Goal: Task Accomplishment & Management: Manage account settings

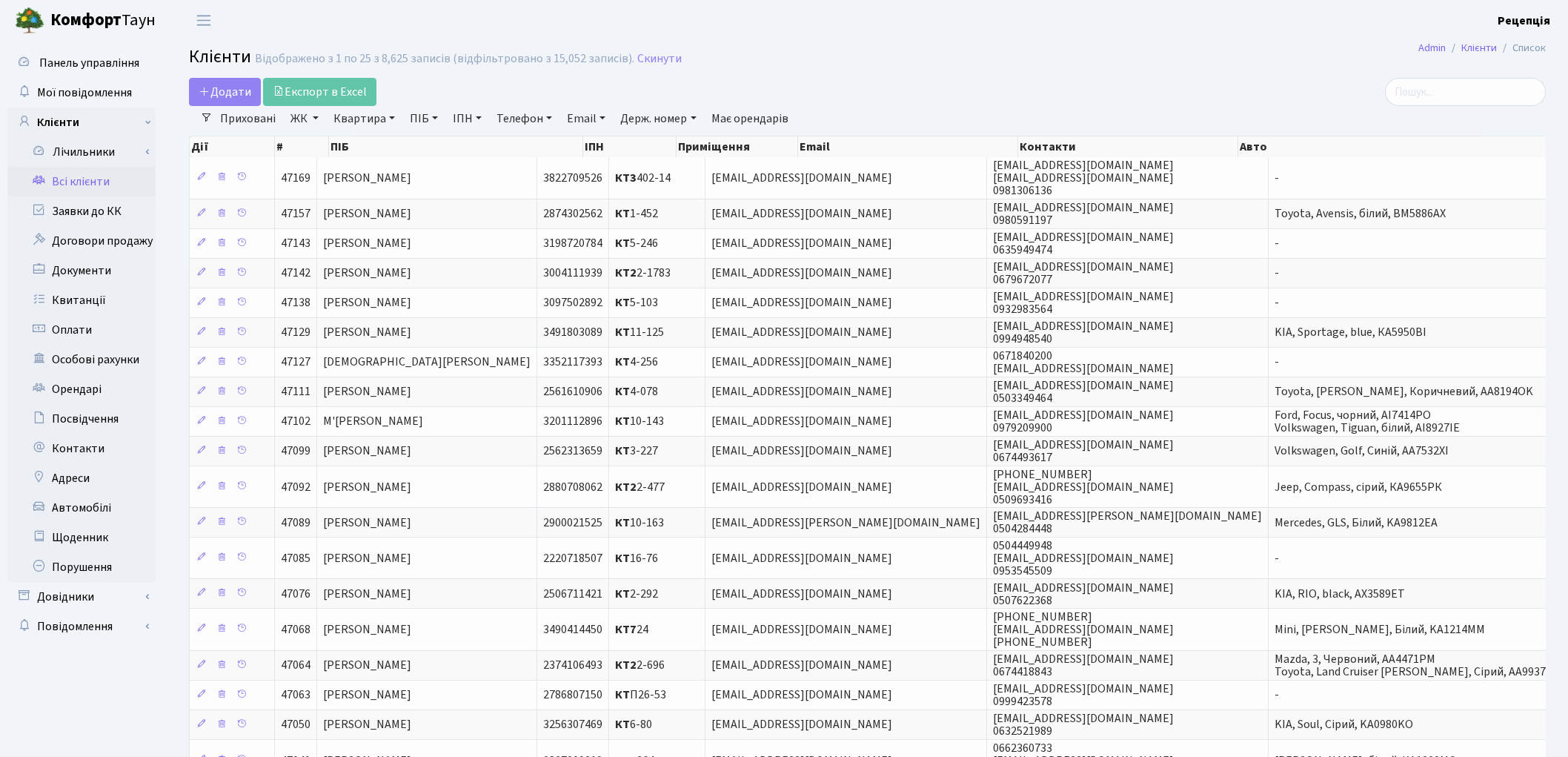
select select "25"
click at [295, 125] on link "ЖК" at bounding box center [304, 118] width 40 height 25
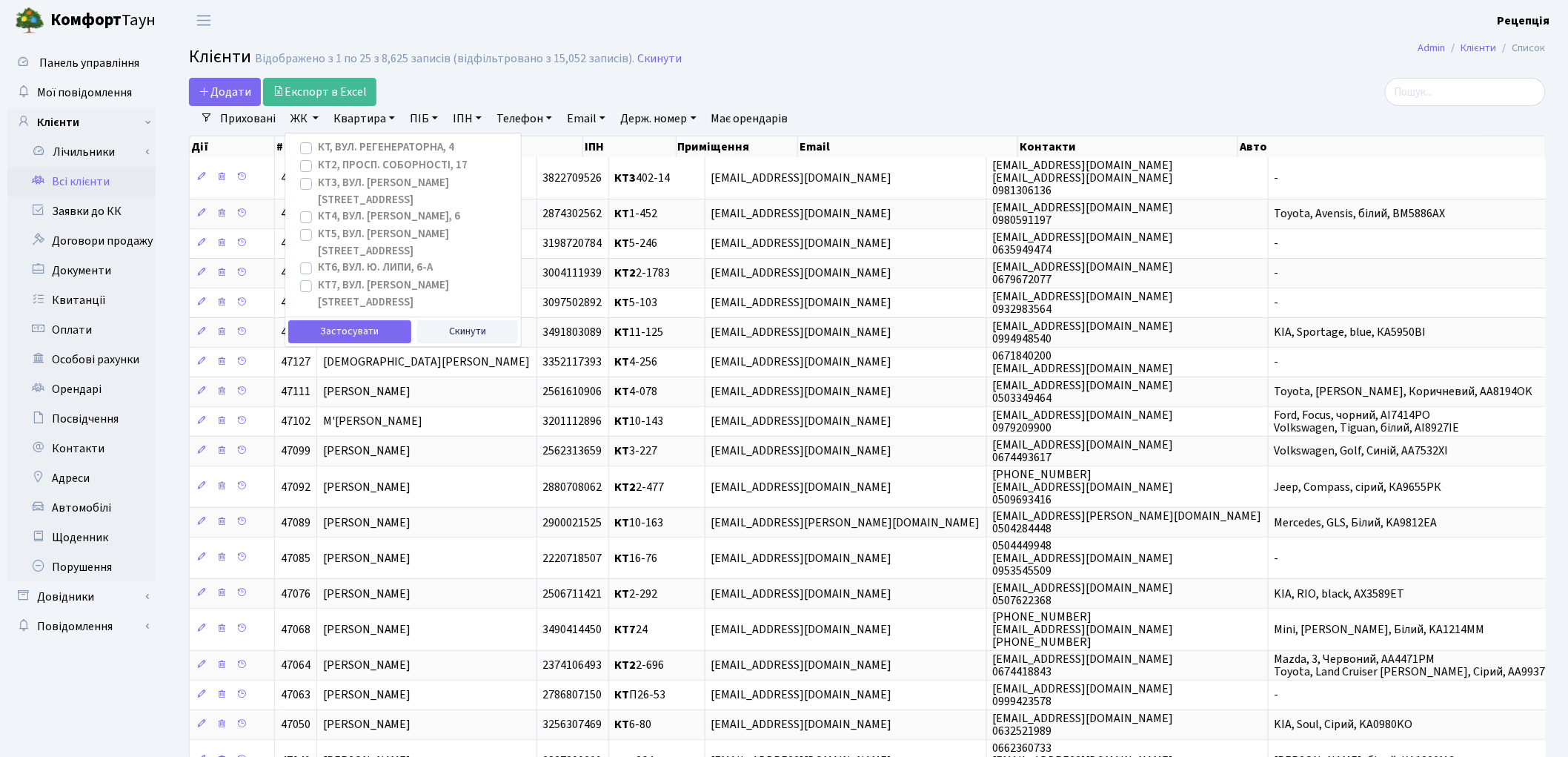
click at [318, 167] on label "КТ2, просп. Соборності, 17" at bounding box center [393, 165] width 150 height 17
click at [318, 167] on input "КТ2, просп. Соборності, 17" at bounding box center [323, 162] width 10 height 10
checkbox input "true"
click at [338, 320] on button "Застосувати" at bounding box center [350, 331] width 123 height 23
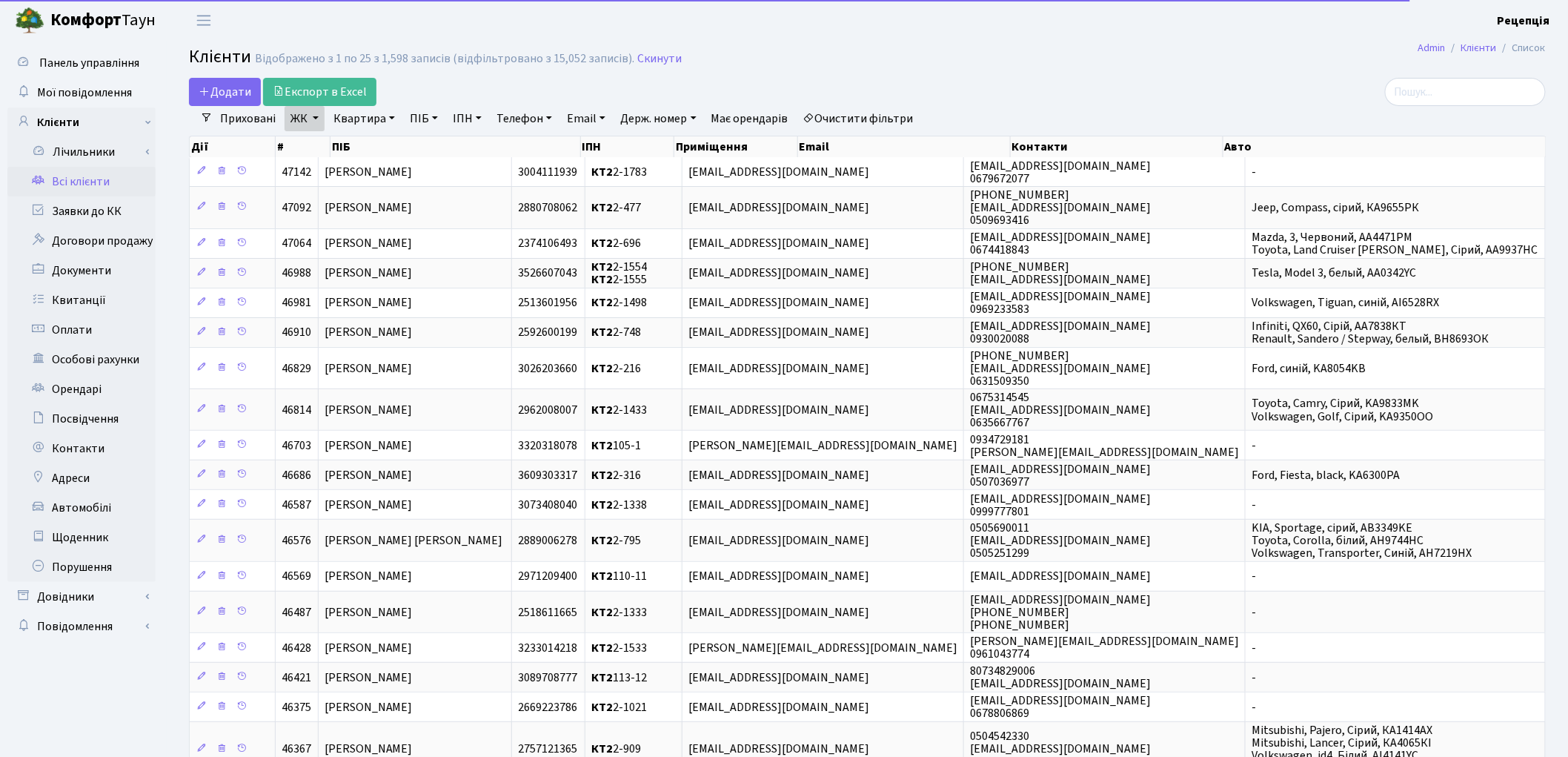
click at [372, 119] on link "Квартира" at bounding box center [364, 118] width 74 height 25
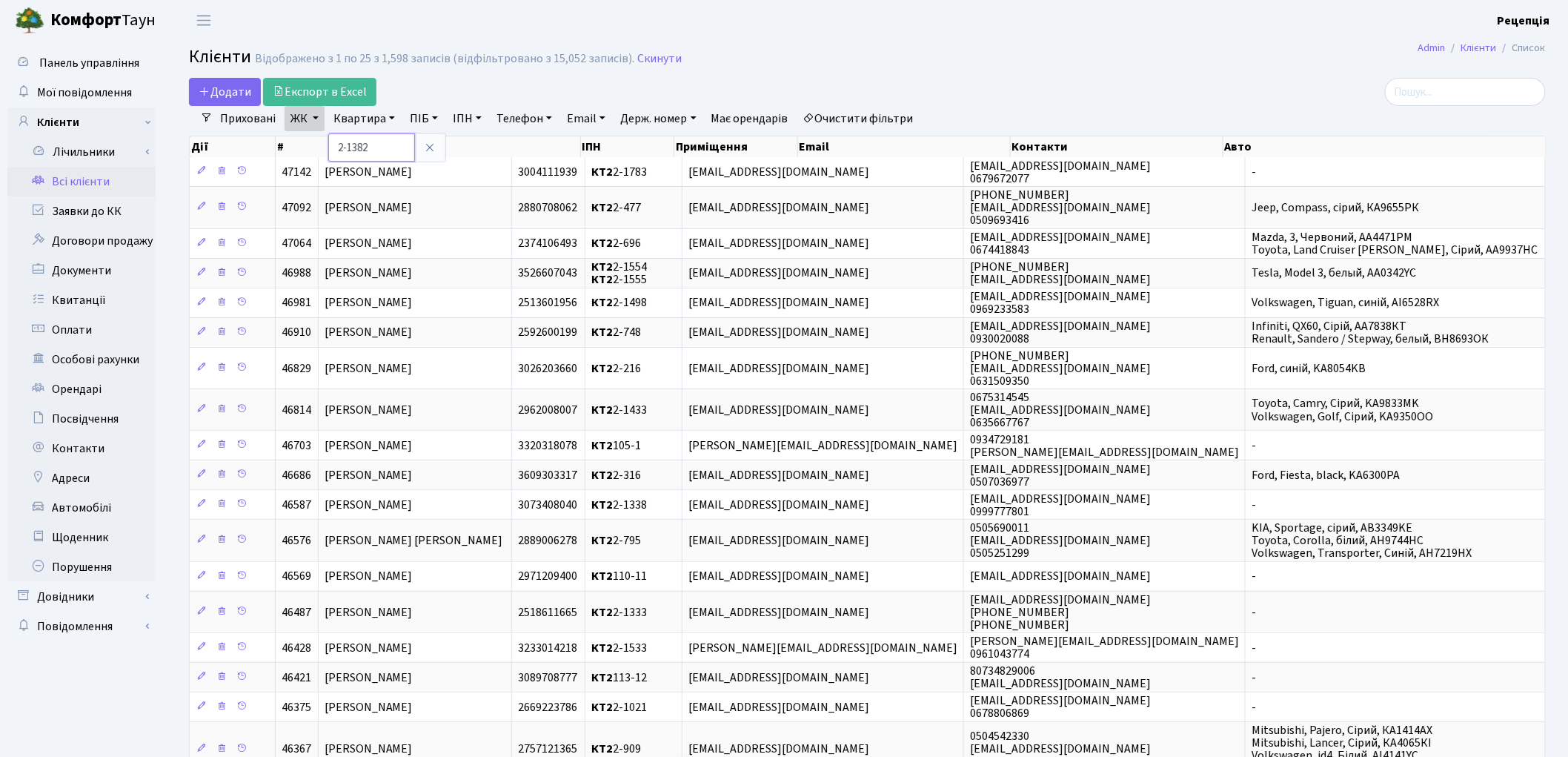
type input "2-1382"
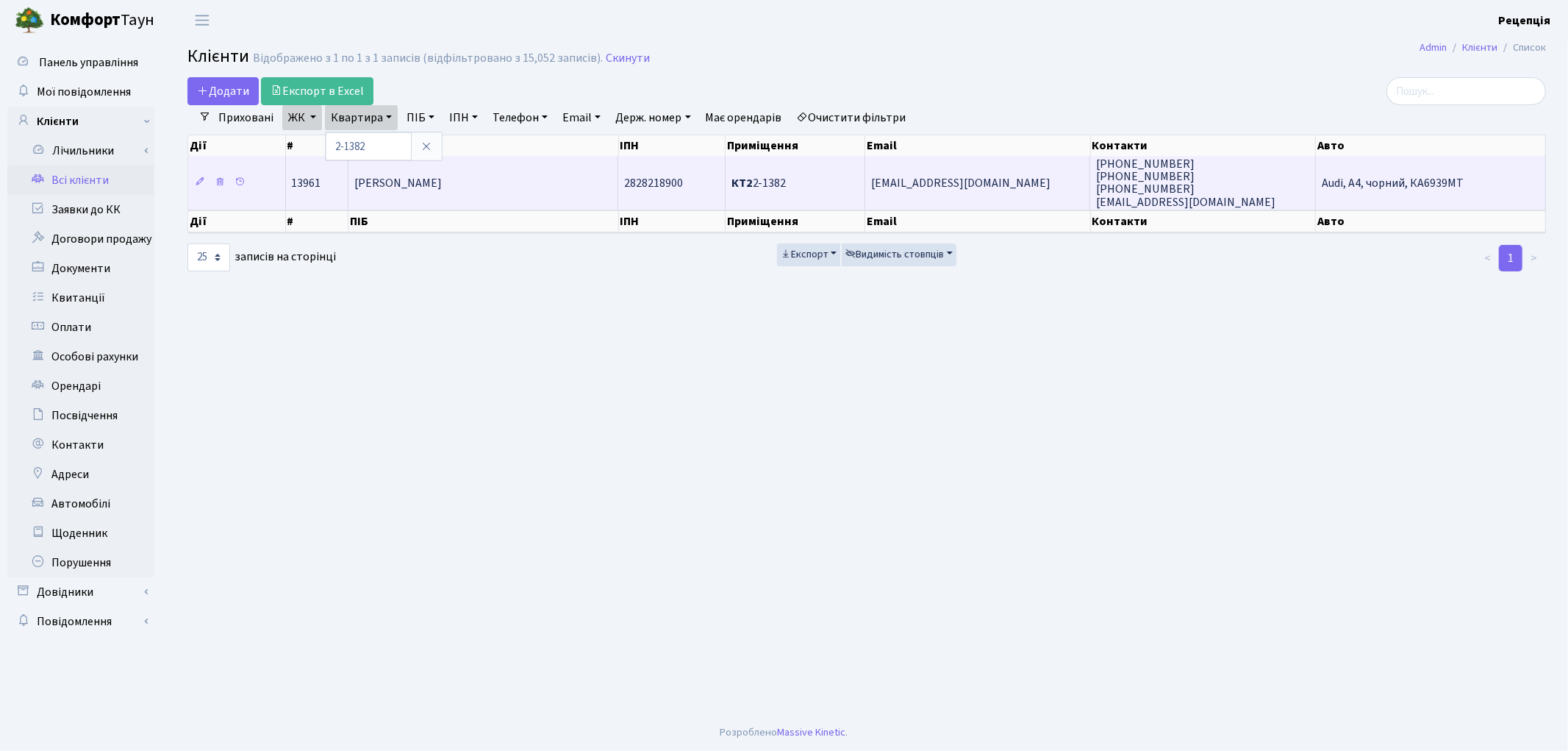
click at [430, 175] on span "Бухтіярова Ірина Олександрівна" at bounding box center [397, 183] width 88 height 16
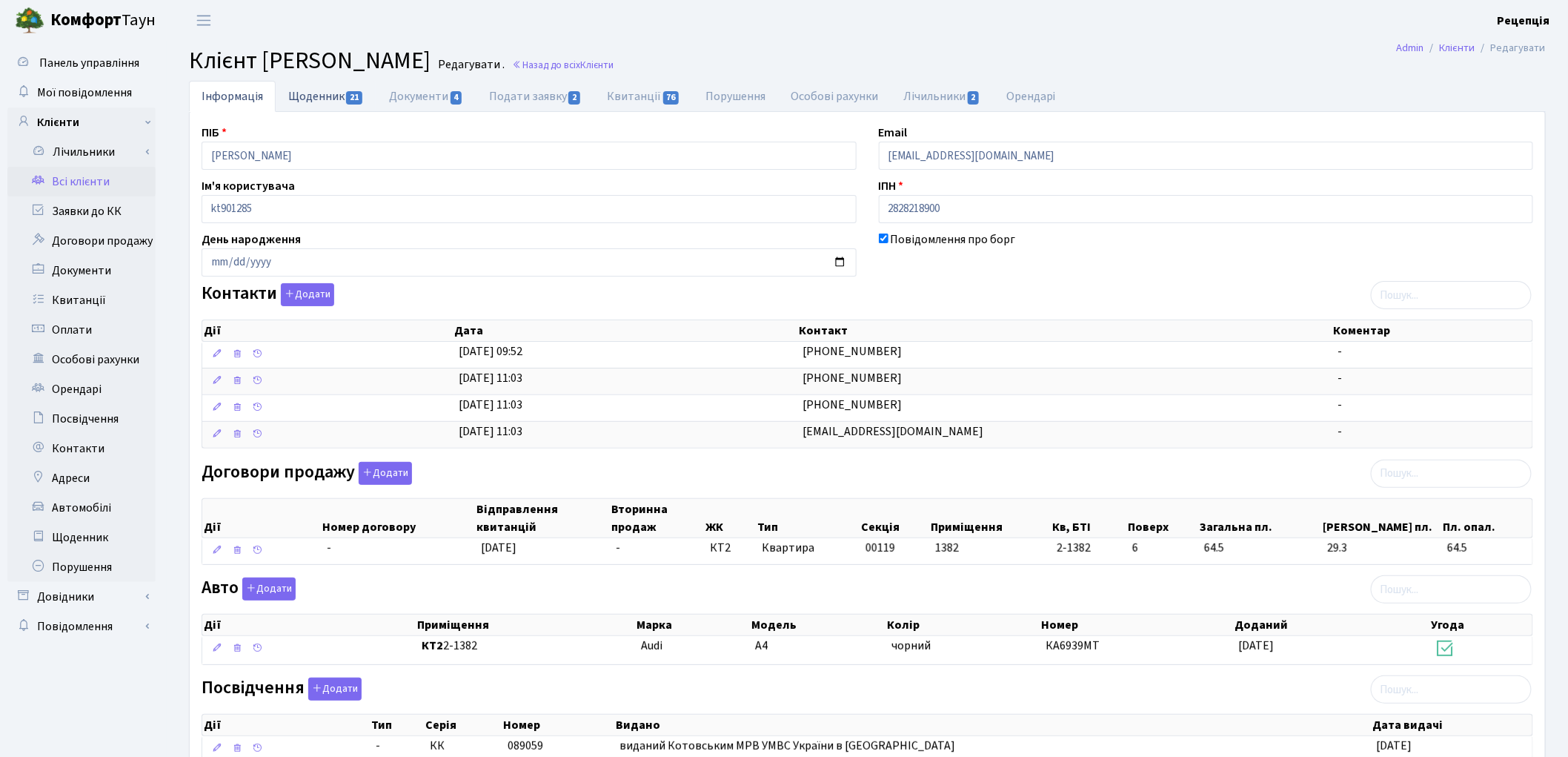
click at [359, 100] on span "21" at bounding box center [355, 98] width 16 height 13
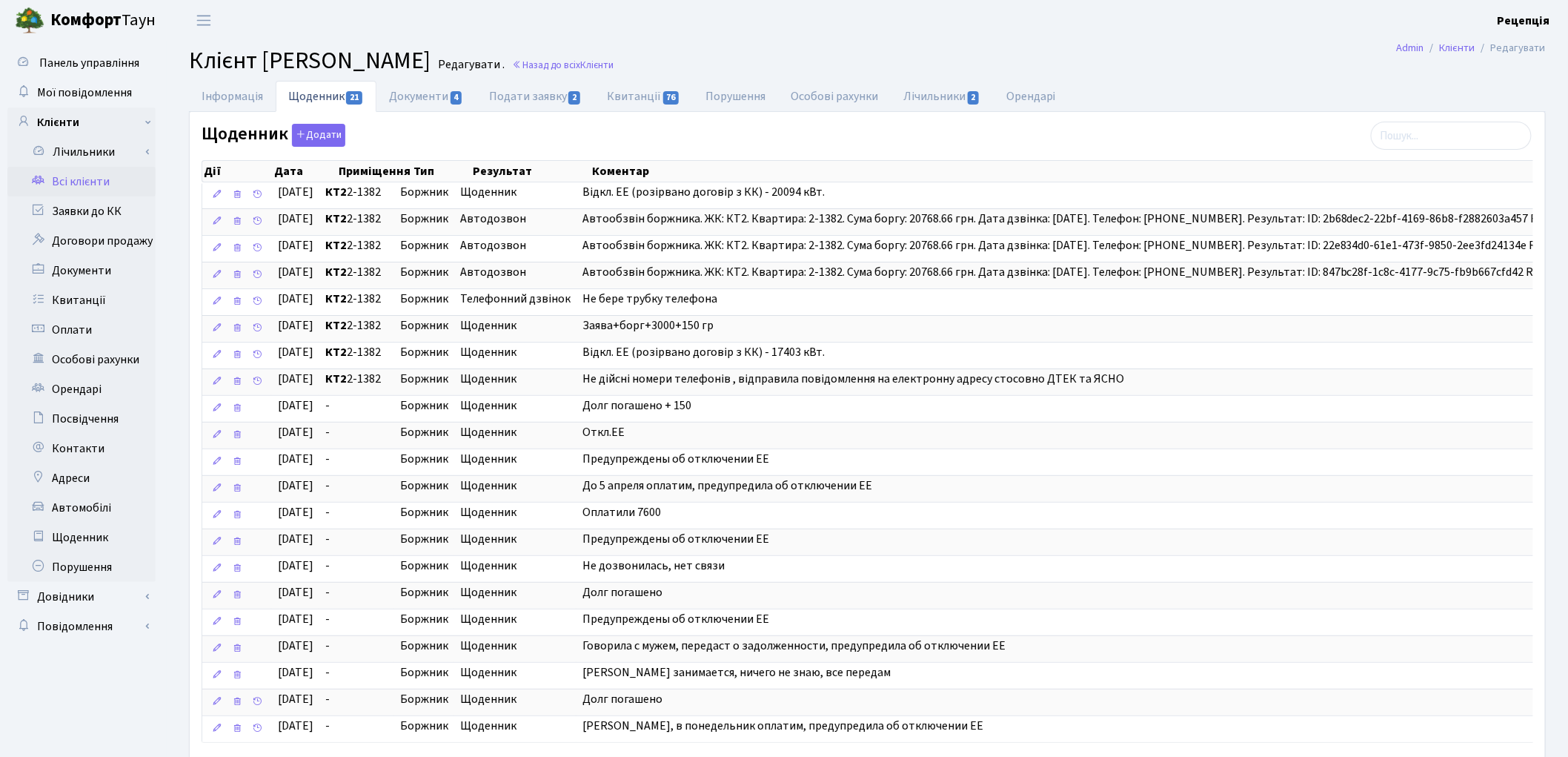
click at [91, 176] on link "Всі клієнти" at bounding box center [81, 181] width 148 height 30
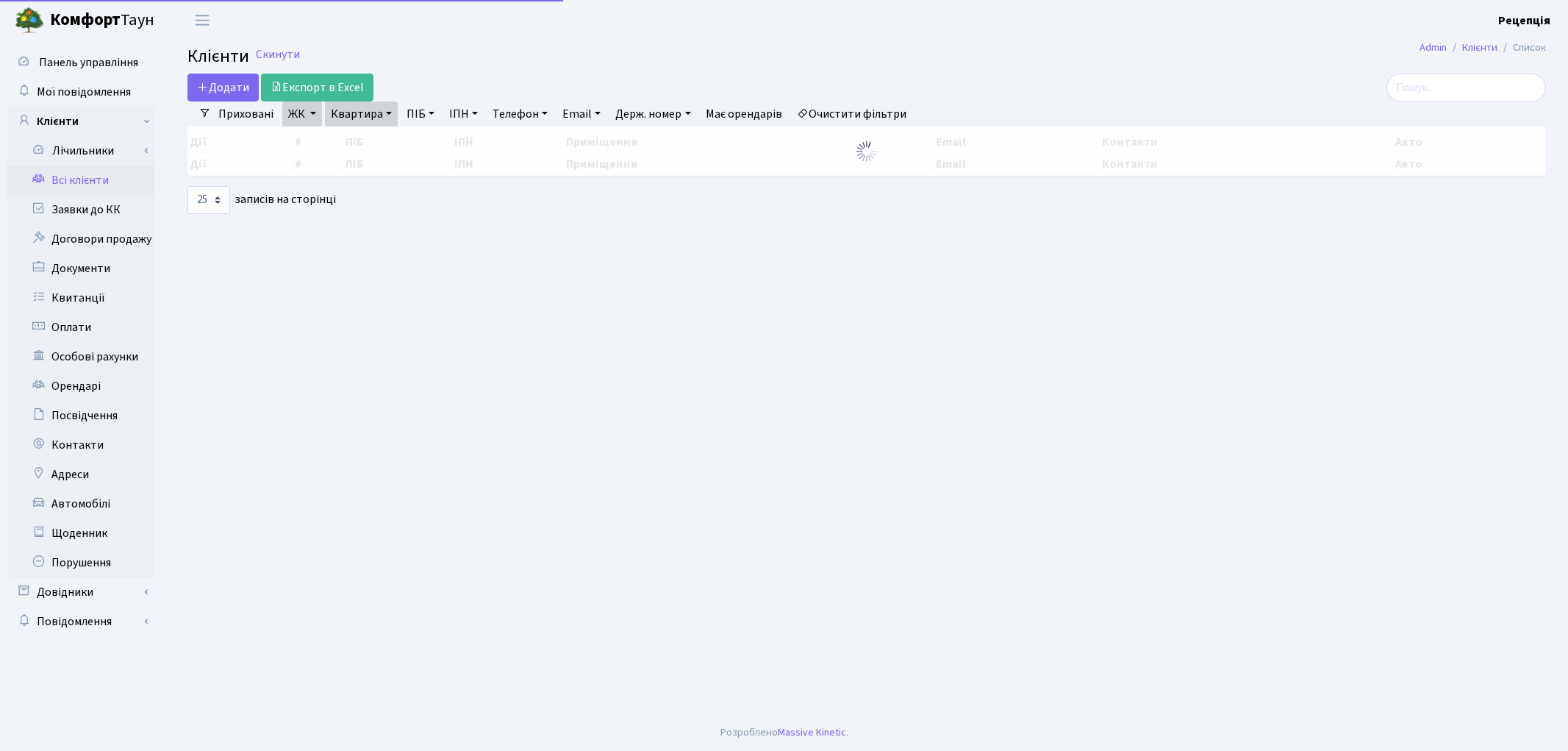
select select "25"
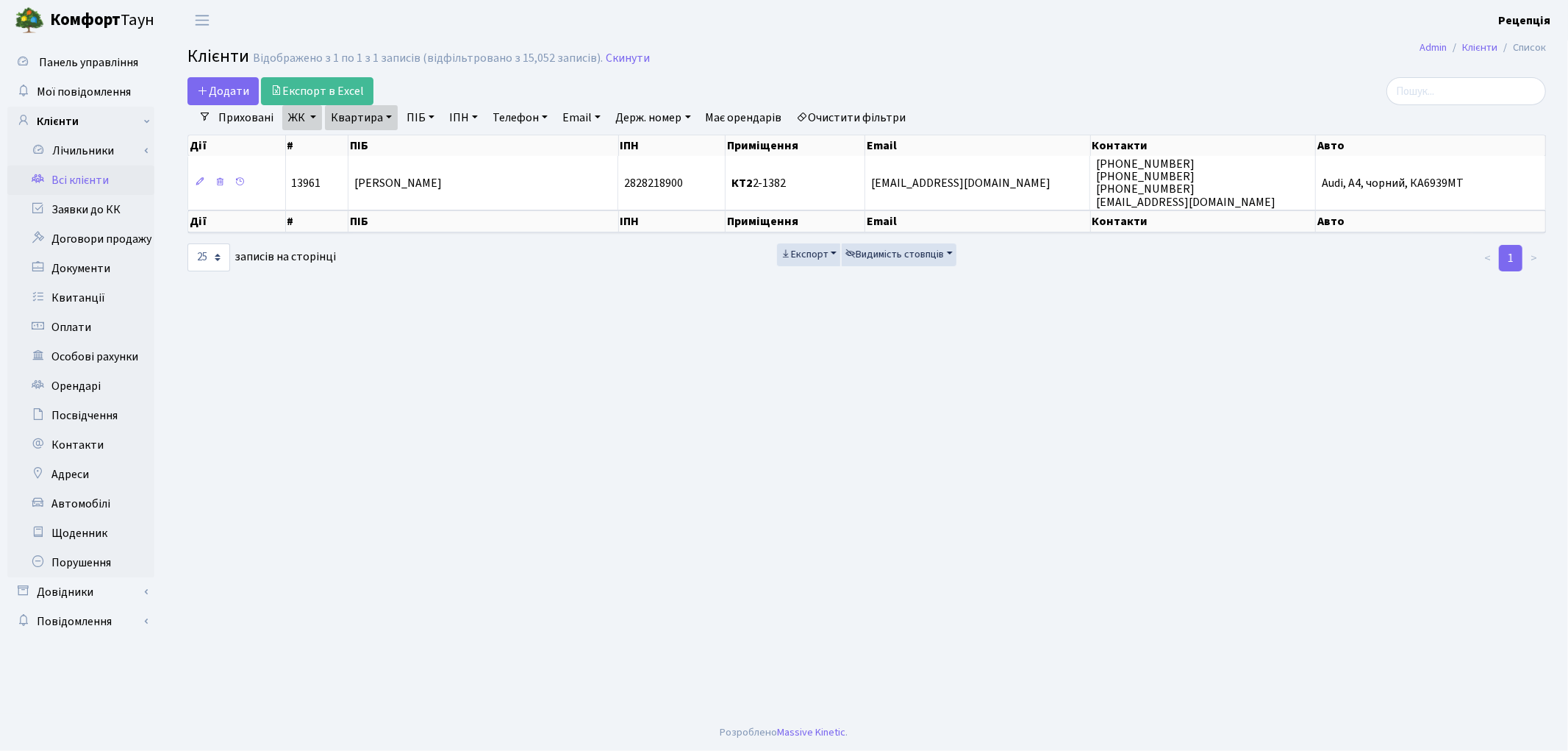
click at [843, 114] on link "Очистити фільтри" at bounding box center [851, 117] width 121 height 25
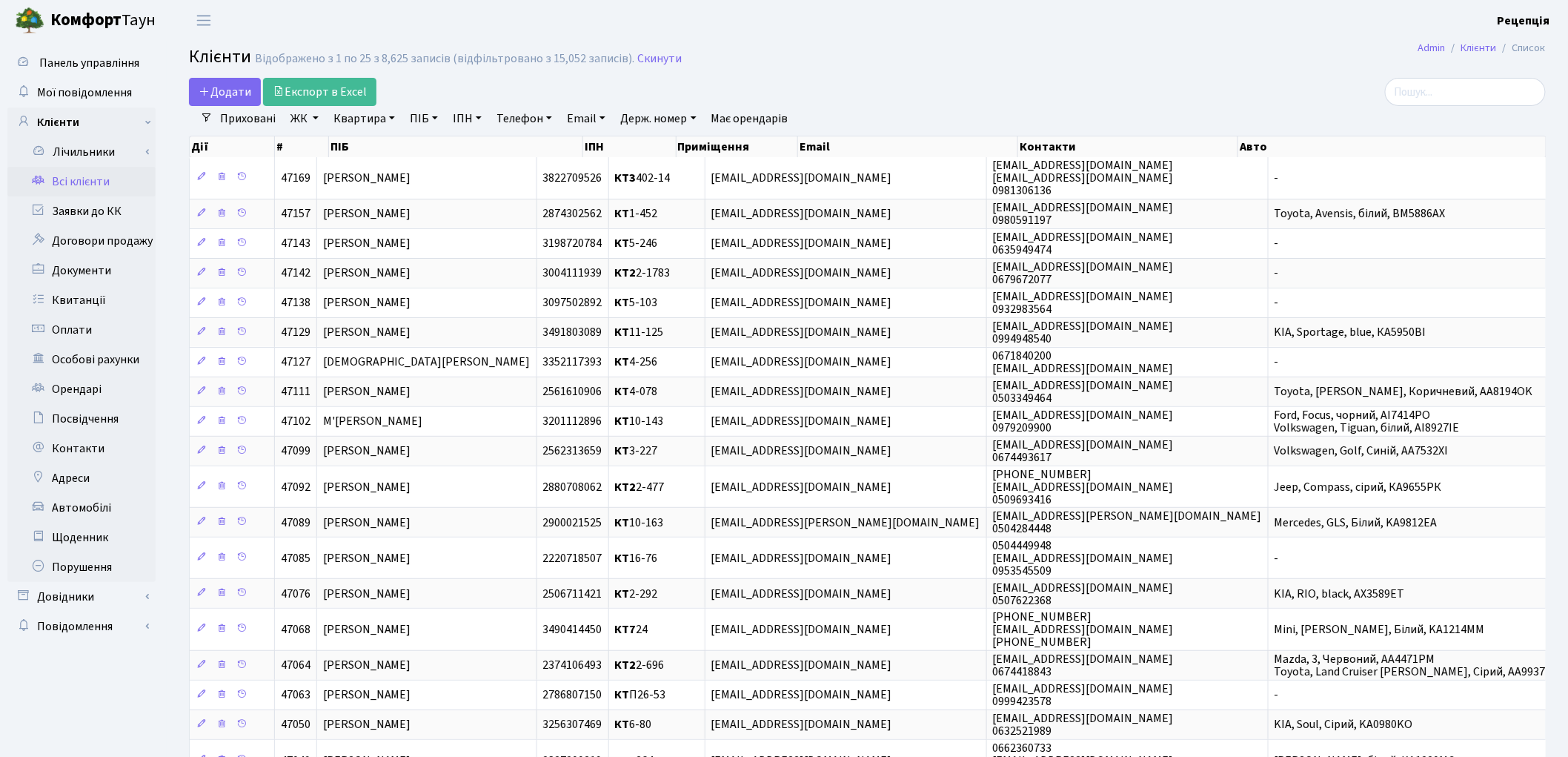
click at [312, 119] on link "ЖК" at bounding box center [304, 118] width 40 height 25
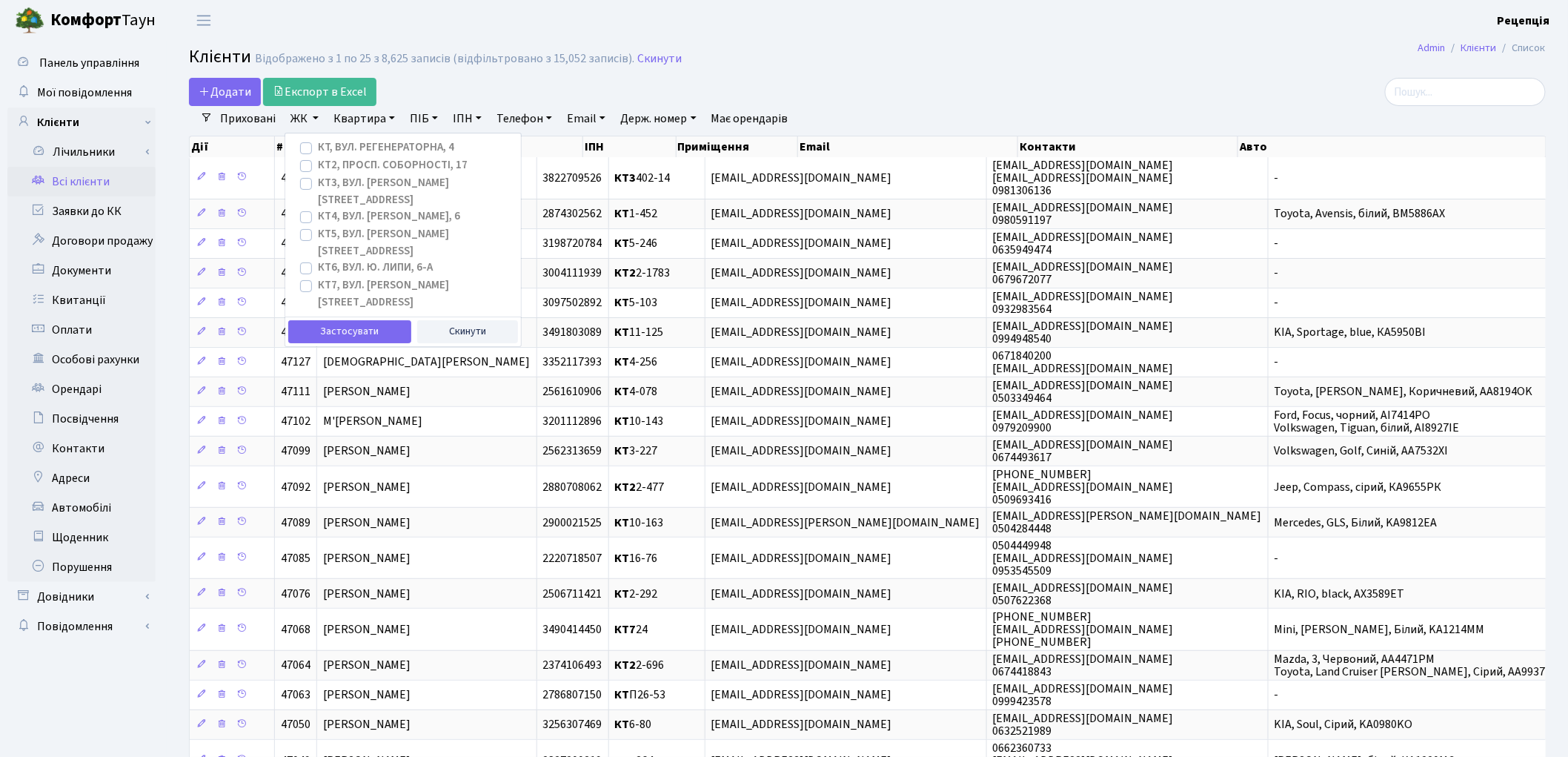
click at [318, 148] on label "КТ, вул. Регенераторна, 4" at bounding box center [386, 147] width 136 height 17
click at [318, 148] on input "КТ, вул. Регенераторна, 4" at bounding box center [323, 144] width 10 height 10
checkbox input "true"
click at [360, 320] on button "Застосувати" at bounding box center [350, 331] width 123 height 23
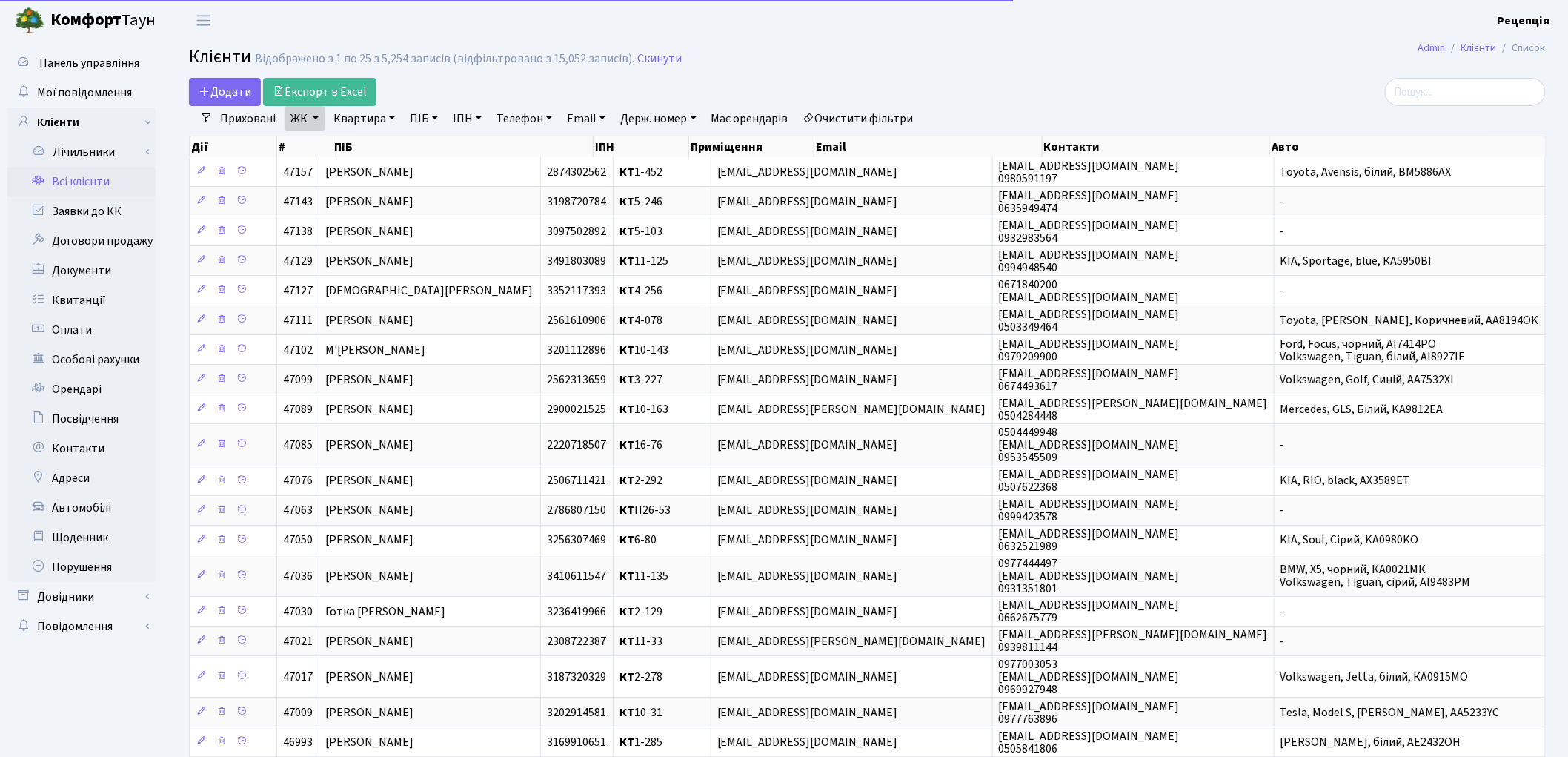
drag, startPoint x: 360, startPoint y: 111, endPoint x: 372, endPoint y: 132, distance: 24.2
click at [360, 112] on link "Квартира" at bounding box center [364, 118] width 74 height 25
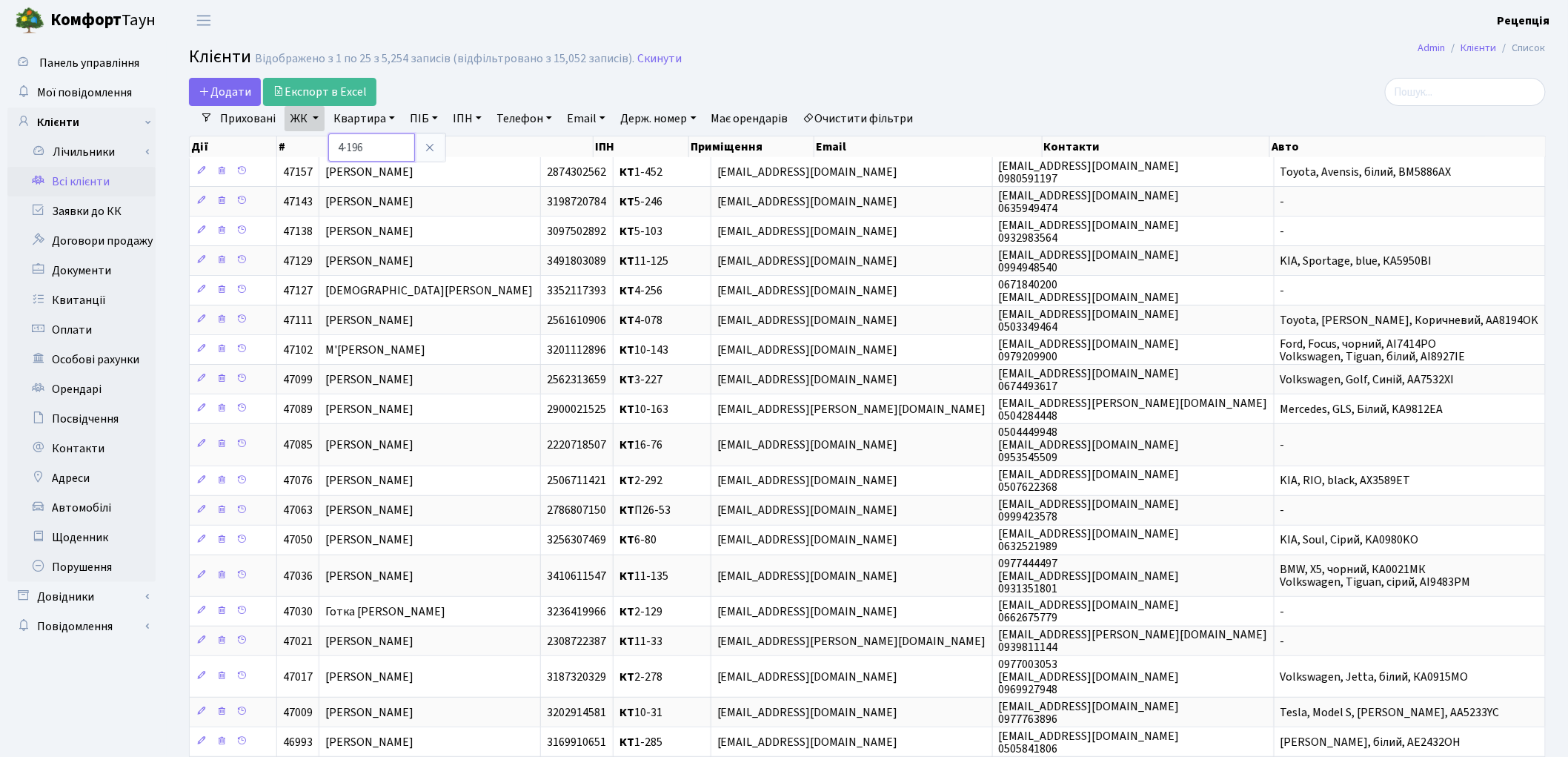
type input "4-196"
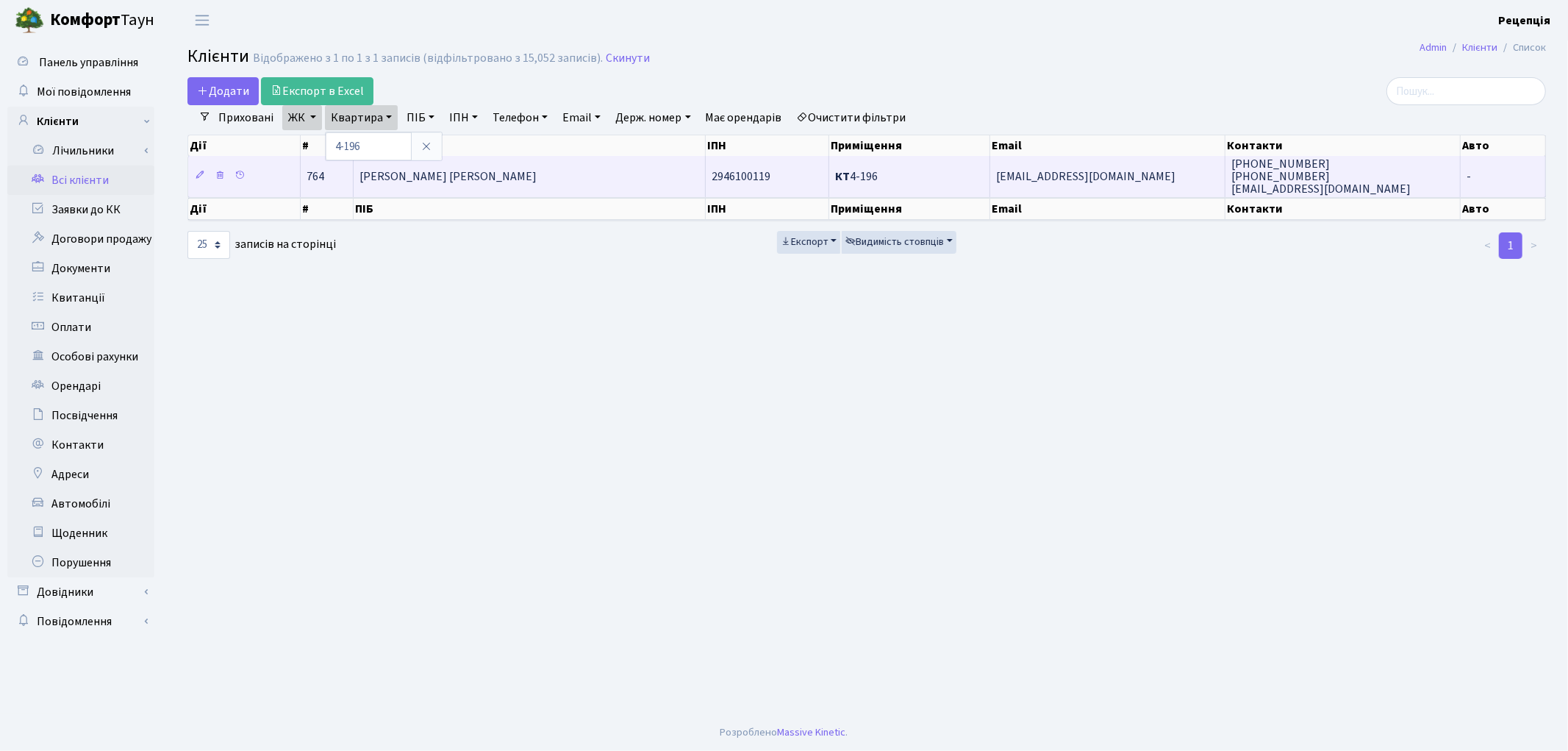
click at [500, 173] on span "[PERSON_NAME] [PERSON_NAME]" at bounding box center [448, 177] width 177 height 16
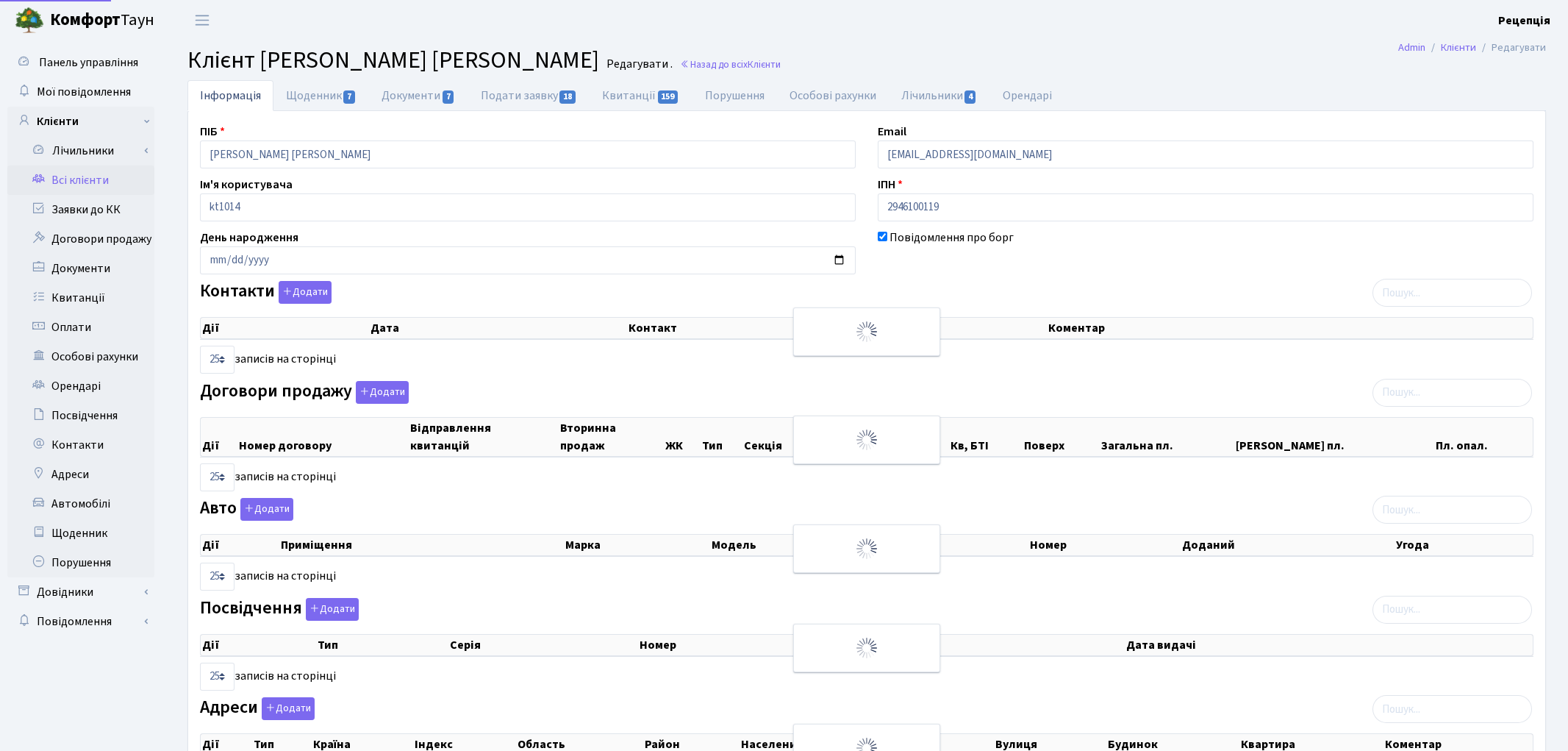
select select "25"
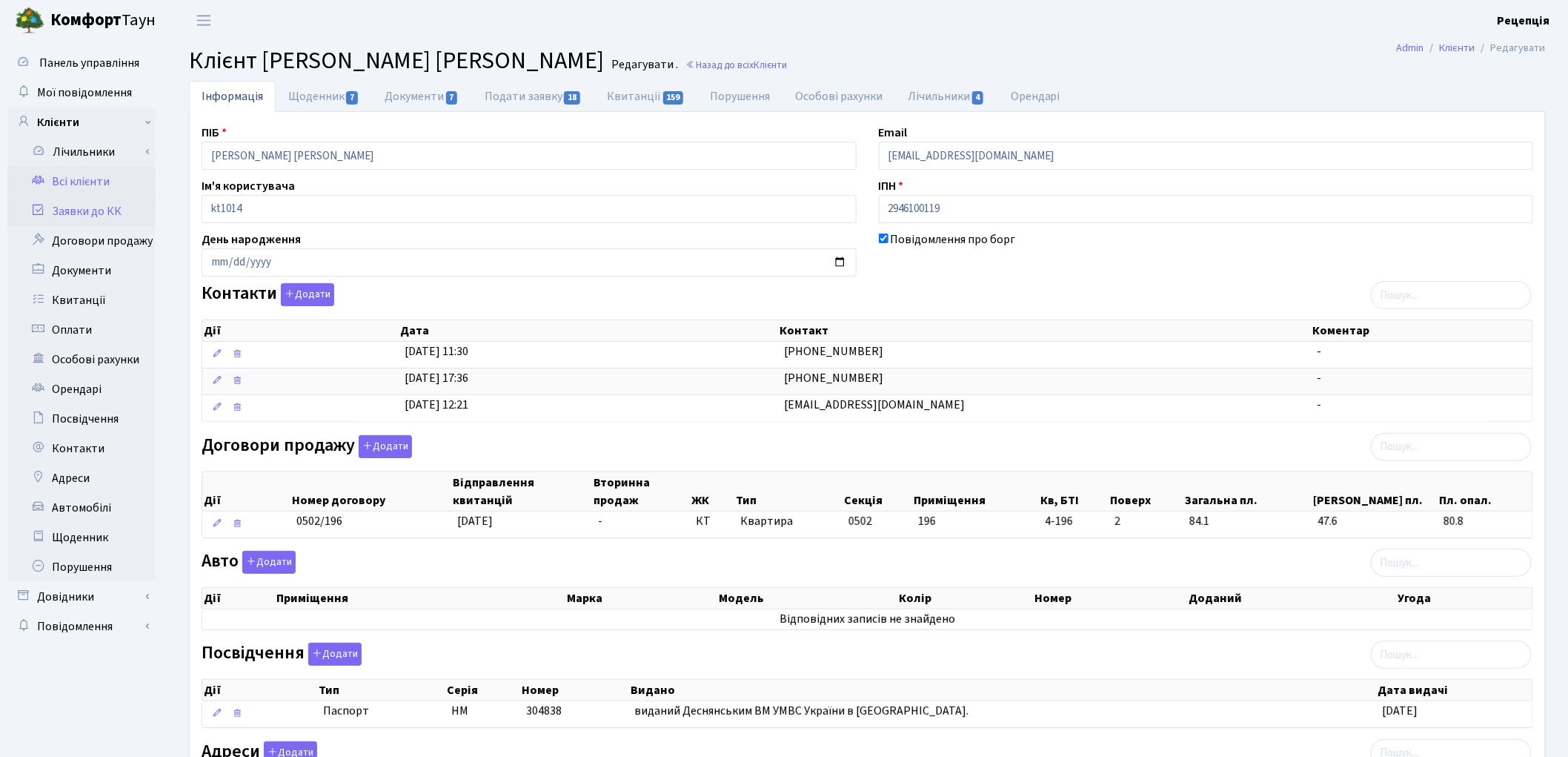
click at [124, 211] on link "Заявки до КК" at bounding box center [81, 211] width 148 height 30
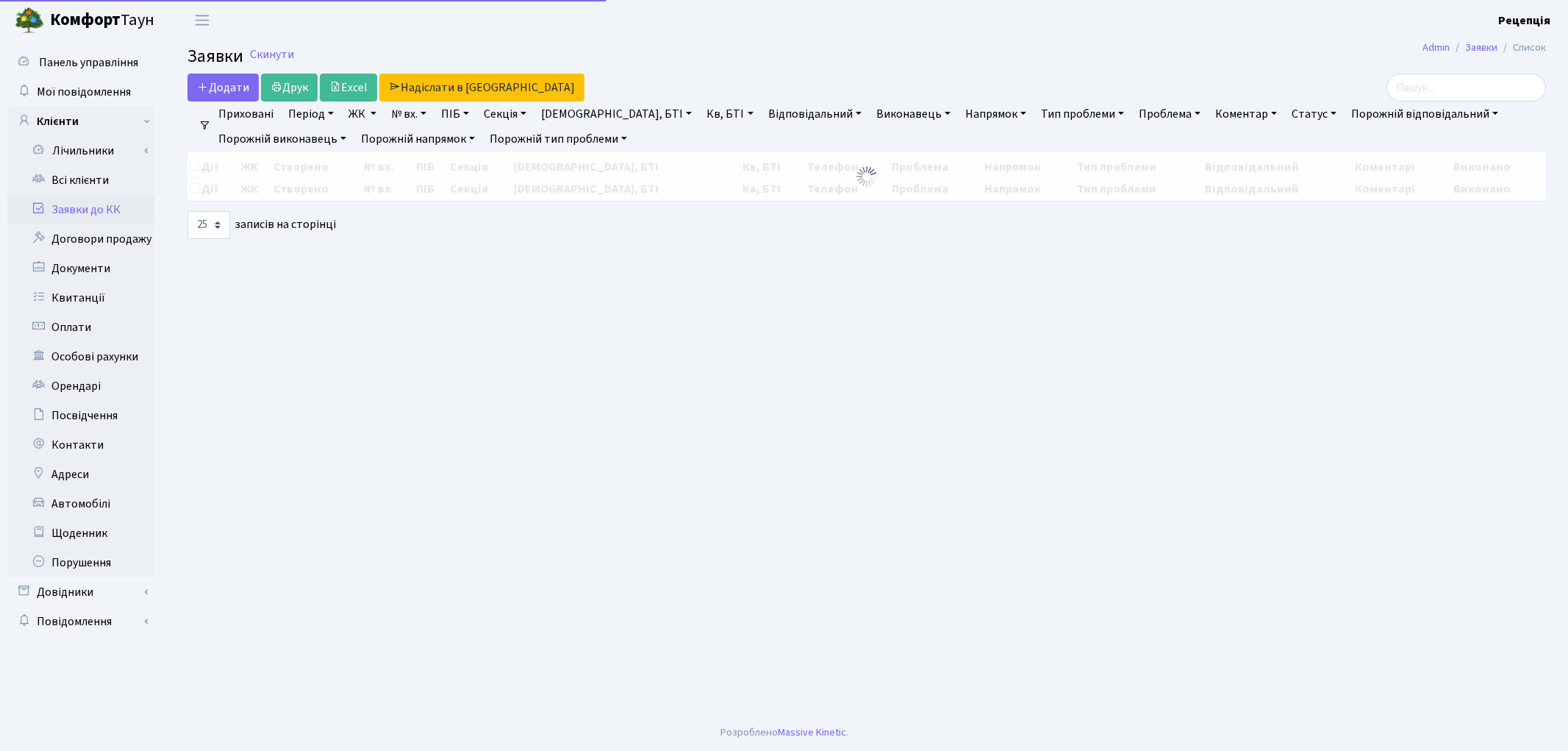
select select "25"
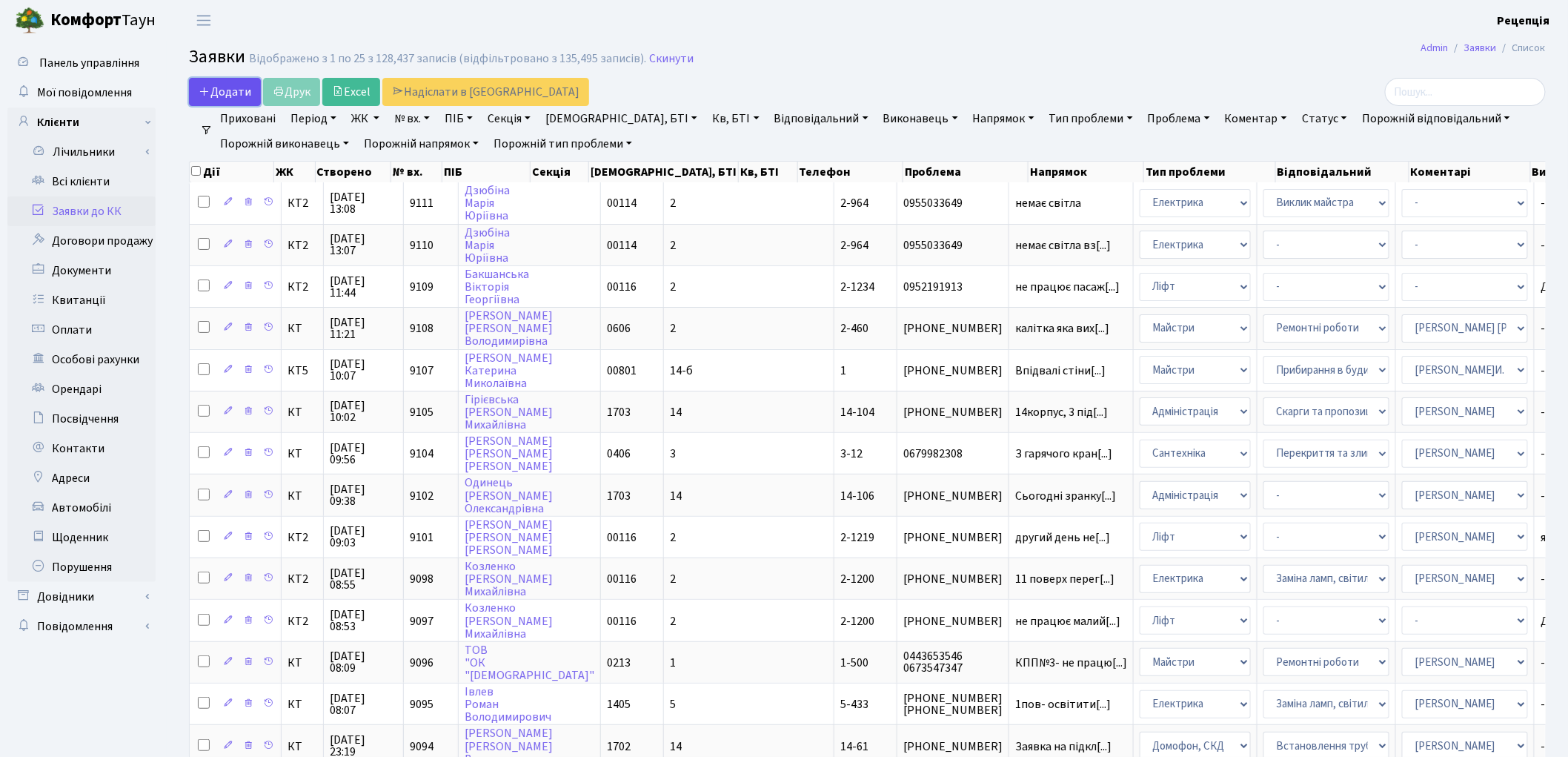
click at [230, 84] on span "Додати" at bounding box center [224, 91] width 53 height 16
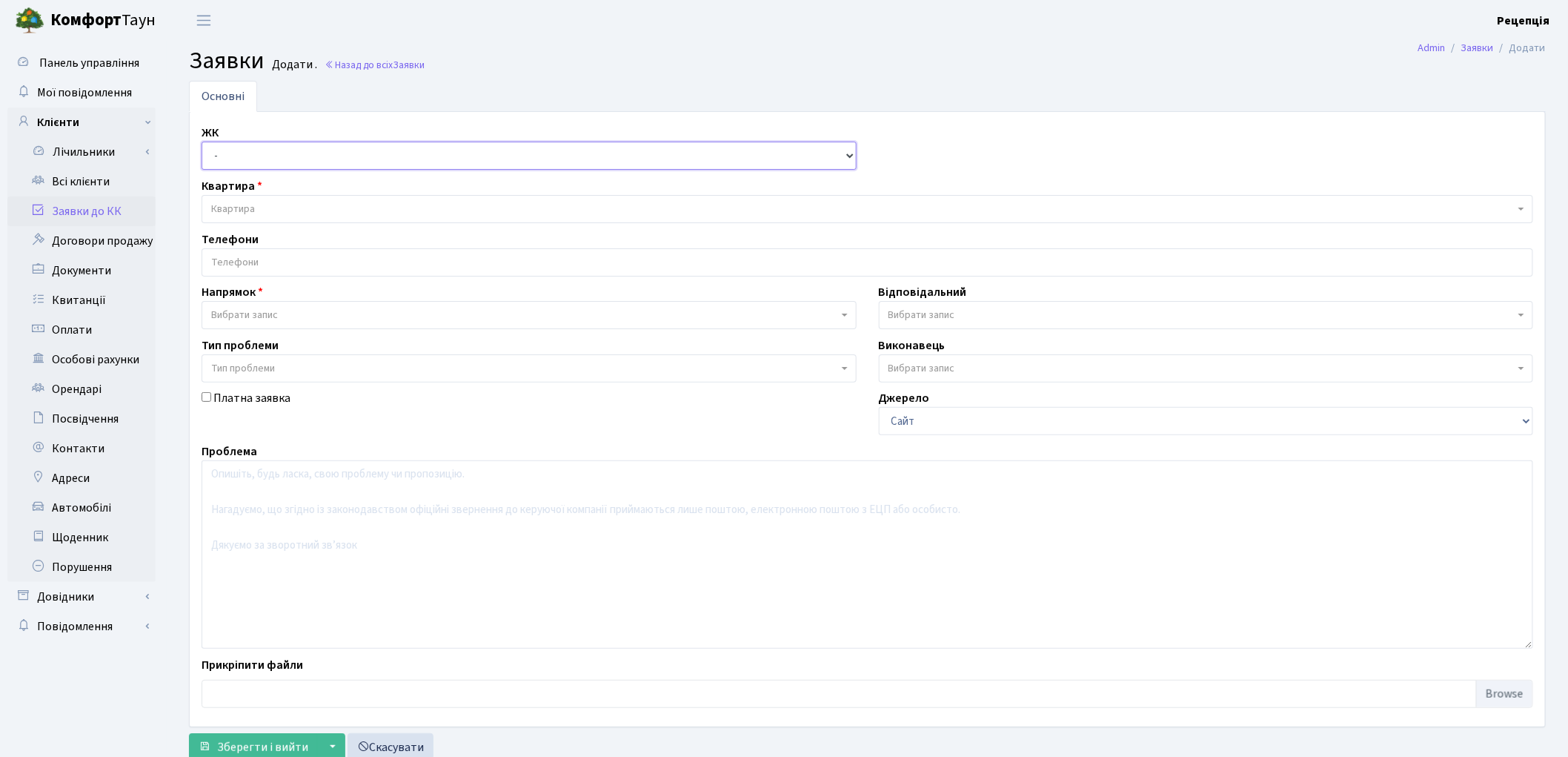
click at [249, 156] on select "- КТ, вул. Регенераторна, 4 КТ2, просп. [STREET_ADDRESS] [STREET_ADDRESS] [PERS…" at bounding box center [529, 155] width 655 height 28
select select "271"
click at [202, 142] on select "- КТ, вул. Регенераторна, 4 КТ2, просп. [STREET_ADDRESS] [STREET_ADDRESS] [PERS…" at bounding box center [529, 155] width 655 height 28
select select
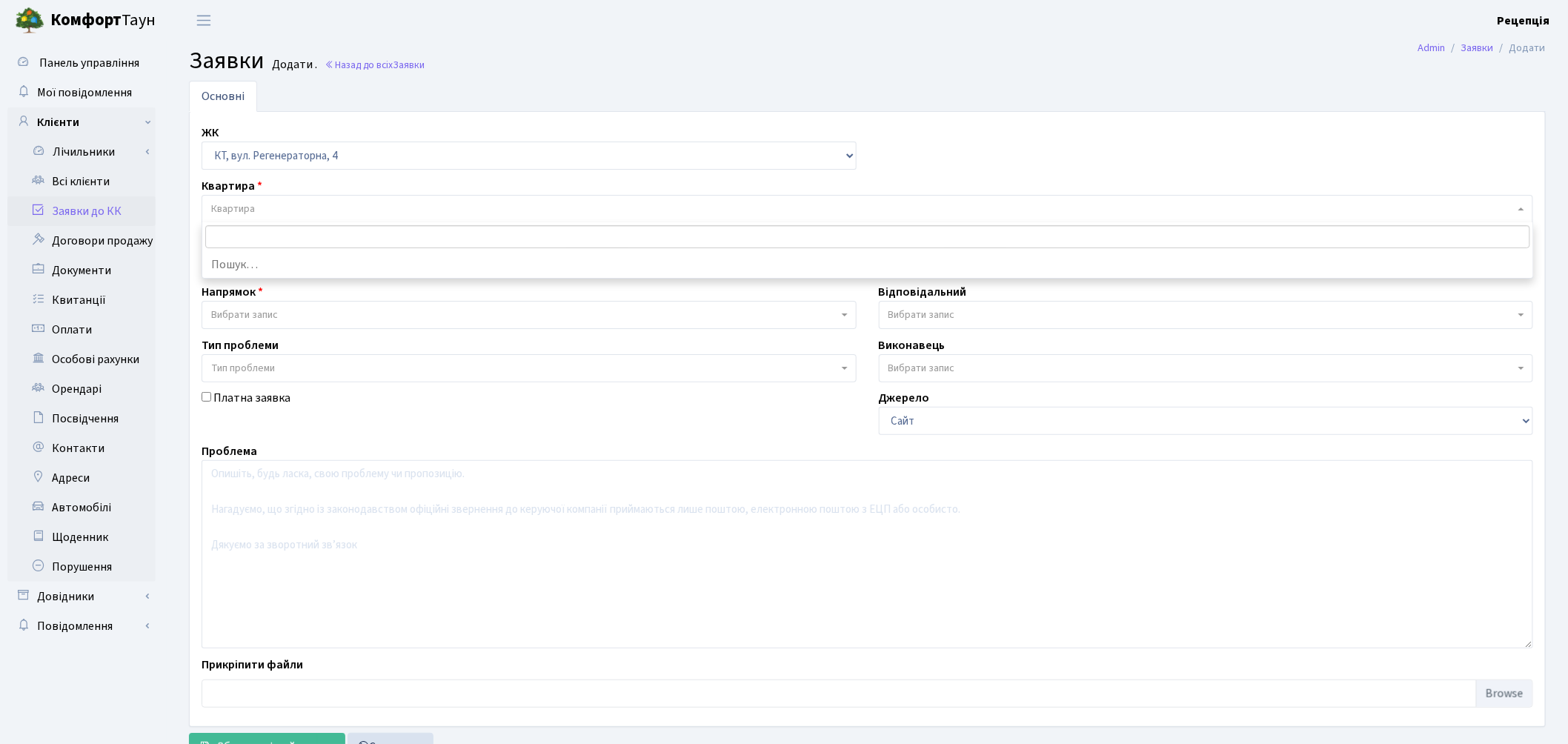
click at [274, 203] on span "Квартира" at bounding box center [863, 209] width 1303 height 15
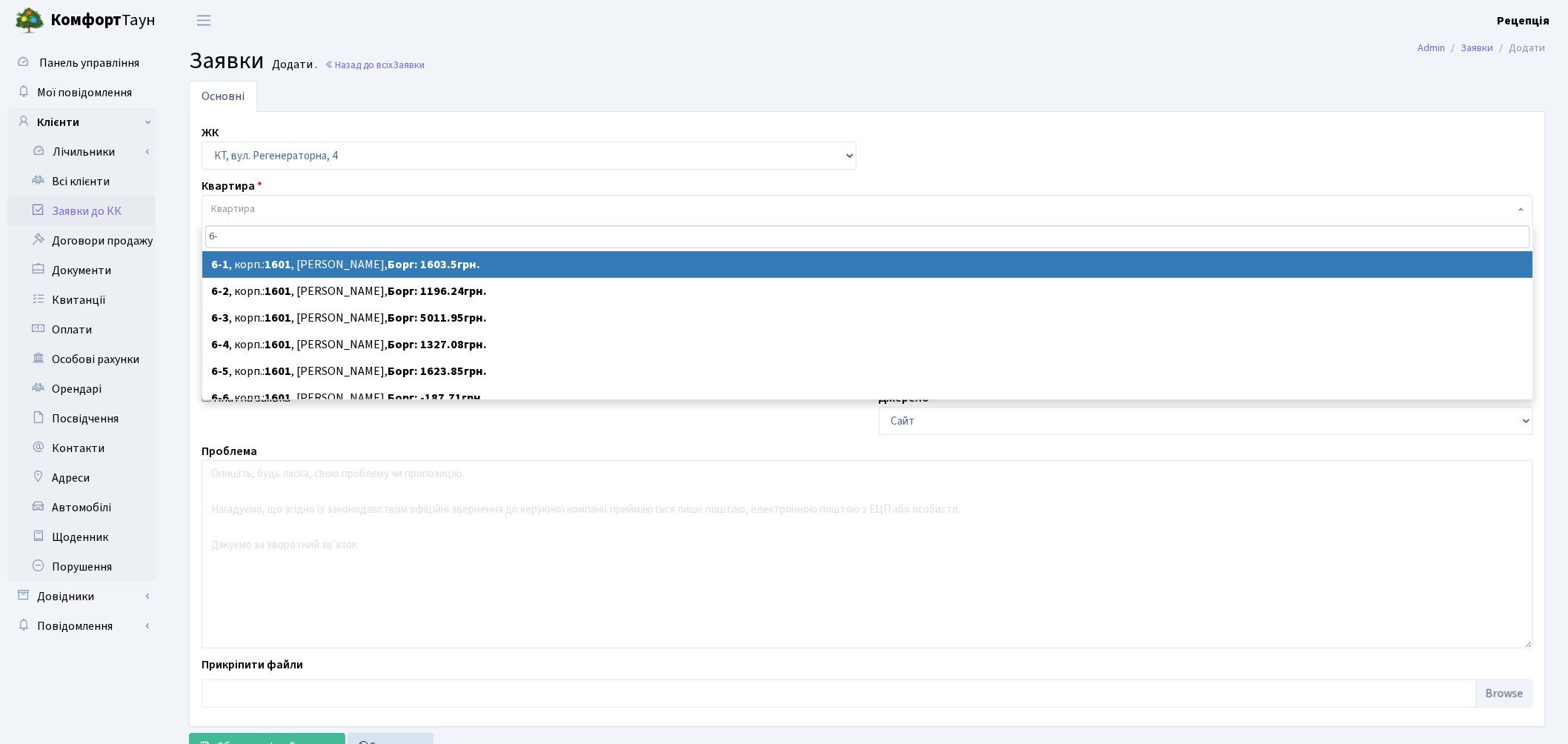
type input "6"
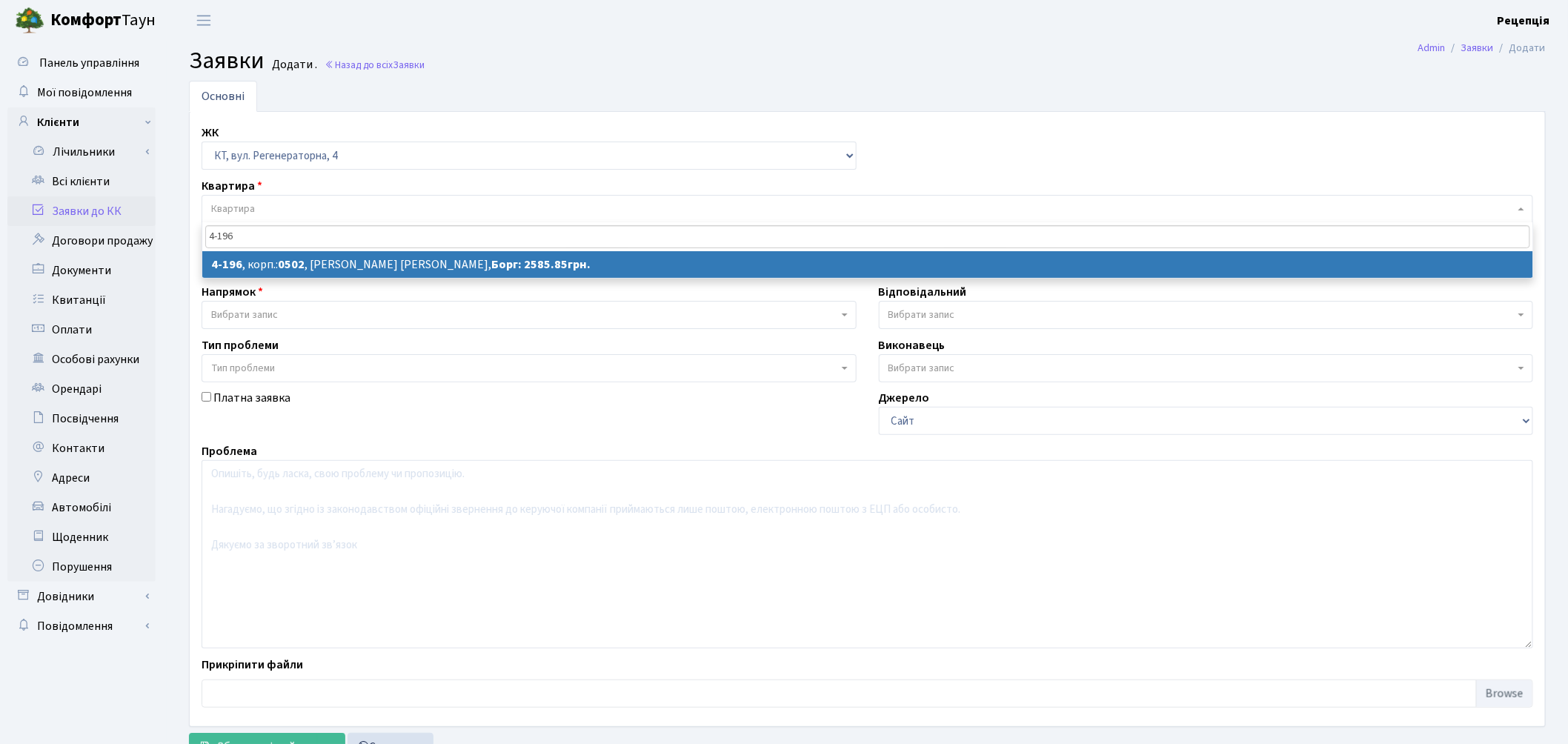
type input "4-196"
select select
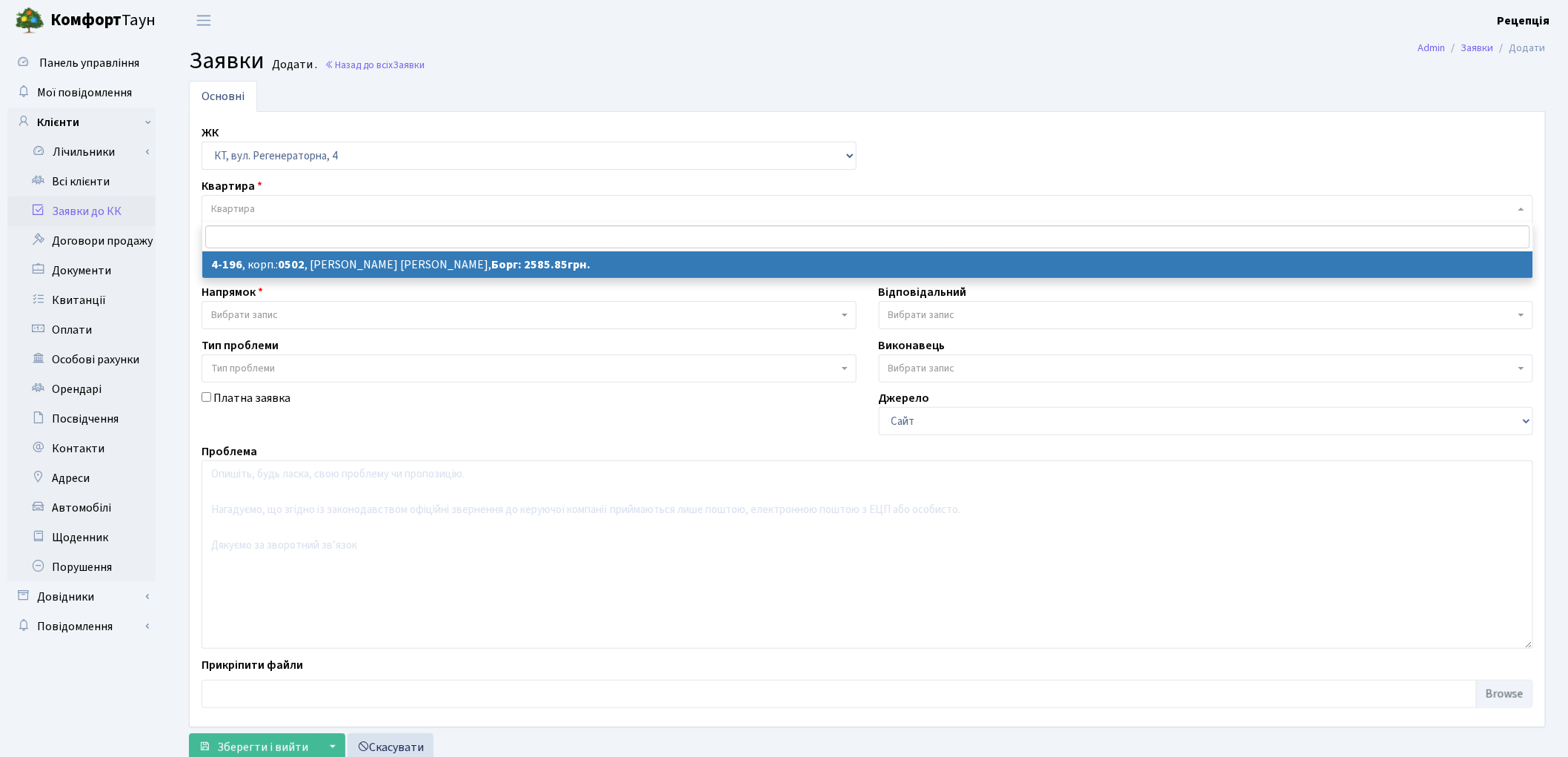
select select "1060"
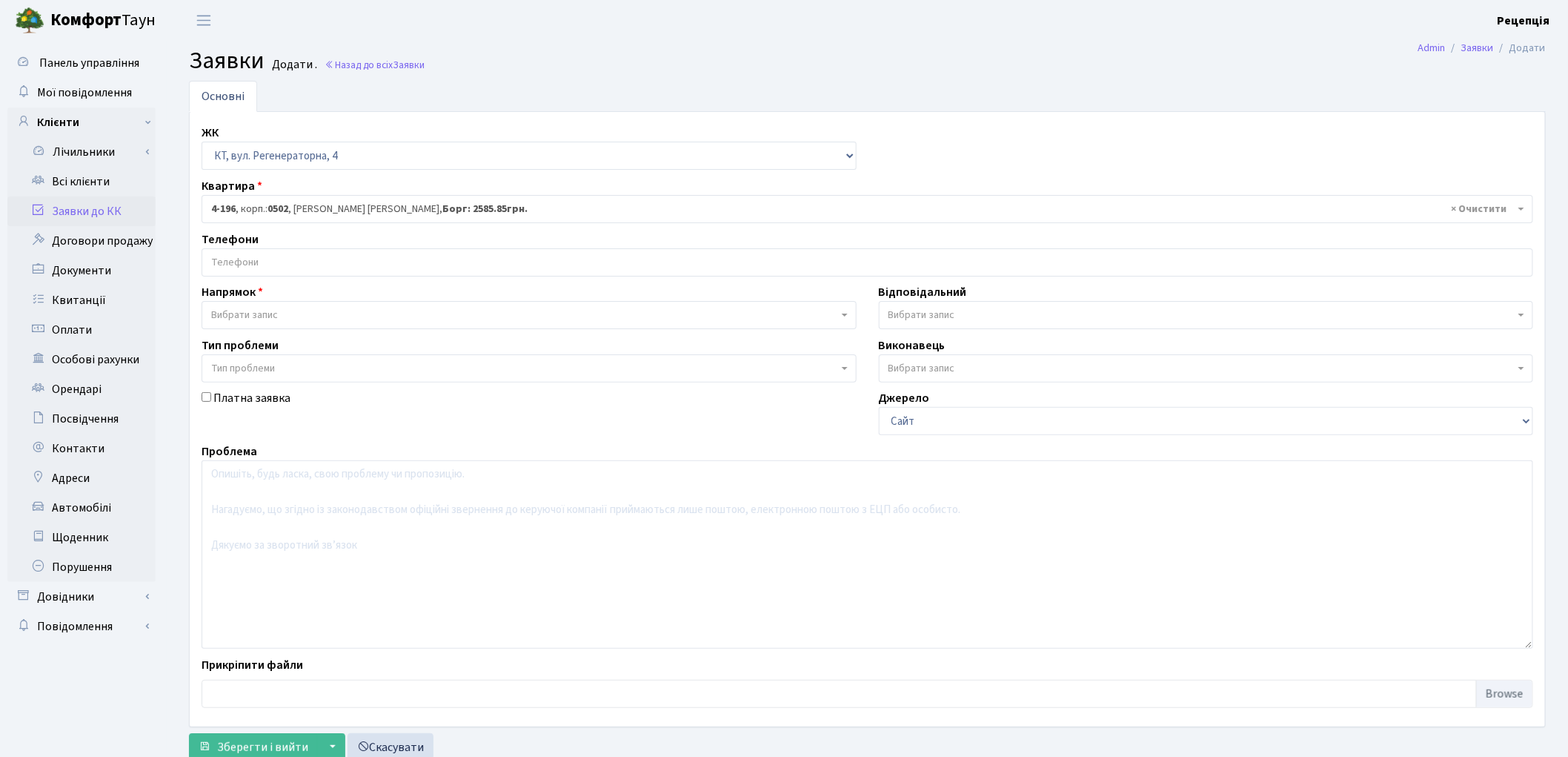
click at [249, 260] on input "search" at bounding box center [867, 262] width 1330 height 27
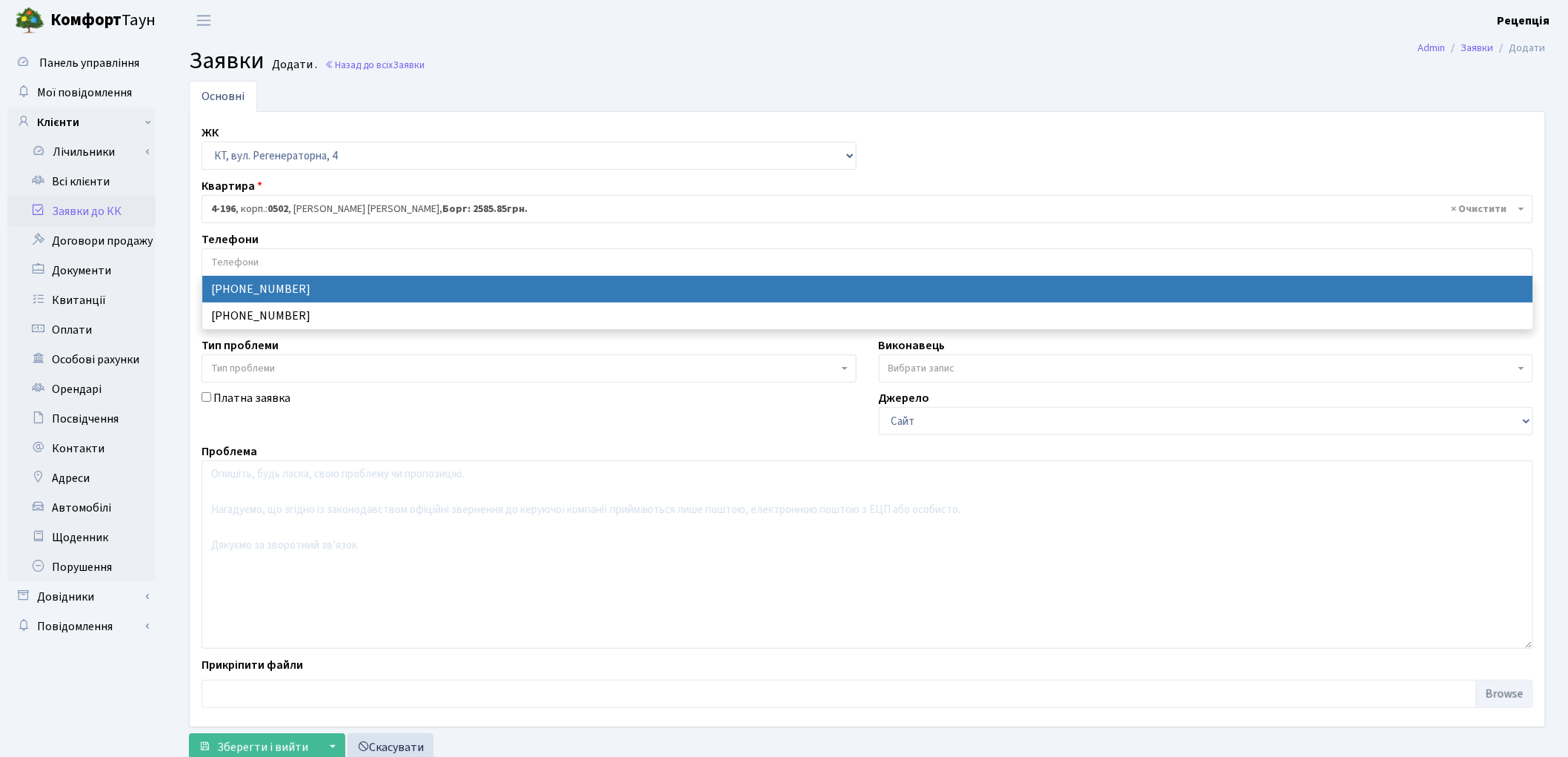
select select "19852"
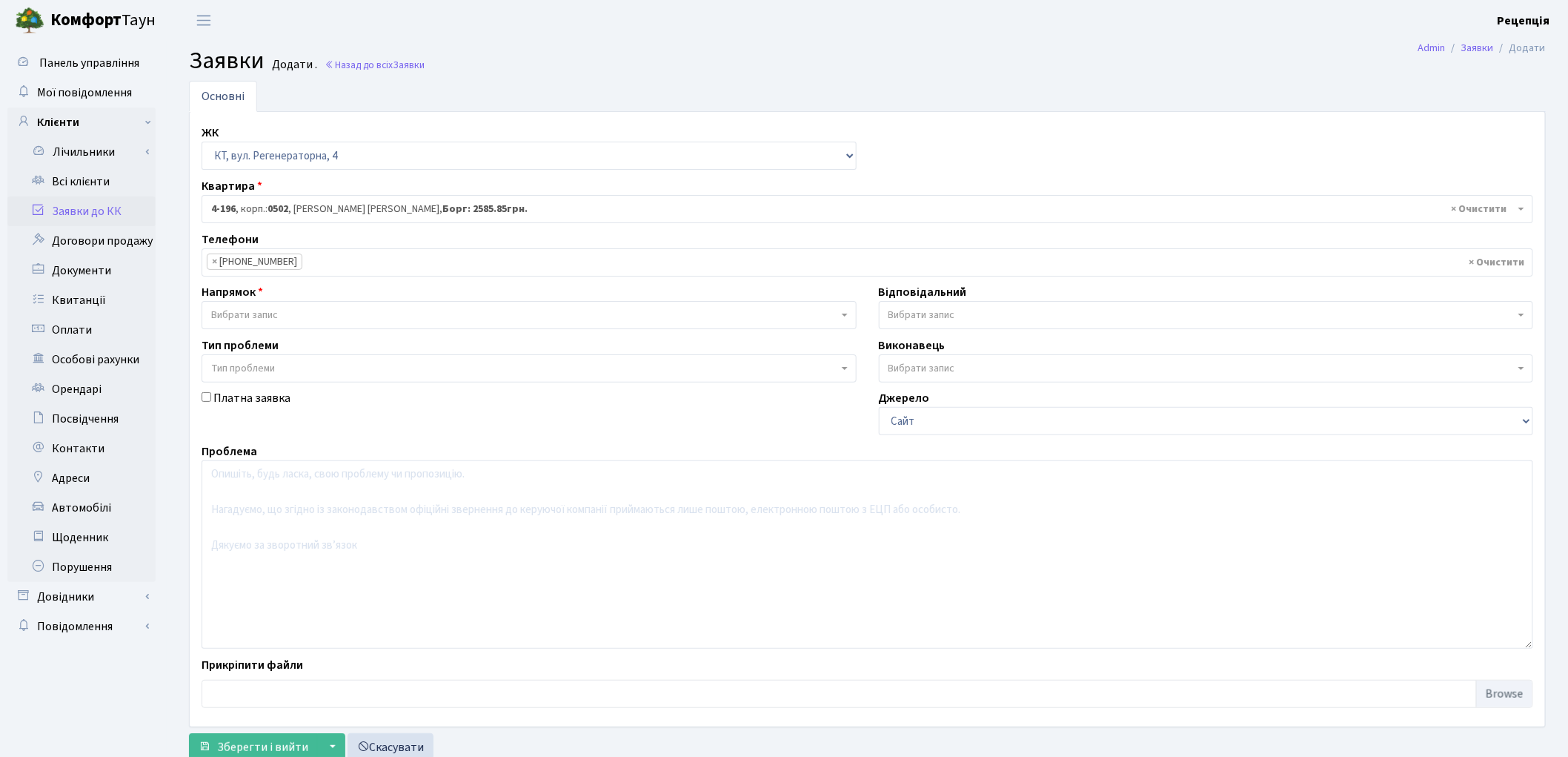
click at [277, 316] on span "Вибрати запис" at bounding box center [244, 315] width 66 height 15
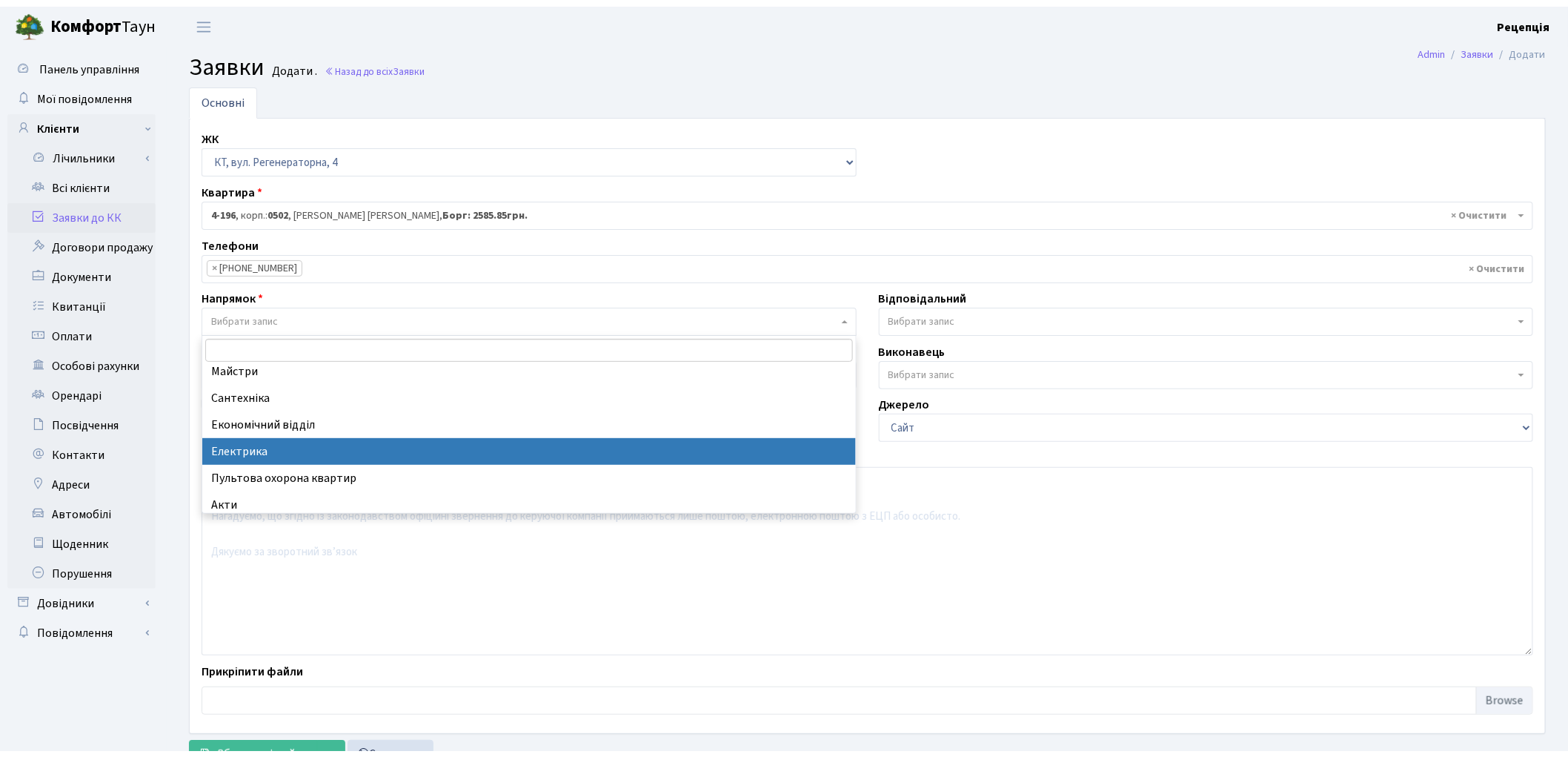
scroll to position [97, 0]
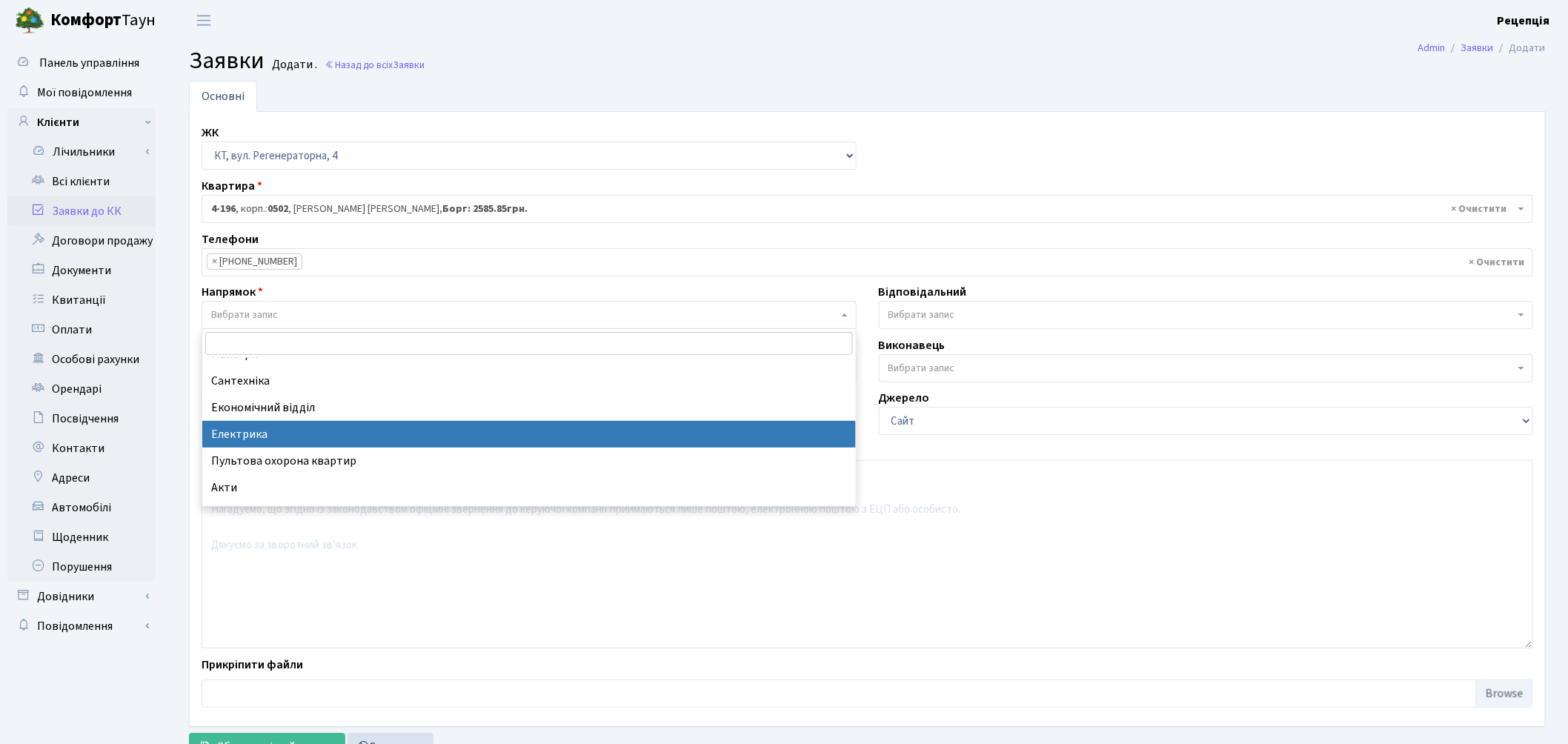
select select "3"
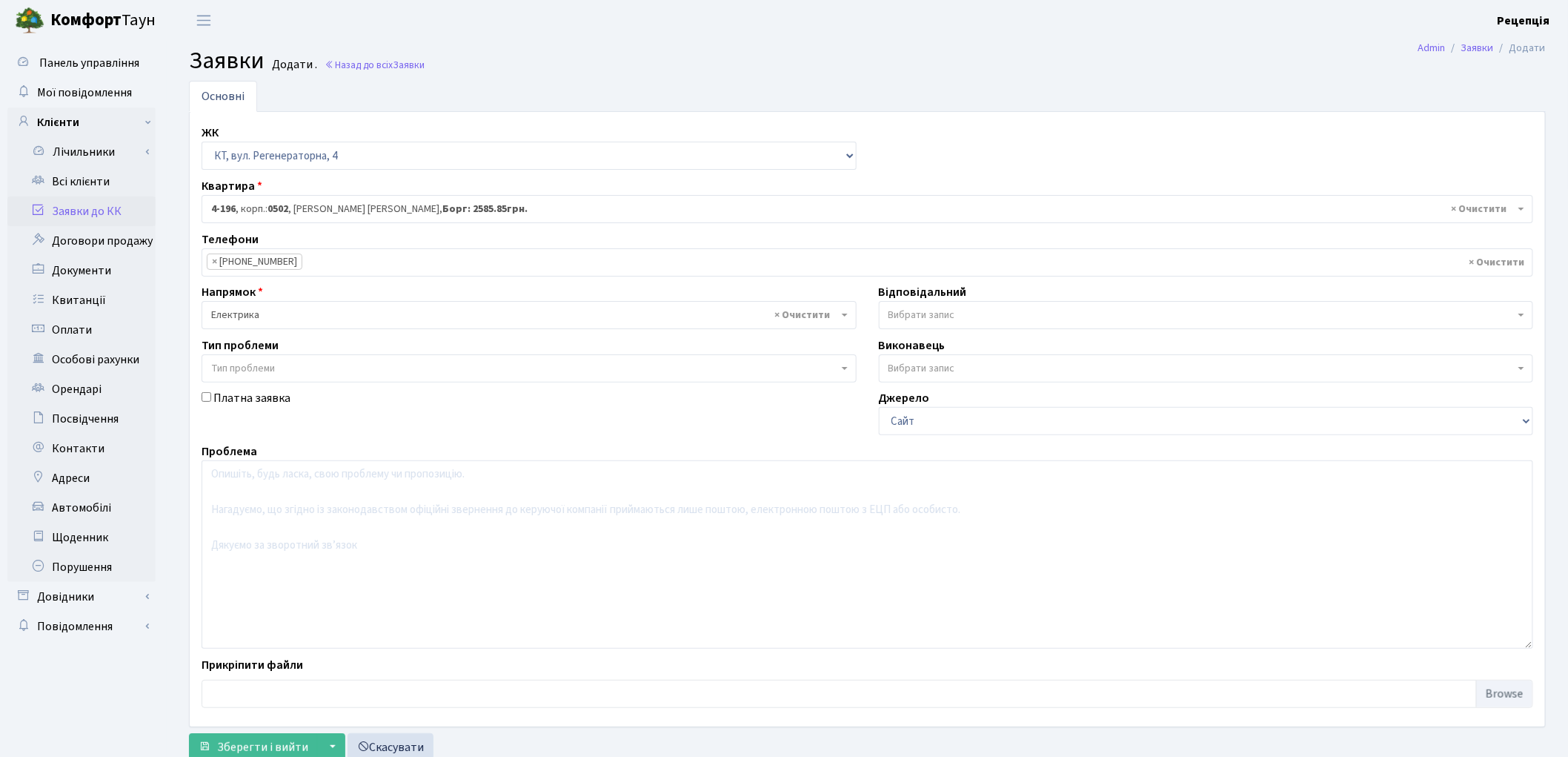
click at [238, 359] on span "Тип проблеми" at bounding box center [529, 368] width 655 height 28
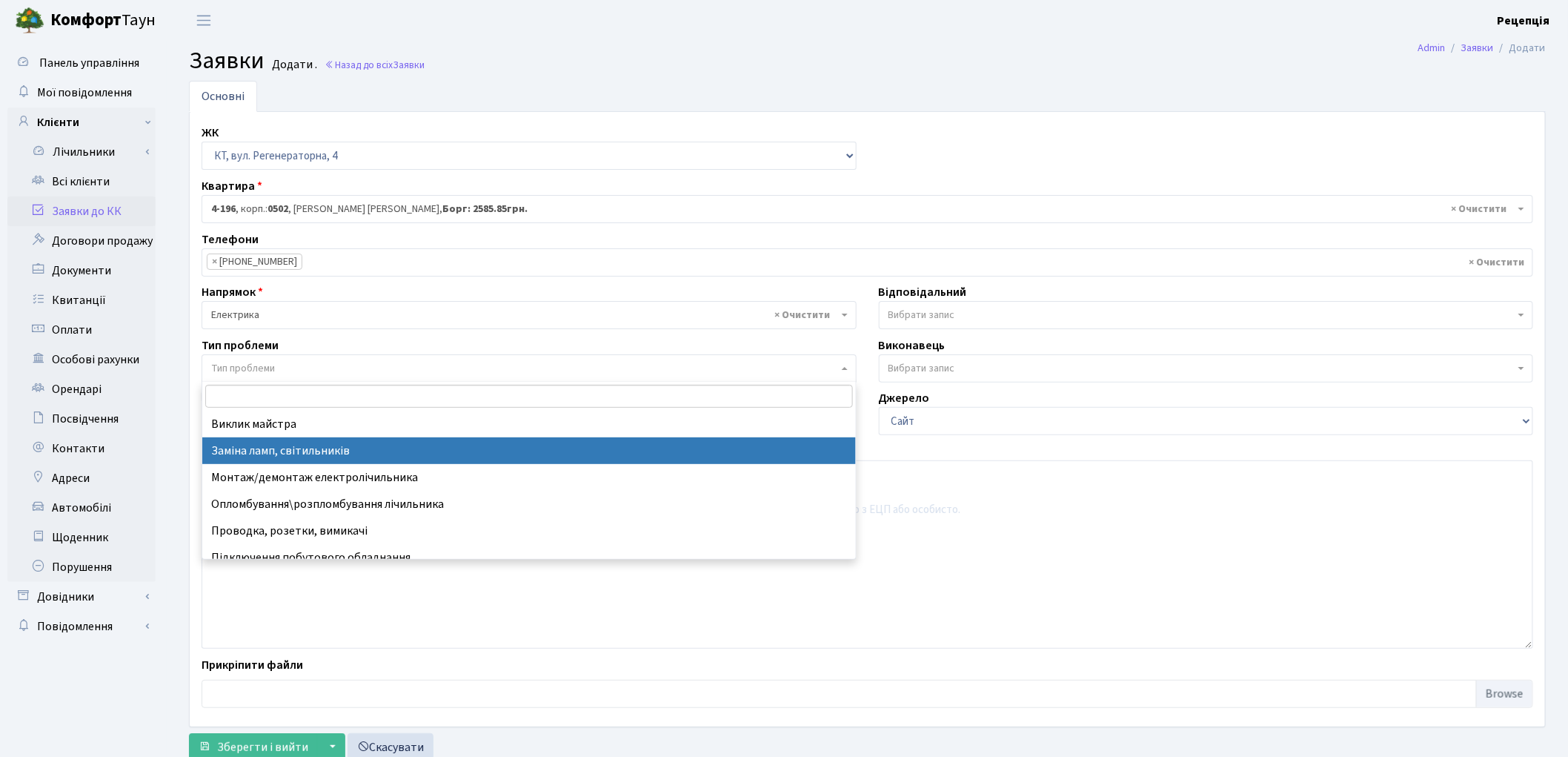
select select "40"
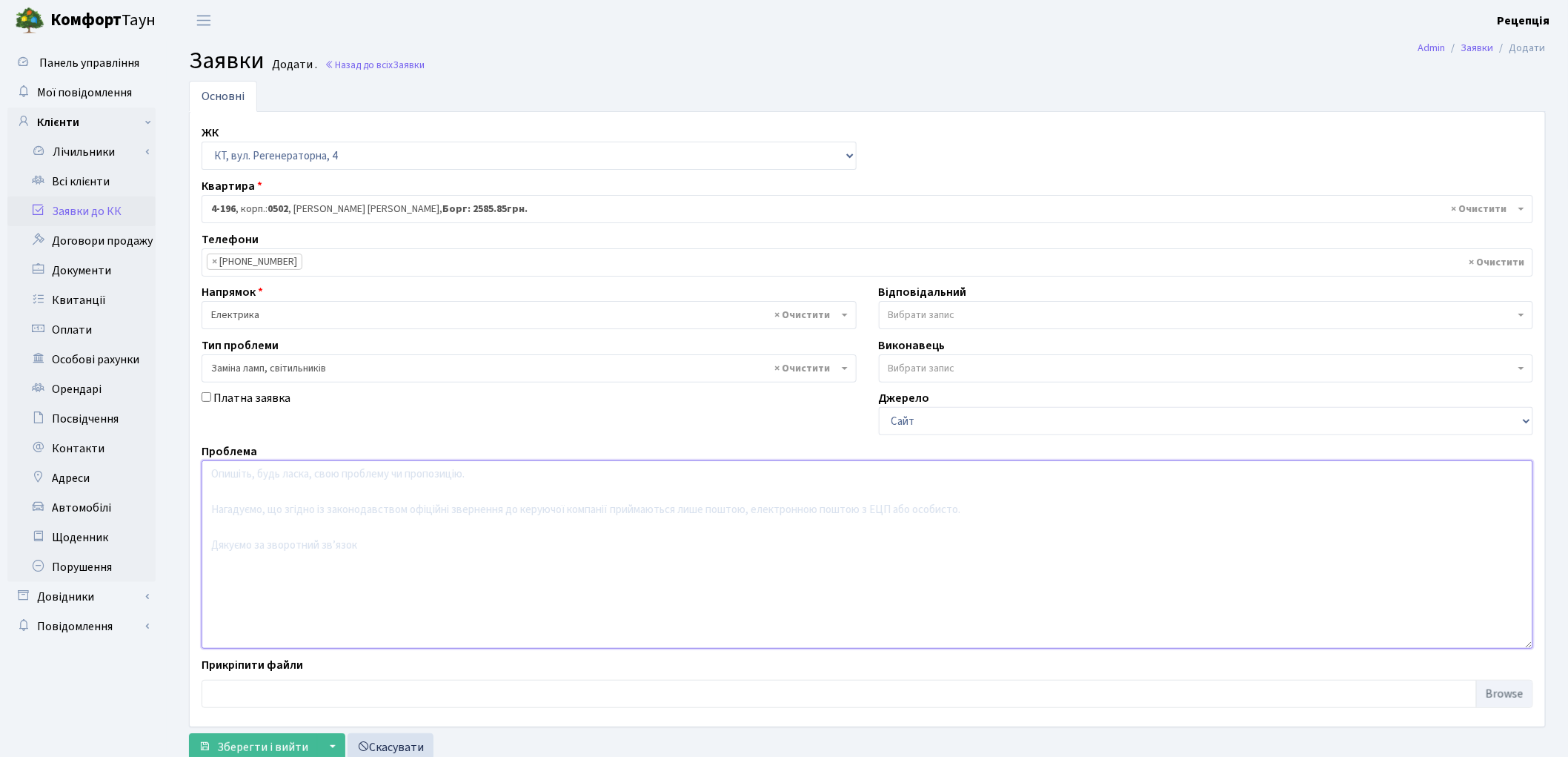
click at [270, 486] on textarea at bounding box center [867, 554] width 1332 height 189
click at [219, 477] on textarea "В під'їзді" at bounding box center [867, 554] width 1332 height 189
click at [365, 474] on textarea "В на 2 поверсі, 4 корпус, під'їзді" at bounding box center [867, 554] width 1332 height 189
click at [332, 471] on textarea "В на 2 поверсі, 4 корпус, під'їзд" at bounding box center [867, 554] width 1332 height 189
click at [384, 474] on textarea "В на 2 поверсі, 4 корпус, 6 під'їзд" at bounding box center [867, 554] width 1332 height 189
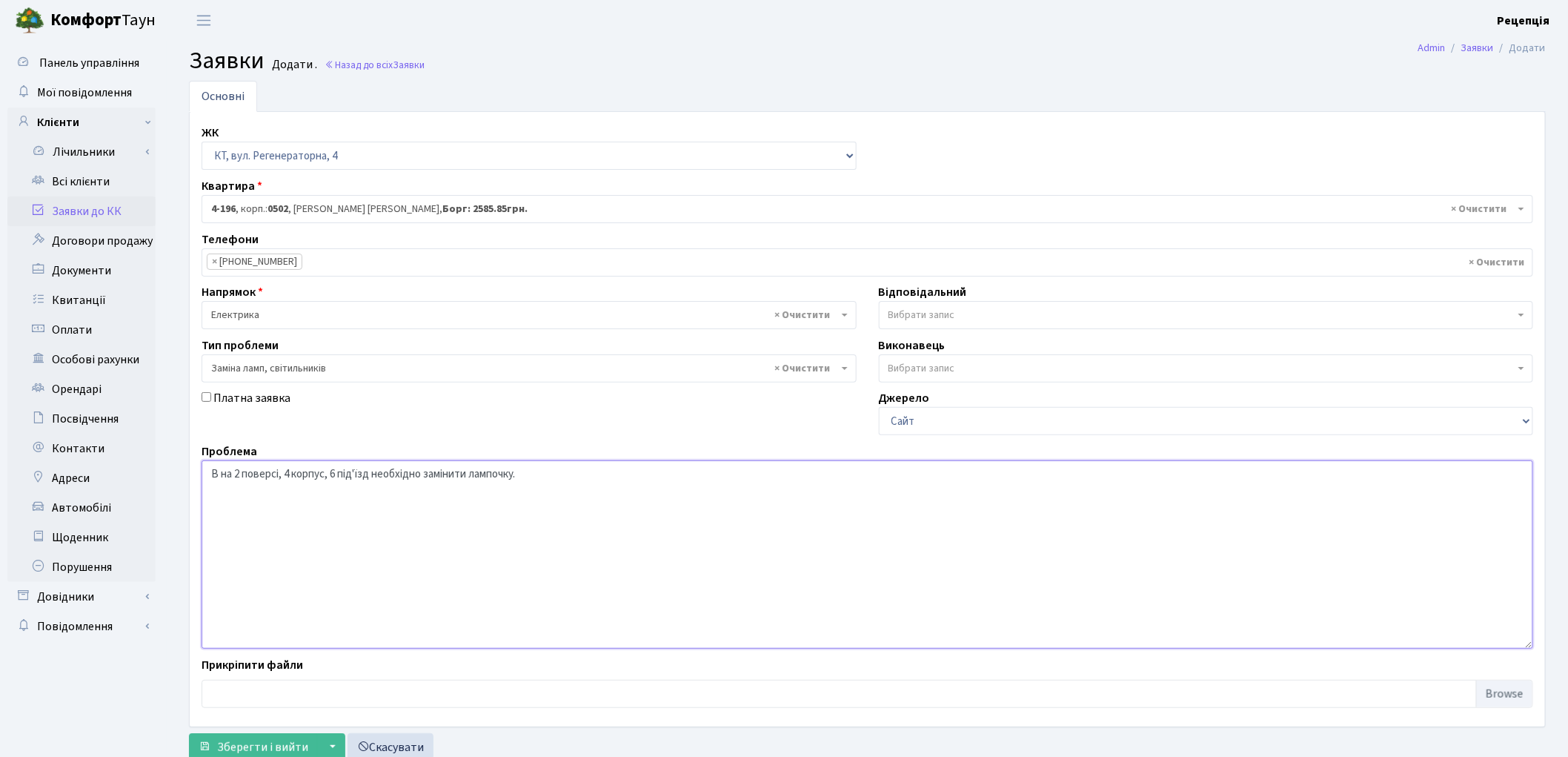
click at [373, 476] on textarea "В на 2 поверсі, 4 корпус, 6 під'їзд необхідно замінити лампочку." at bounding box center [867, 554] width 1332 height 189
click at [478, 475] on textarea "В на 2 поверсі, 4 корпус, 6 під'їзд непрацює лампочка, мигає, необхідно замінит…" at bounding box center [867, 554] width 1332 height 189
click at [563, 474] on textarea "В на 2 поверсі, 4 корпус, 6 під'їзд непрацює лампочка, періодично мигає, необхі…" at bounding box center [867, 554] width 1332 height 189
click at [682, 478] on textarea "В на 2 поверсі, 4 корпус, 6 під'їзд непрацює лампочка, періодично мигає потім п…" at bounding box center [867, 554] width 1332 height 189
click at [682, 475] on textarea "В на 2 поверсі, 4 корпус, 6 під'їзд непрацює лампочка, періодично мигає потім п…" at bounding box center [867, 554] width 1332 height 189
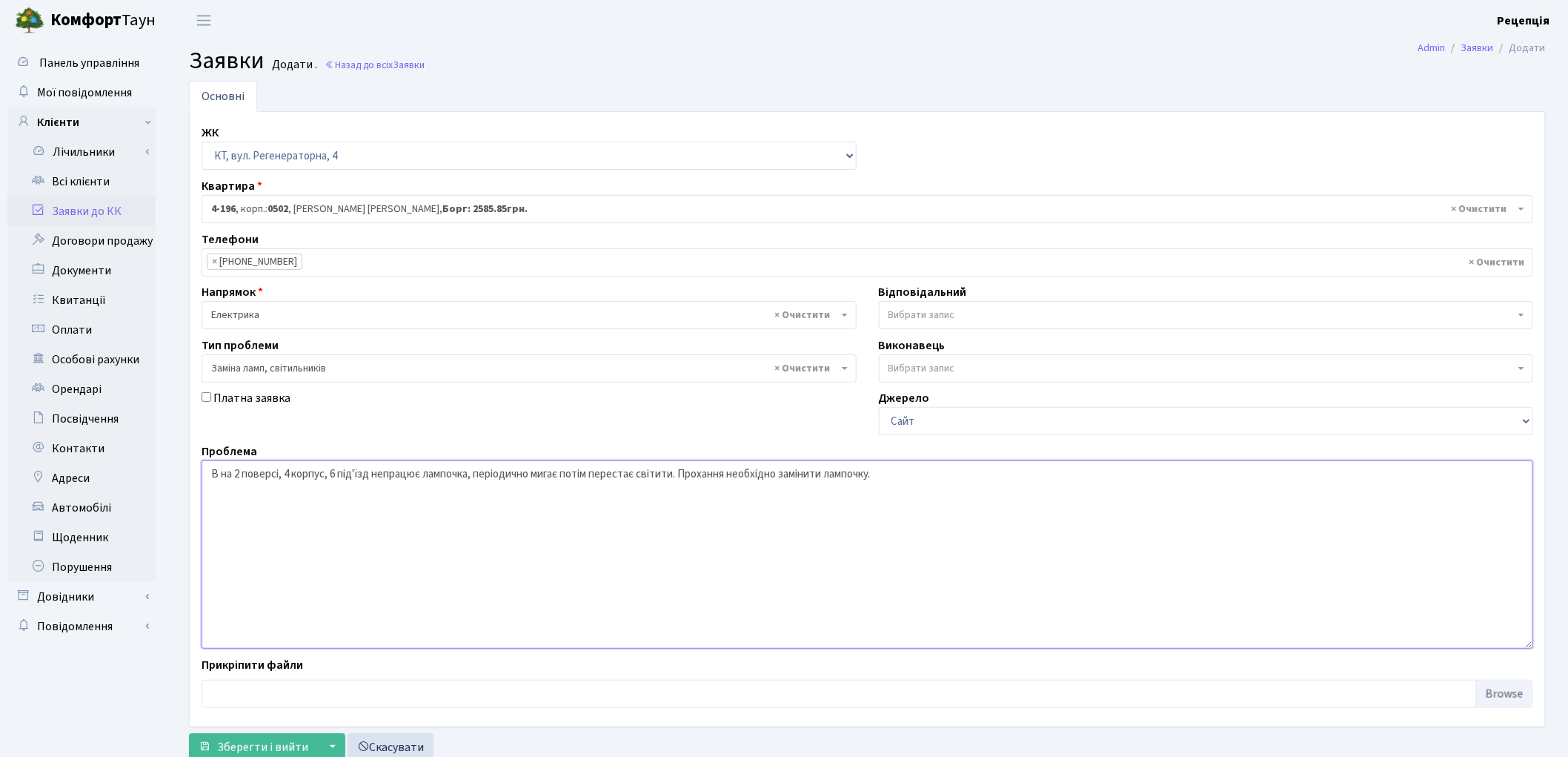
drag, startPoint x: 781, startPoint y: 475, endPoint x: 730, endPoint y: 476, distance: 51.0
click at [730, 476] on textarea "В на 2 поверсі, 4 корпус, 6 під'їзд непрацює лампочка, періодично мигає потім п…" at bounding box center [867, 554] width 1332 height 189
click at [224, 474] on textarea "В на 2 поверсі, 4 корпус, 6 під'їзд непрацює лампочка, періодично мигає потім п…" at bounding box center [867, 554] width 1332 height 189
click at [270, 475] on textarea "На 2 поверсі, 4 корпус, 6 під'їзд непрацює лампочка, періодично мигає потім пер…" at bounding box center [867, 554] width 1332 height 189
click at [360, 475] on textarea "На 2 поверсі навпроти ліфта, 4 корпус, 6 під'їзд непрацює лампочка, періодично …" at bounding box center [867, 554] width 1332 height 189
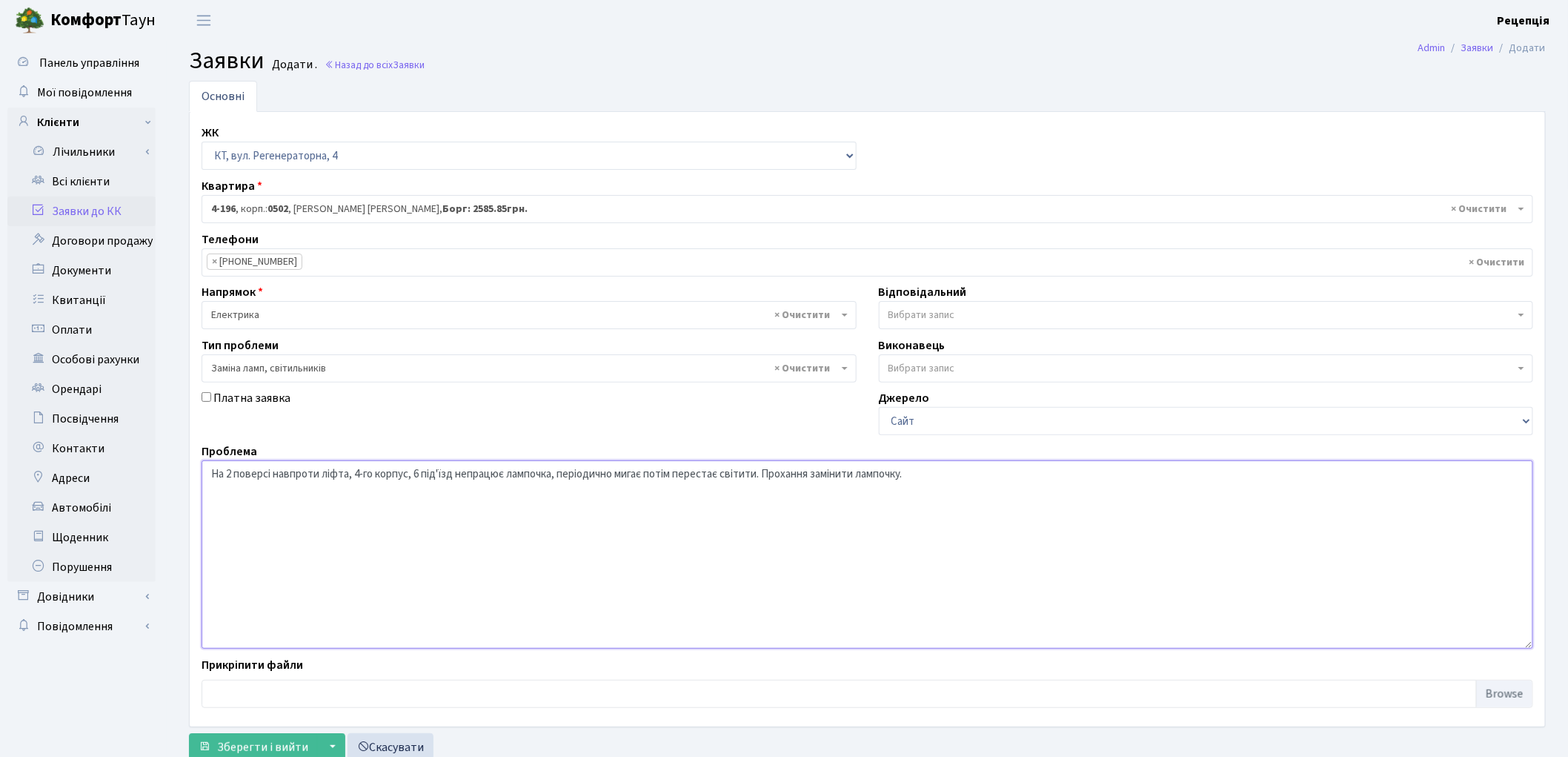
click at [410, 478] on textarea "На 2 поверсі навпроти ліфта, 4-го корпус, 6 під'їзд непрацює лампочка, періодич…" at bounding box center [867, 554] width 1332 height 189
click at [425, 478] on textarea "На 2 поверсі навпроти ліфта, 4-го корпусу, 6 під'їзд непрацює лампочка, періоди…" at bounding box center [867, 554] width 1332 height 189
click at [472, 478] on textarea "На 2 поверсі навпроти ліфта, 4-го корпусу, 6-го під'їзд непрацює лампочка, пері…" at bounding box center [867, 554] width 1332 height 189
drag, startPoint x: 482, startPoint y: 475, endPoint x: 973, endPoint y: 484, distance: 491.1
click at [973, 484] on textarea "На 2 поверсі навпроти ліфта, 4-го корпусу, 6-го під'їзду непрацює лампочка, пер…" at bounding box center [867, 554] width 1332 height 189
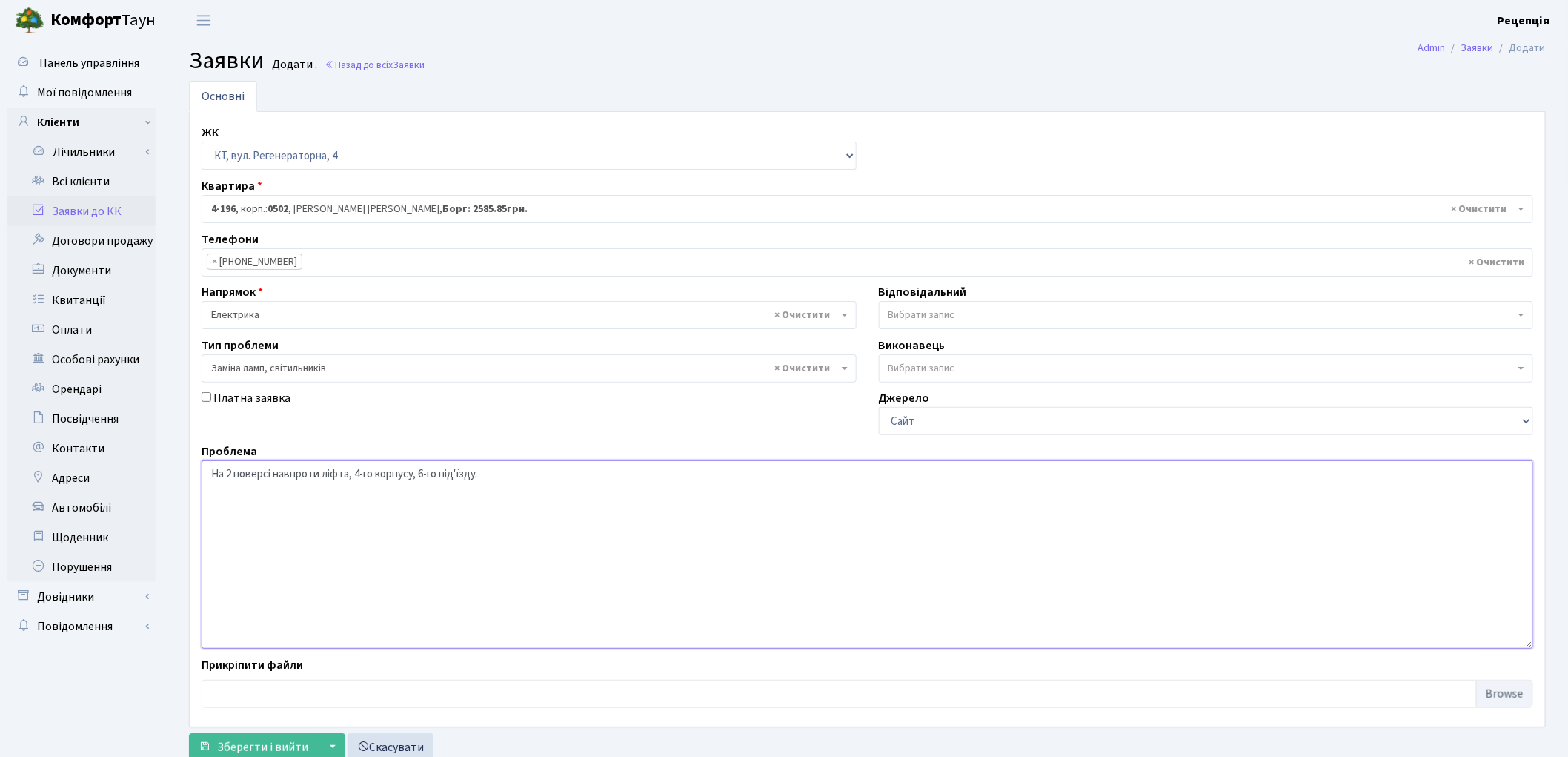
click at [209, 478] on textarea "На 2 поверсі навпроти ліфта, 4-го корпусу, 6-го під'їзду." at bounding box center [867, 554] width 1332 height 189
paste textarea "непрацює лампочка, періодично мигає потім перестає світити. Прохання замінити л…"
click at [214, 478] on textarea "непрацює лампочка, періодично мигає потім перестає світити. Прохання замінити л…" at bounding box center [867, 554] width 1332 height 189
click at [217, 478] on textarea "непрацює лампочка, періодично мигає потім перестає світити. Прохання замінити л…" at bounding box center [867, 554] width 1332 height 189
click at [403, 478] on textarea "Непрацює лампочка, періодично мигає потім перестає світити. Прохання замінити л…" at bounding box center [867, 554] width 1332 height 189
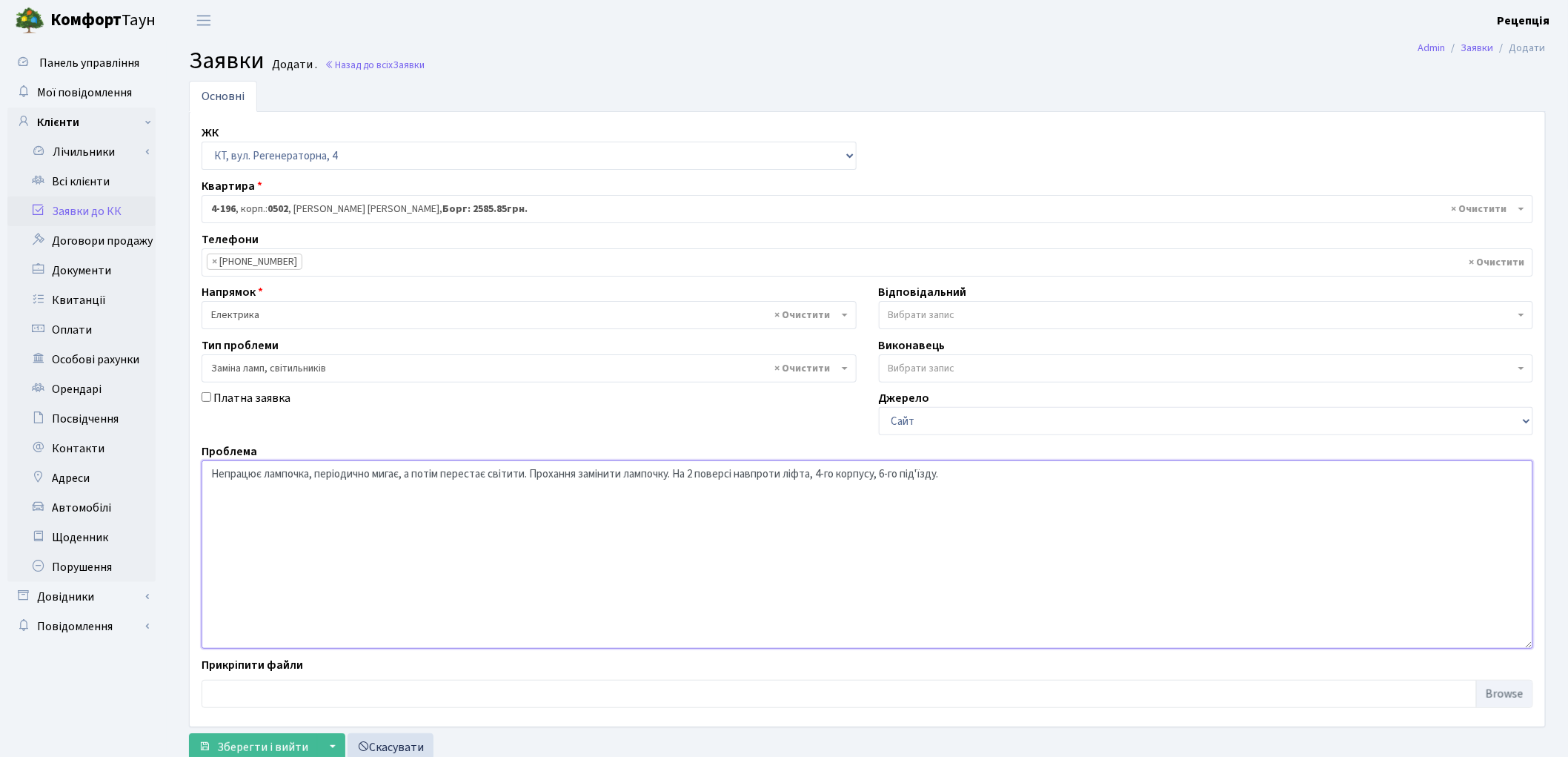
click at [314, 478] on textarea "Непрацює лампочка, періодично мигає, а потім перестає світити. Прохання замінит…" at bounding box center [867, 554] width 1332 height 189
click at [713, 476] on textarea "Непрацює лампочка, вона періодично мигає, а потім перестає світити. Прохання за…" at bounding box center [867, 554] width 1332 height 189
type textarea "Непрацює лампочка, вона періодично мигає, а потім перестає світити. Прохання за…"
click at [286, 742] on span "Зберегти і вийти" at bounding box center [262, 747] width 91 height 16
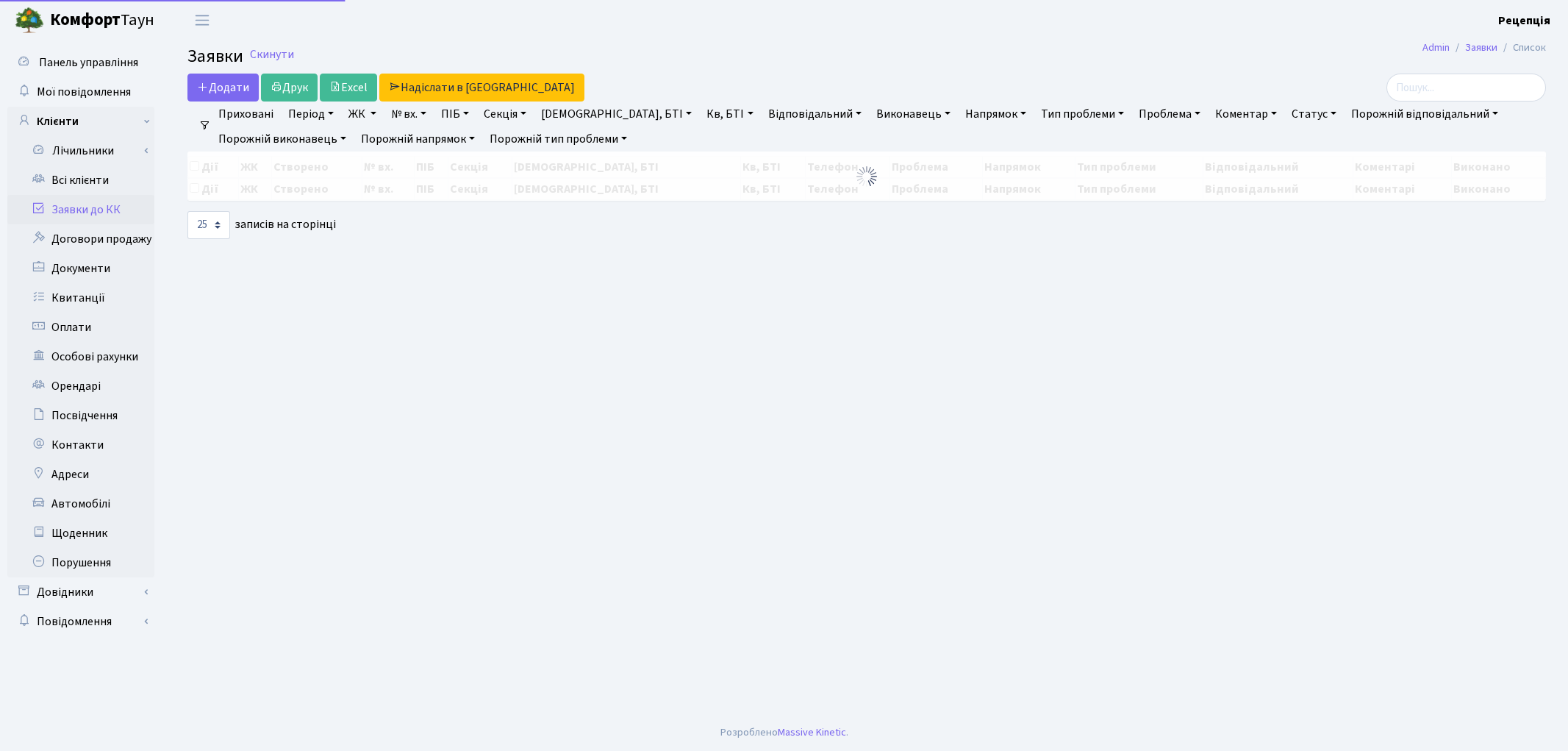
select select "25"
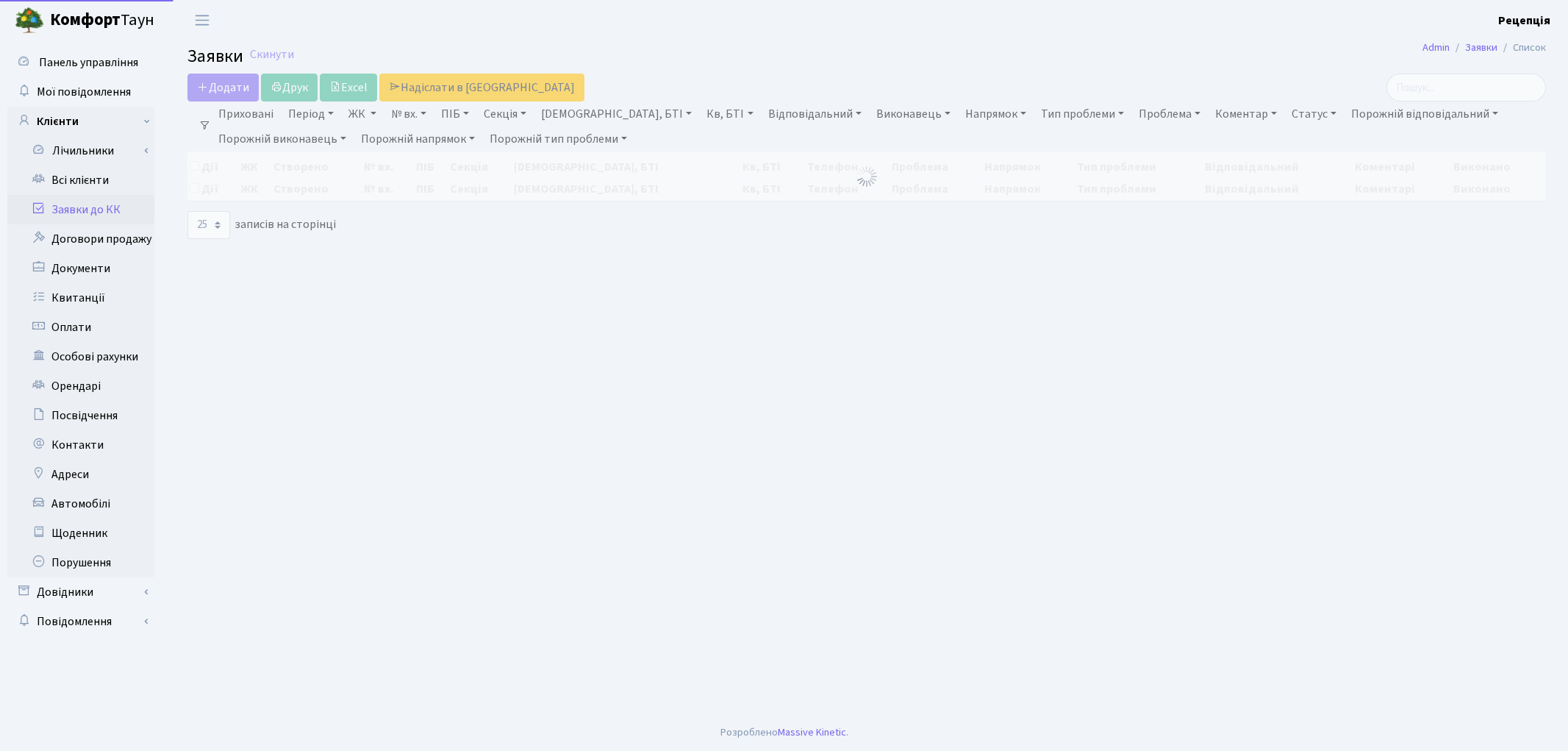
select select "25"
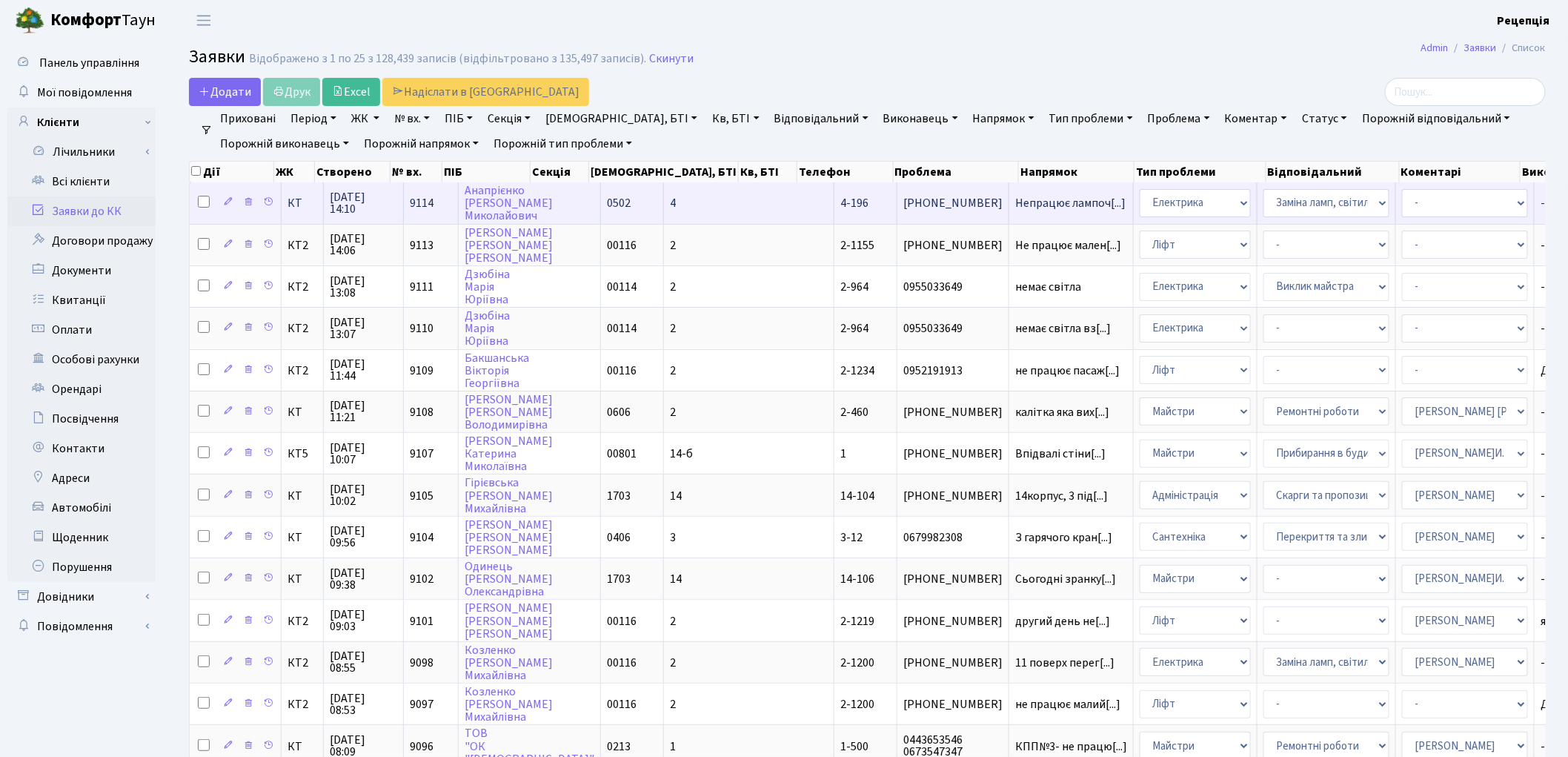
click at [664, 194] on td "4" at bounding box center [749, 202] width 171 height 40
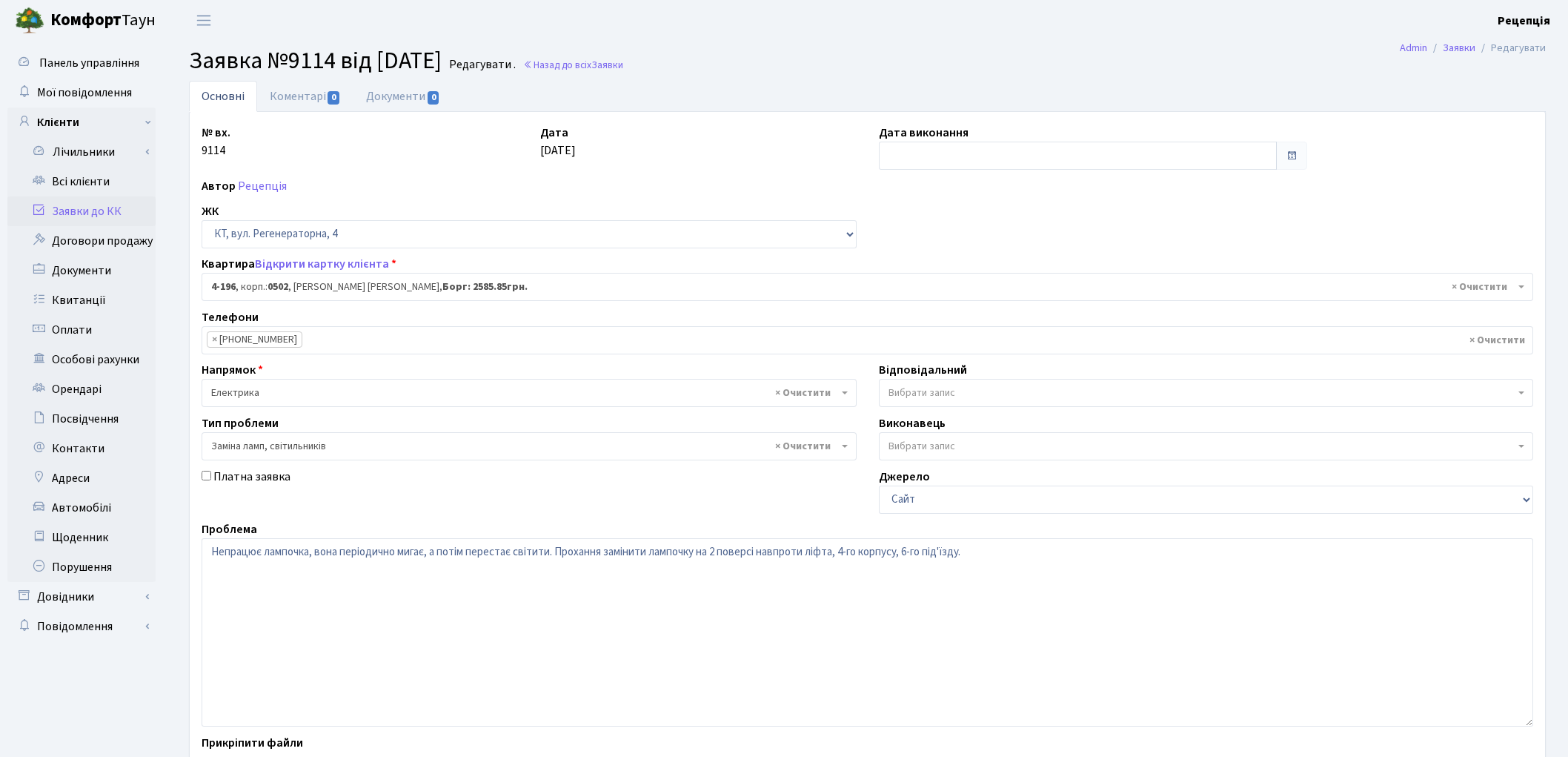
select select "1060"
select select "40"
click at [310, 266] on link "Відкрити картку клієнта" at bounding box center [322, 264] width 134 height 16
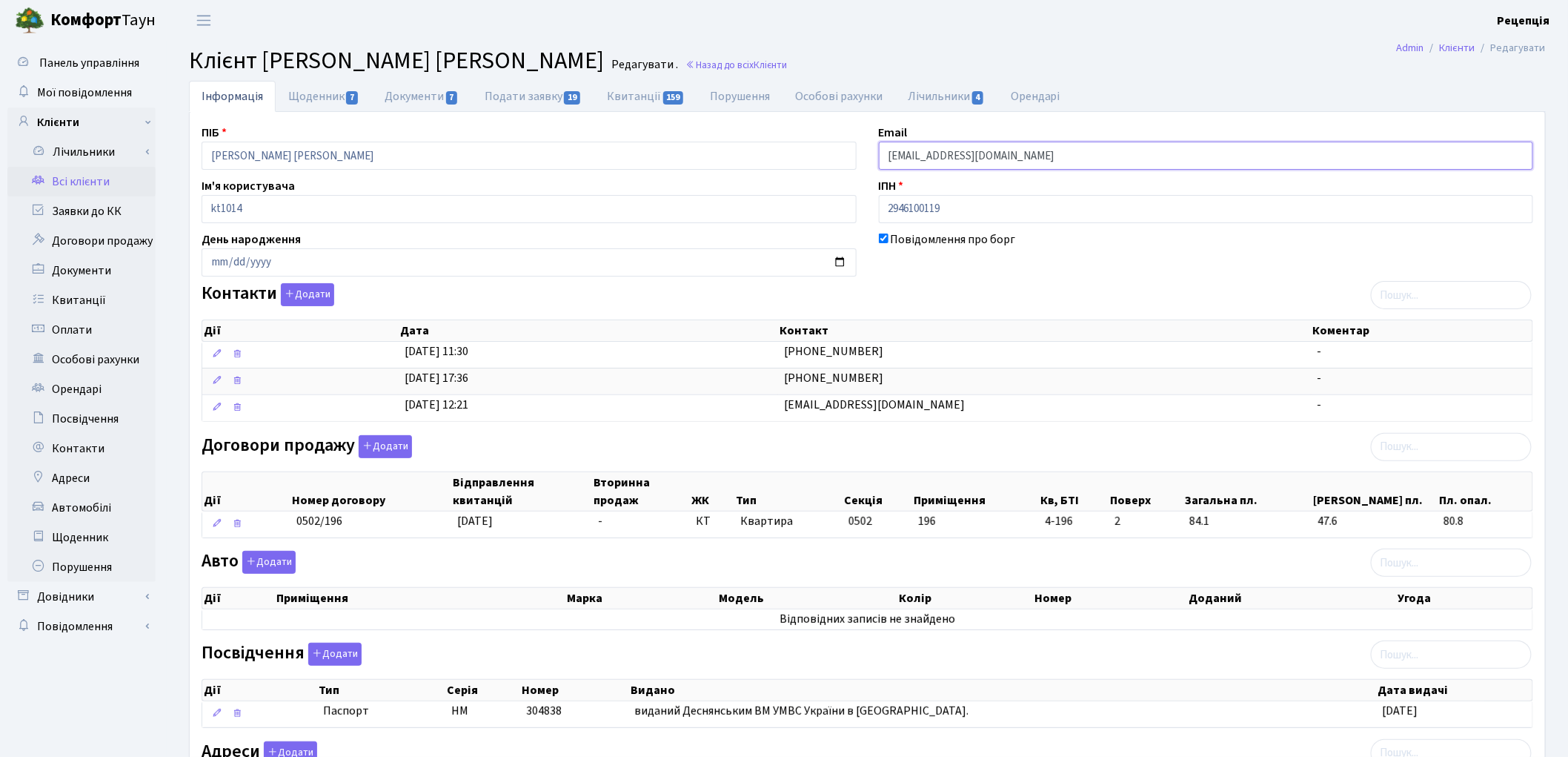
click at [946, 153] on input "rubolov1980@gmail.com" at bounding box center [1206, 155] width 655 height 28
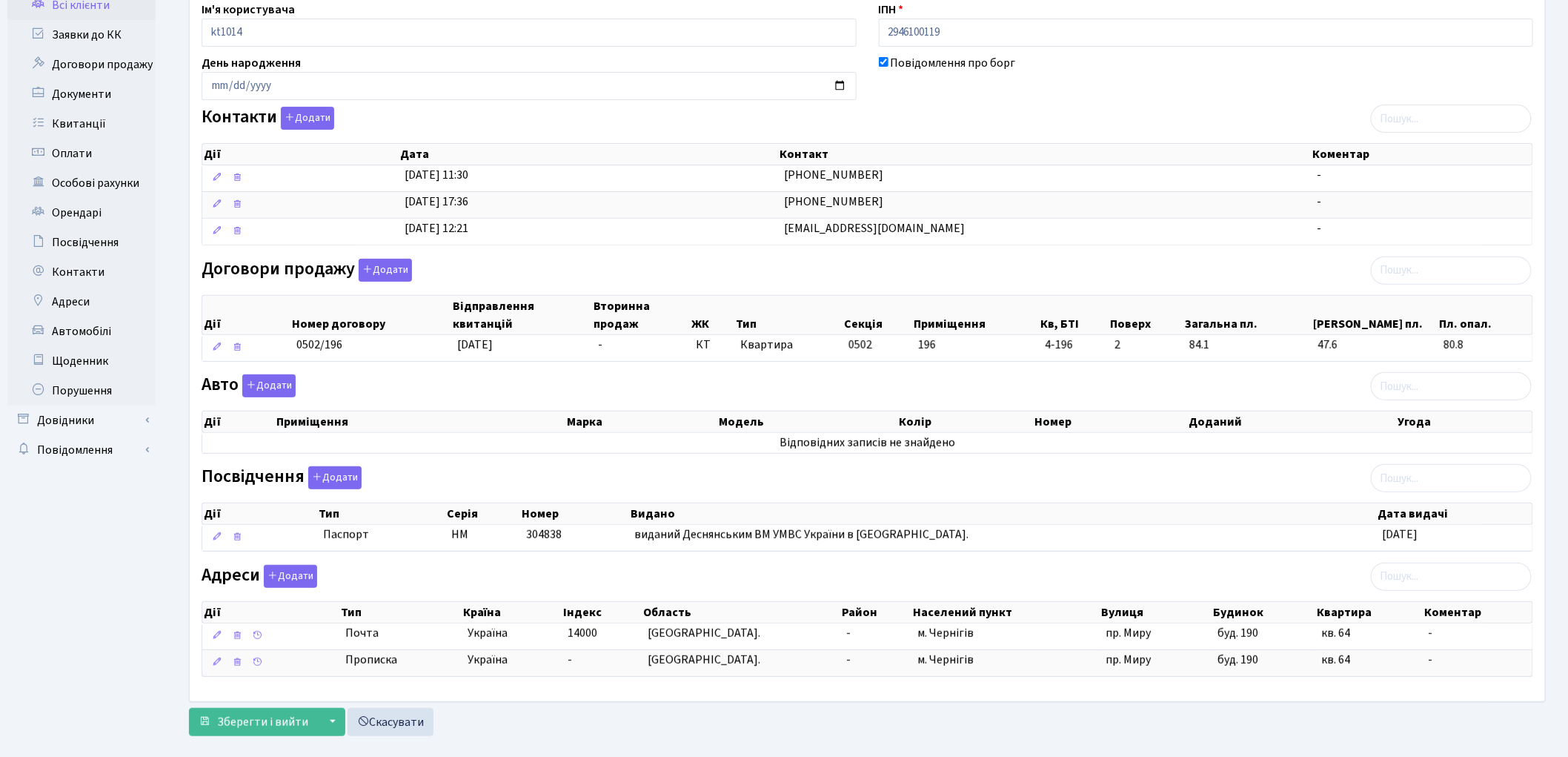
scroll to position [203, 0]
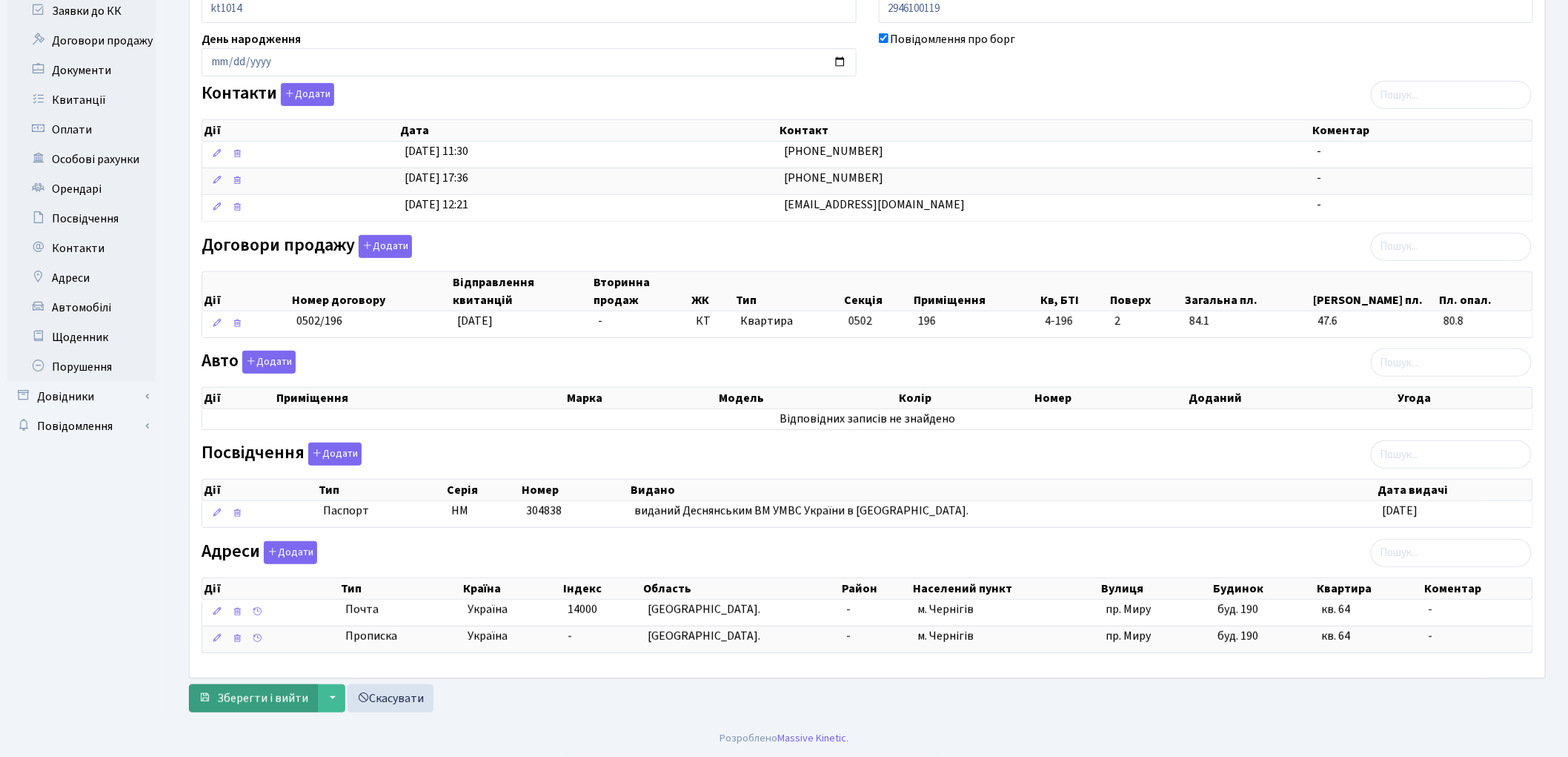
type input "anaprienko2406@gmail.com"
click at [249, 700] on span "Зберегти і вийти" at bounding box center [262, 698] width 91 height 16
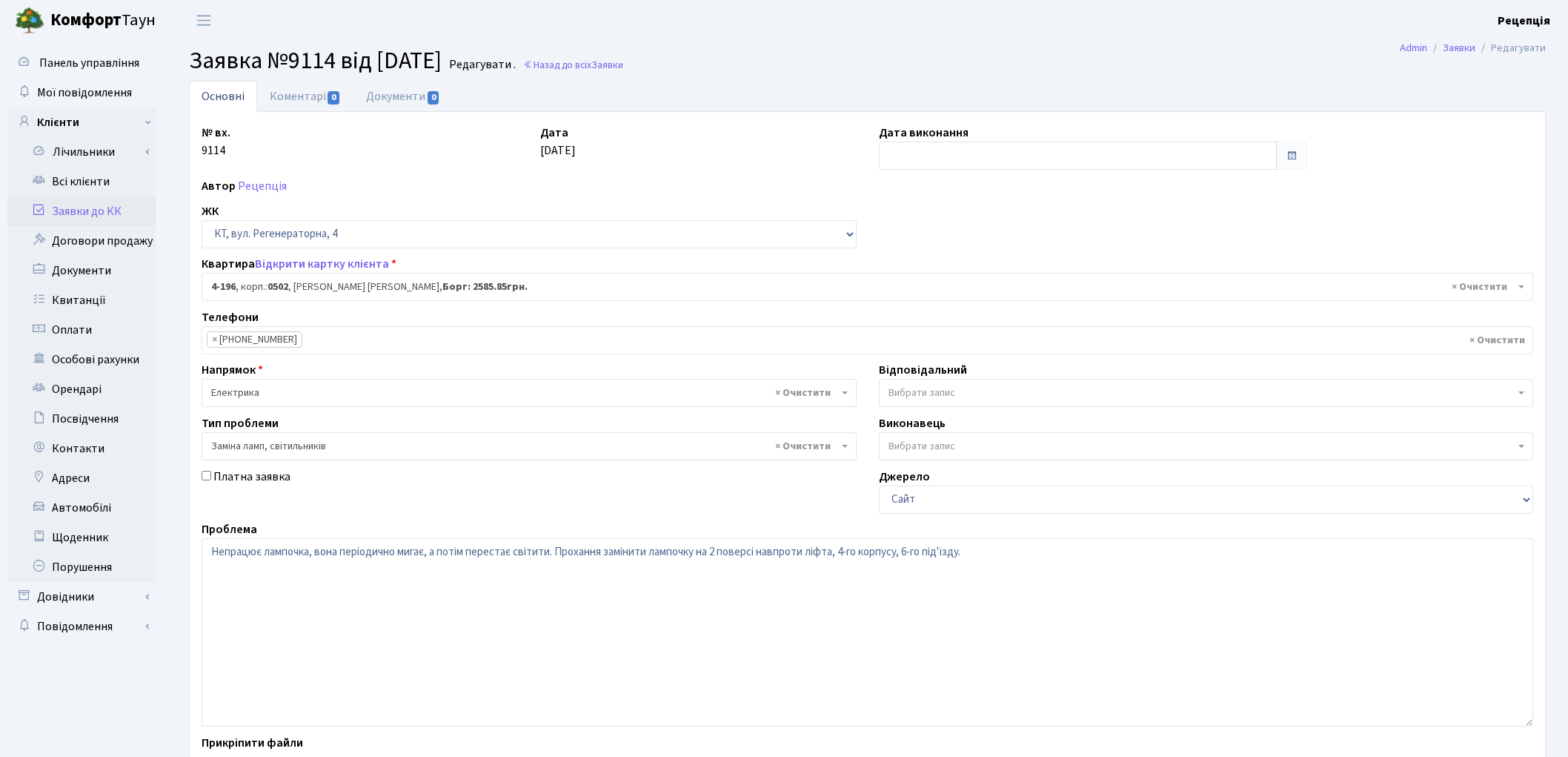
select select "1060"
select select "40"
click at [90, 191] on link "Всі клієнти" at bounding box center [81, 181] width 148 height 30
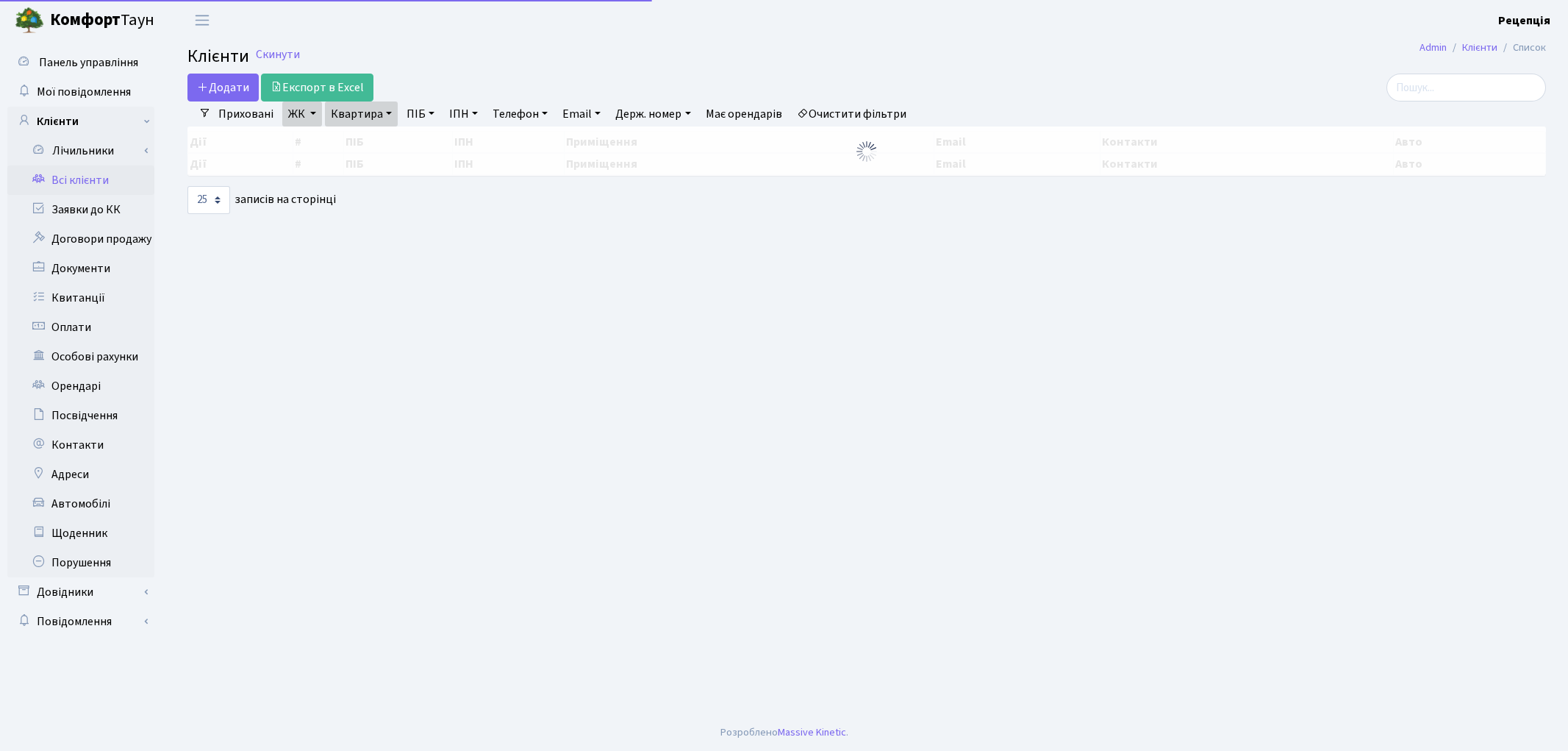
select select "25"
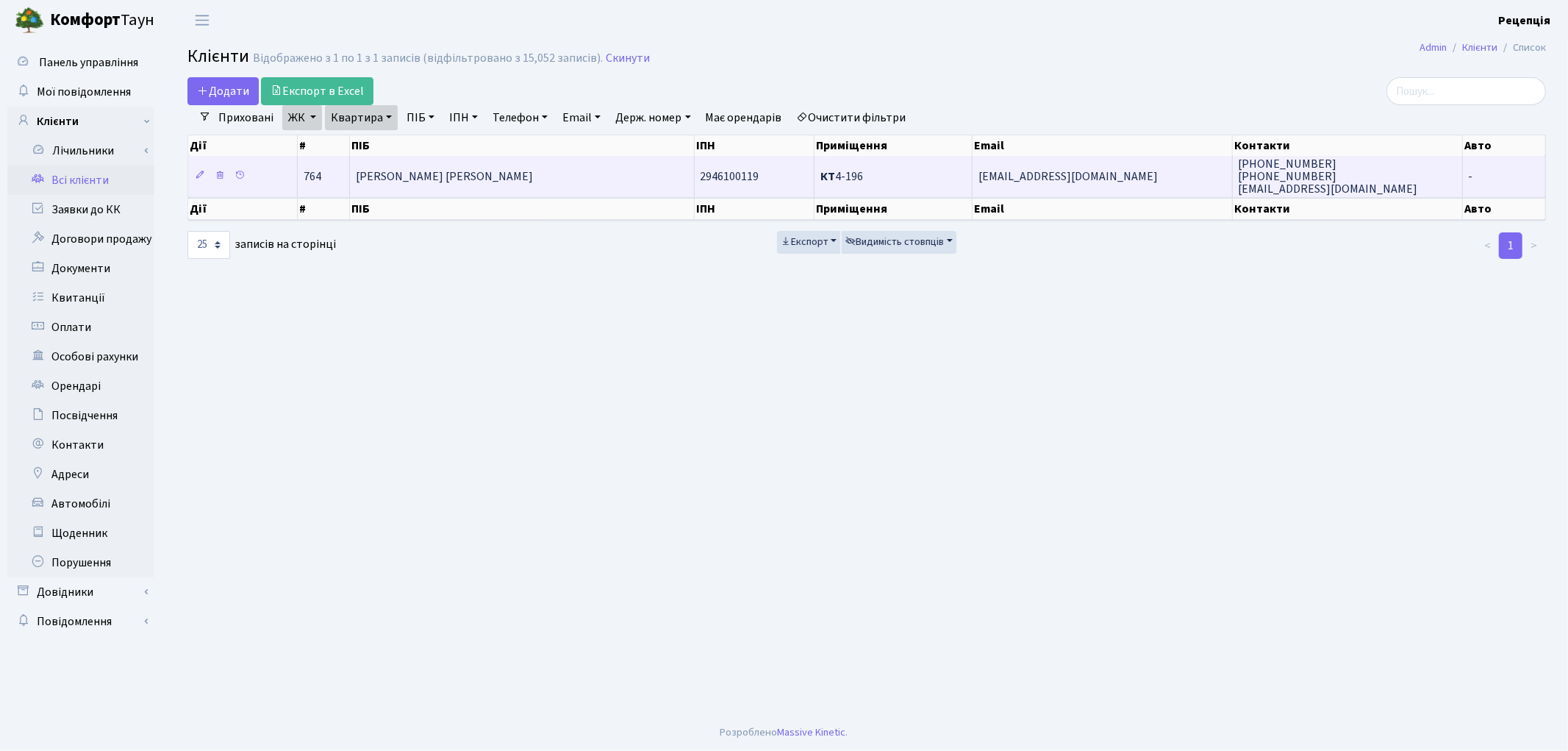
click at [469, 182] on span "[PERSON_NAME] [PERSON_NAME]" at bounding box center [444, 177] width 177 height 16
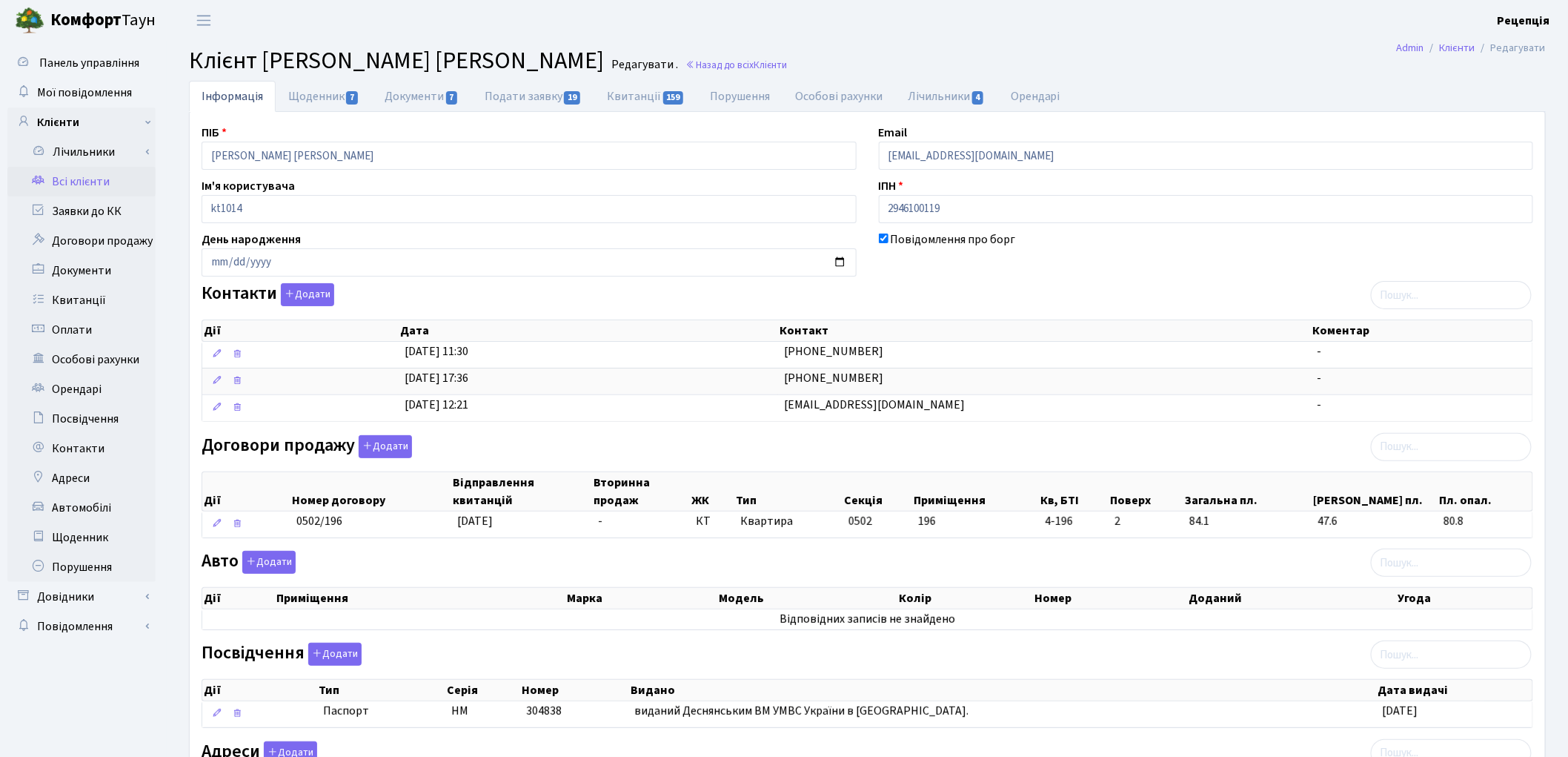
click at [79, 183] on link "Всі клієнти" at bounding box center [81, 181] width 148 height 30
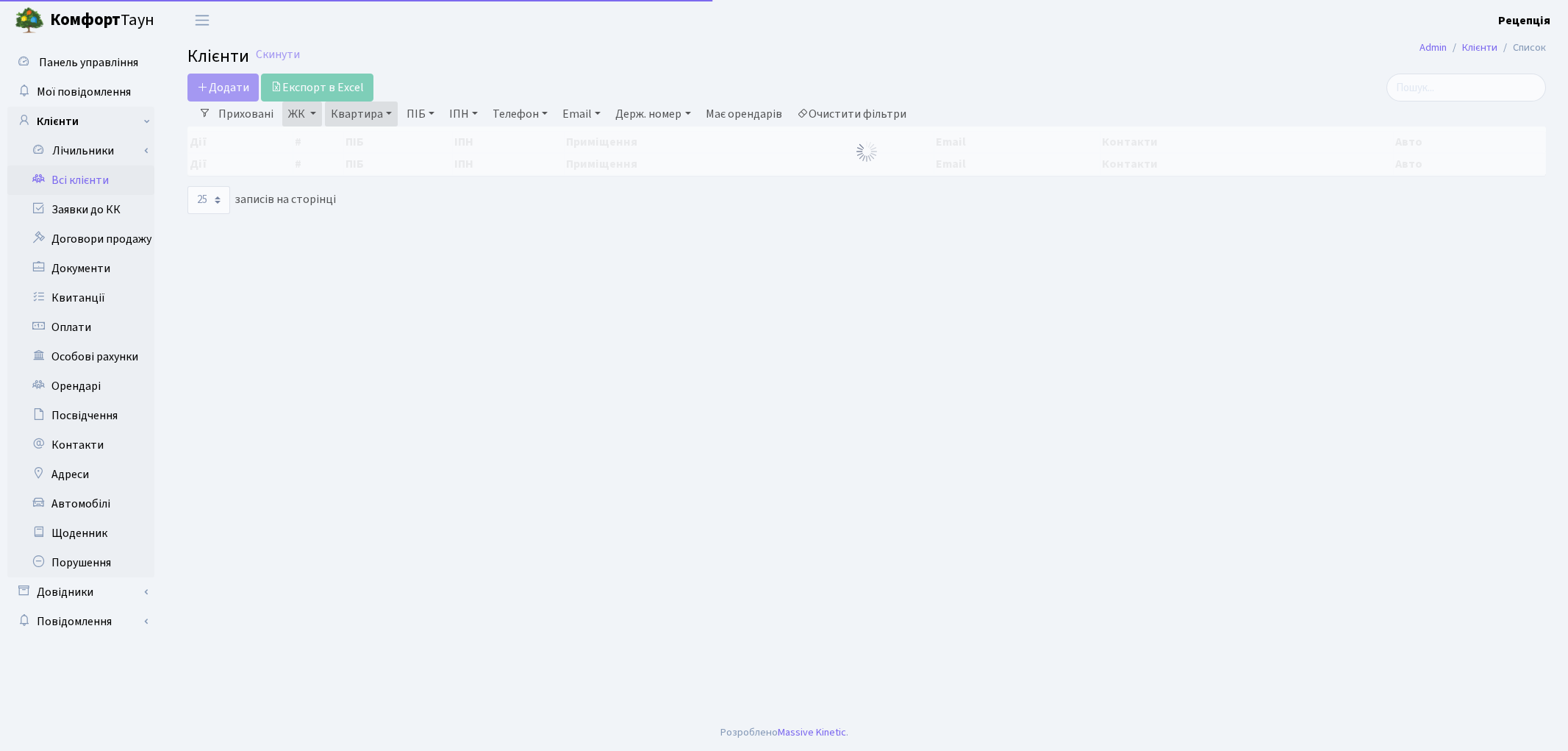
select select "25"
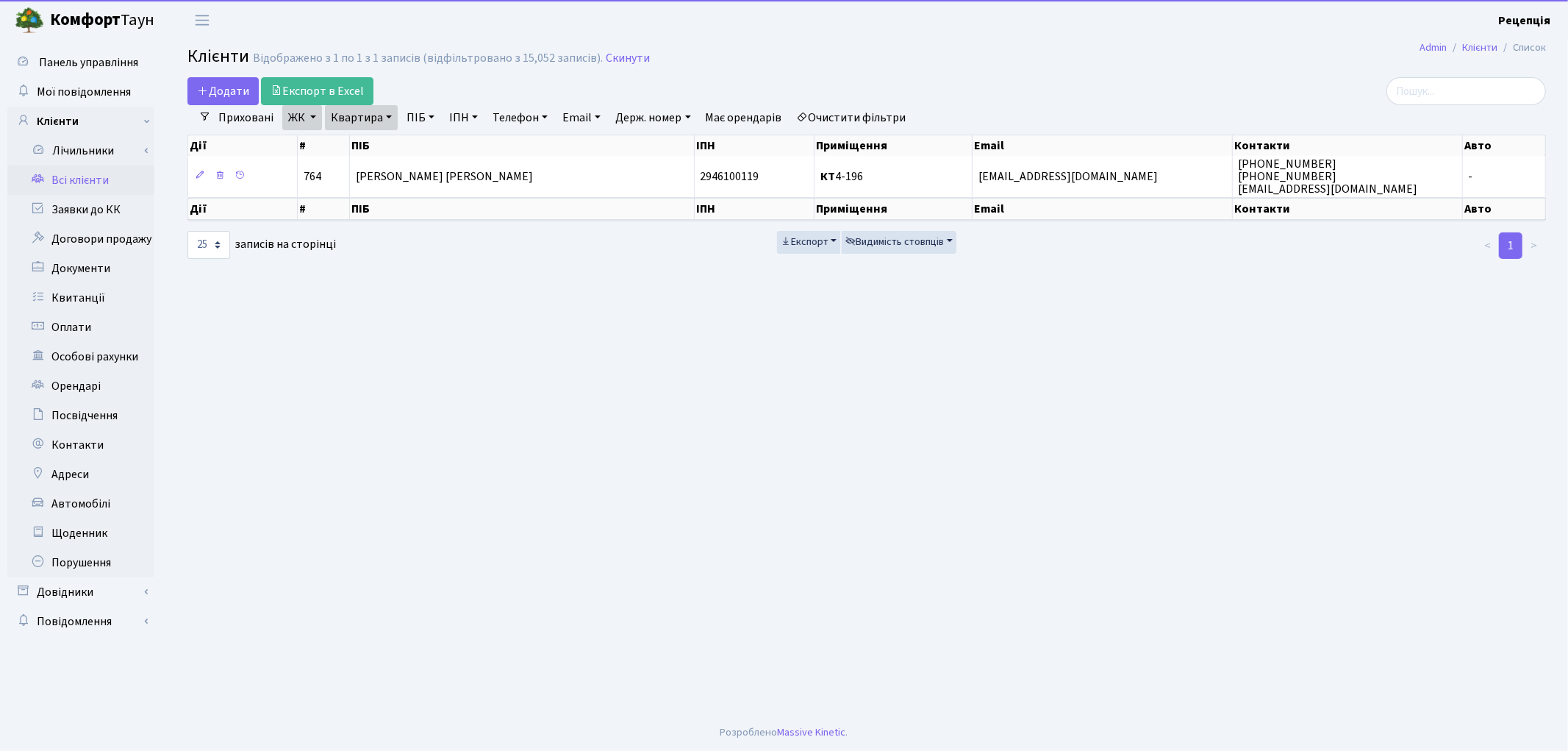
click at [870, 124] on link "Очистити фільтри" at bounding box center [851, 117] width 121 height 25
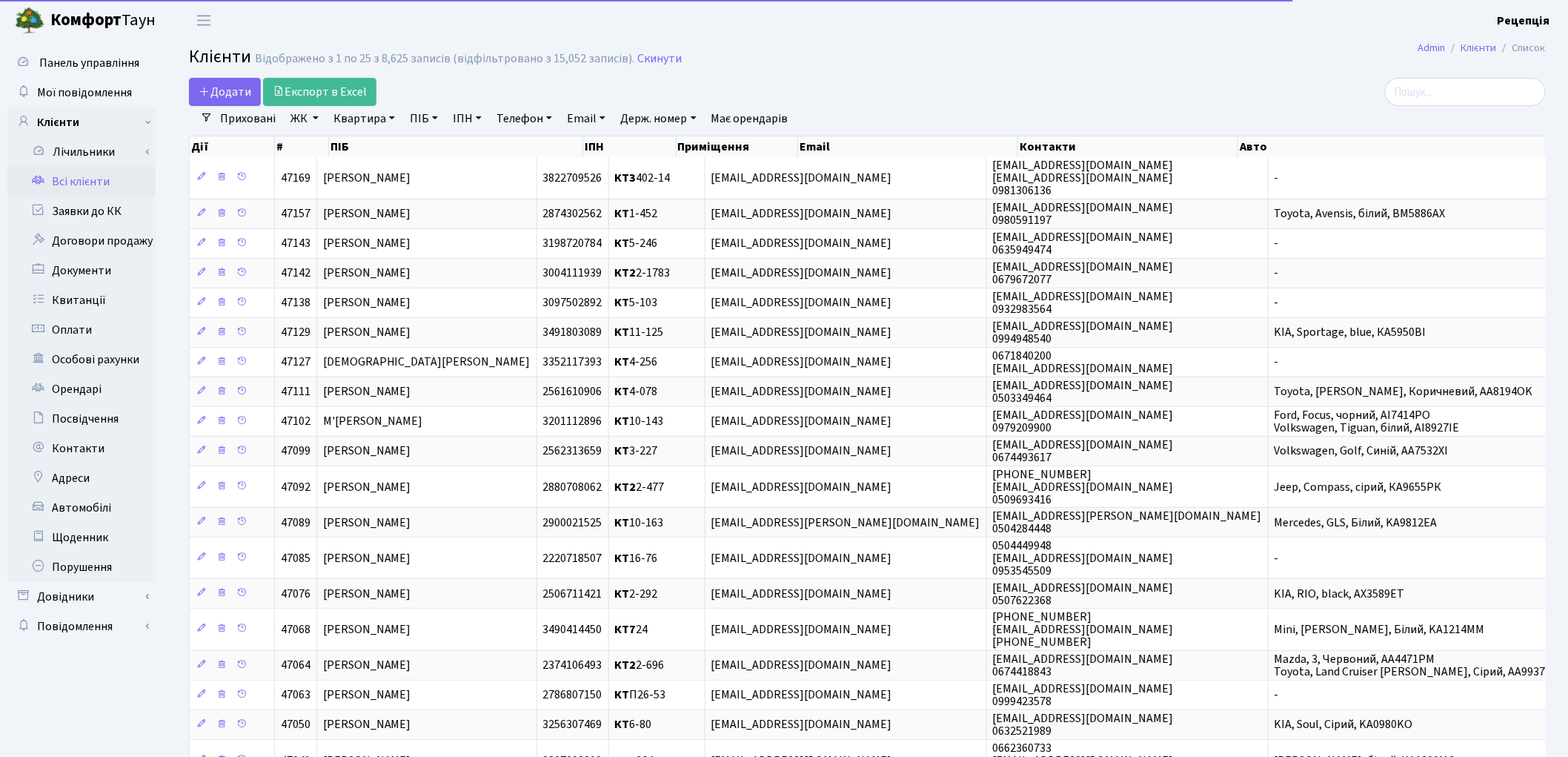
click at [424, 120] on link "ПІБ" at bounding box center [423, 118] width 40 height 25
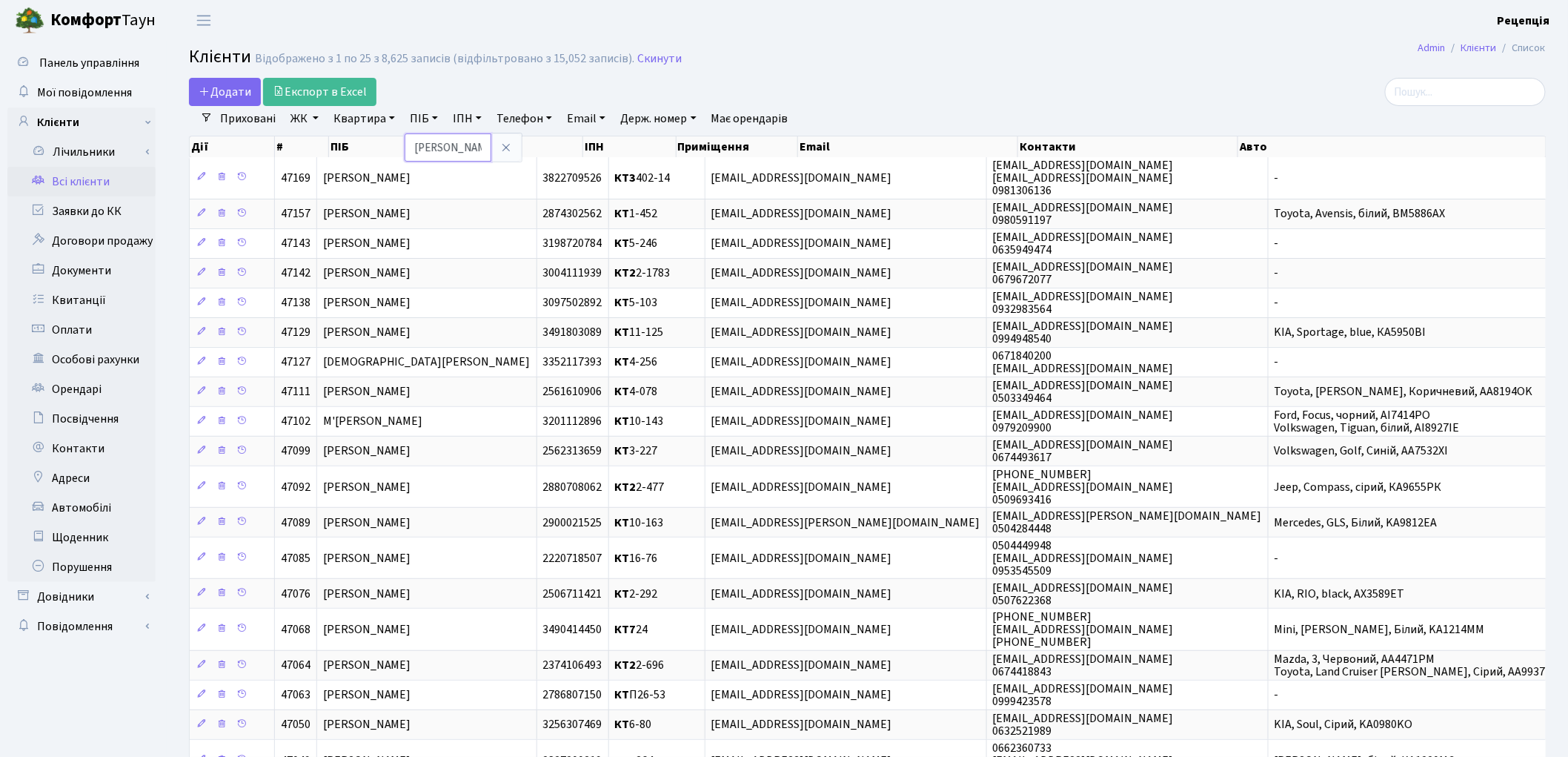
type input "усенко"
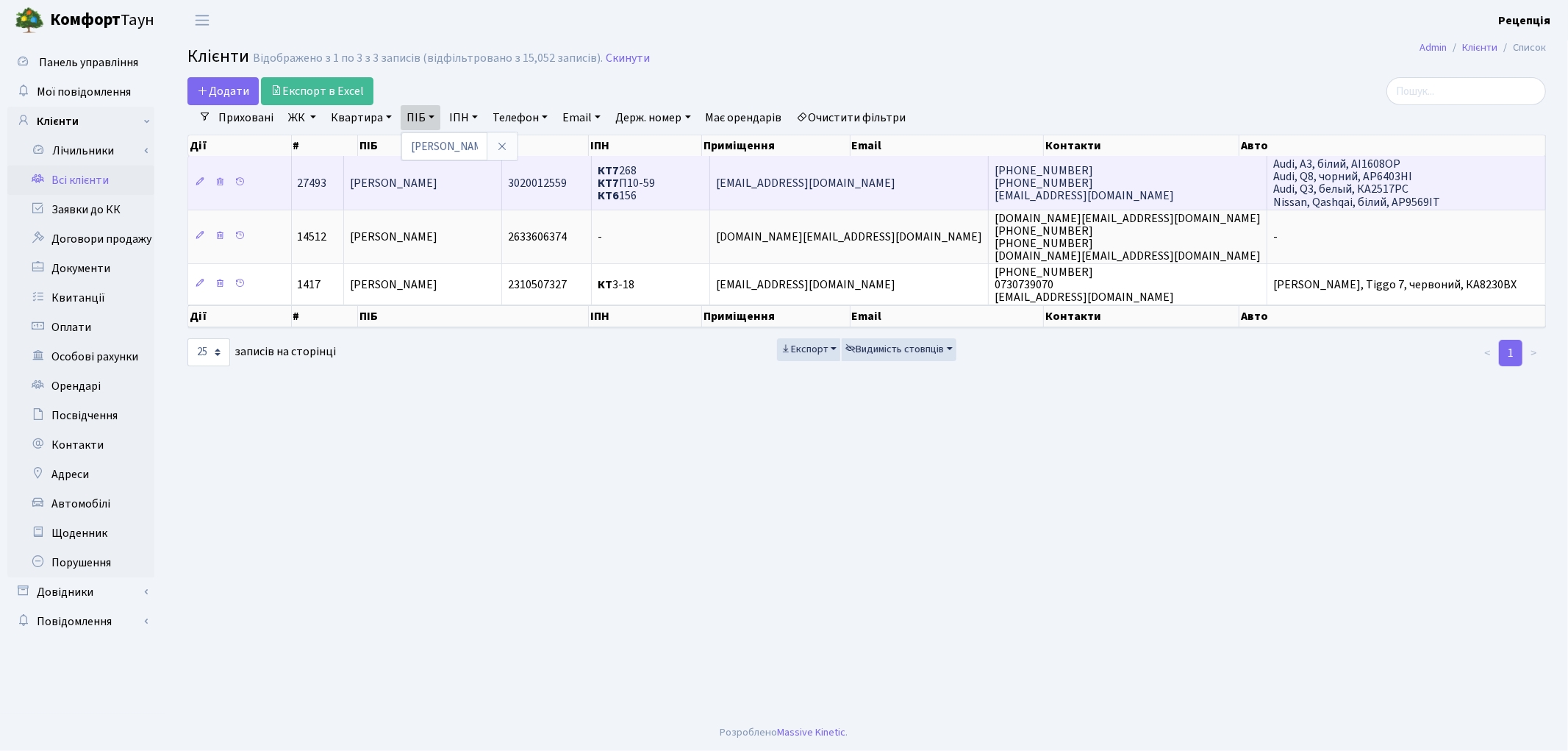
click at [438, 186] on span "[PERSON_NAME]" at bounding box center [393, 183] width 88 height 16
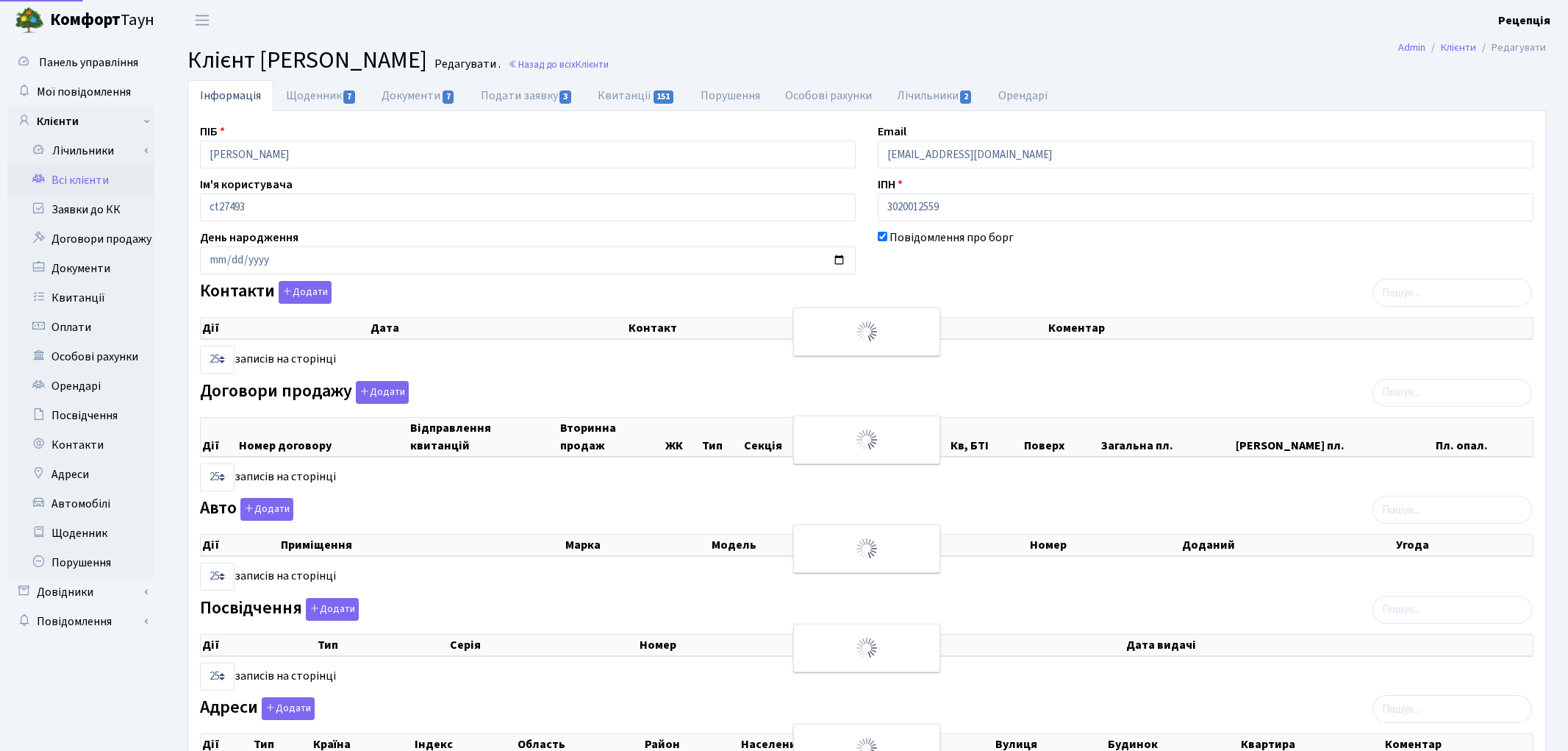
select select "25"
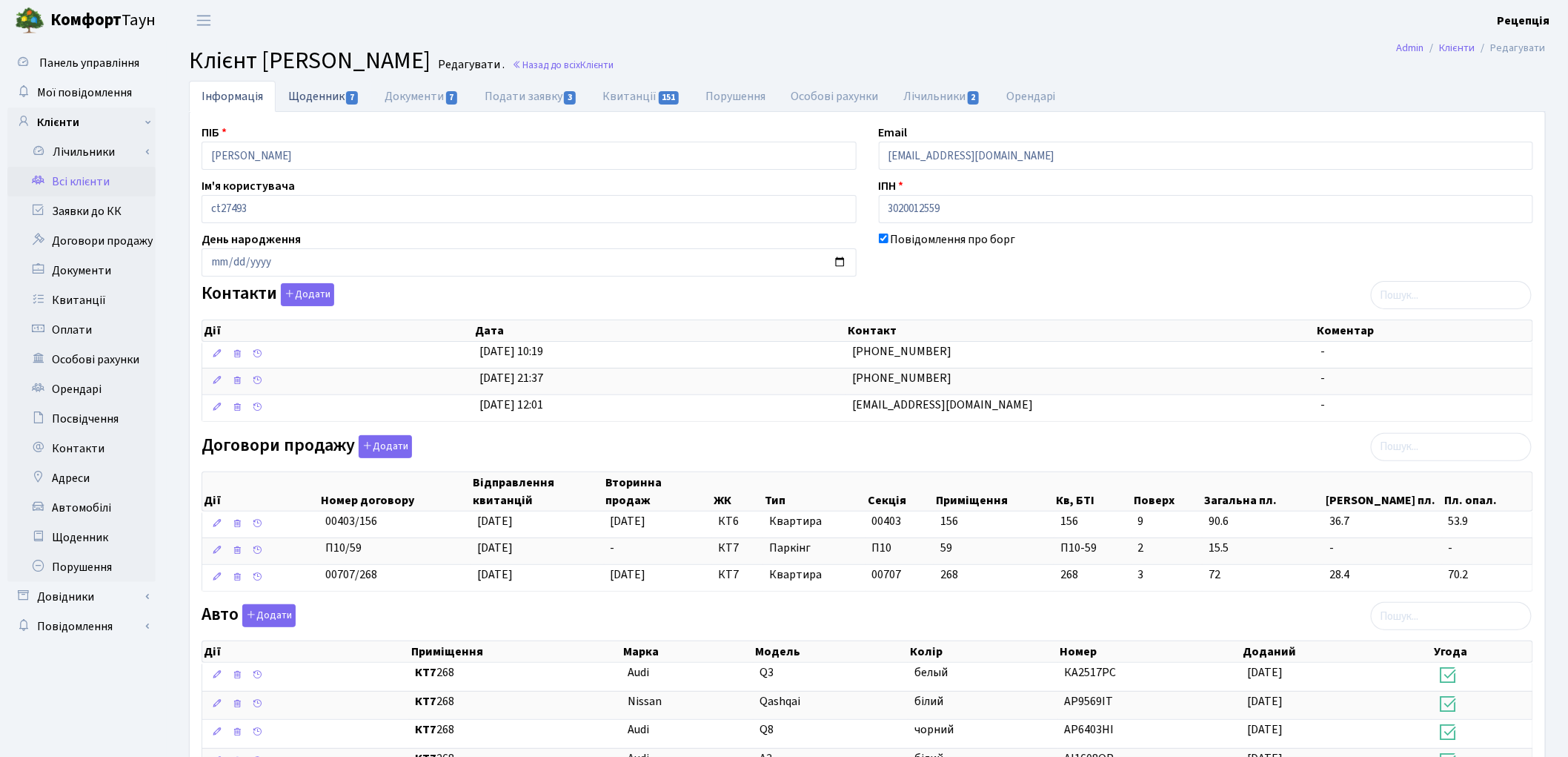
click at [337, 100] on link "Щоденник 7" at bounding box center [324, 96] width 96 height 31
select select "25"
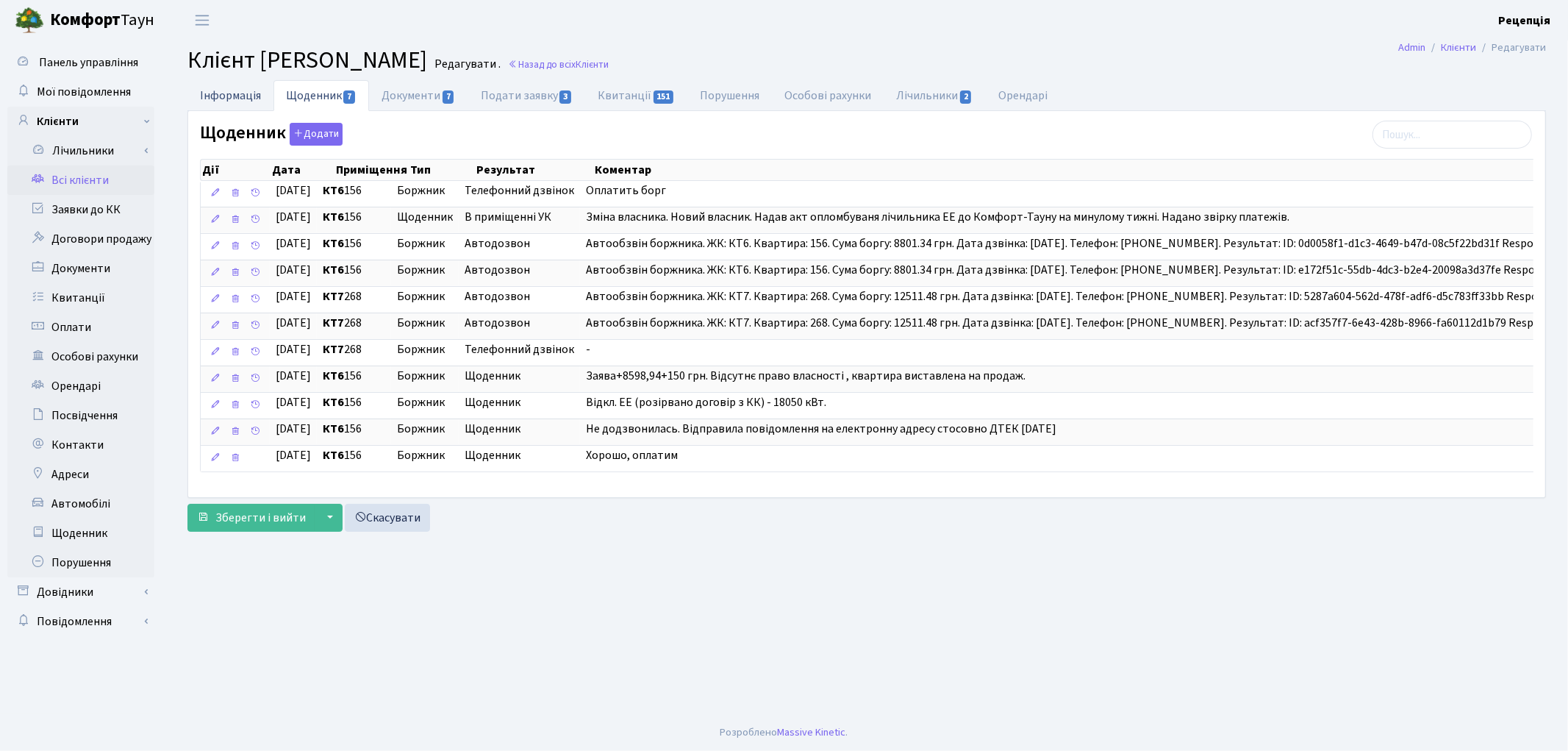
click at [241, 100] on link "Інформація" at bounding box center [230, 96] width 86 height 31
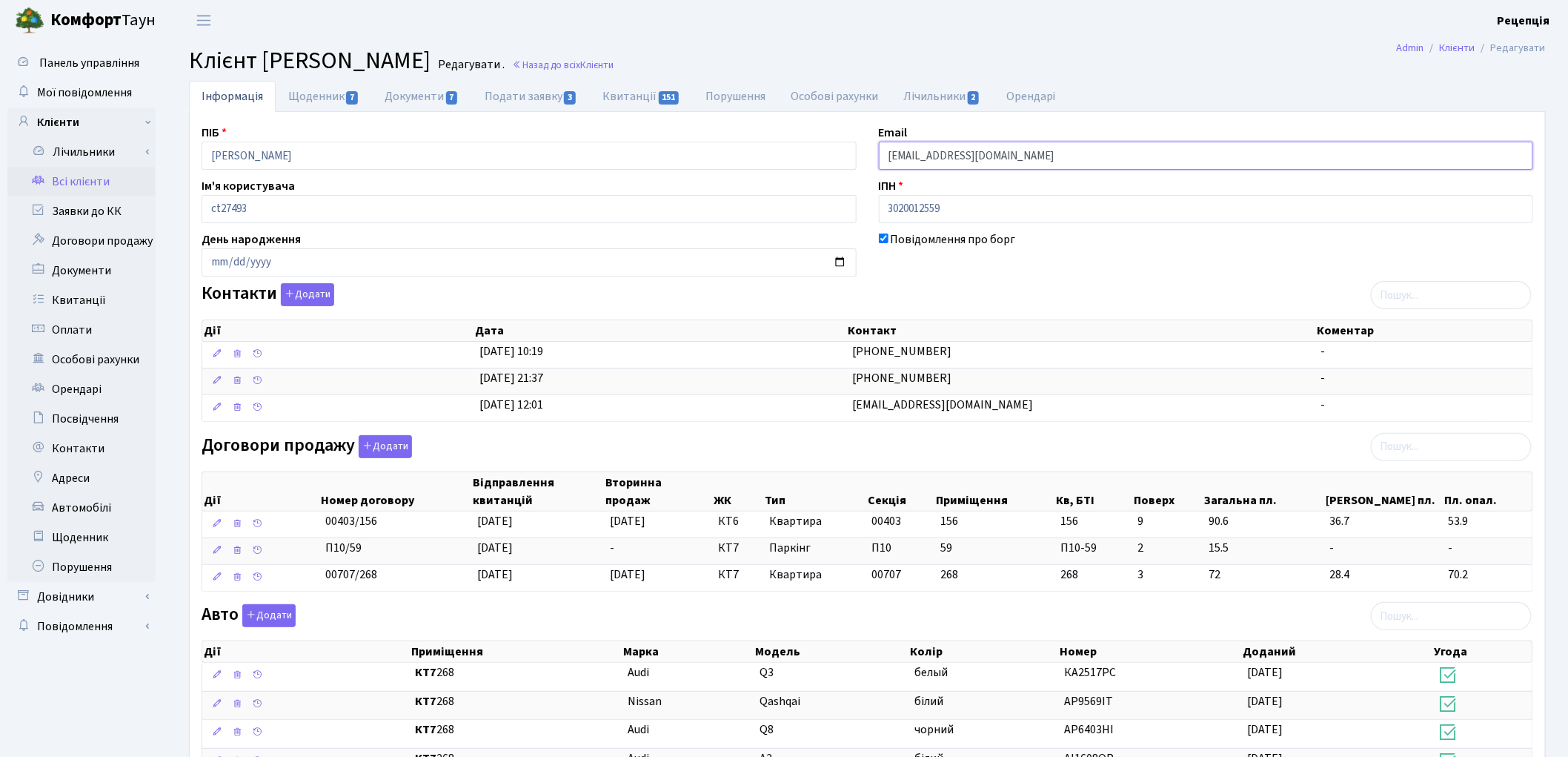
drag, startPoint x: 1004, startPoint y: 155, endPoint x: 856, endPoint y: 146, distance: 148.3
click at [856, 146] on div "ПІБ Усенко Андрій Алімович Email ua070982@gmail.com Ім'я користувача ct27493 ІП…" at bounding box center [867, 555] width 1353 height 863
click at [1051, 448] on div "Договори продажу Додати Дії Номер договору Відправлення квитанцій Вторинна прод…" at bounding box center [867, 516] width 1353 height 162
click at [93, 179] on link "Всі клієнти" at bounding box center [81, 181] width 148 height 30
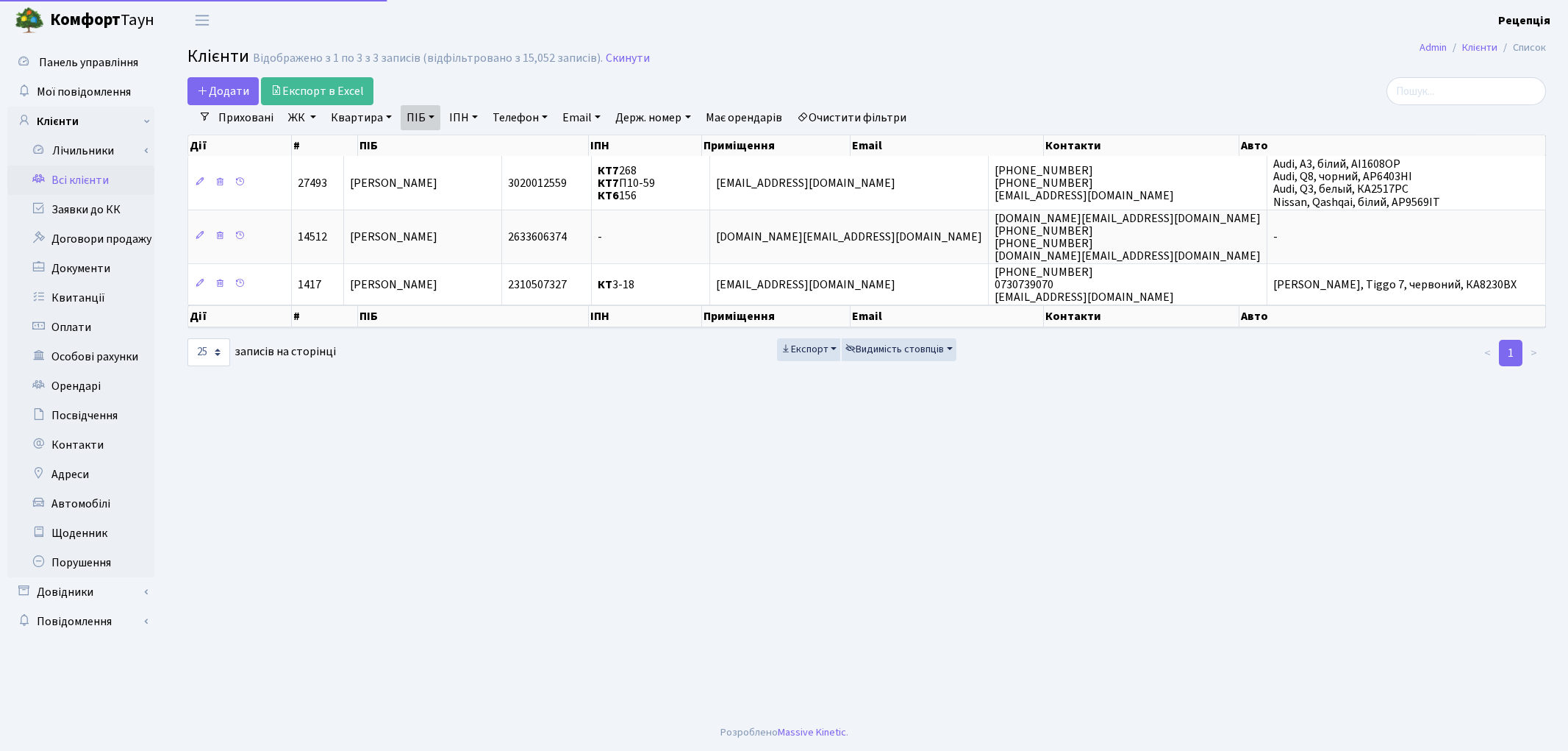
select select "25"
click at [863, 119] on link "Очистити фільтри" at bounding box center [851, 117] width 121 height 25
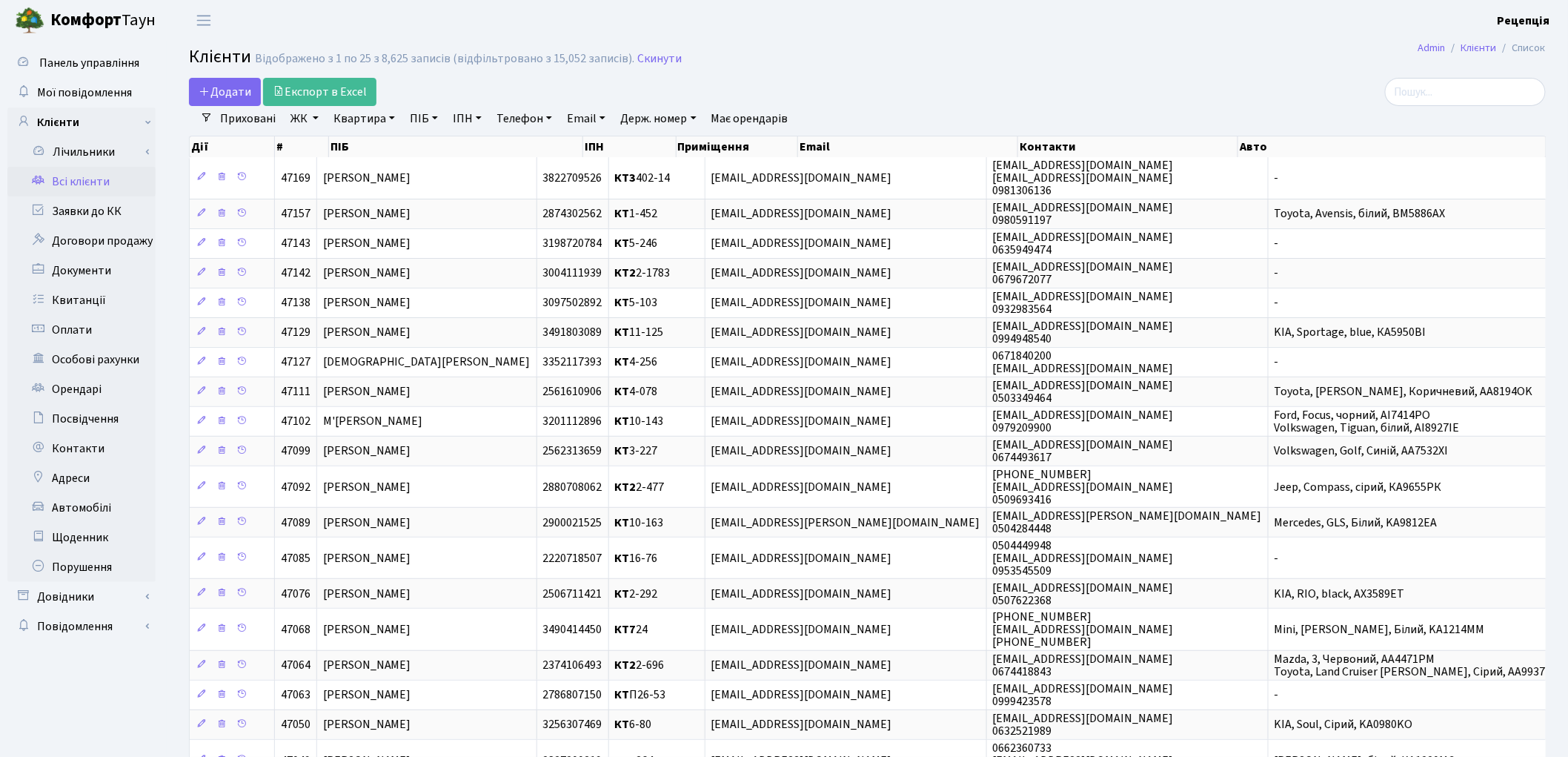
click at [609, 115] on link "Email" at bounding box center [586, 118] width 50 height 25
type input "anaprienko2406"
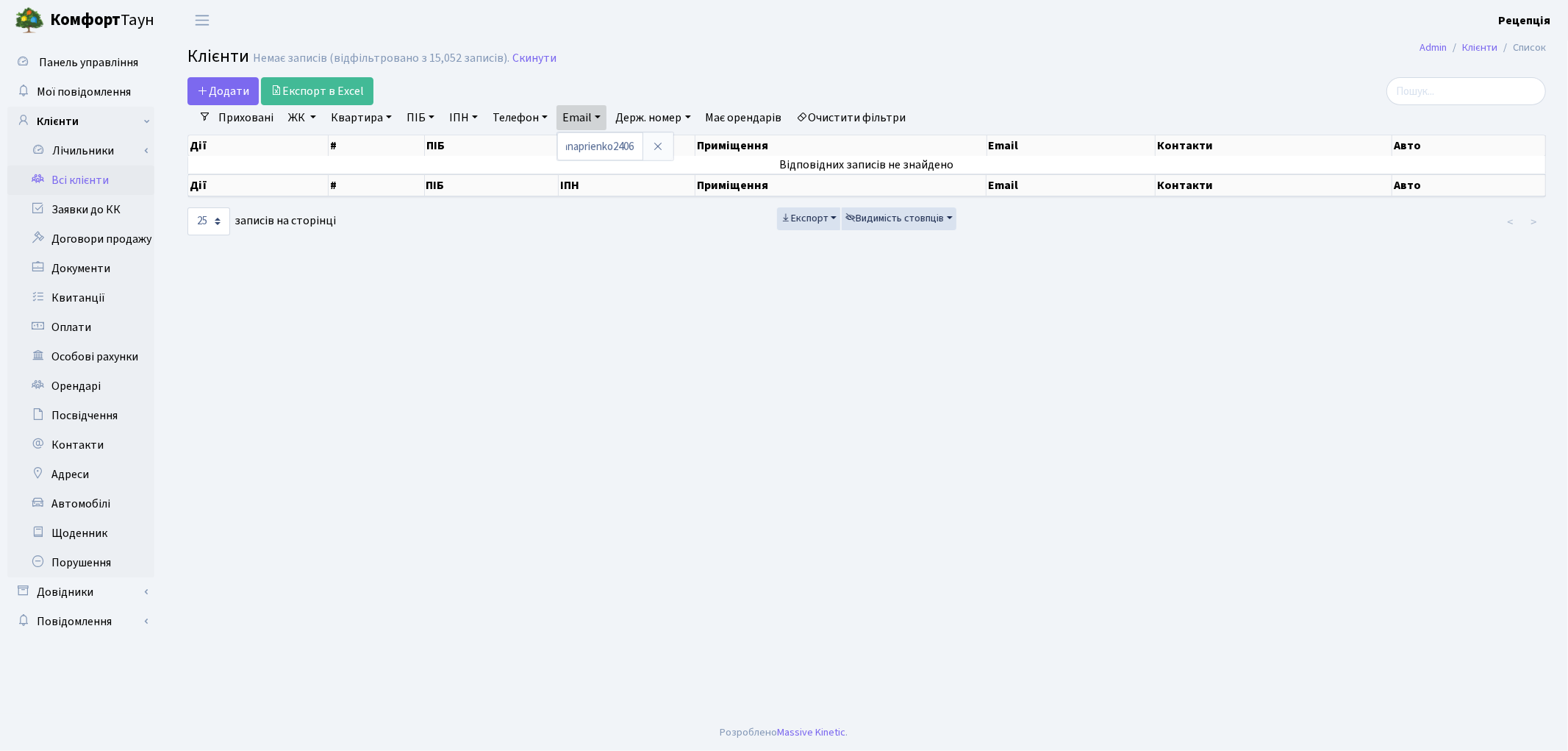
click at [823, 120] on link "Очистити фільтри" at bounding box center [851, 117] width 121 height 25
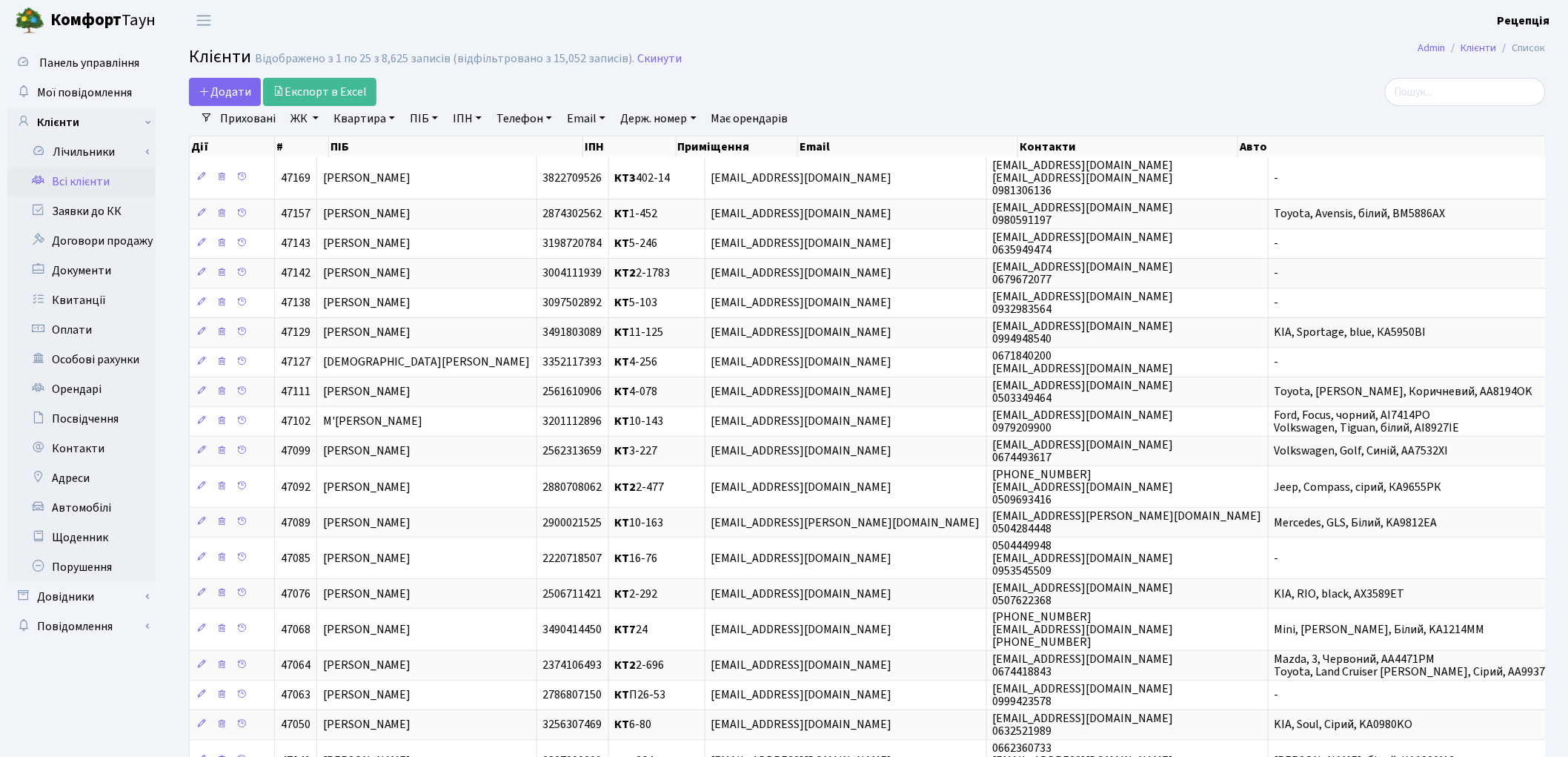
click at [430, 118] on link "ПІБ" at bounding box center [423, 118] width 40 height 25
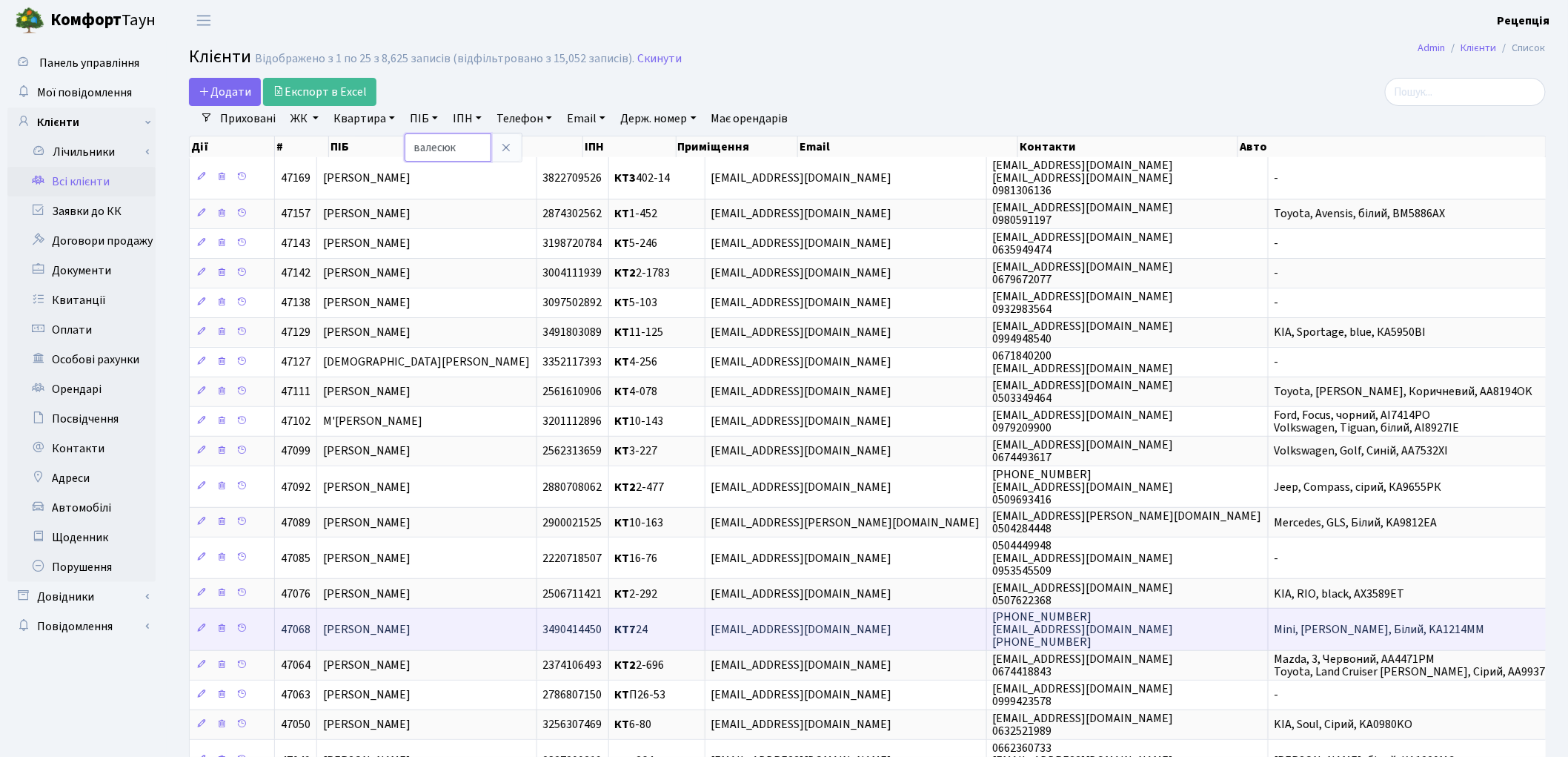
type input "валесюк"
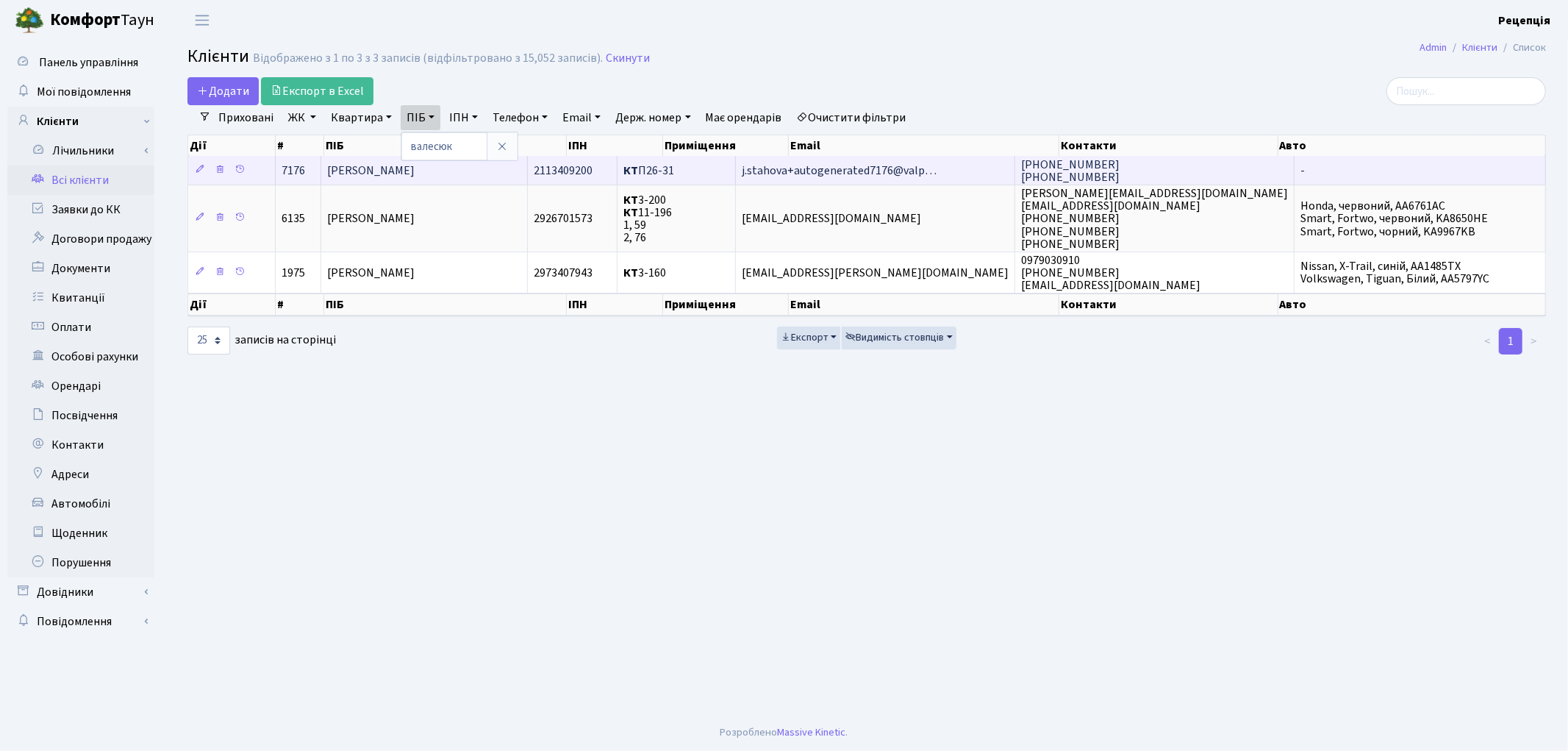
click at [414, 172] on span "[PERSON_NAME]" at bounding box center [370, 170] width 88 height 16
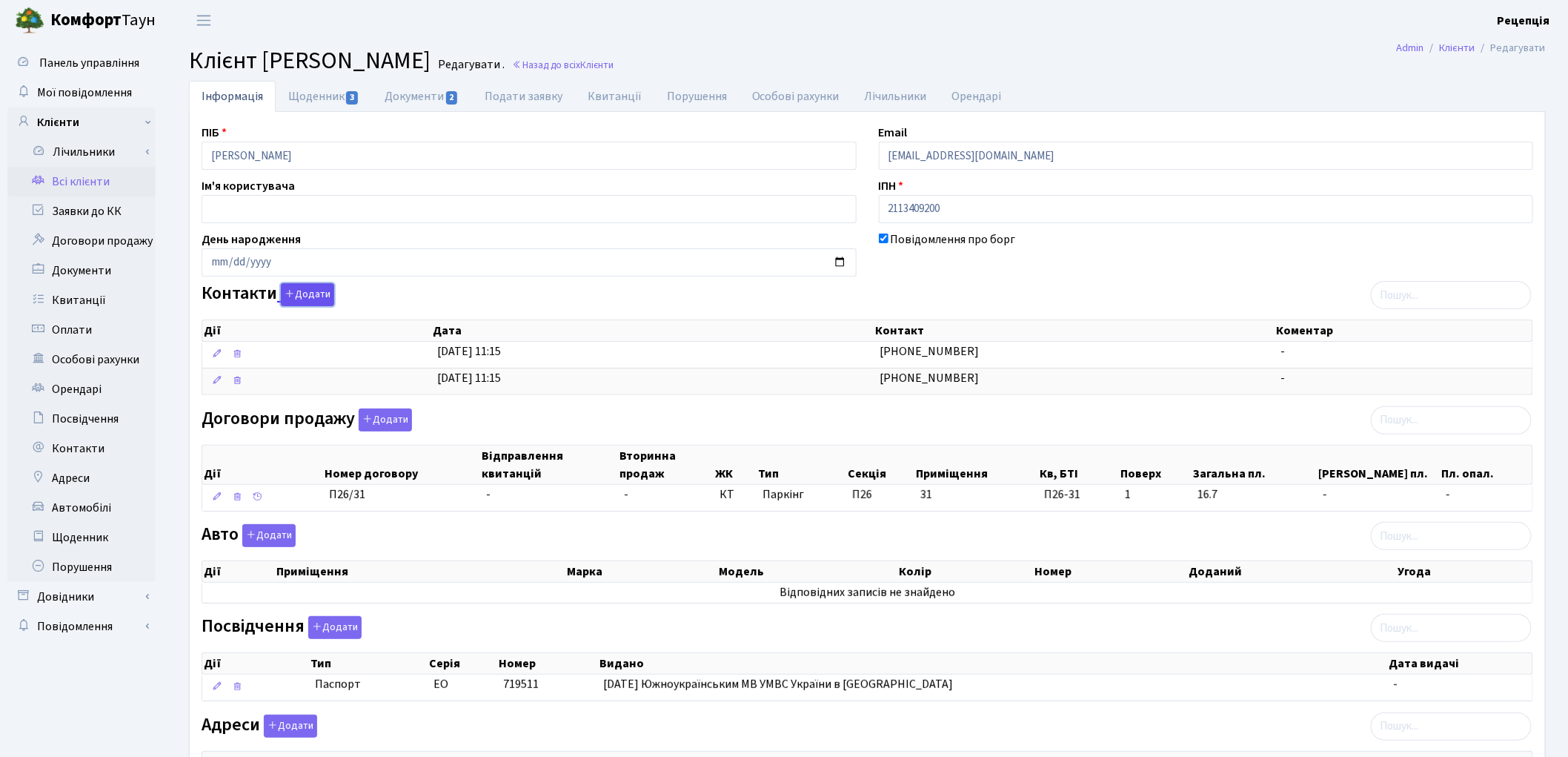
click at [308, 292] on button "Додати" at bounding box center [308, 295] width 53 height 23
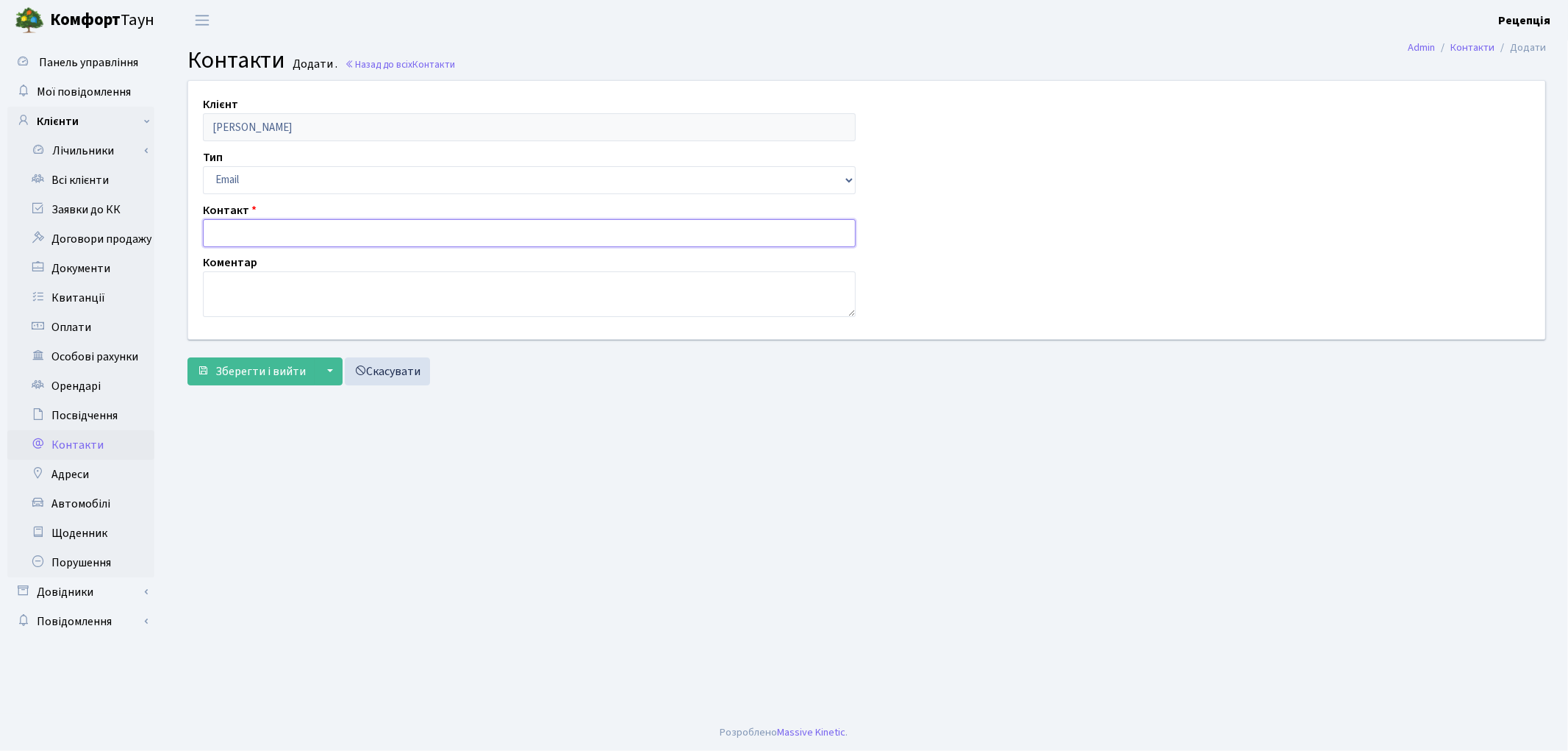
click at [263, 222] on input "text" at bounding box center [529, 233] width 653 height 28
type input "[EMAIL_ADDRESS][DOMAIN_NAME]"
click at [261, 375] on span "Зберегти і вийти" at bounding box center [260, 371] width 91 height 16
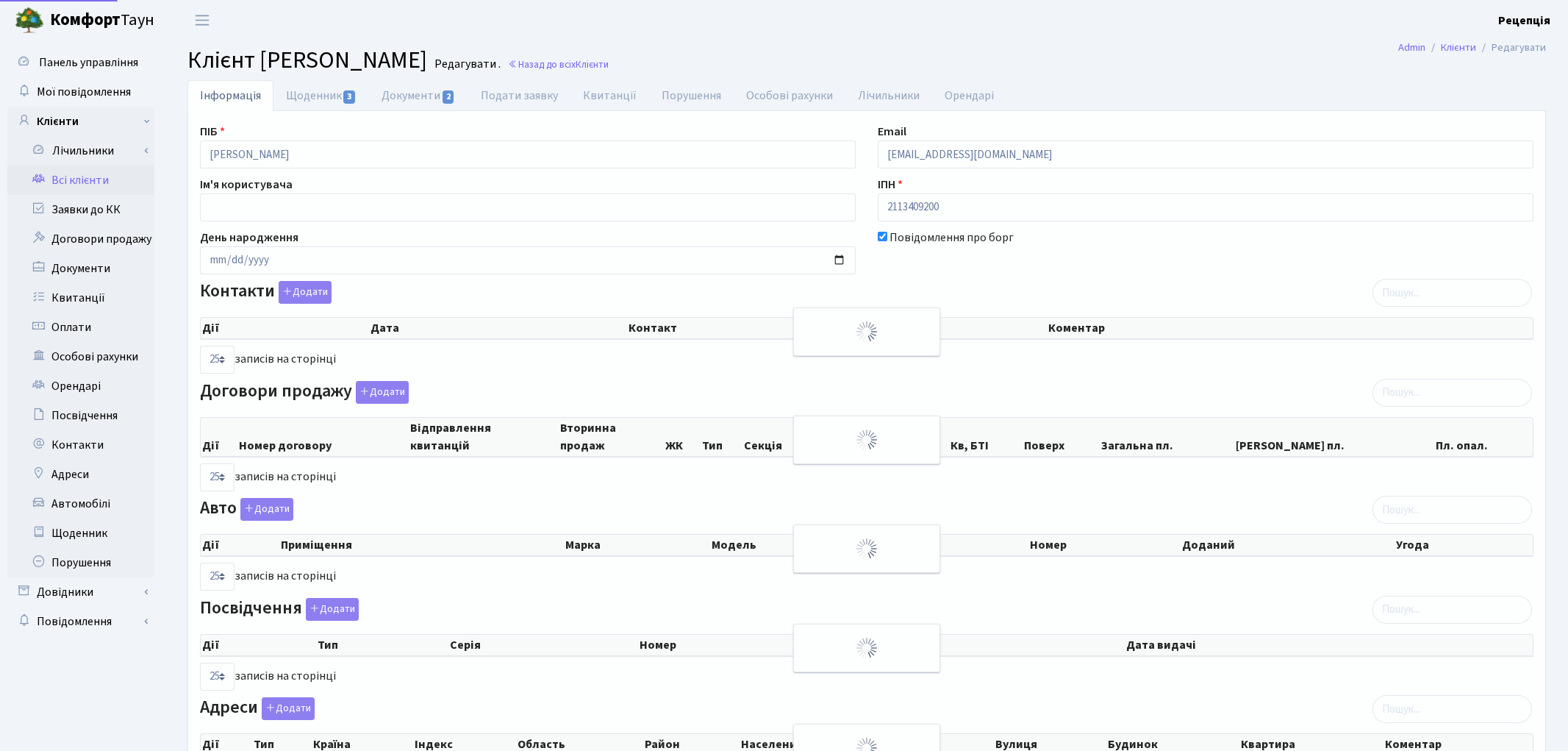
select select "25"
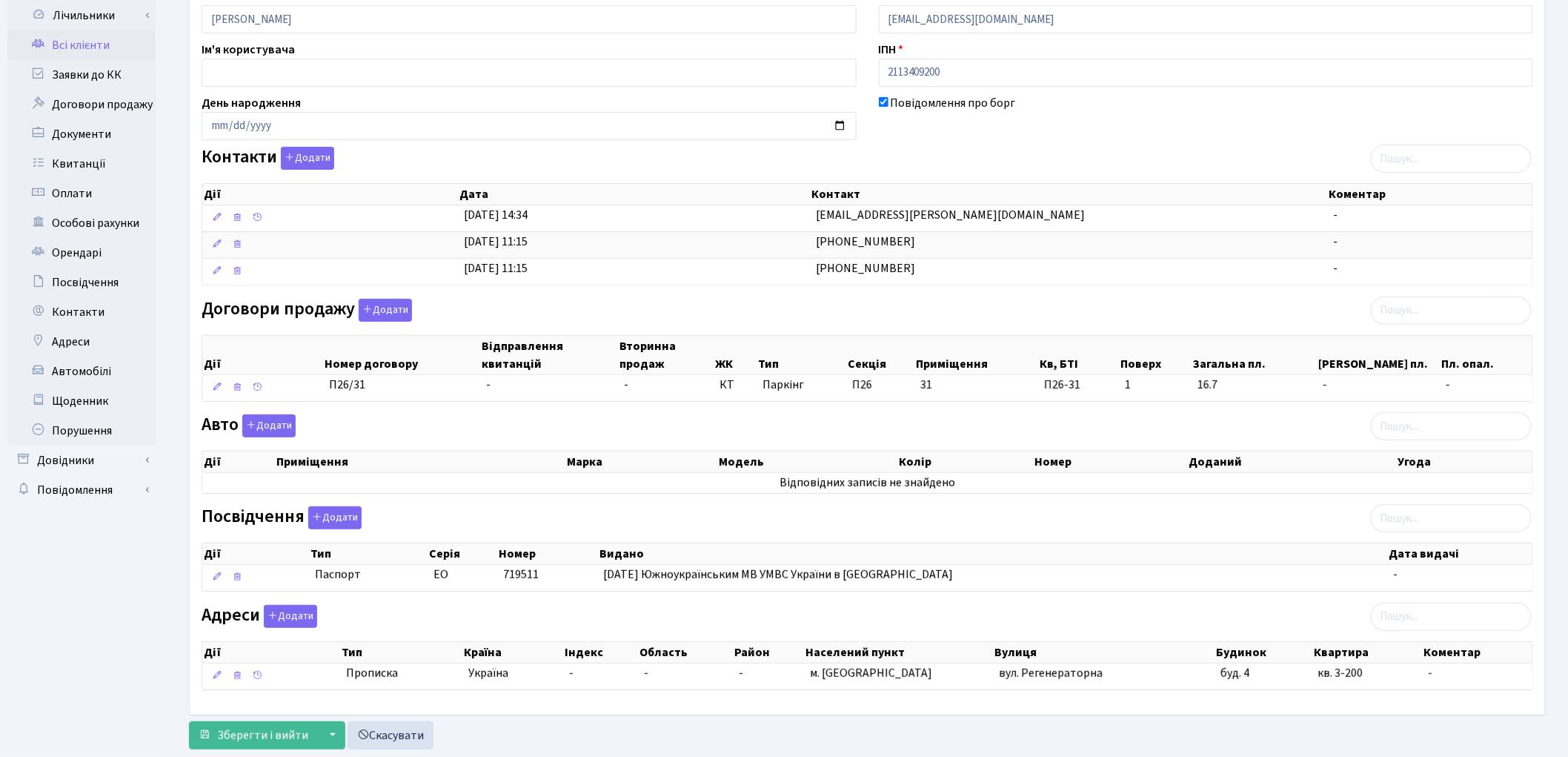
scroll to position [176, 0]
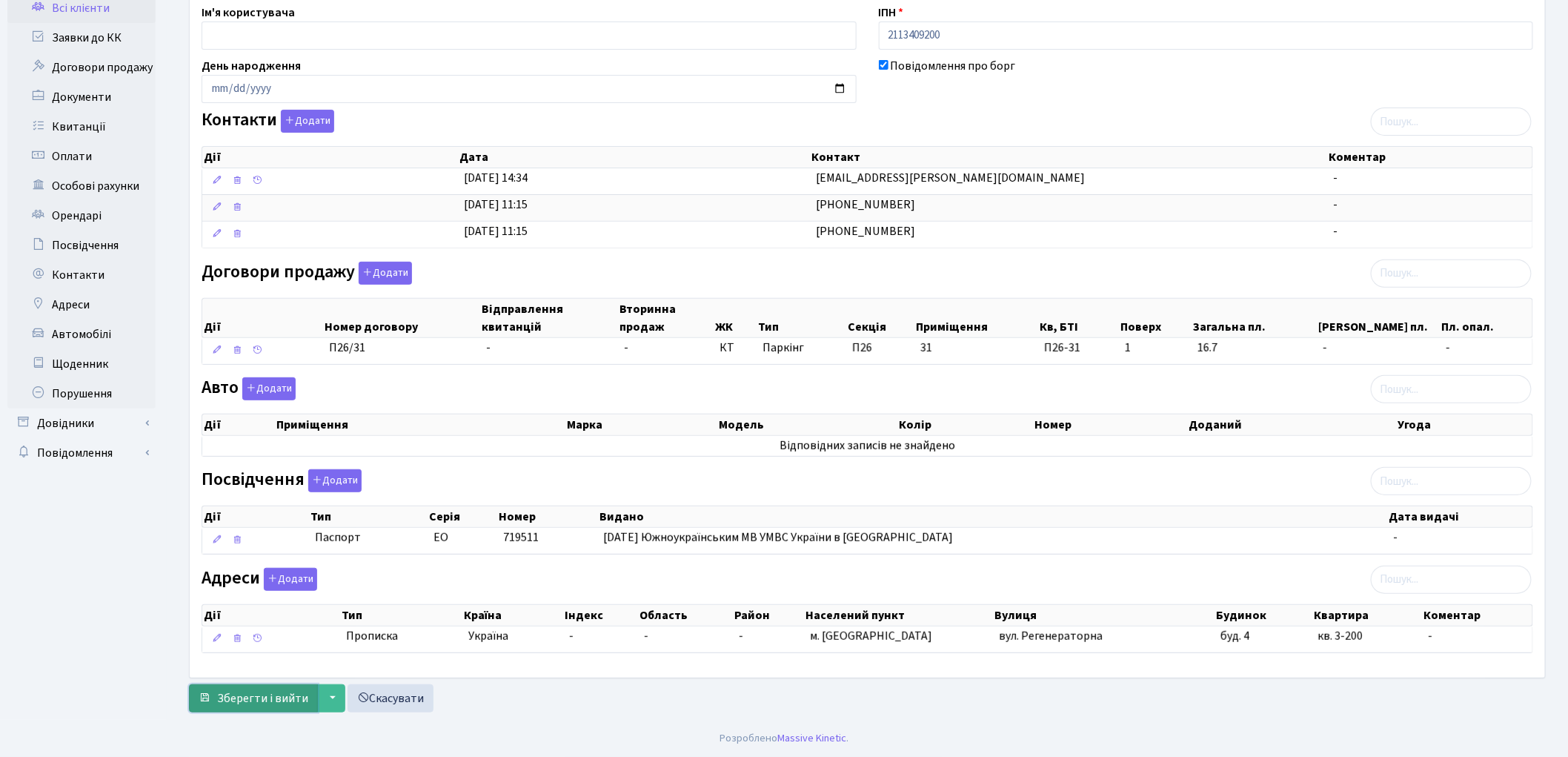
click at [256, 694] on span "Зберегти і вийти" at bounding box center [262, 698] width 91 height 16
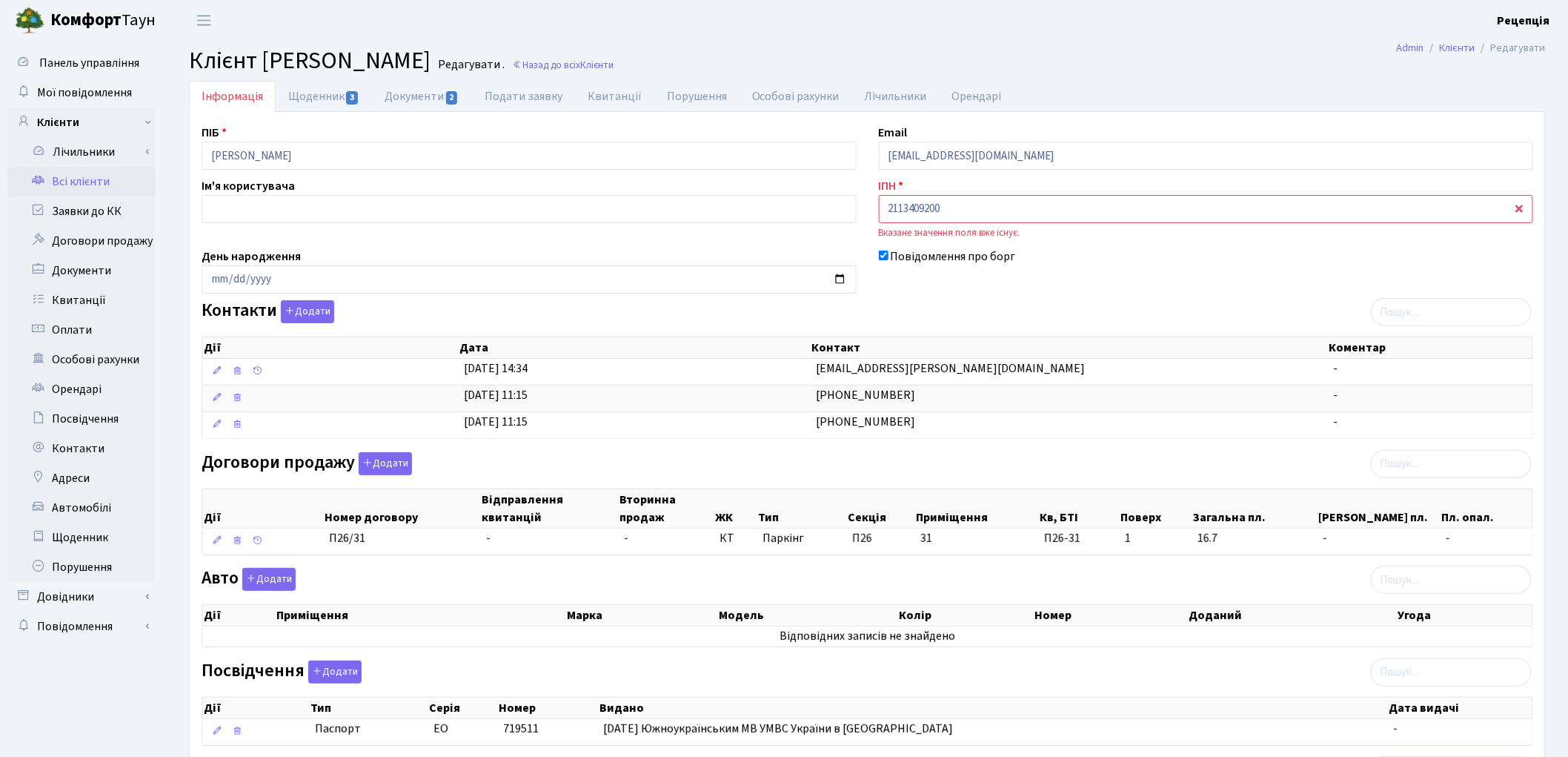
click at [76, 176] on link "Всі клієнти" at bounding box center [81, 181] width 148 height 30
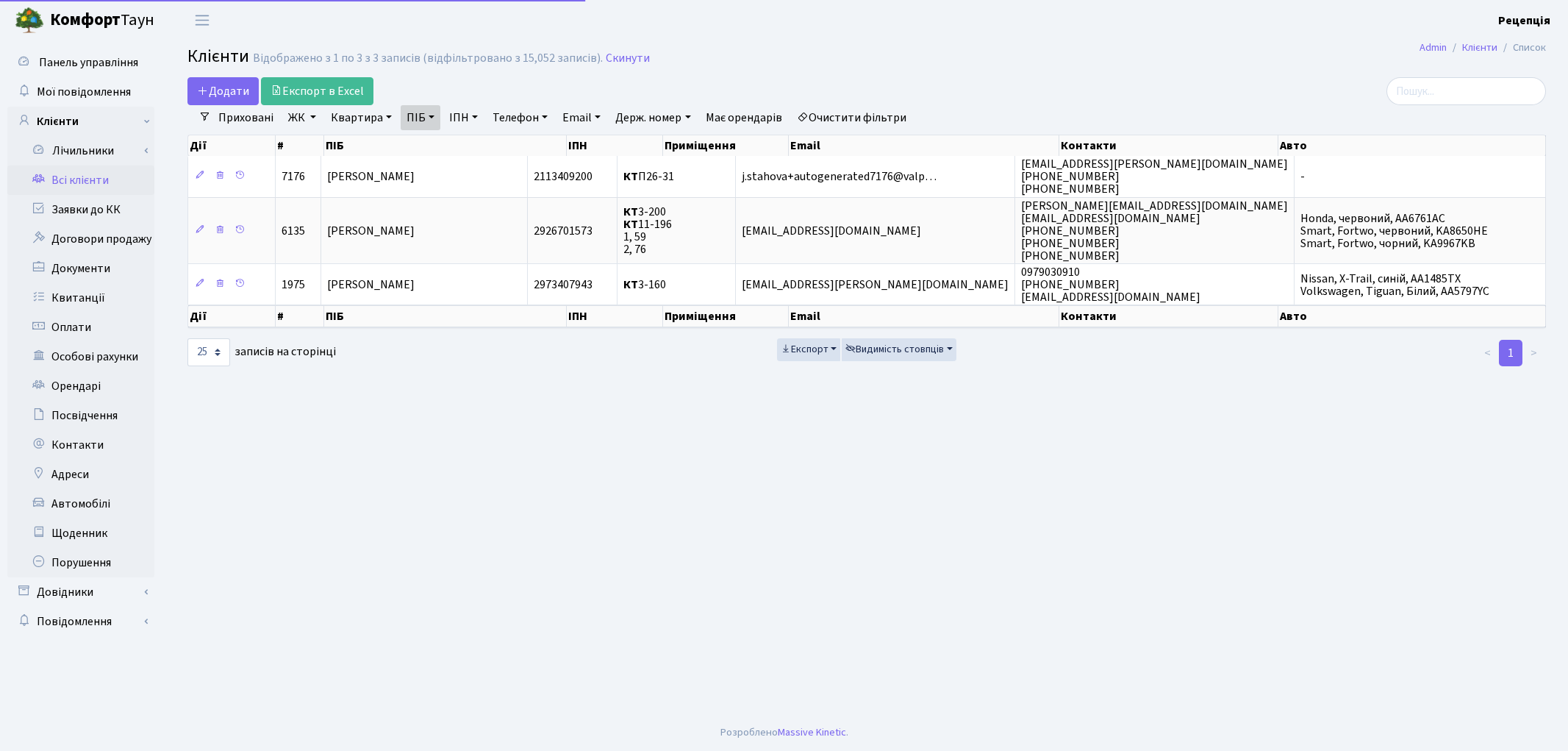
select select "25"
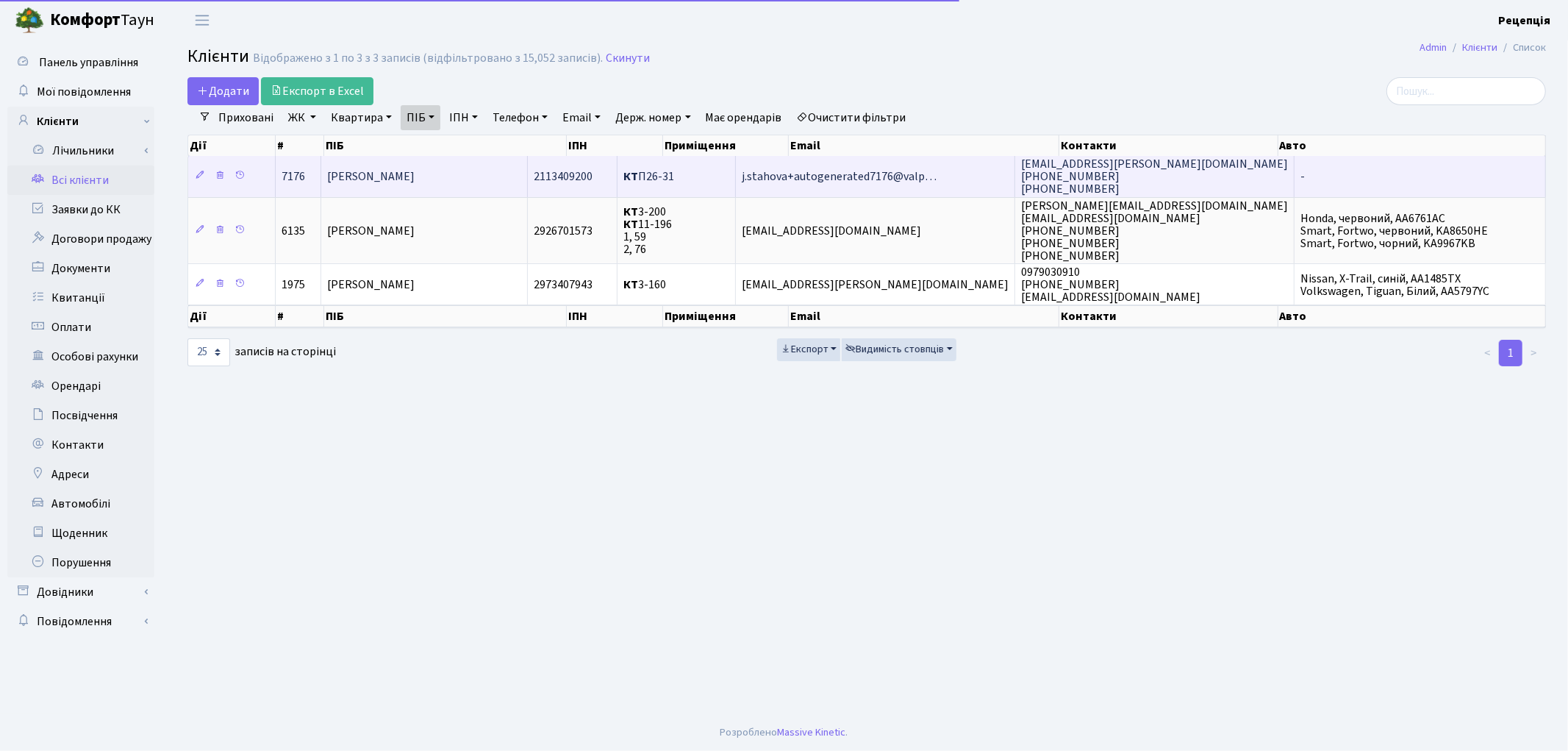
click at [399, 182] on span "[PERSON_NAME]" at bounding box center [370, 177] width 88 height 16
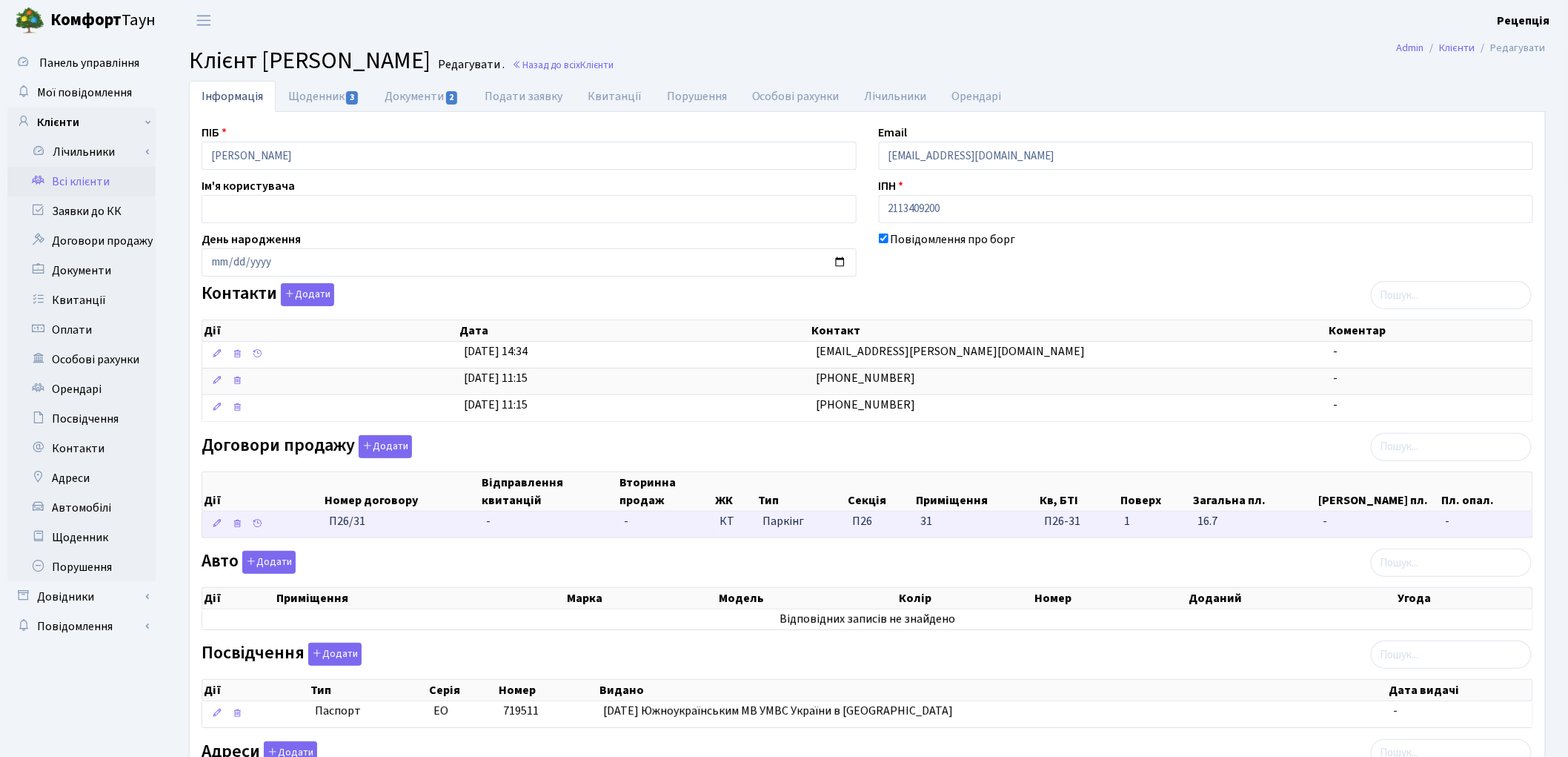
click at [532, 530] on td "-" at bounding box center [548, 525] width 137 height 26
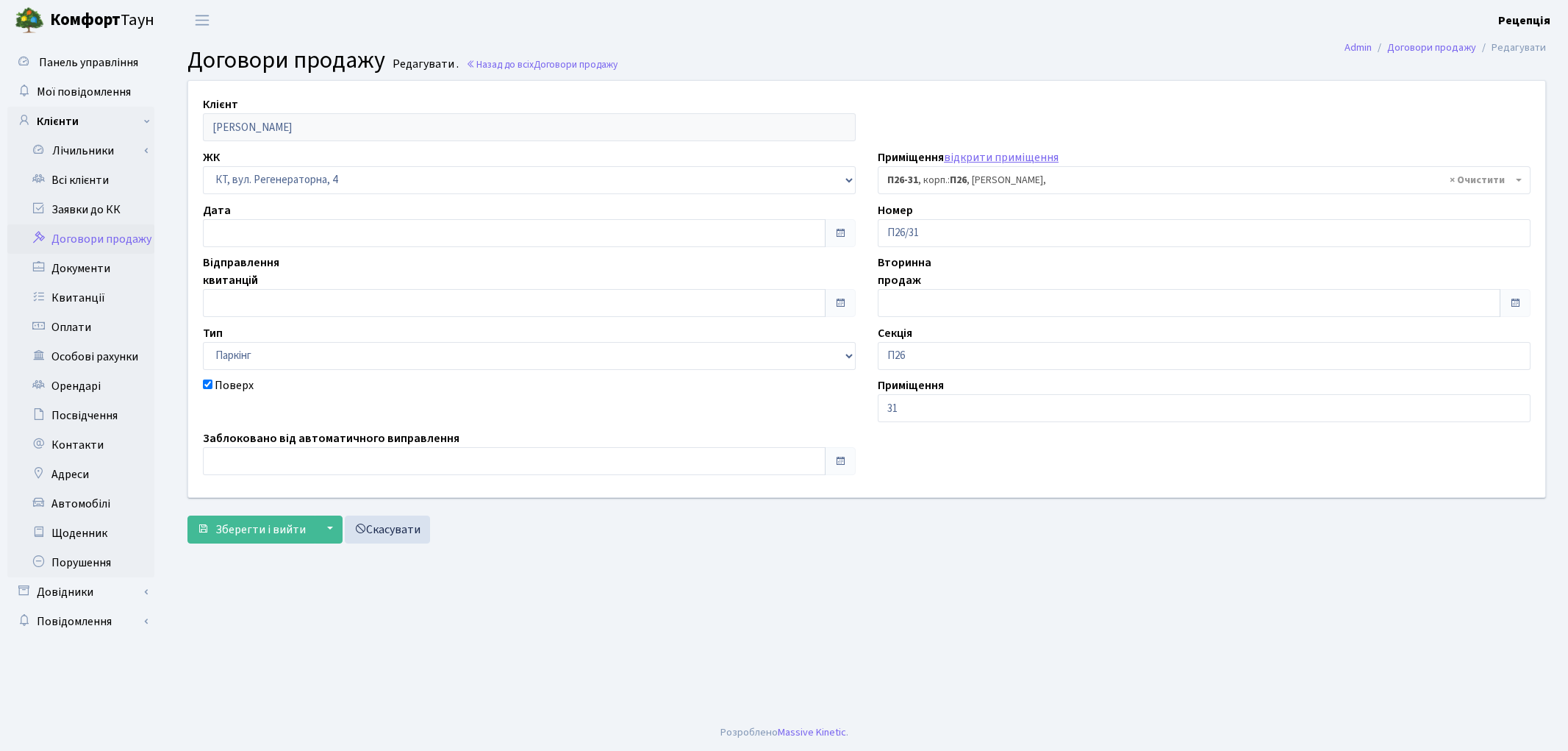
select select "8292"
click at [260, 299] on input "text" at bounding box center [514, 303] width 622 height 28
click at [263, 184] on td "15" at bounding box center [261, 184] width 22 height 22
type input "15.10.2025"
click at [265, 526] on span "Зберегти і вийти" at bounding box center [260, 529] width 91 height 16
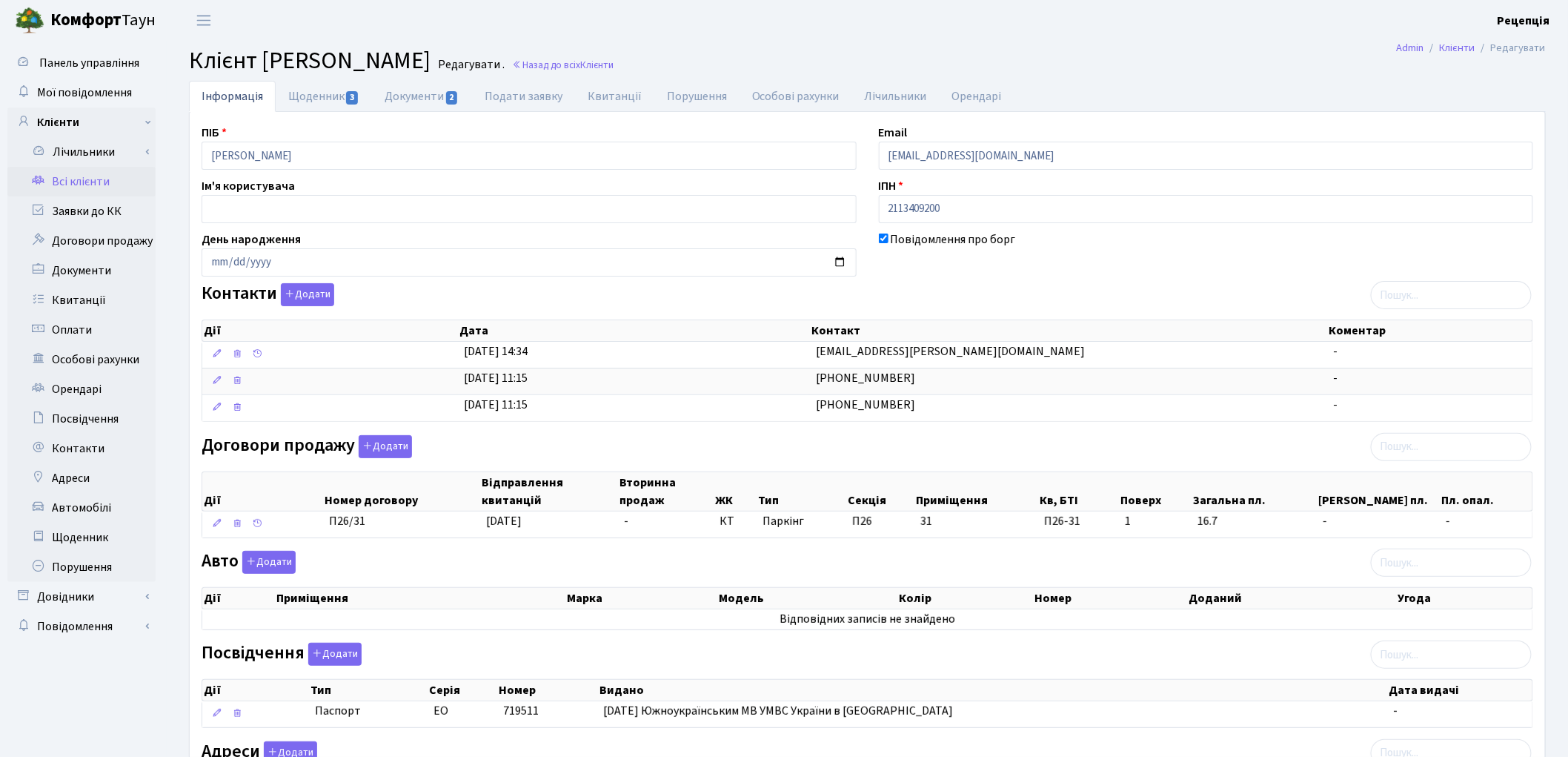
click at [99, 175] on link "Всі клієнти" at bounding box center [81, 181] width 148 height 30
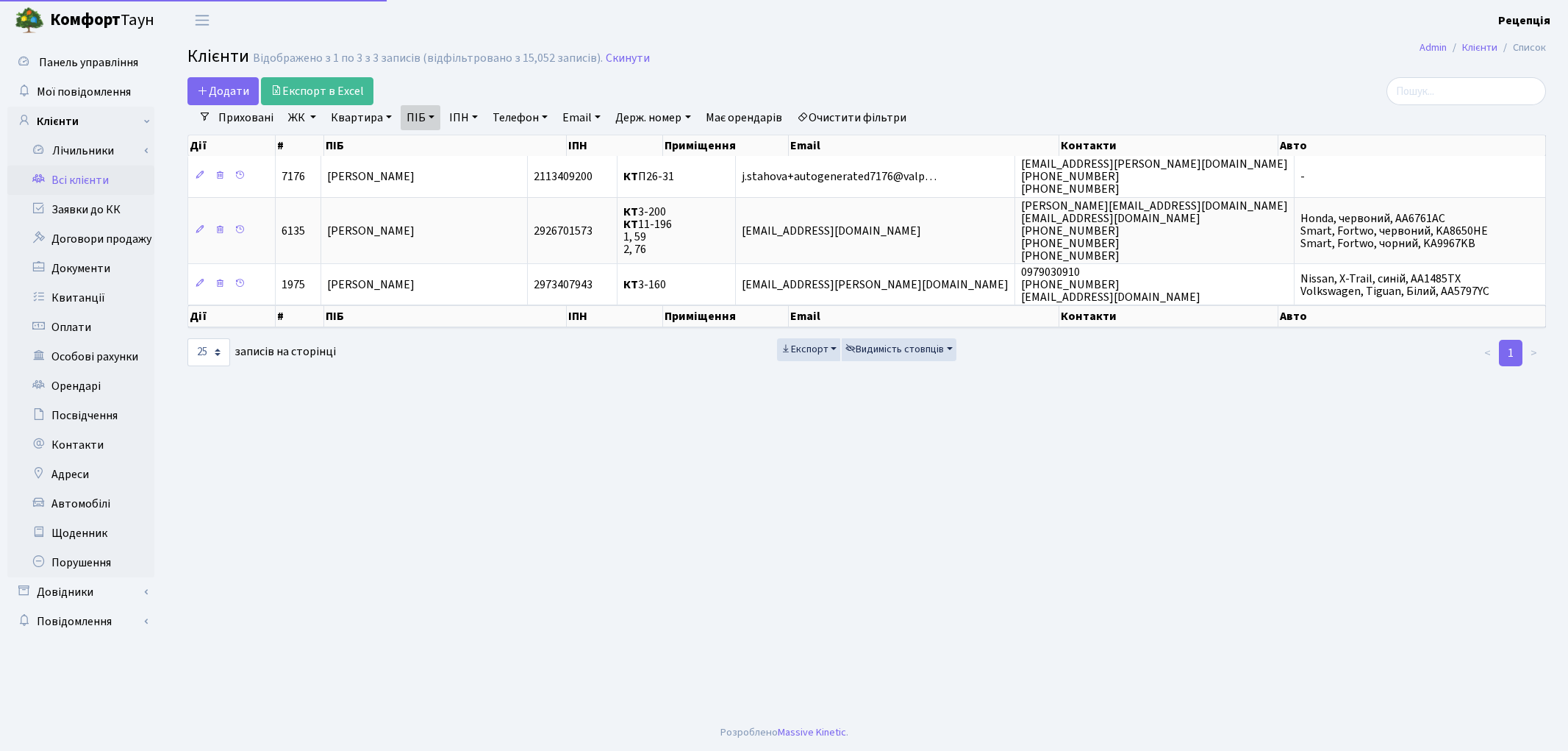
select select "25"
click at [833, 111] on link "Очистити фільтри" at bounding box center [851, 117] width 121 height 25
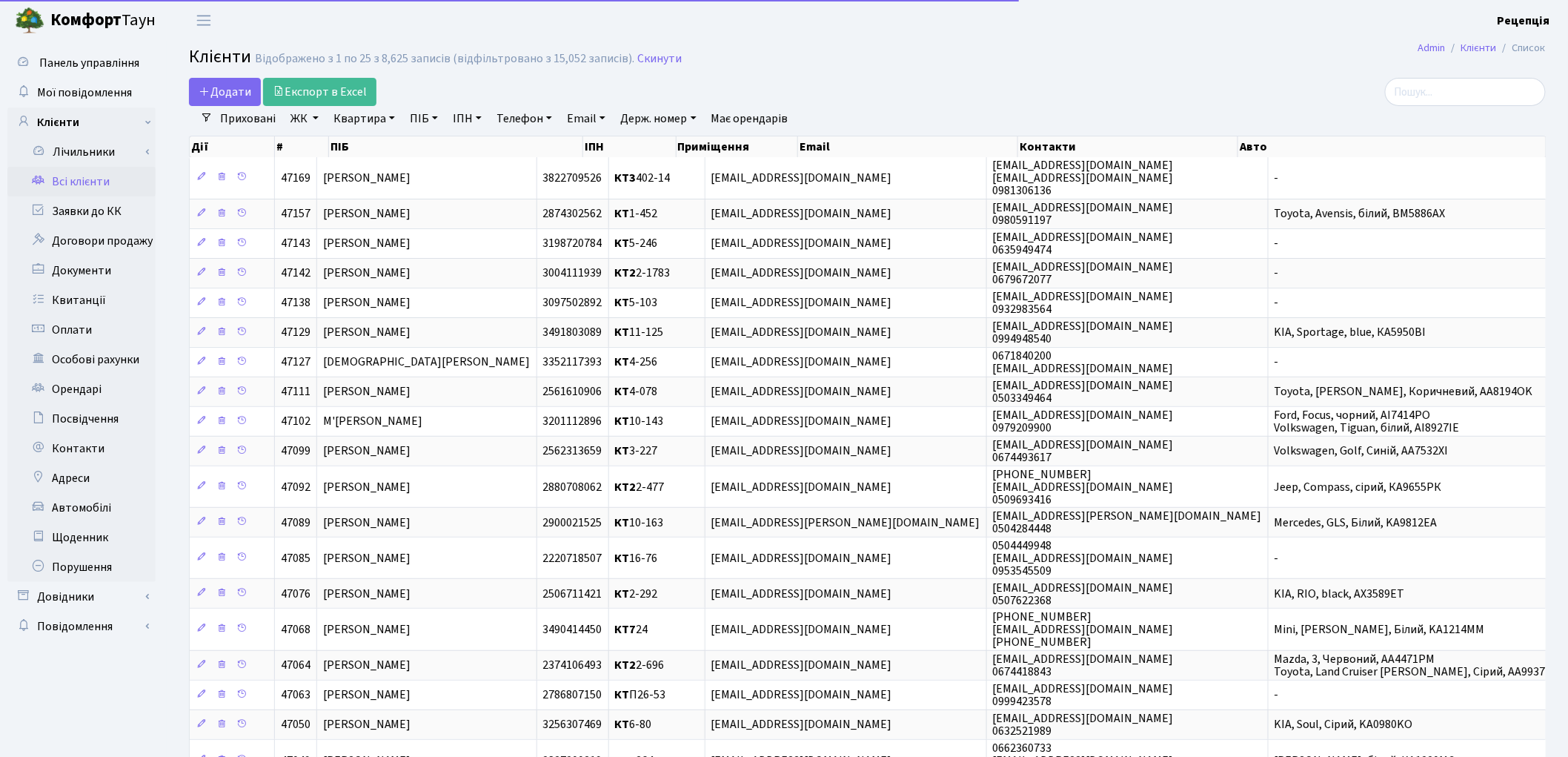
click at [308, 121] on link "ЖК" at bounding box center [304, 118] width 40 height 25
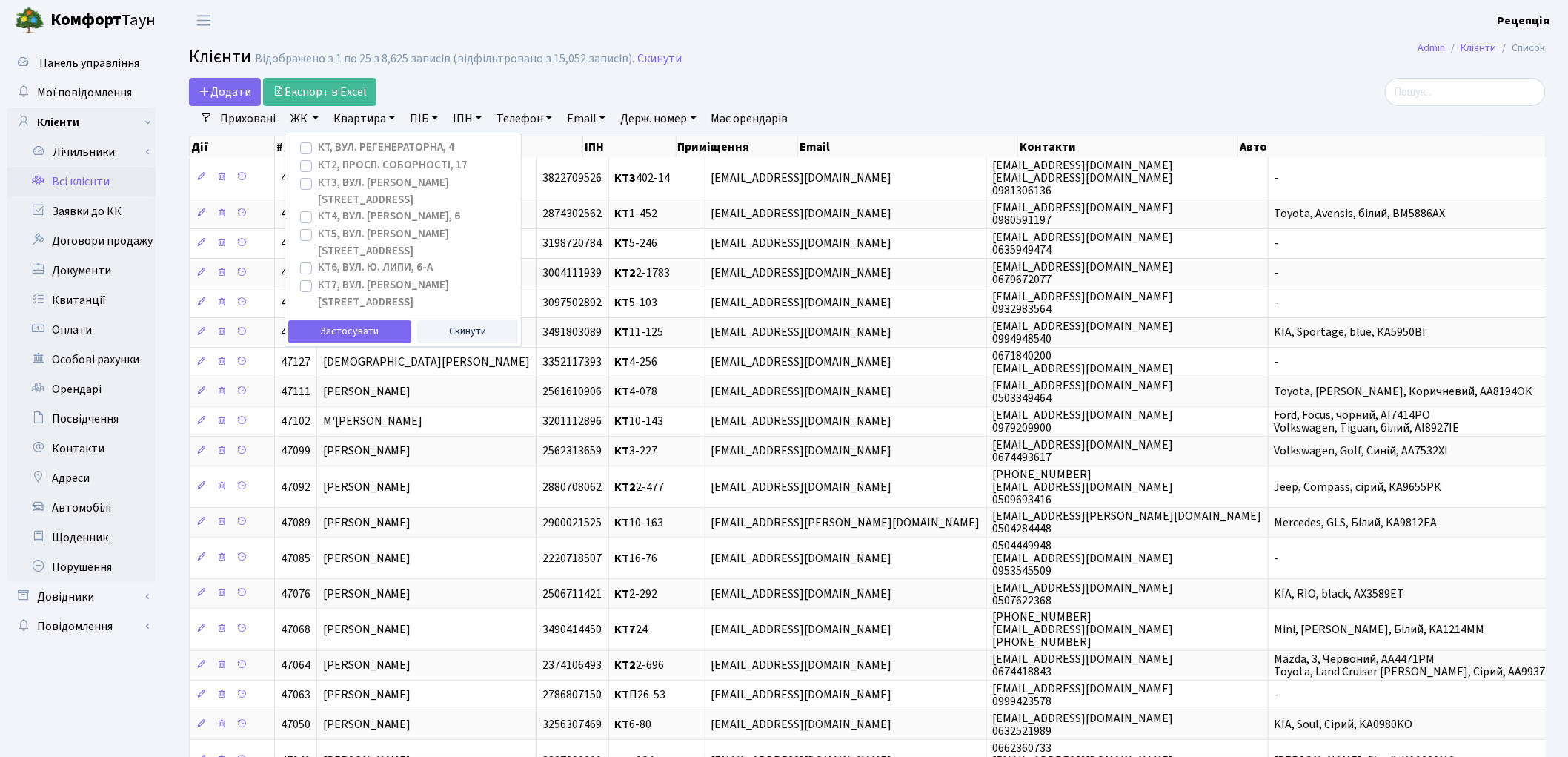
click at [318, 164] on label "КТ2, просп. Соборності, 17" at bounding box center [393, 165] width 150 height 17
click at [318, 164] on input "КТ2, просп. Соборності, 17" at bounding box center [323, 162] width 10 height 10
checkbox input "true"
click at [334, 320] on button "Застосувати" at bounding box center [350, 331] width 123 height 23
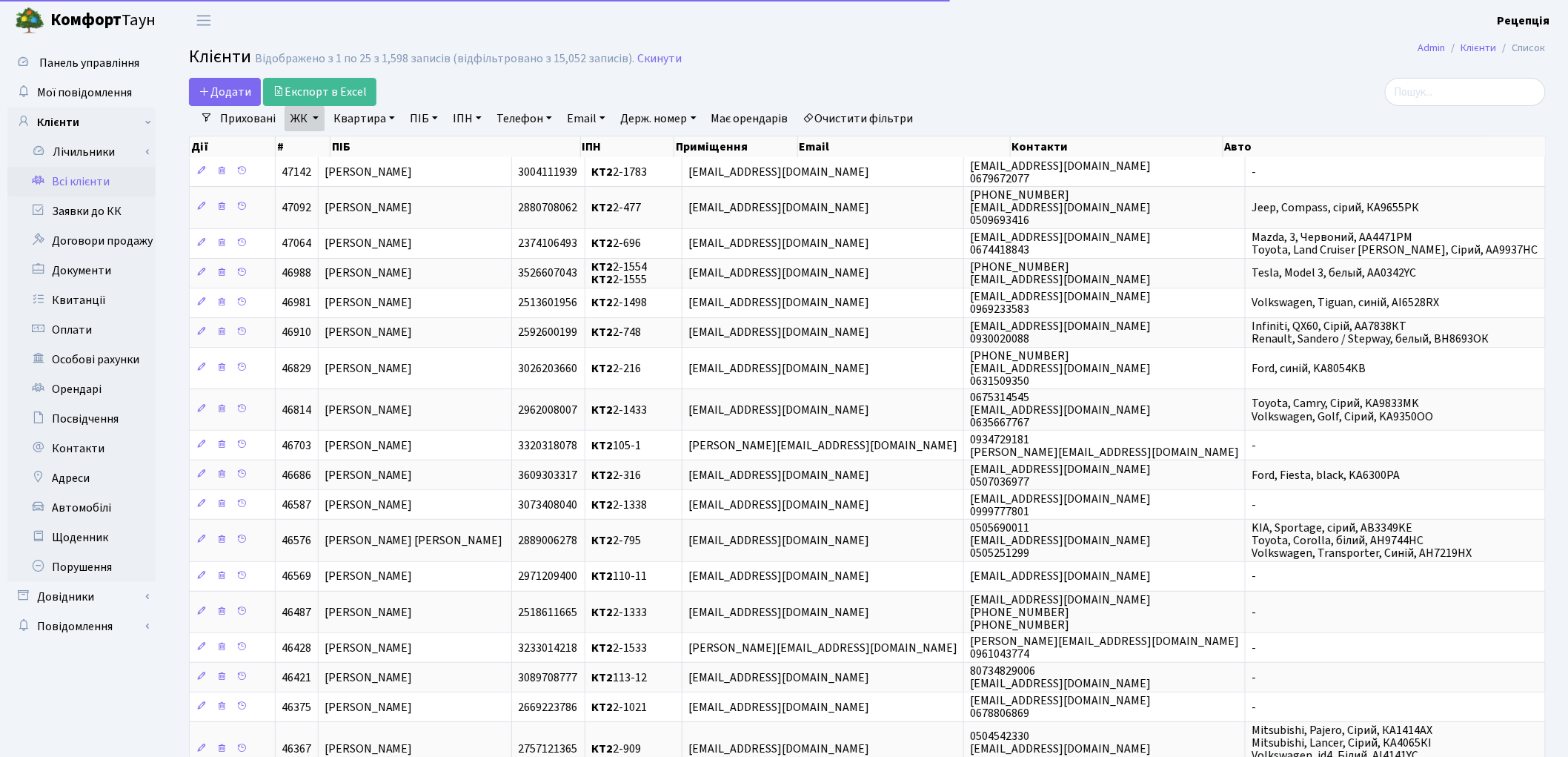
click at [371, 125] on link "Квартира" at bounding box center [364, 118] width 74 height 25
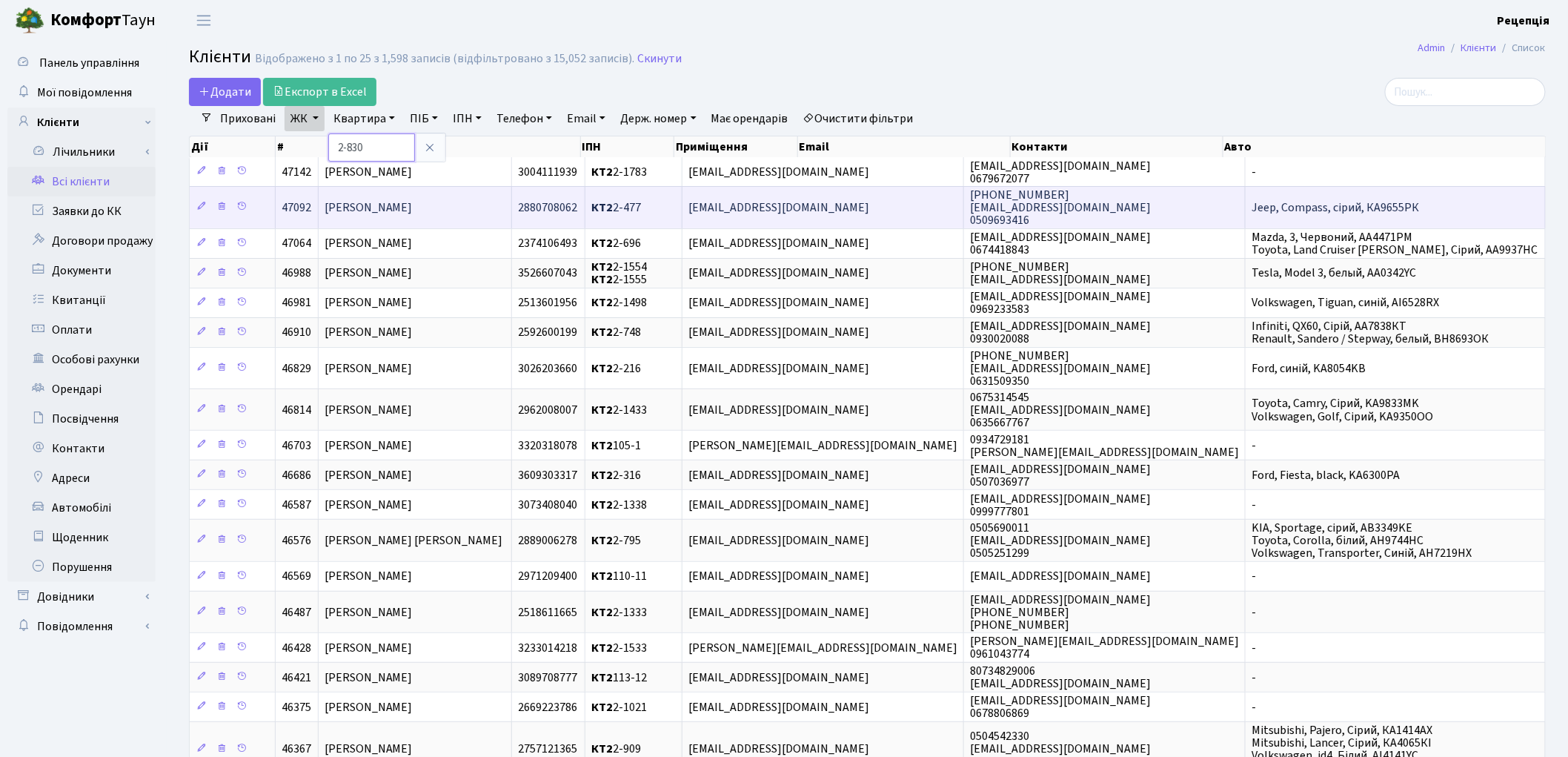
type input "2-830"
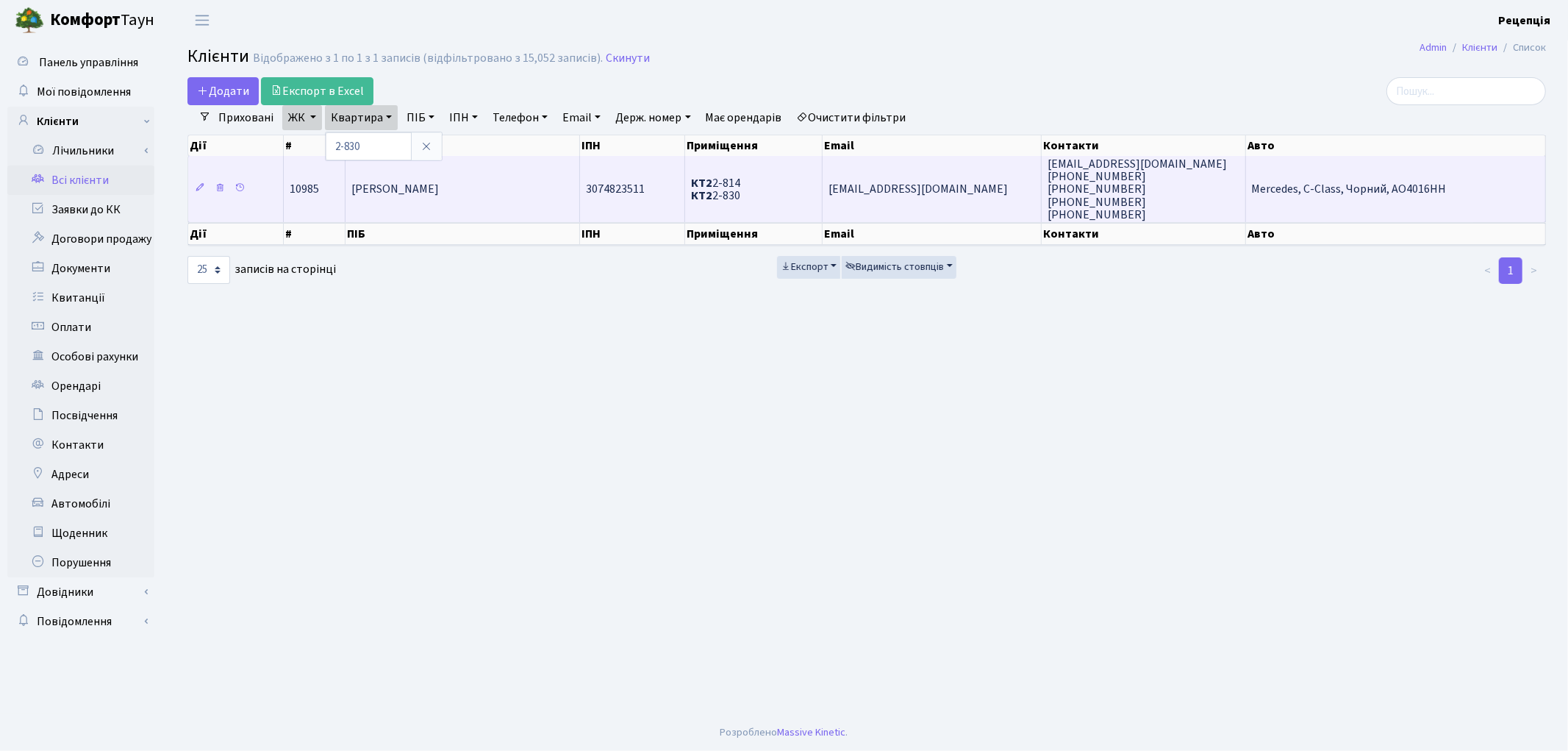
click at [446, 196] on td "[PERSON_NAME]" at bounding box center [462, 189] width 234 height 66
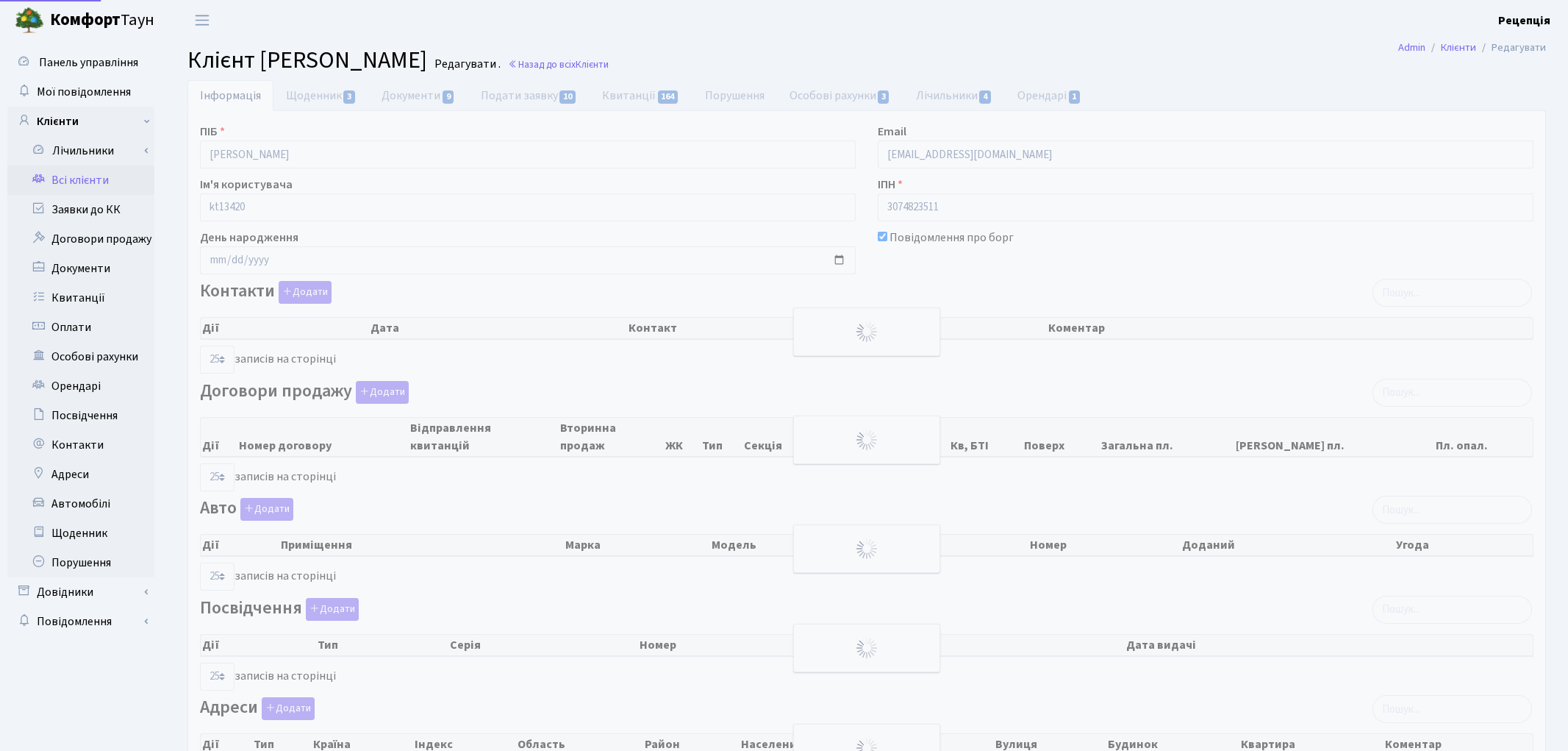
select select "25"
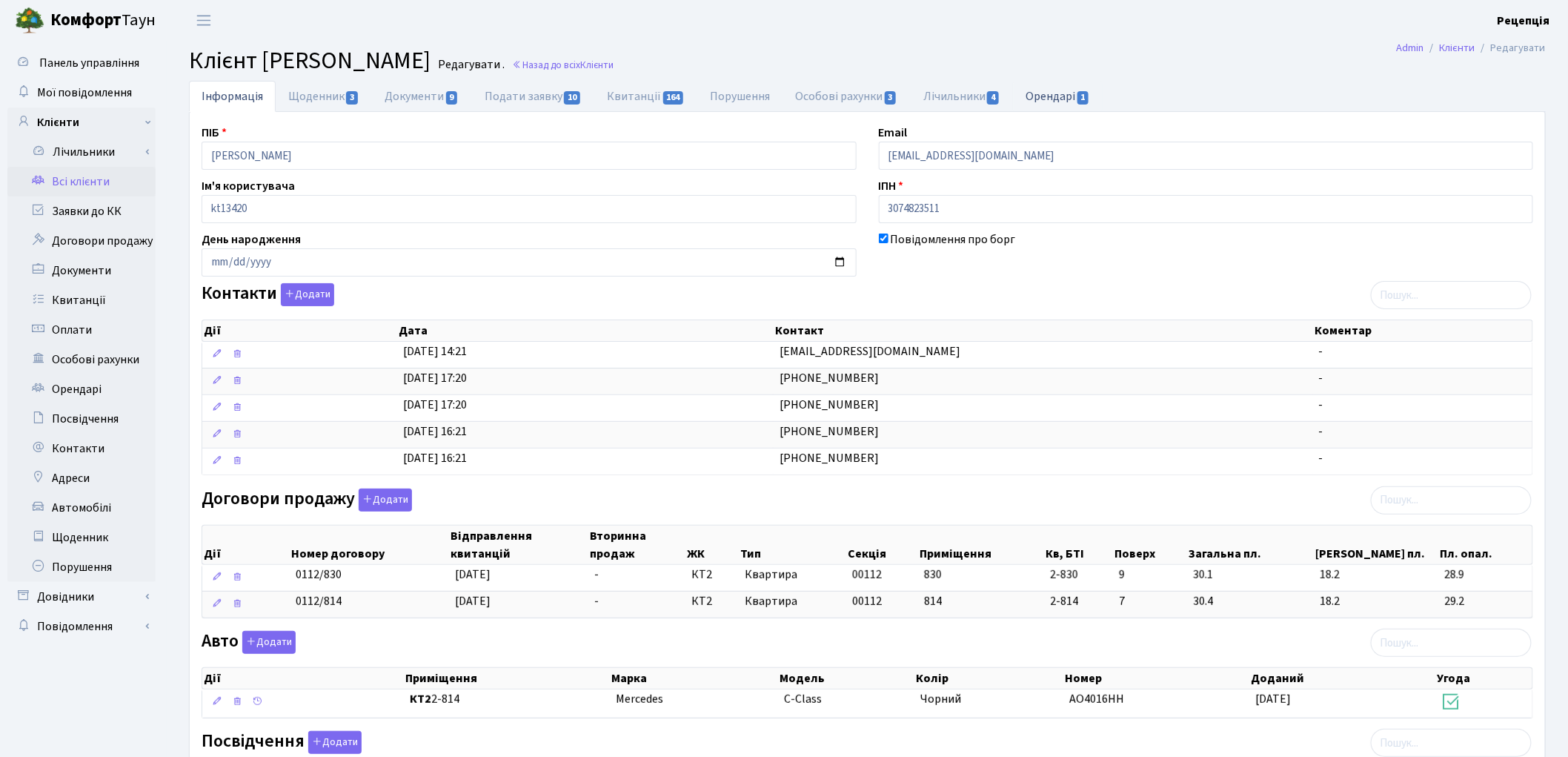
click at [1057, 101] on link "Орендарі 1" at bounding box center [1057, 96] width 90 height 31
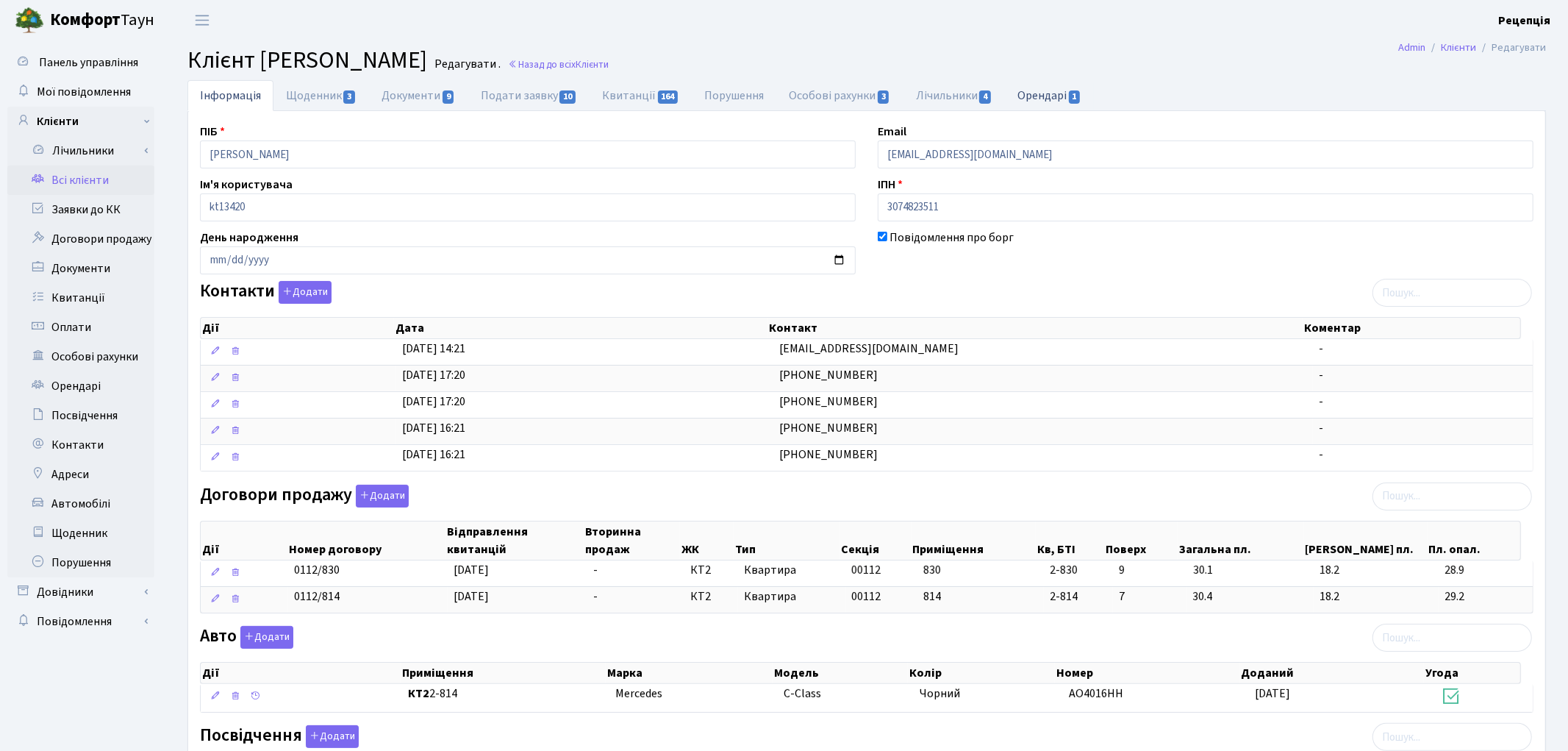
select select "25"
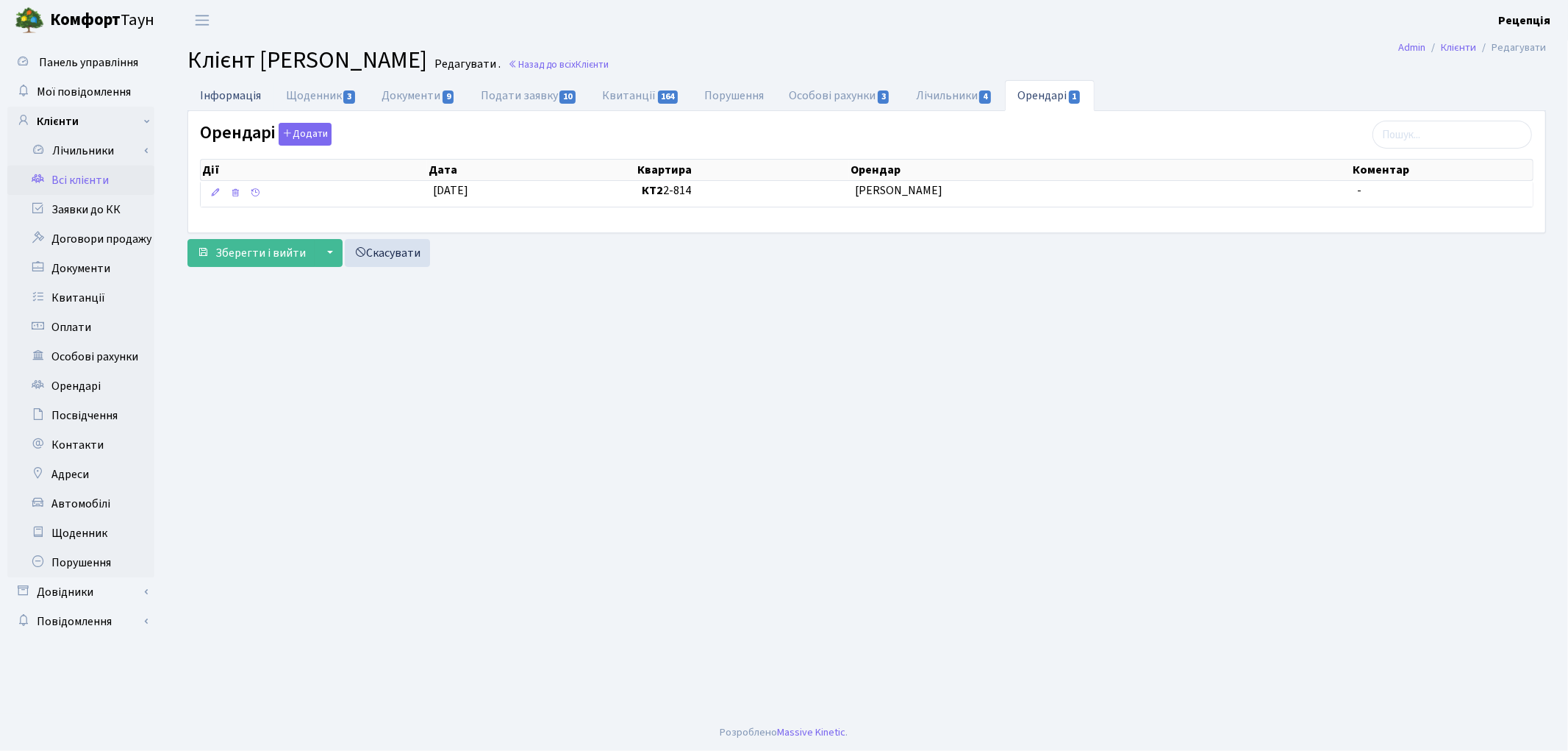
click at [225, 97] on link "Інформація" at bounding box center [230, 96] width 86 height 31
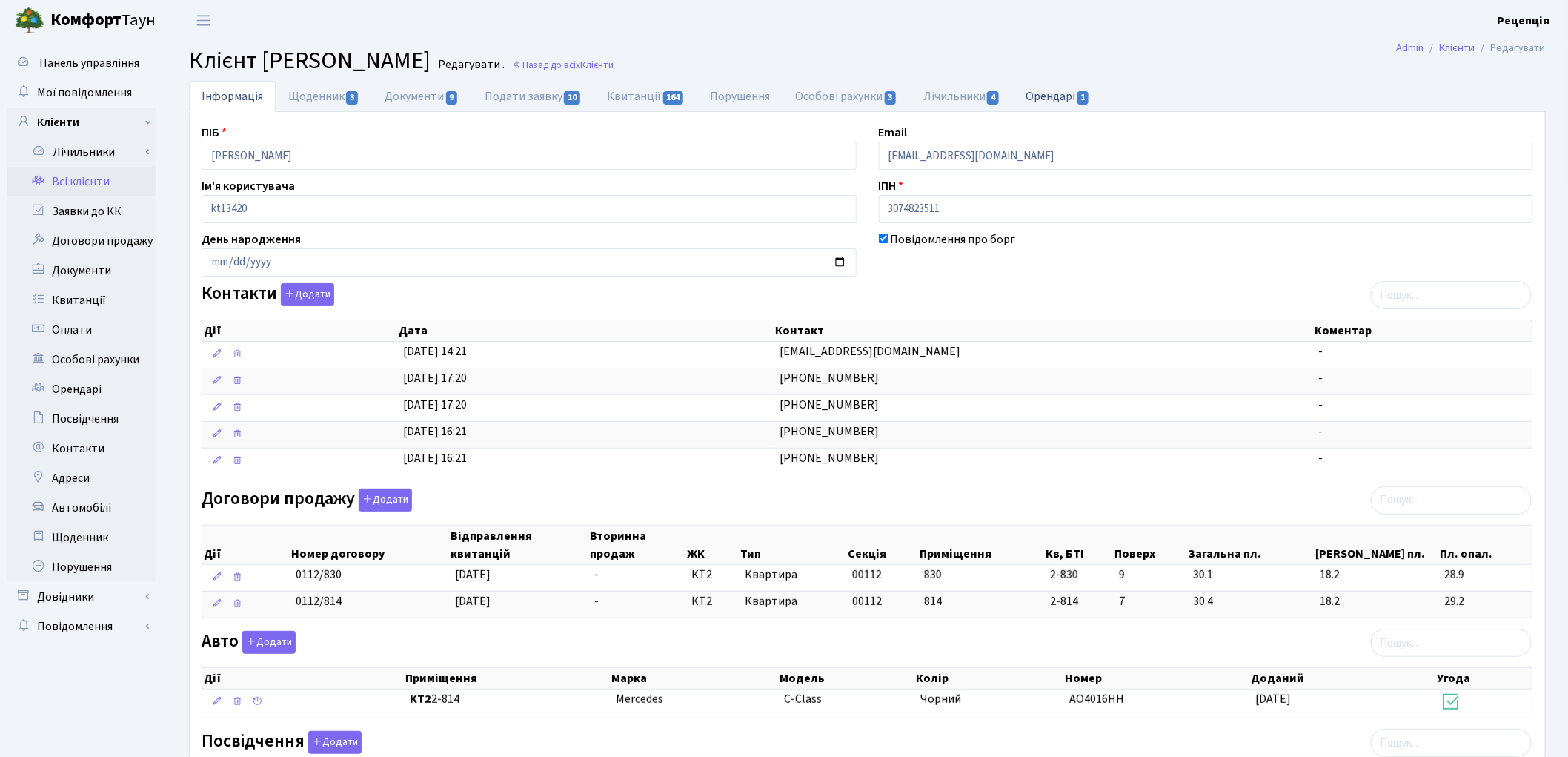
click at [1074, 90] on link "Орендарі 1" at bounding box center [1057, 96] width 90 height 31
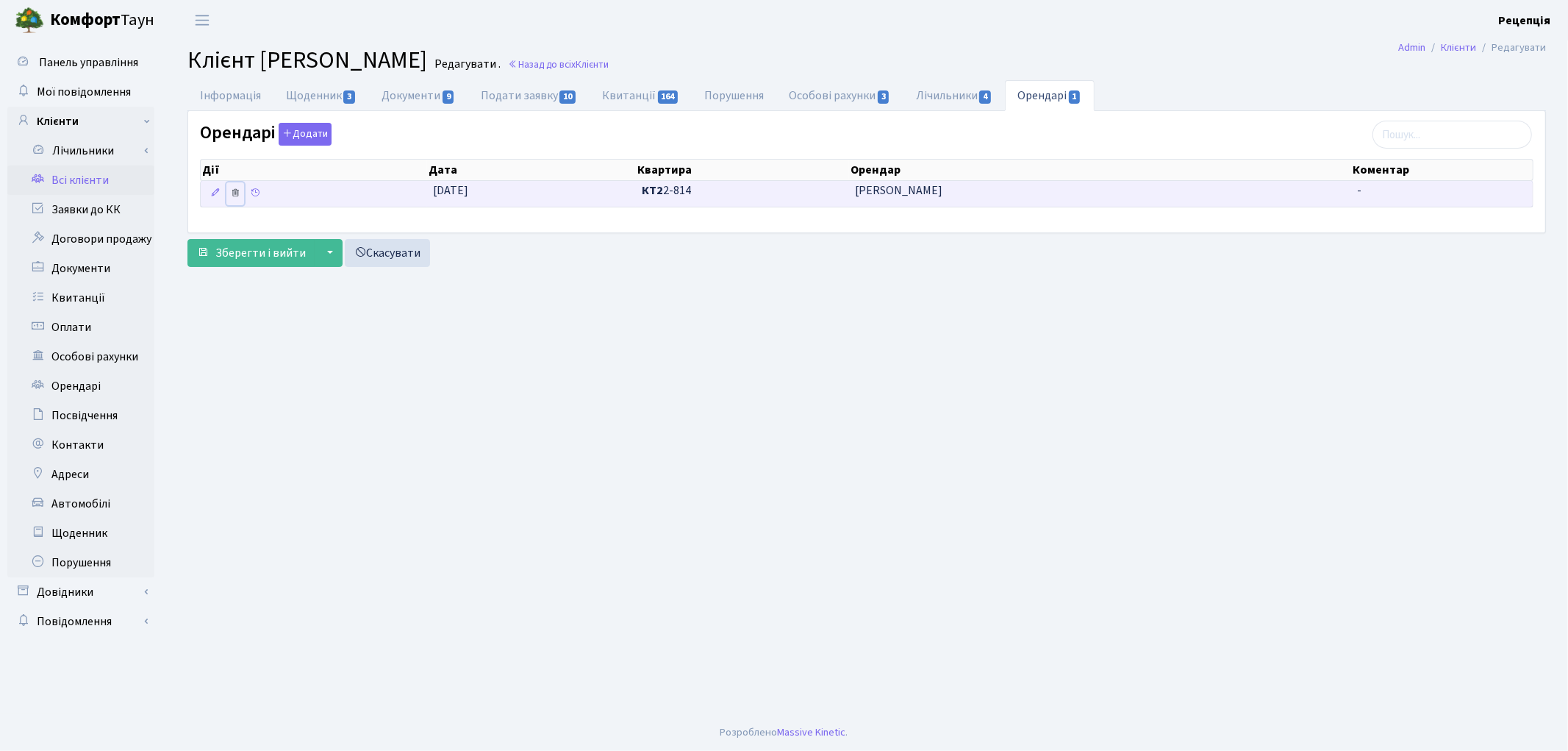
click at [237, 194] on icon at bounding box center [235, 192] width 10 height 10
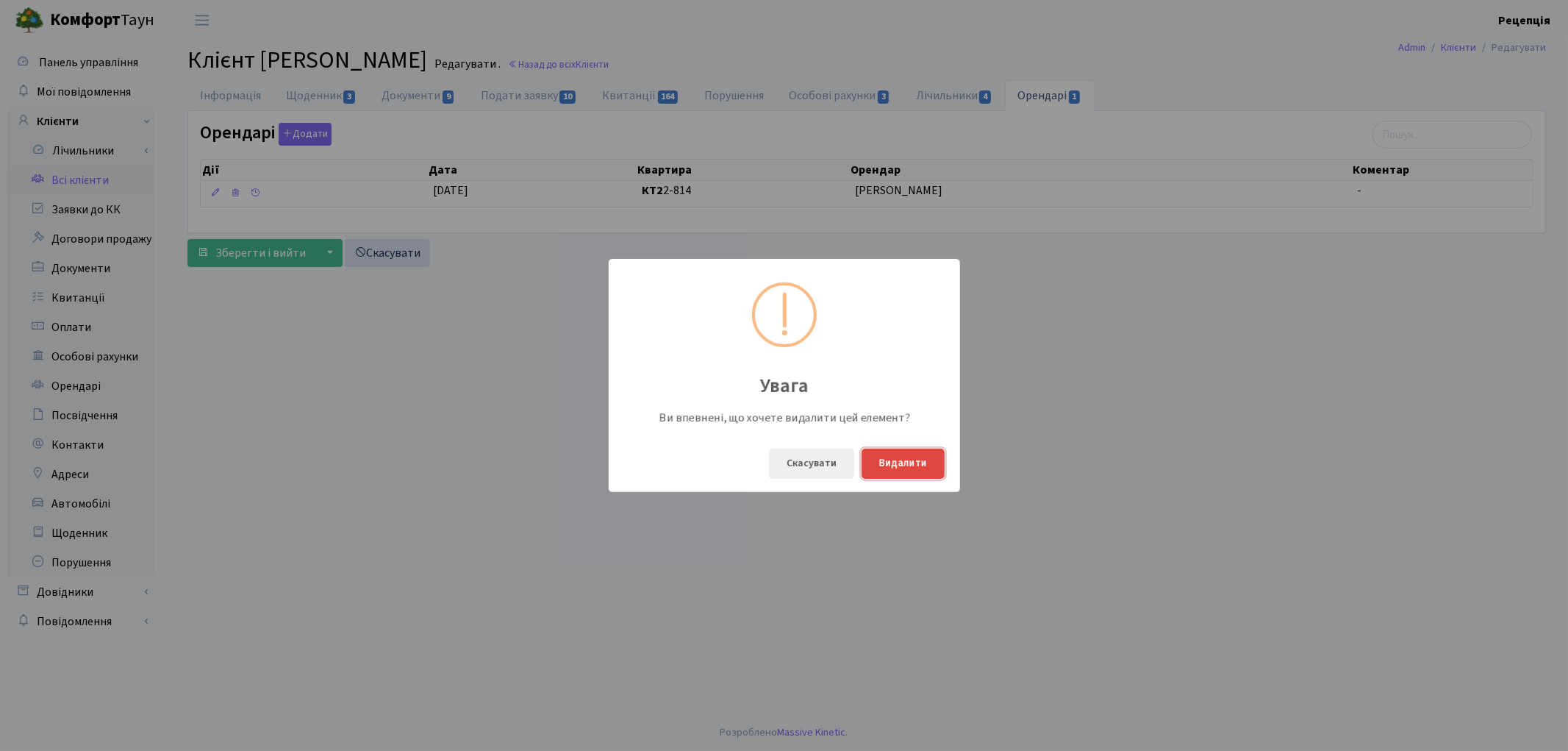
click at [907, 463] on button "Видалити" at bounding box center [902, 463] width 83 height 31
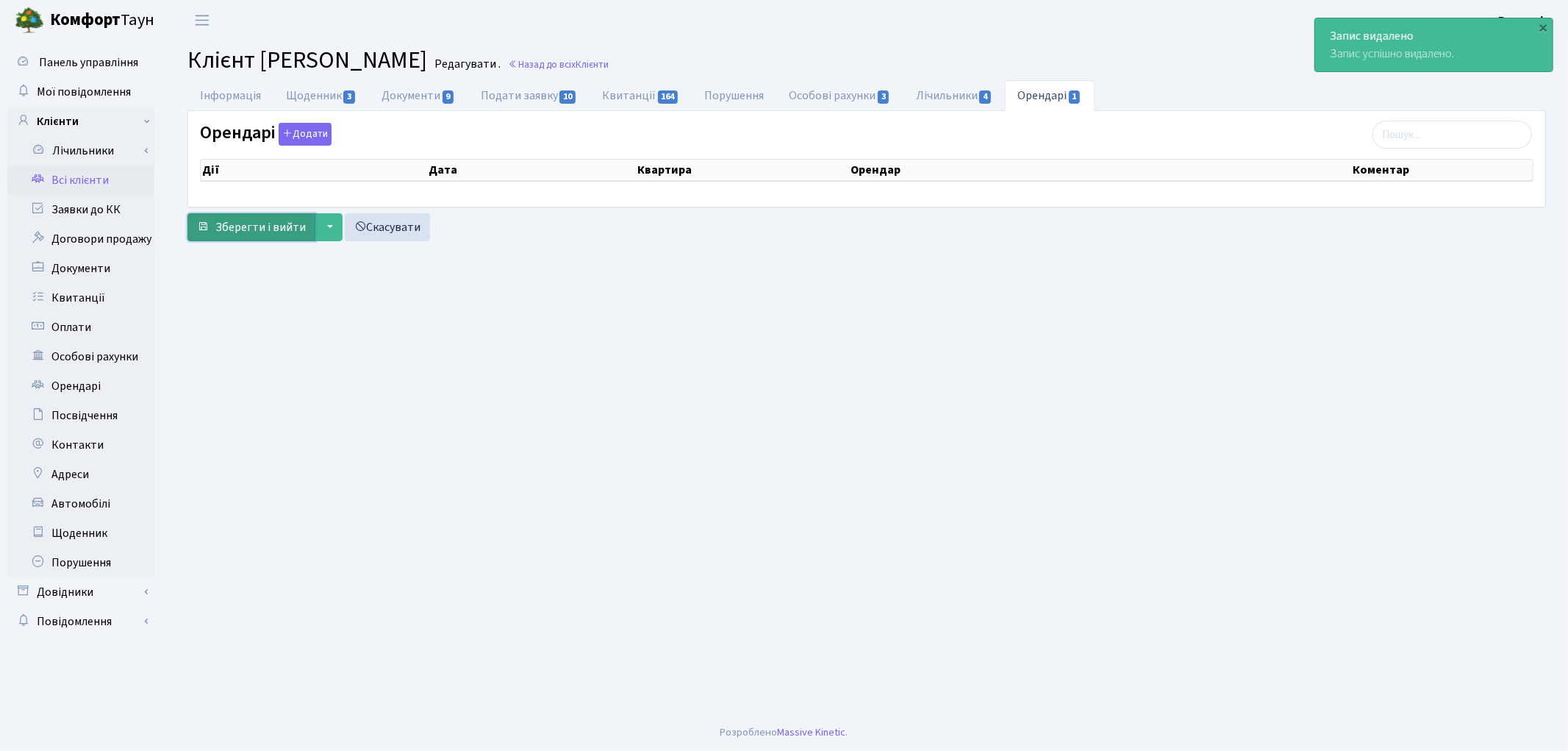
click at [270, 231] on span "Зберегти і вийти" at bounding box center [260, 227] width 91 height 16
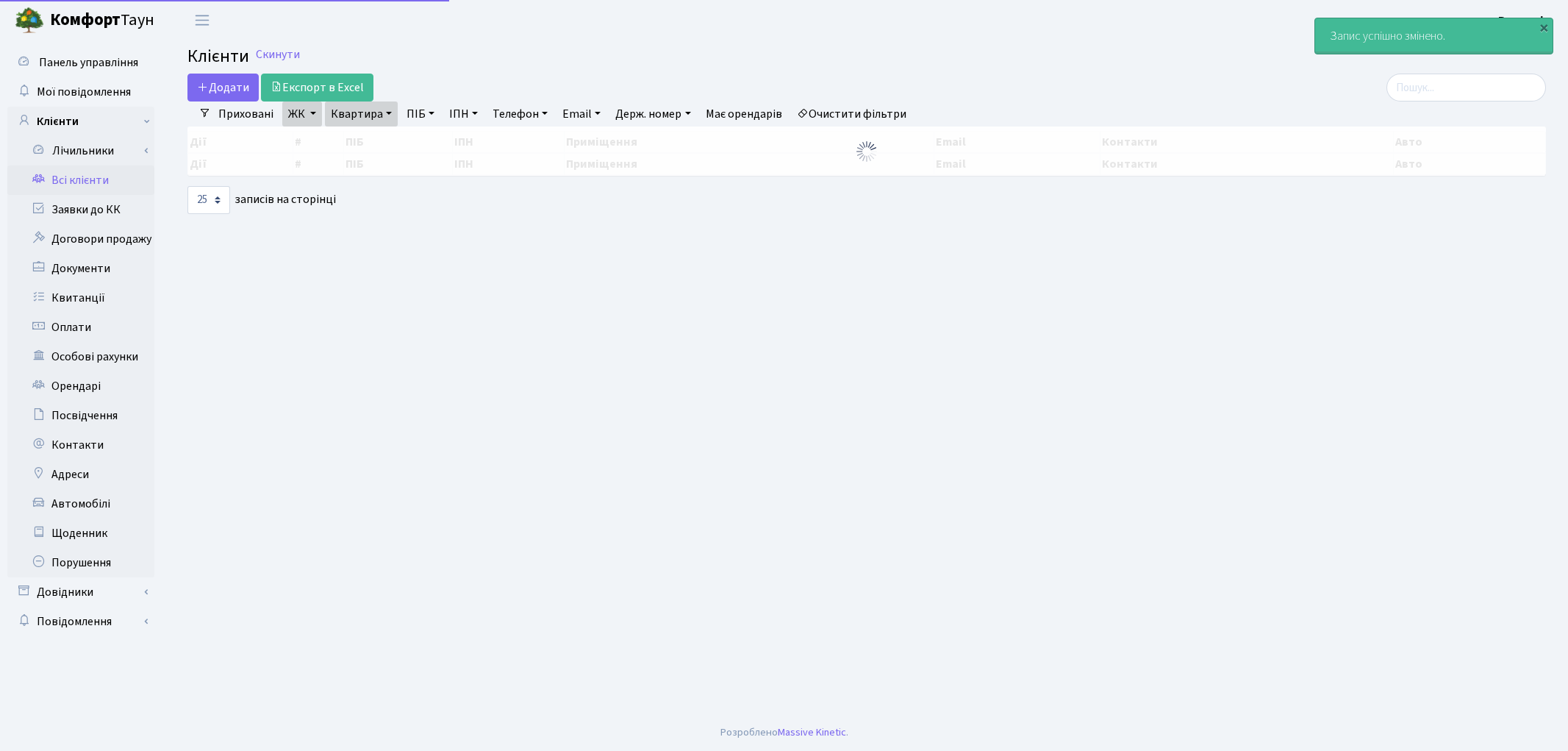
select select "25"
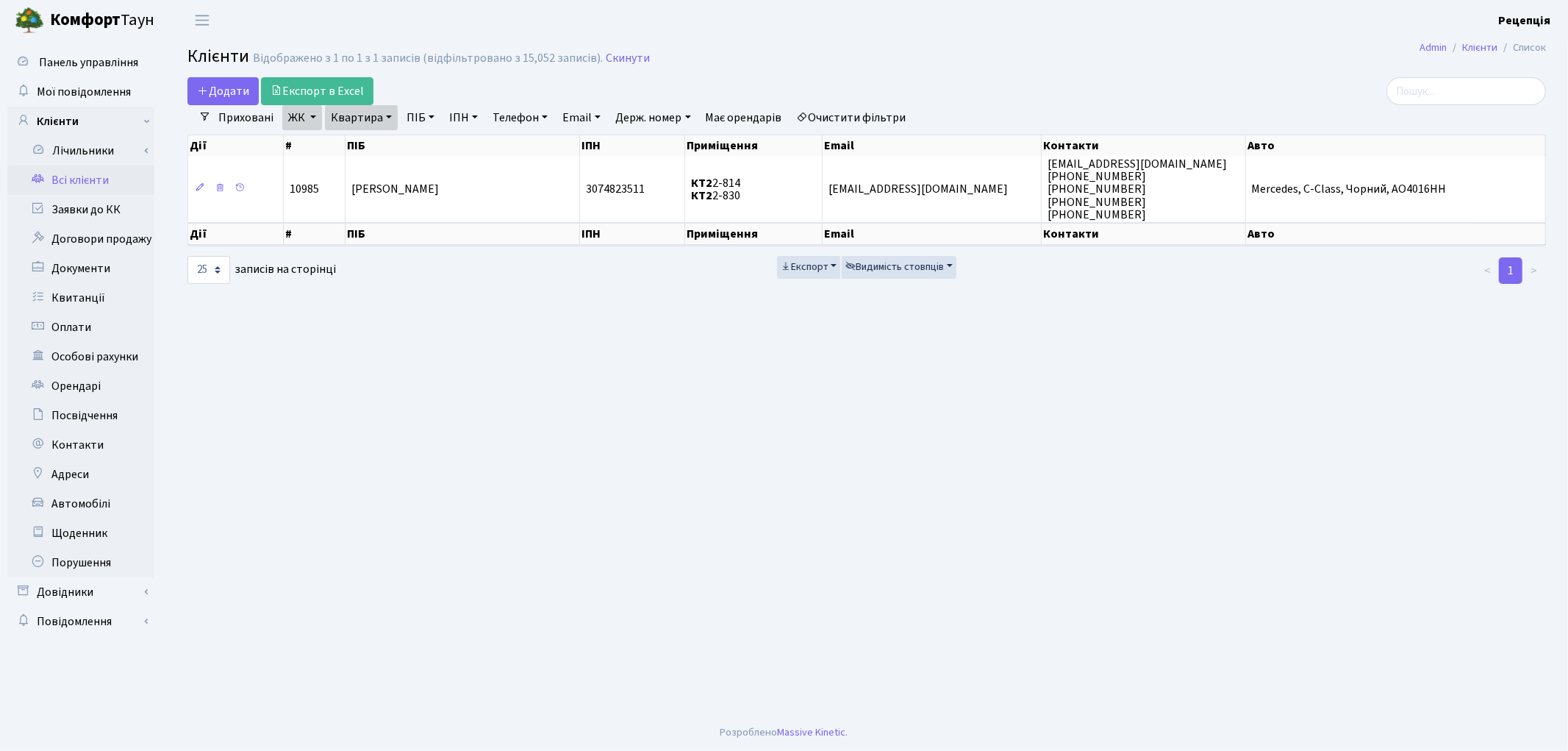
drag, startPoint x: 328, startPoint y: 247, endPoint x: 319, endPoint y: 243, distance: 9.8
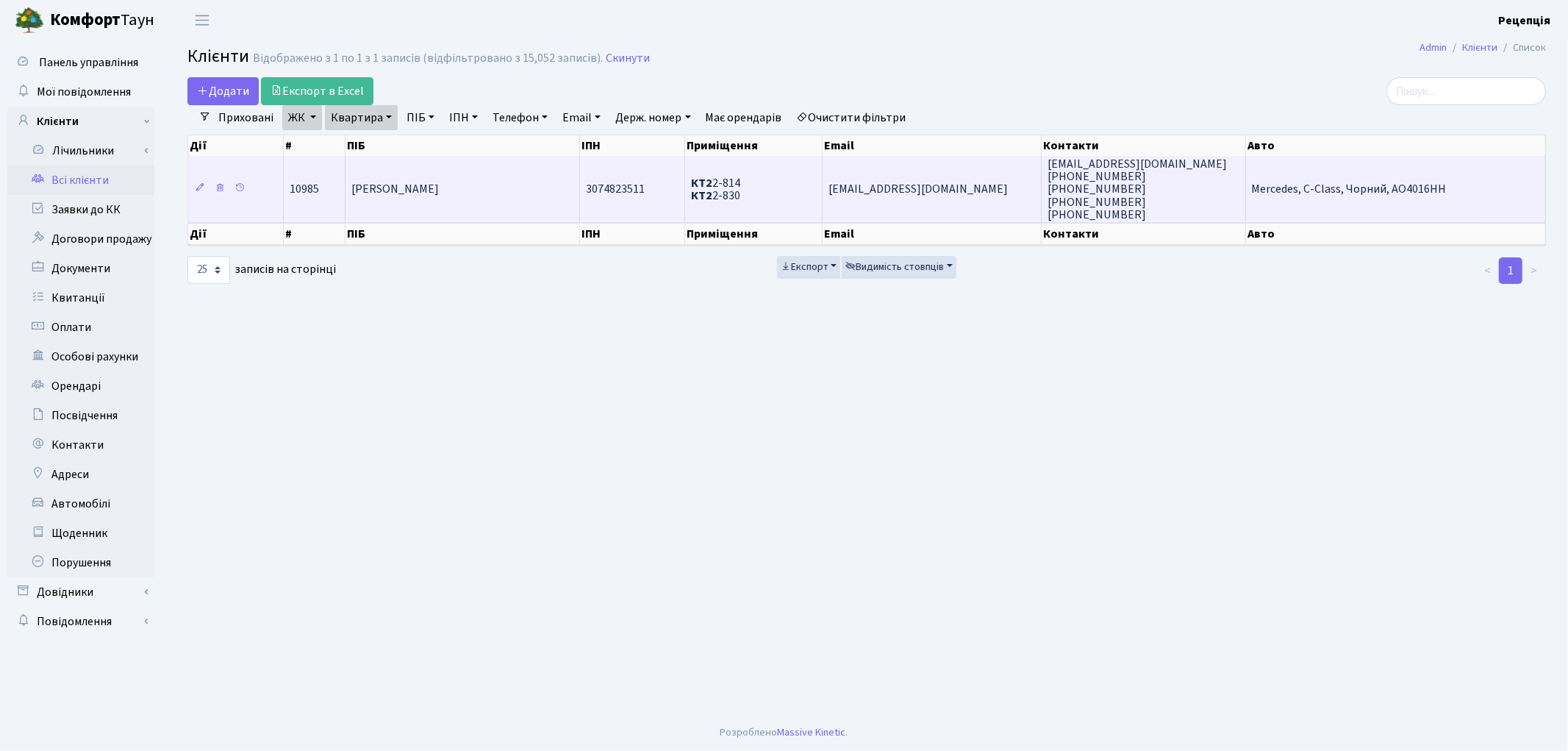
drag, startPoint x: 319, startPoint y: 243, endPoint x: 442, endPoint y: 207, distance: 128.2
click at [442, 207] on td "Ласковий Дмитро Юрійович" at bounding box center [462, 189] width 234 height 66
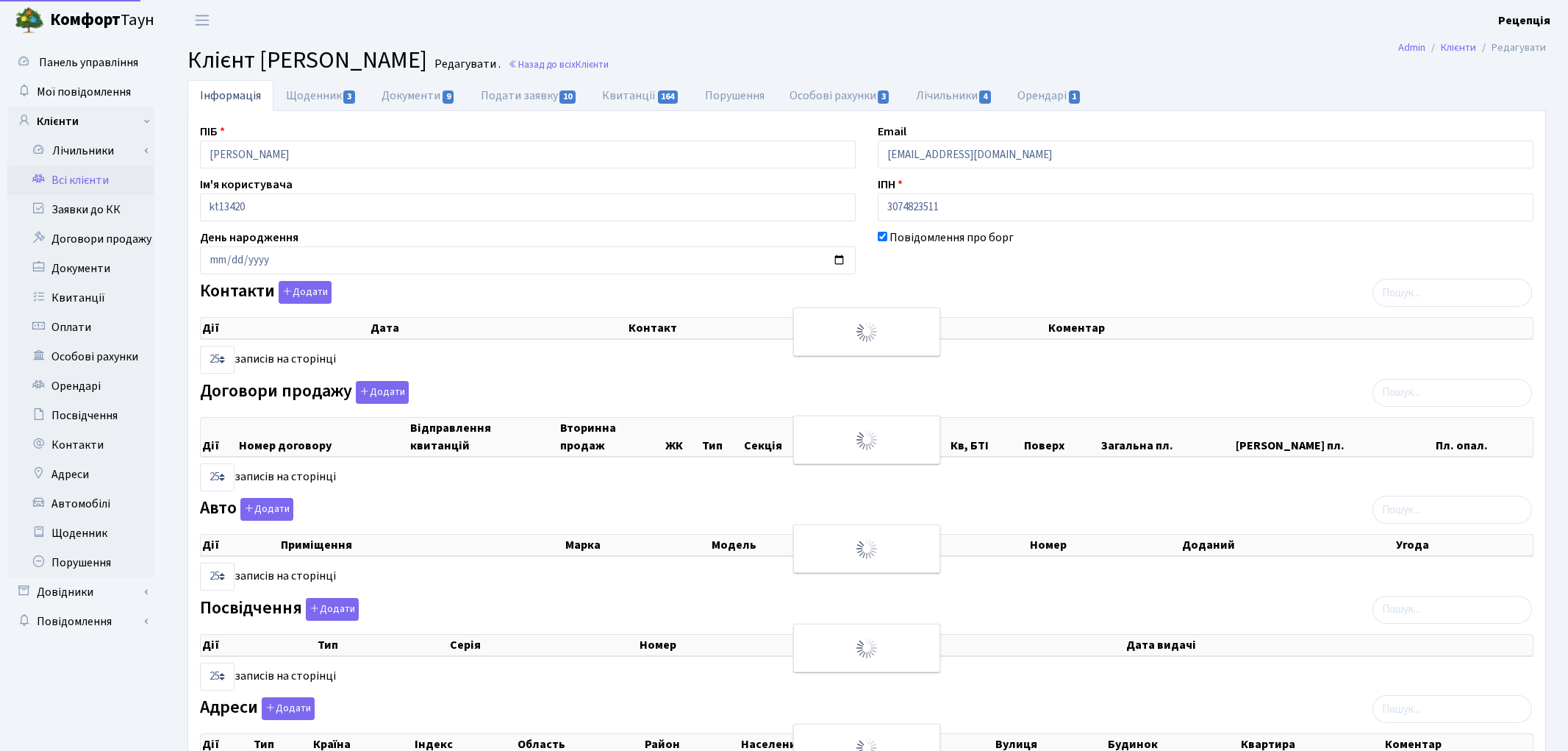
select select "25"
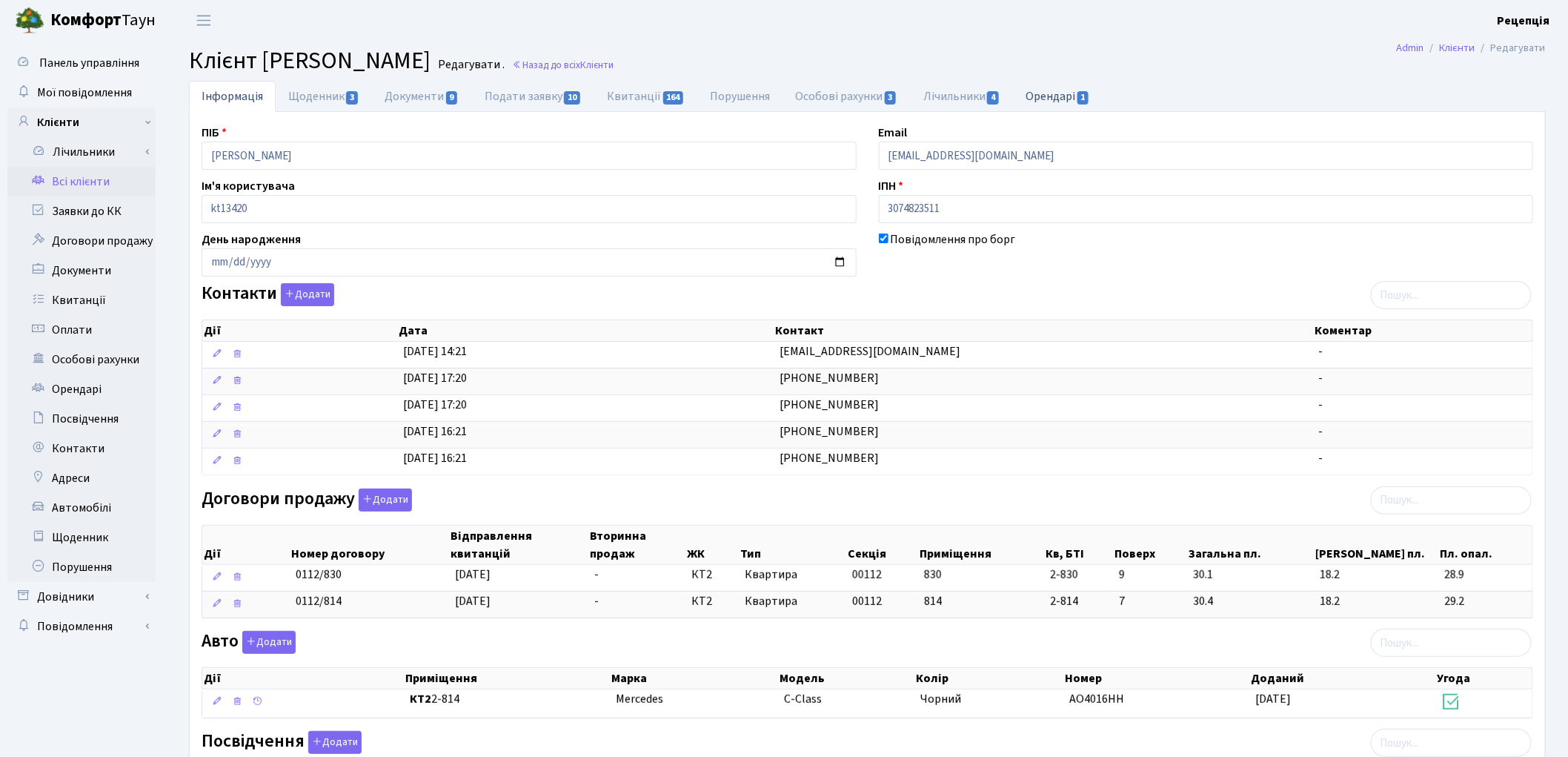
click at [1060, 93] on link "Орендарі 1" at bounding box center [1057, 96] width 90 height 31
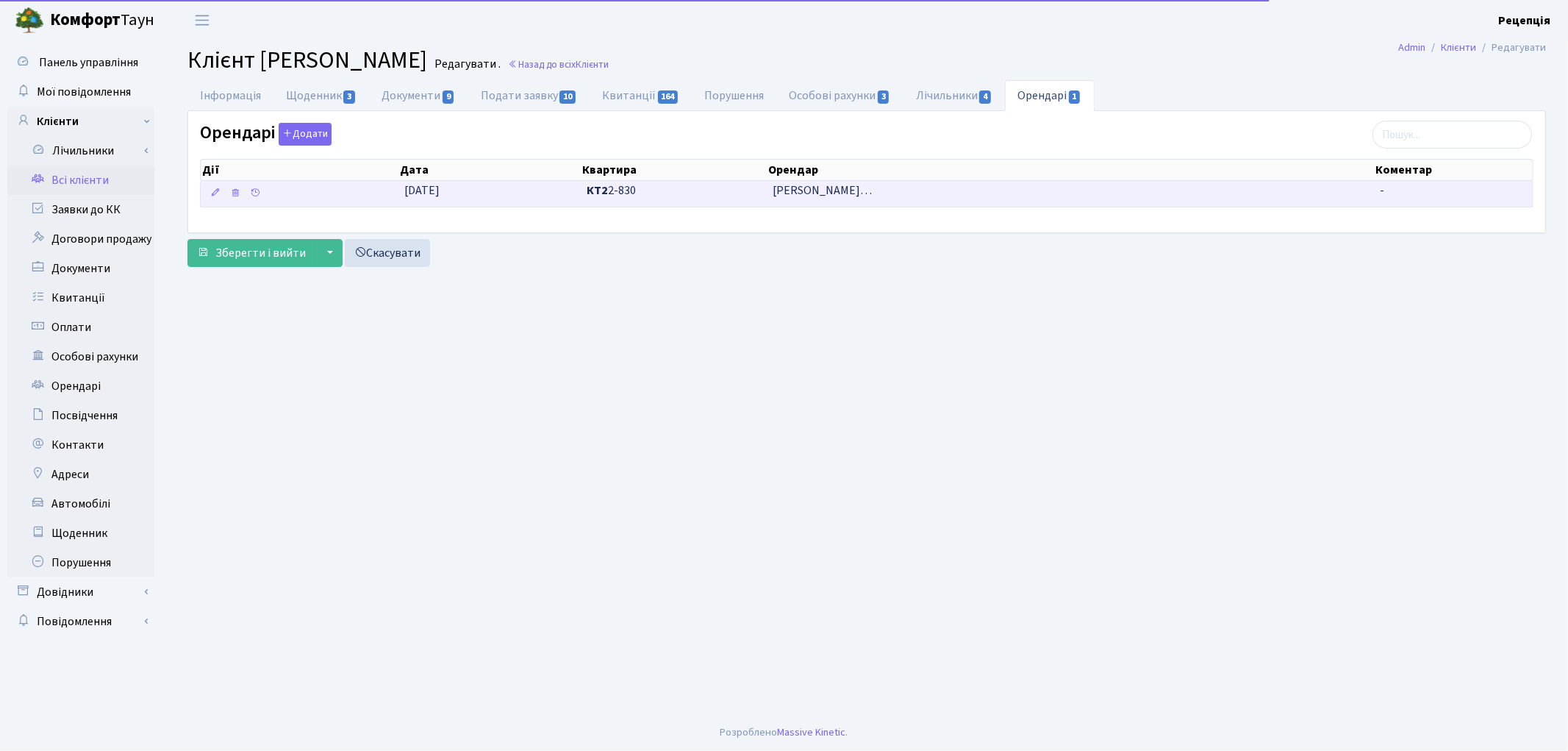
click at [957, 190] on span "Костюченко Владислав Олександров…" at bounding box center [1069, 190] width 595 height 17
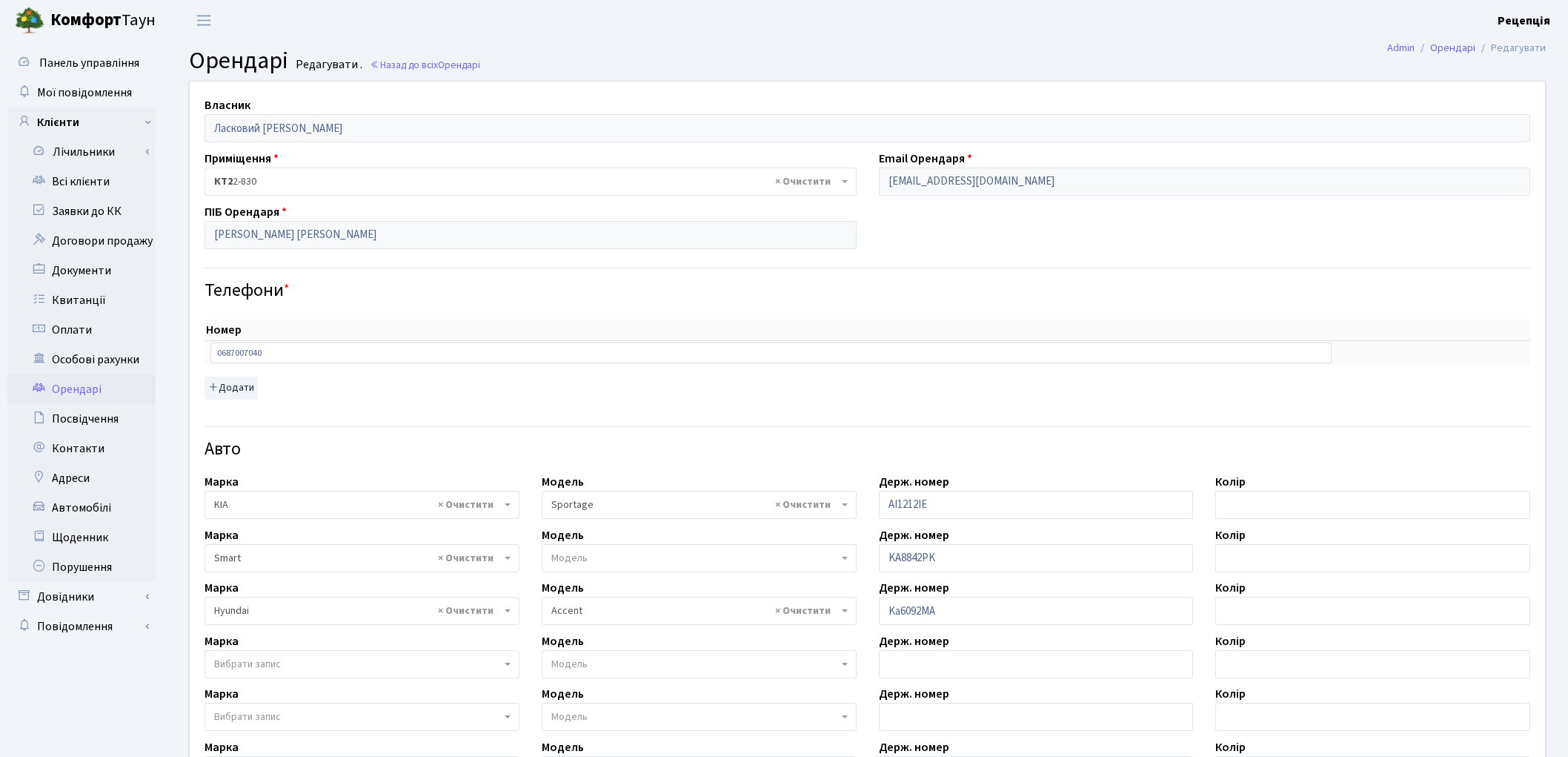
select select "1184"
select select "989"
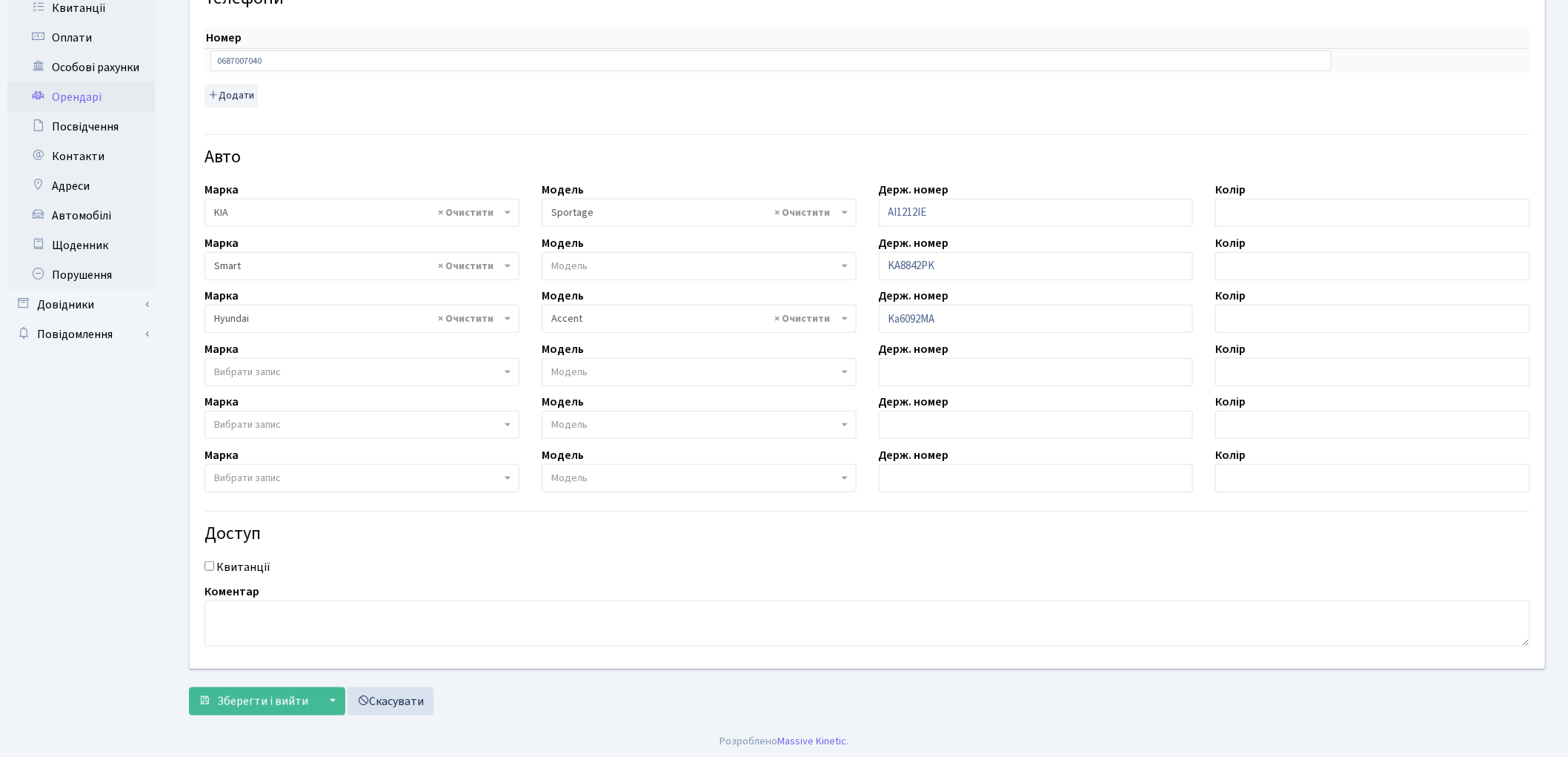
scroll to position [295, 0]
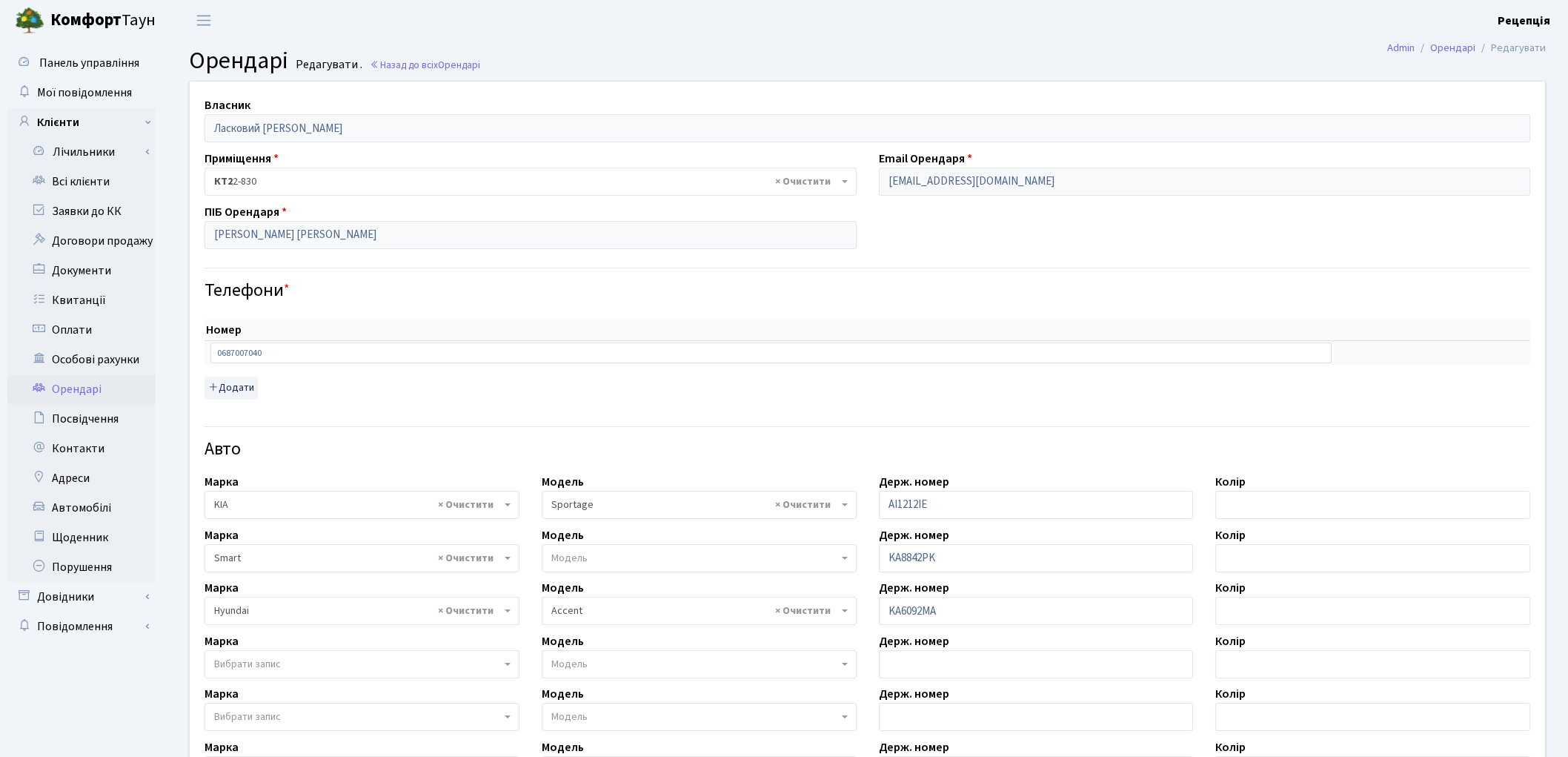
select select "1184"
select select "989"
click at [87, 181] on link "Всі клієнти" at bounding box center [81, 181] width 148 height 30
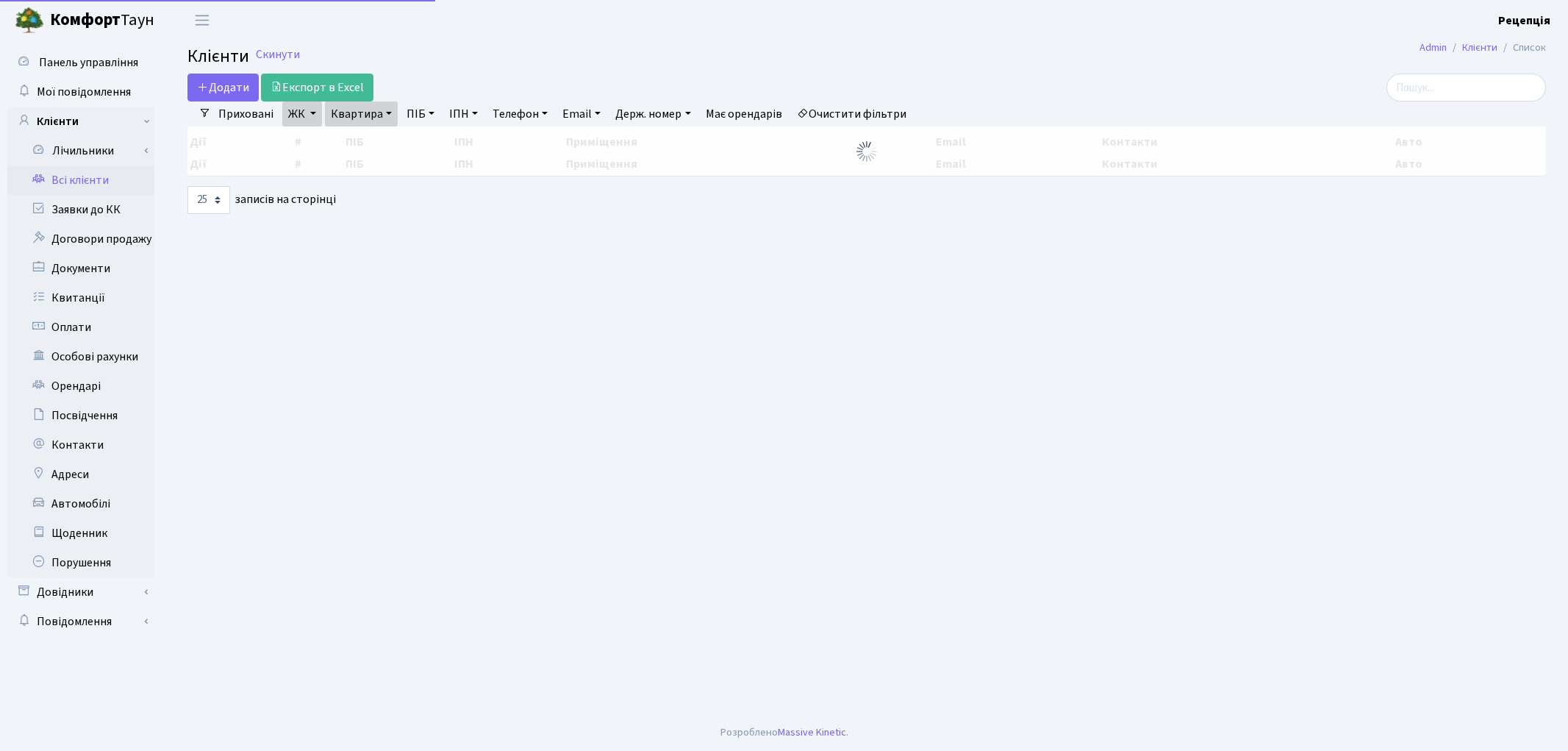
select select "25"
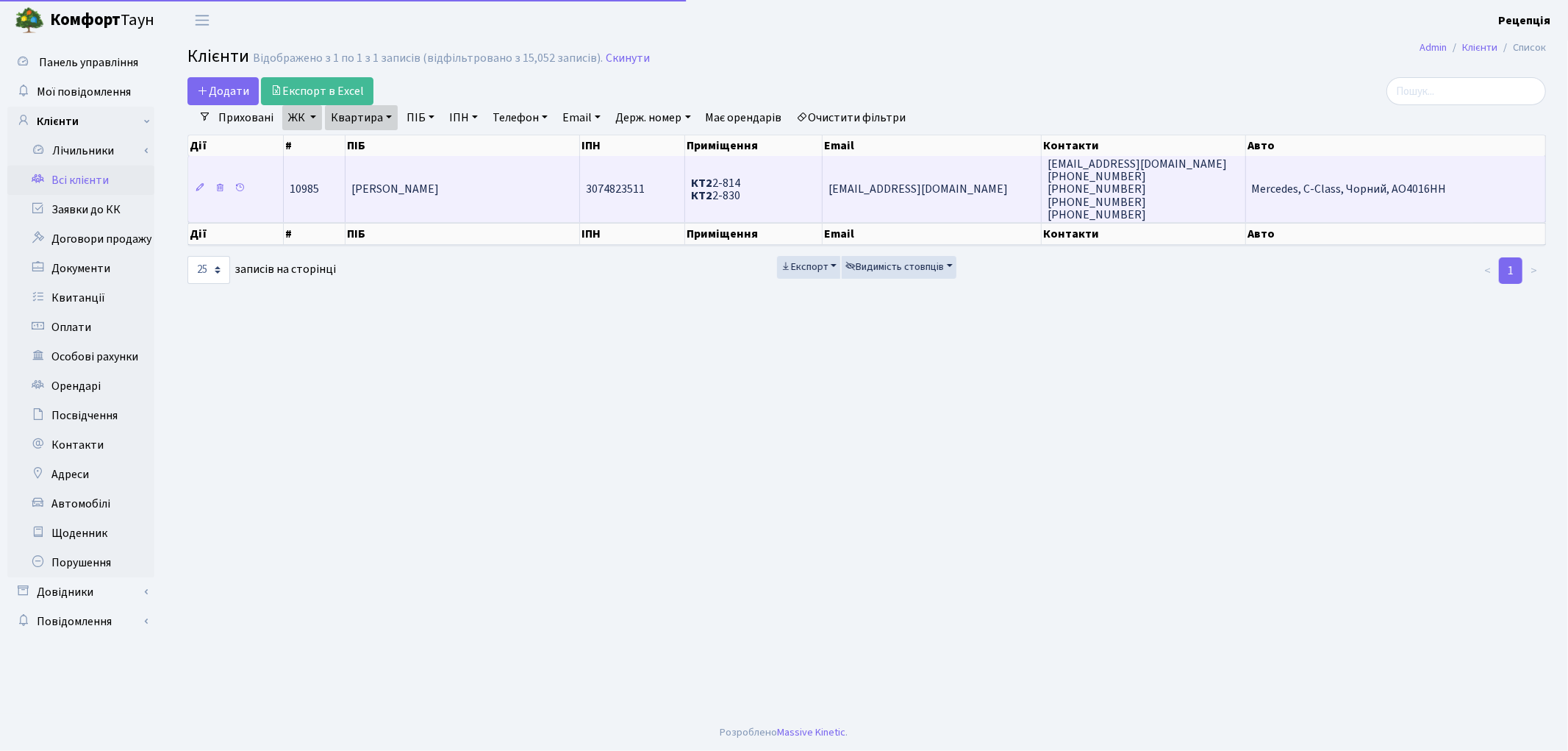
click at [417, 187] on span "Ласковий Дмитро Юрійович" at bounding box center [395, 190] width 88 height 16
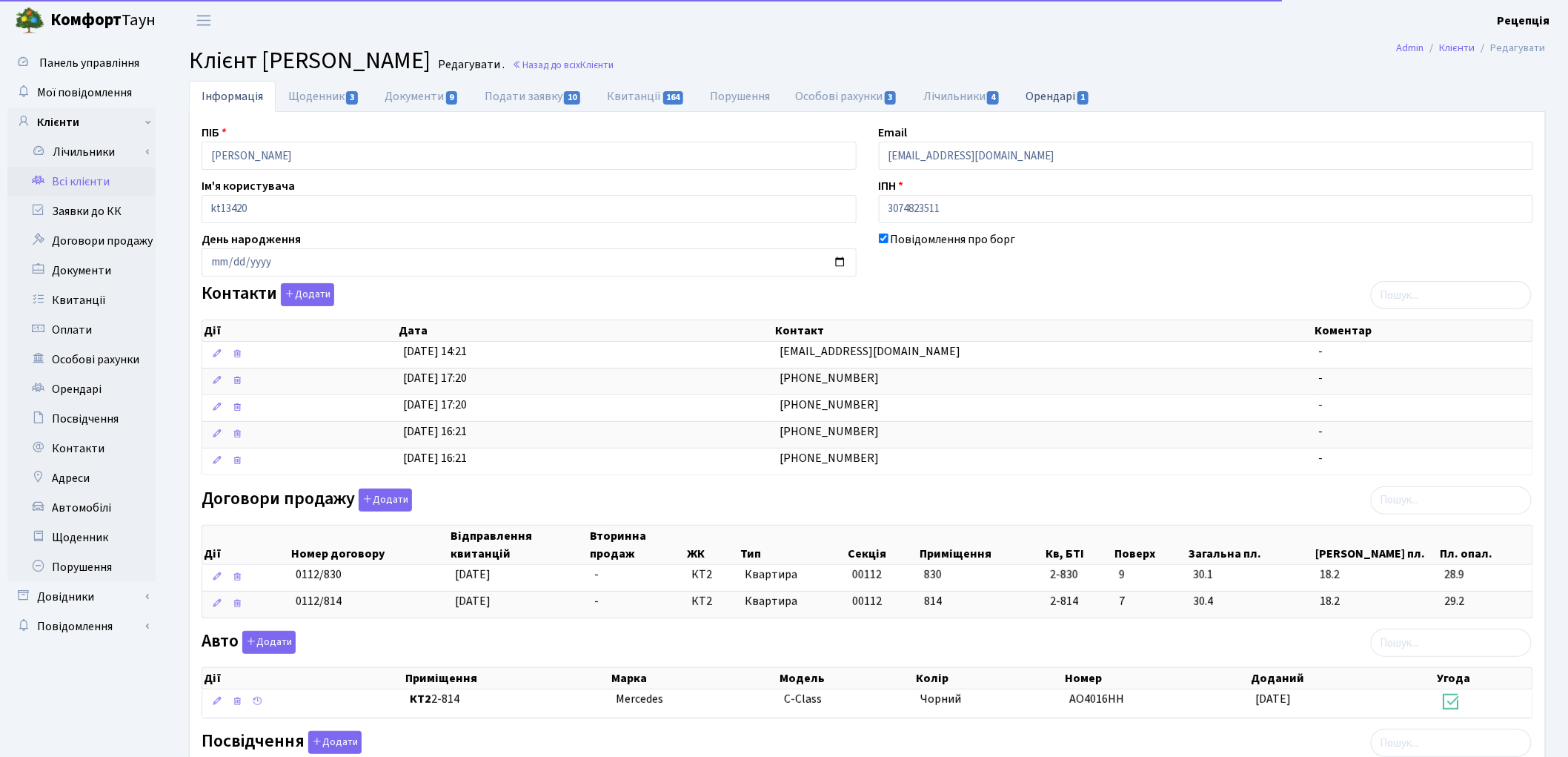
click at [1069, 96] on link "Орендарі 1" at bounding box center [1057, 96] width 90 height 31
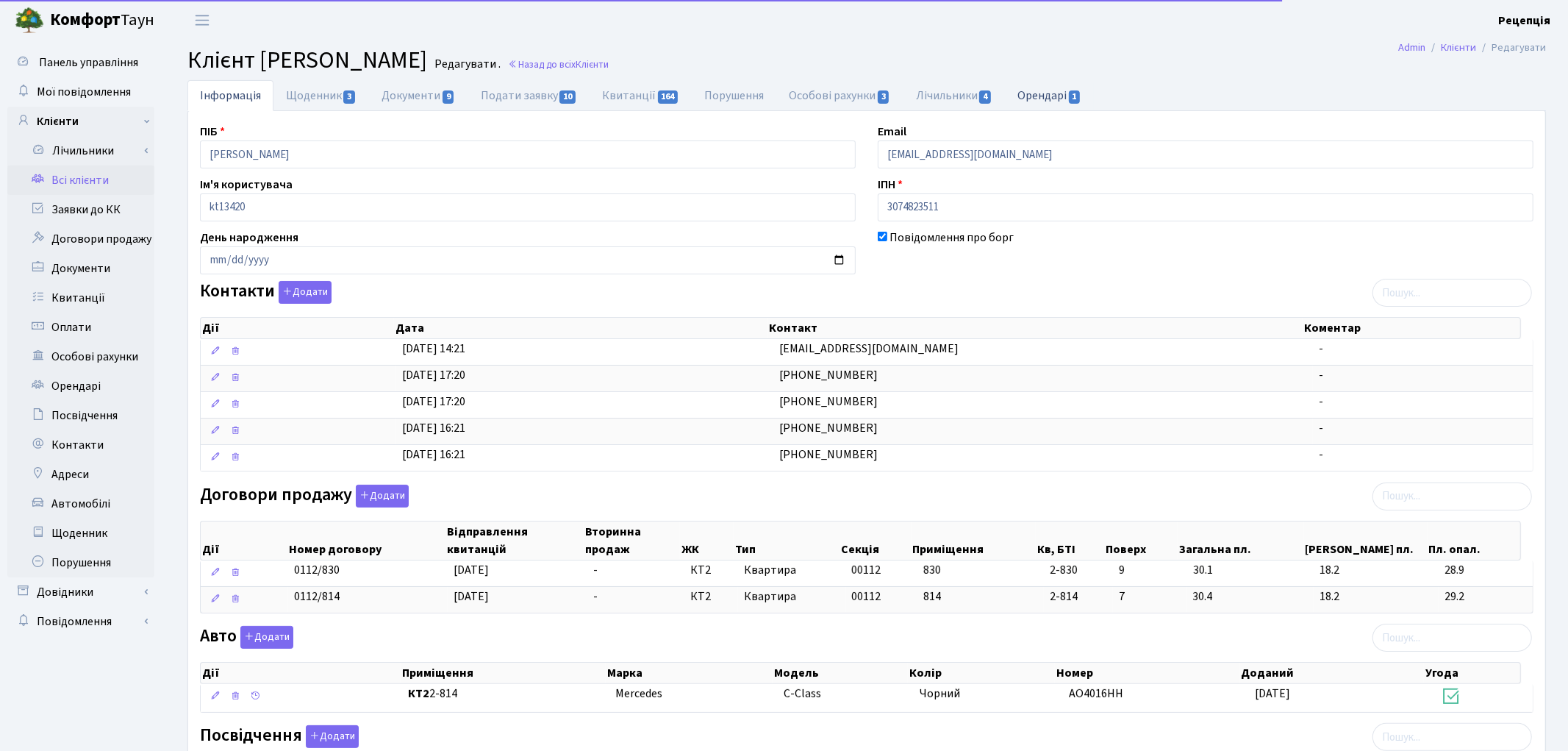
select select "25"
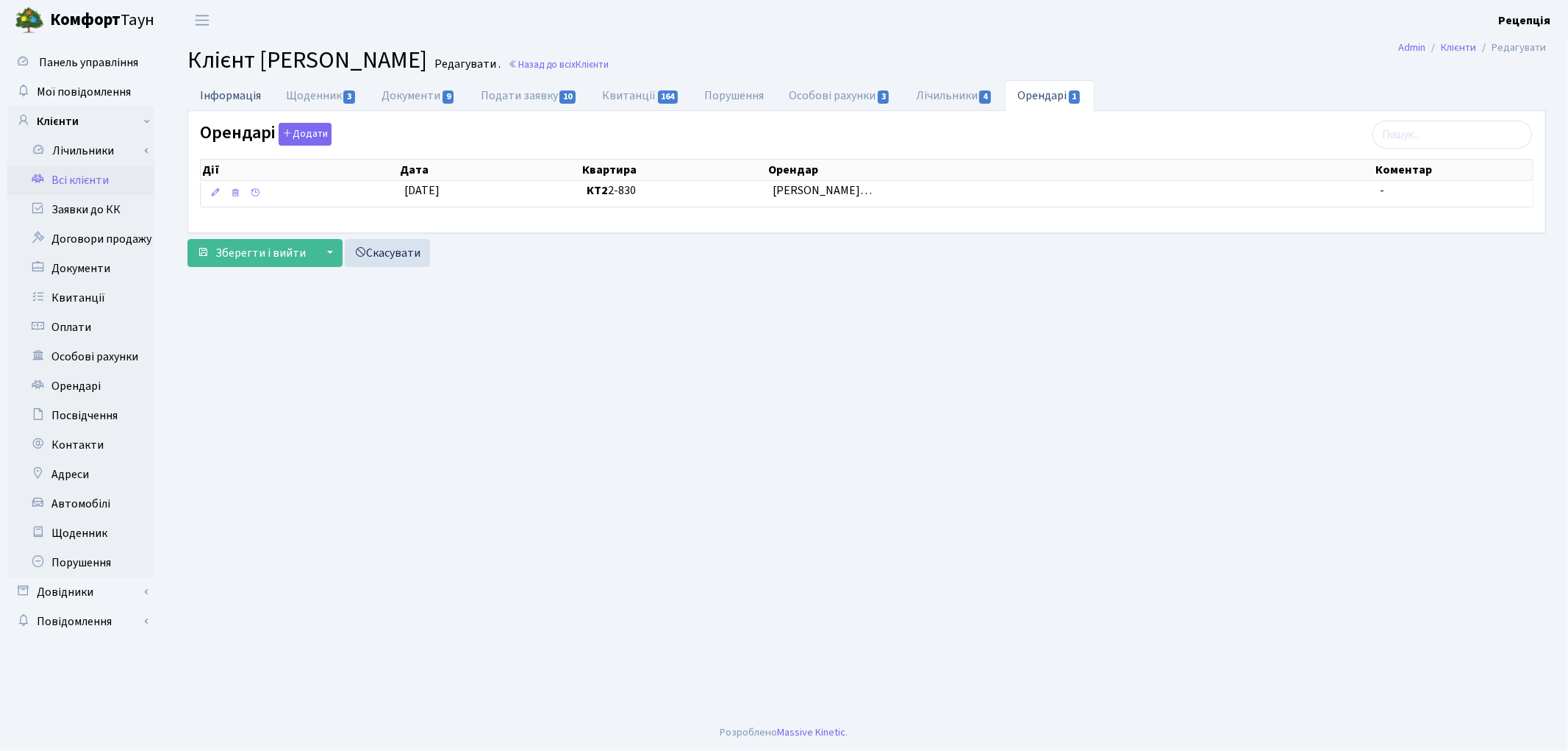
click at [213, 104] on link "Інформація" at bounding box center [230, 96] width 86 height 31
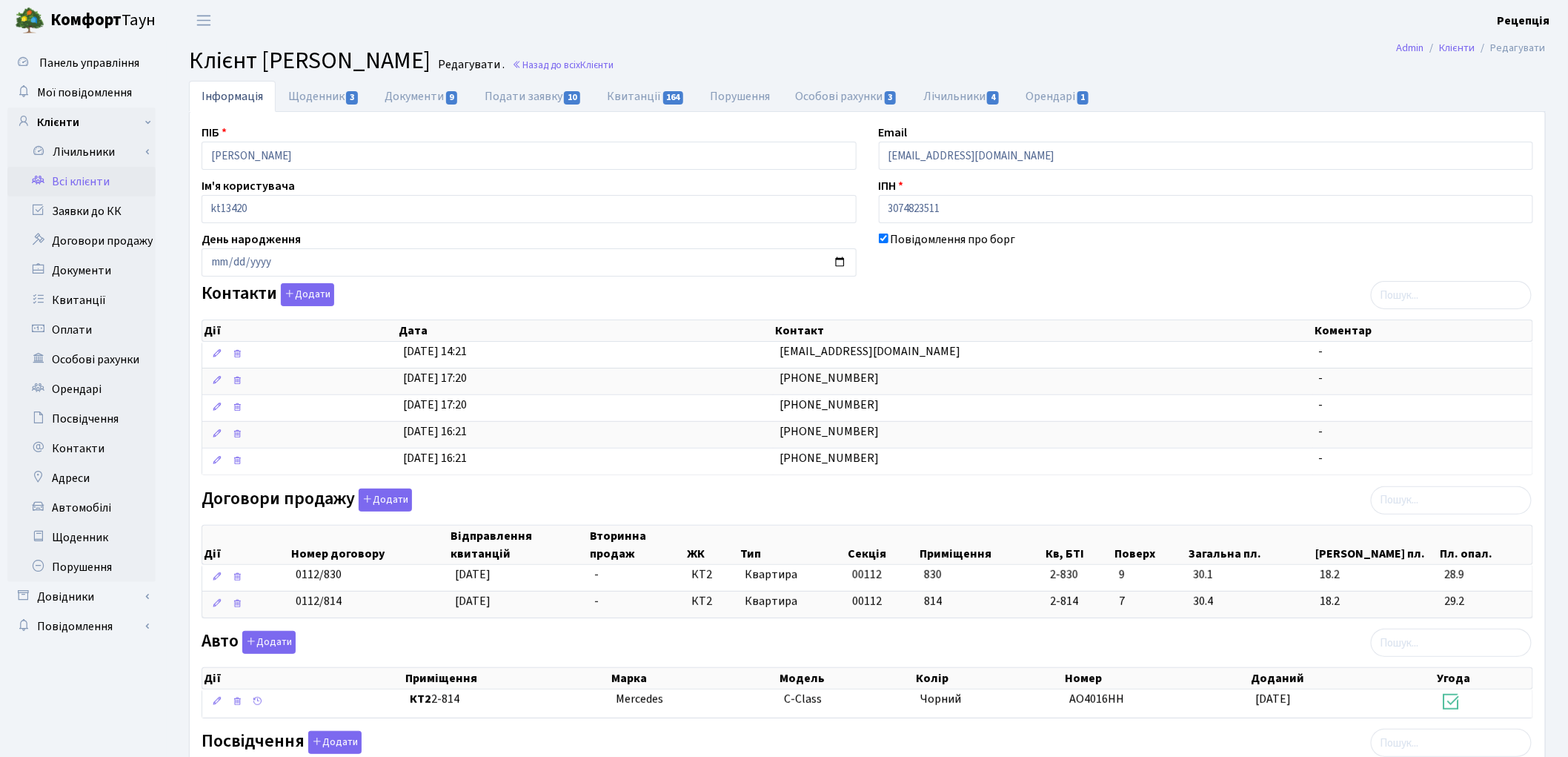
click at [94, 182] on link "Всі клієнти" at bounding box center [81, 181] width 148 height 30
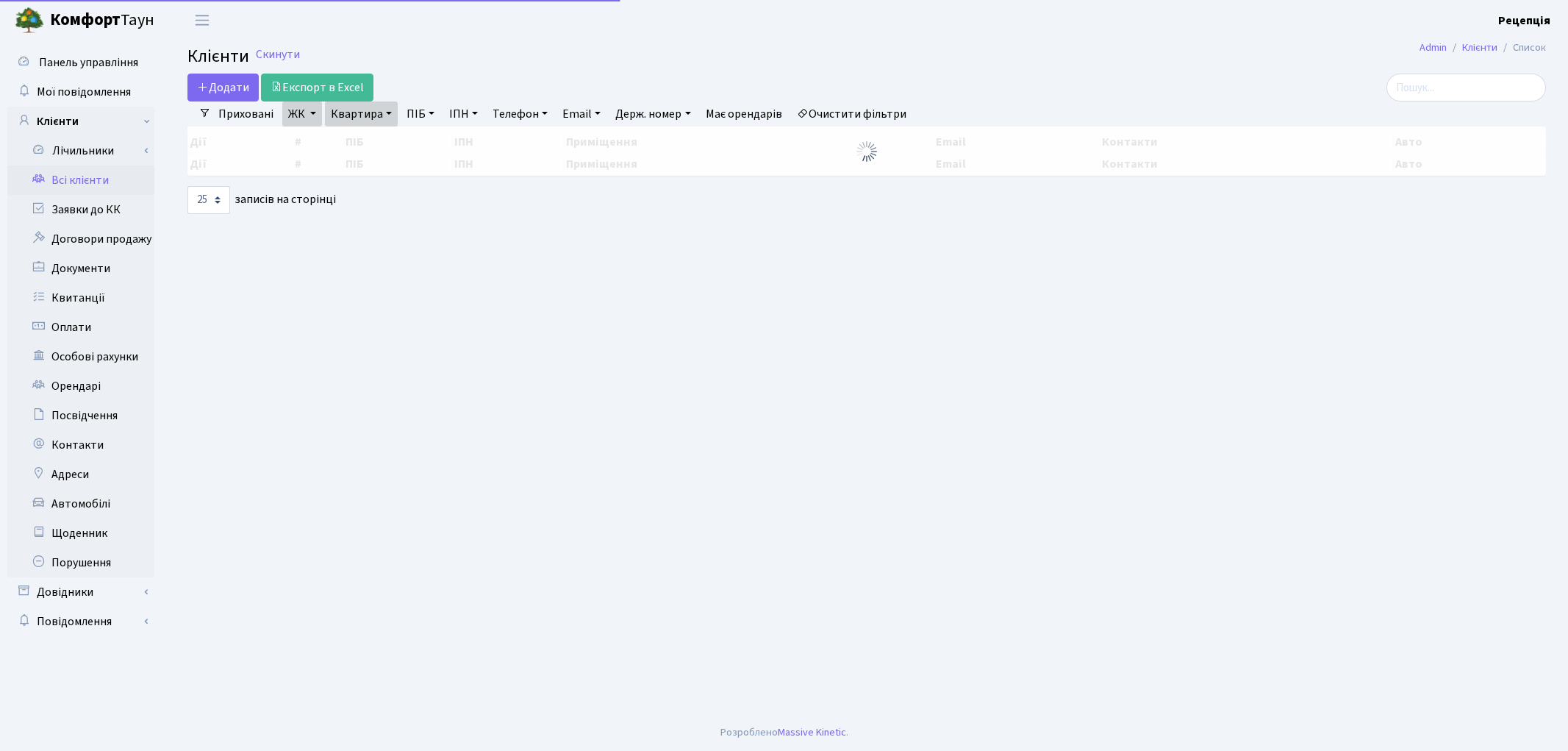
select select "25"
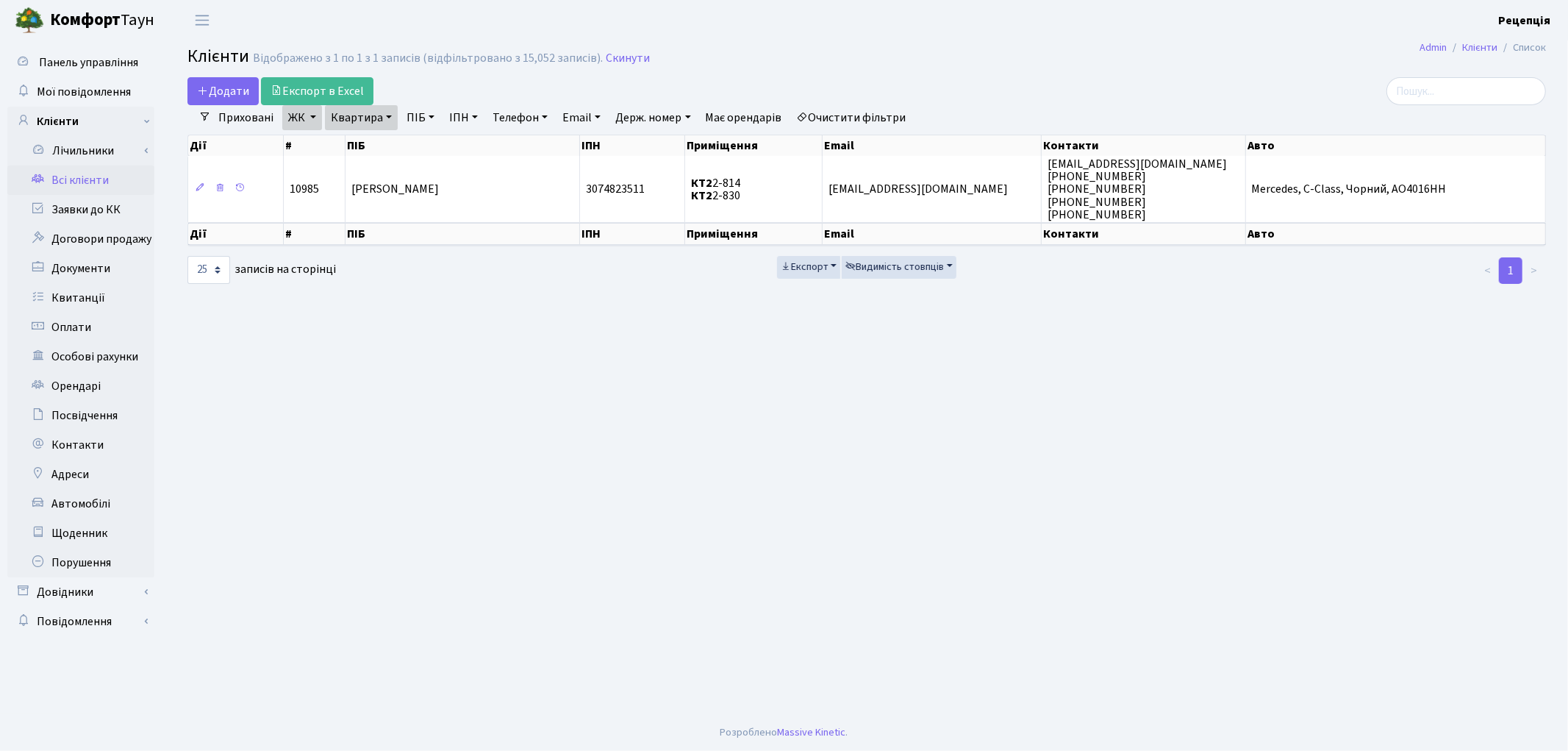
click at [887, 118] on link "Очистити фільтри" at bounding box center [851, 117] width 121 height 25
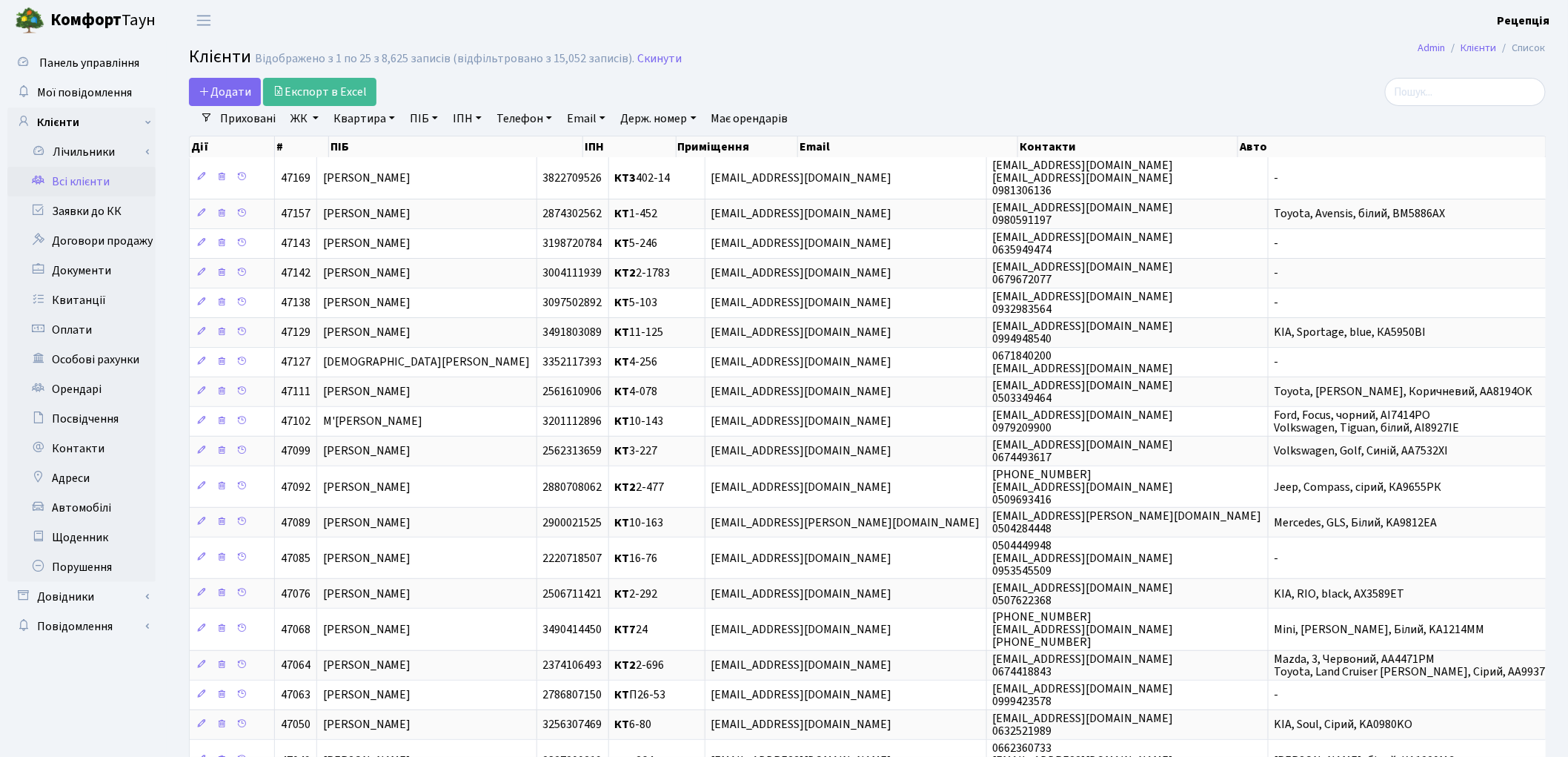
click at [316, 120] on link "ЖК" at bounding box center [304, 118] width 40 height 25
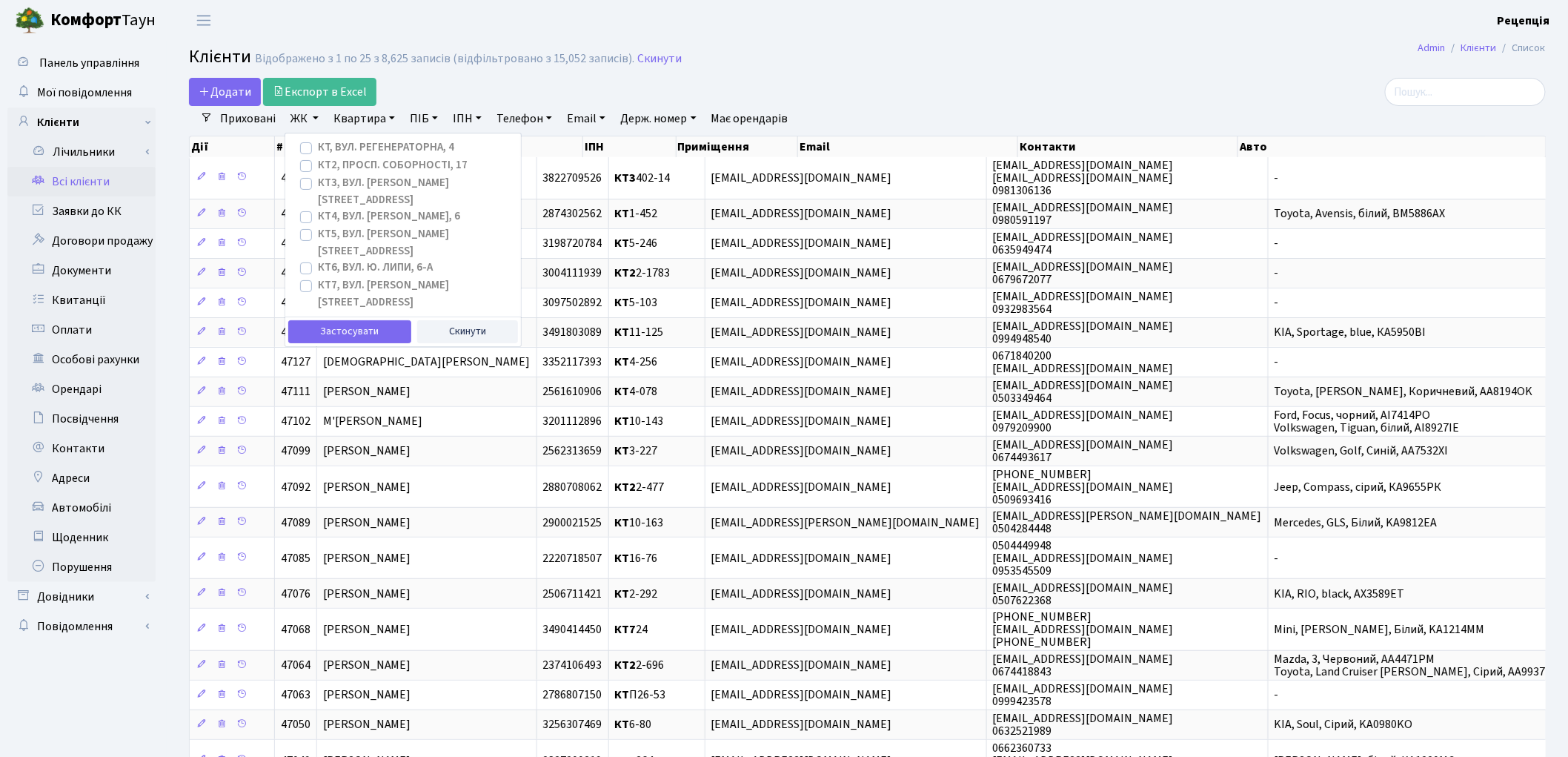
click at [318, 146] on label "КТ, вул. Регенераторна, 4" at bounding box center [386, 147] width 136 height 17
click at [318, 146] on input "КТ, вул. Регенераторна, 4" at bounding box center [323, 144] width 10 height 10
checkbox input "true"
click at [361, 320] on button "Застосувати" at bounding box center [350, 331] width 123 height 23
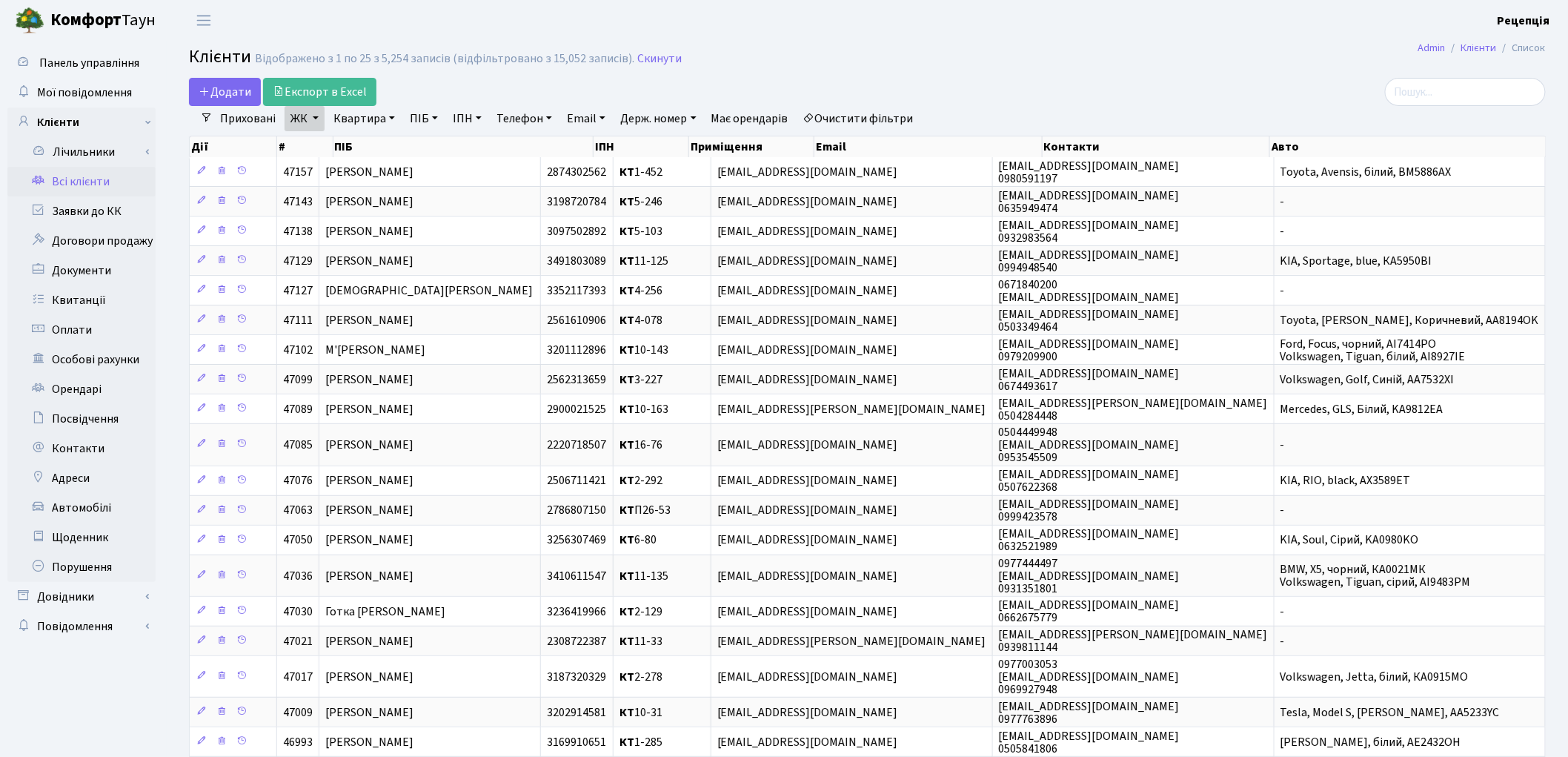
click at [373, 124] on link "Квартира" at bounding box center [364, 118] width 74 height 25
type input "5-569"
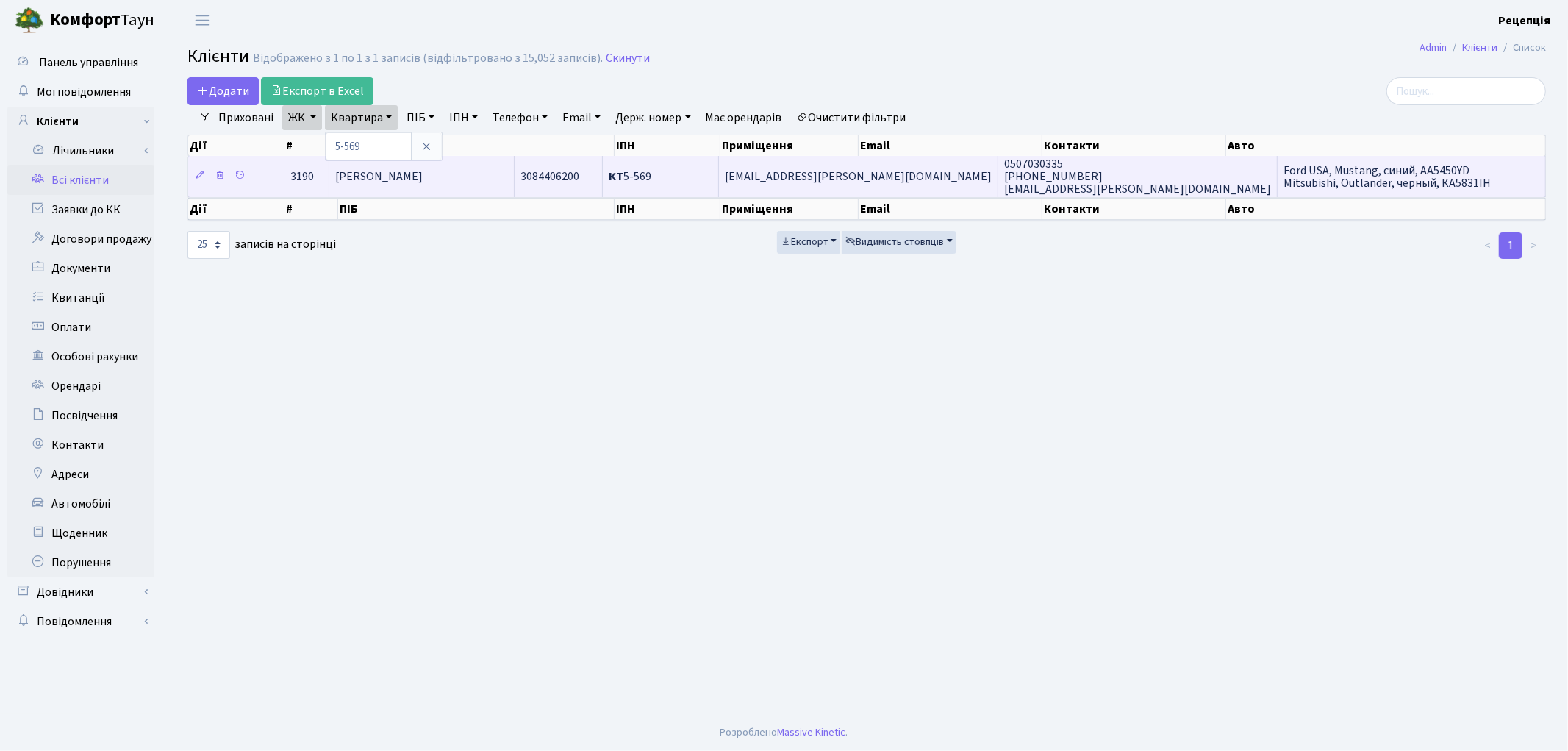
click at [422, 173] on span "Щербакова Яніна Володимирівна" at bounding box center [378, 177] width 88 height 16
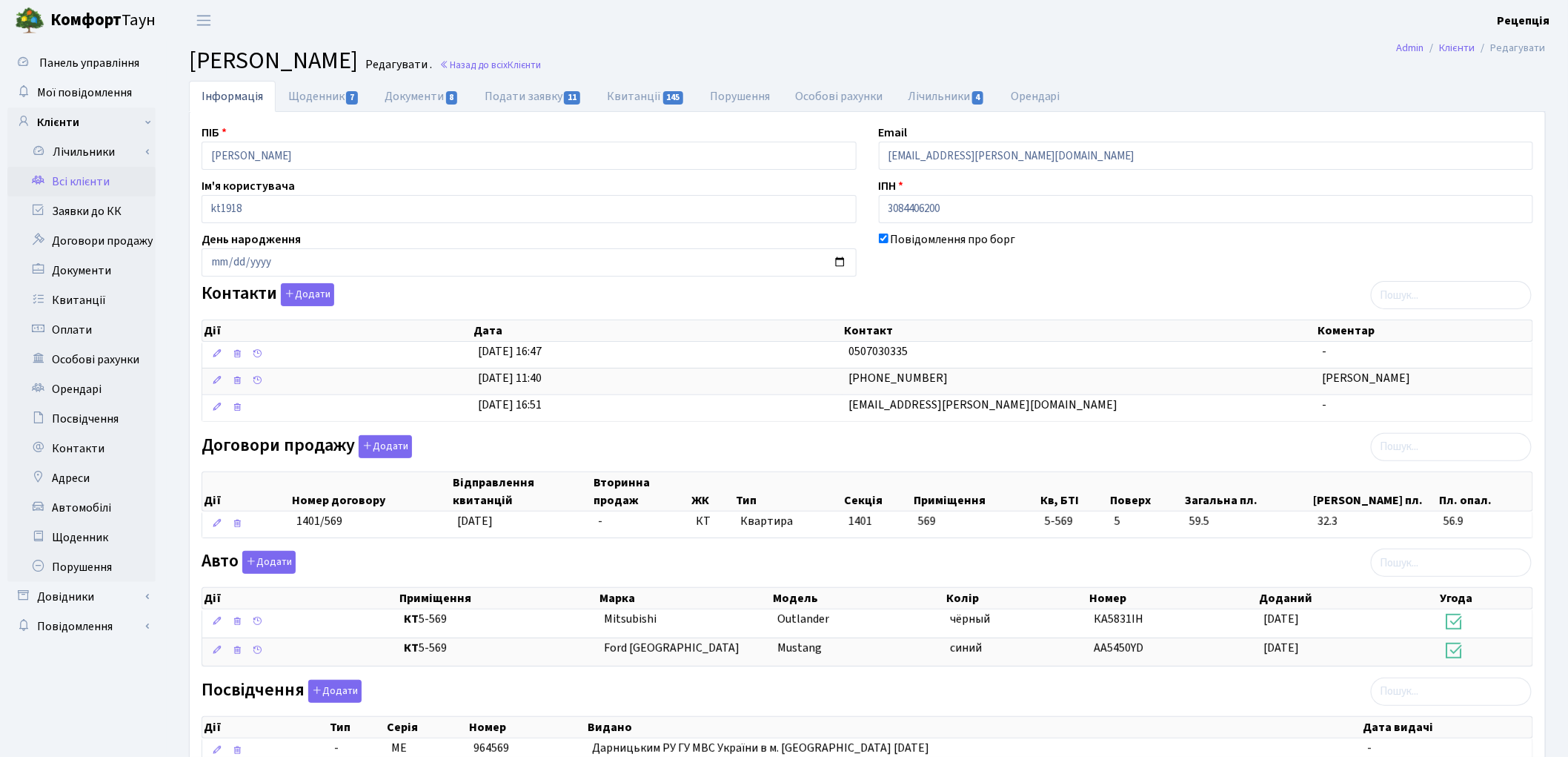
click at [74, 182] on link "Всі клієнти" at bounding box center [81, 181] width 148 height 30
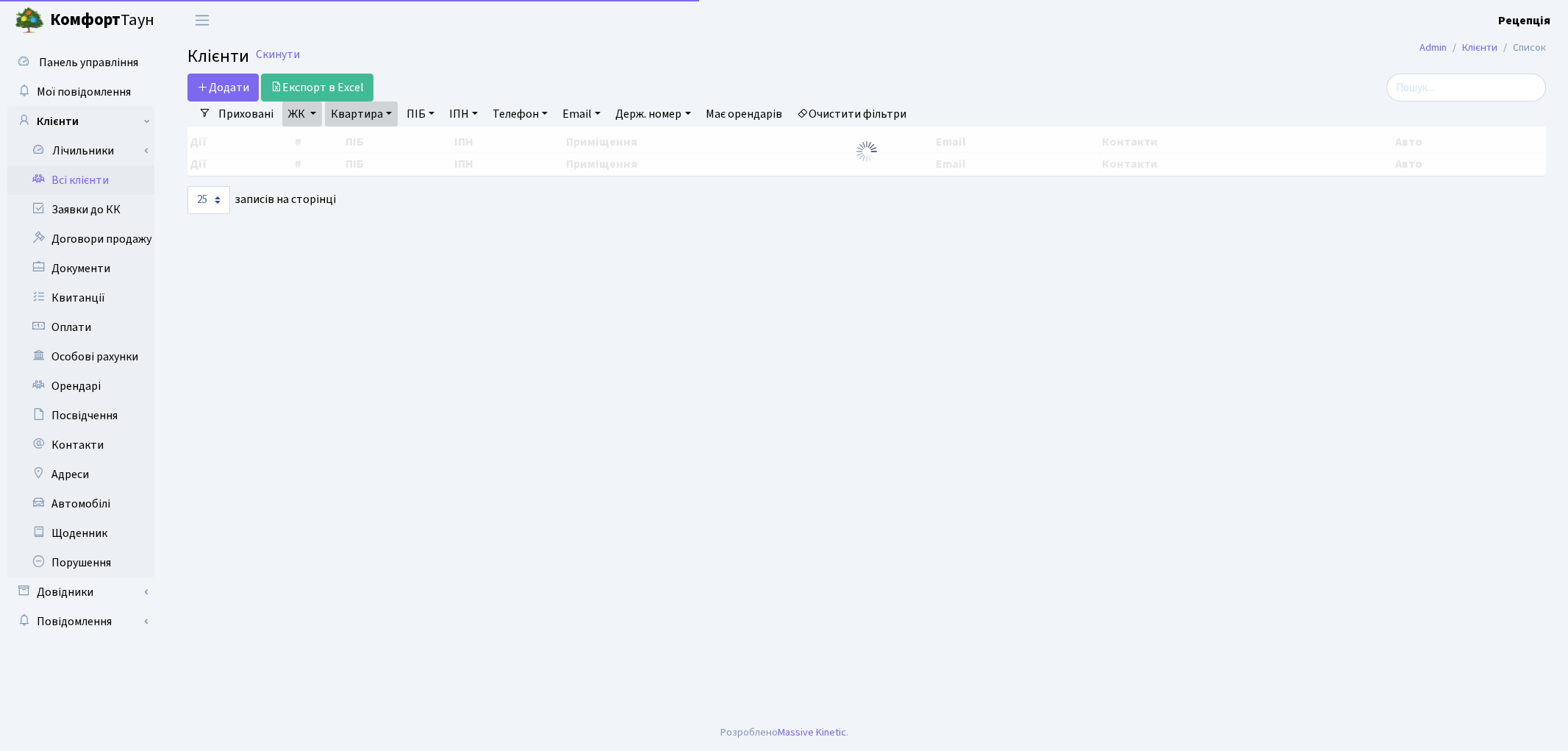
select select "25"
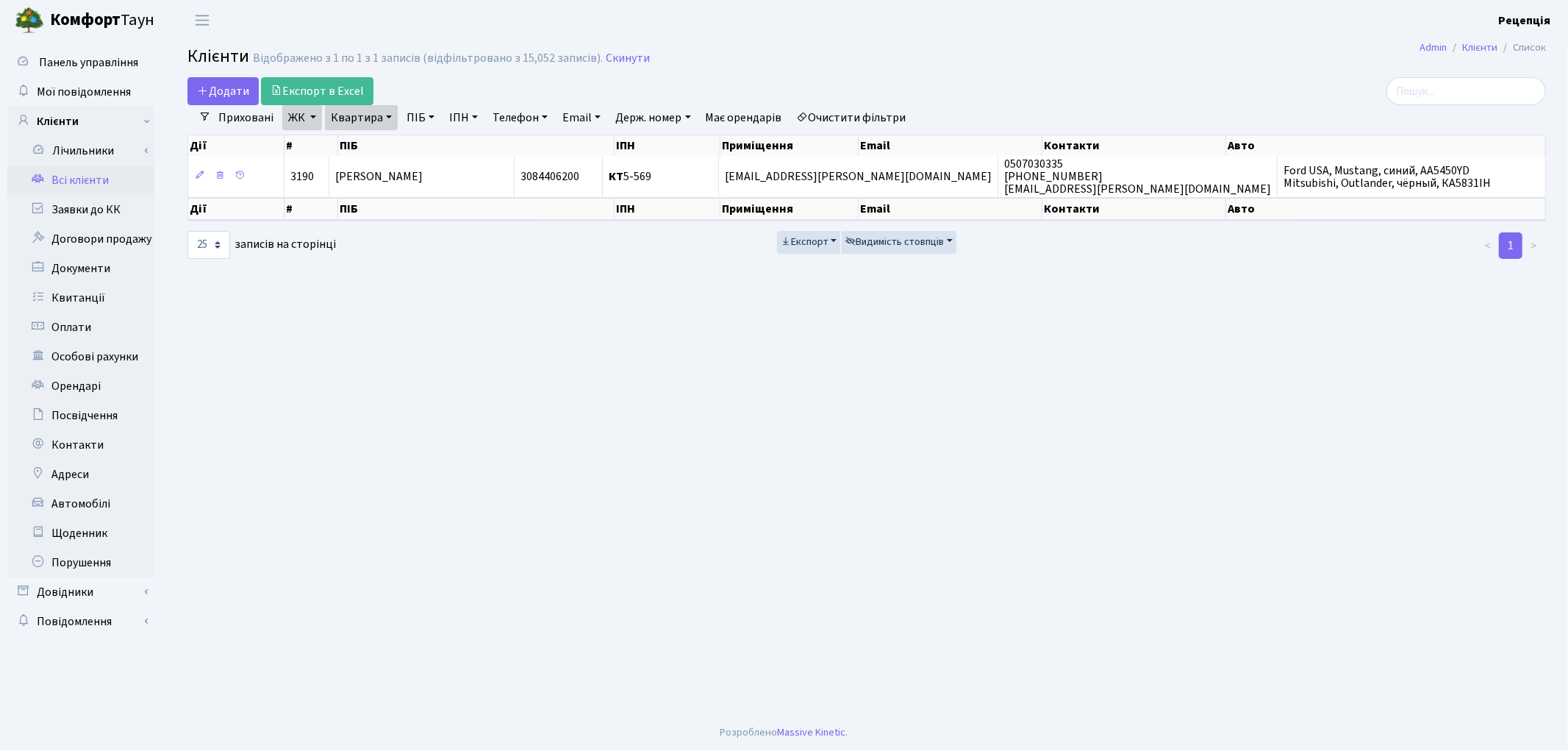
click at [874, 112] on link "Очистити фільтри" at bounding box center [851, 117] width 121 height 25
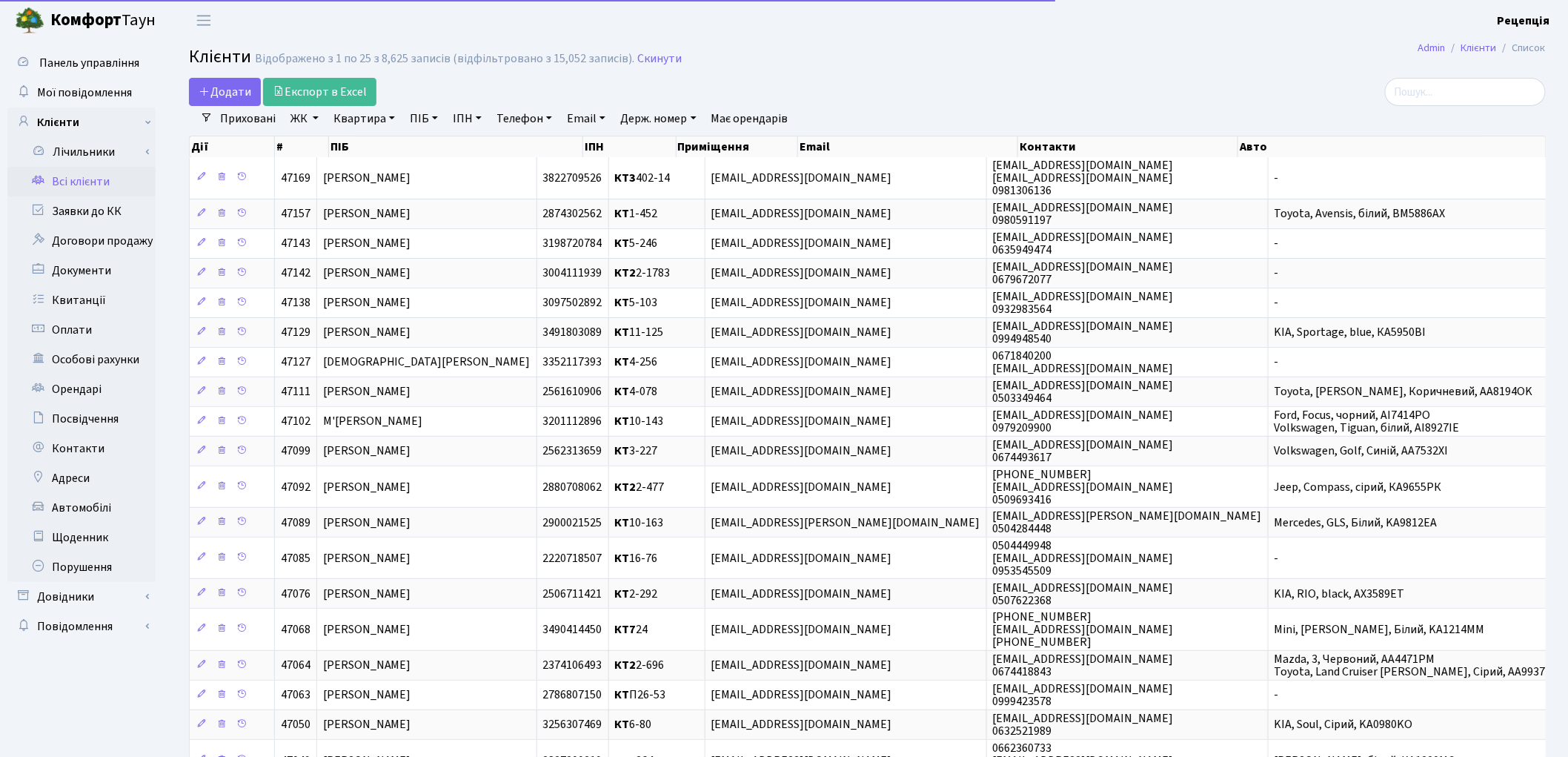
click at [416, 123] on link "ПІБ" at bounding box center [423, 118] width 40 height 25
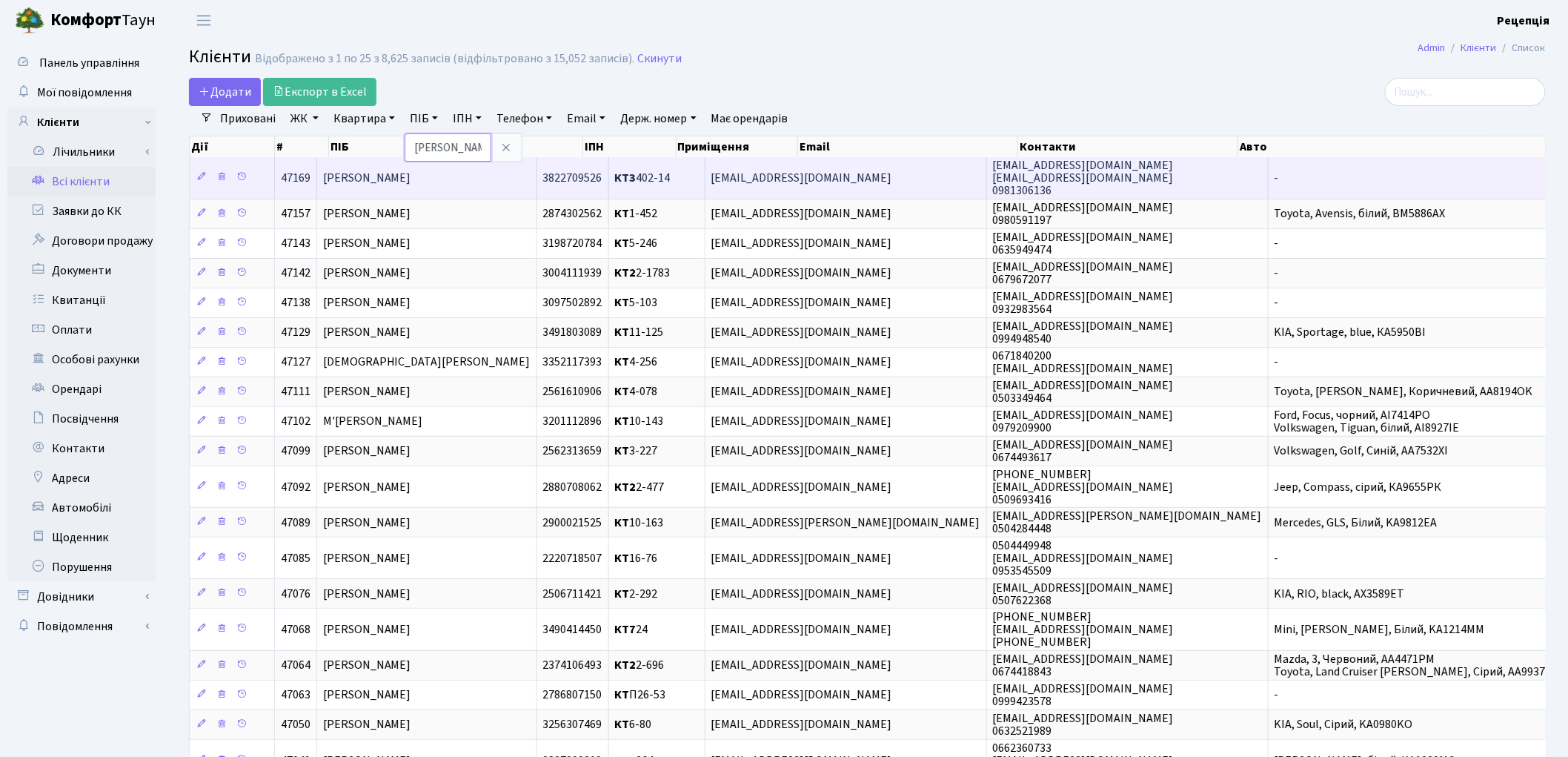
type input "гапонюк"
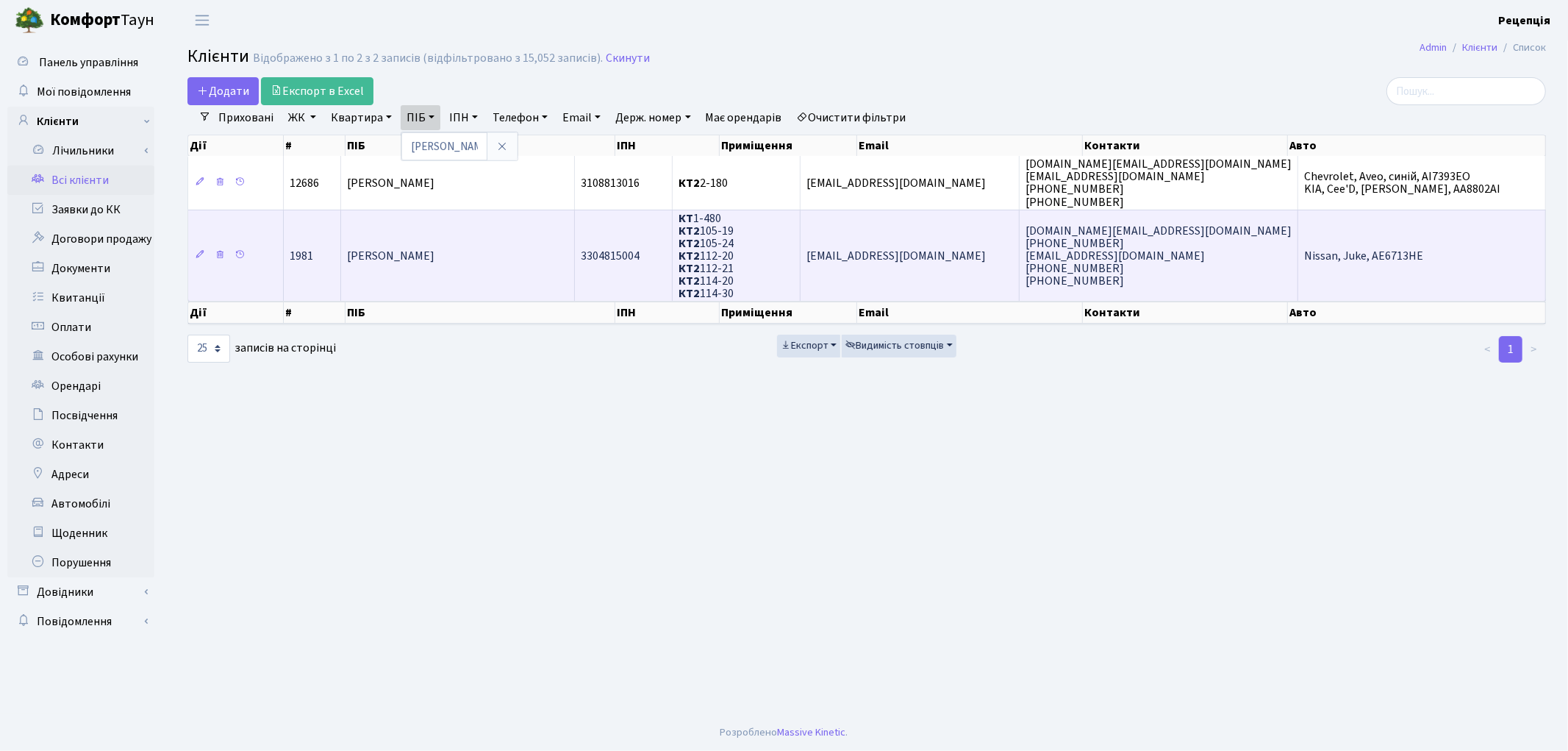
click at [434, 248] on span "[PERSON_NAME]" at bounding box center [390, 256] width 88 height 16
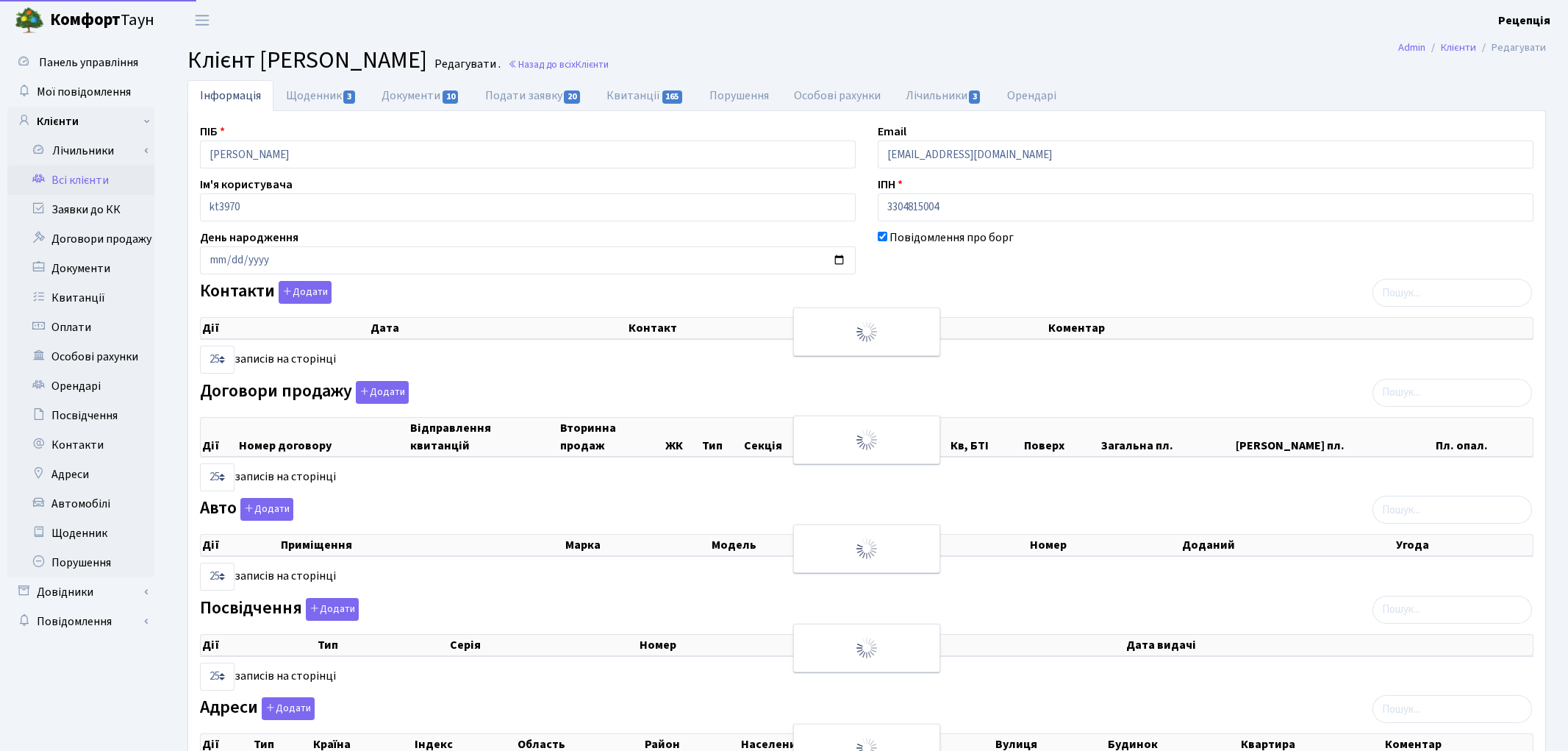
select select "25"
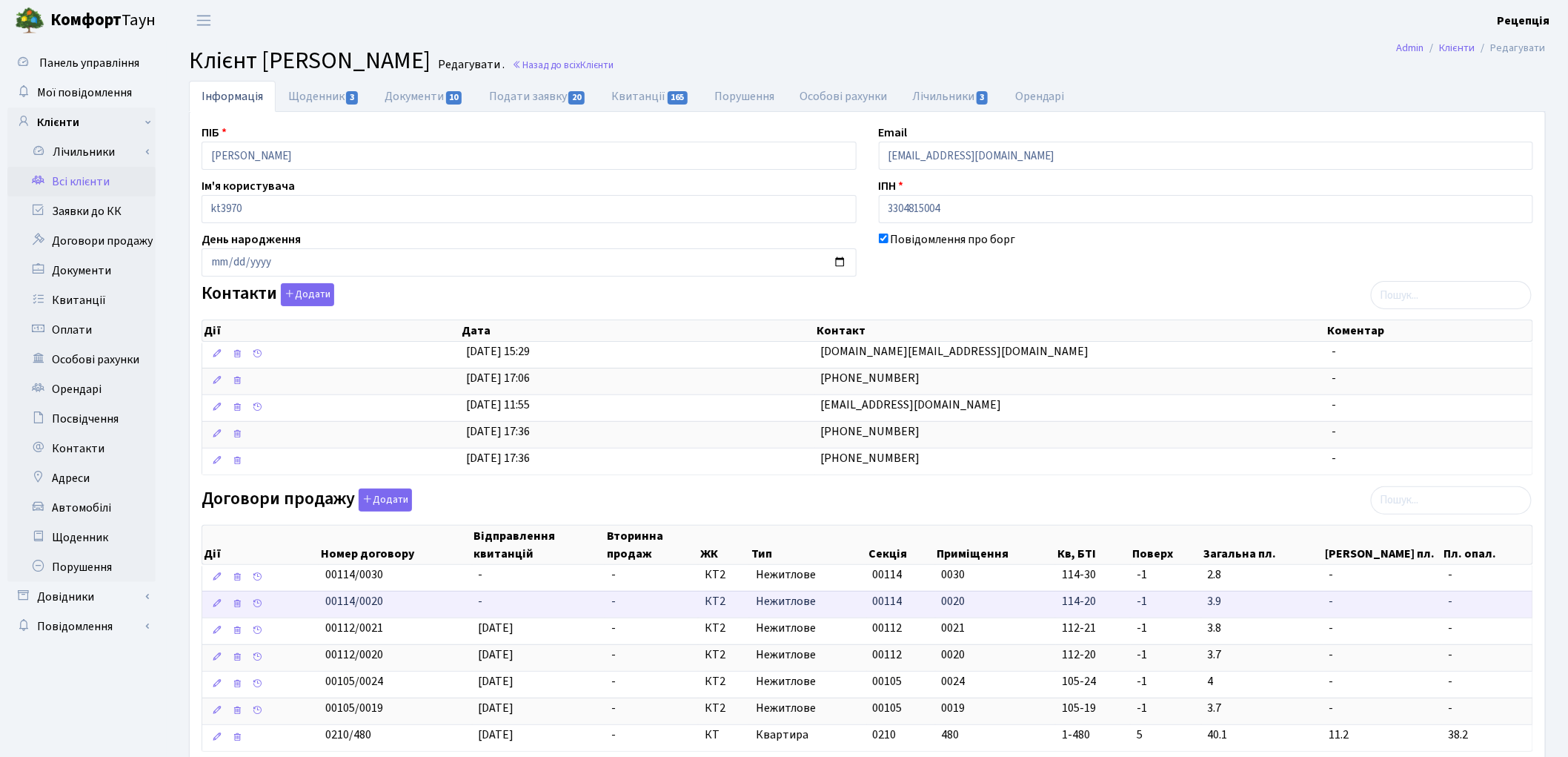
click at [500, 606] on td "-" at bounding box center [539, 604] width 134 height 27
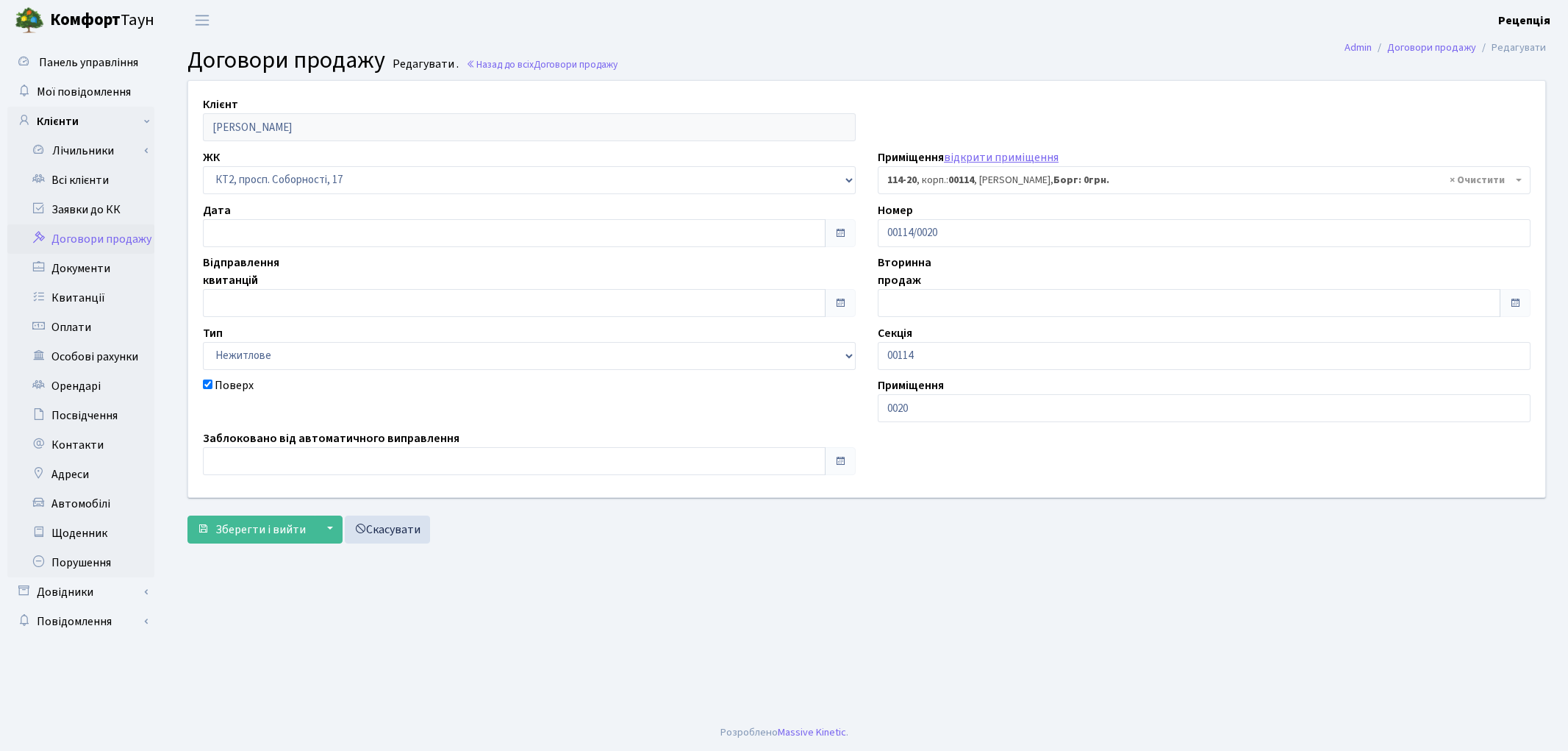
select select "16274"
click at [267, 307] on input "text" at bounding box center [514, 303] width 622 height 28
click at [263, 187] on td "15" at bounding box center [261, 184] width 22 height 22
type input "[DATE]"
click at [256, 533] on span "Зберегти і вийти" at bounding box center [260, 529] width 91 height 16
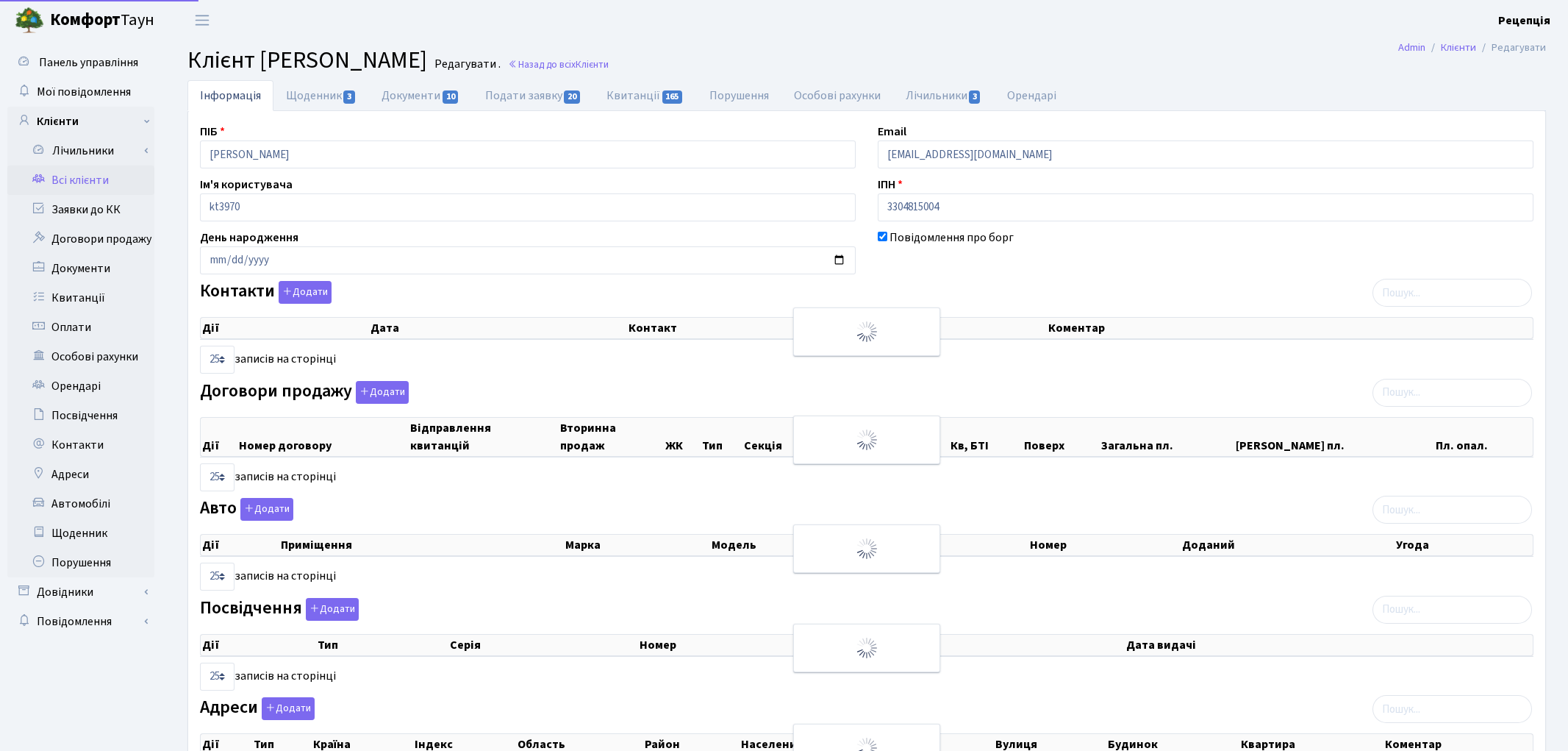
select select "25"
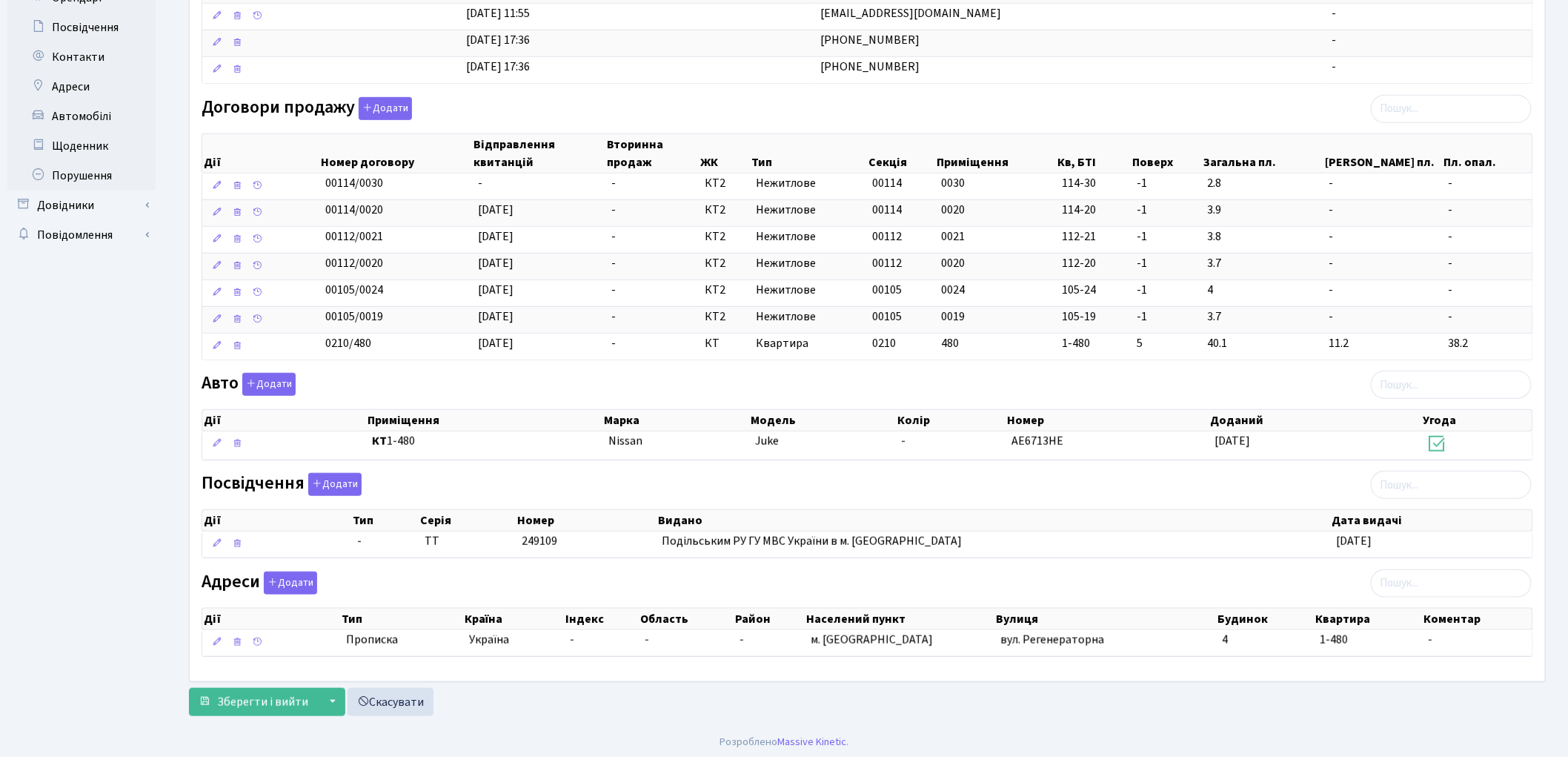
scroll to position [400, 0]
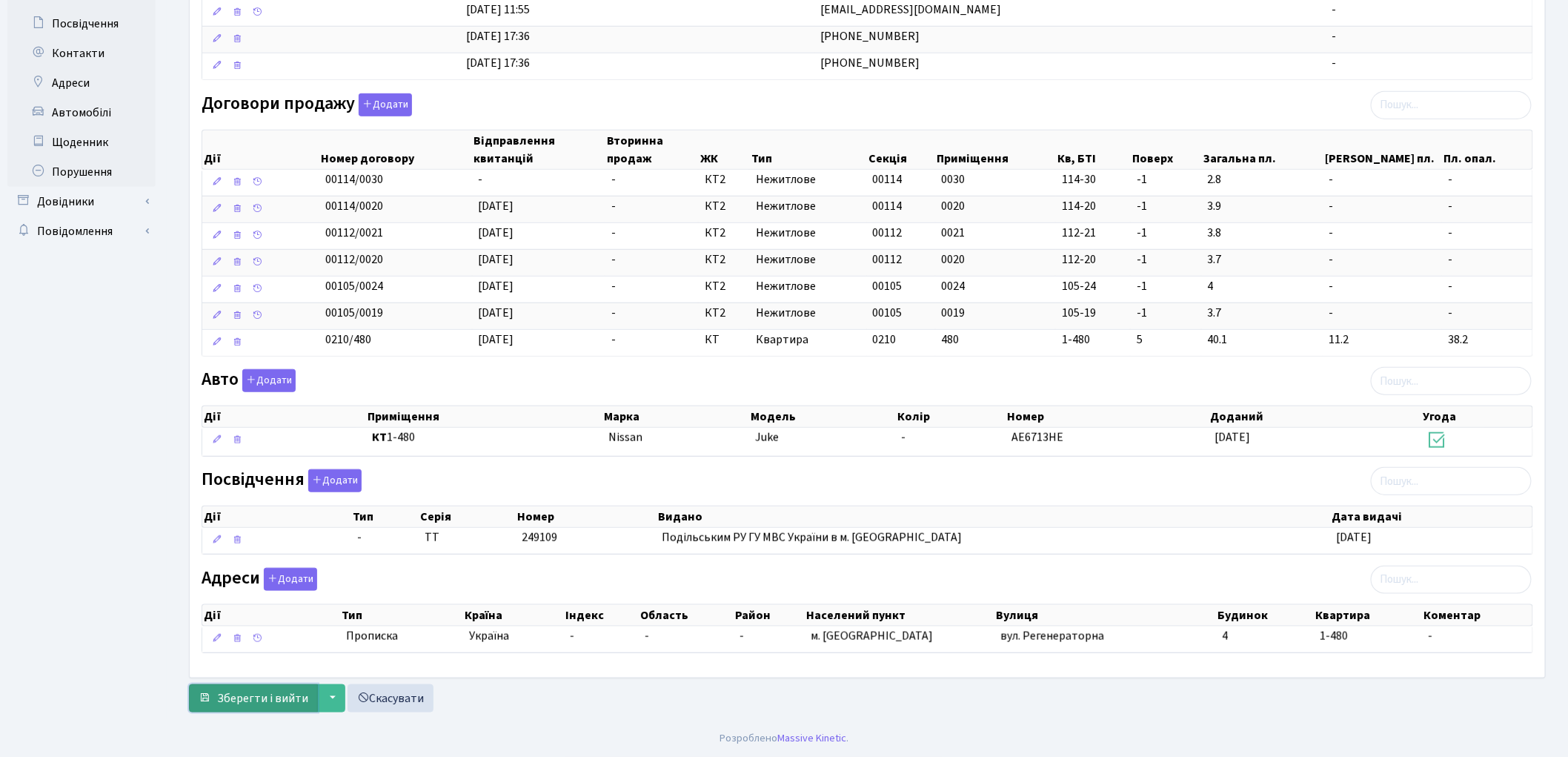
click at [261, 694] on span "Зберегти і вийти" at bounding box center [262, 698] width 91 height 16
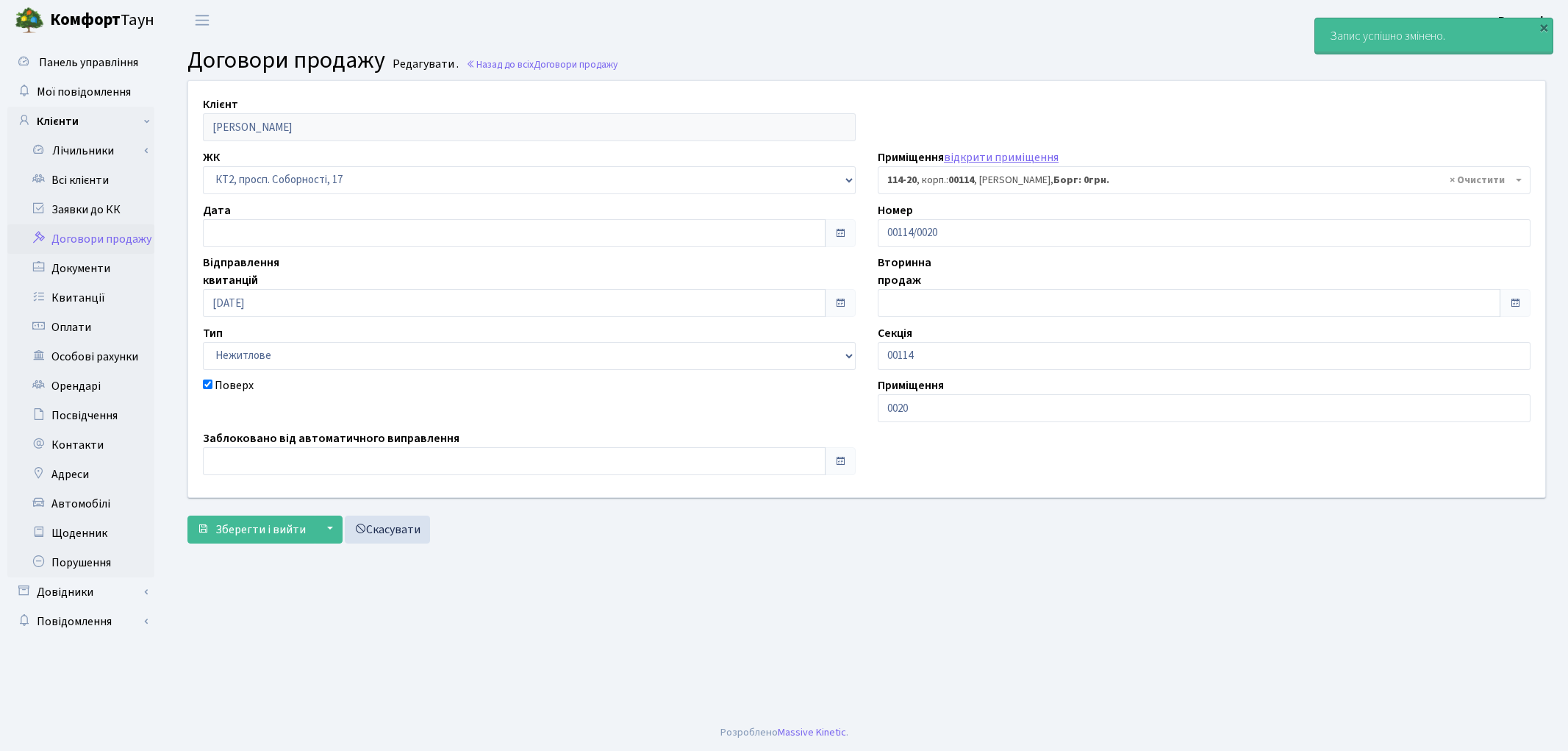
select select "16274"
click at [69, 178] on link "Всі клієнти" at bounding box center [80, 180] width 147 height 30
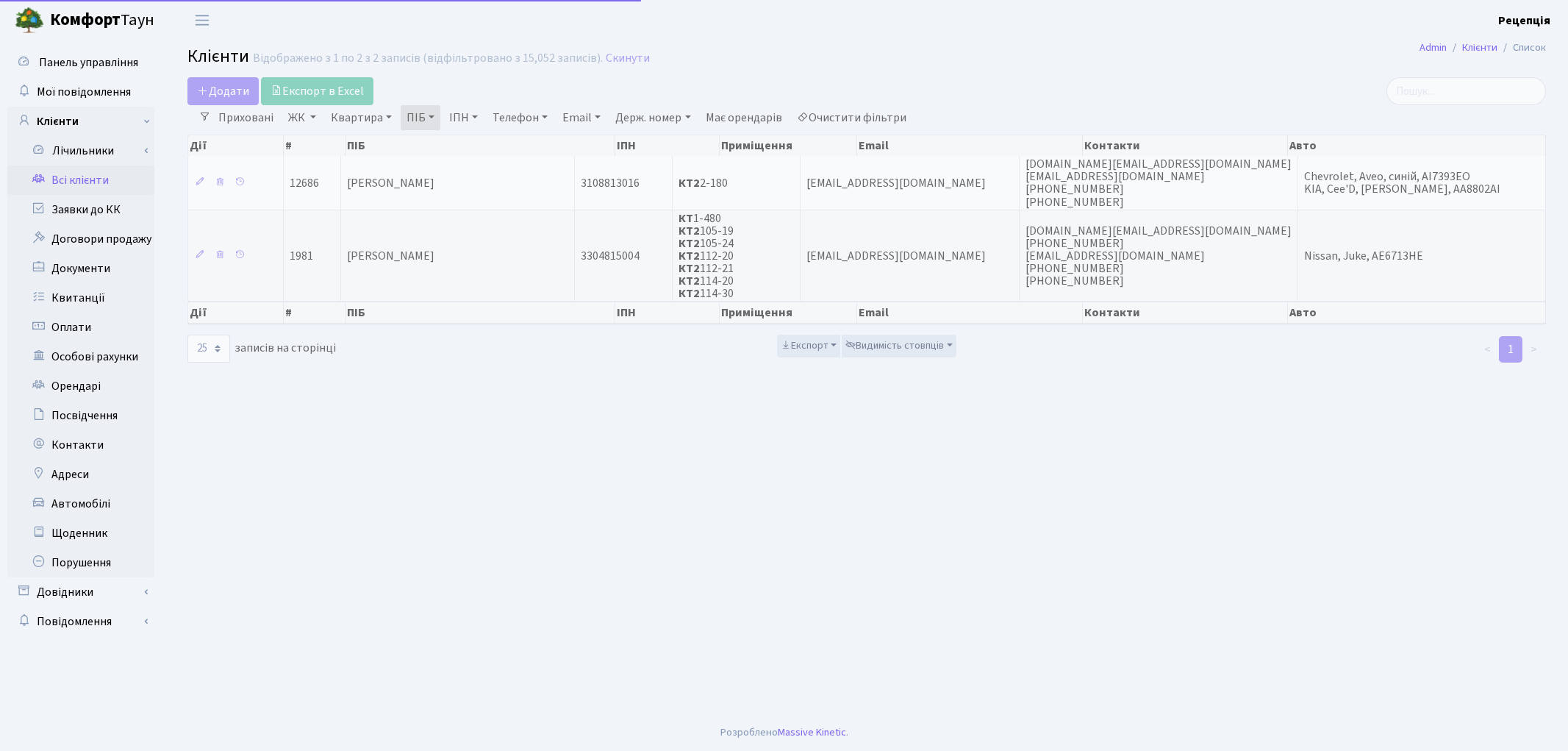
select select "25"
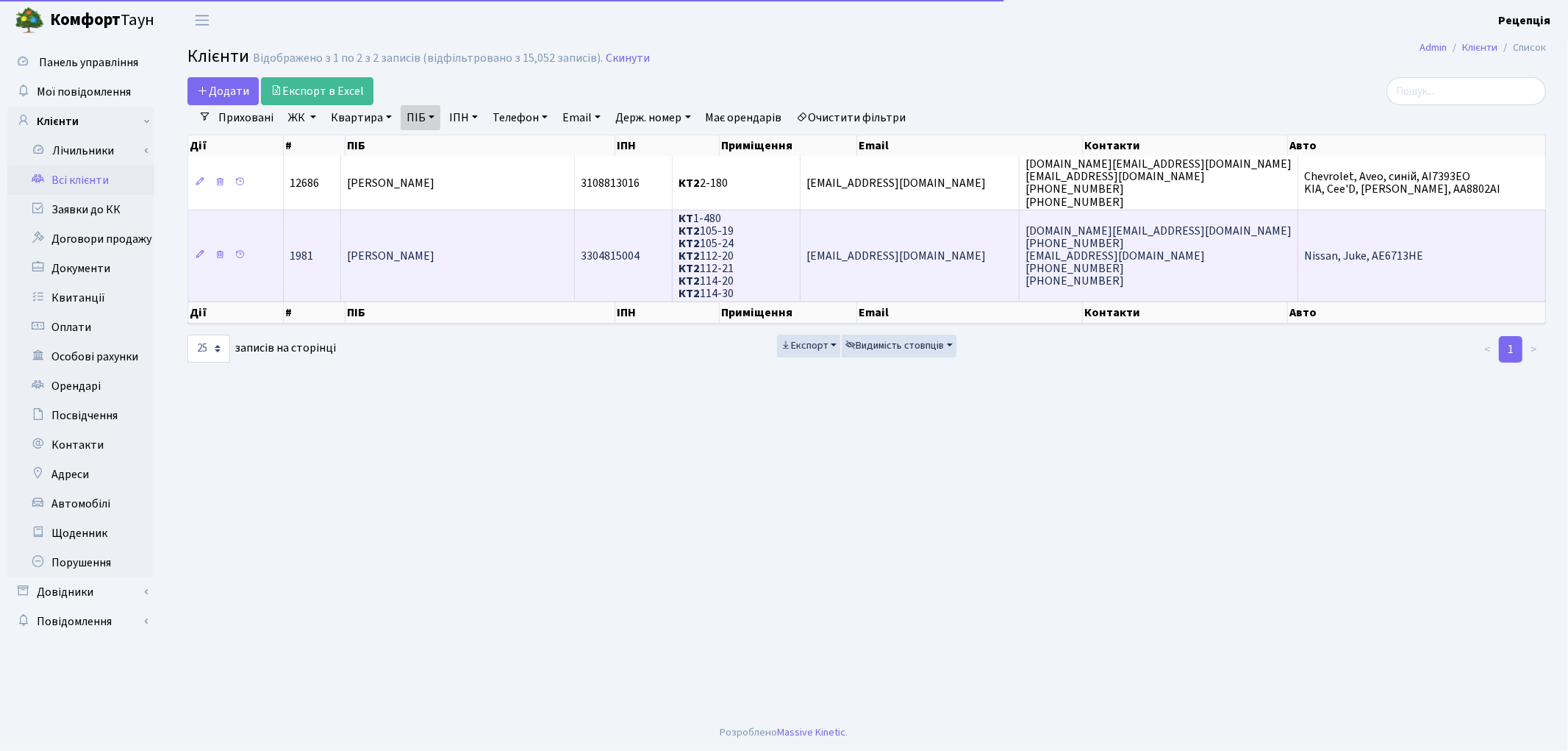
click at [425, 260] on td "[PERSON_NAME]" at bounding box center [458, 255] width 234 height 92
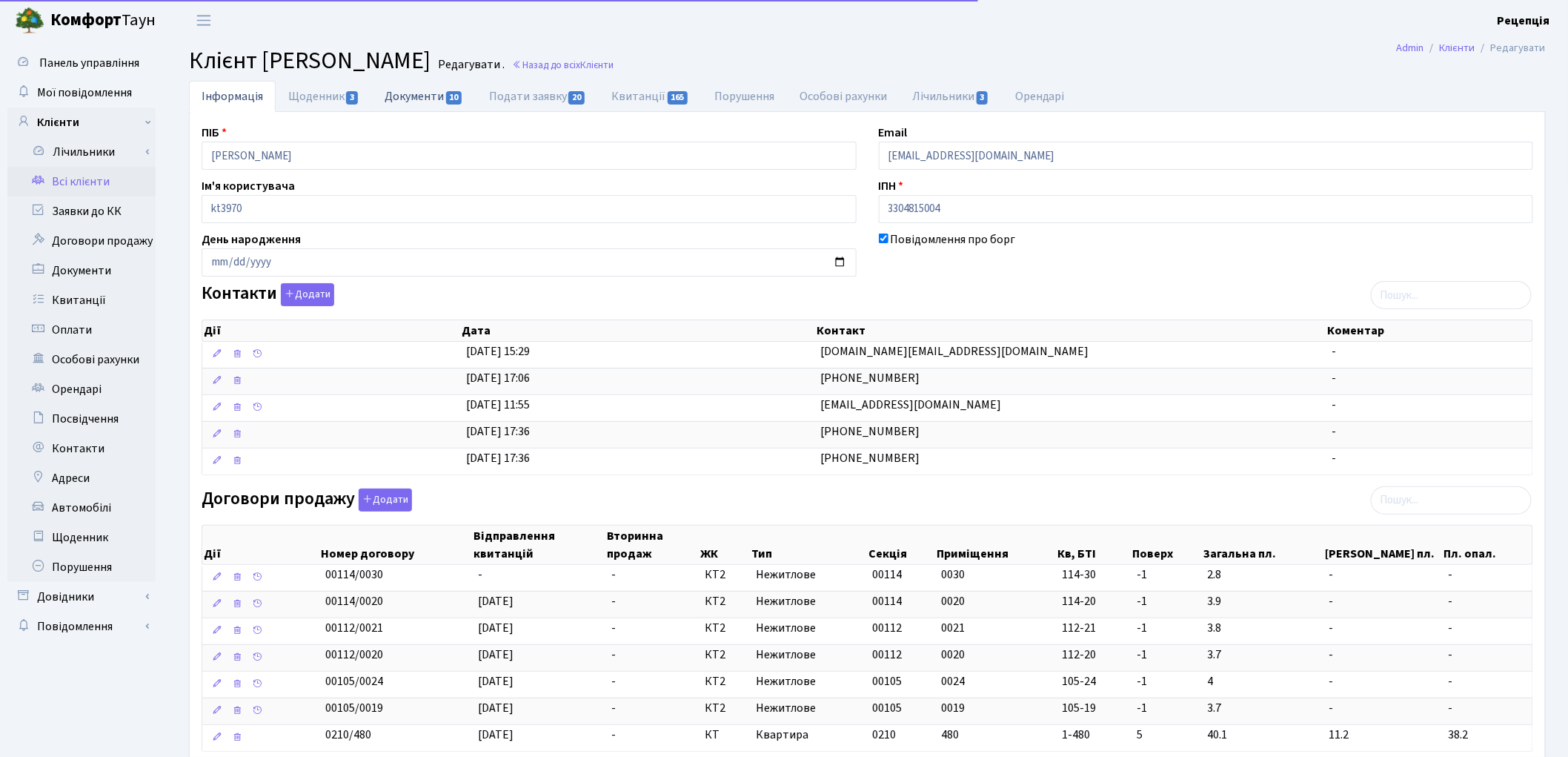
click at [403, 98] on link "Документи 10" at bounding box center [424, 96] width 104 height 31
select select "25"
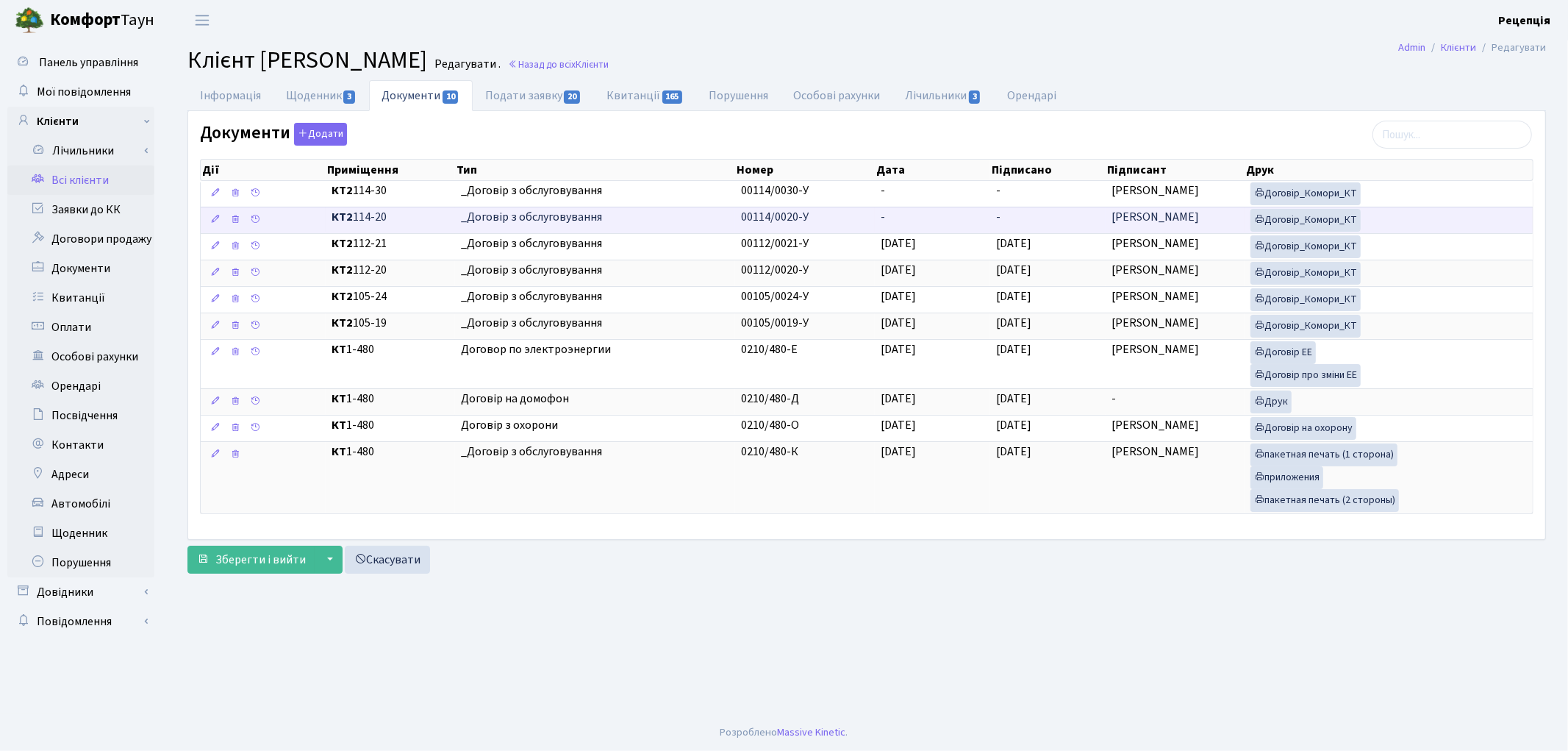
click at [910, 218] on td "-" at bounding box center [932, 219] width 116 height 27
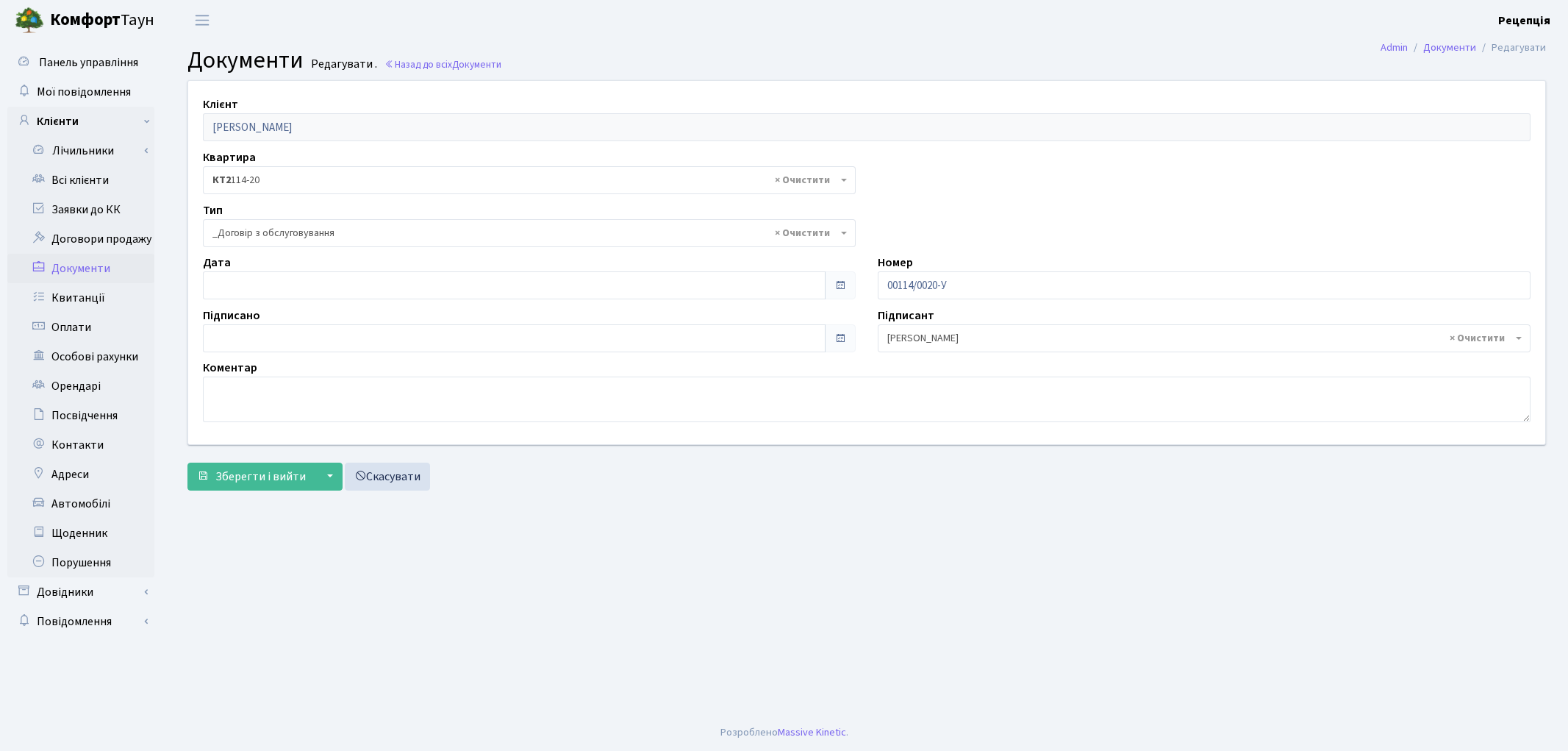
select select "289"
click at [265, 278] on input "text" at bounding box center [514, 285] width 622 height 28
type input "[DATE]"
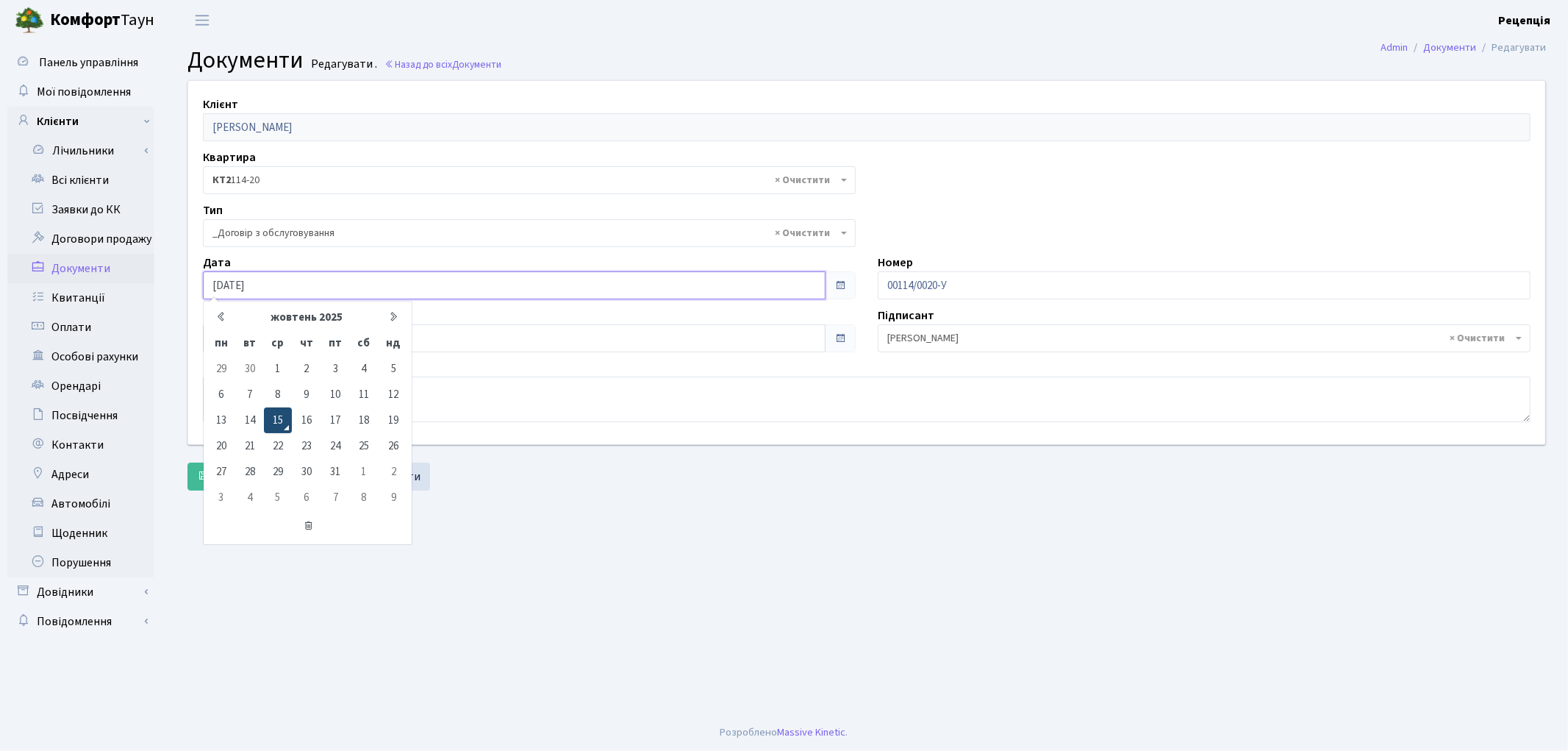
click at [273, 422] on td "15" at bounding box center [278, 420] width 28 height 26
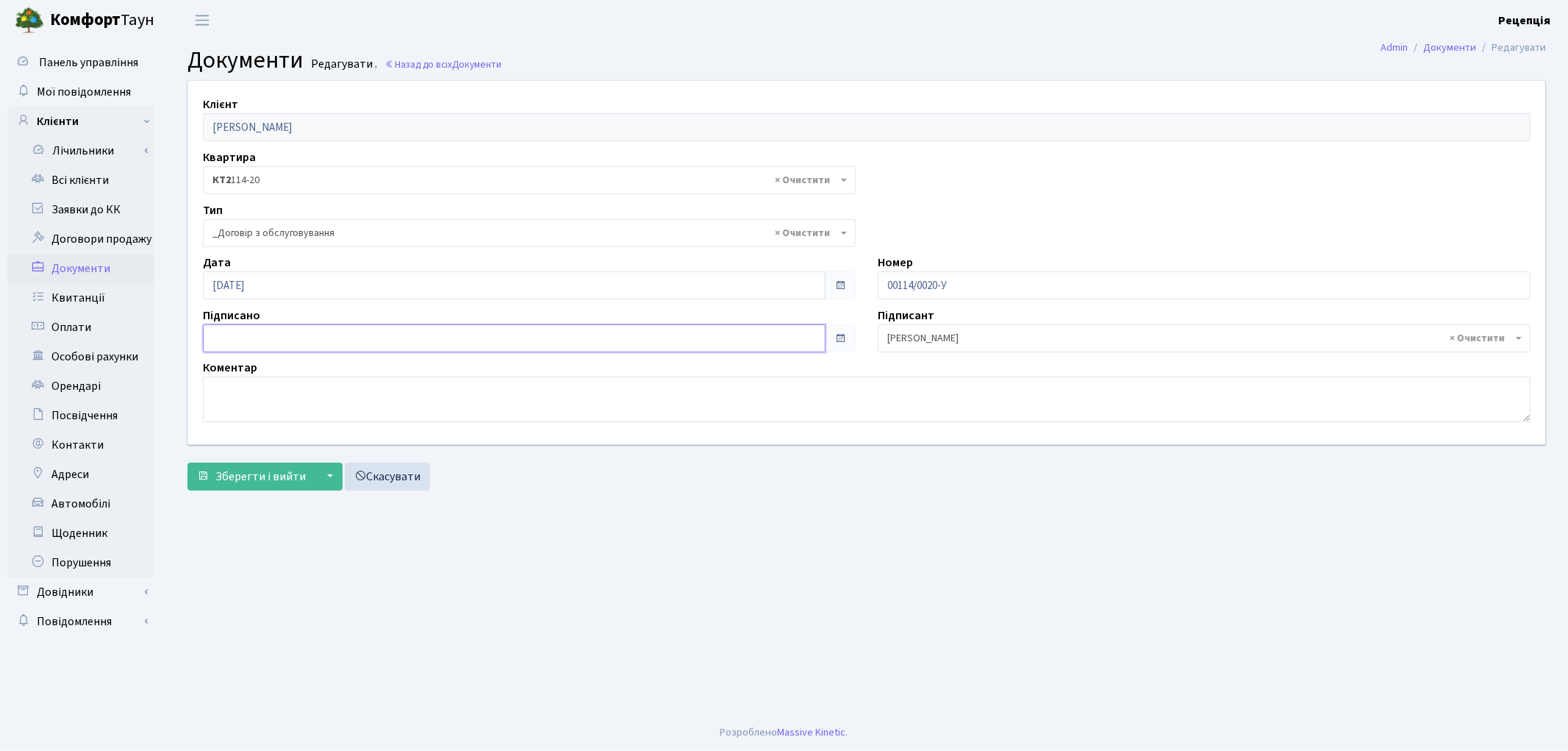
type input "[DATE]"
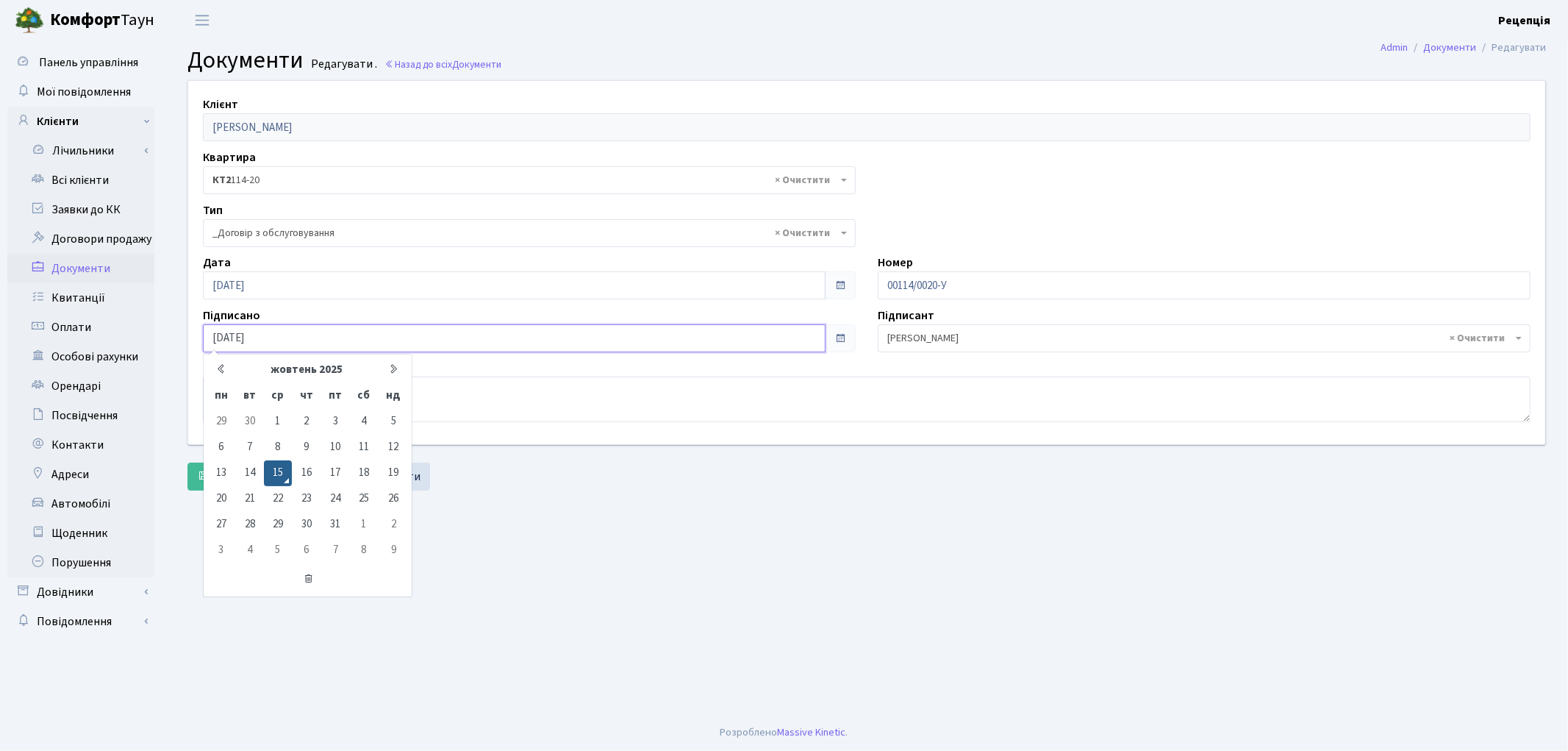
click at [250, 333] on input "[DATE]" at bounding box center [514, 338] width 622 height 28
click at [268, 465] on td "15" at bounding box center [278, 473] width 28 height 26
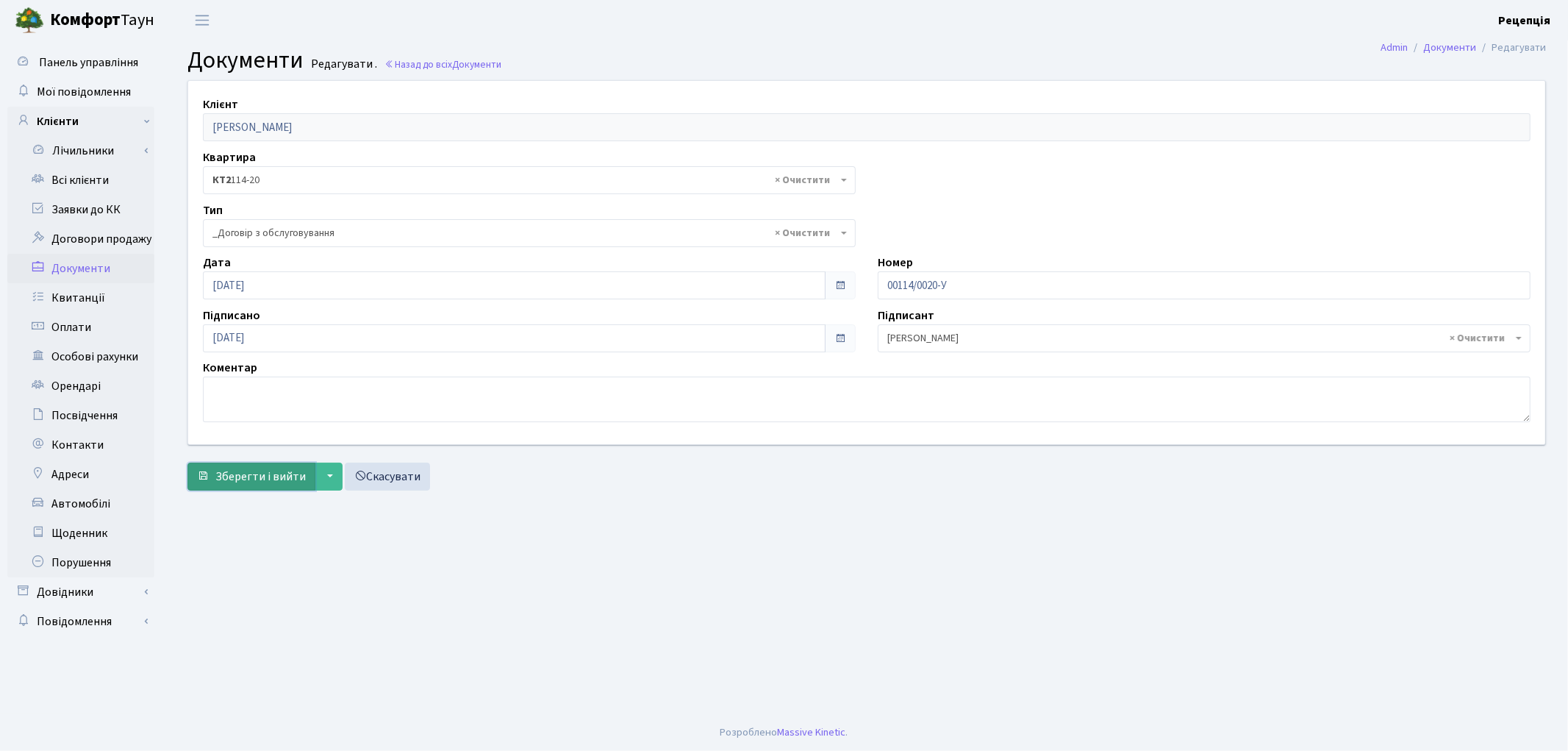
click at [267, 480] on span "Зберегти і вийти" at bounding box center [260, 476] width 91 height 16
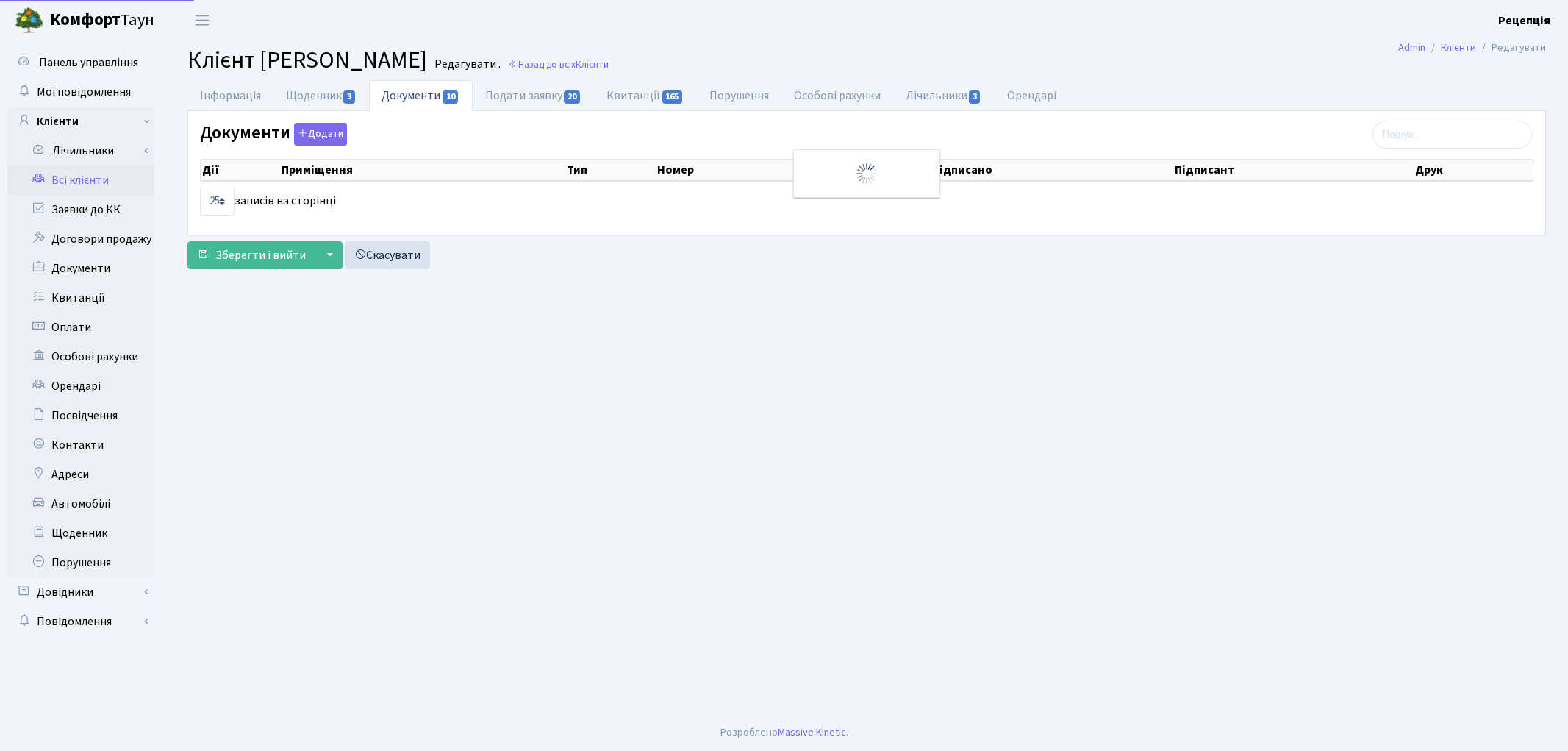
select select "25"
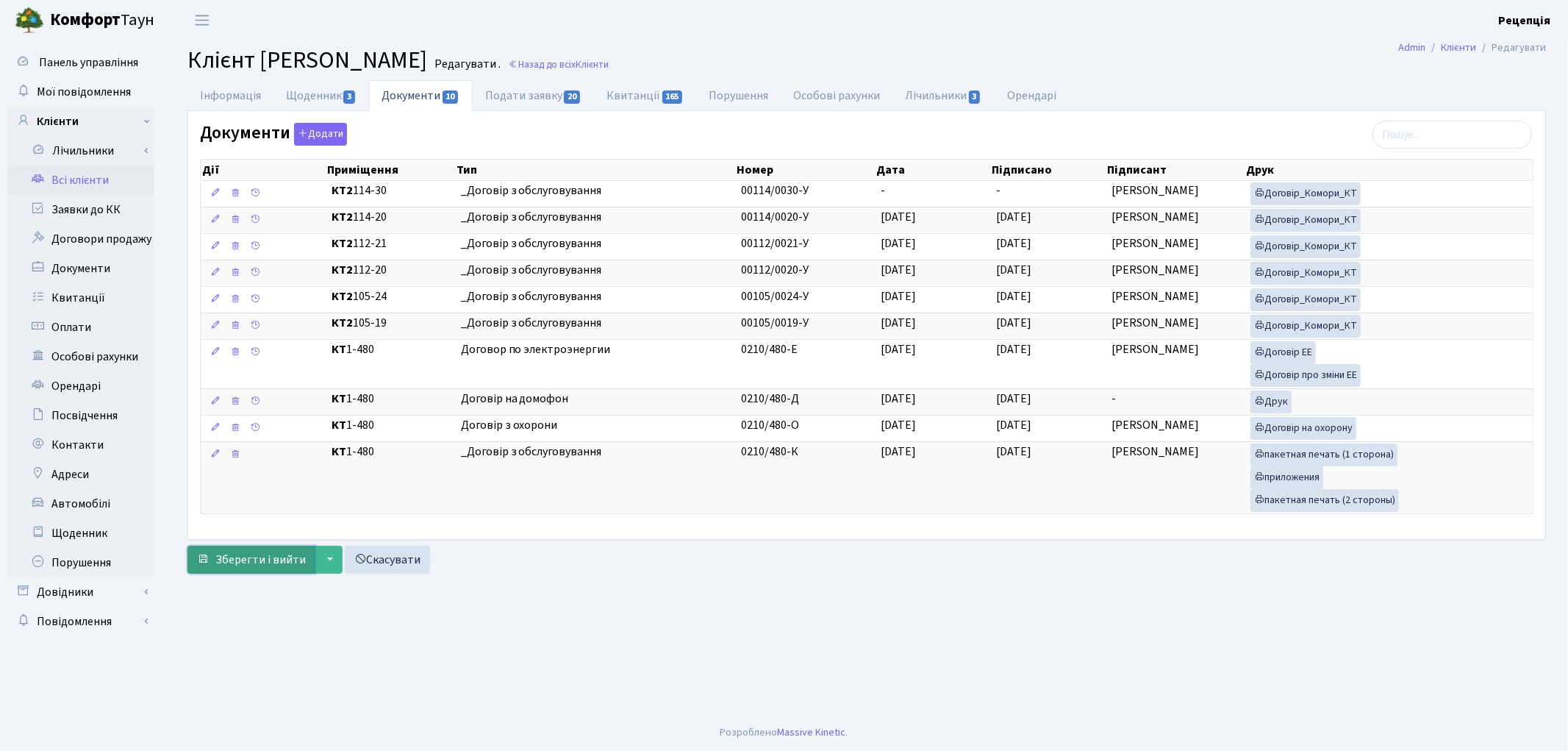
click at [243, 560] on span "Зберегти і вийти" at bounding box center [260, 560] width 91 height 16
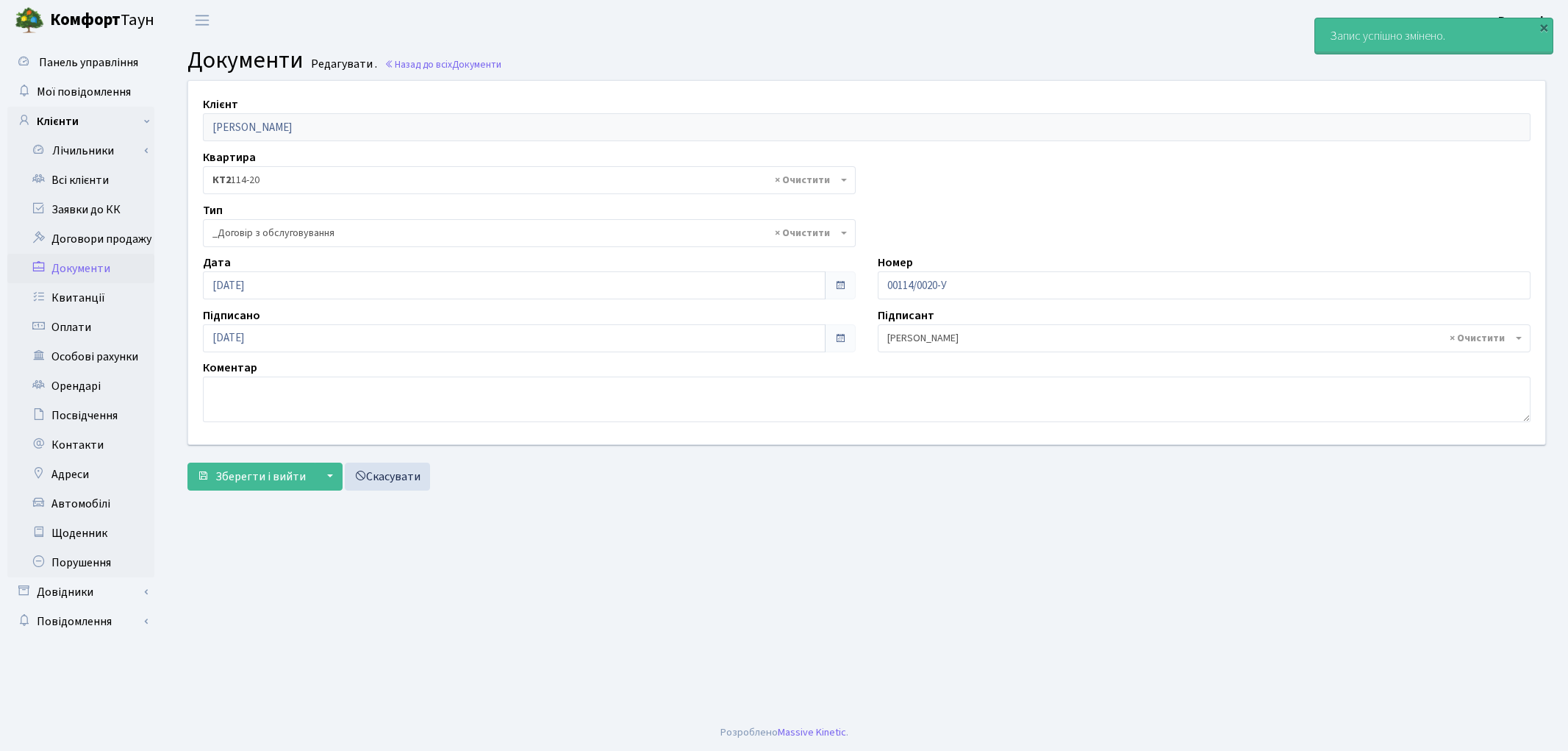
select select "289"
click at [83, 173] on link "Всі клієнти" at bounding box center [80, 180] width 147 height 30
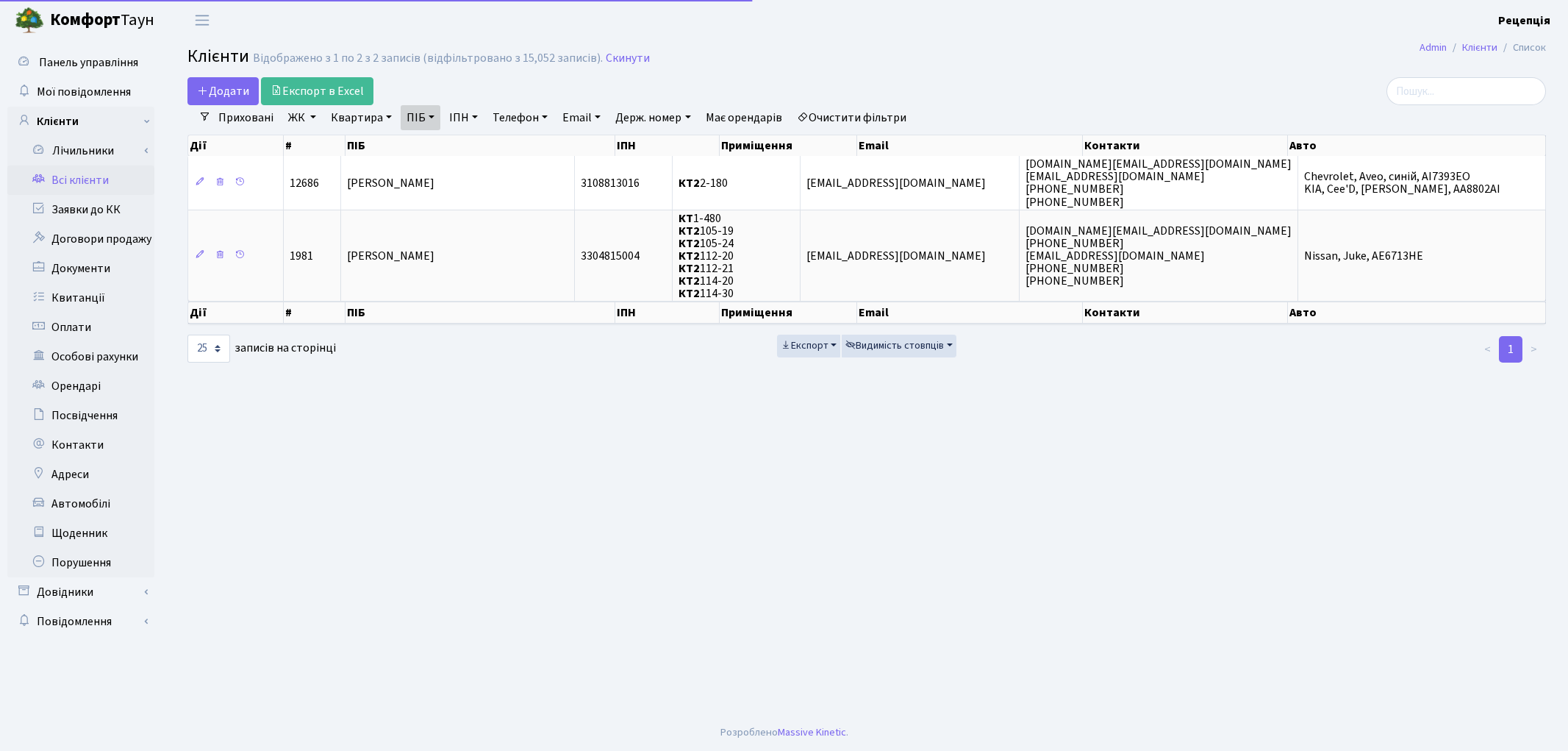
select select "25"
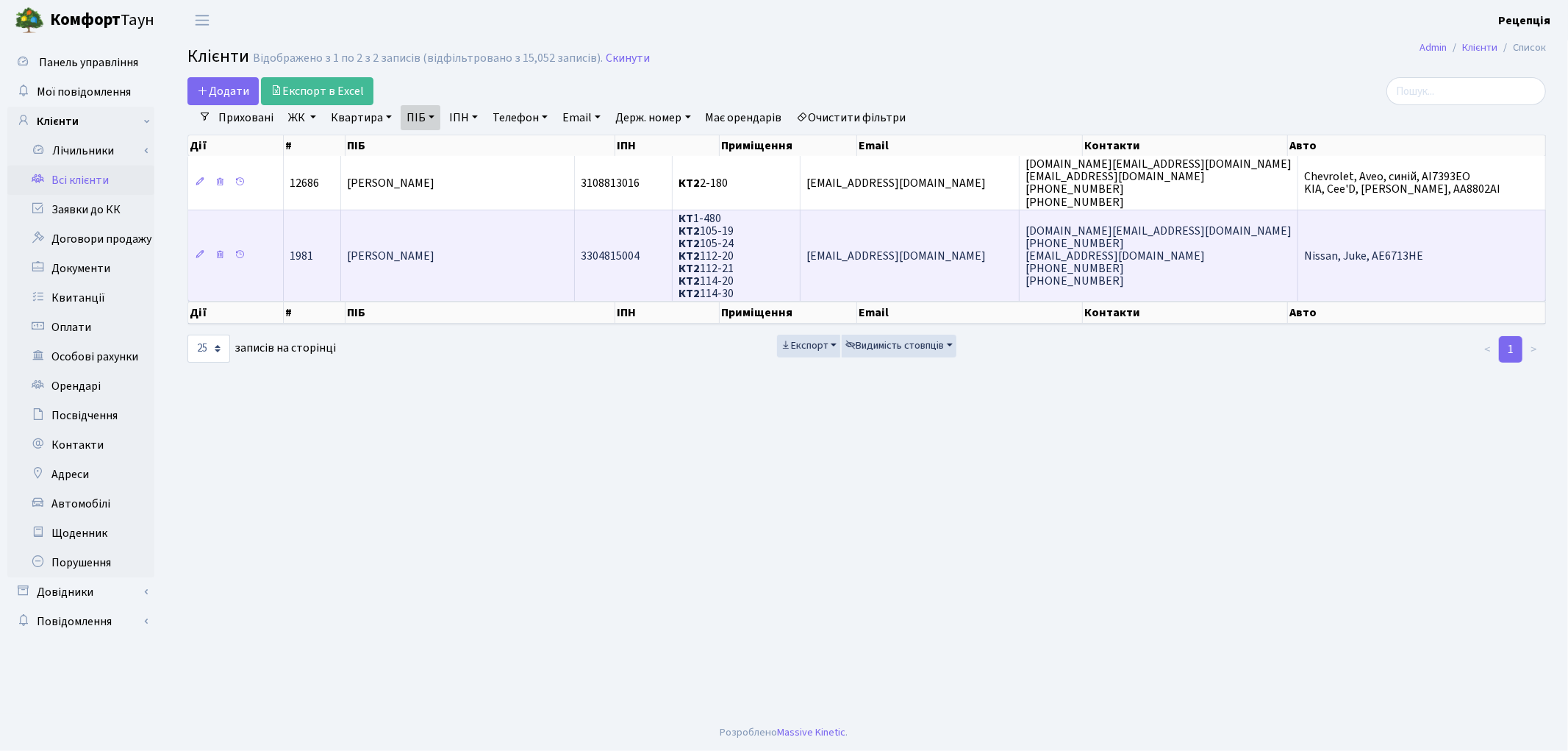
click at [434, 258] on span "[PERSON_NAME]" at bounding box center [390, 256] width 88 height 16
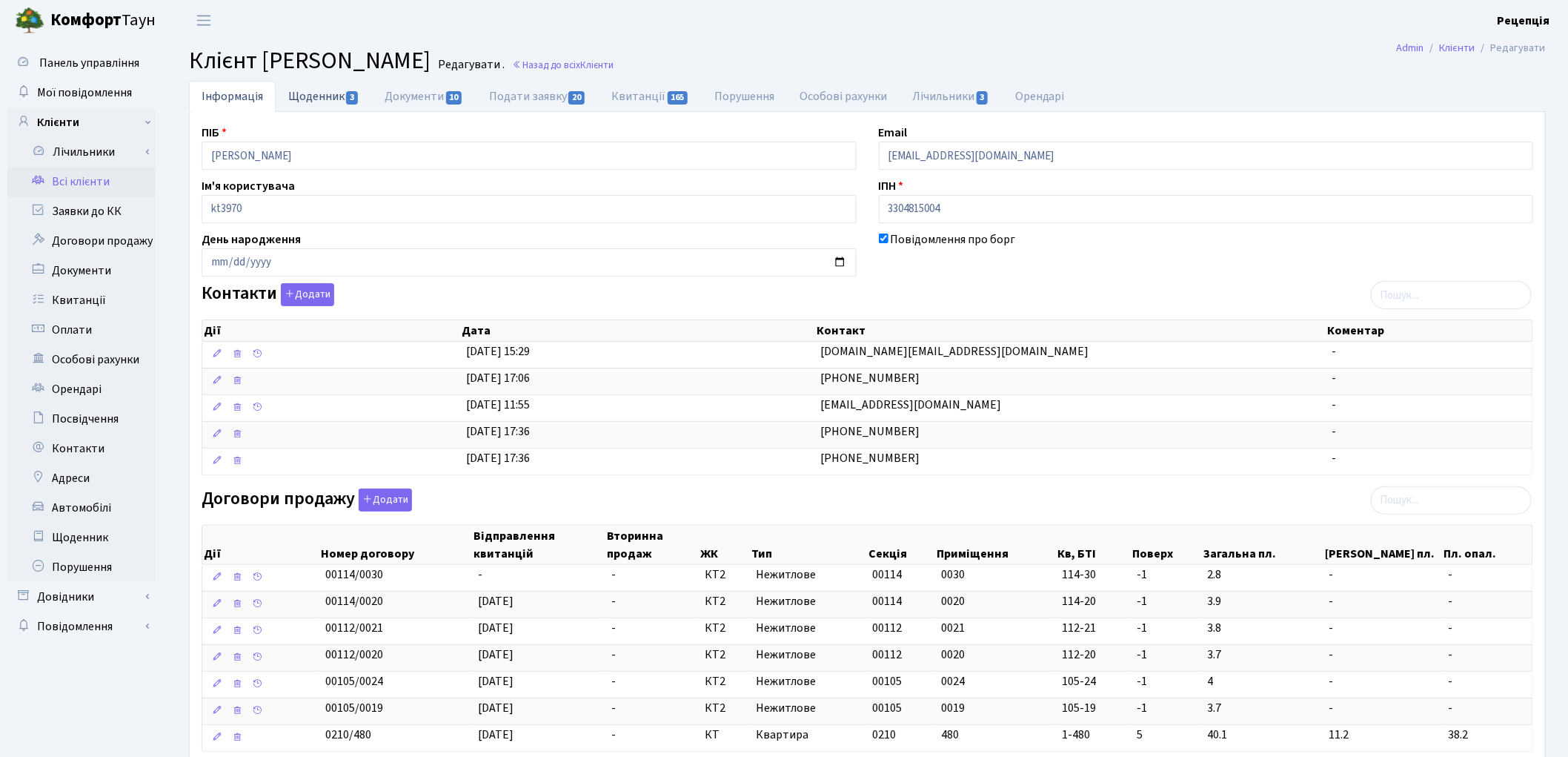
click at [319, 87] on link "Щоденник 3" at bounding box center [324, 96] width 96 height 31
select select "25"
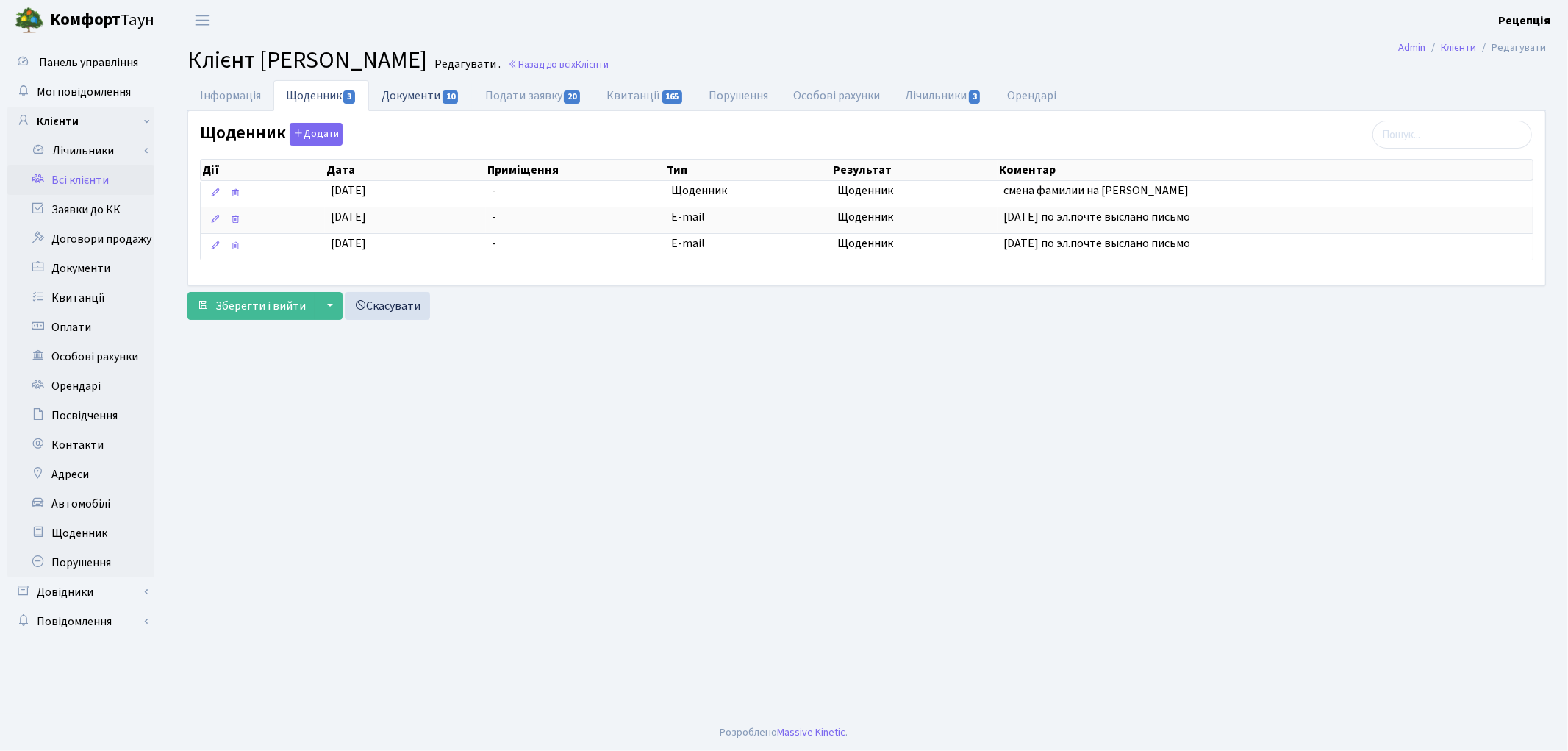
click at [403, 90] on link "Документи 10" at bounding box center [421, 96] width 103 height 31
select select "25"
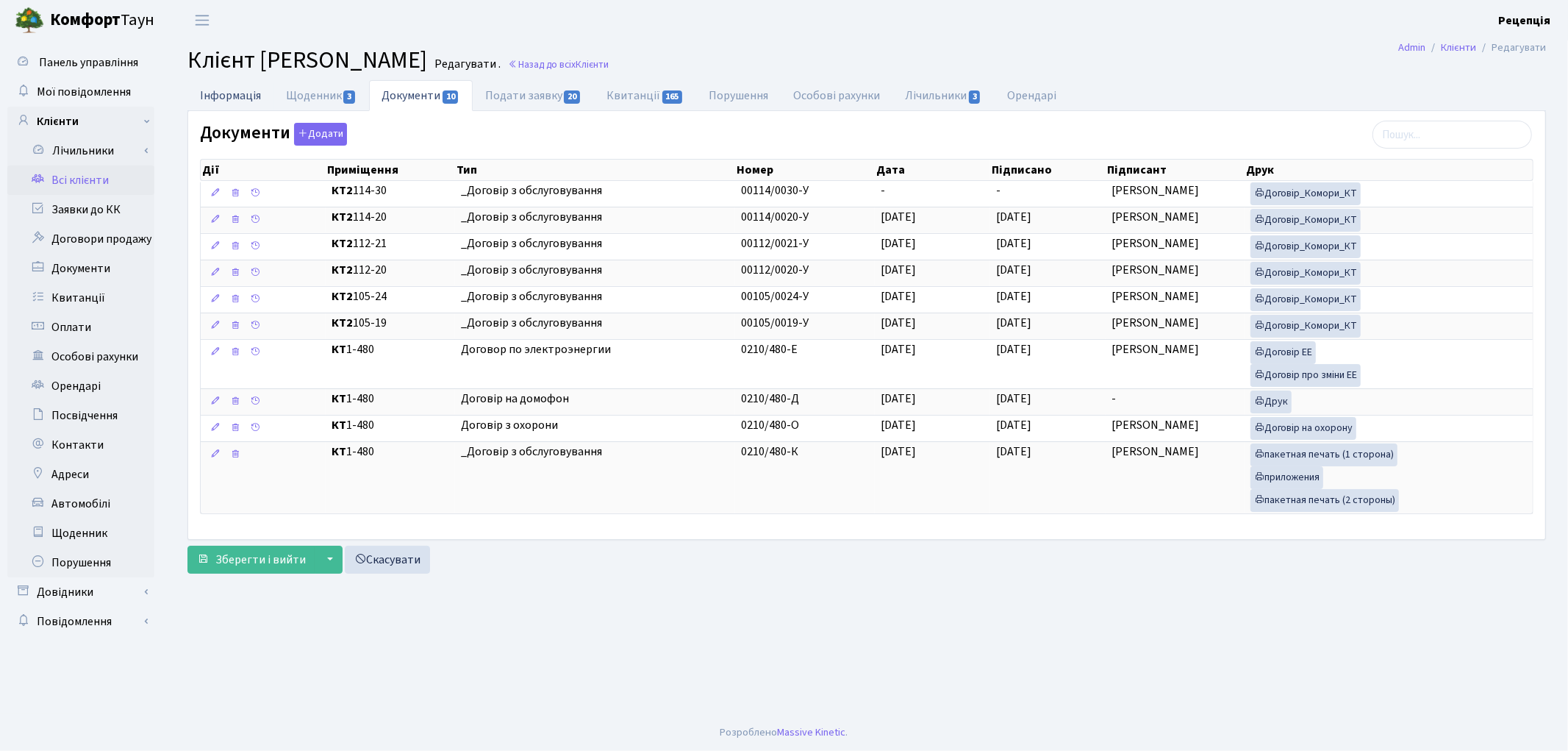
click at [238, 94] on link "Інформація" at bounding box center [230, 96] width 86 height 31
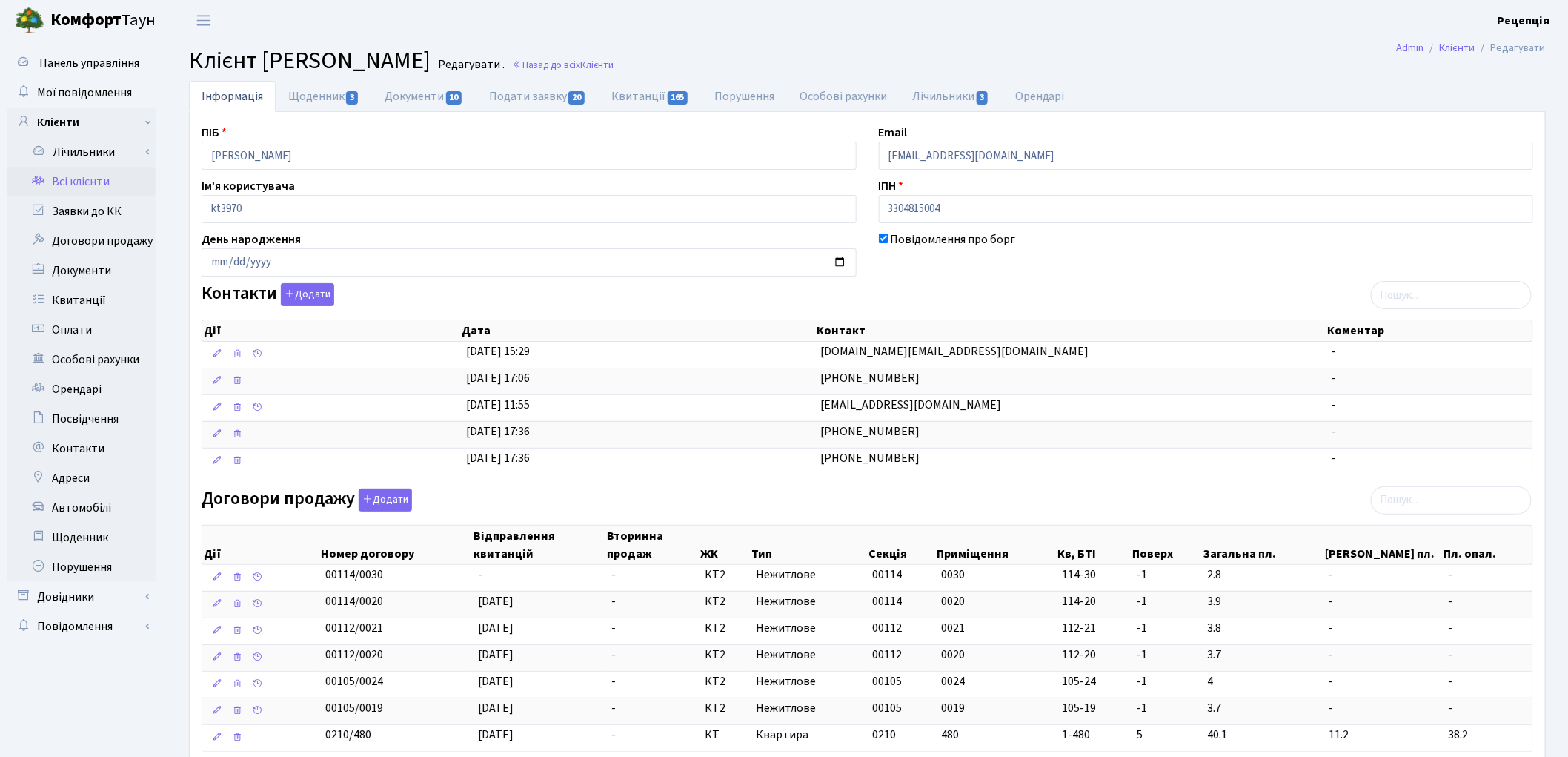
click at [106, 180] on link "Всі клієнти" at bounding box center [81, 181] width 148 height 30
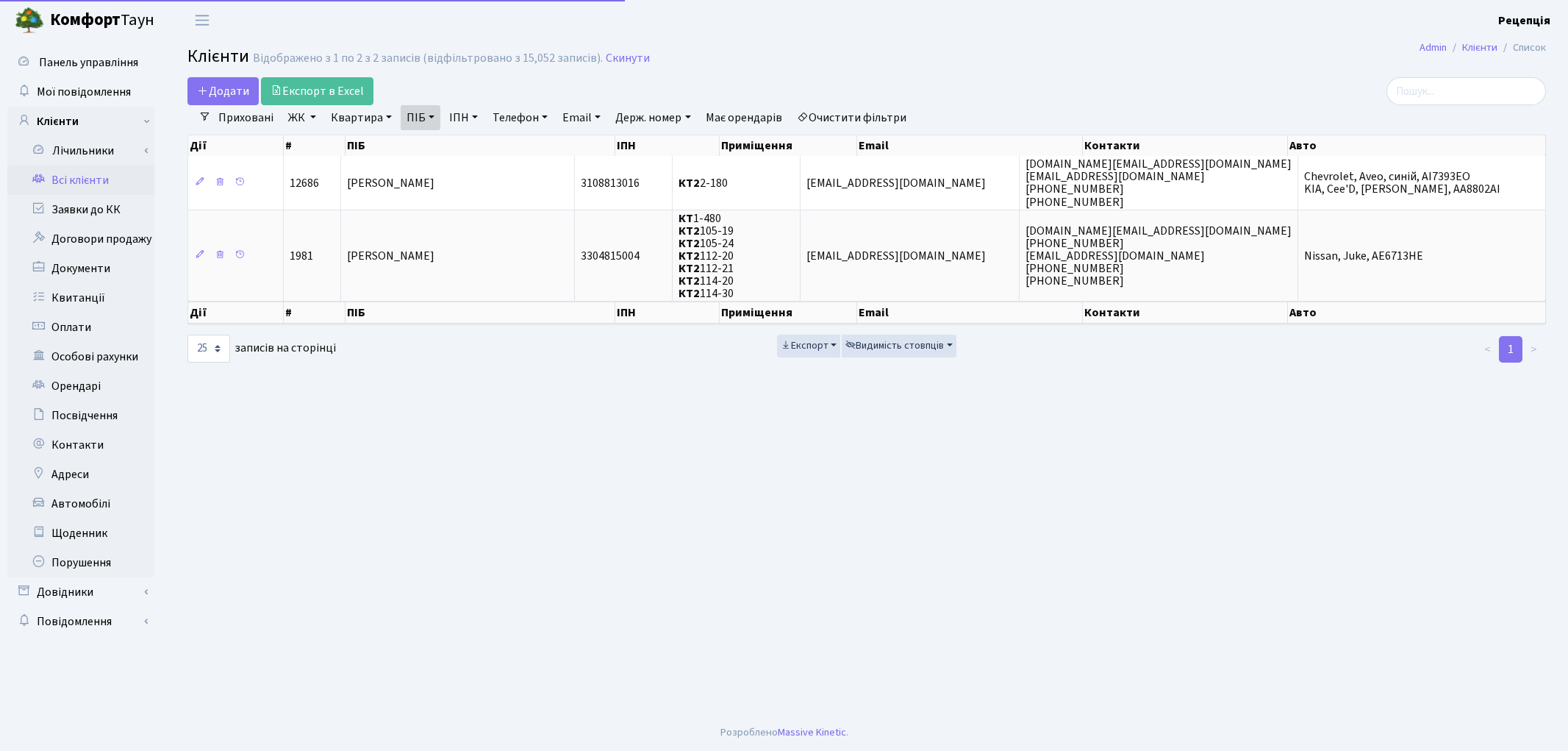
select select "25"
click at [858, 116] on link "Очистити фільтри" at bounding box center [851, 117] width 121 height 25
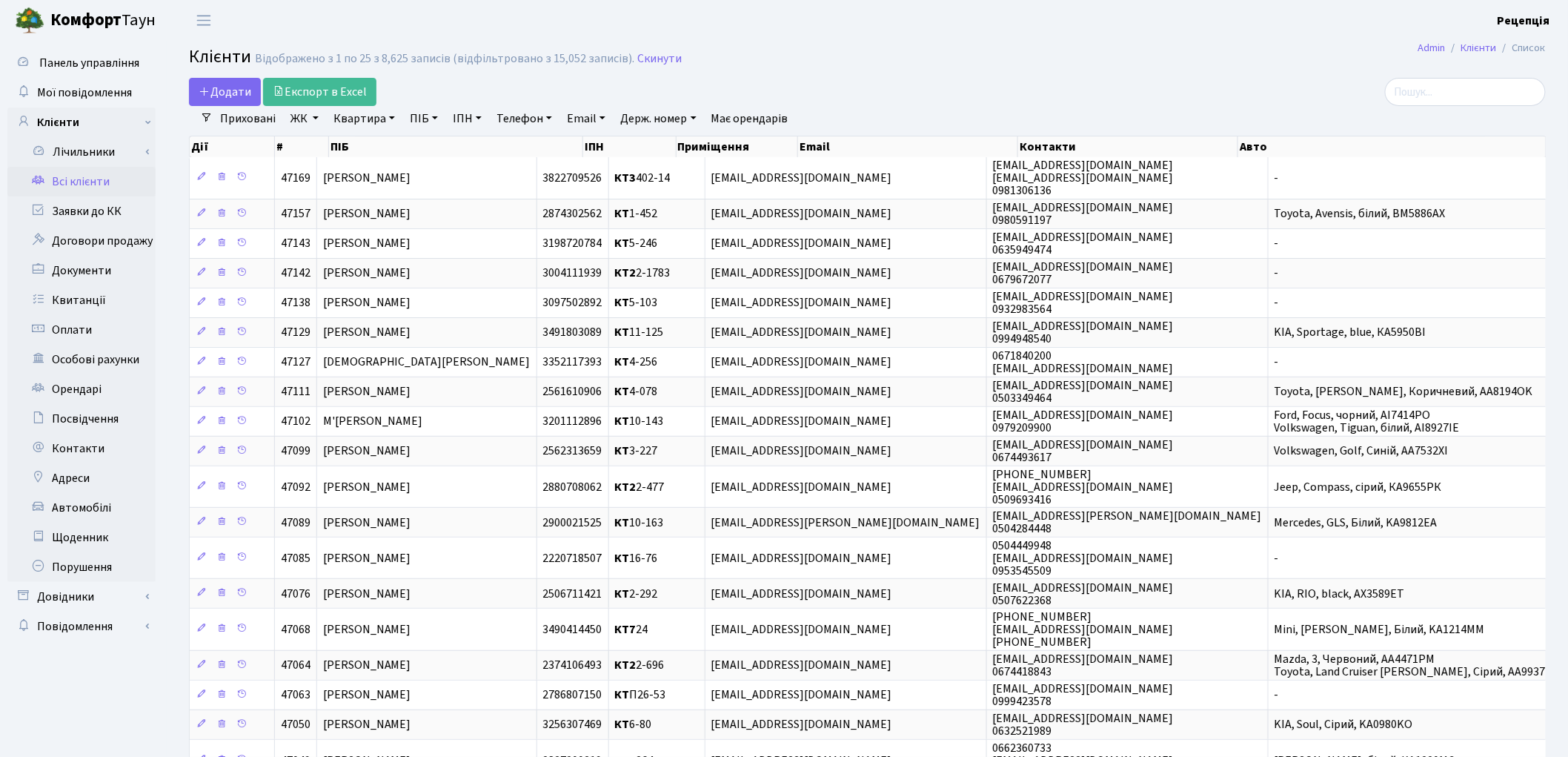
click at [434, 124] on link "ПІБ" at bounding box center [423, 118] width 40 height 25
type input "валесюк"
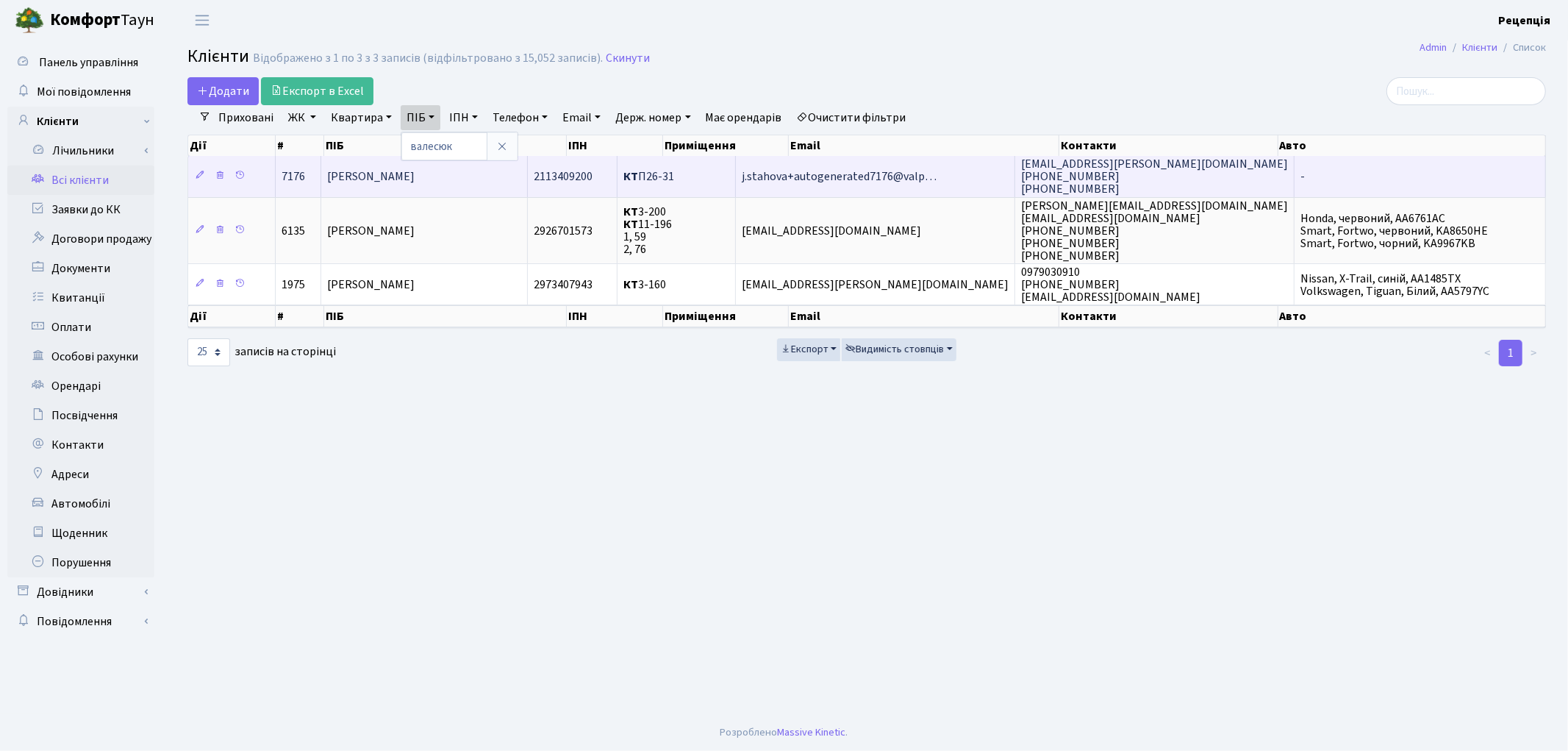
click at [414, 181] on span "[PERSON_NAME]" at bounding box center [370, 177] width 88 height 16
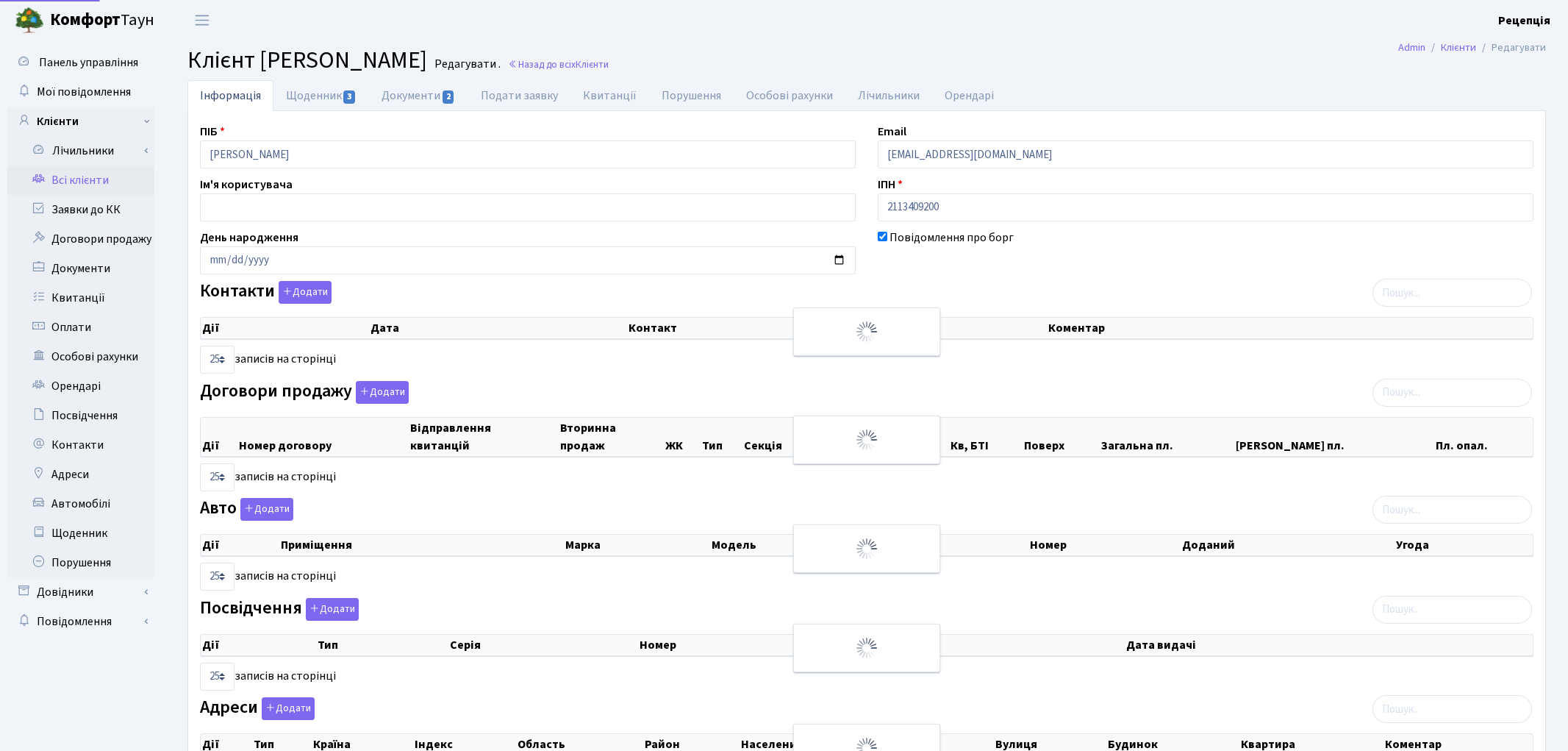
select select "25"
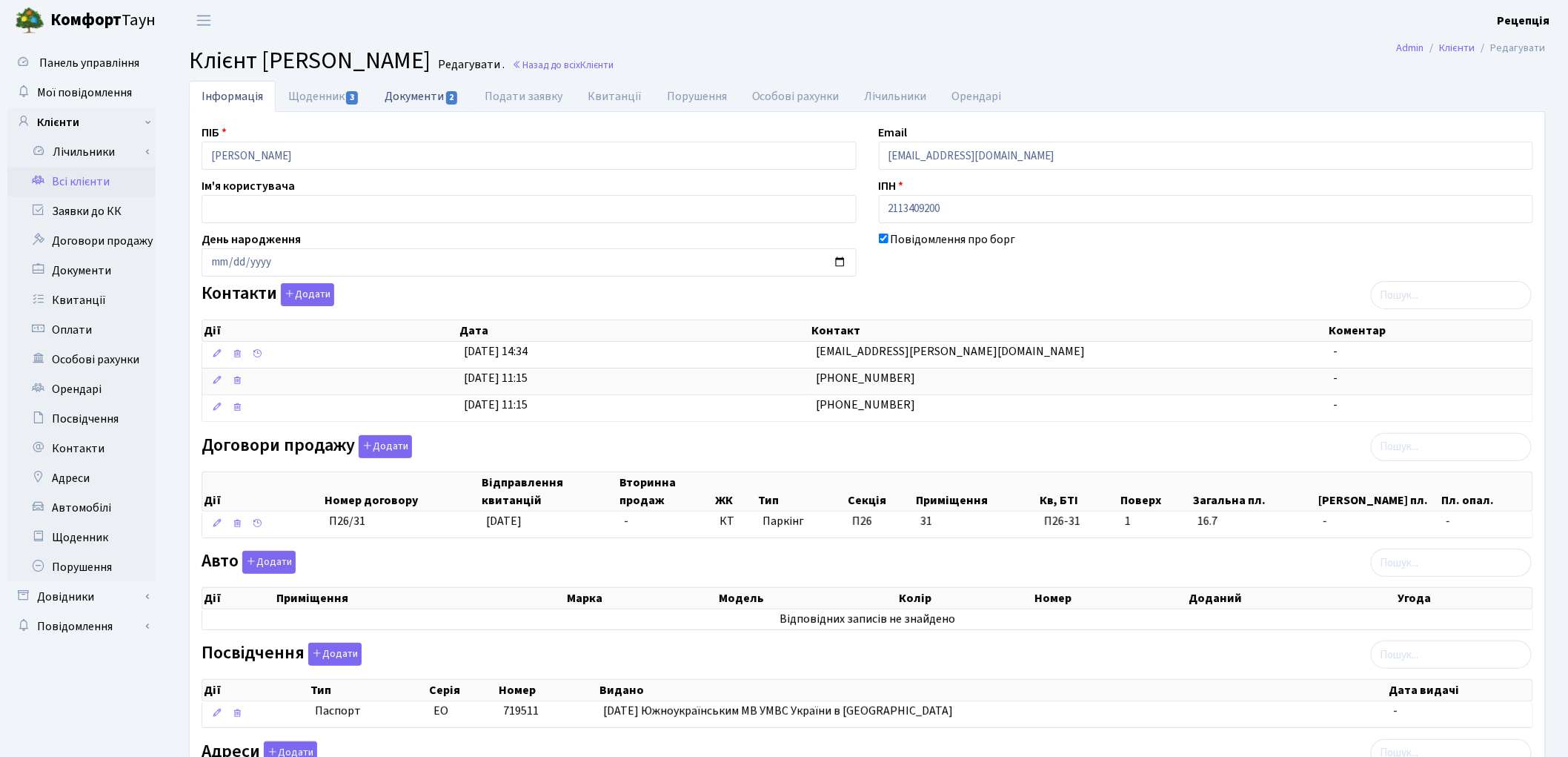
click at [411, 96] on link "Документи 2" at bounding box center [422, 96] width 100 height 31
select select "25"
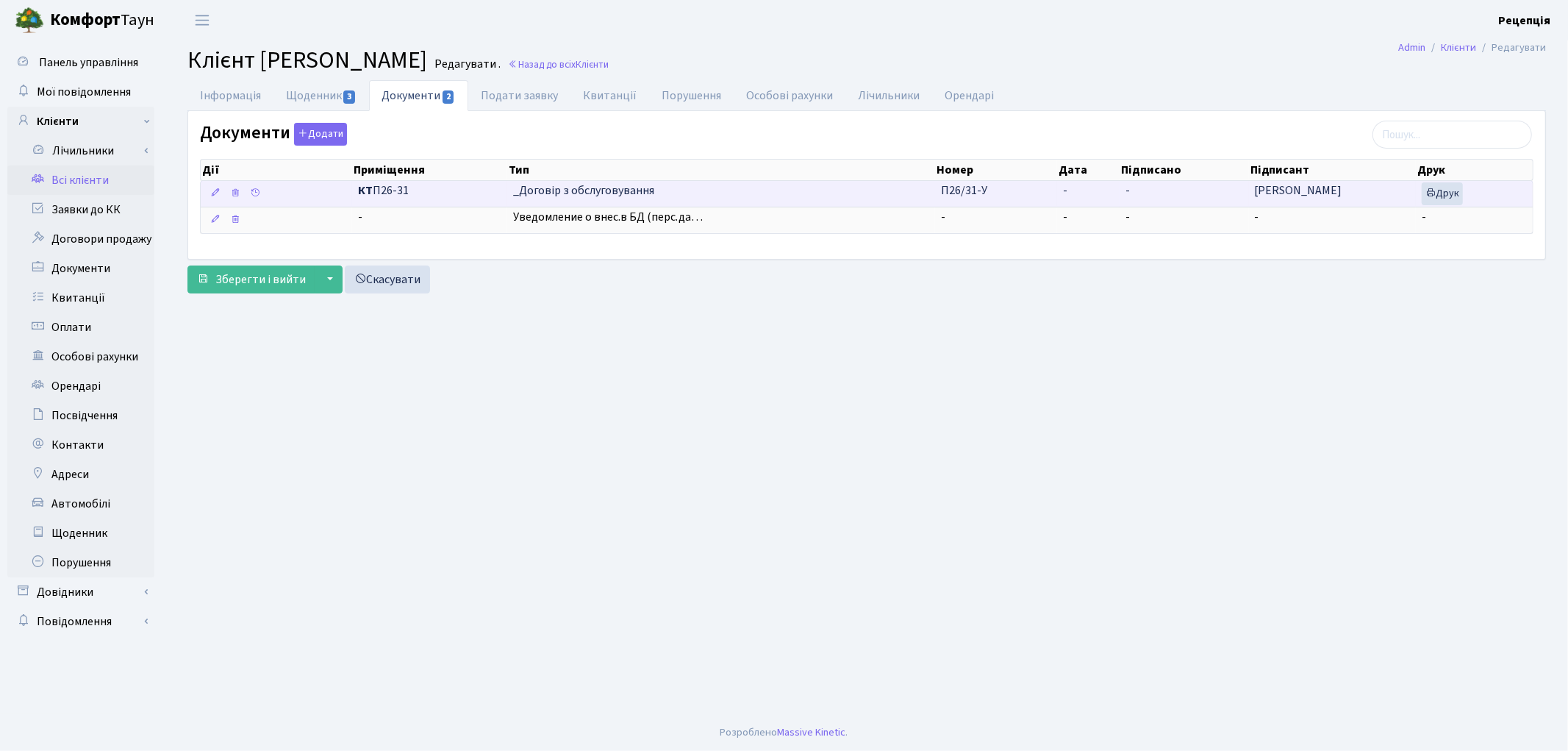
click at [1104, 187] on td "-" at bounding box center [1088, 194] width 63 height 26
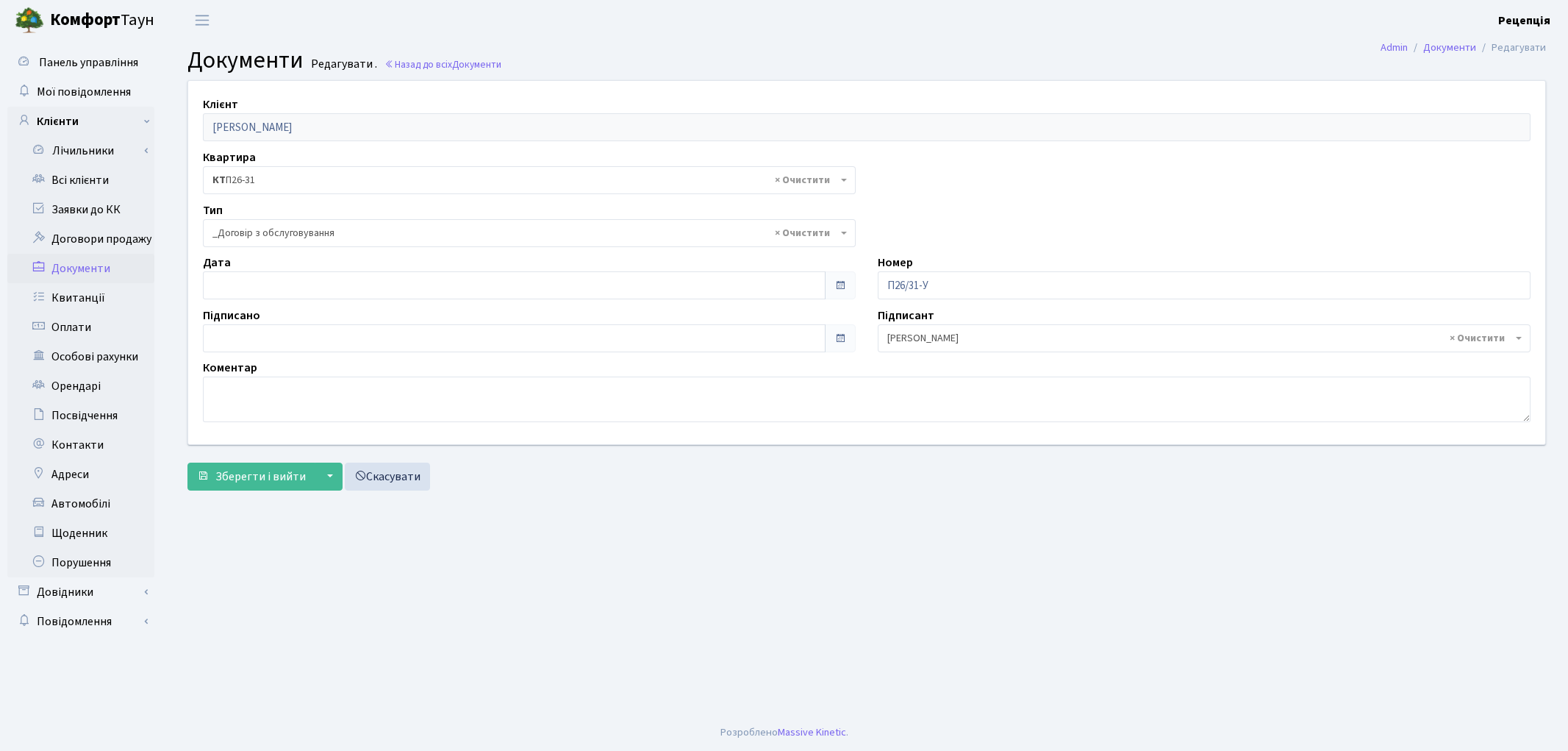
select select "289"
type input "[DATE]"
click at [230, 283] on input "[DATE]" at bounding box center [514, 285] width 622 height 28
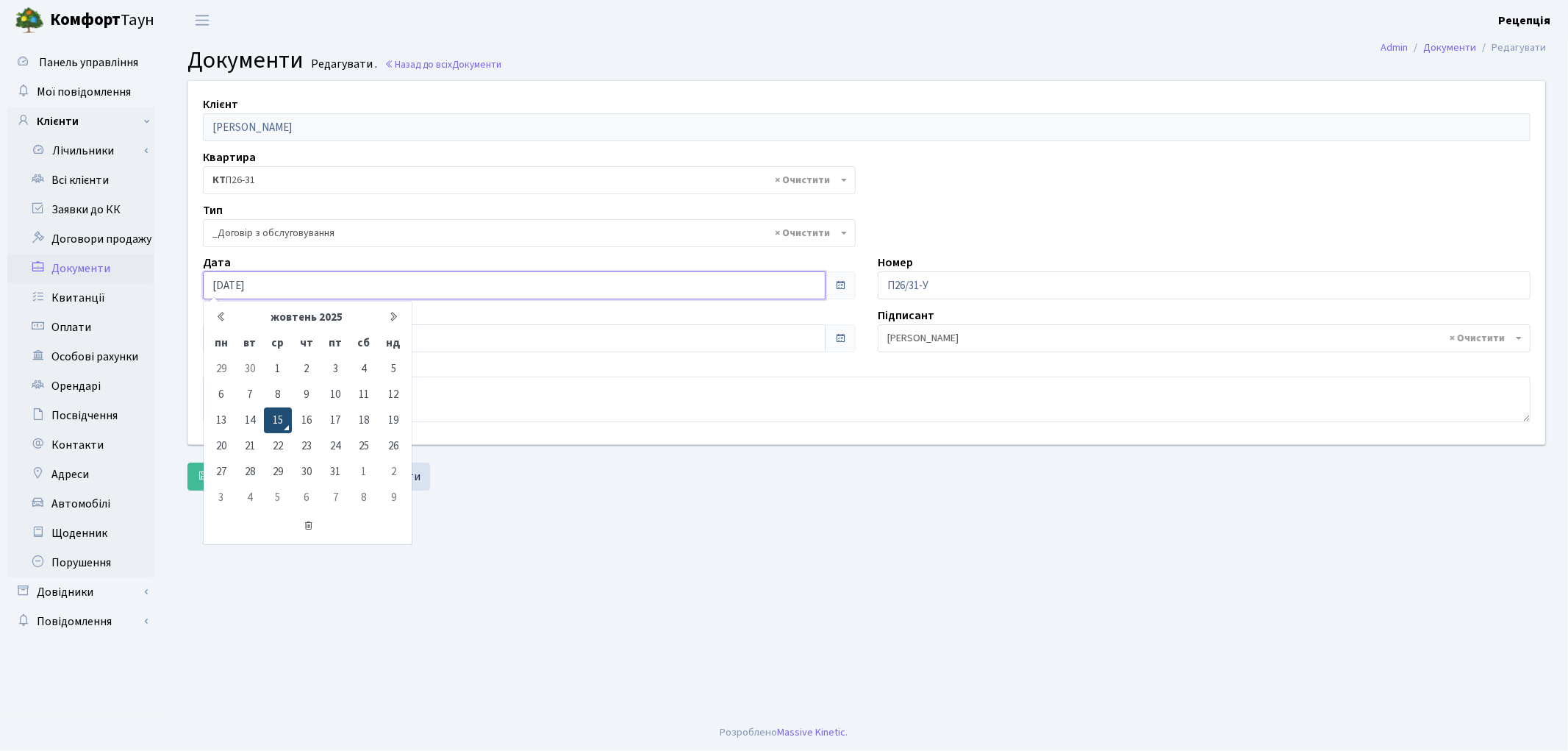
click at [272, 409] on td "15" at bounding box center [278, 420] width 28 height 26
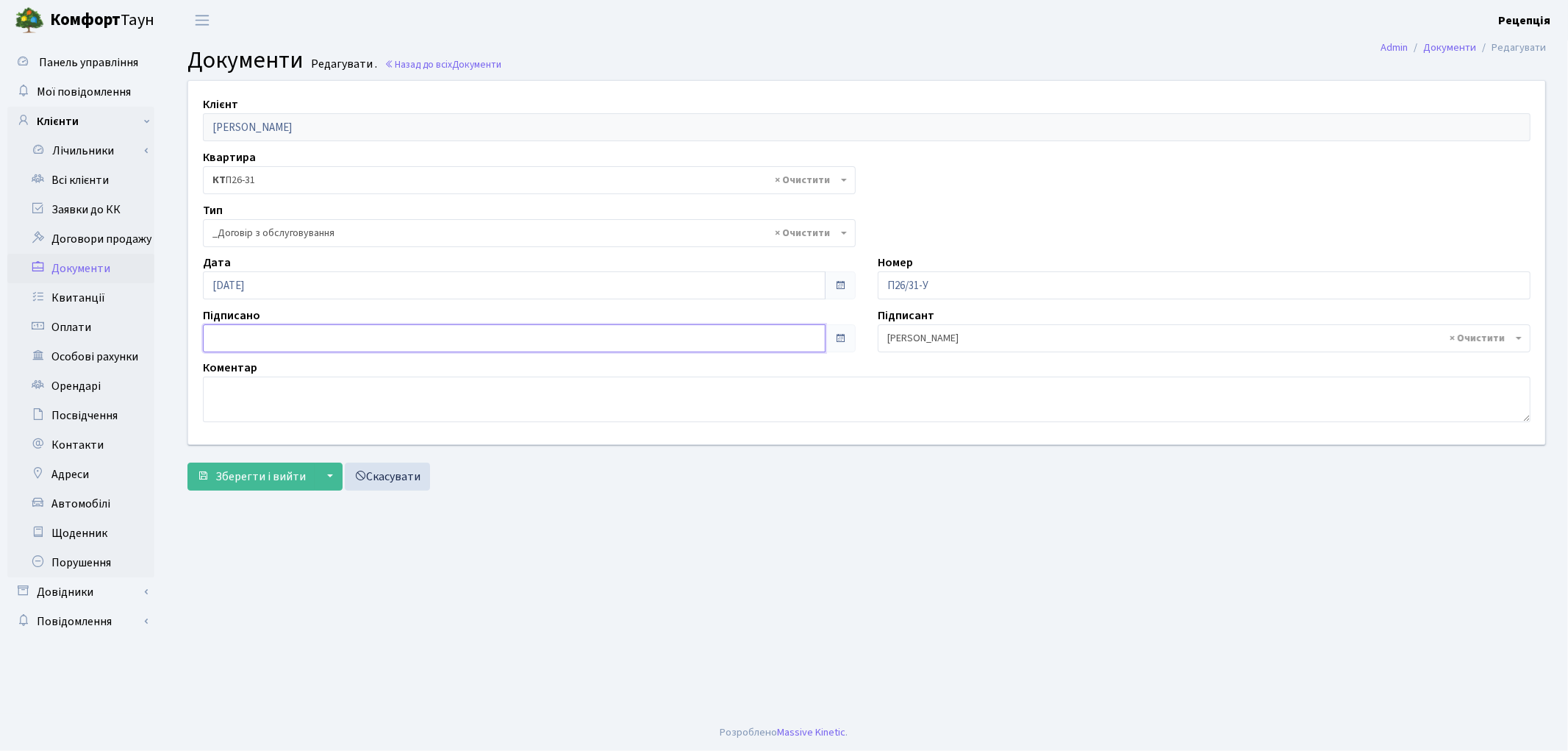
type input "[DATE]"
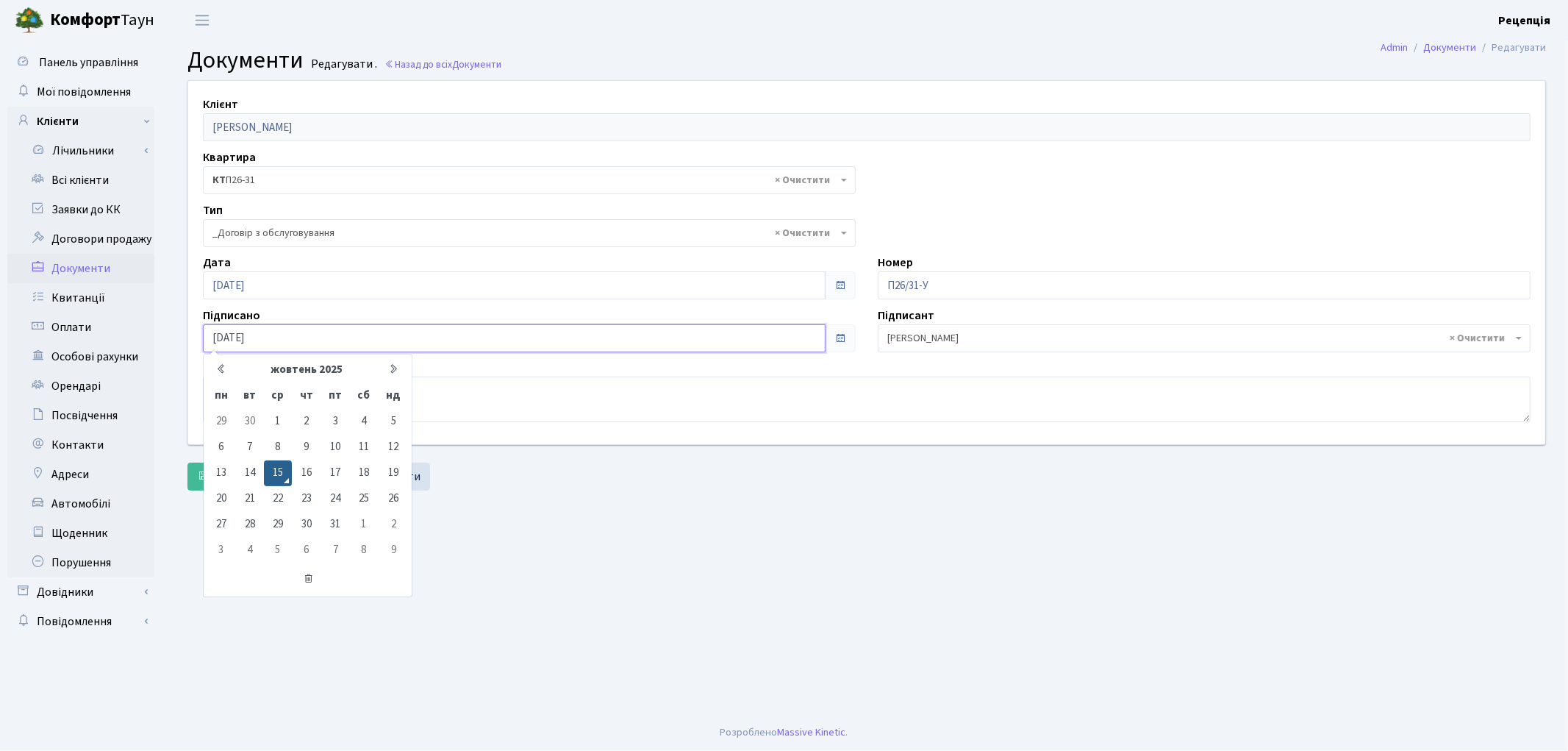
click at [234, 326] on input "[DATE]" at bounding box center [514, 338] width 622 height 28
click at [282, 465] on td "15" at bounding box center [278, 473] width 28 height 26
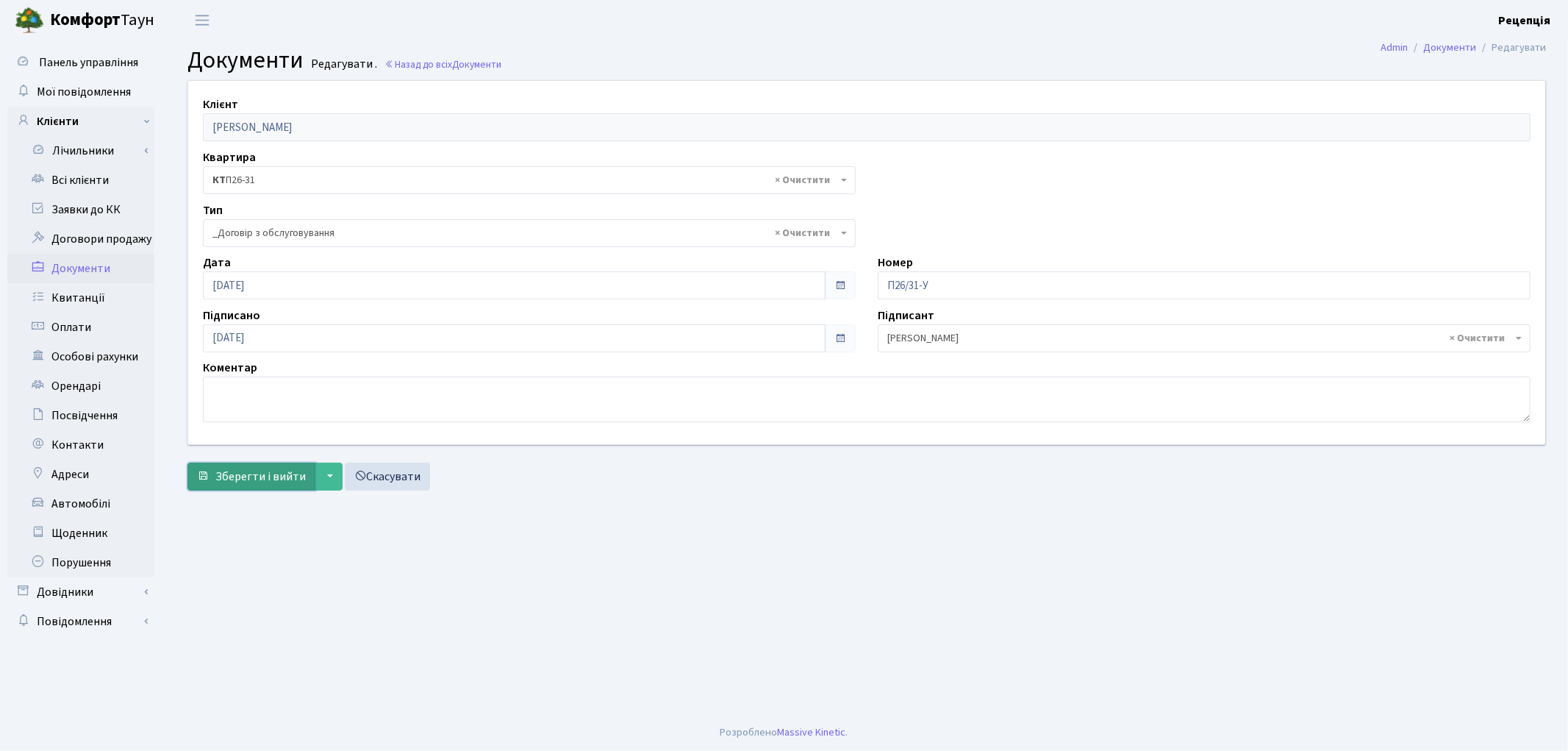
click at [255, 483] on span "Зберегти і вийти" at bounding box center [260, 476] width 91 height 16
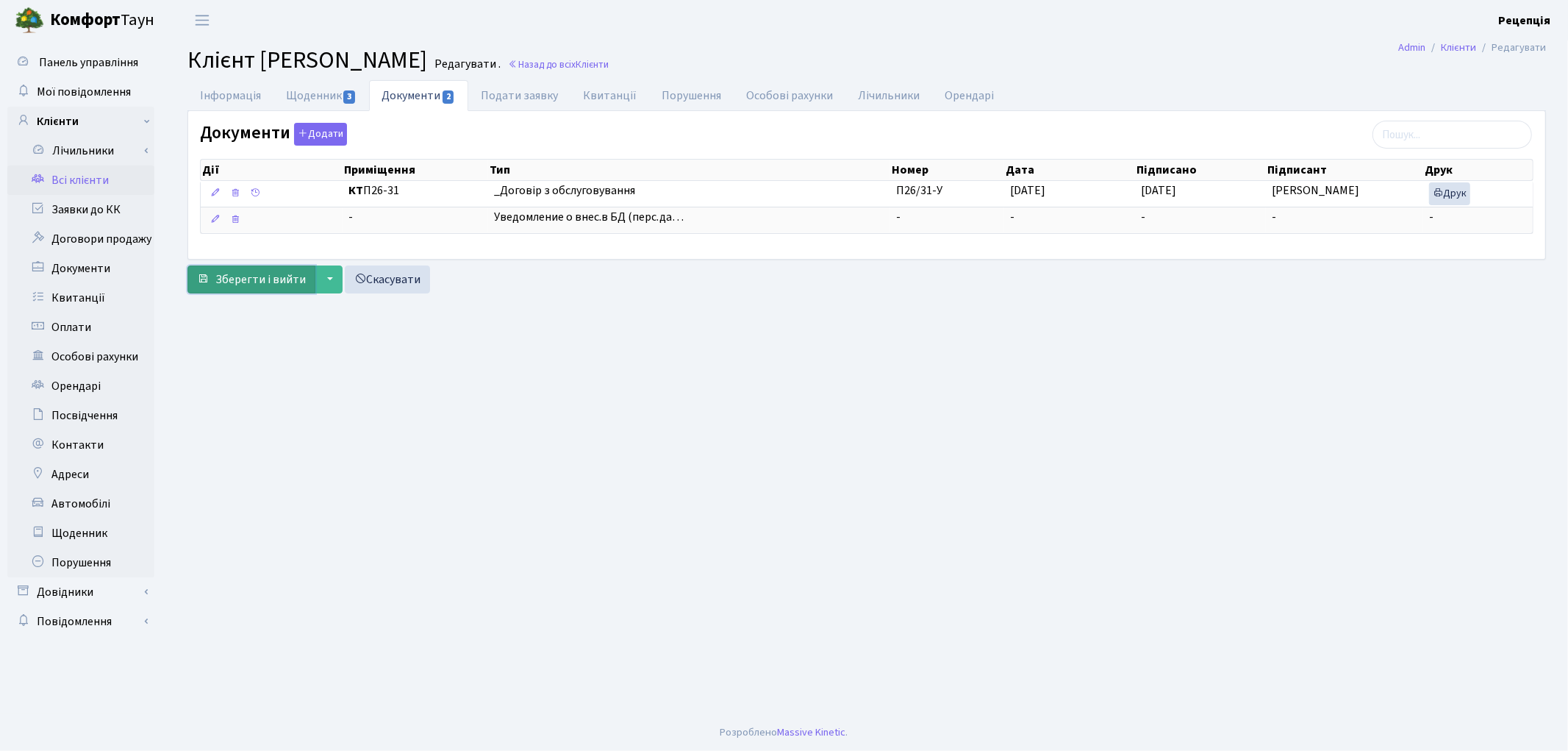
click at [235, 276] on span "Зберегти і вийти" at bounding box center [260, 280] width 91 height 16
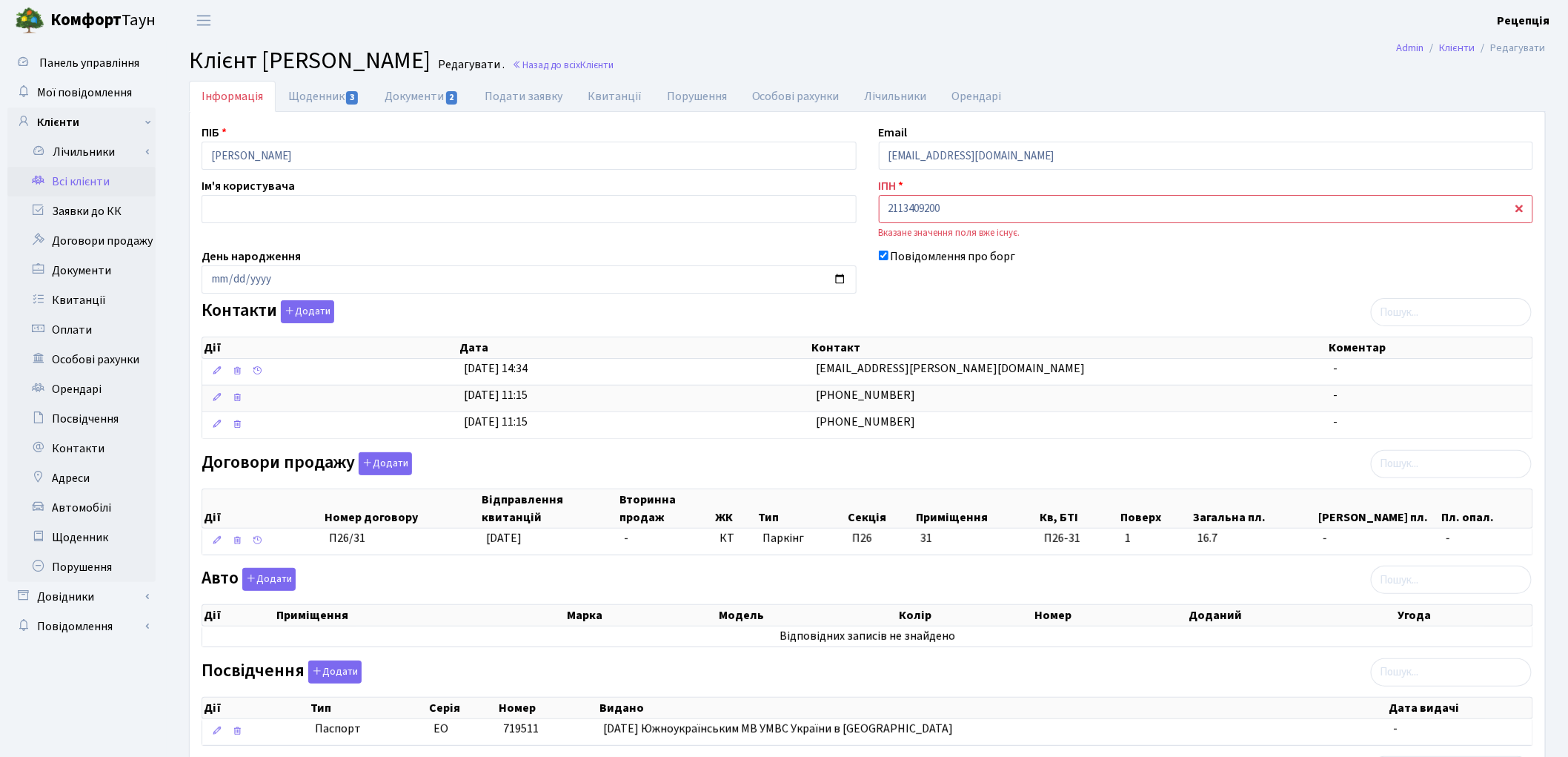
click at [121, 172] on link "Всі клієнти" at bounding box center [81, 181] width 148 height 30
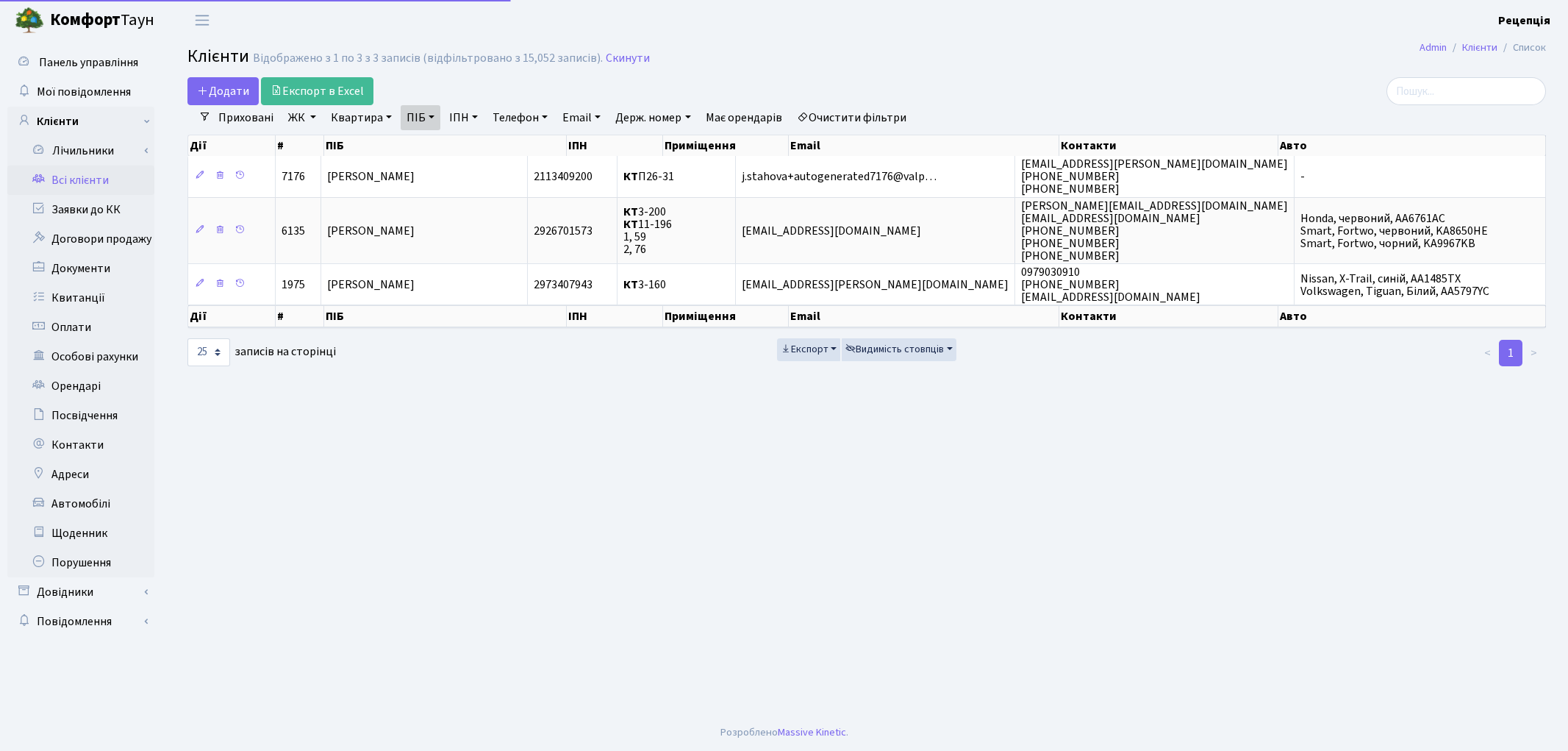
select select "25"
click at [862, 117] on link "Очистити фільтри" at bounding box center [851, 117] width 121 height 25
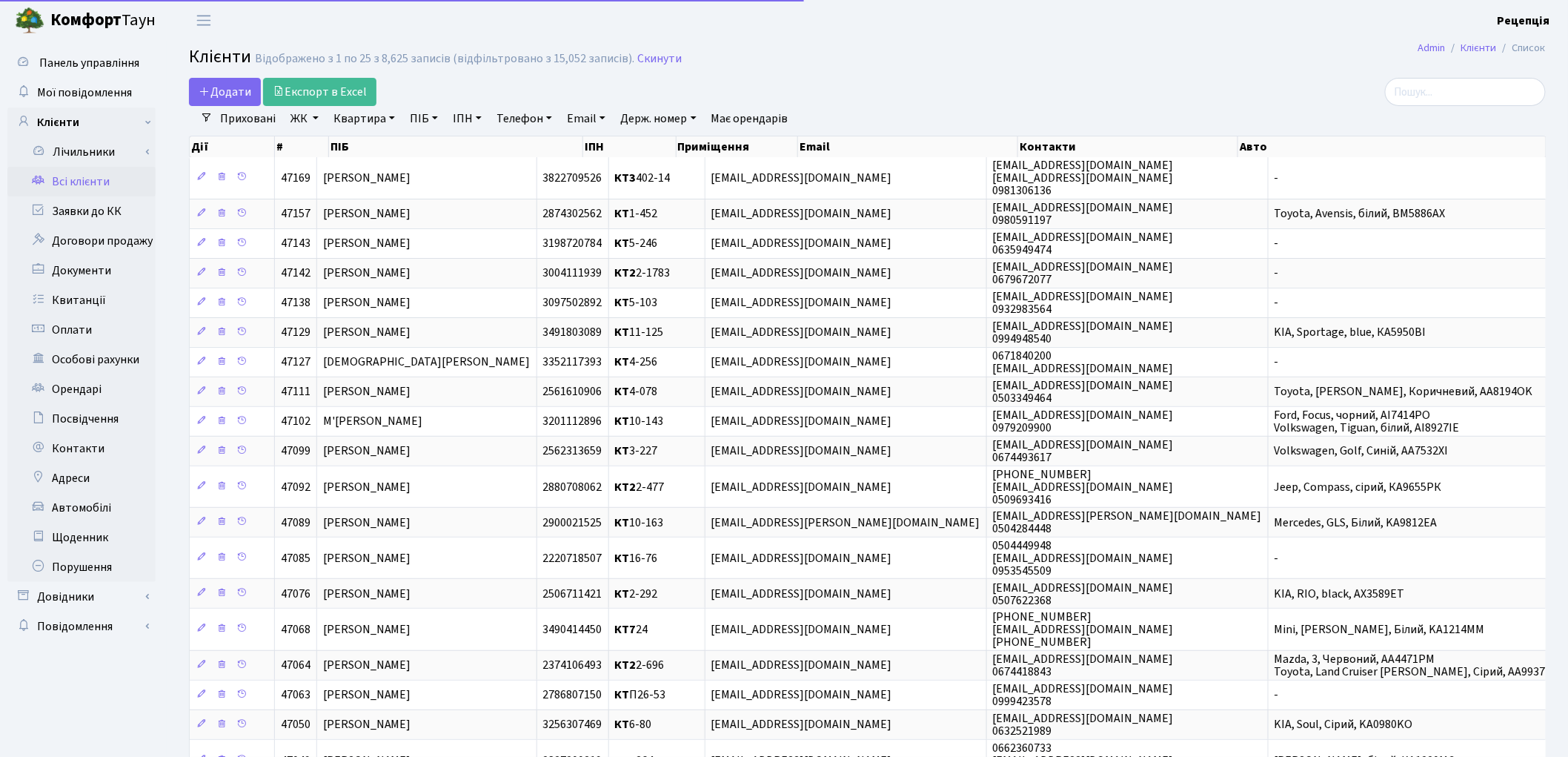
click at [419, 122] on link "ПІБ" at bounding box center [423, 118] width 40 height 25
type input "2-1410"
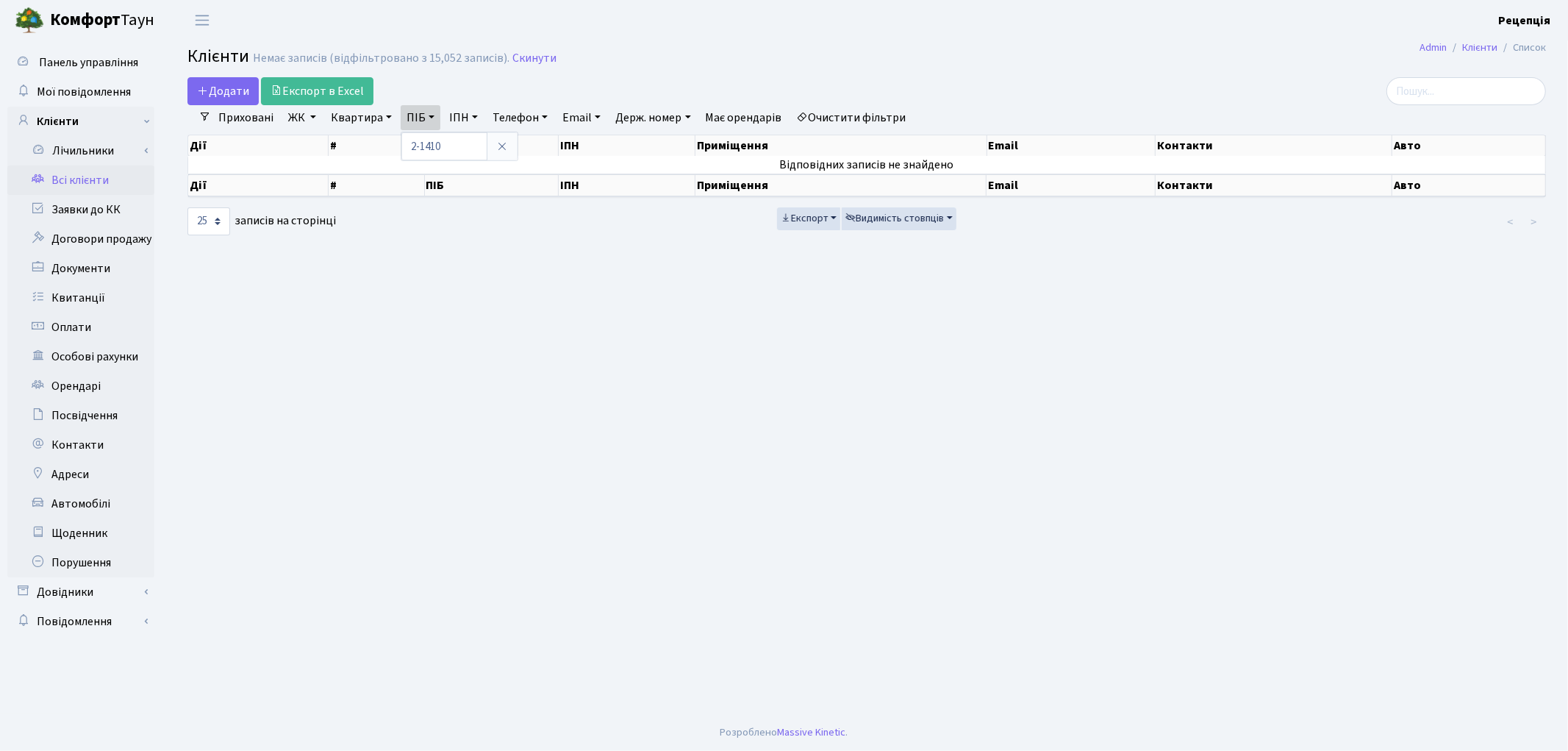
click at [358, 112] on link "Квартира" at bounding box center [361, 117] width 73 height 25
click at [359, 112] on link "Квартира" at bounding box center [361, 117] width 73 height 25
click at [309, 125] on link "ЖК" at bounding box center [302, 117] width 39 height 25
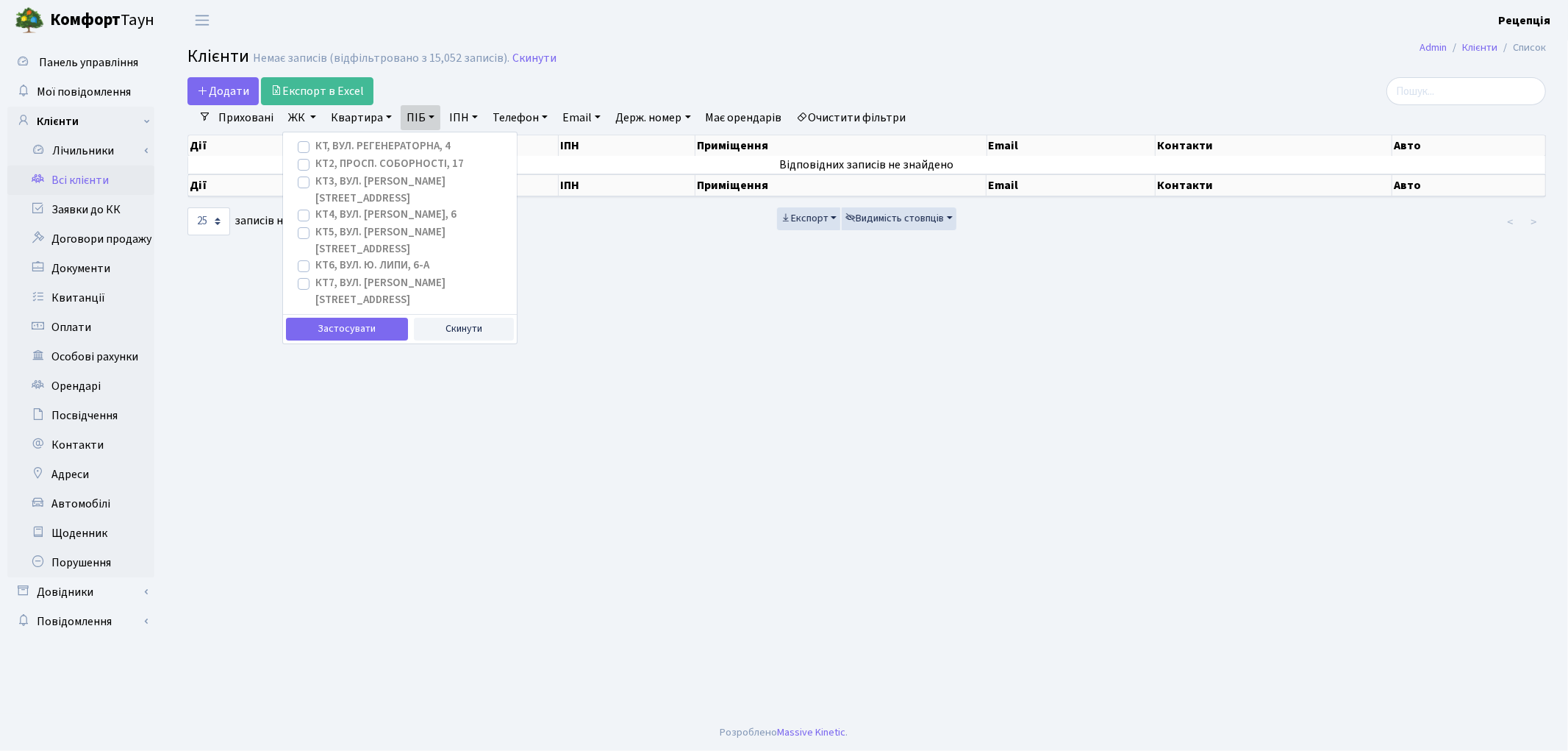
click at [316, 168] on label "КТ2, просп. Соборності, 17" at bounding box center [389, 164] width 149 height 17
click at [316, 165] on input "КТ2, просп. Соборності, 17" at bounding box center [320, 161] width 10 height 10
click at [336, 317] on button "Застосувати" at bounding box center [347, 329] width 122 height 22
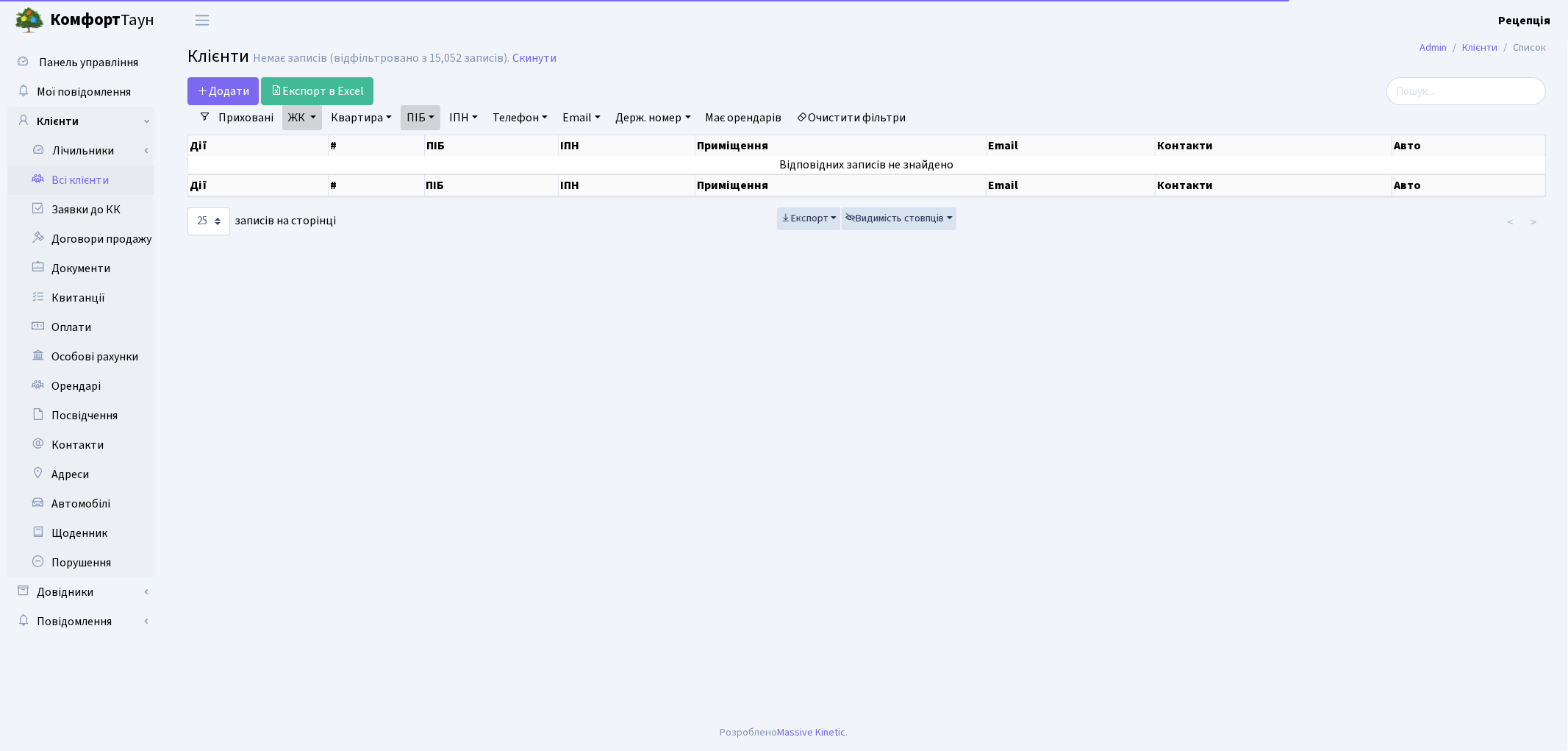
click at [865, 108] on link "Очистити фільтри" at bounding box center [851, 117] width 121 height 25
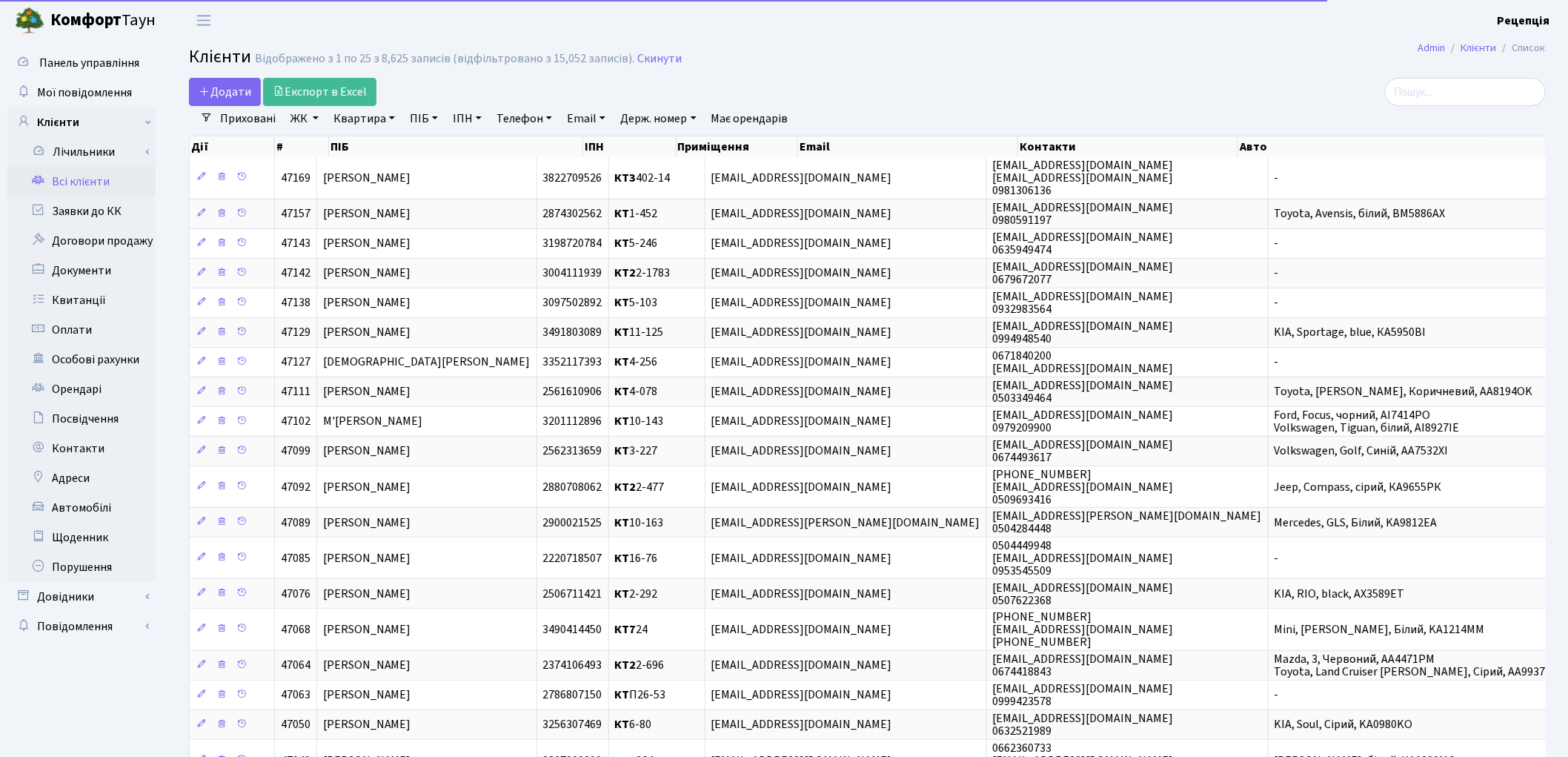
click at [306, 115] on link "ЖК" at bounding box center [304, 118] width 40 height 25
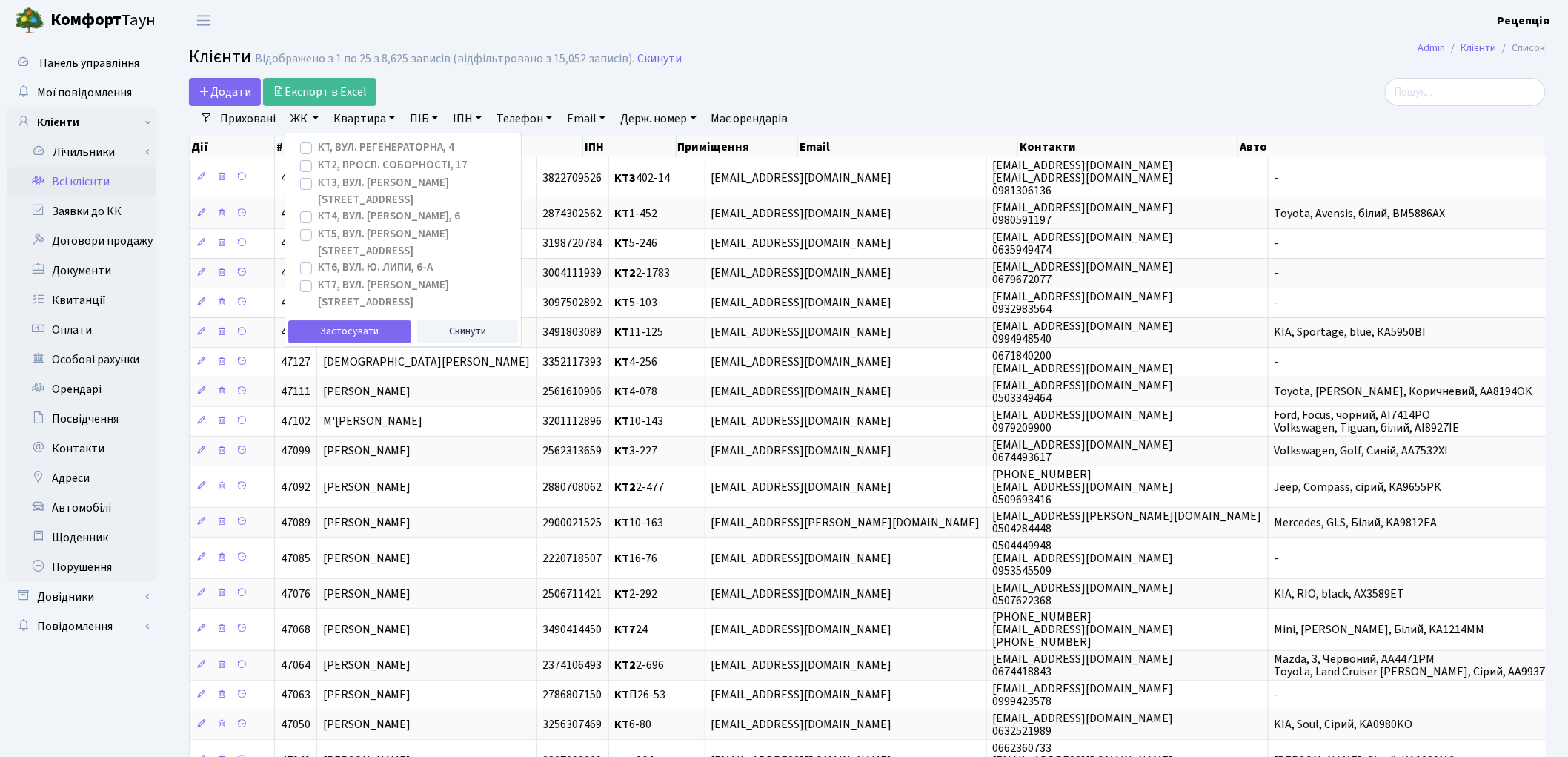
click at [318, 166] on label "КТ2, просп. Соборності, 17" at bounding box center [393, 165] width 150 height 17
click at [318, 166] on input "КТ2, просп. Соборності, 17" at bounding box center [323, 162] width 10 height 10
checkbox input "true"
click at [322, 320] on button "Застосувати" at bounding box center [350, 331] width 123 height 23
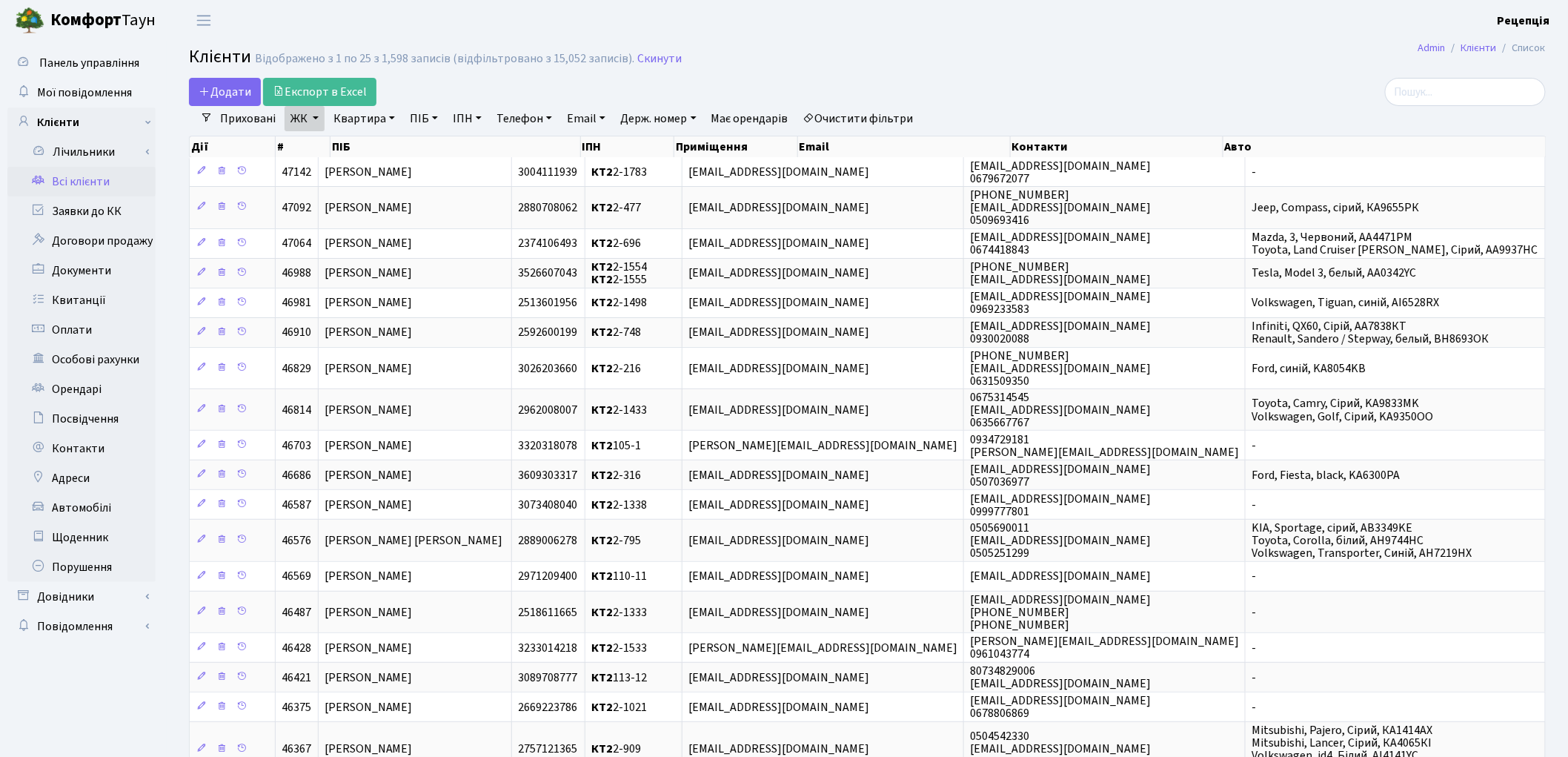
click at [362, 120] on link "Квартира" at bounding box center [364, 118] width 74 height 25
click at [365, 136] on input "text" at bounding box center [372, 147] width 87 height 28
type input "2-1410"
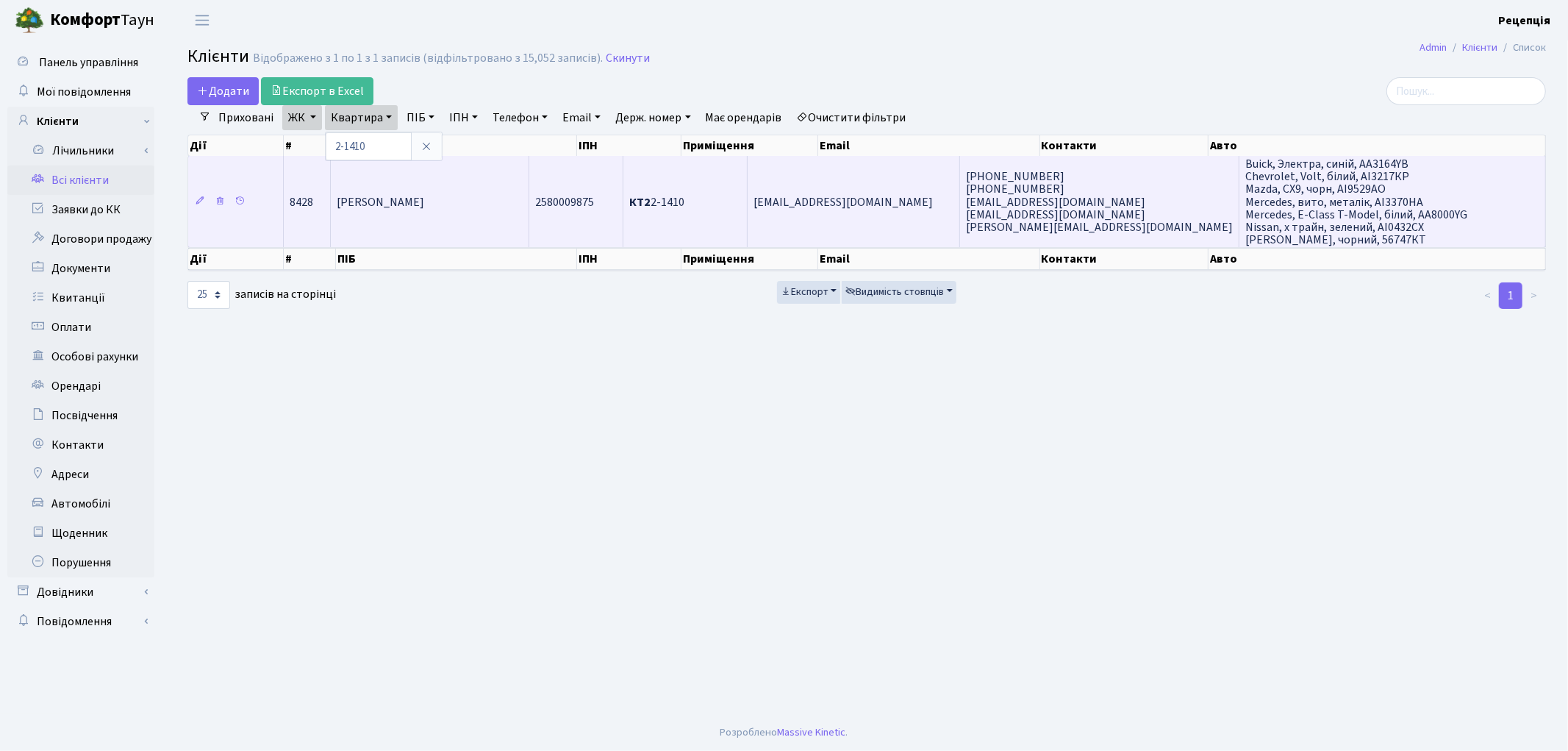
click at [405, 206] on span "Сінькевич Дмитро Євгенович" at bounding box center [380, 202] width 88 height 16
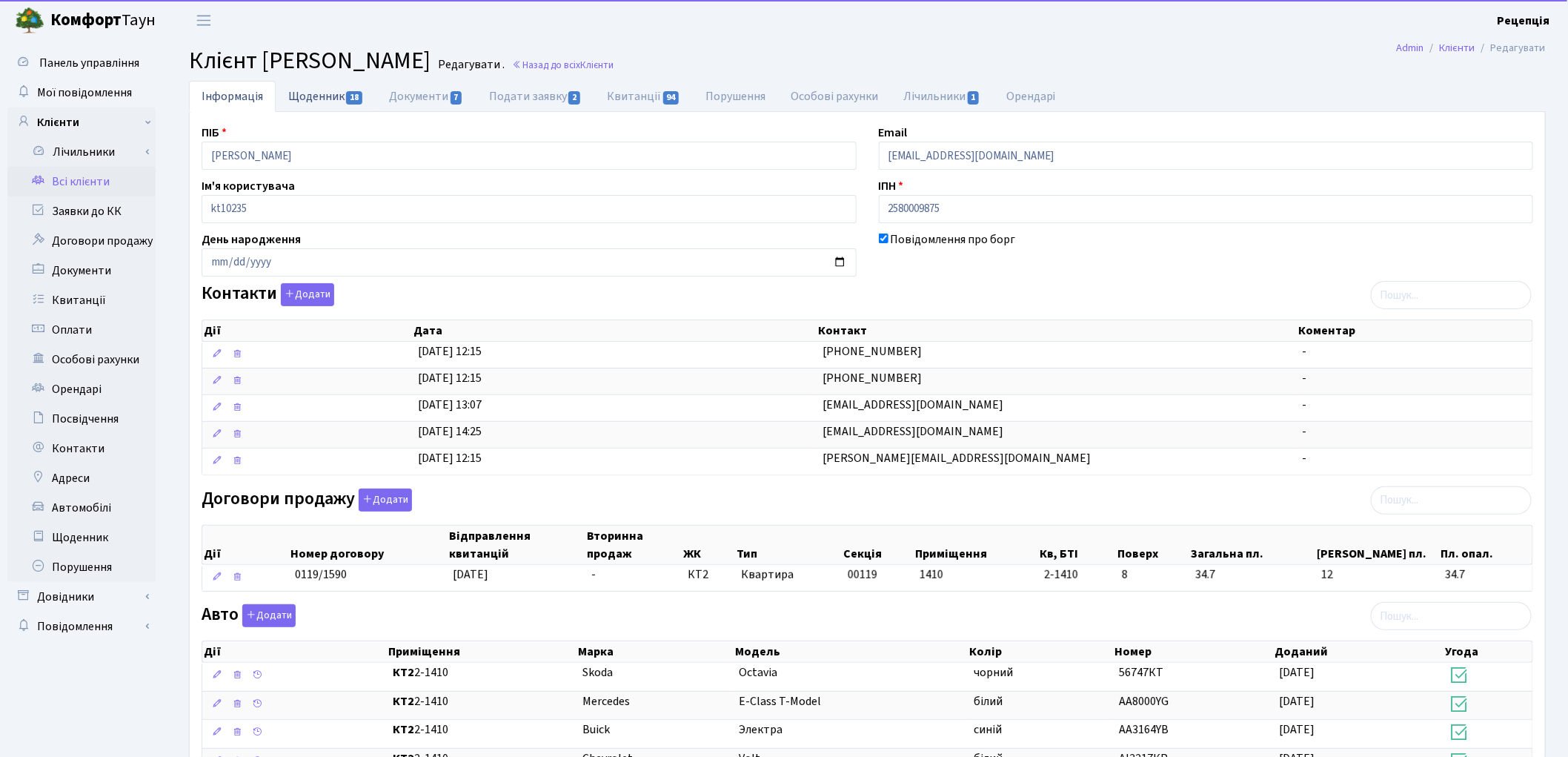
click at [329, 92] on link "Щоденник 18" at bounding box center [326, 96] width 100 height 31
select select "25"
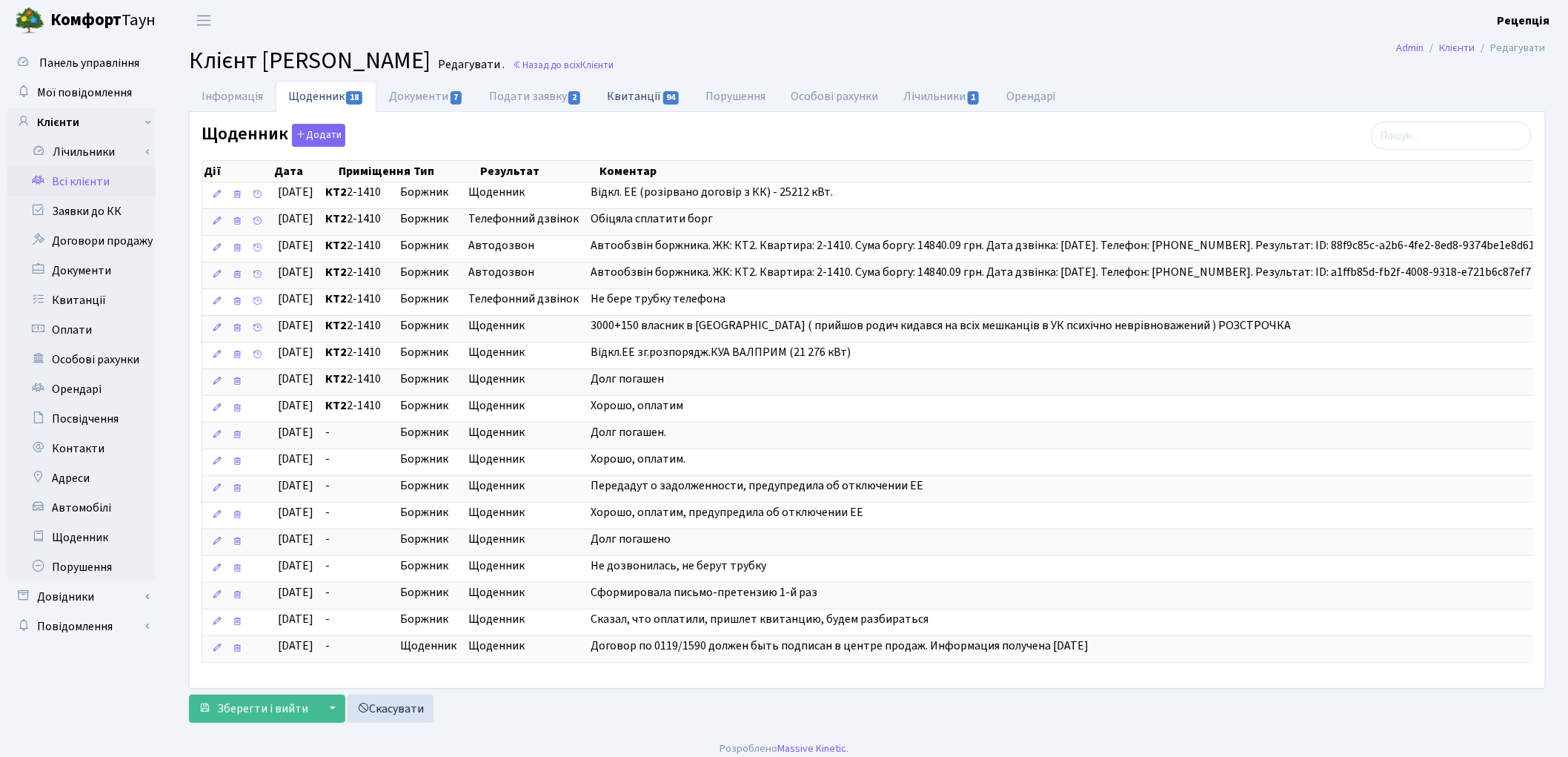
click at [632, 107] on link "Квитанції 94" at bounding box center [644, 96] width 99 height 31
select select "25"
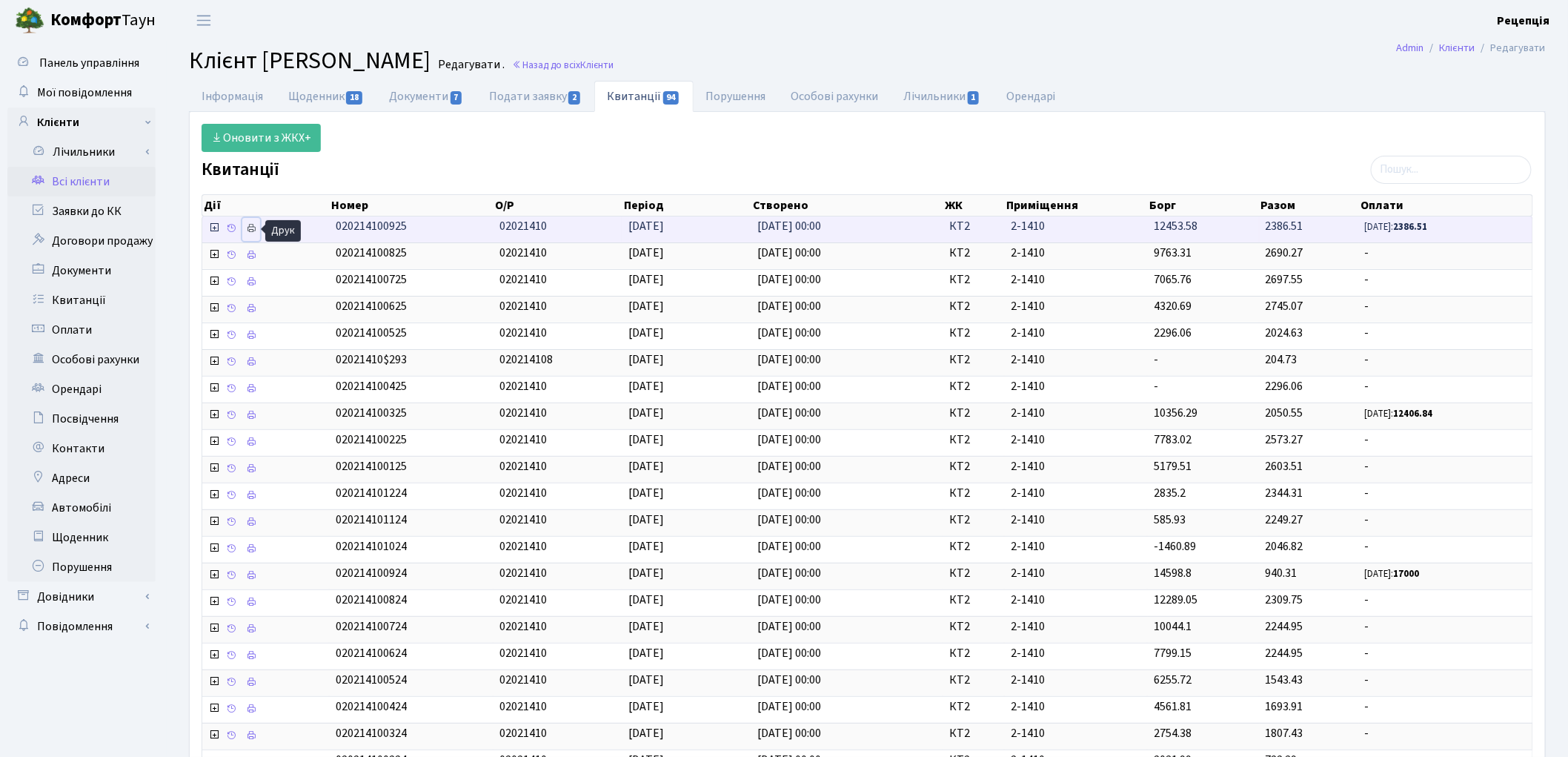
click at [253, 227] on icon at bounding box center [251, 228] width 11 height 11
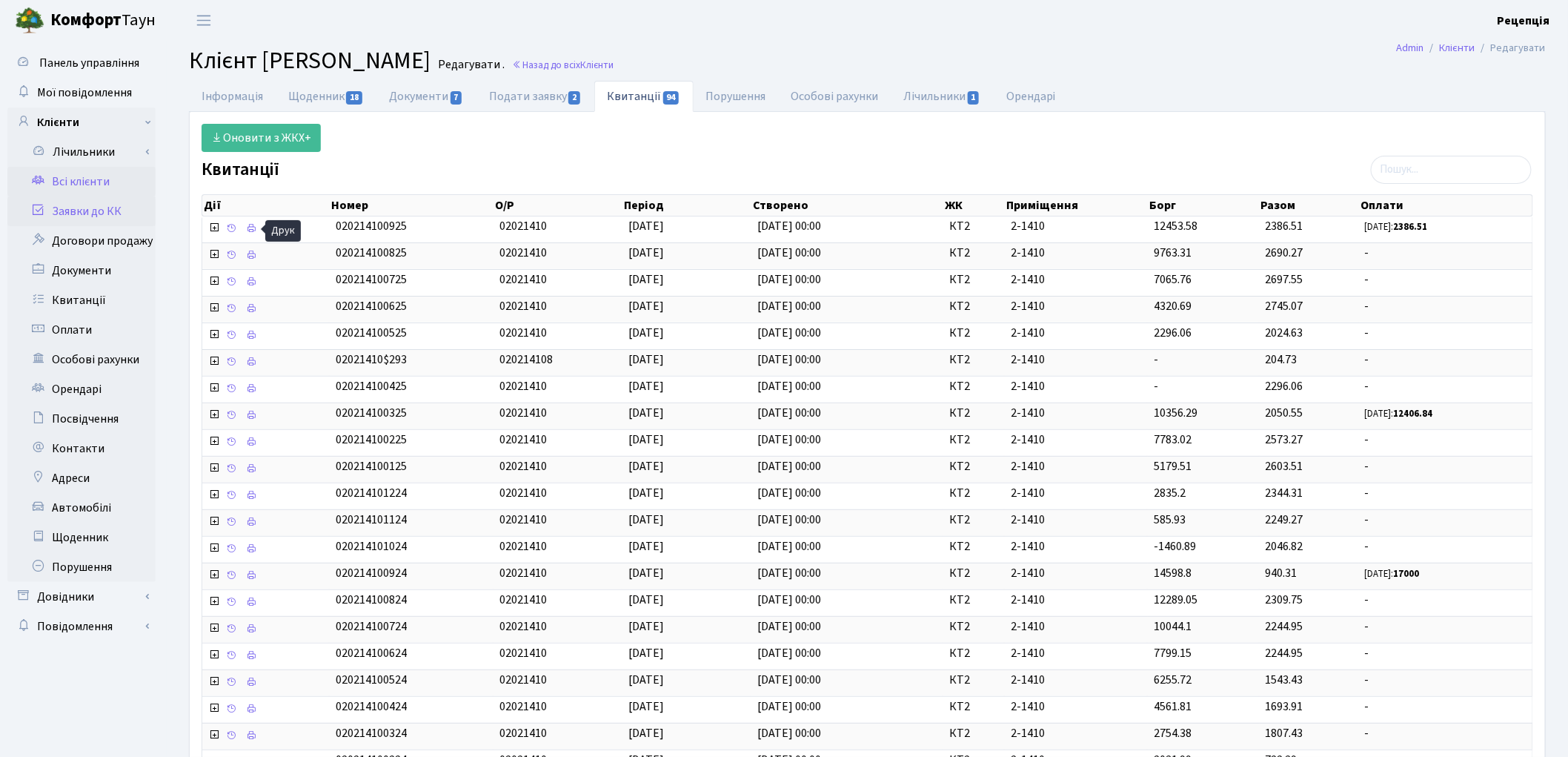
click at [71, 212] on link "Заявки до КК" at bounding box center [81, 211] width 148 height 30
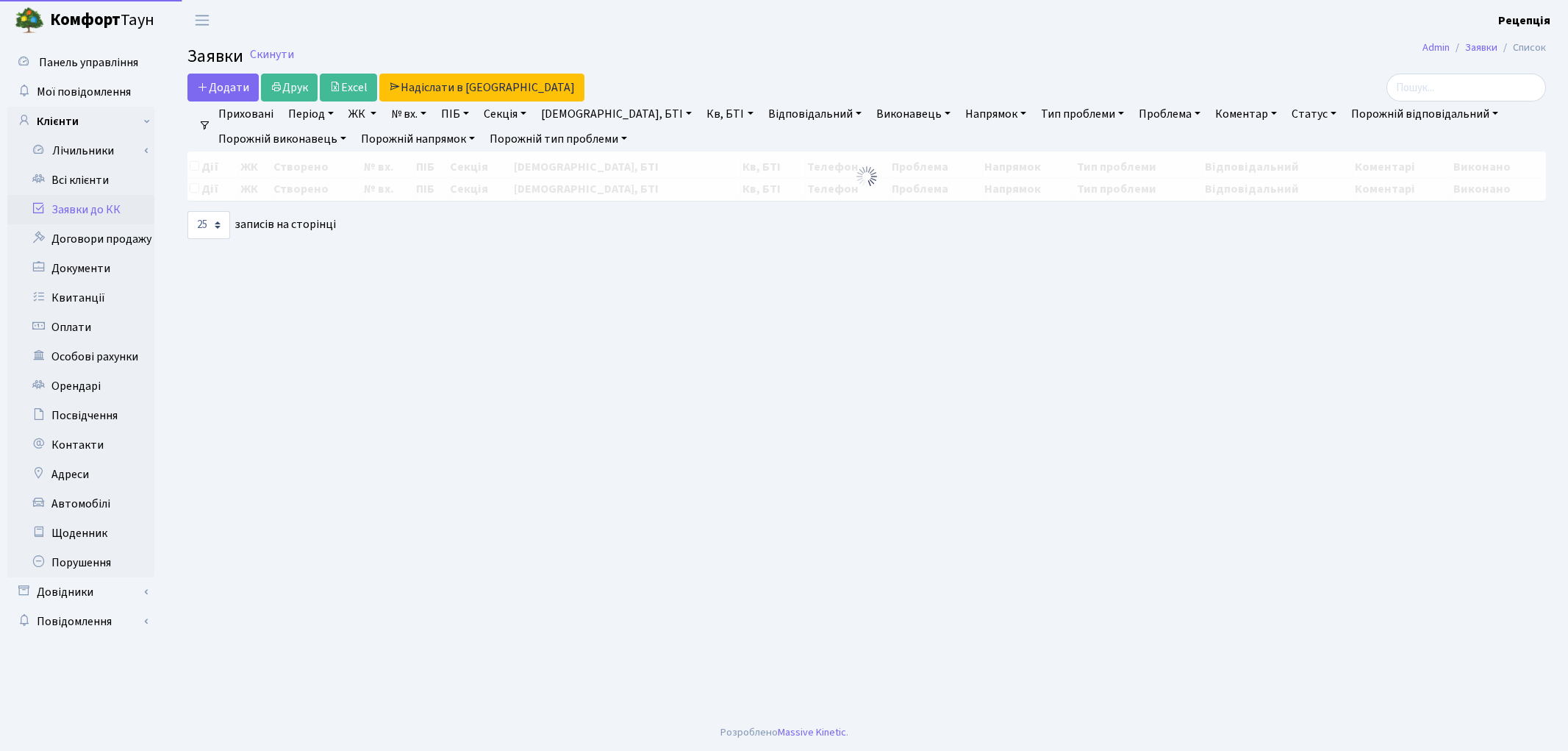
select select "25"
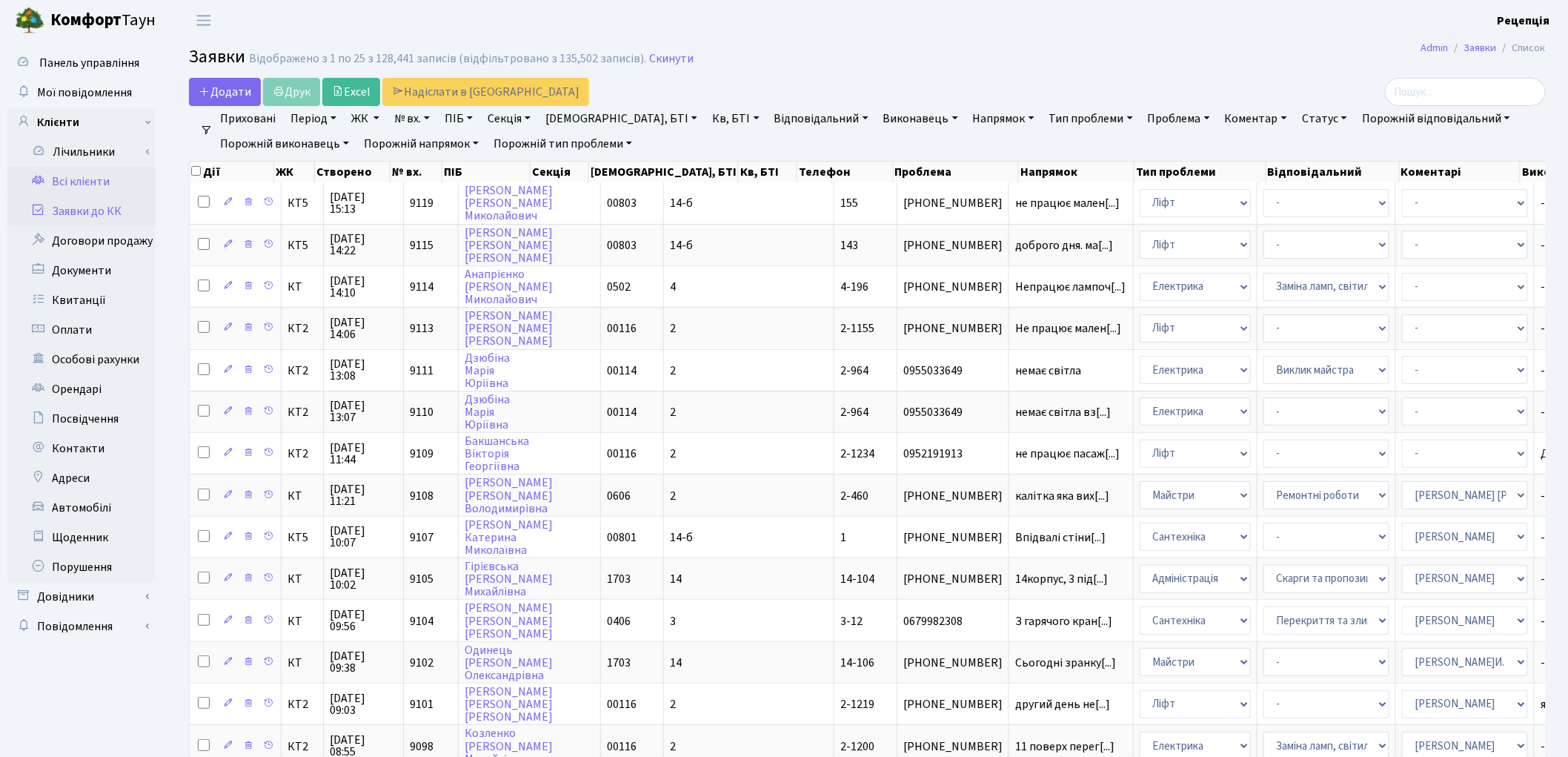
click at [115, 180] on link "Всі клієнти" at bounding box center [81, 181] width 148 height 30
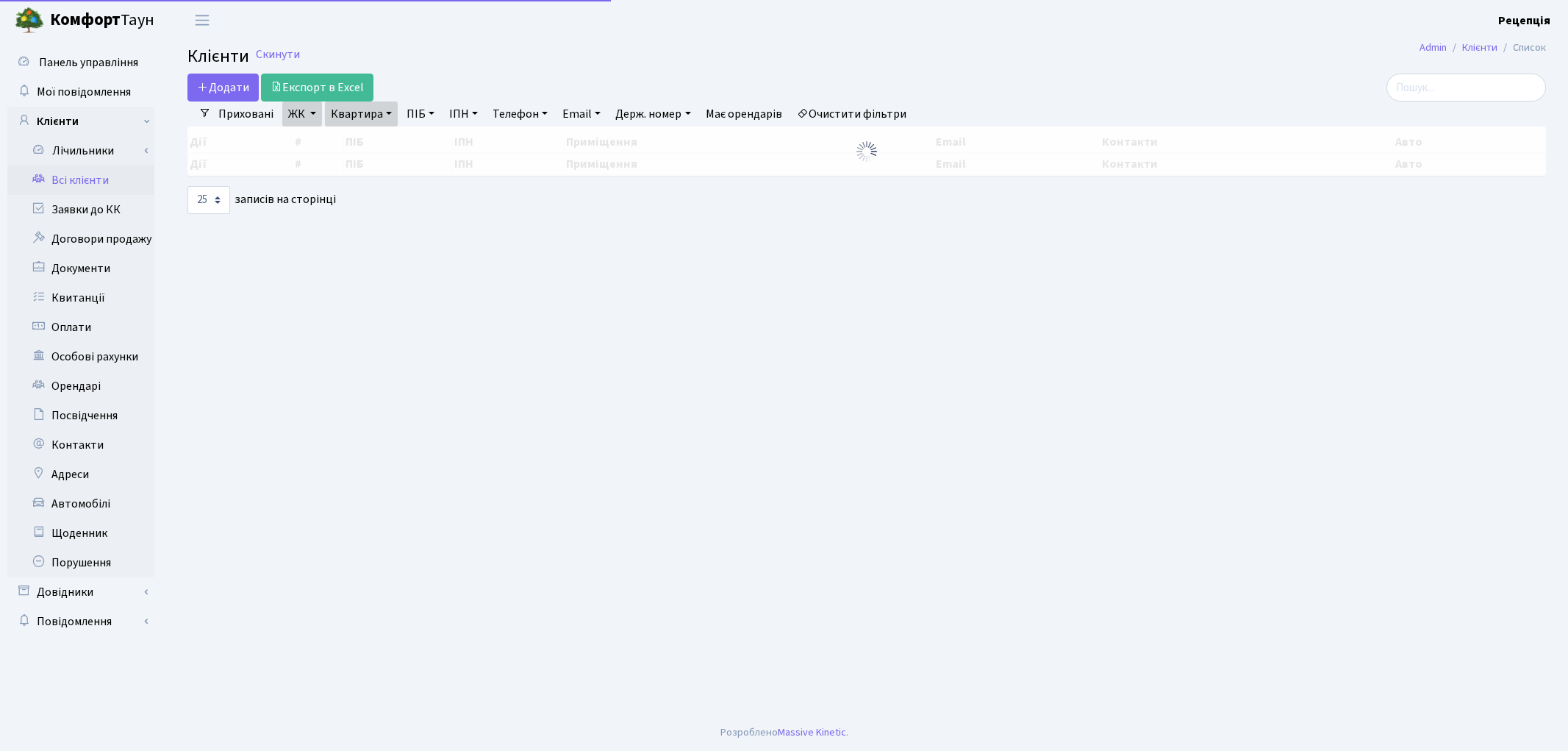
select select "25"
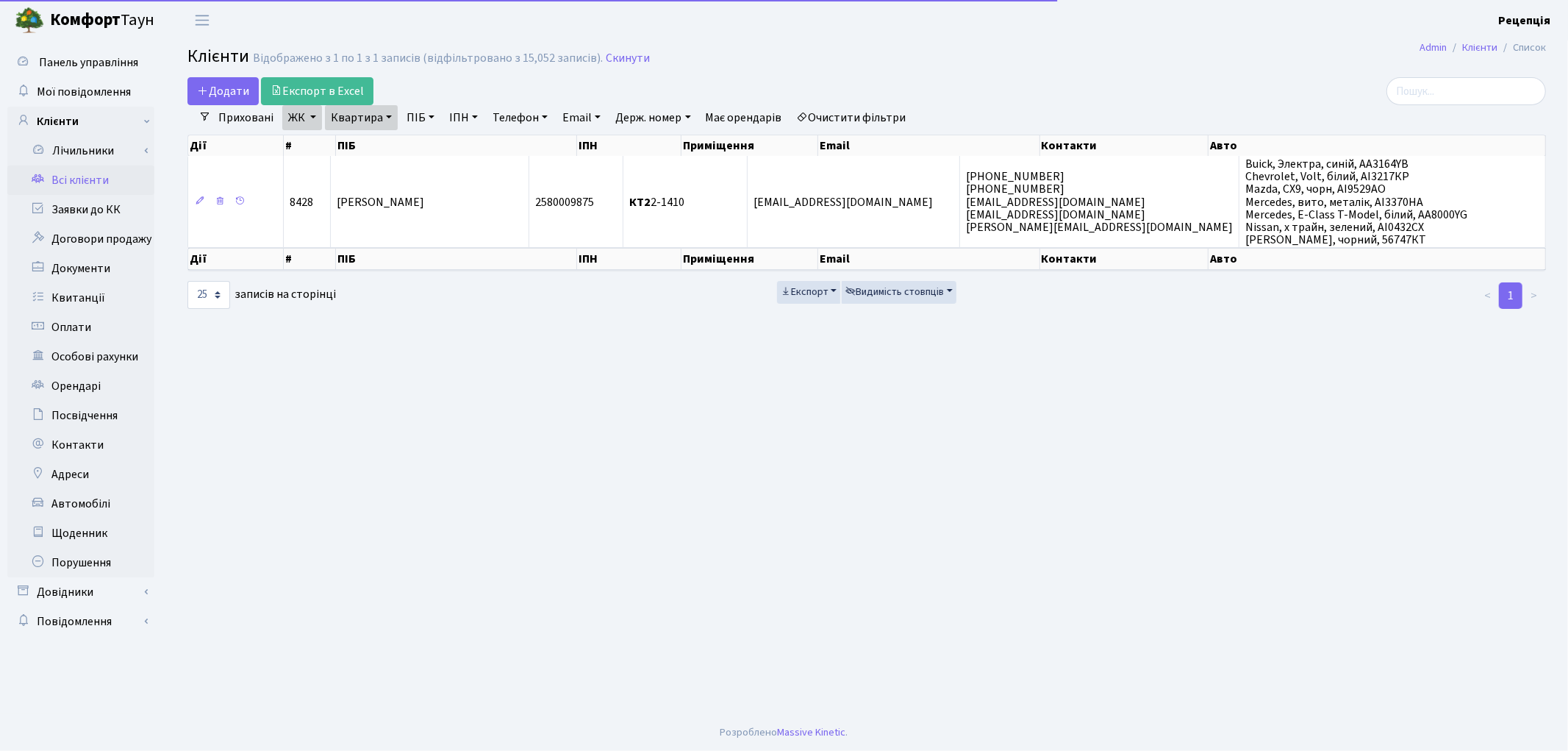
click at [869, 120] on link "Очистити фільтри" at bounding box center [851, 117] width 121 height 25
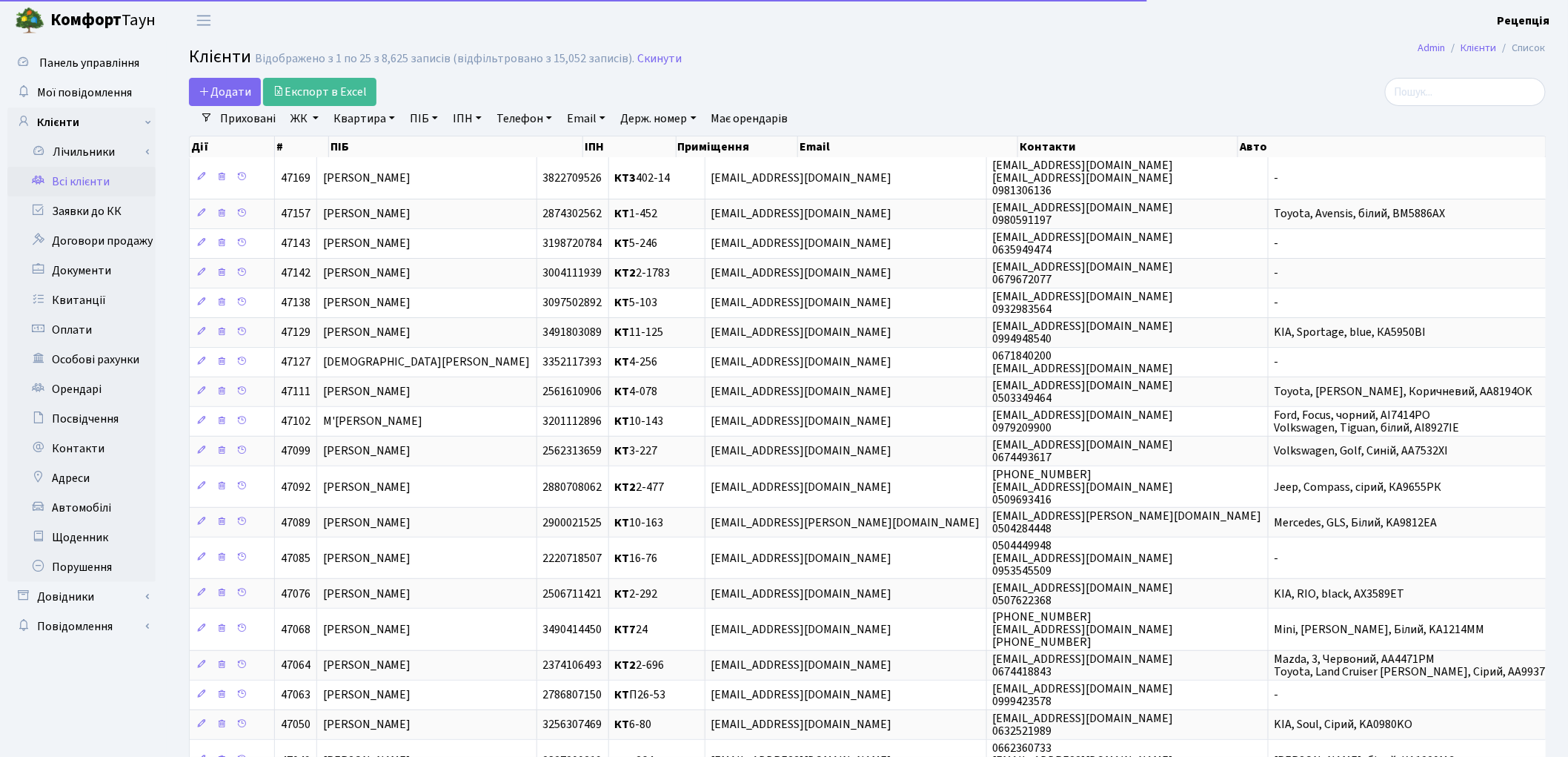
click at [423, 120] on link "ПІБ" at bounding box center [423, 118] width 40 height 25
click at [444, 149] on input "text" at bounding box center [448, 147] width 87 height 28
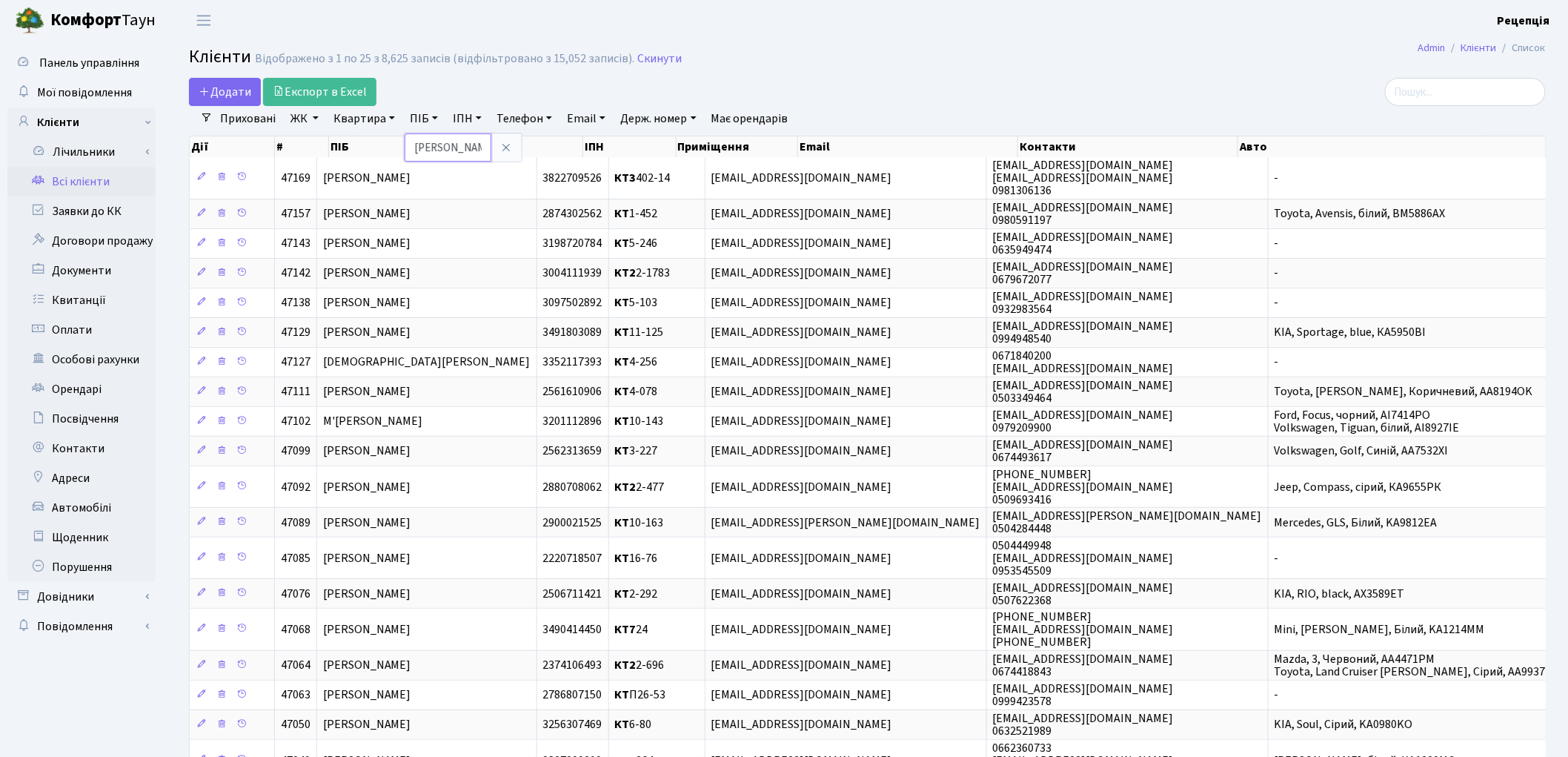
type input "новохацька"
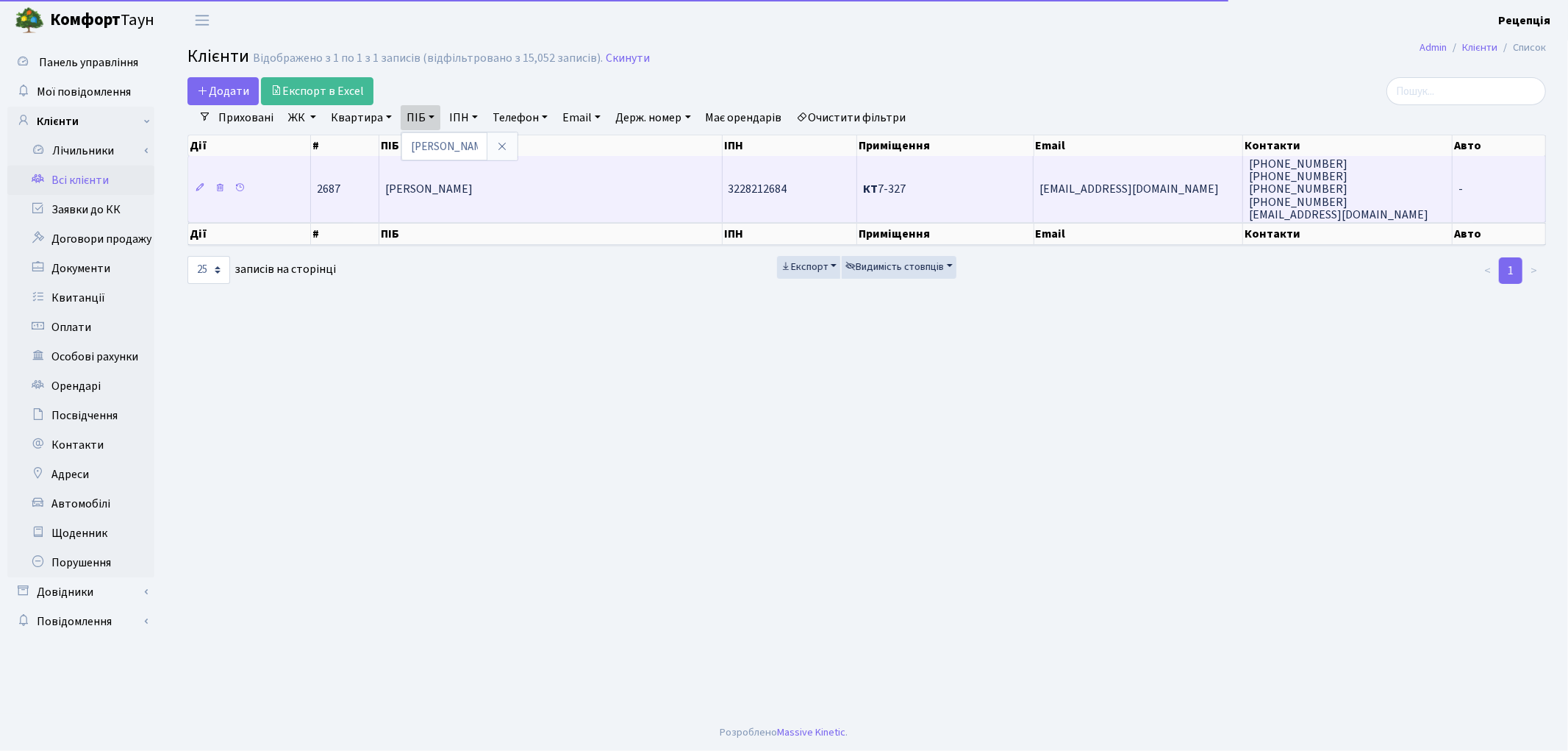
click at [451, 203] on td "Новохацька [PERSON_NAME]" at bounding box center [550, 189] width 343 height 66
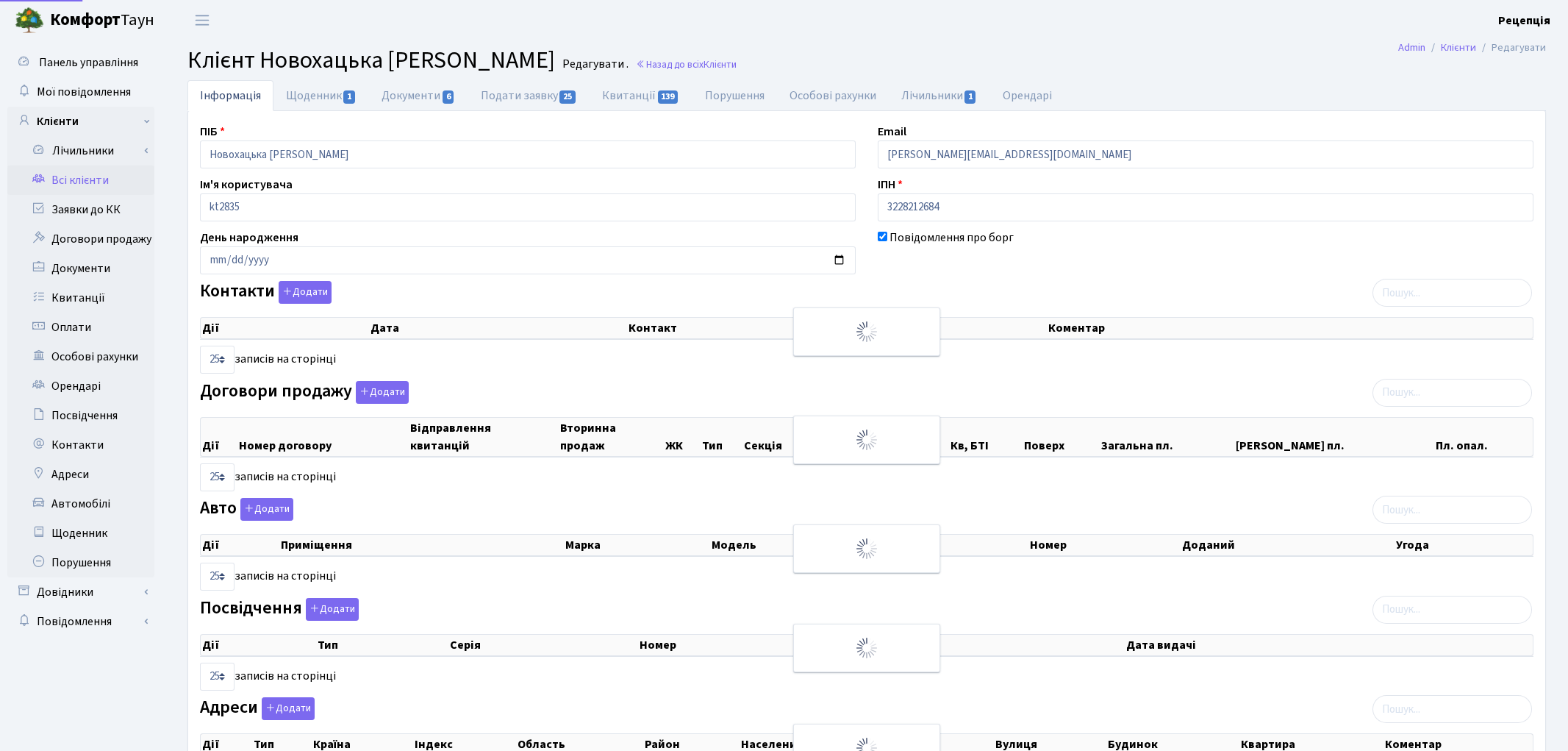
select select "25"
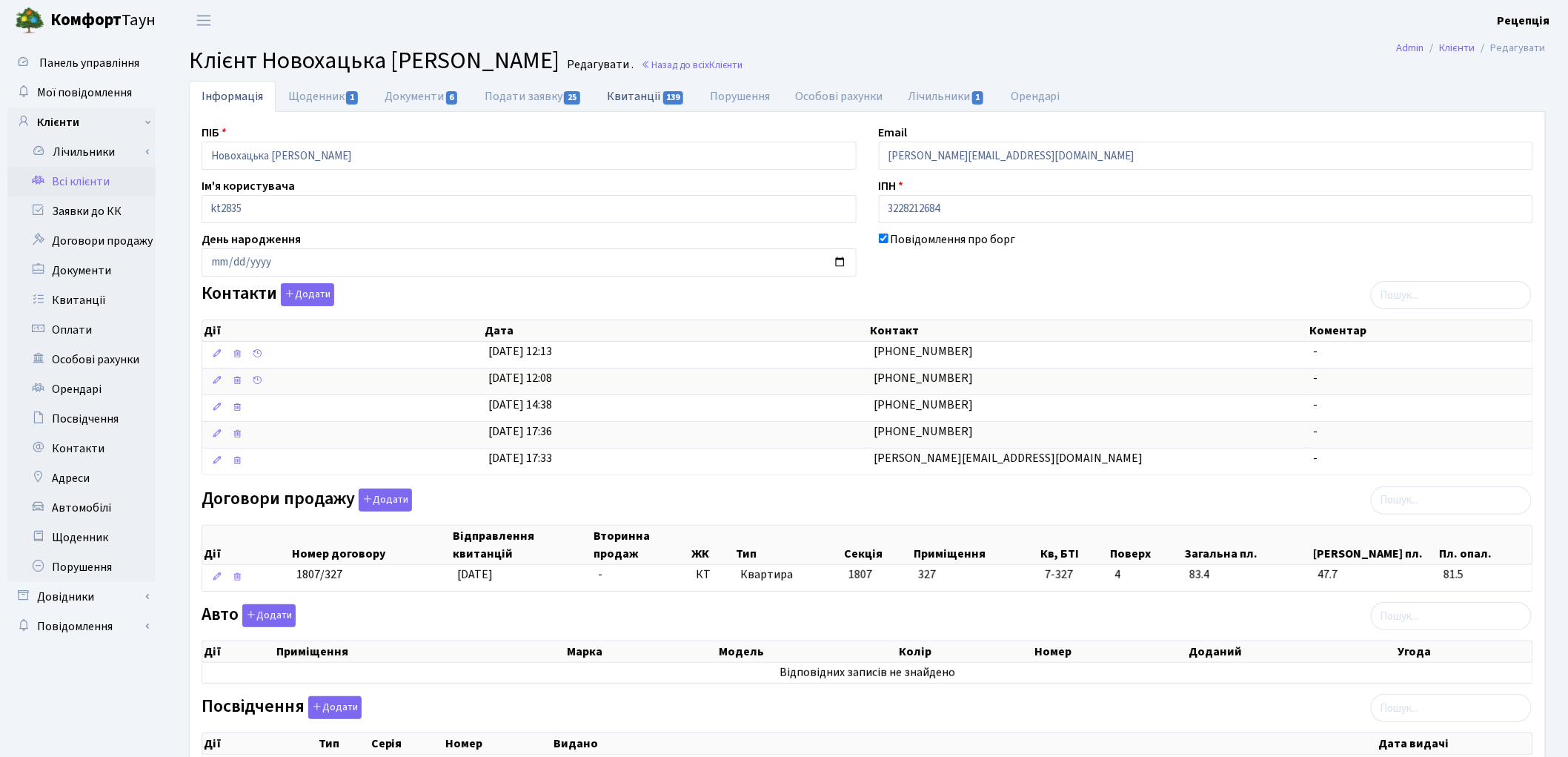
click at [627, 108] on link "Квитанції 139" at bounding box center [645, 96] width 103 height 31
select select "25"
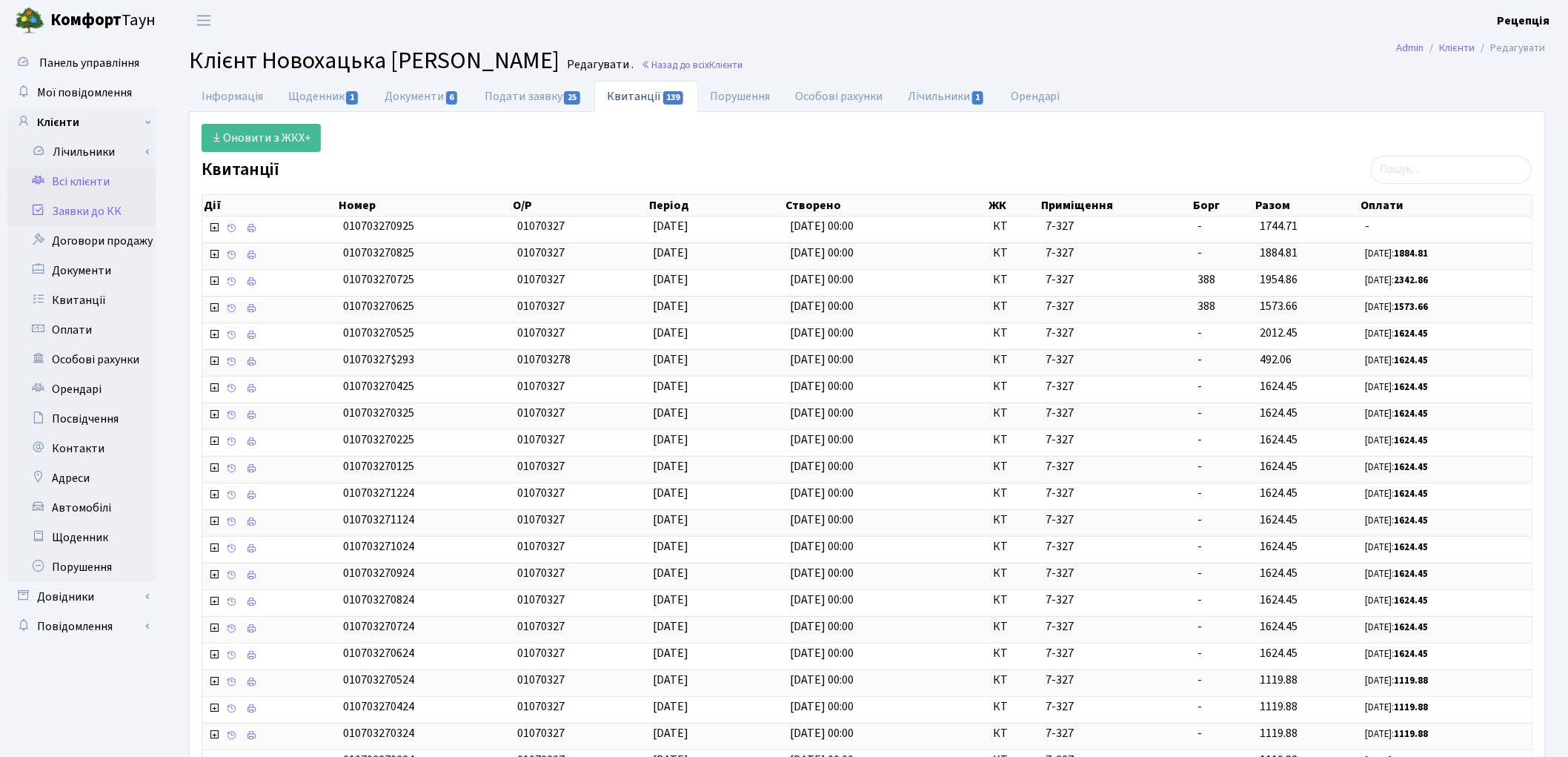
click at [83, 201] on link "Заявки до КК" at bounding box center [81, 211] width 148 height 30
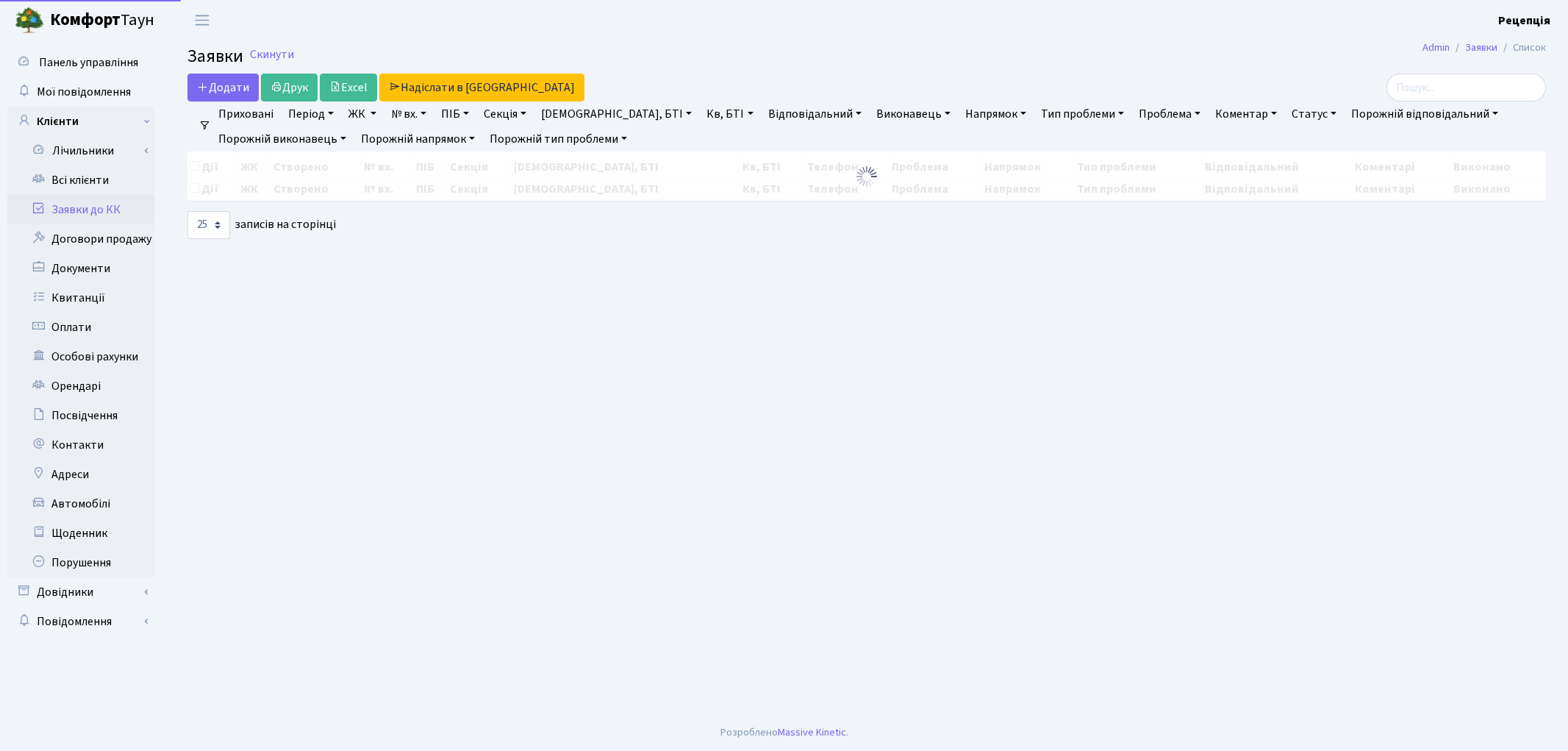
select select "25"
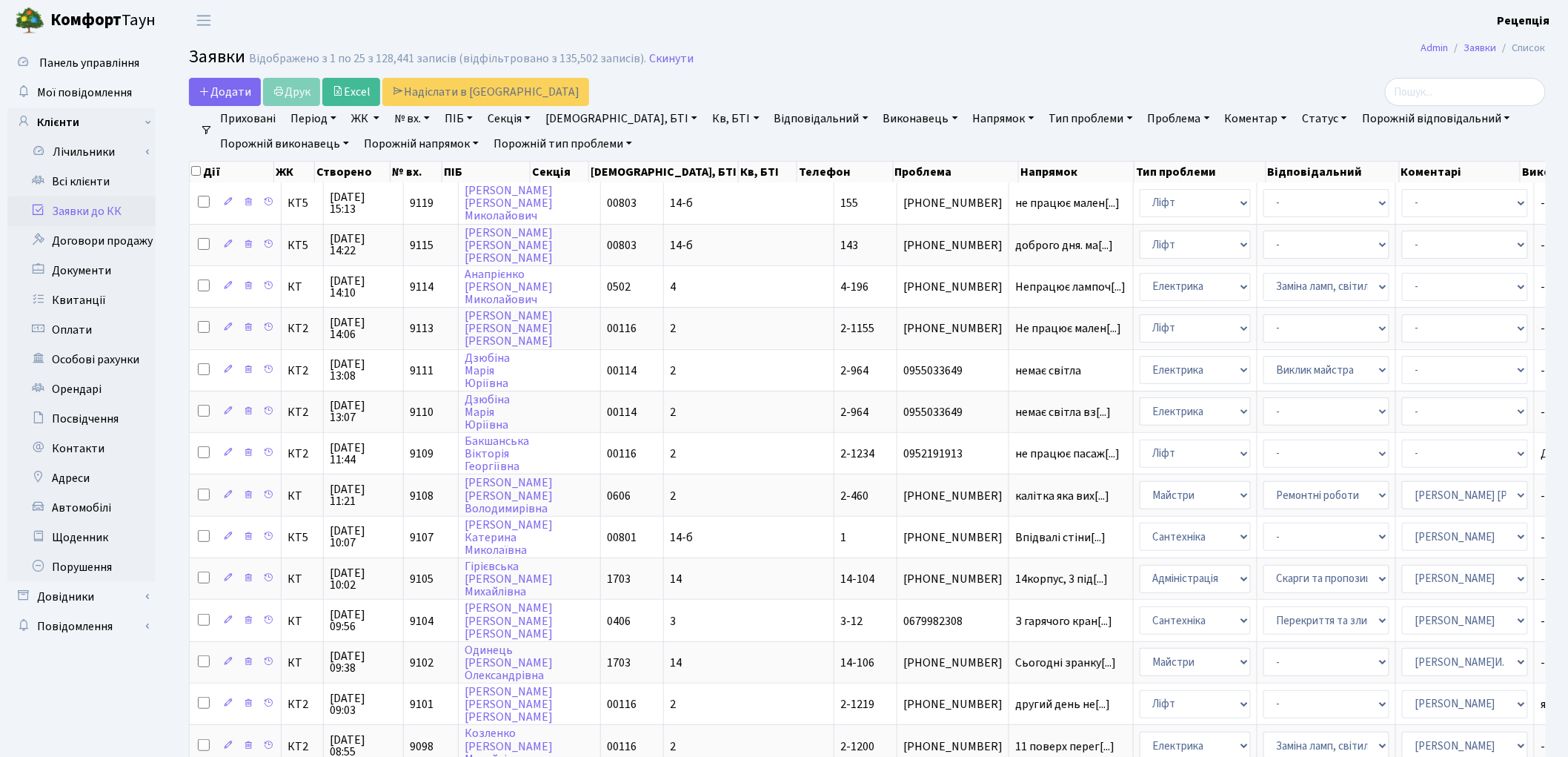
click at [449, 124] on link "ПІБ" at bounding box center [458, 118] width 40 height 25
type input "новохацька"
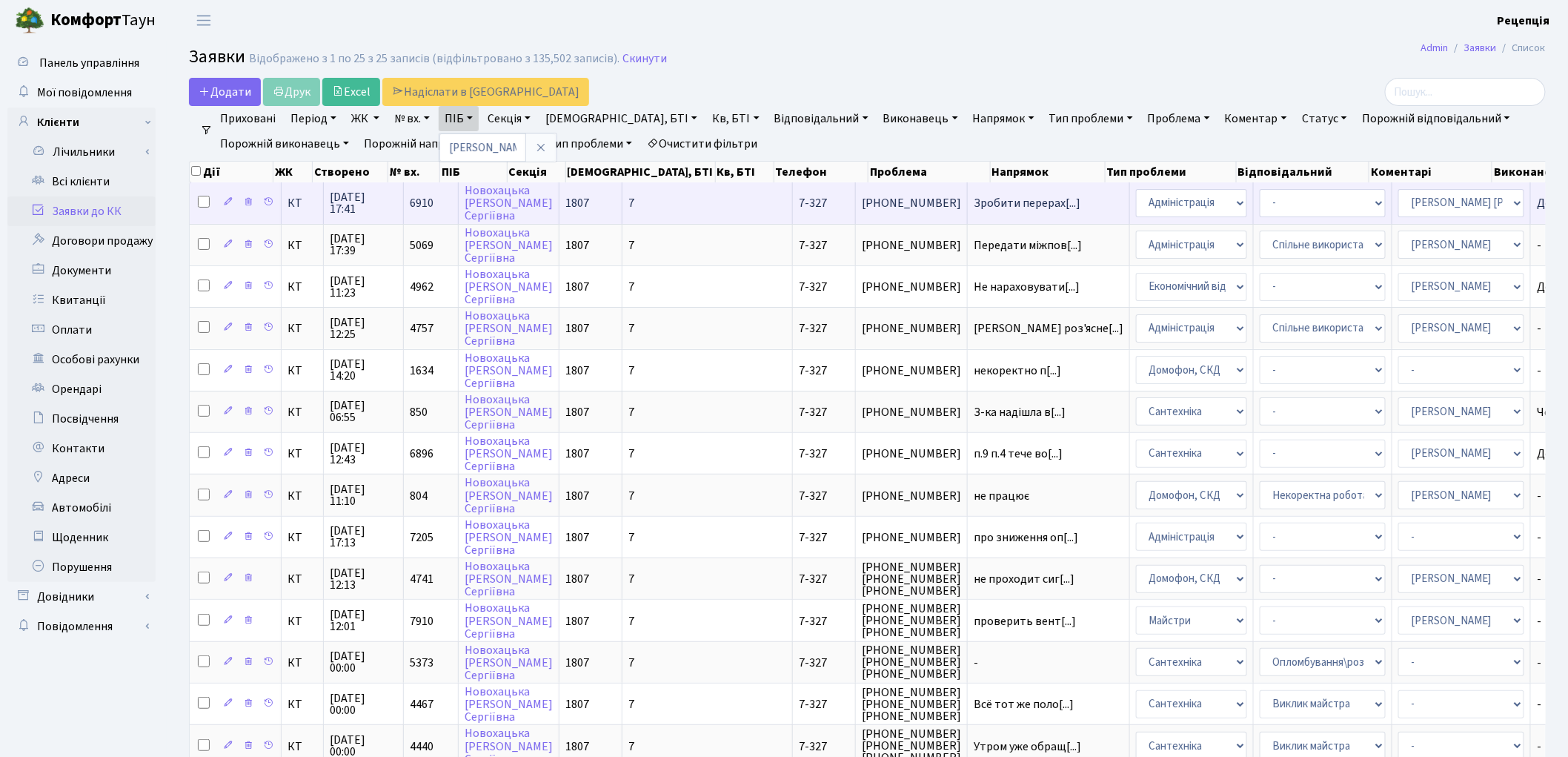
click at [623, 202] on td "7" at bounding box center [708, 202] width 171 height 40
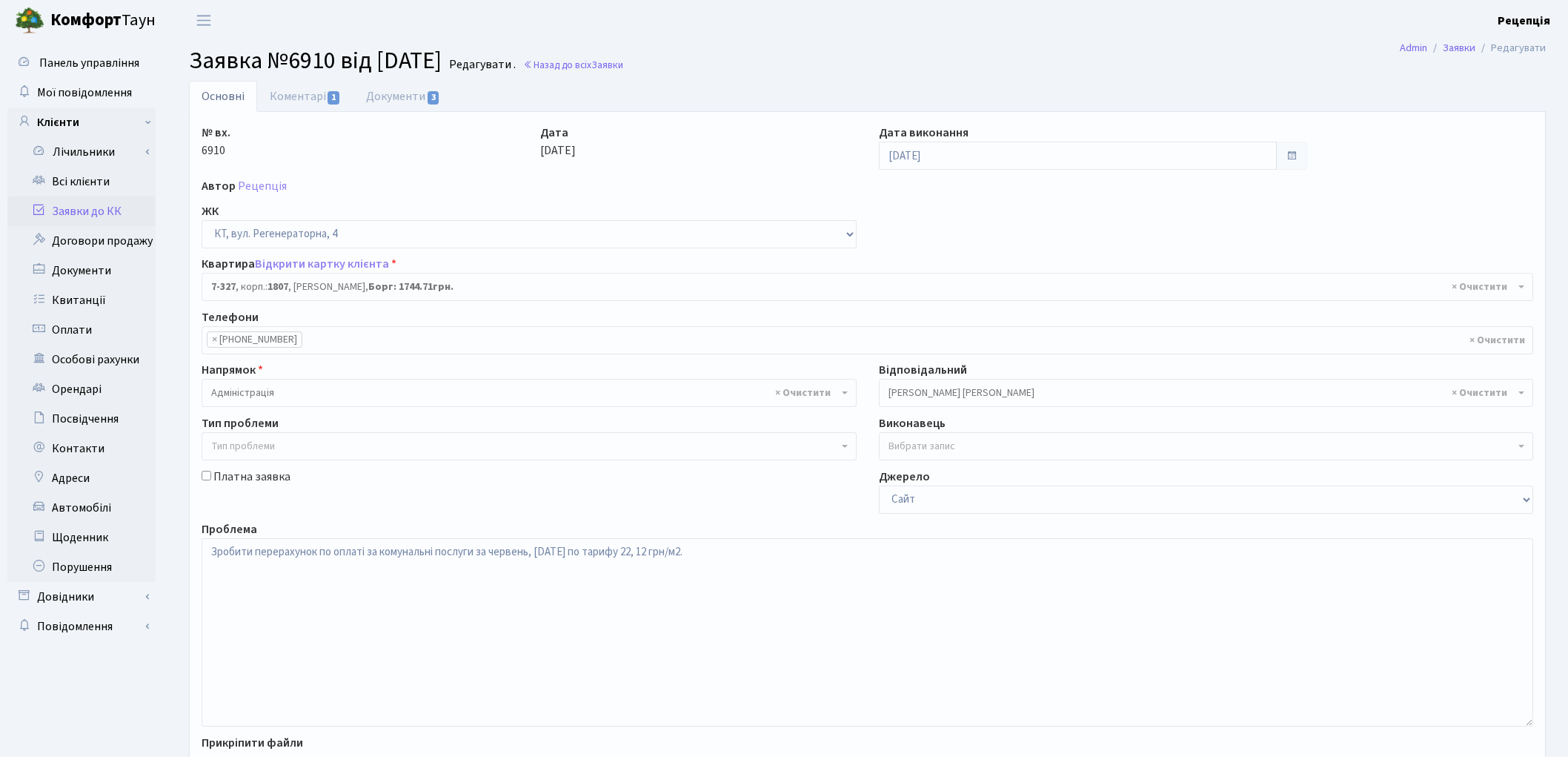
select select "4847"
click at [413, 104] on link "Документи 3" at bounding box center [403, 96] width 100 height 31
select select "25"
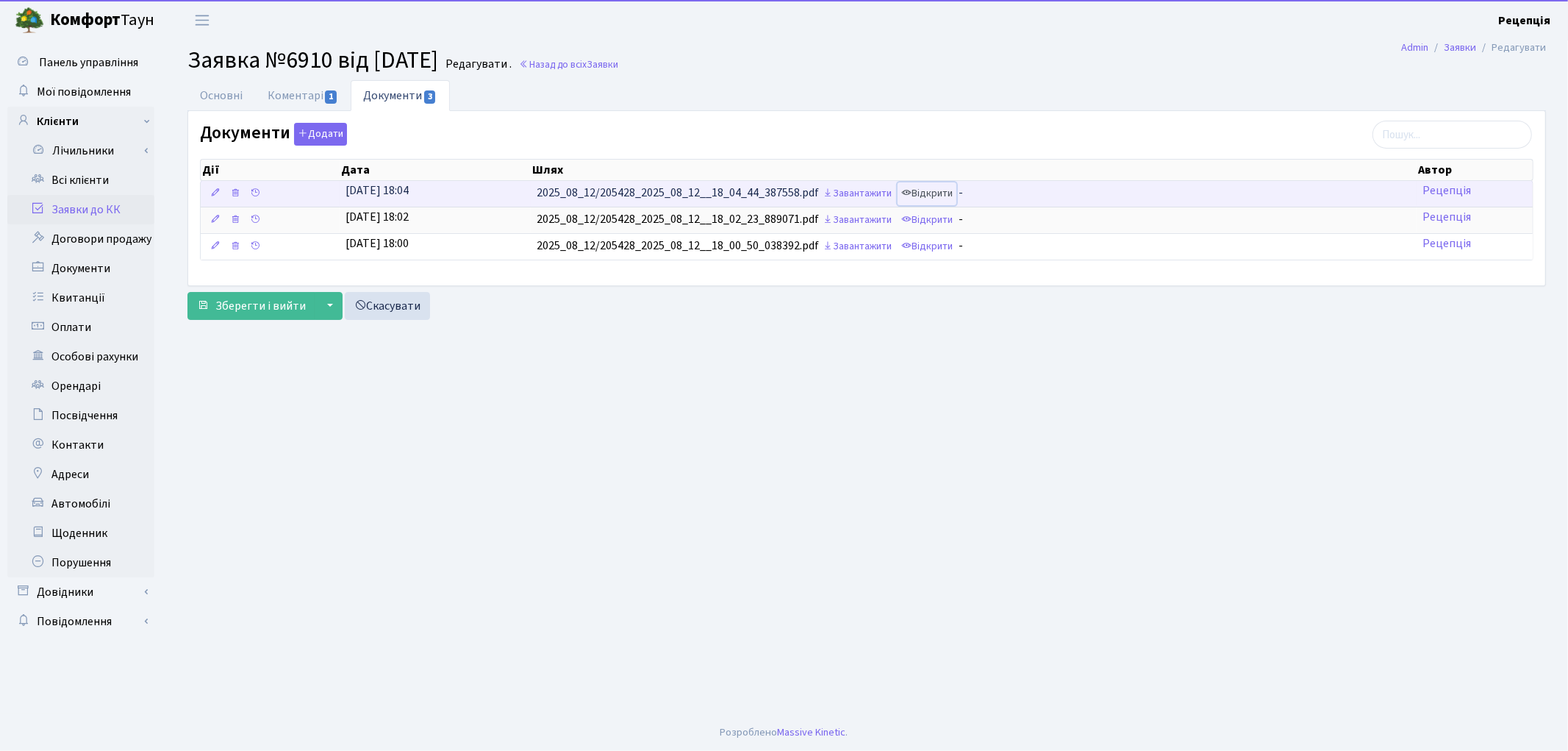
click at [956, 190] on link "Відкрити" at bounding box center [927, 194] width 59 height 22
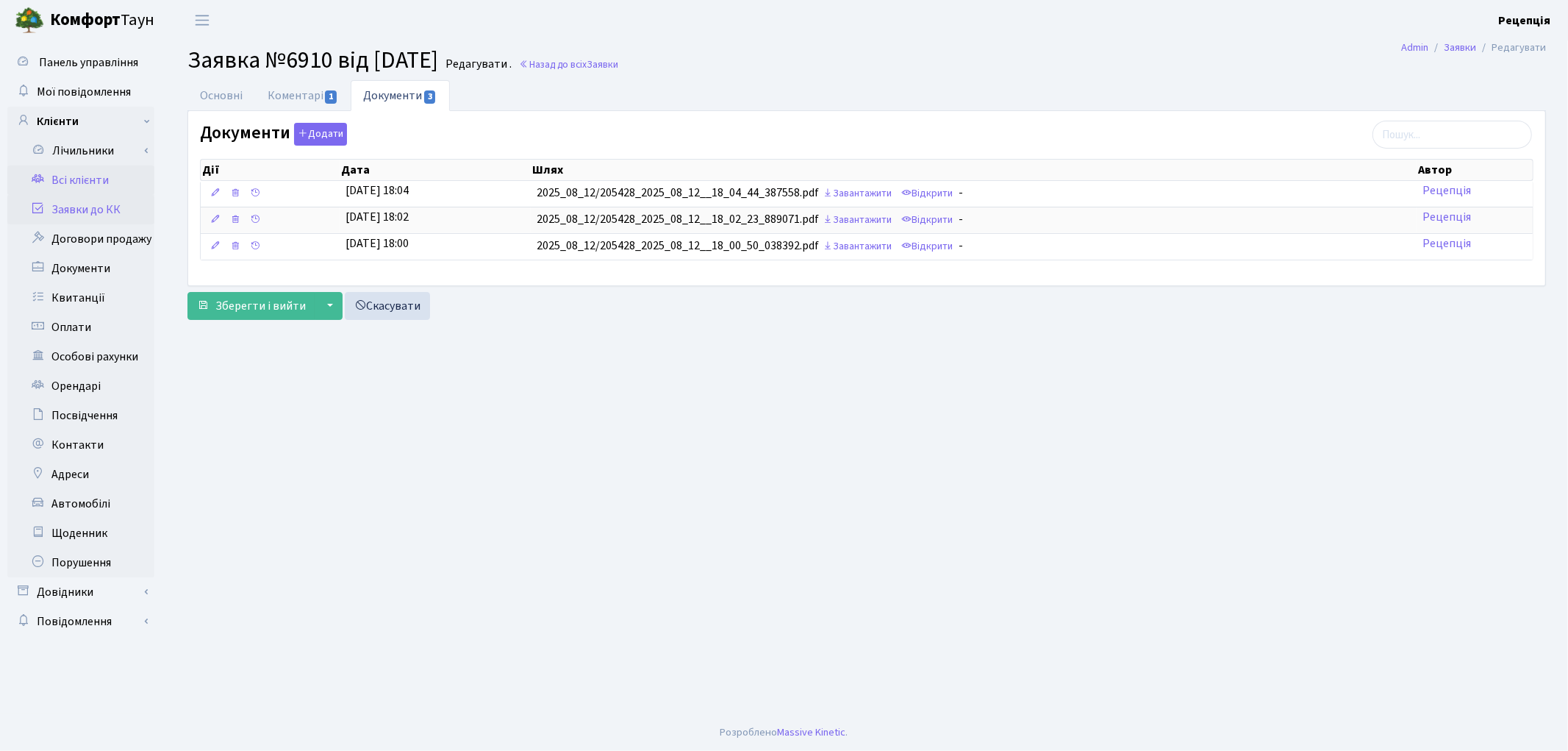
click at [77, 182] on link "Всі клієнти" at bounding box center [80, 180] width 147 height 30
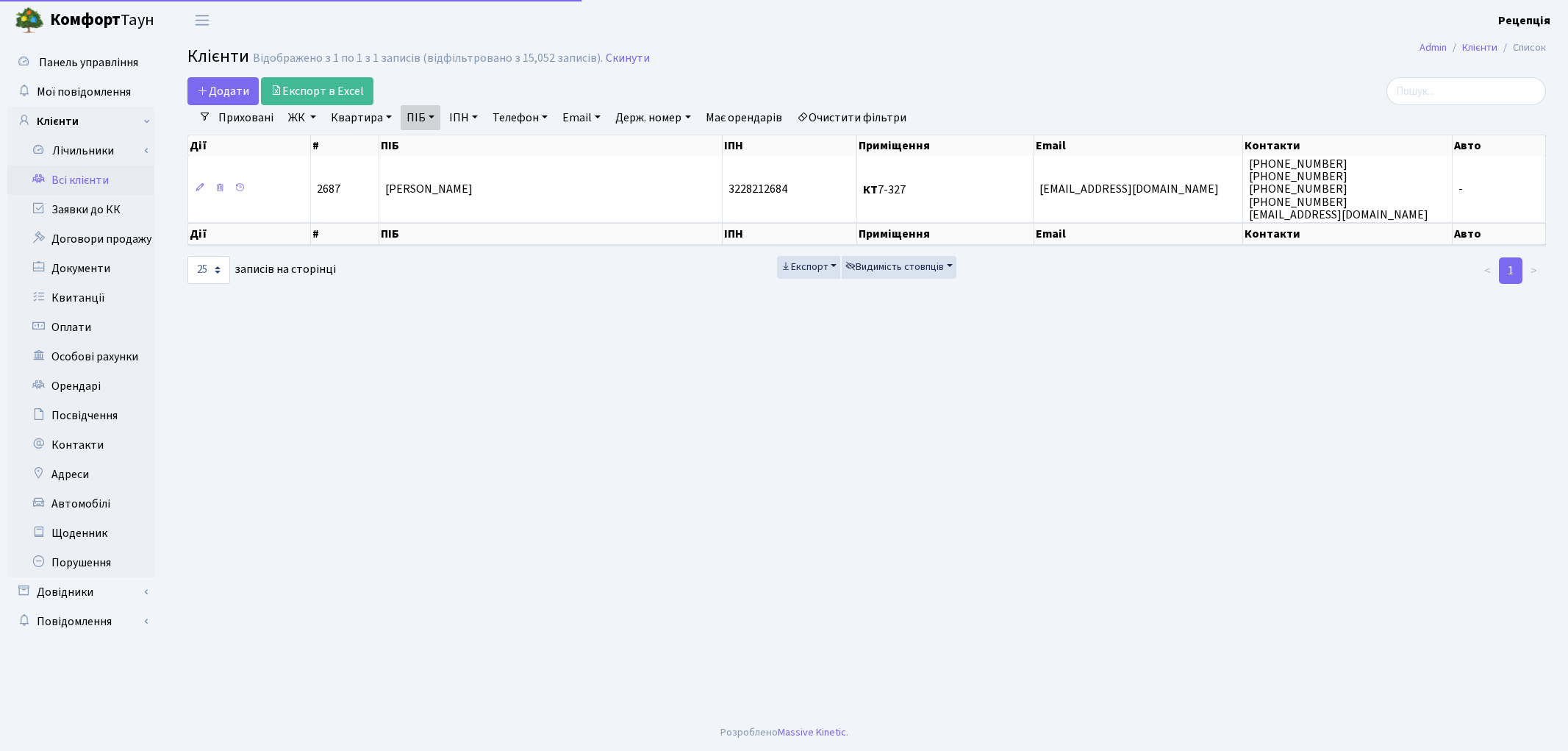
select select "25"
click at [865, 117] on link "Очистити фільтри" at bounding box center [851, 117] width 121 height 25
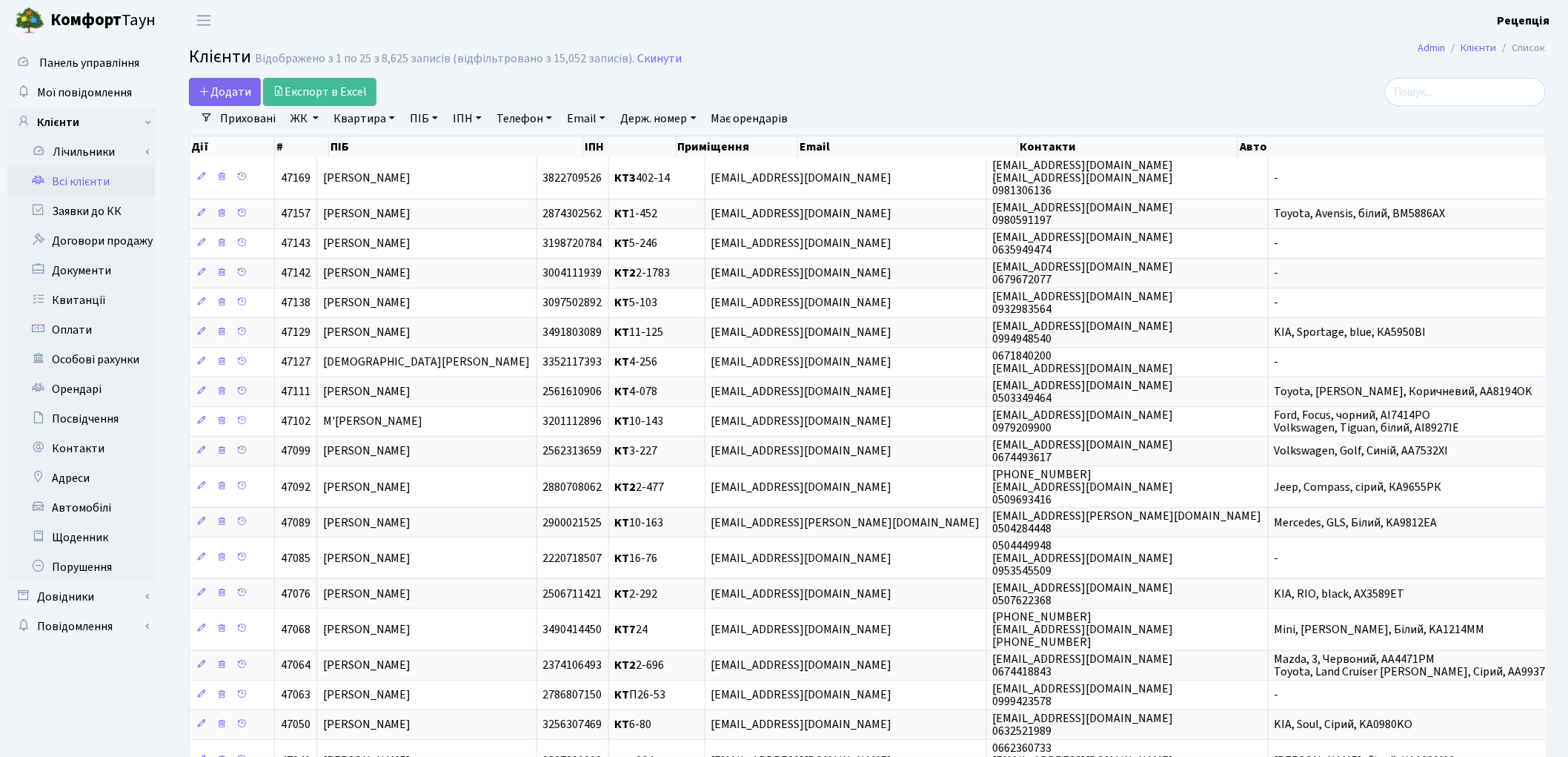
click at [313, 120] on link "ЖК" at bounding box center [304, 118] width 40 height 25
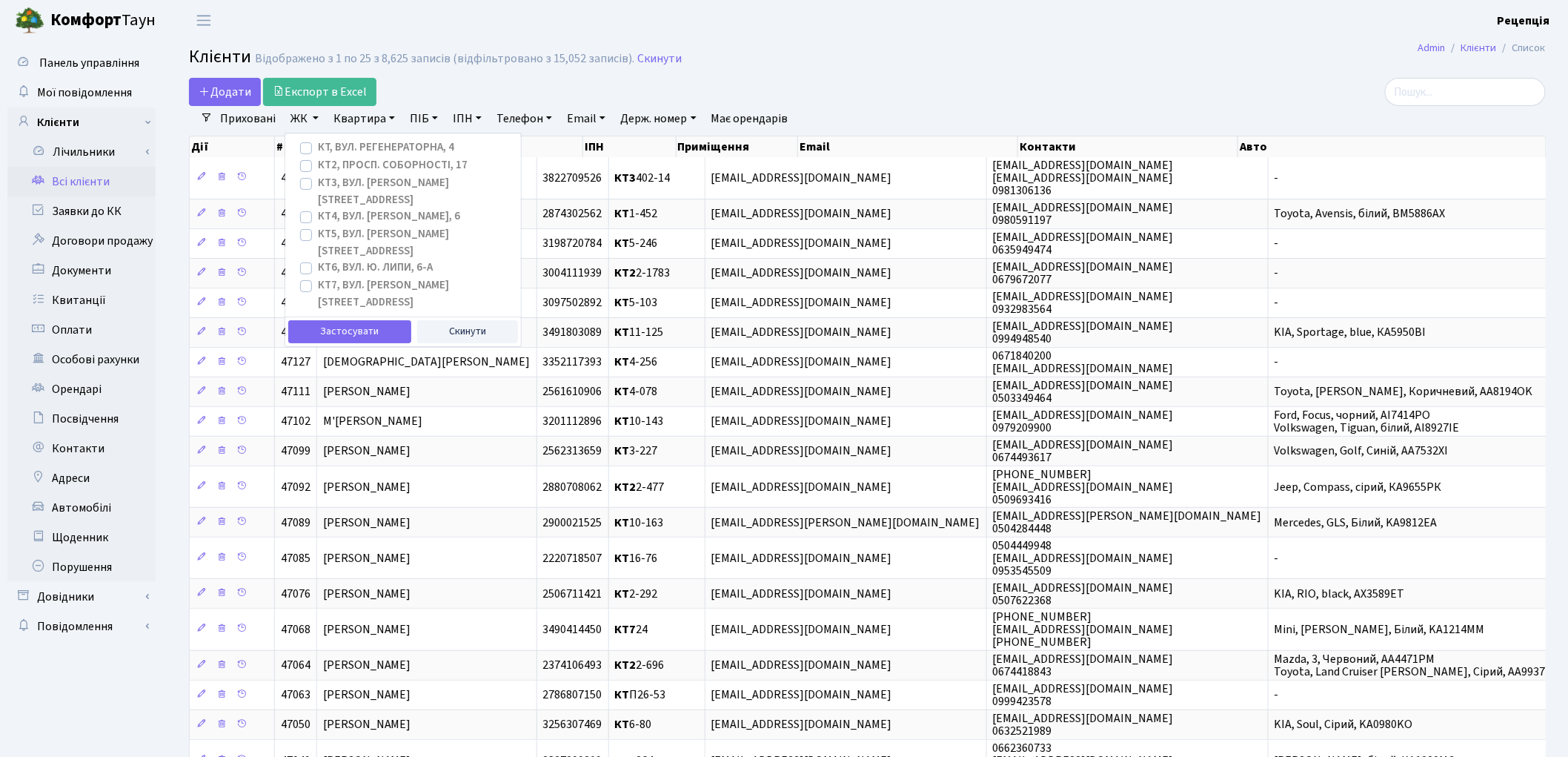
click at [318, 165] on label "КТ2, просп. Соборності, 17" at bounding box center [393, 165] width 150 height 17
click at [318, 165] on input "КТ2, просп. Соборності, 17" at bounding box center [323, 162] width 10 height 10
checkbox input "true"
drag, startPoint x: 332, startPoint y: 289, endPoint x: 338, endPoint y: 282, distance: 9.2
click at [332, 320] on button "Застосувати" at bounding box center [350, 331] width 123 height 23
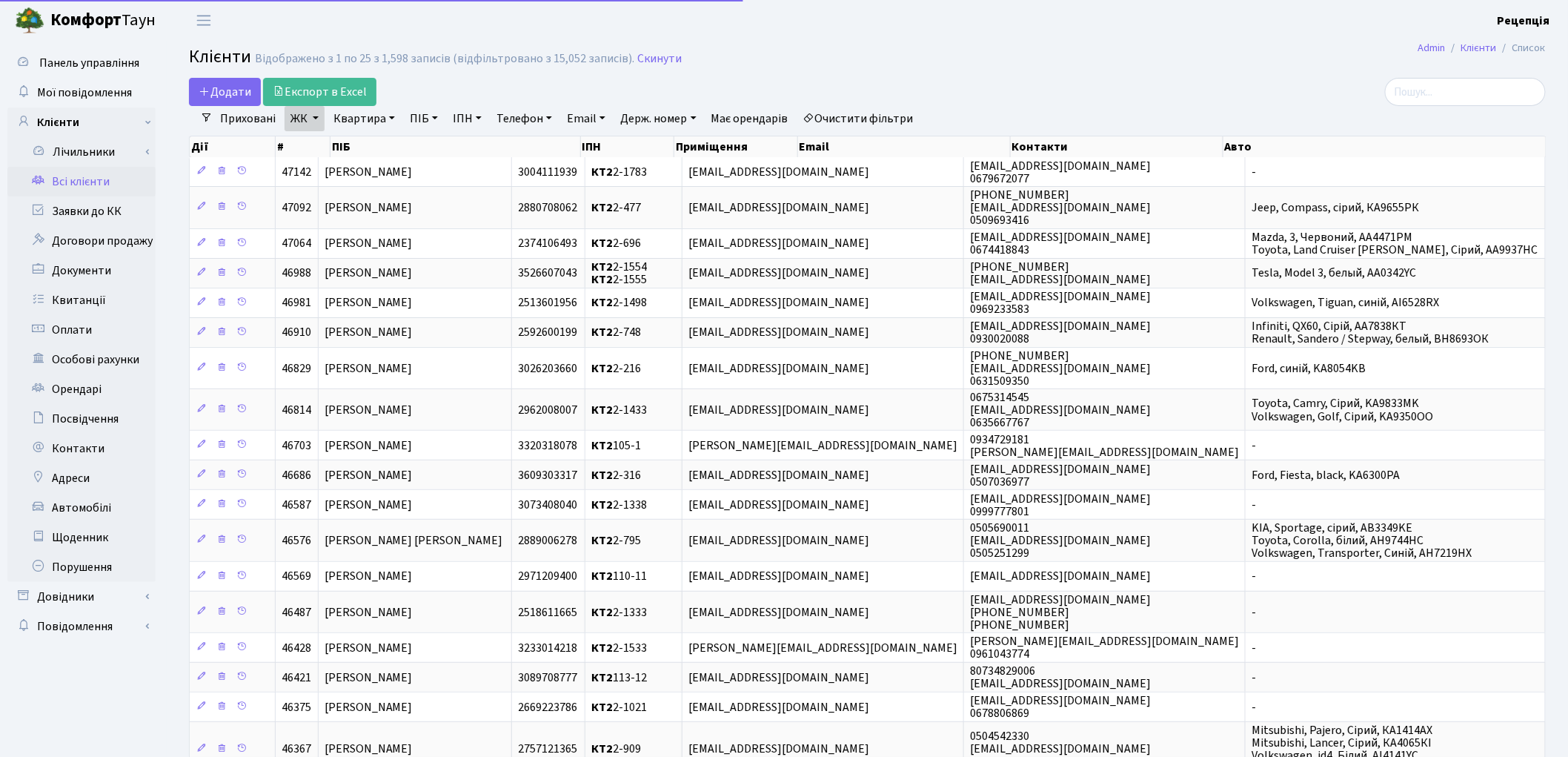
click at [372, 120] on link "Квартира" at bounding box center [364, 118] width 74 height 25
type input "7-327"
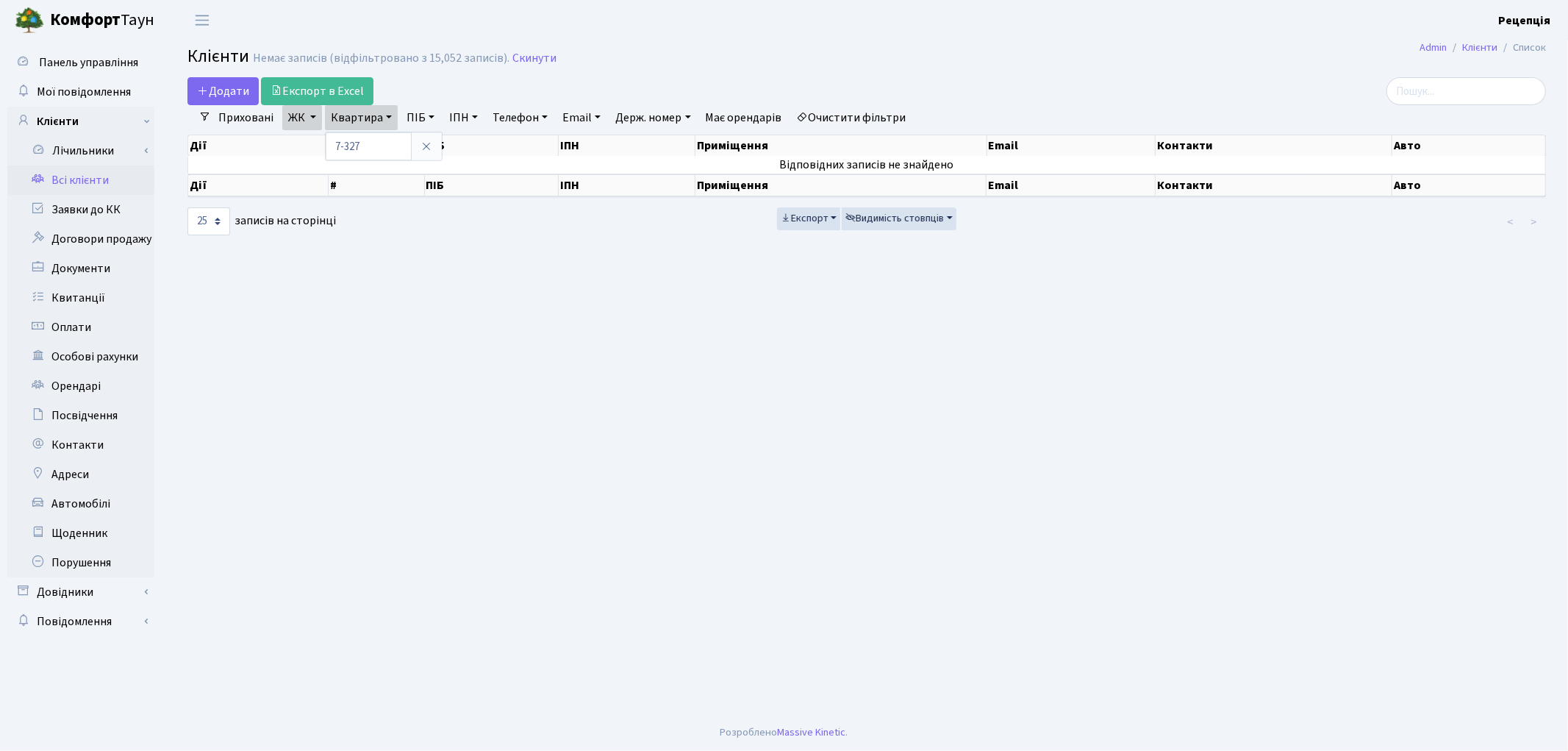
click at [310, 118] on link "ЖК" at bounding box center [302, 117] width 39 height 25
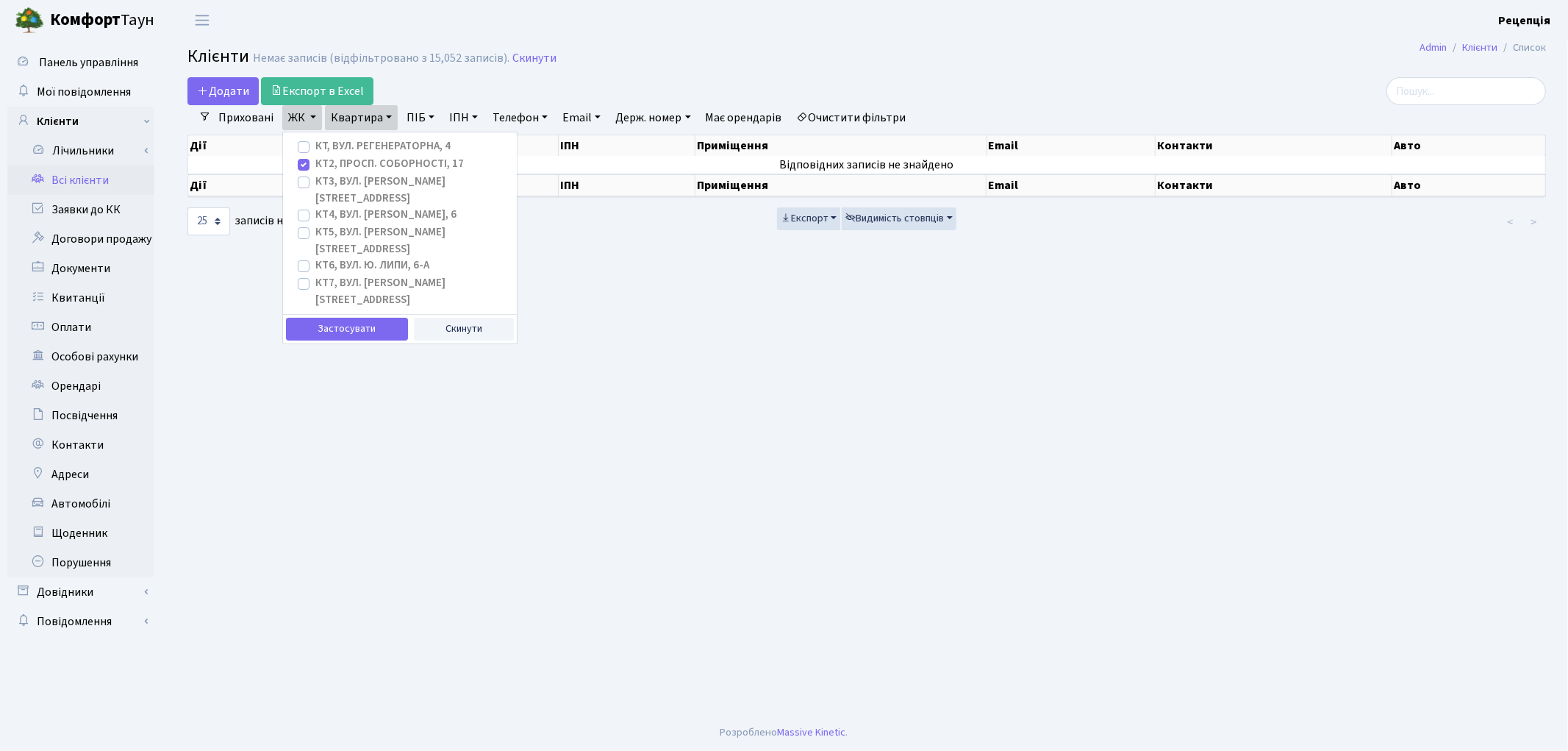
click at [316, 164] on label "КТ2, просп. Соборності, 17" at bounding box center [389, 164] width 149 height 17
click at [316, 164] on input "КТ2, просп. Соборності, 17" at bounding box center [320, 161] width 10 height 10
checkbox input "false"
click at [316, 145] on label "КТ, вул. Регенераторна, 4" at bounding box center [383, 146] width 135 height 17
click at [316, 145] on input "КТ, вул. Регенераторна, 4" at bounding box center [320, 143] width 10 height 10
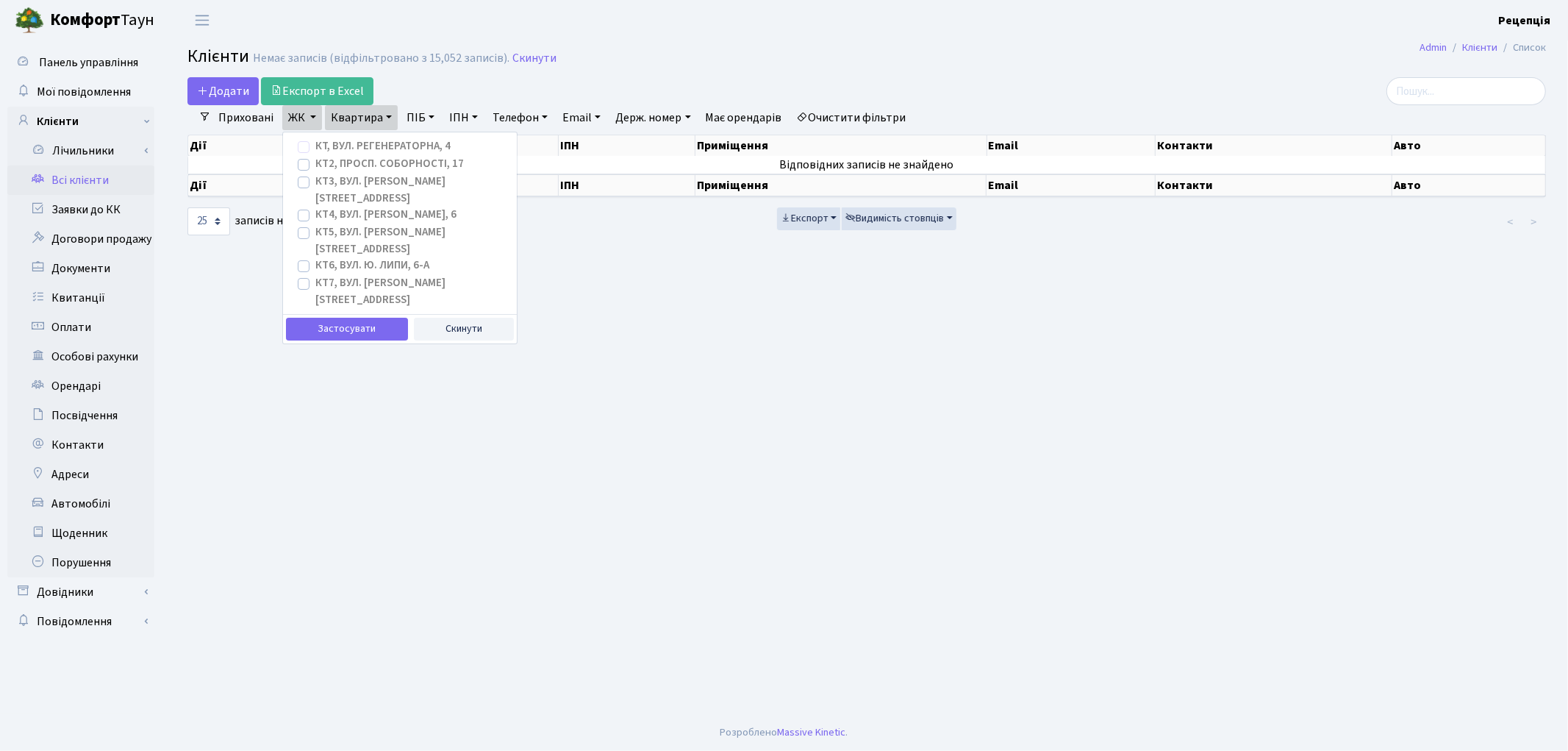
checkbox input "true"
click at [351, 317] on button "Застосувати" at bounding box center [347, 329] width 122 height 22
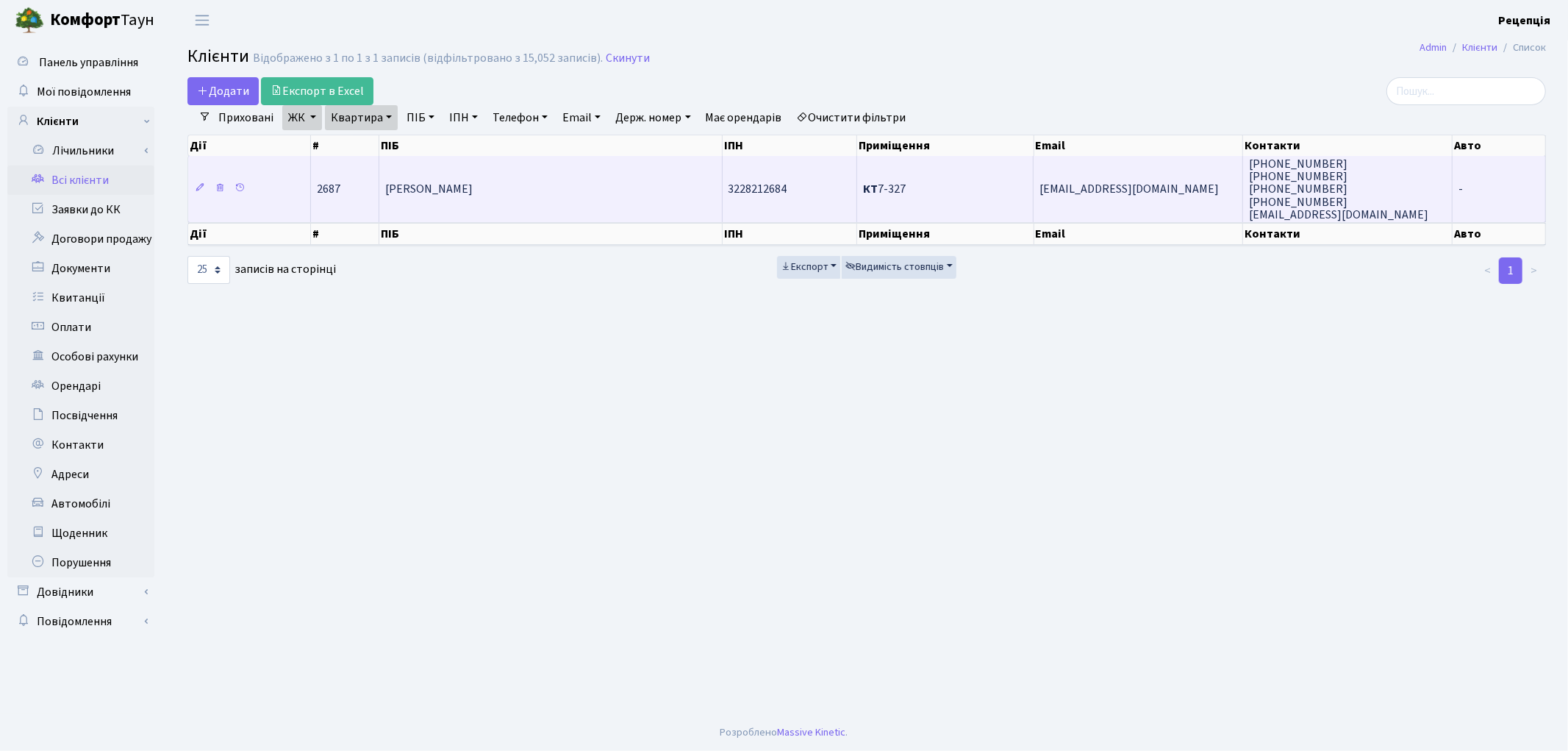
click at [468, 186] on span "Новохацька Єлизавета Сергіївна" at bounding box center [429, 190] width 88 height 16
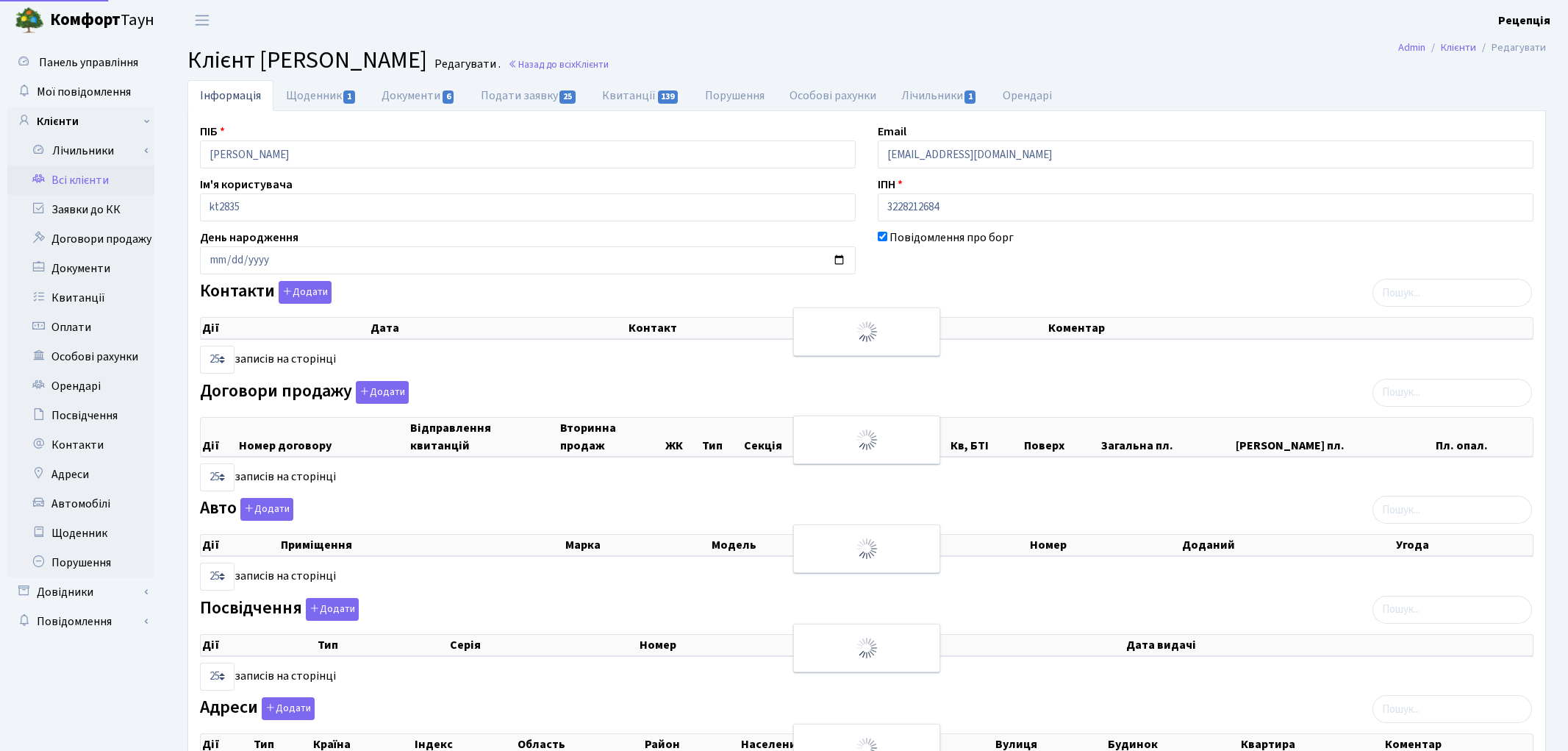
select select "25"
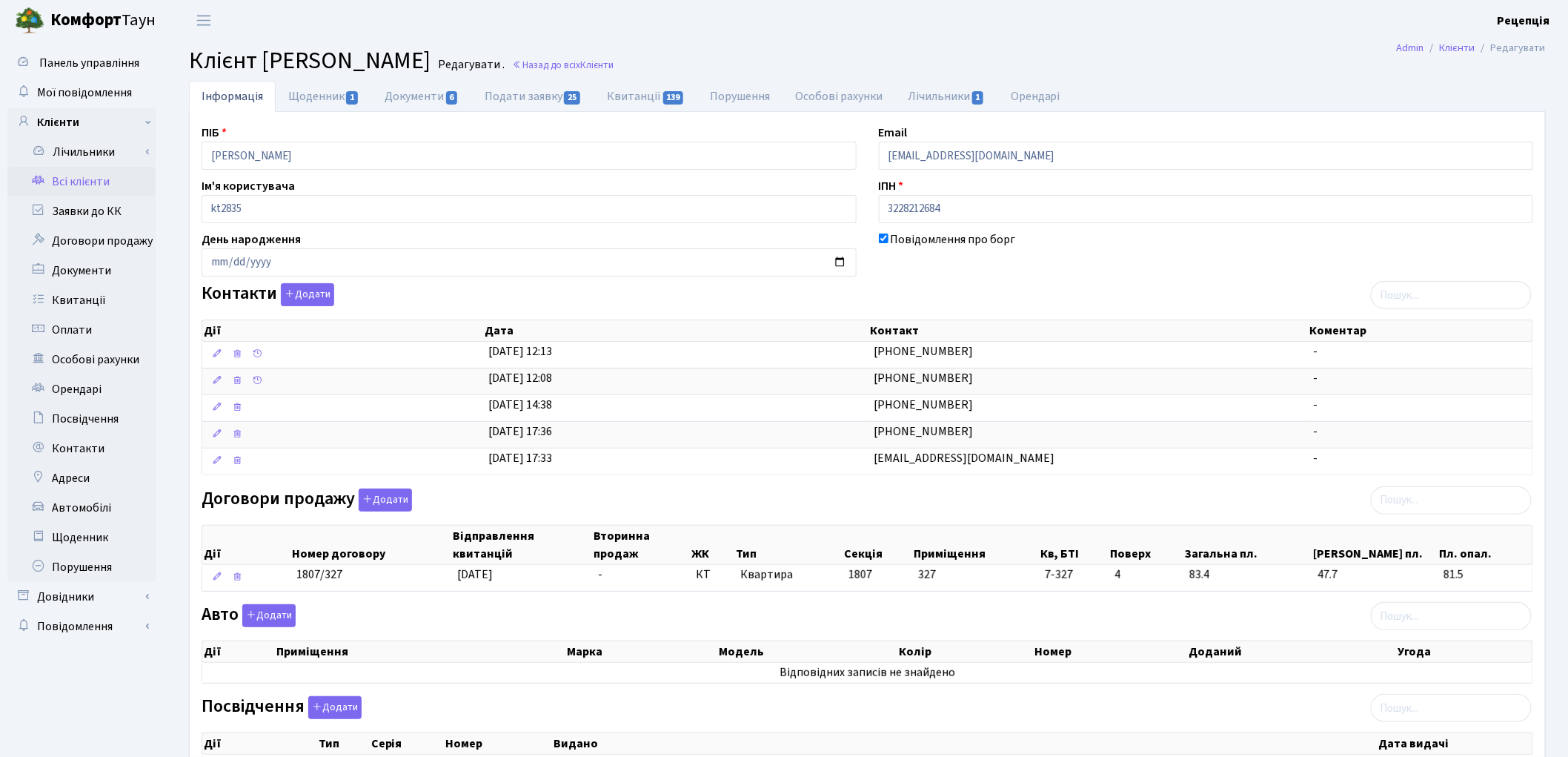
click at [109, 180] on link "Всі клієнти" at bounding box center [81, 181] width 148 height 30
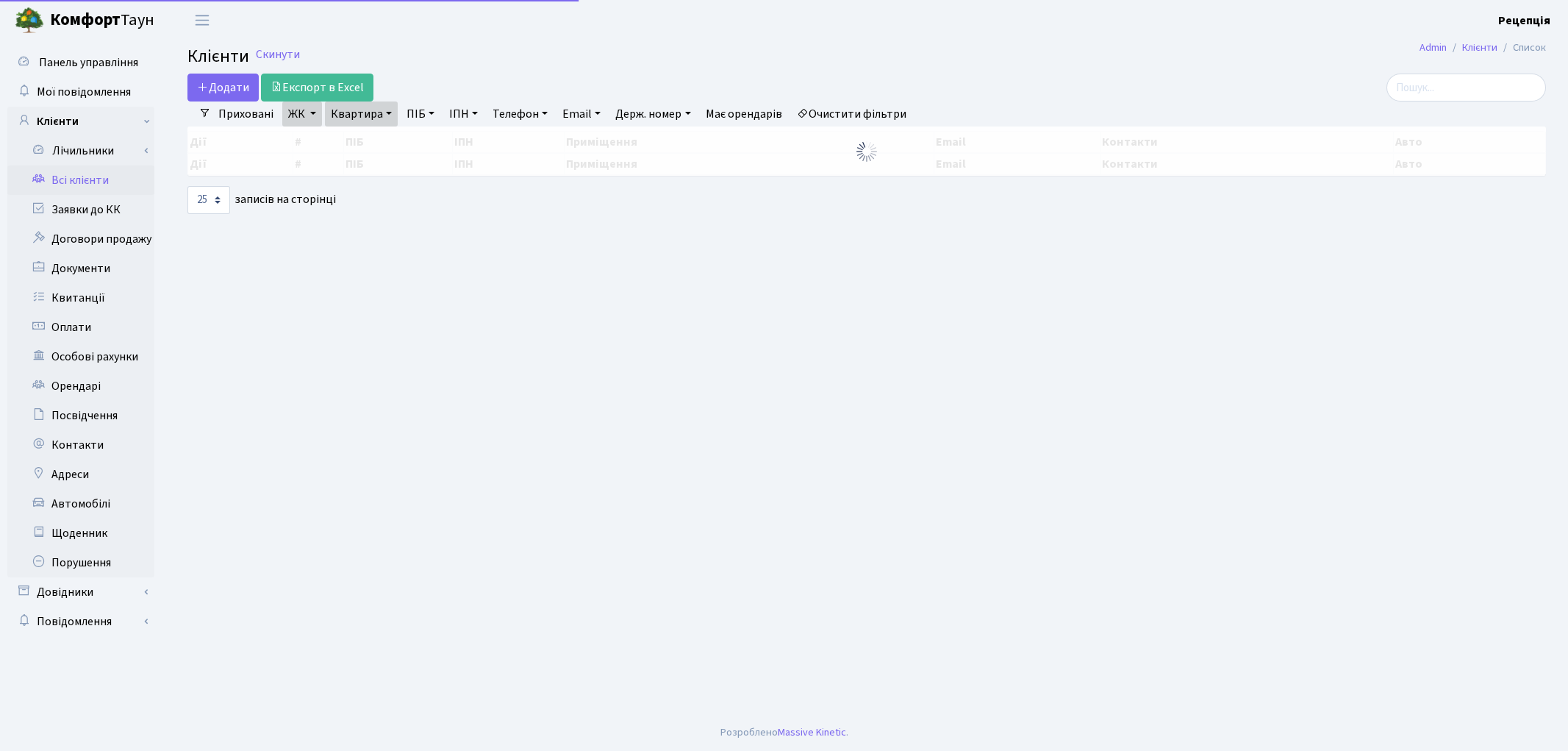
select select "25"
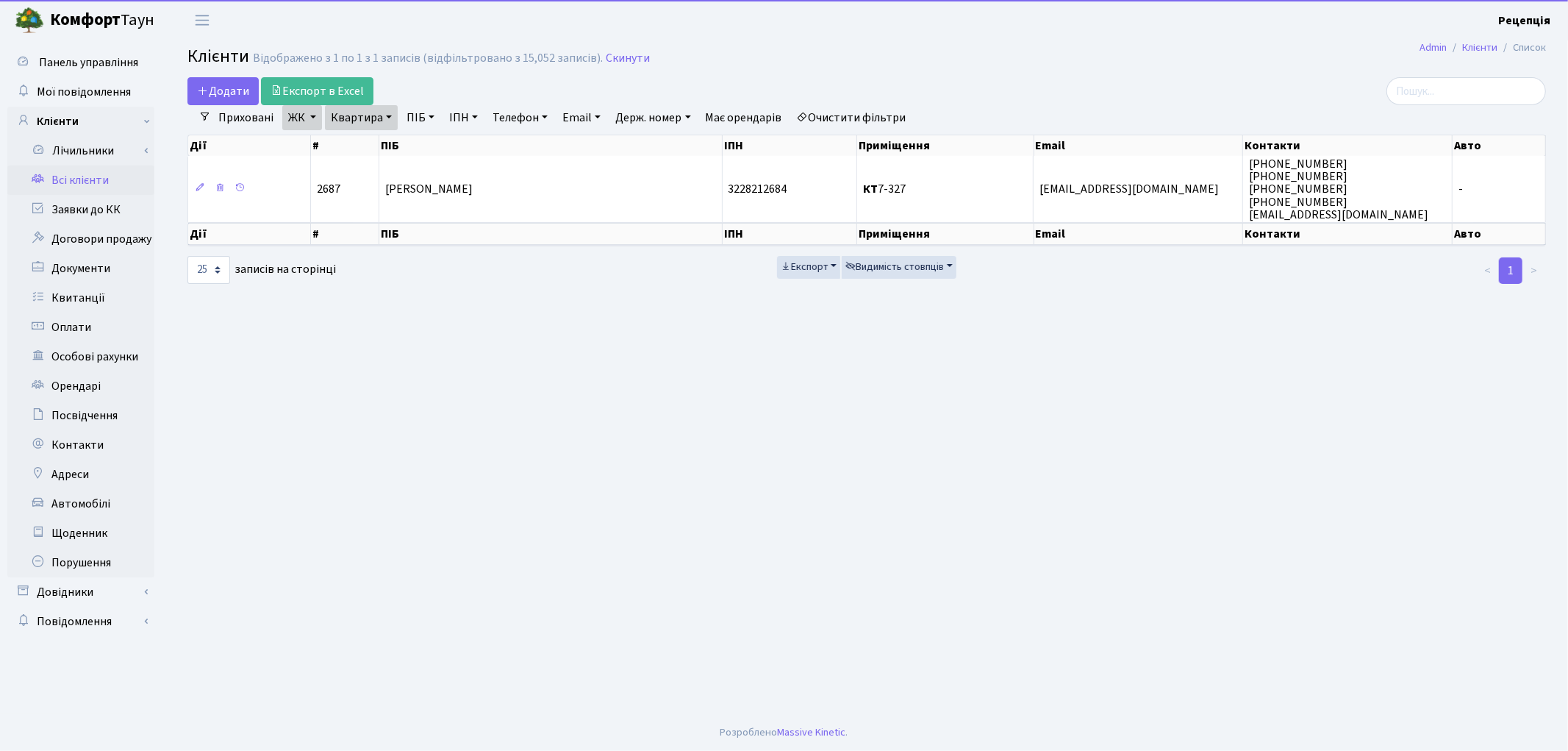
click at [289, 115] on link "ЖК" at bounding box center [302, 117] width 39 height 25
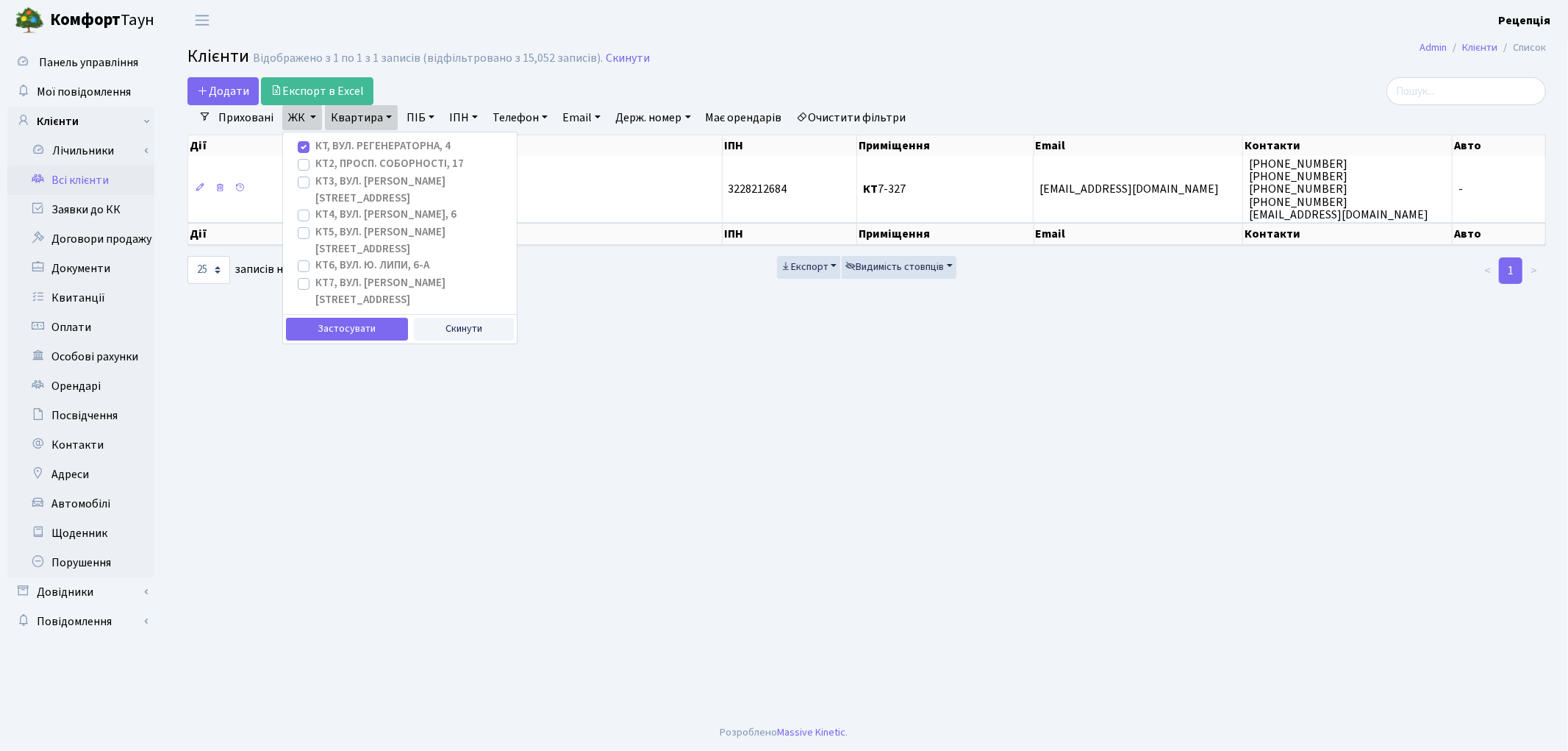
click at [316, 168] on label "КТ2, просп. Соборності, 17" at bounding box center [389, 164] width 149 height 17
click at [316, 165] on input "КТ2, просп. Соборності, 17" at bounding box center [320, 161] width 10 height 10
checkbox input "true"
click at [316, 147] on label "КТ, вул. Регенераторна, 4" at bounding box center [383, 146] width 135 height 17
click at [316, 147] on input "КТ, вул. Регенераторна, 4" at bounding box center [320, 143] width 10 height 10
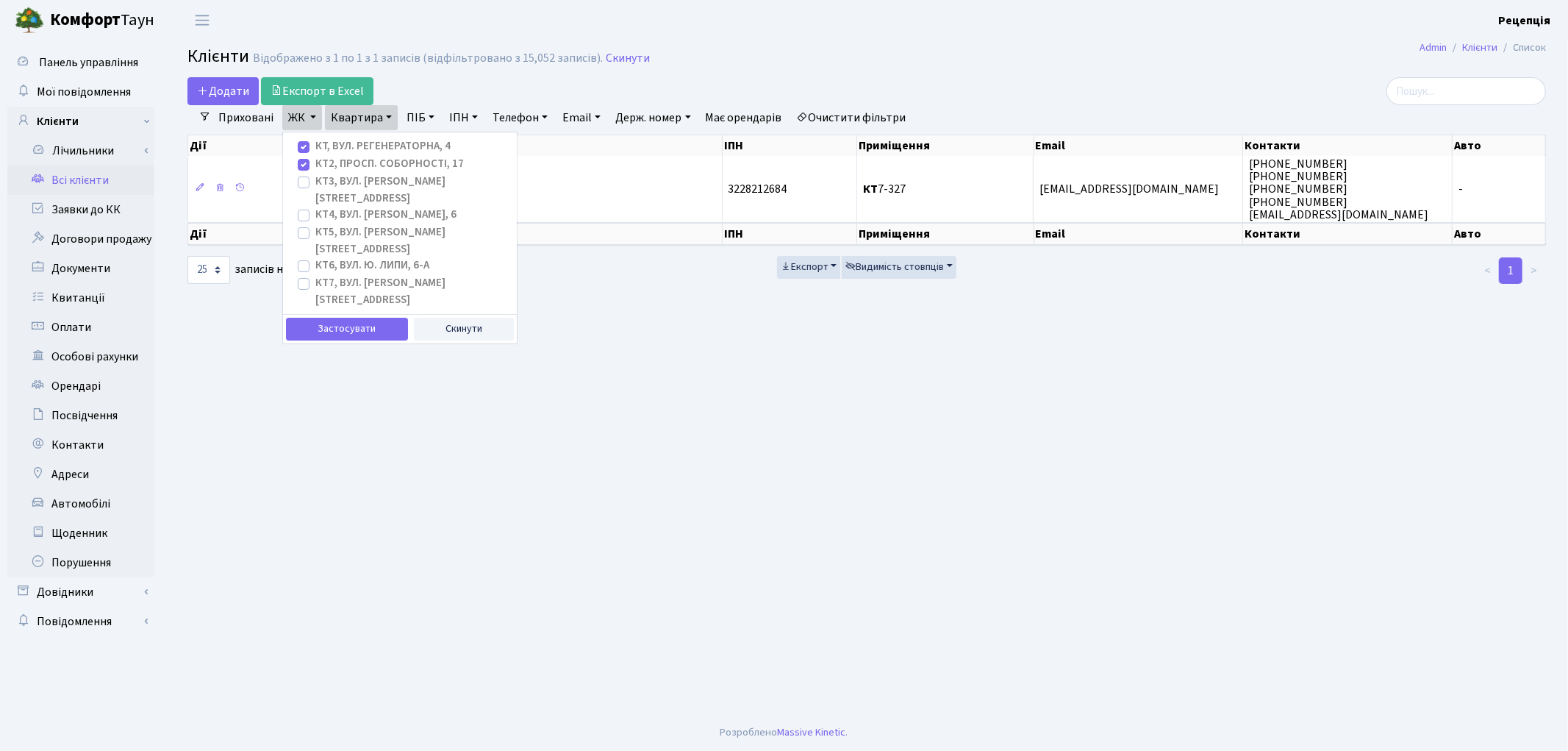
checkbox input "false"
click at [356, 112] on link "Квартира" at bounding box center [361, 117] width 73 height 25
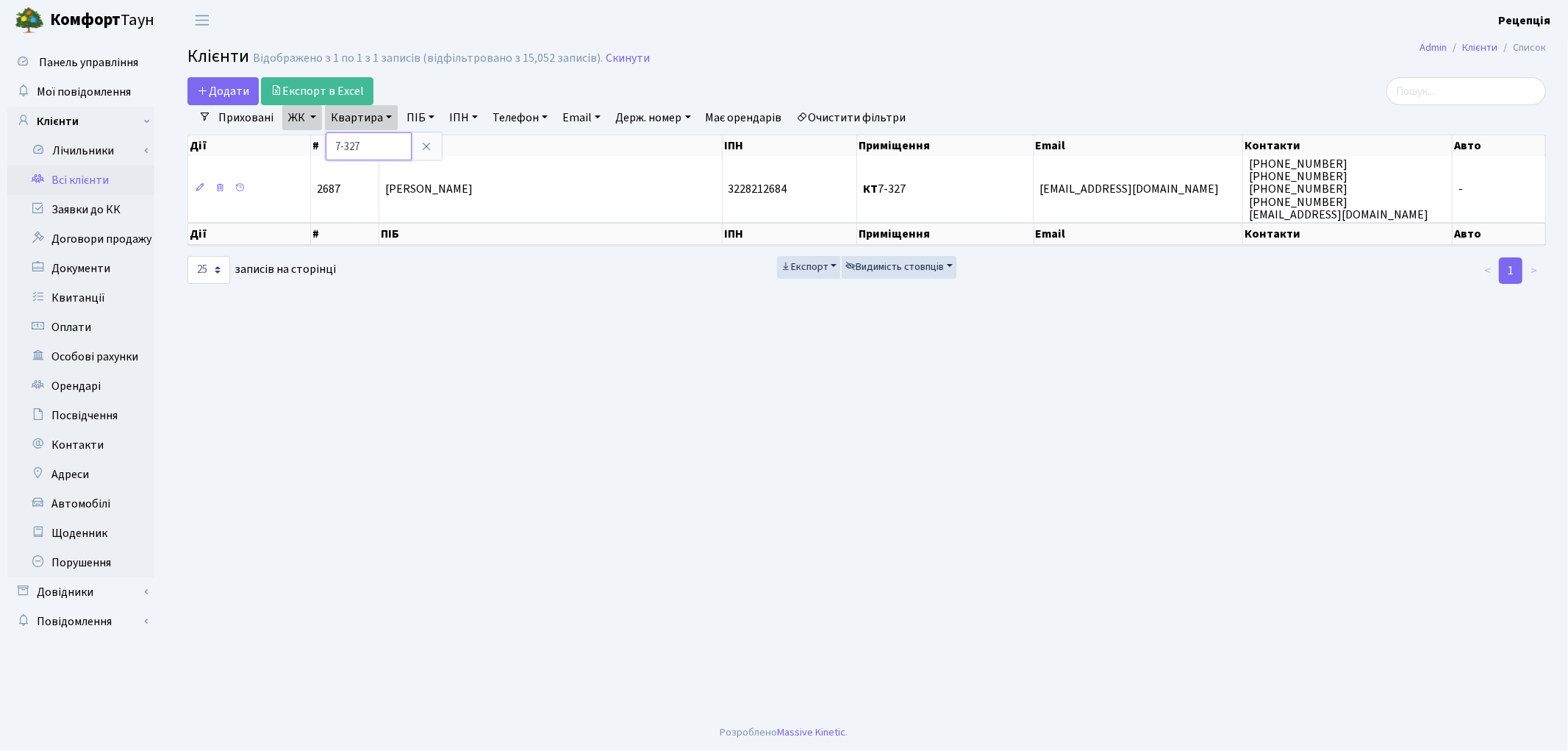
click at [358, 145] on input "7-327" at bounding box center [369, 146] width 86 height 28
type input "7"
type input "2-1410"
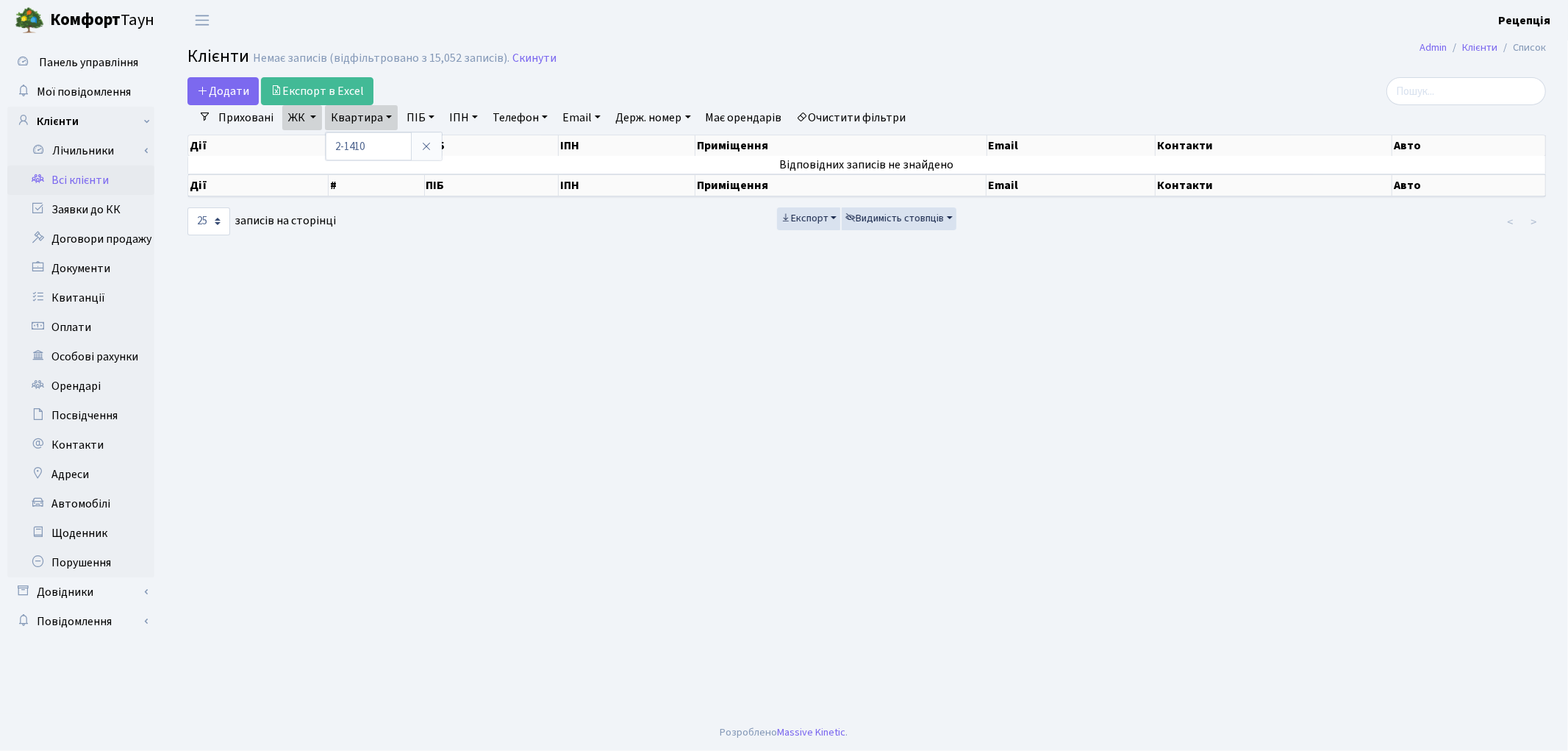
click at [831, 116] on link "Очистити фільтри" at bounding box center [851, 117] width 121 height 25
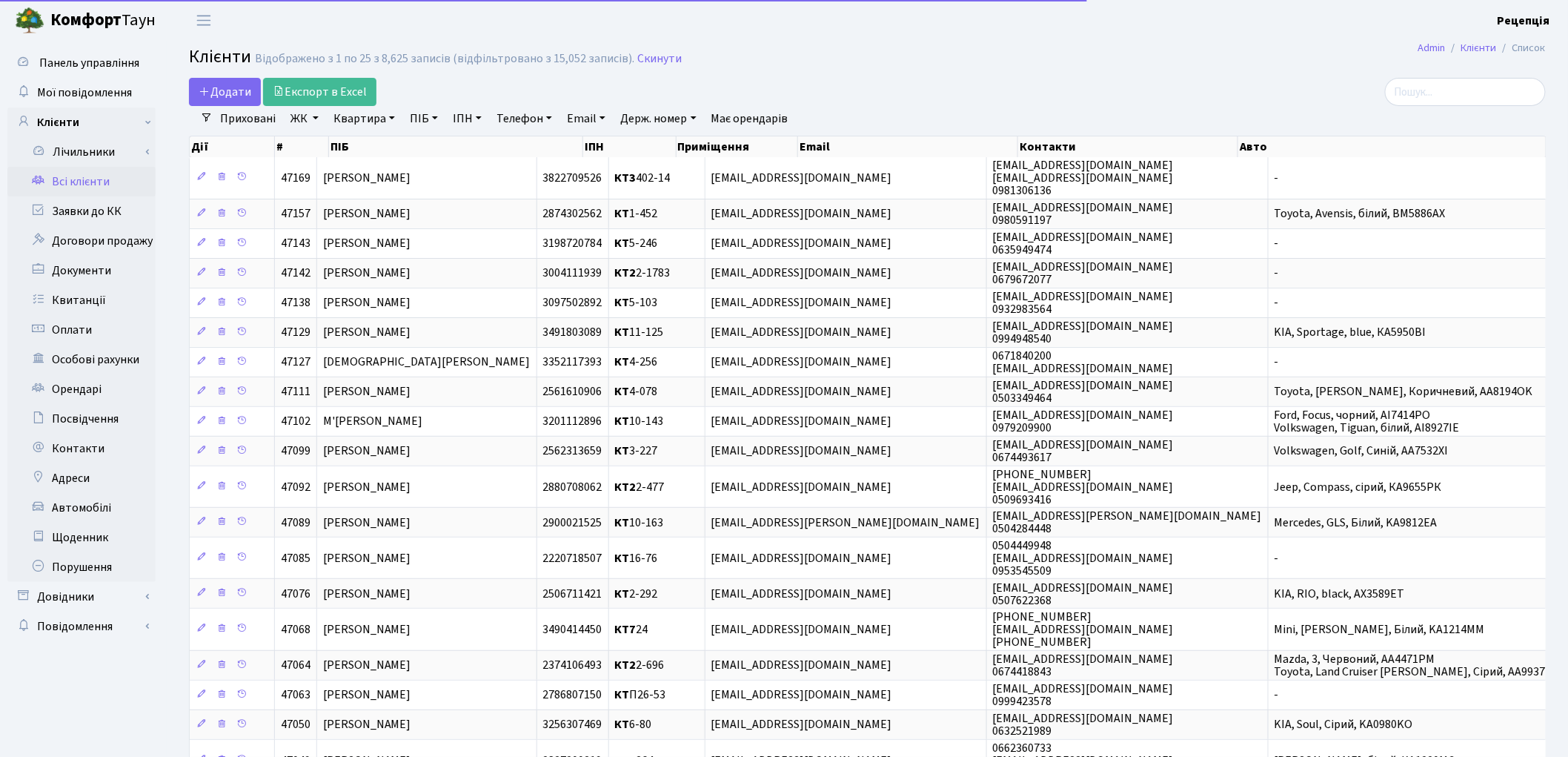
click at [299, 117] on link "ЖК" at bounding box center [304, 118] width 40 height 25
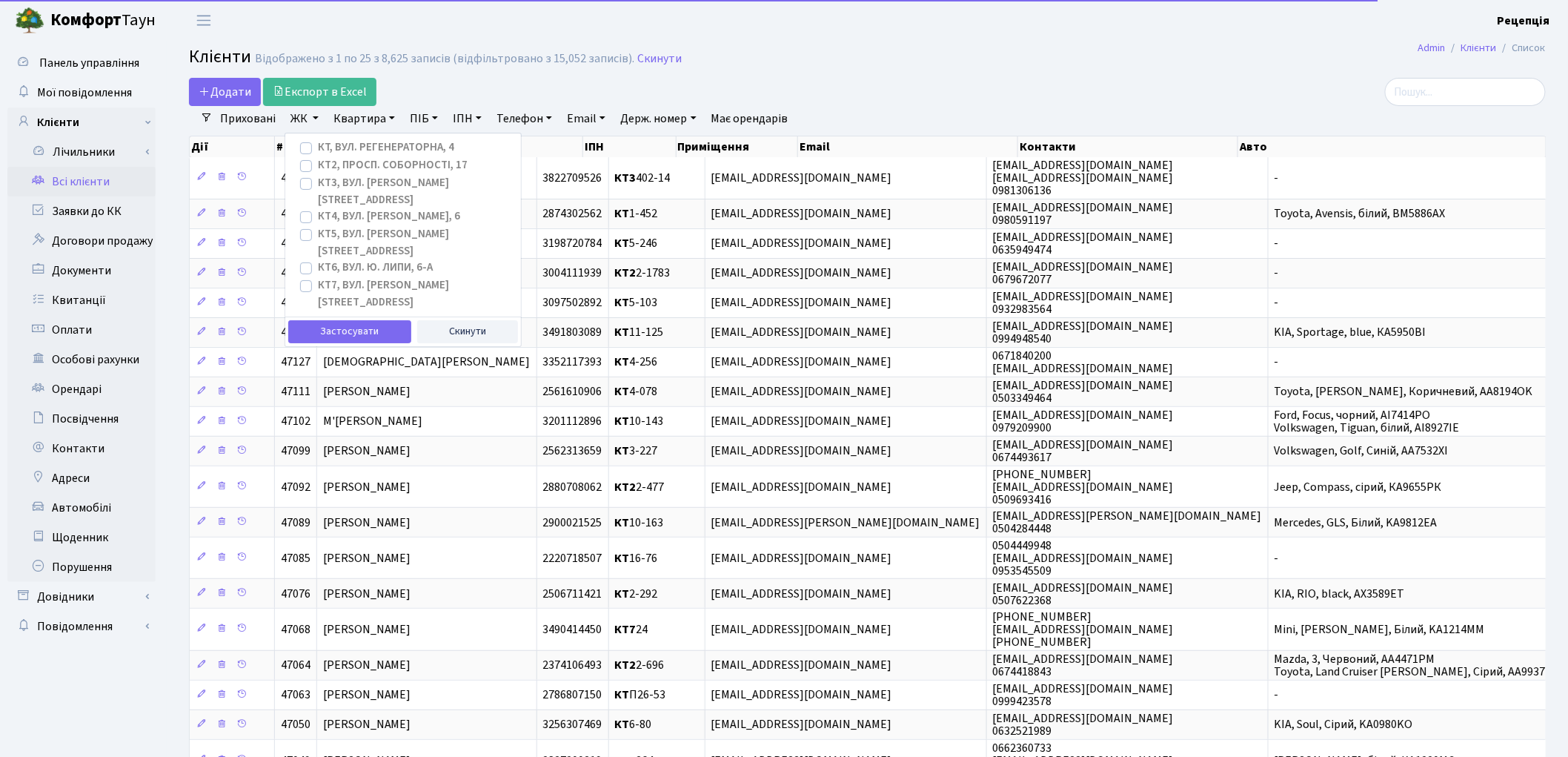
click at [318, 166] on label "КТ2, просп. Соборності, 17" at bounding box center [393, 165] width 150 height 17
click at [318, 166] on input "КТ2, просп. Соборності, 17" at bounding box center [323, 162] width 10 height 10
checkbox input "true"
click at [334, 320] on button "Застосувати" at bounding box center [350, 331] width 123 height 23
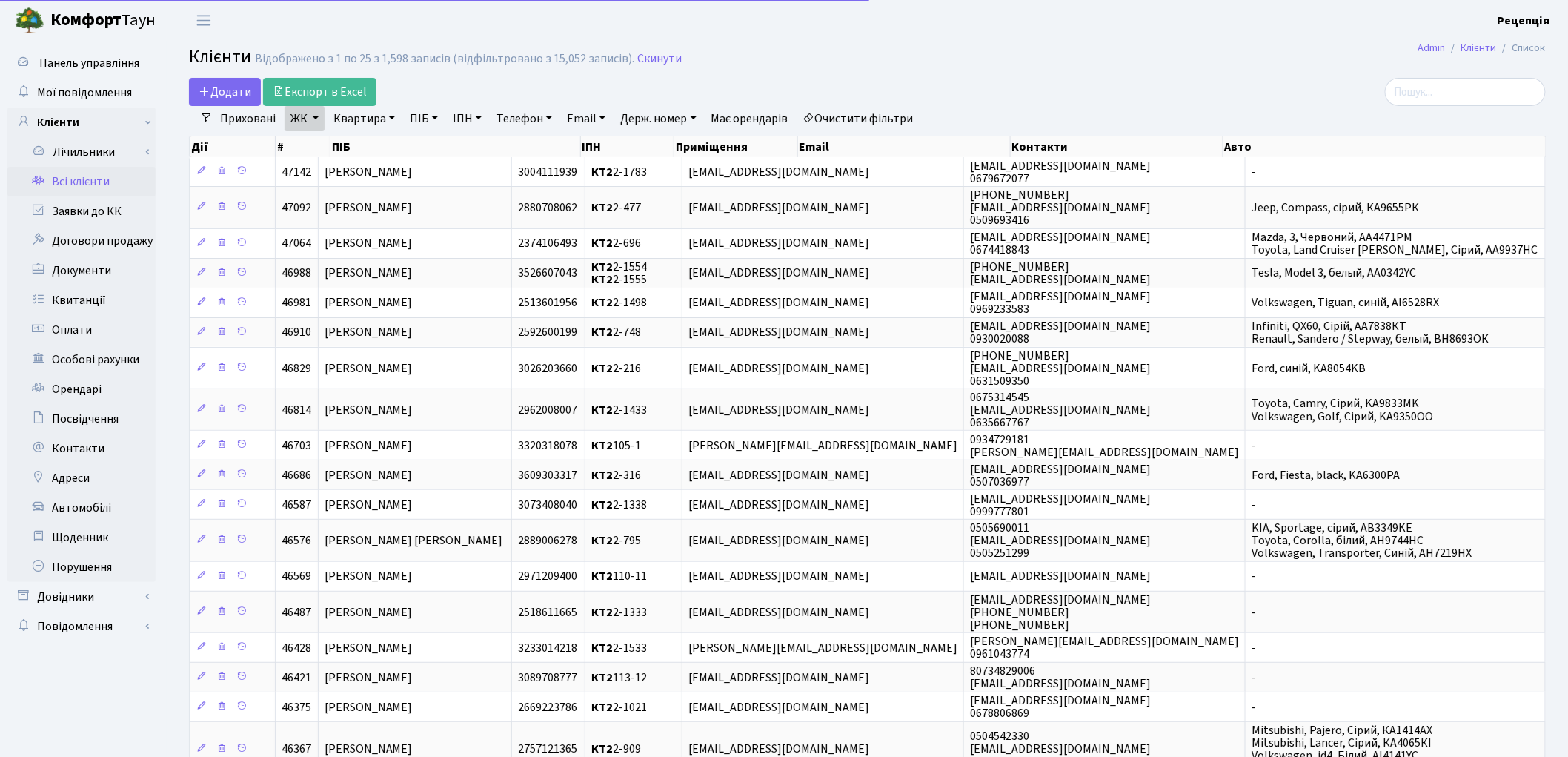
click at [354, 122] on link "Квартира" at bounding box center [364, 118] width 74 height 25
type input "2-1410"
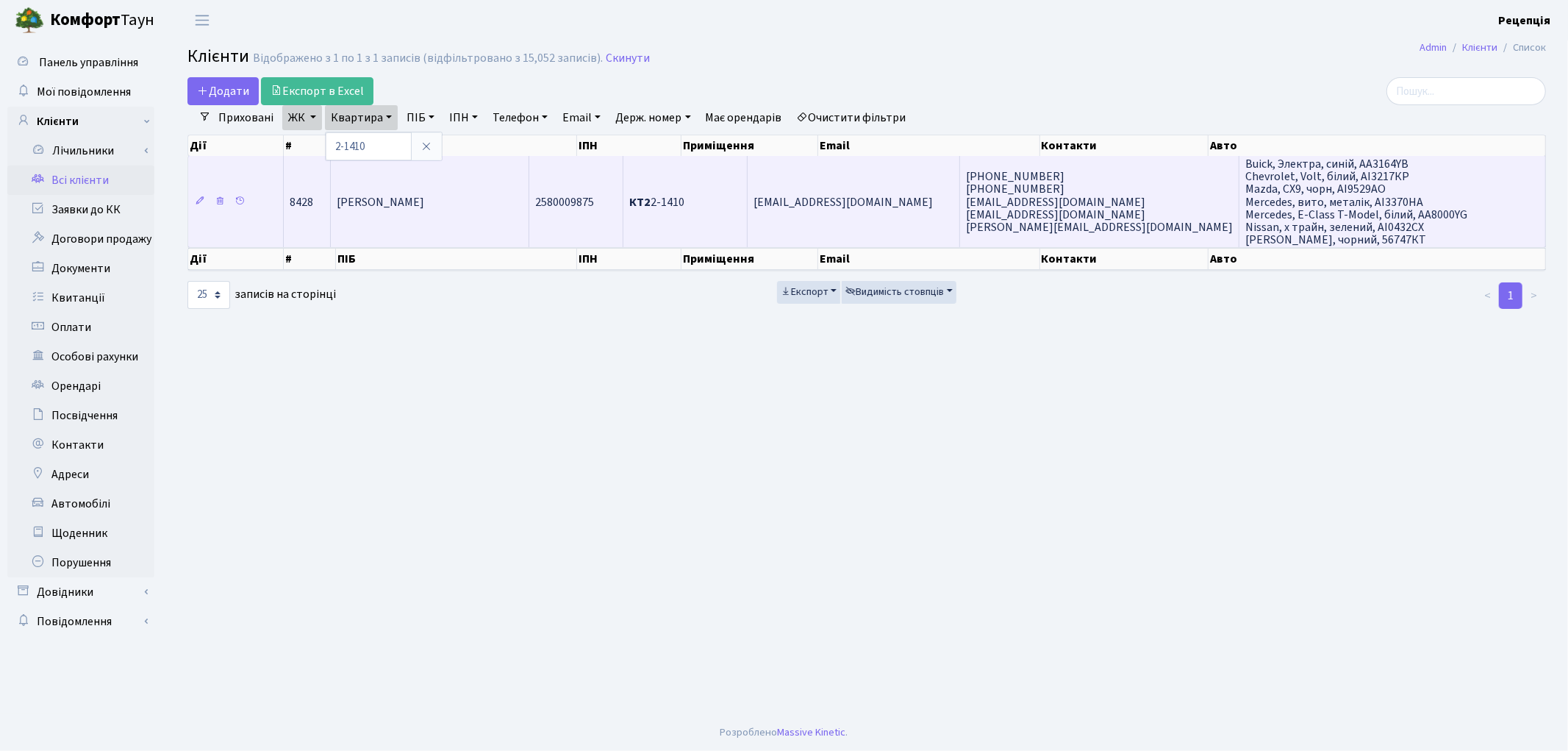
click at [405, 196] on span "[PERSON_NAME]" at bounding box center [380, 202] width 88 height 16
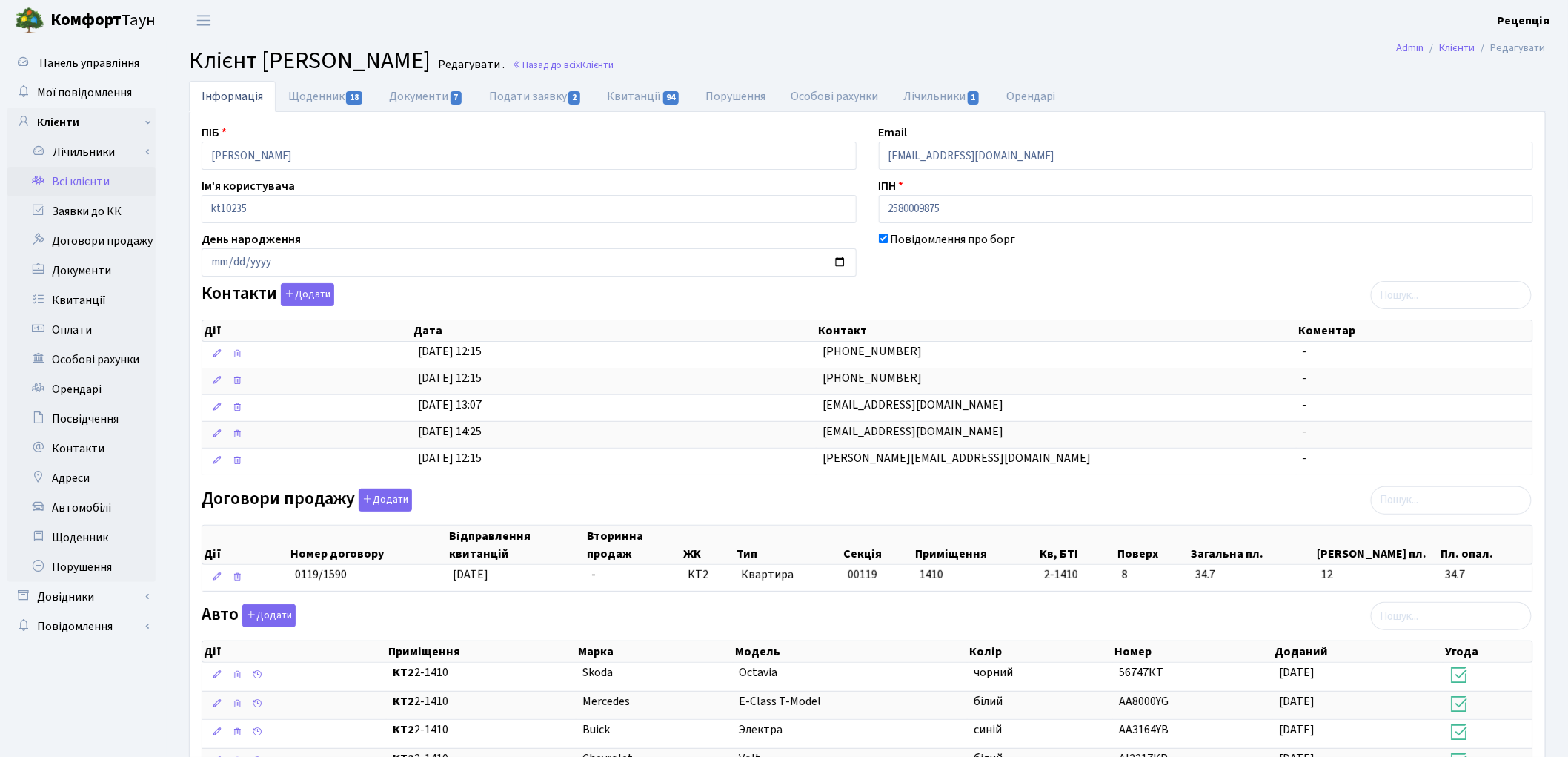
click at [83, 189] on link "Всі клієнти" at bounding box center [81, 181] width 148 height 30
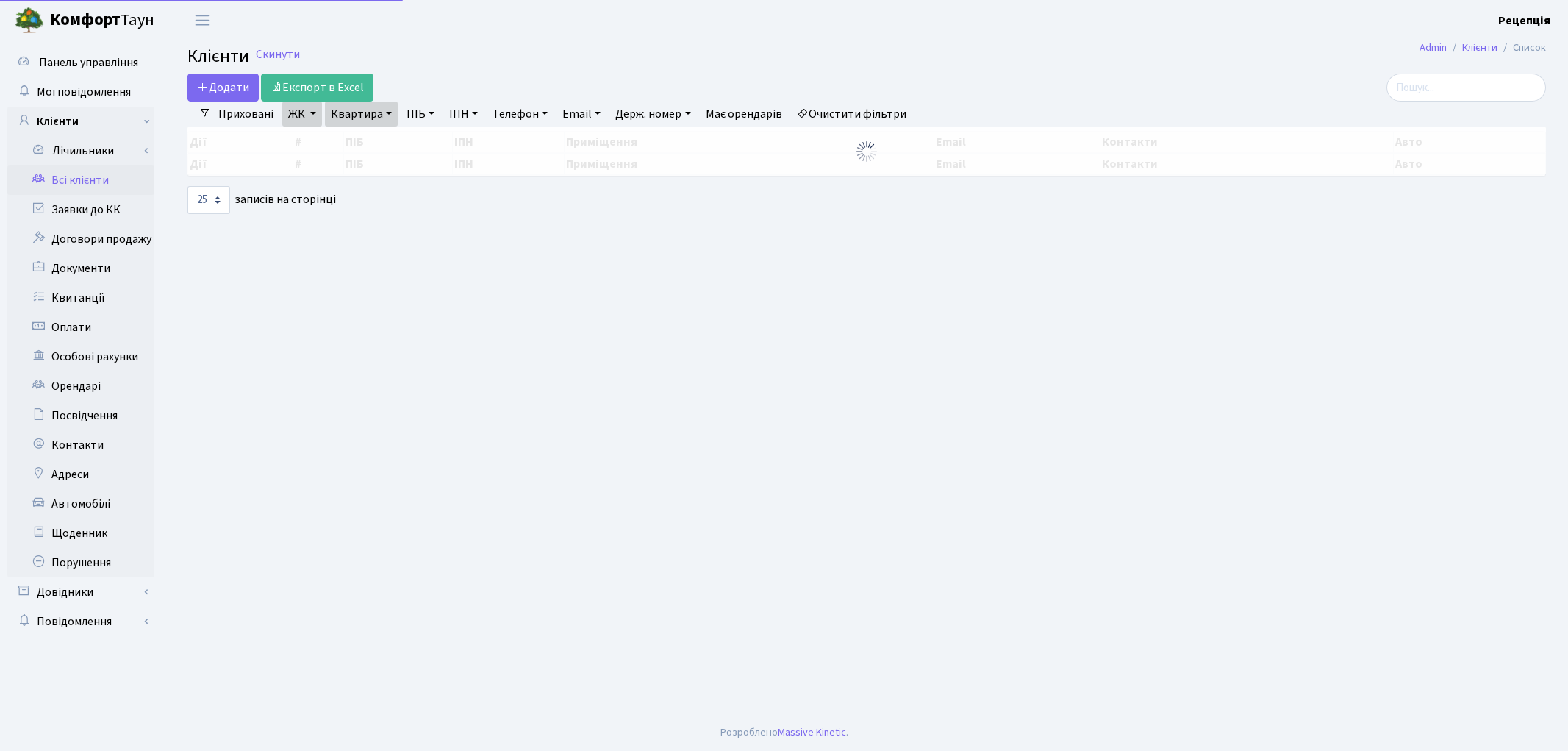
select select "25"
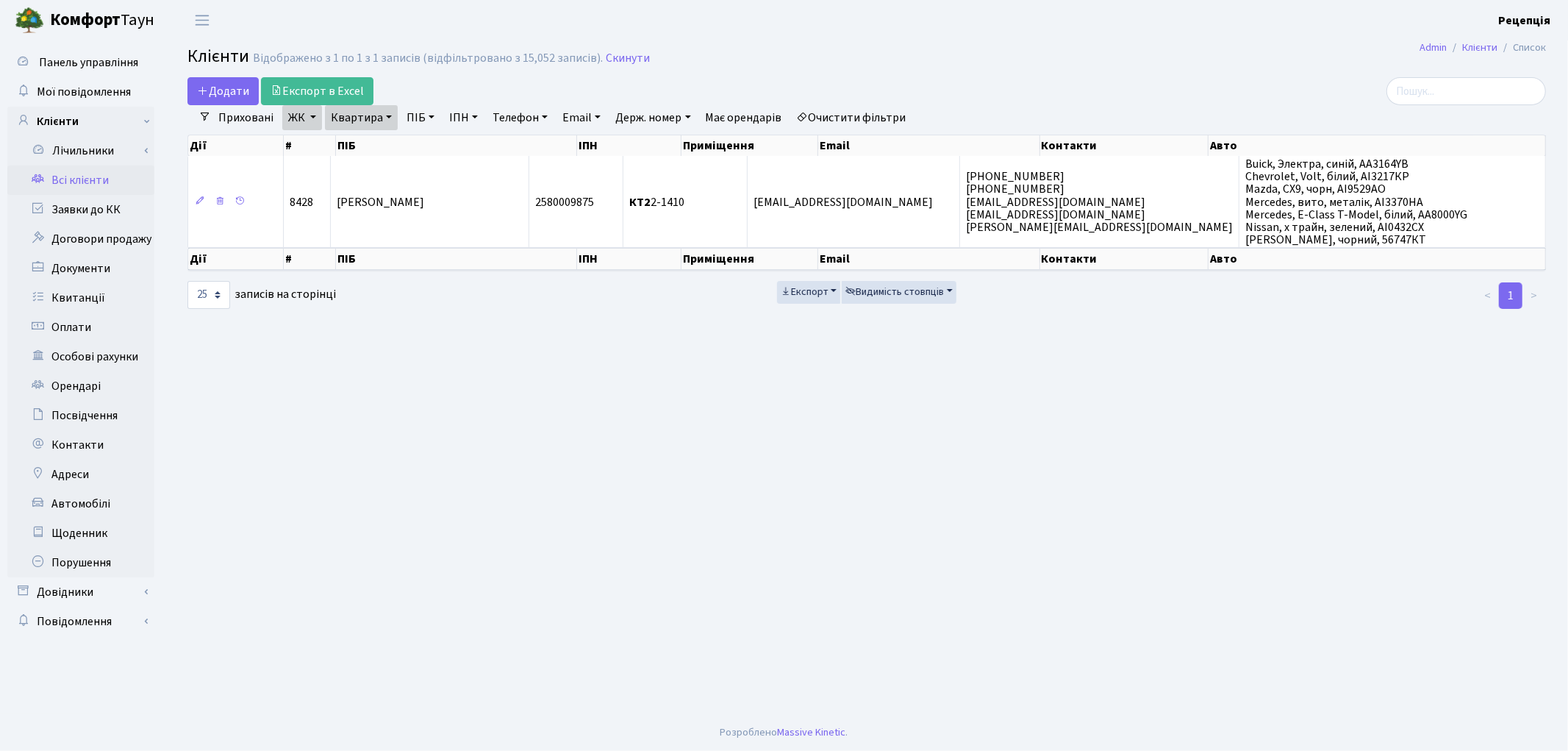
click at [875, 108] on link "Очистити фільтри" at bounding box center [851, 117] width 121 height 25
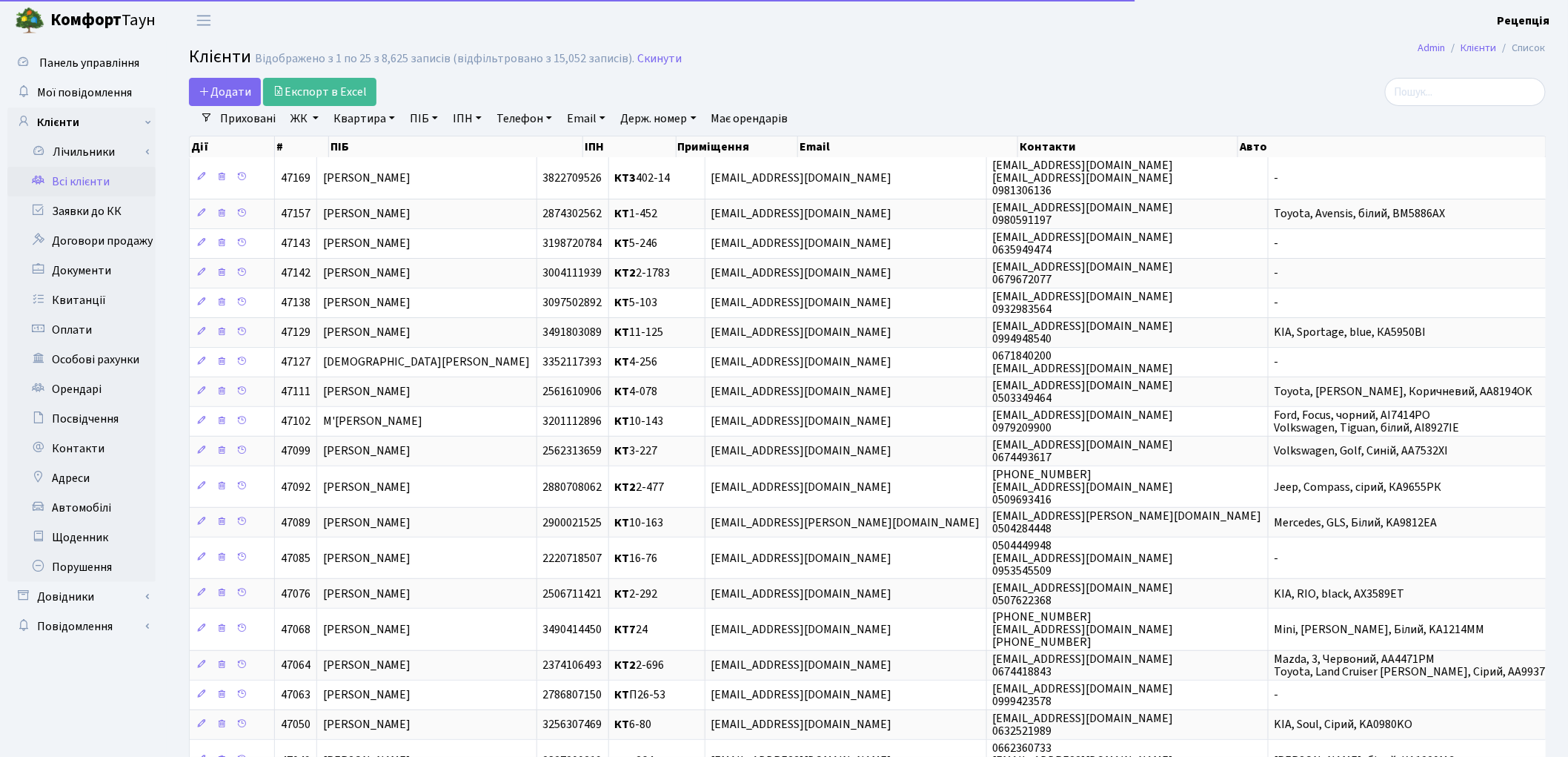
click at [416, 127] on link "ПІБ" at bounding box center [423, 118] width 40 height 25
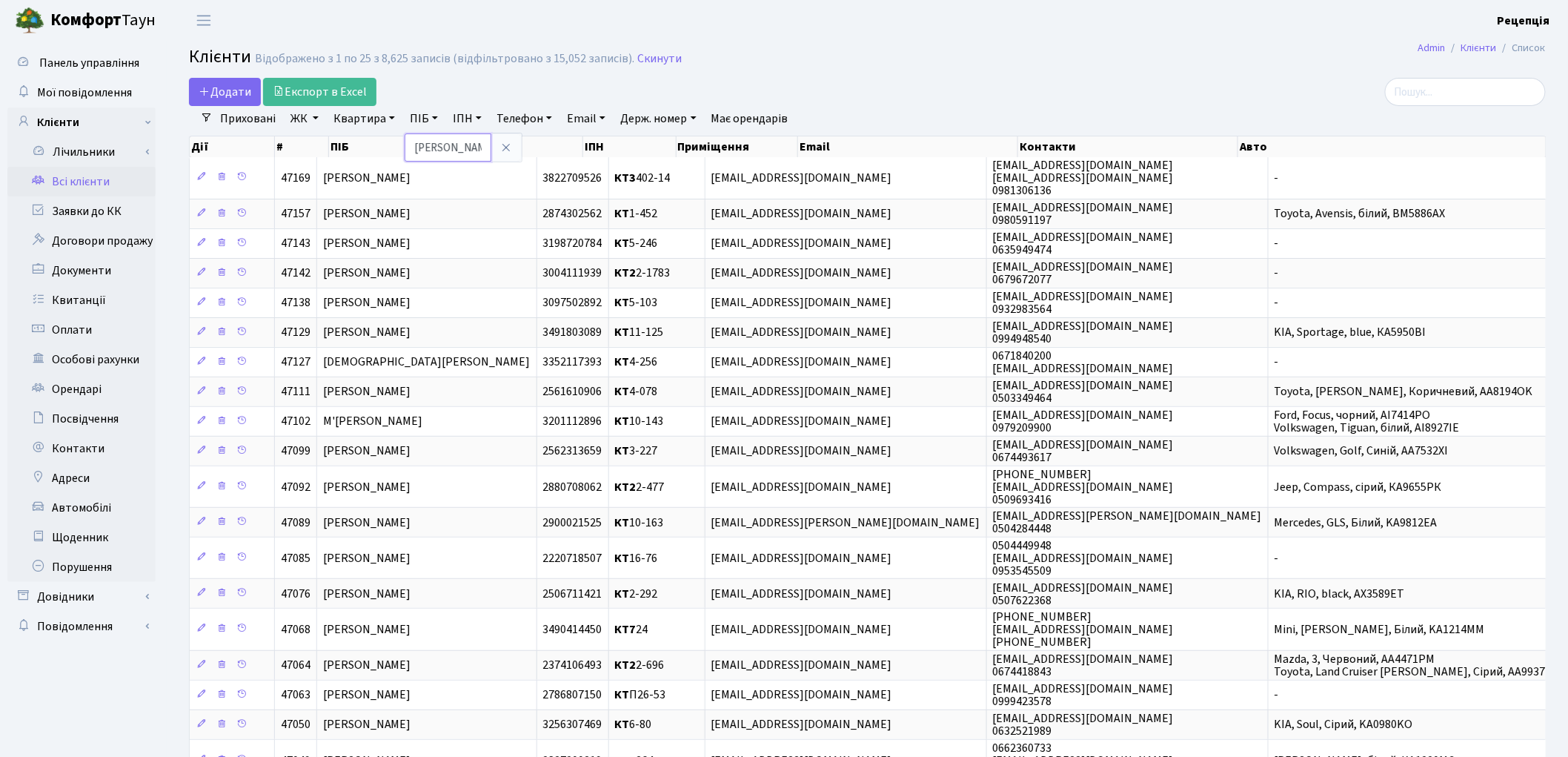
type input "[PERSON_NAME]"
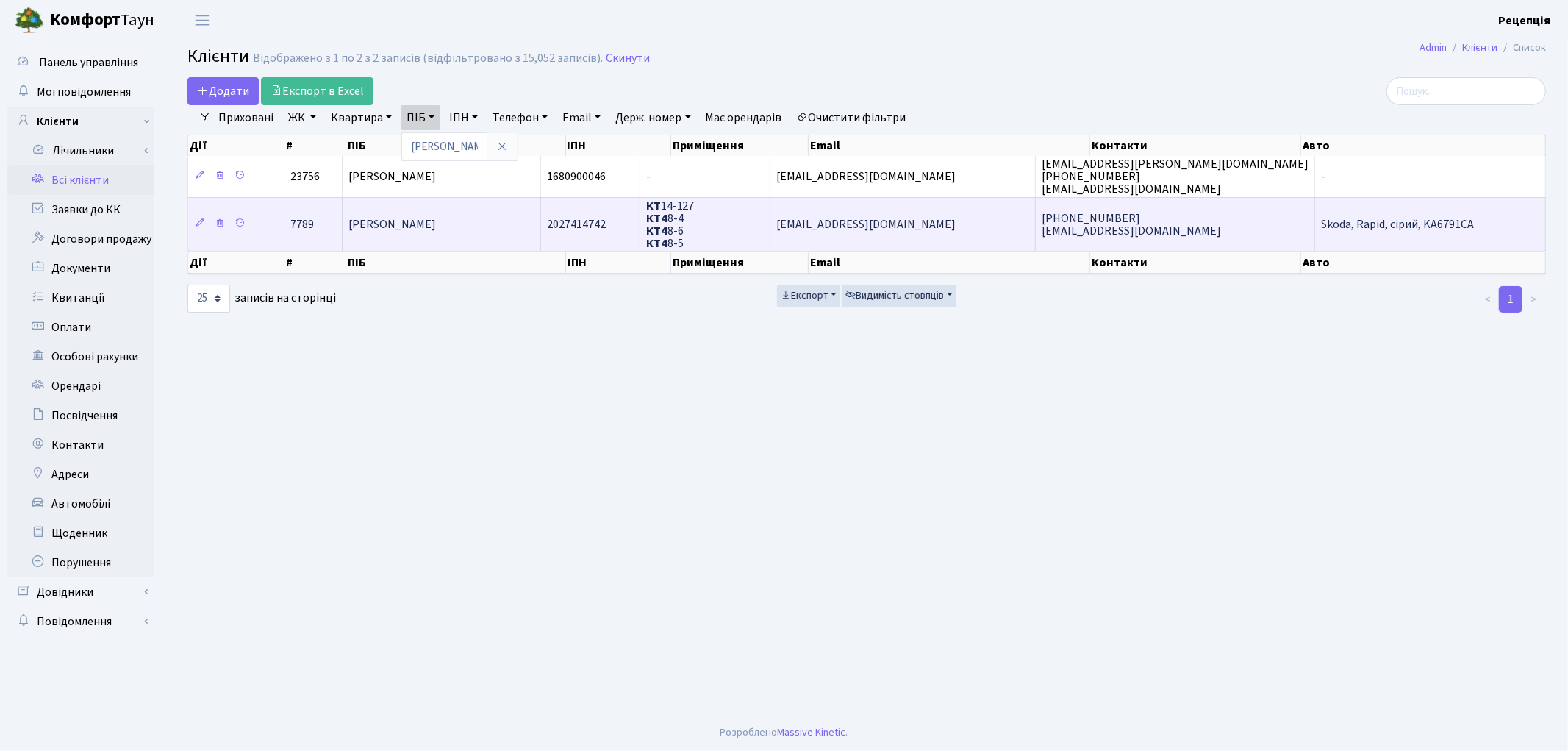
click at [473, 231] on td "[PERSON_NAME]" at bounding box center [442, 223] width 198 height 54
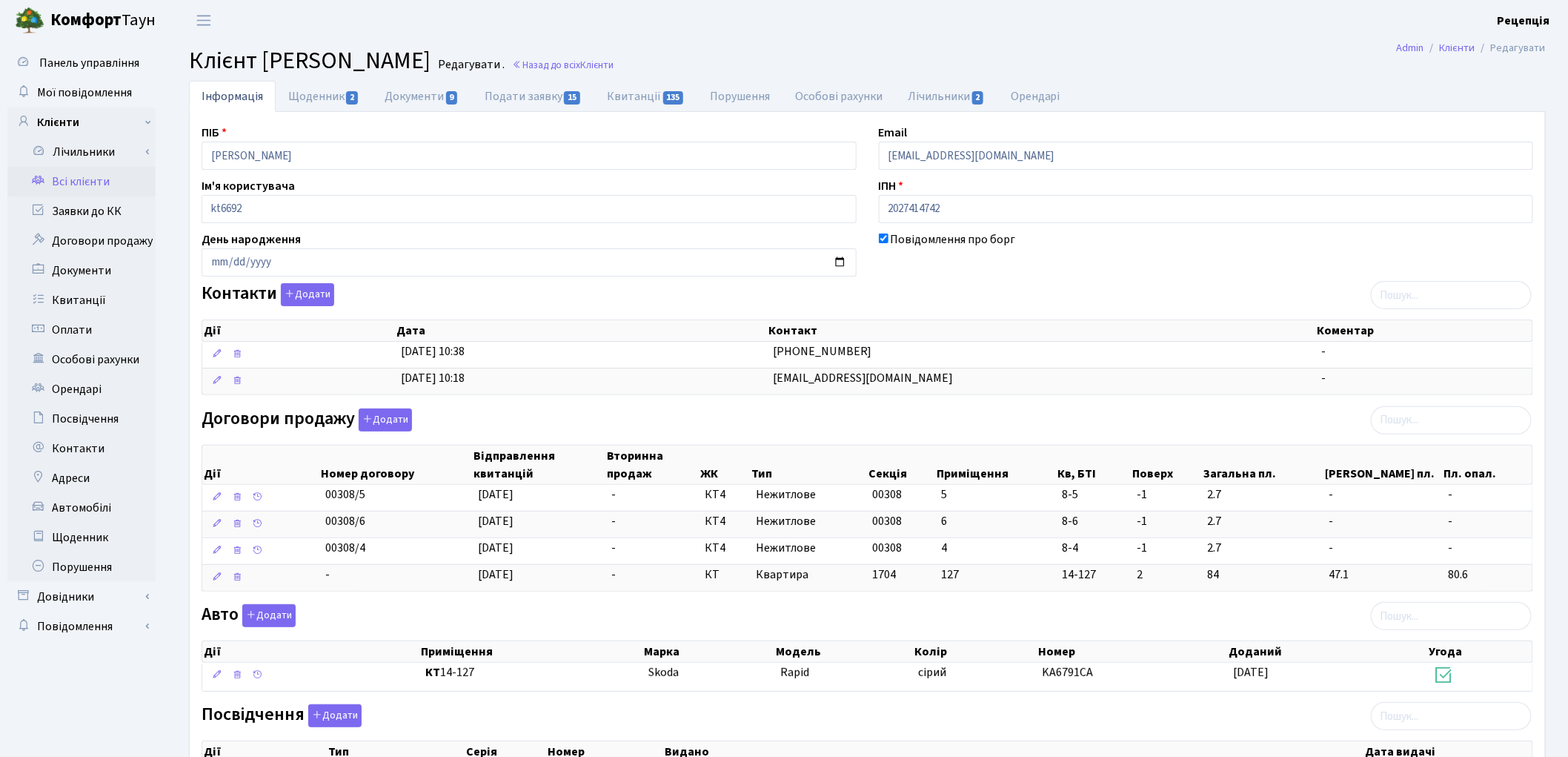
click at [83, 174] on link "Всі клієнти" at bounding box center [81, 181] width 148 height 30
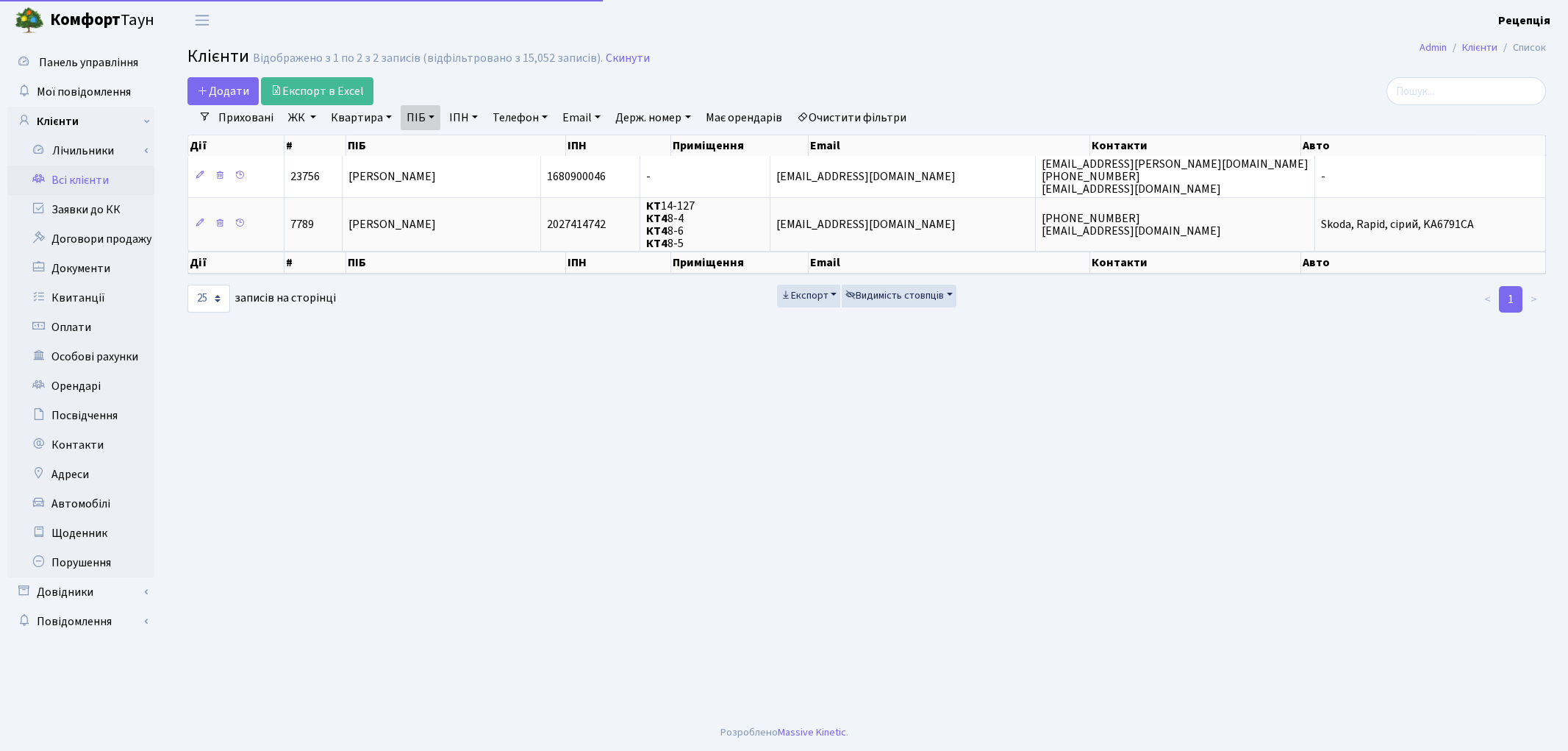
select select "25"
click at [870, 116] on link "Очистити фільтри" at bounding box center [851, 117] width 121 height 25
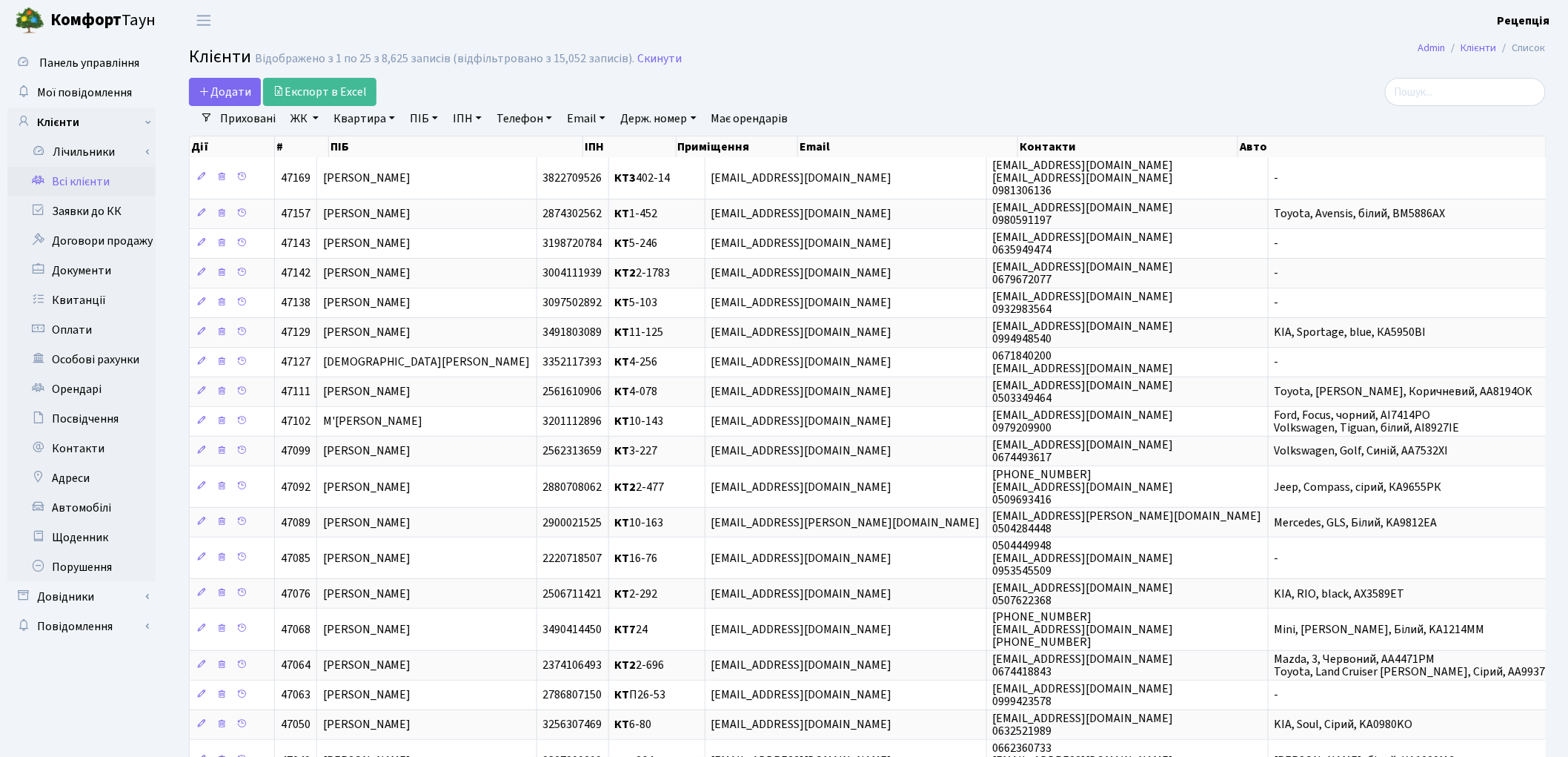
click at [311, 120] on link "ЖК" at bounding box center [304, 118] width 40 height 25
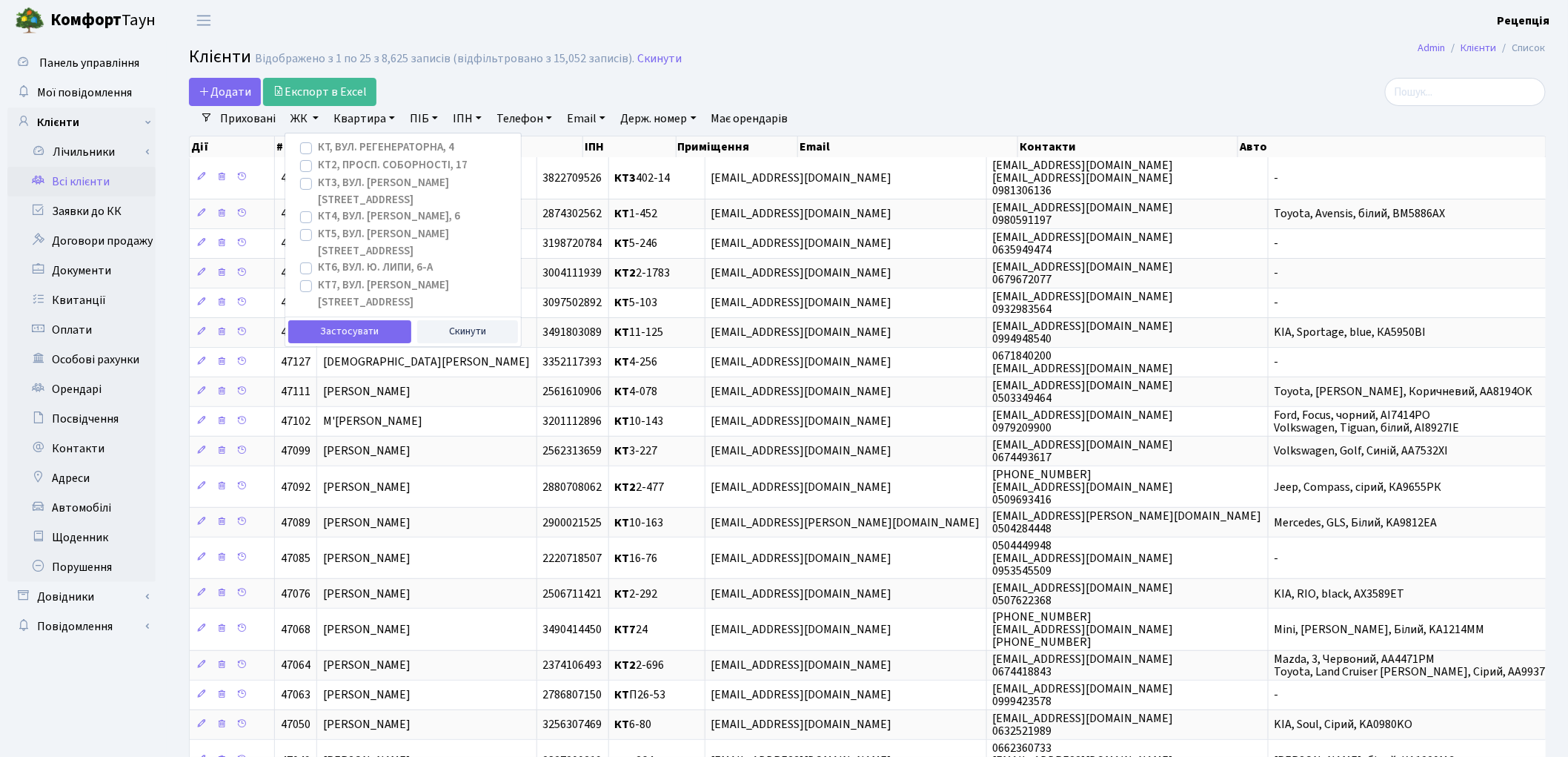
click at [318, 164] on label "КТ2, просп. Соборності, 17" at bounding box center [393, 165] width 150 height 17
click at [318, 164] on input "КТ2, просп. Соборності, 17" at bounding box center [323, 162] width 10 height 10
checkbox input "true"
click at [338, 320] on button "Застосувати" at bounding box center [350, 331] width 123 height 23
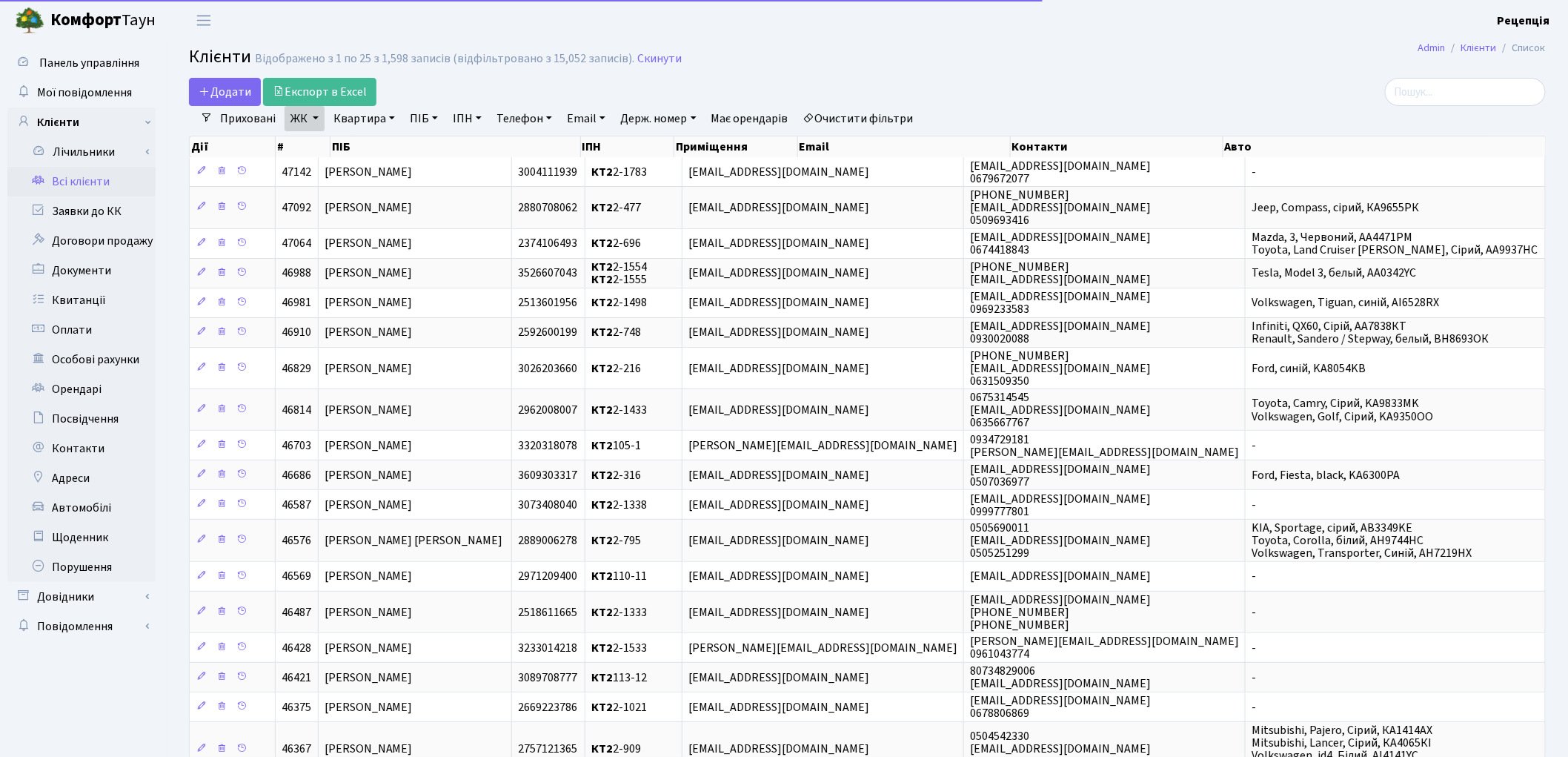
click at [372, 116] on link "Квартира" at bounding box center [364, 118] width 74 height 25
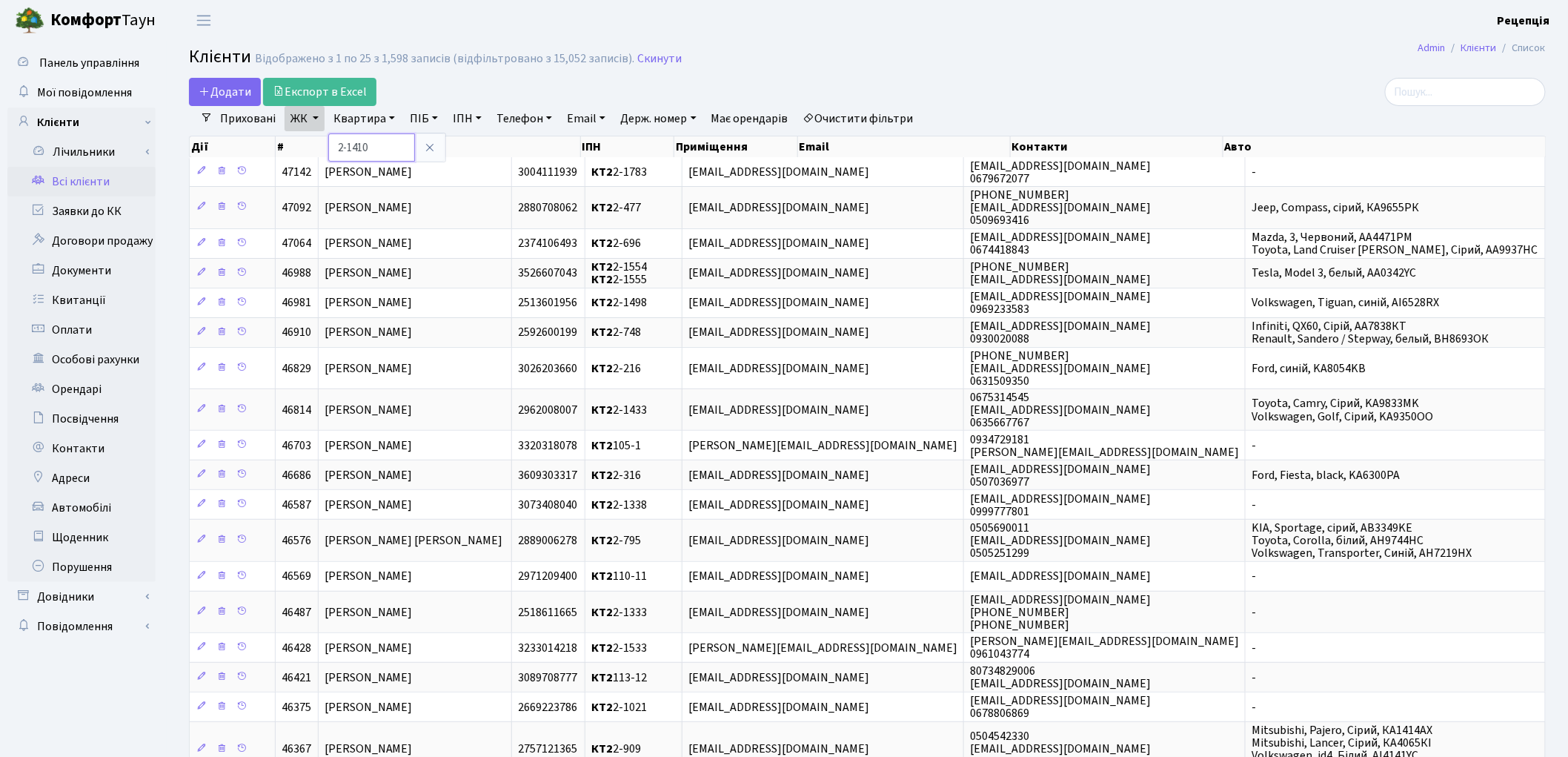
type input "2-1410"
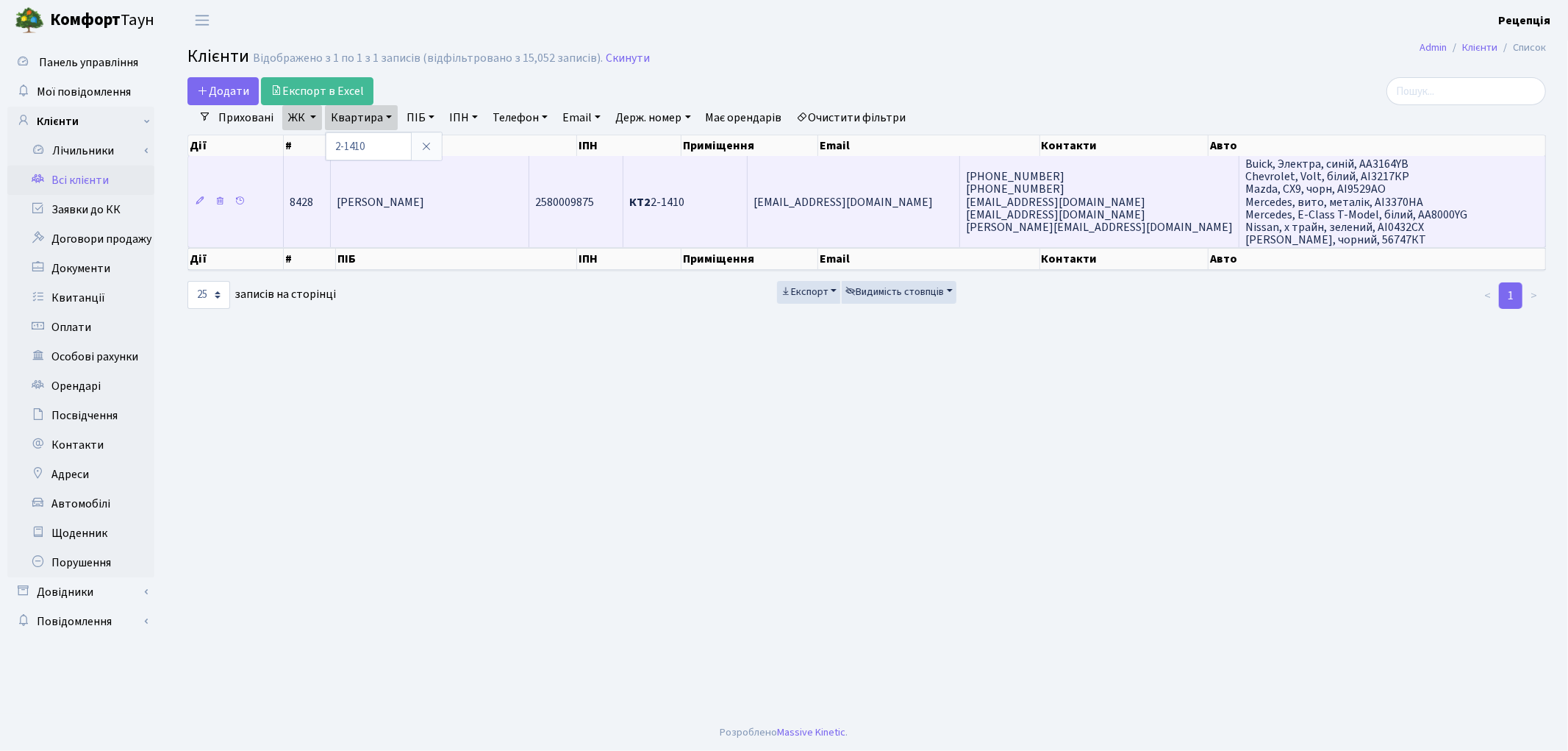
click at [425, 222] on td "Сінькевич Дмитро Євгенович" at bounding box center [430, 202] width 198 height 92
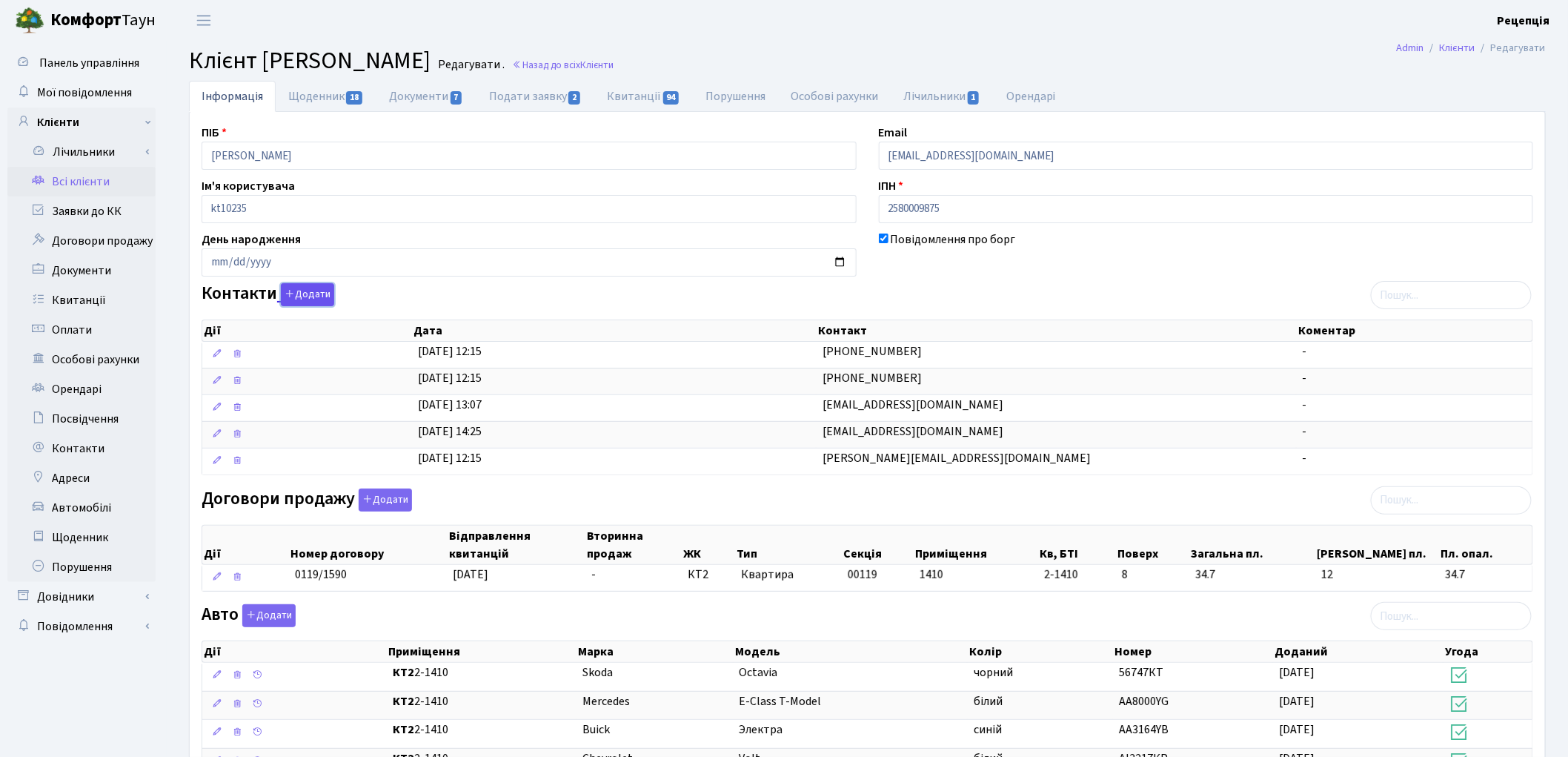
click at [298, 297] on button "Додати" at bounding box center [308, 295] width 53 height 23
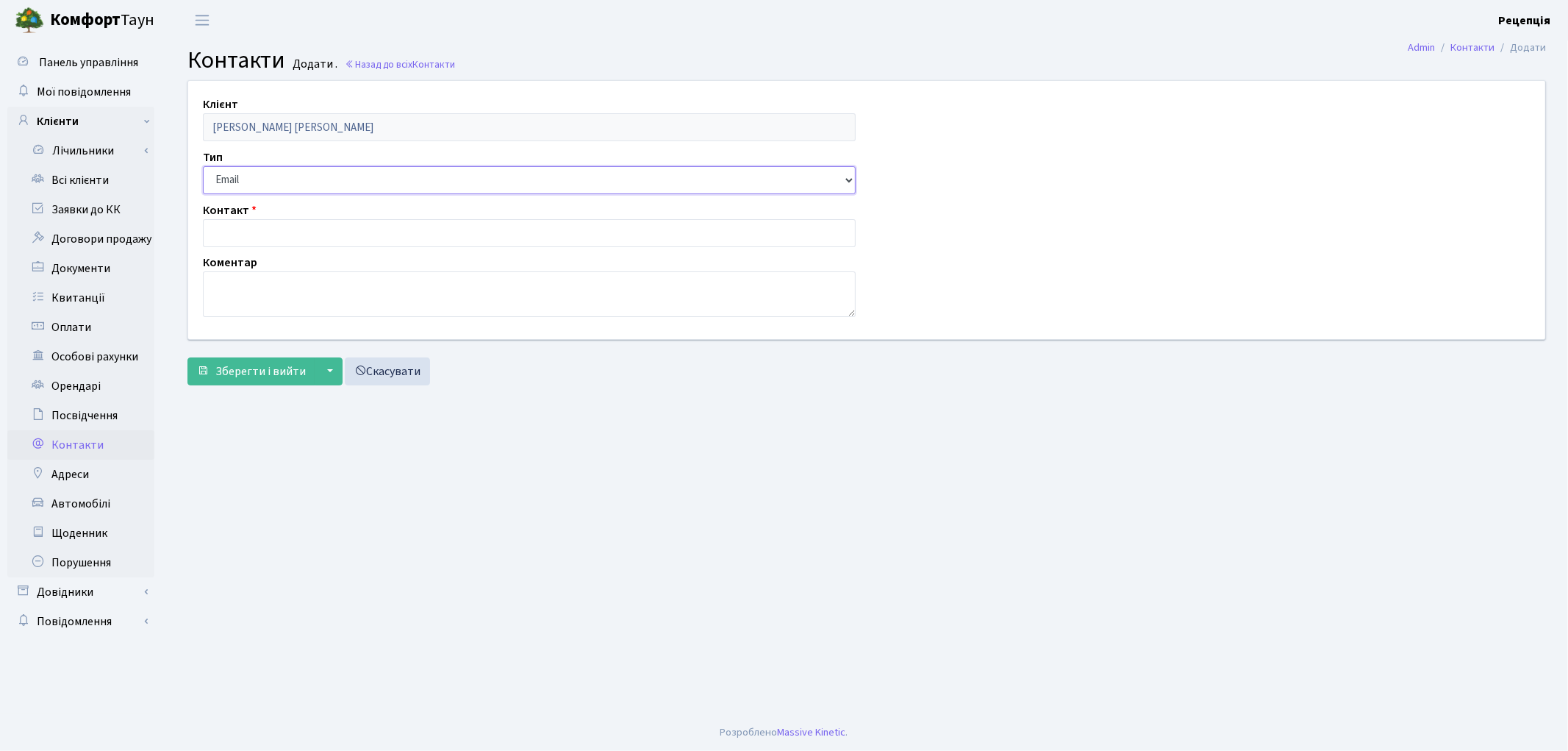
click at [254, 185] on select "Email Телефон" at bounding box center [529, 180] width 653 height 28
select select "1"
click at [203, 166] on select "Email Телефон" at bounding box center [529, 180] width 653 height 28
click at [259, 231] on input "text" at bounding box center [529, 233] width 653 height 28
type input "[PHONE_NUMBER]"
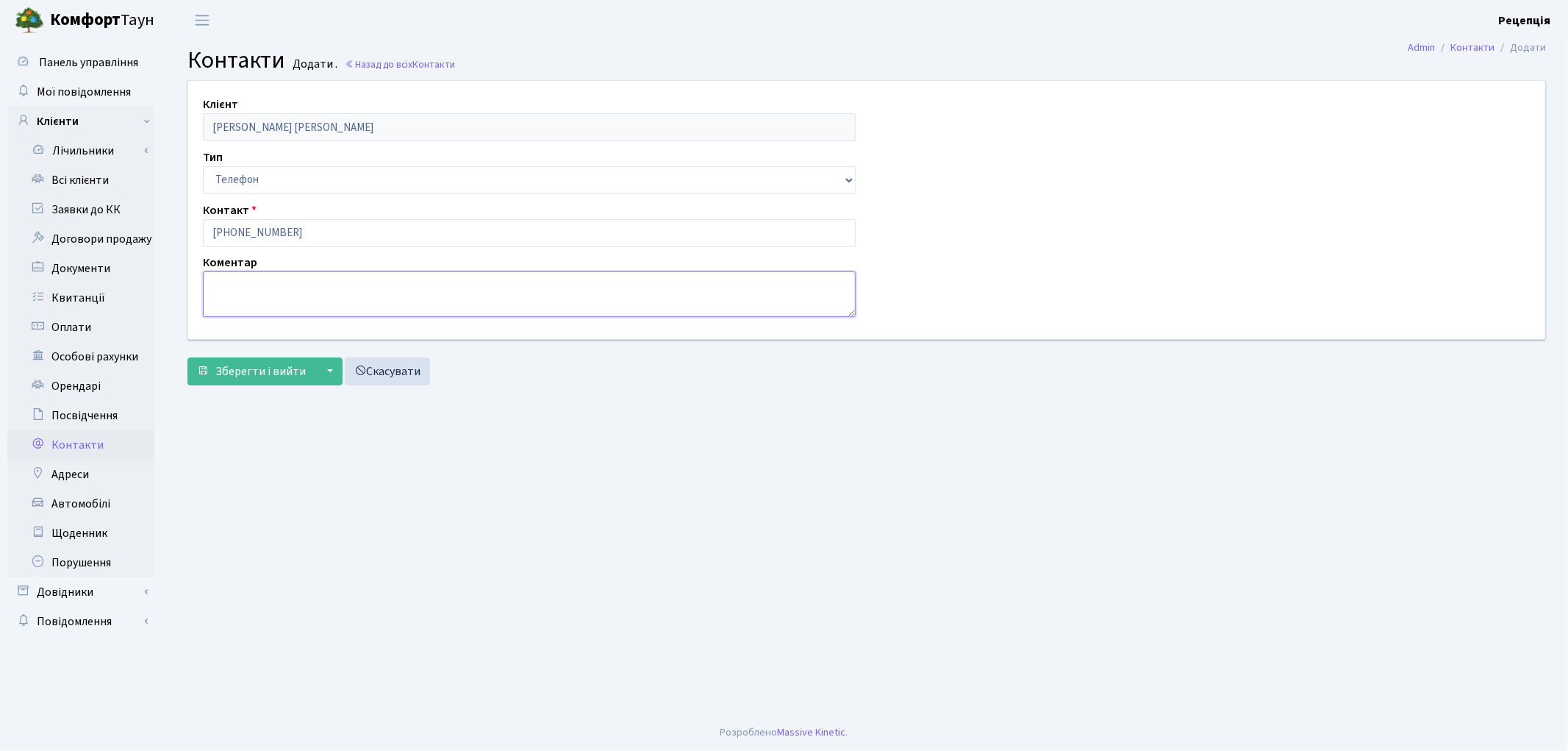
click at [263, 276] on textarea at bounding box center [529, 294] width 653 height 46
type textarea "власник"
click at [235, 371] on span "Зберегти і вийти" at bounding box center [260, 371] width 91 height 16
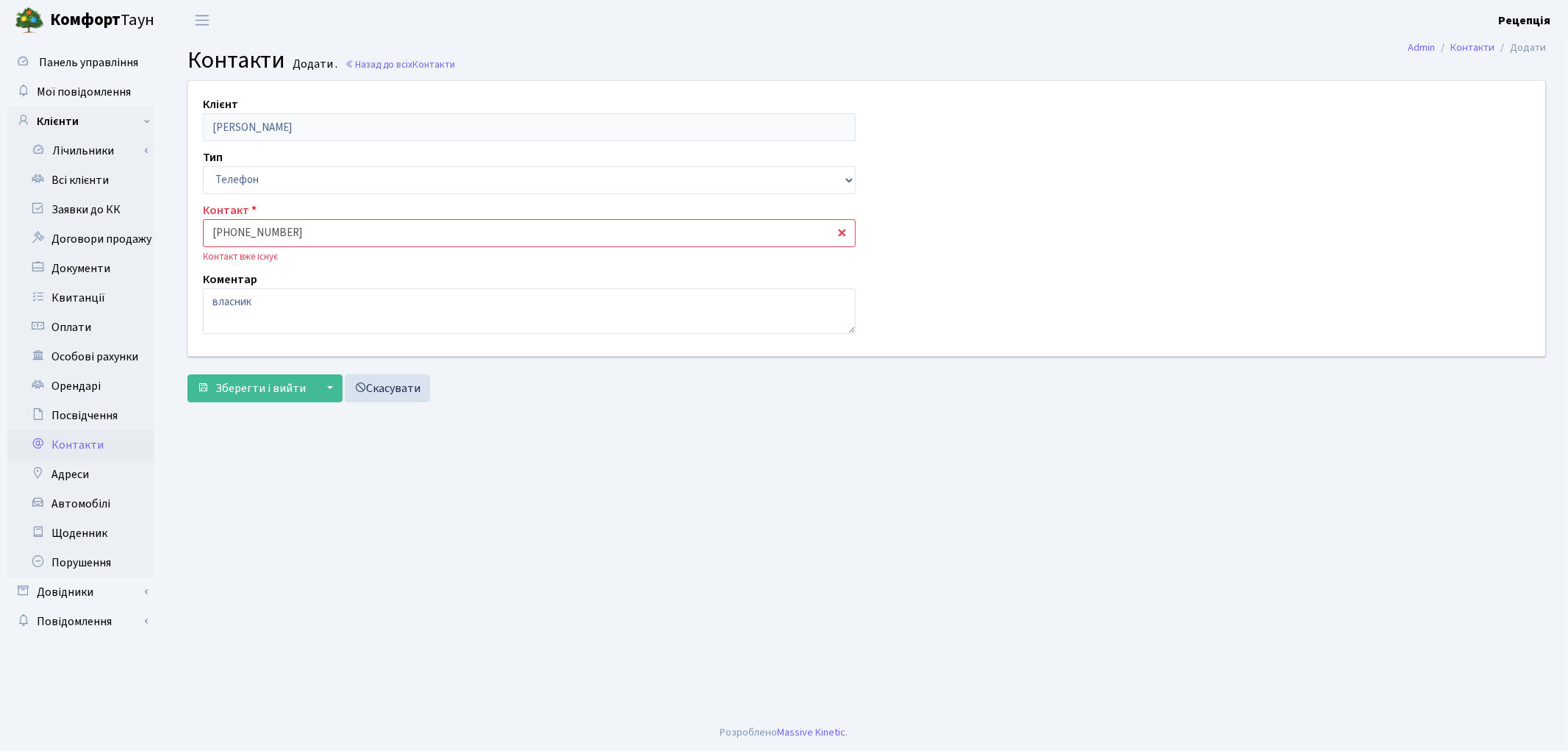
drag, startPoint x: 287, startPoint y: 232, endPoint x: 193, endPoint y: 239, distance: 94.3
click at [193, 239] on div "Контакт [PHONE_NUMBER] Контакт вже існує" at bounding box center [529, 233] width 674 height 63
click at [531, 386] on div "Зберегти і вийти ▼ Зберегти та продовжити редагування Зберегти та створити Скас…" at bounding box center [866, 388] width 1358 height 28
click at [77, 179] on link "Всі клієнти" at bounding box center [80, 180] width 147 height 30
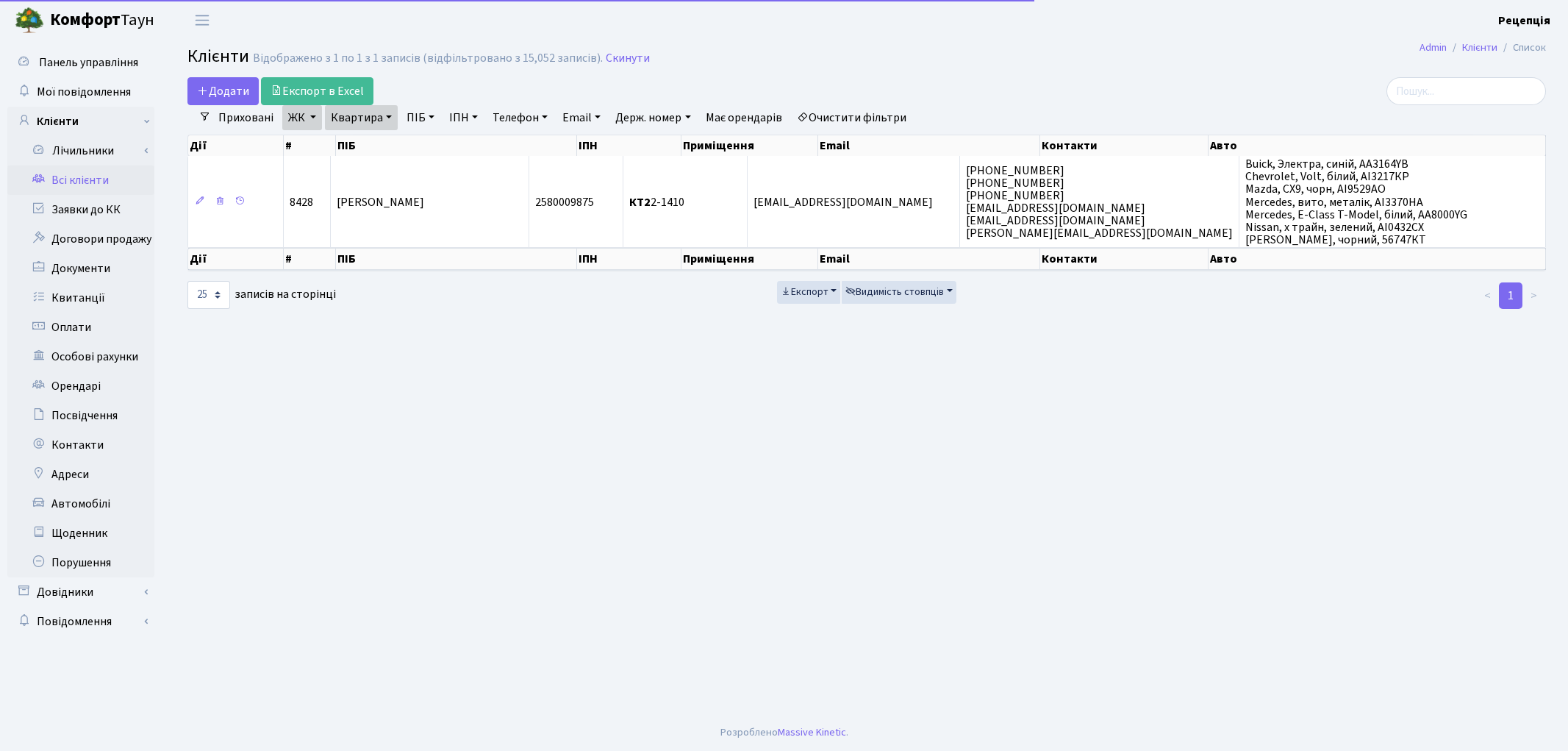
select select "25"
click at [849, 122] on link "Очистити фільтри" at bounding box center [851, 117] width 121 height 25
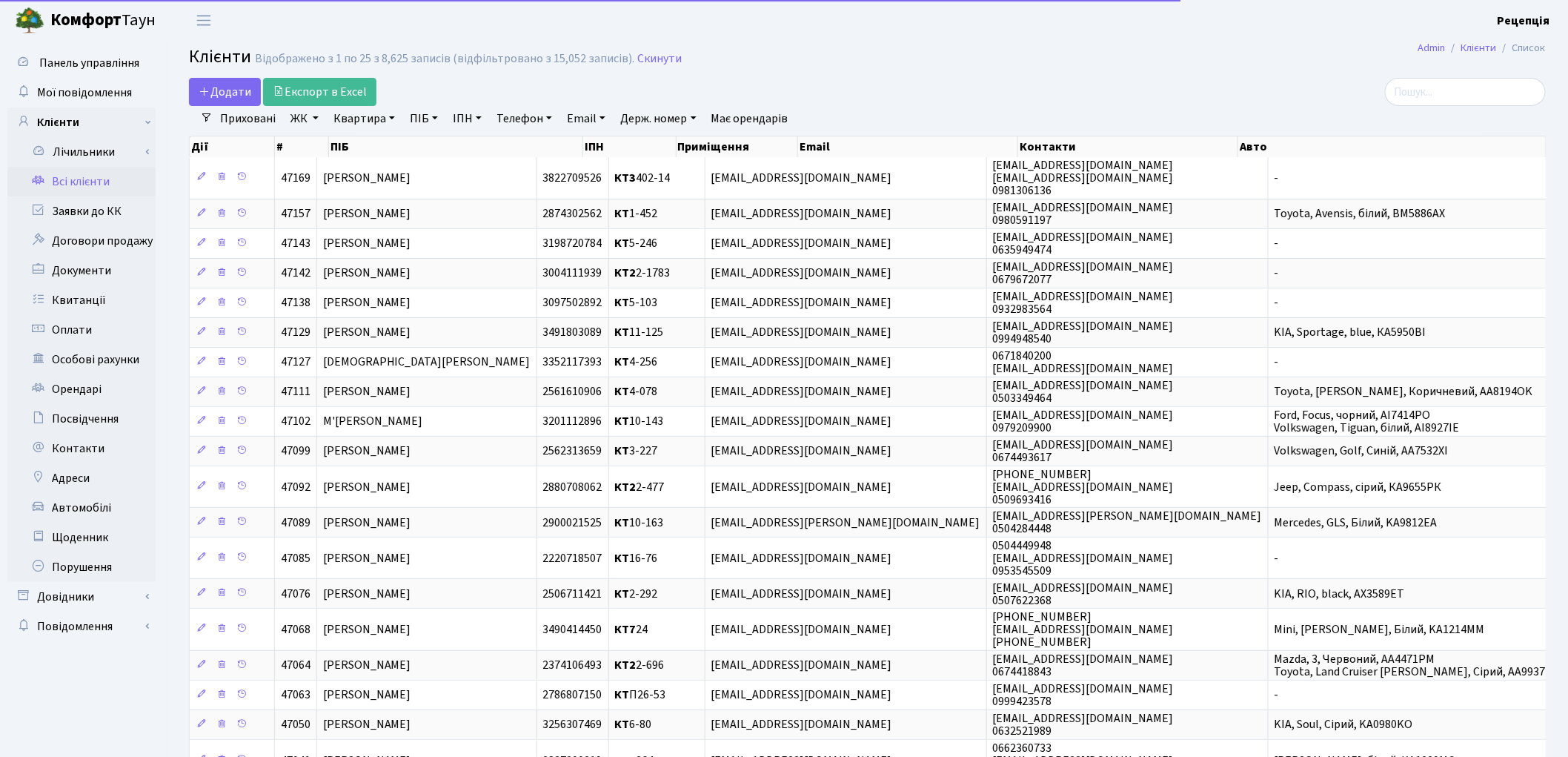
click at [524, 117] on link "Телефон" at bounding box center [524, 118] width 67 height 25
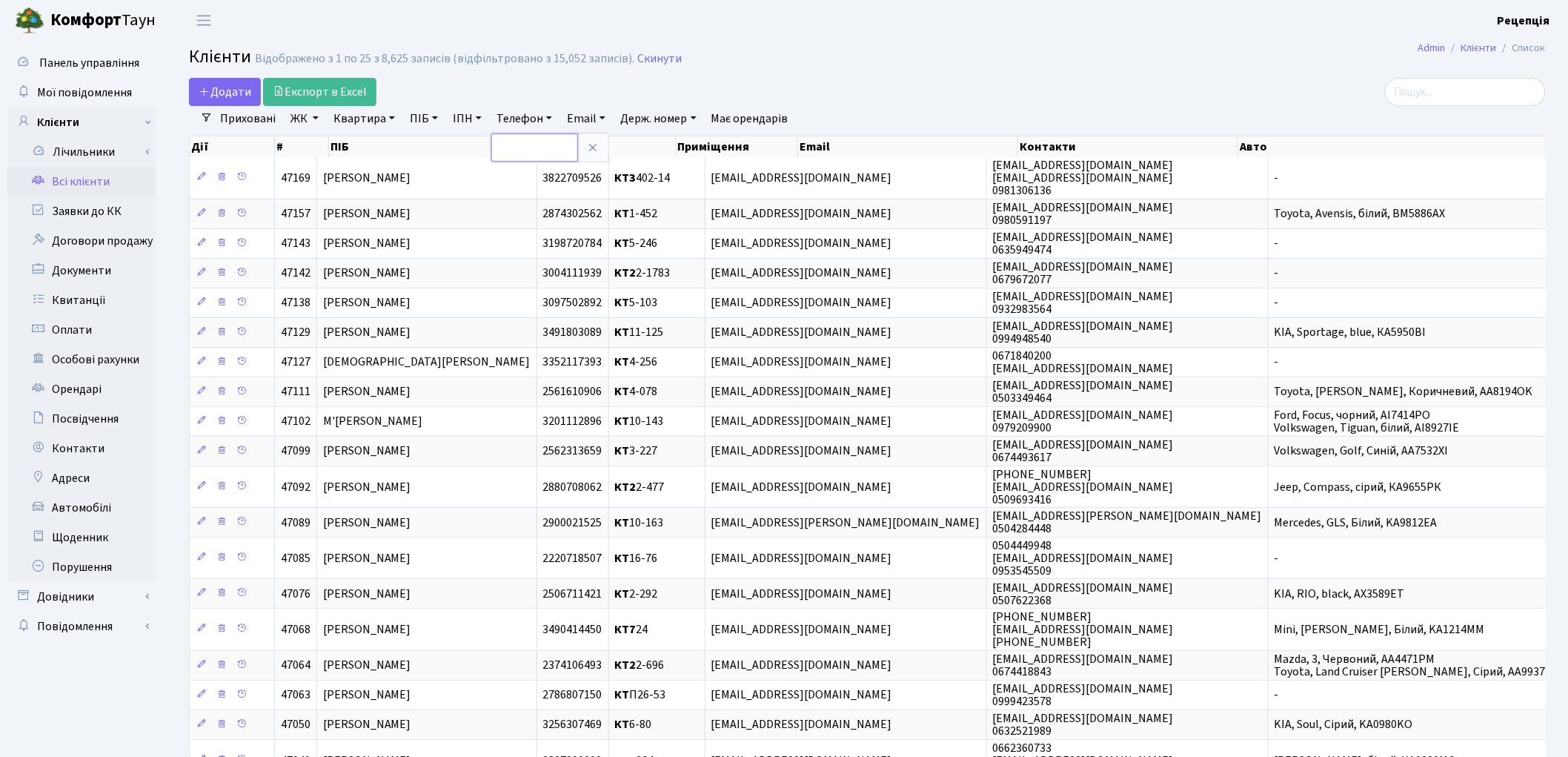
paste input "[PHONE_NUMBER]"
click at [522, 149] on input "[PHONE_NUMBER]" at bounding box center [534, 147] width 87 height 28
click at [542, 148] on input "067402-67-88" at bounding box center [534, 147] width 87 height 28
click at [554, 148] on input "06740267-88" at bounding box center [534, 147] width 87 height 28
click at [551, 147] on input "06740267-88" at bounding box center [534, 147] width 87 height 28
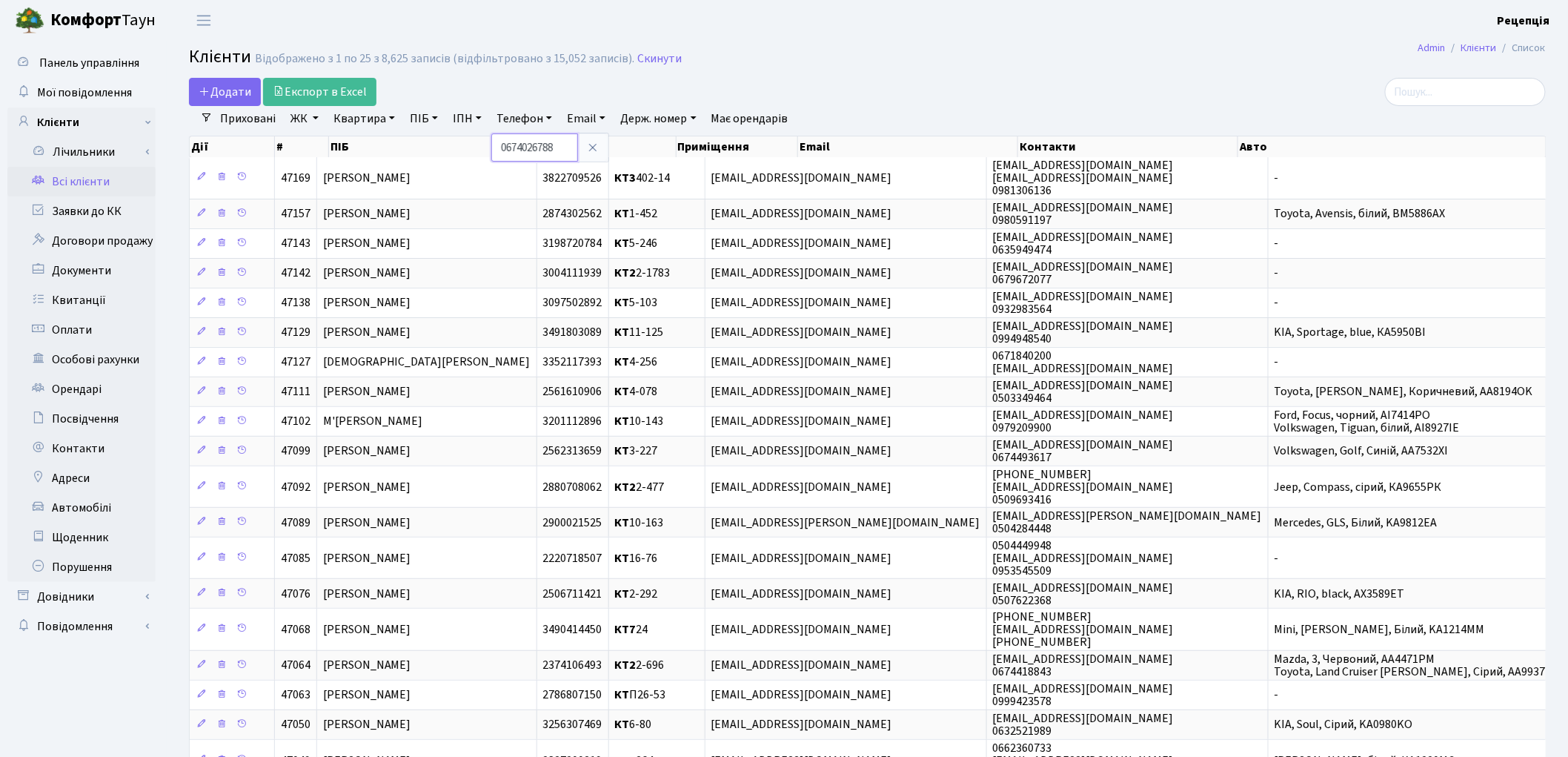
type input "0674026788"
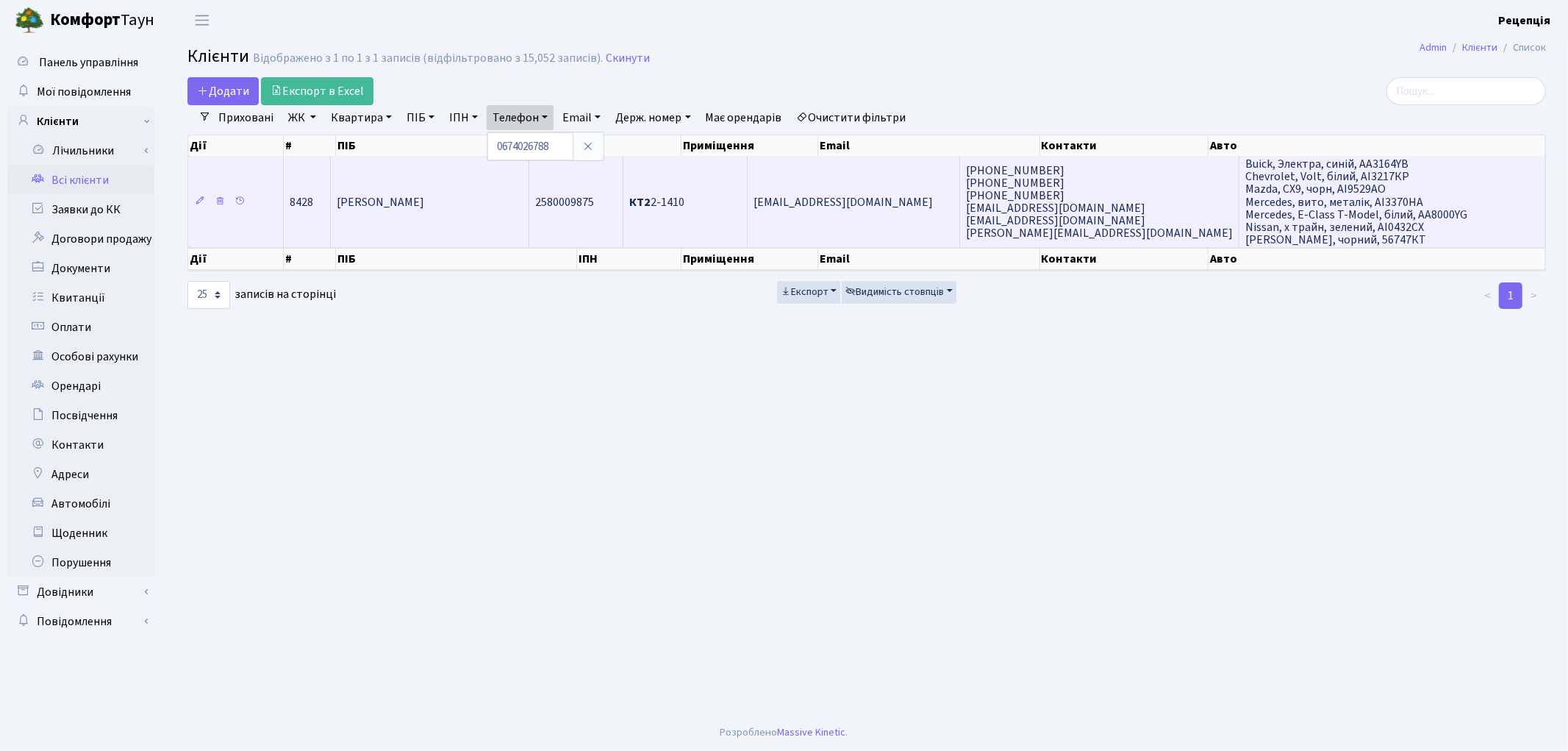
click at [728, 208] on td "КТ2 2-1410" at bounding box center [685, 202] width 124 height 92
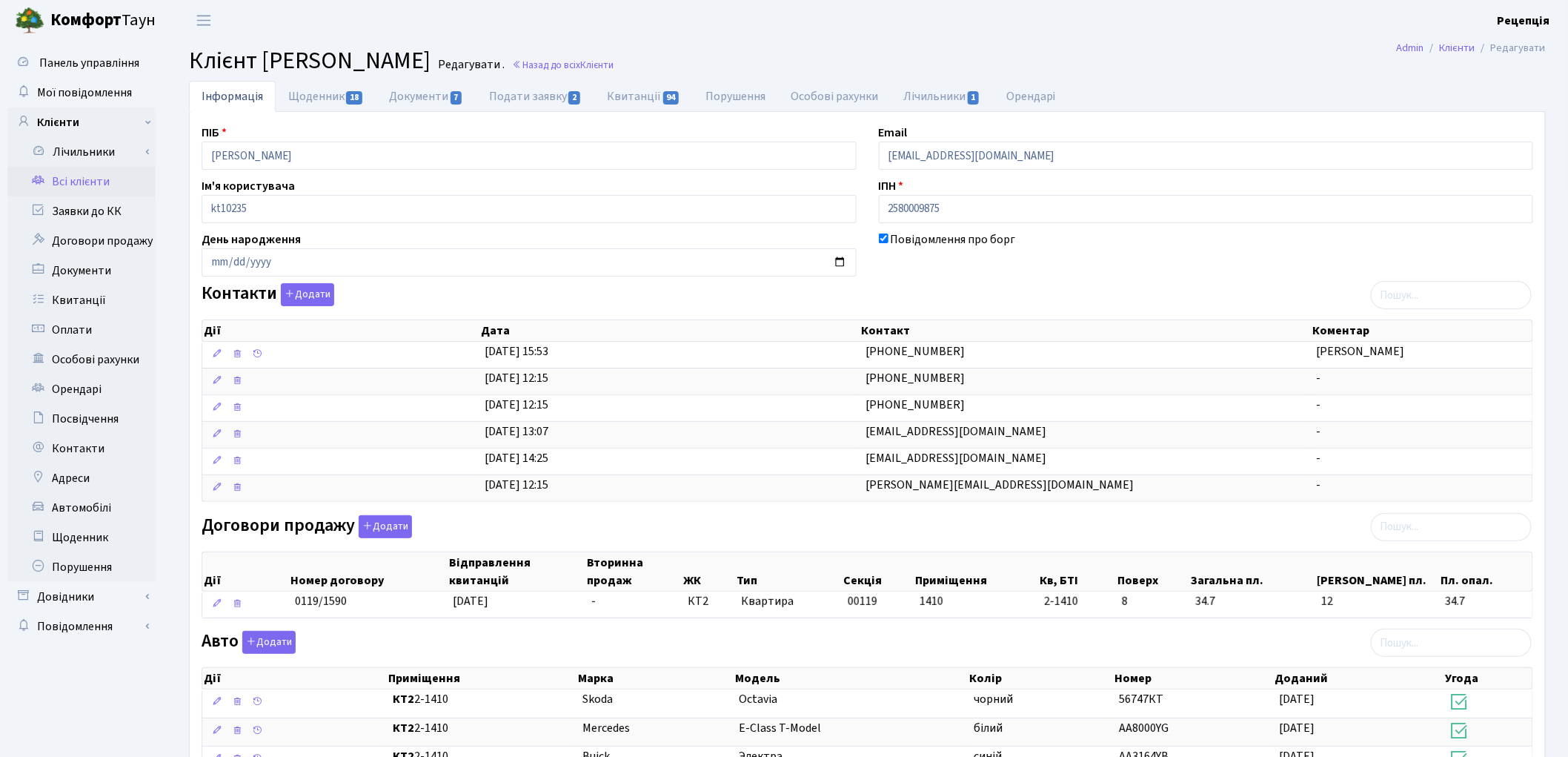
click at [99, 189] on link "Всі клієнти" at bounding box center [81, 181] width 148 height 30
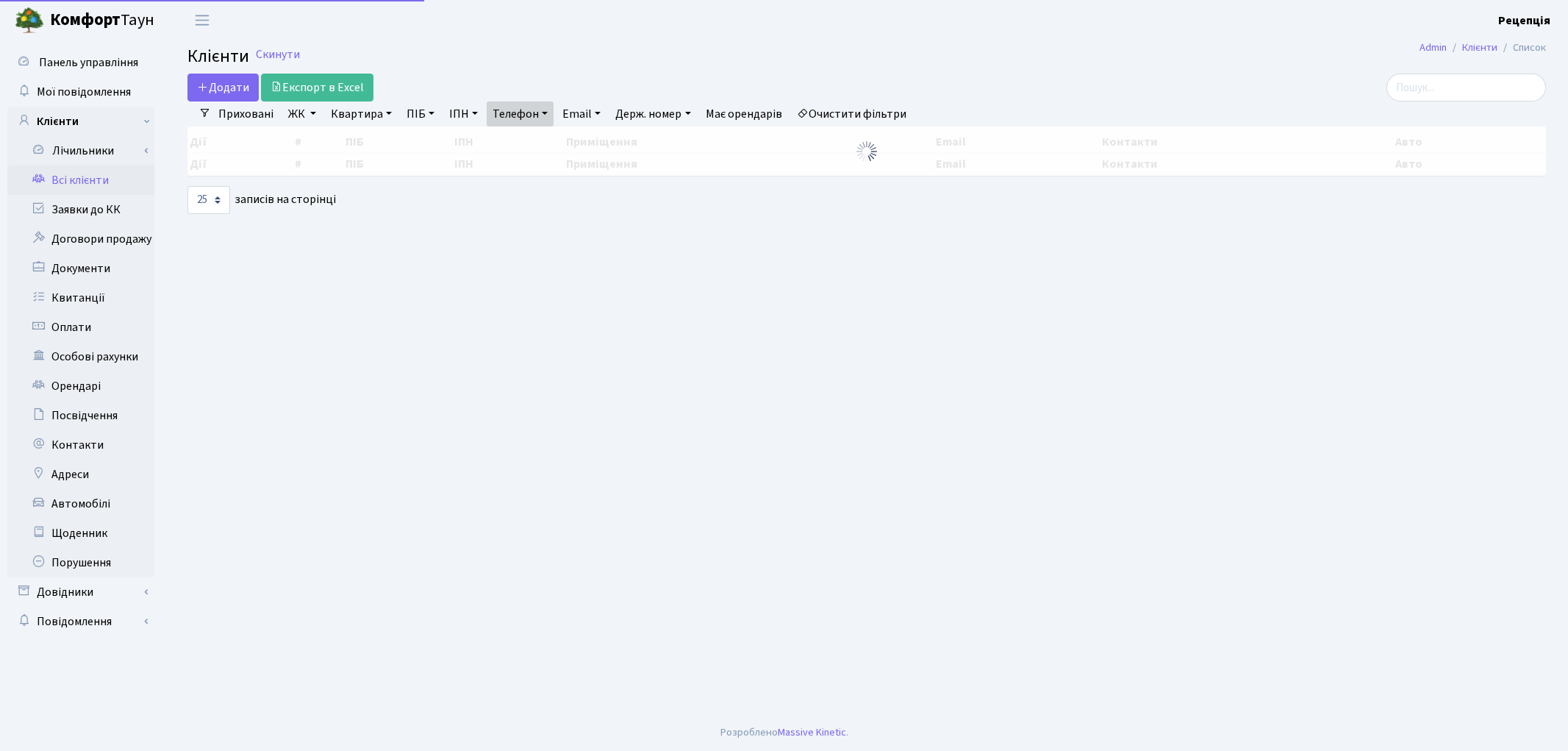
select select "25"
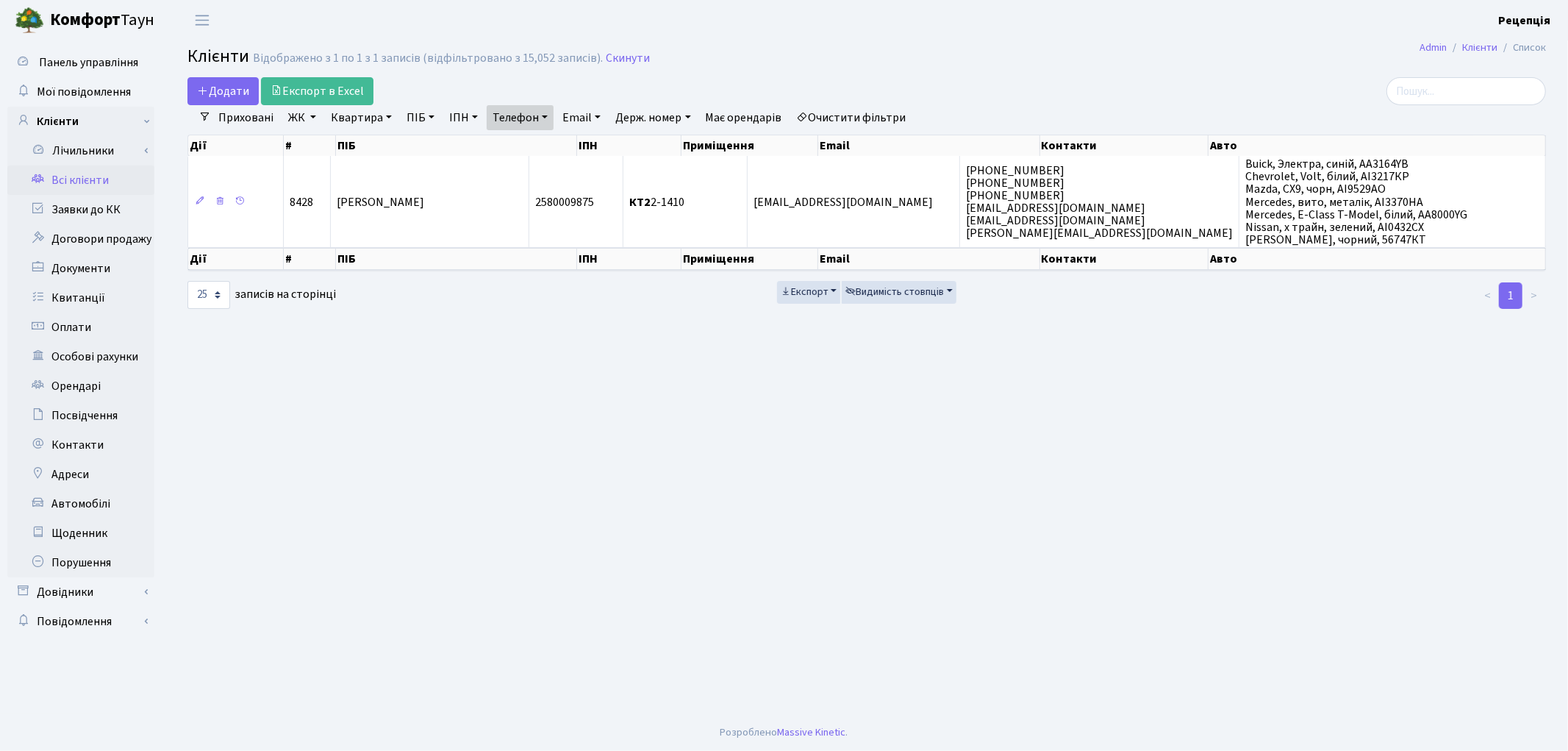
drag, startPoint x: 840, startPoint y: 116, endPoint x: 777, endPoint y: 89, distance: 68.5
click at [841, 117] on link "Очистити фільтри" at bounding box center [851, 117] width 121 height 25
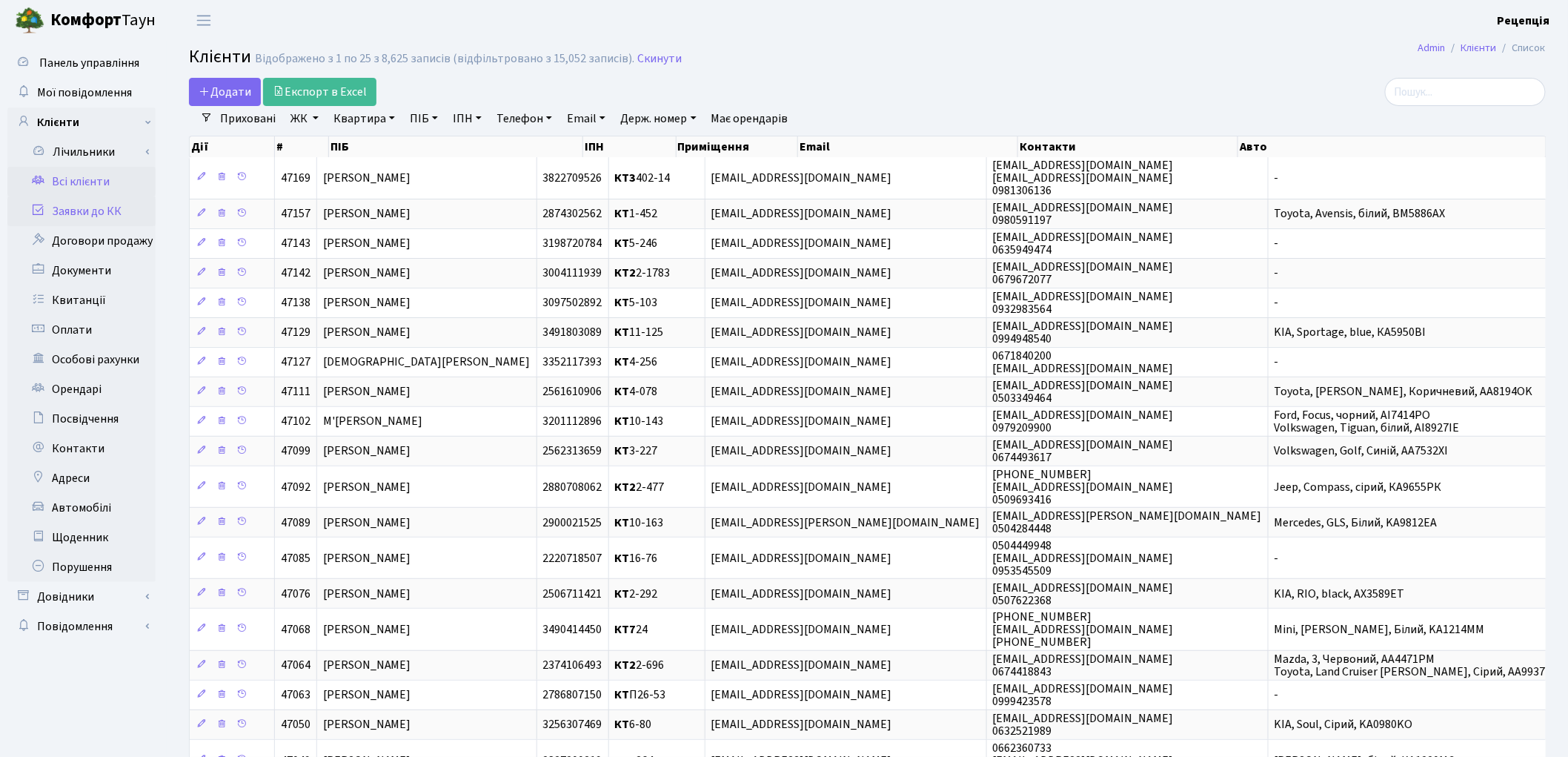
click at [85, 207] on link "Заявки до КК" at bounding box center [81, 211] width 148 height 30
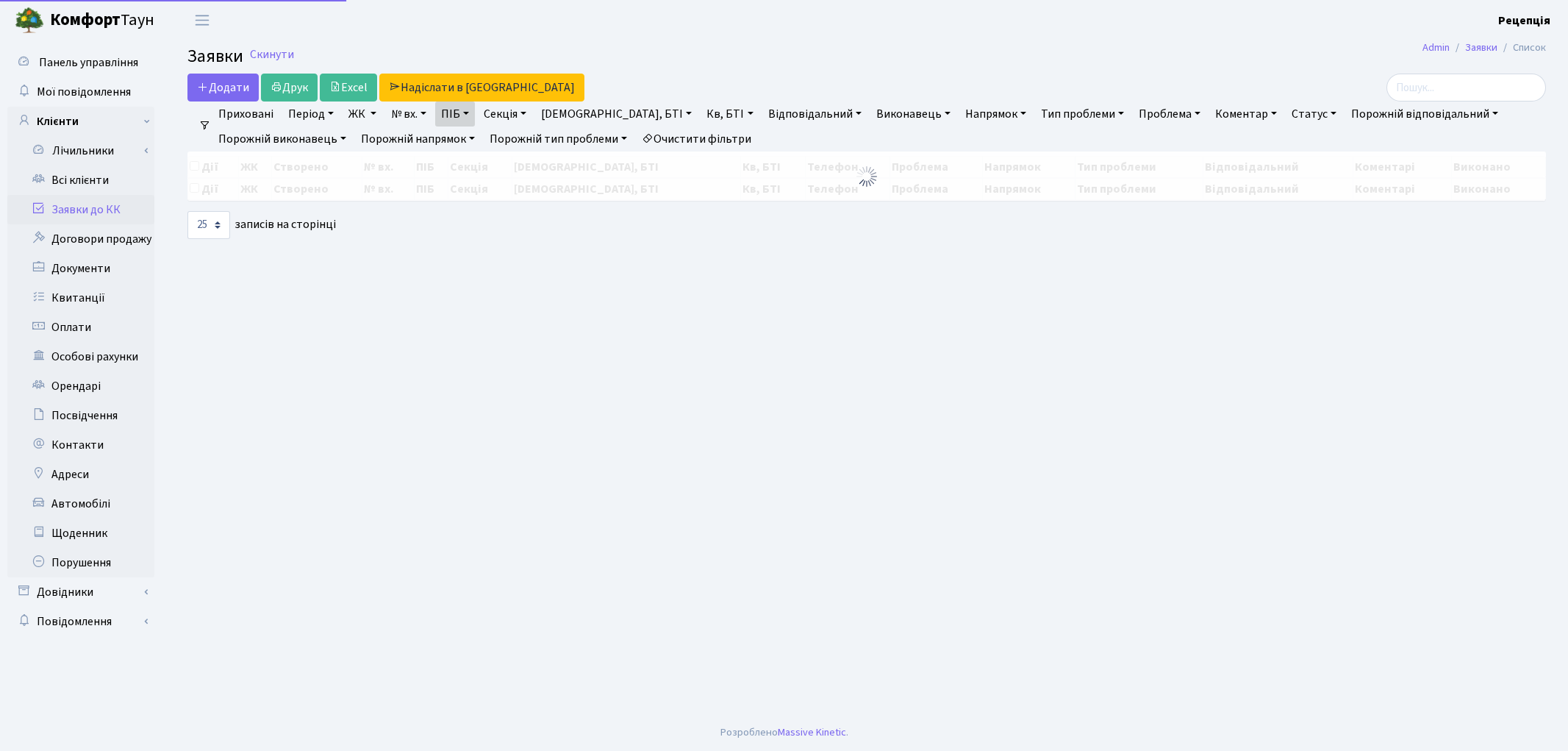
select select "25"
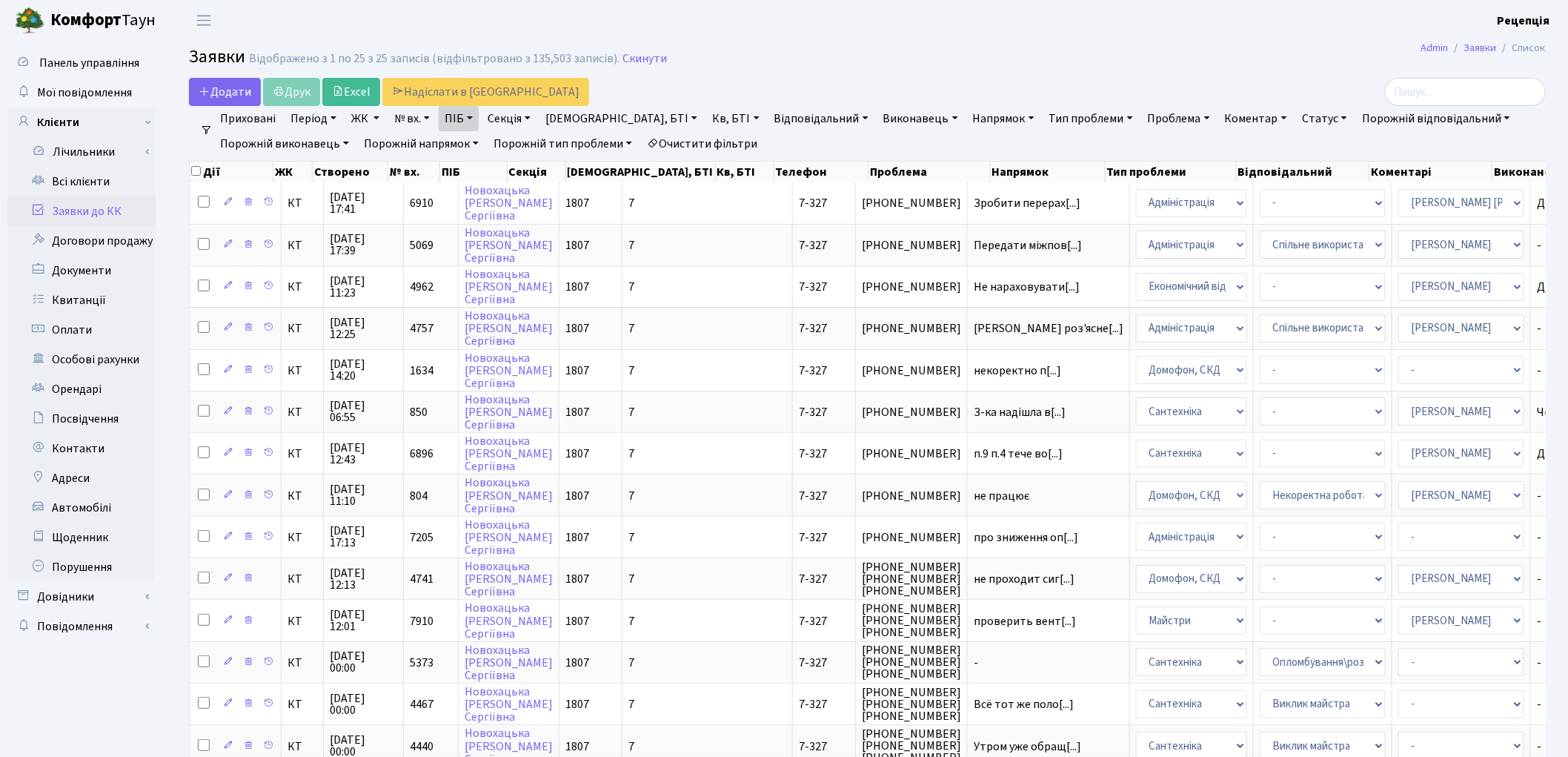
click at [709, 145] on link "Очистити фільтри" at bounding box center [702, 143] width 122 height 25
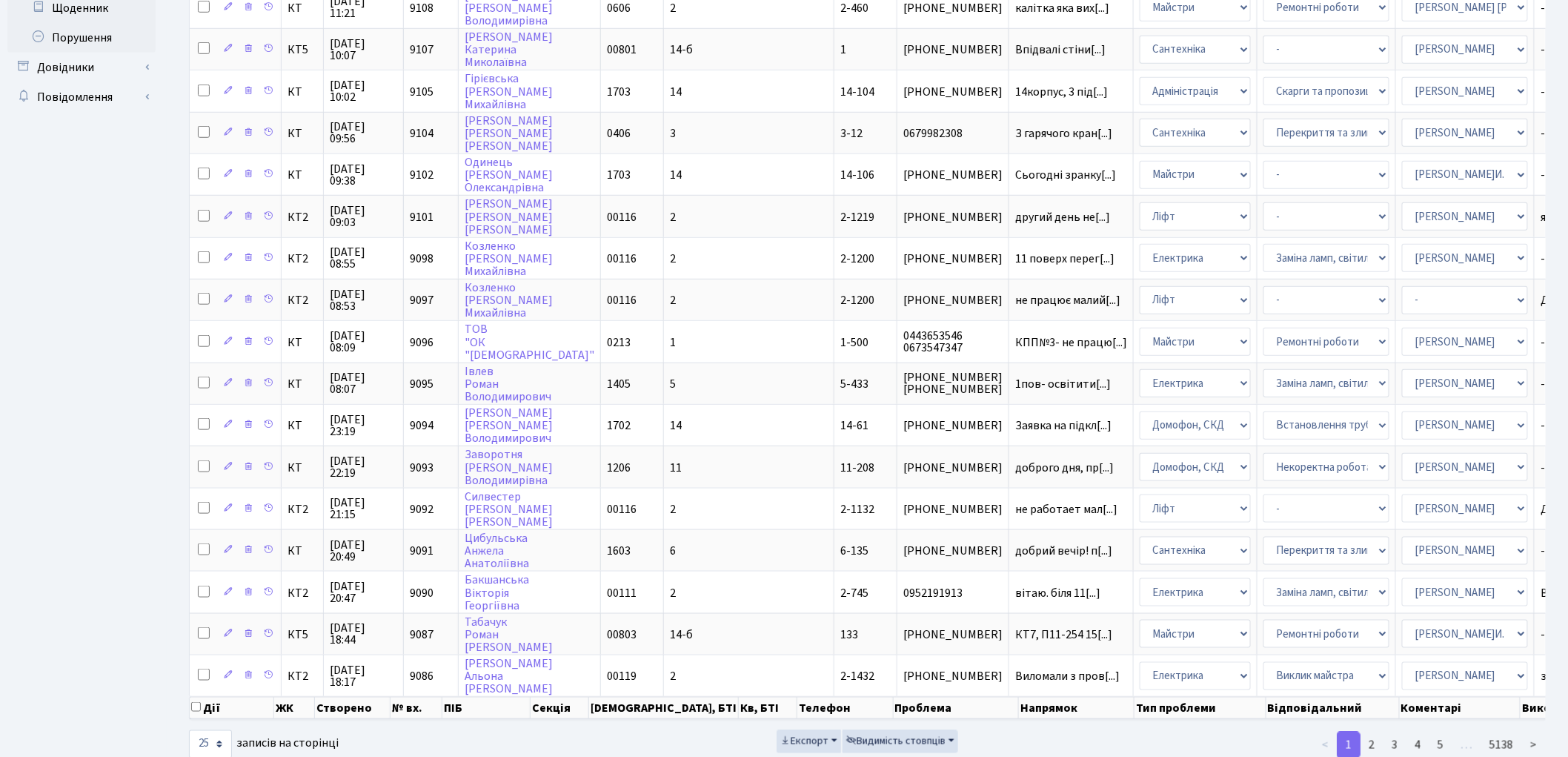
scroll to position [541, 0]
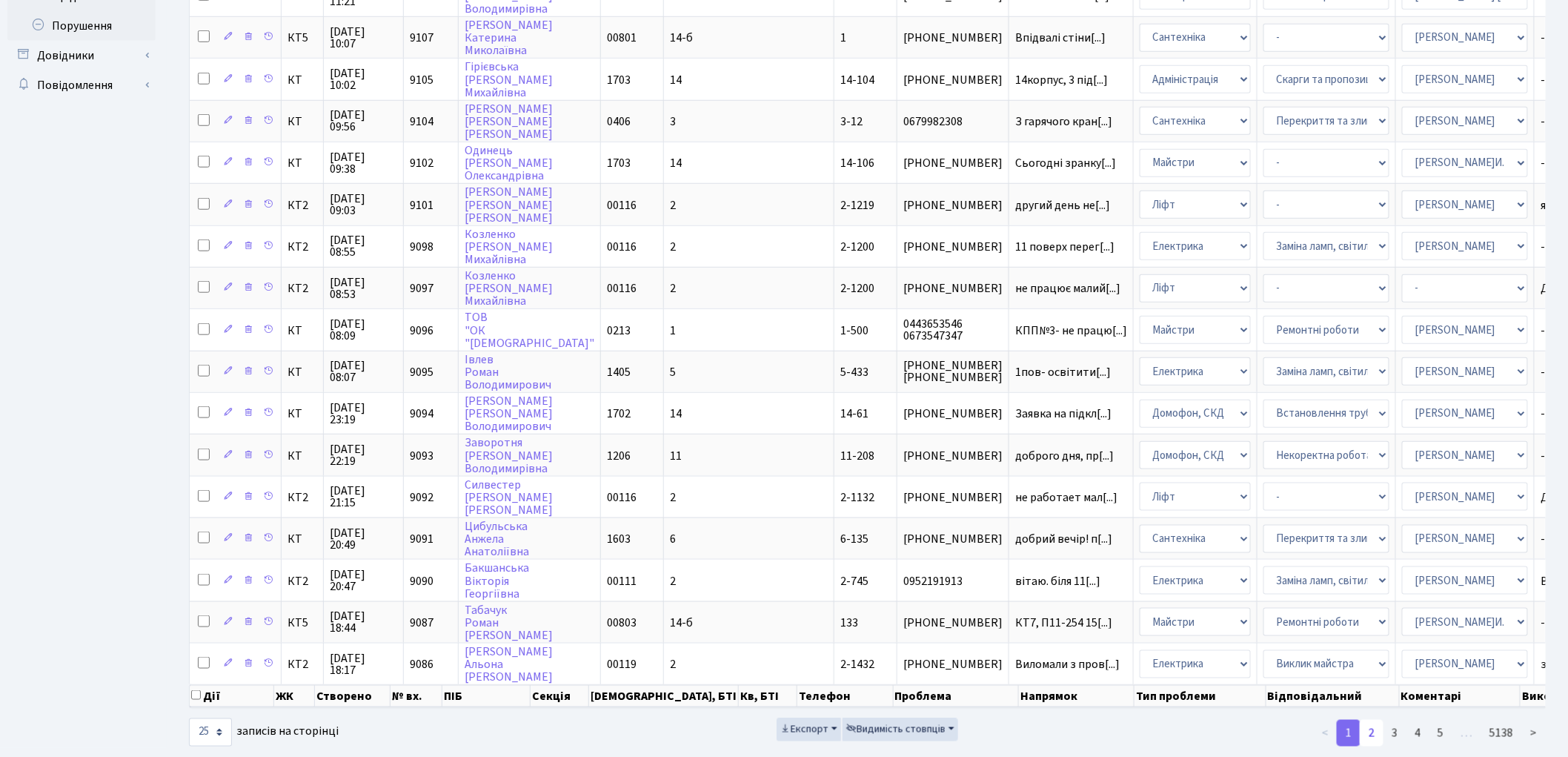
click at [1369, 720] on link "2" at bounding box center [1371, 733] width 23 height 27
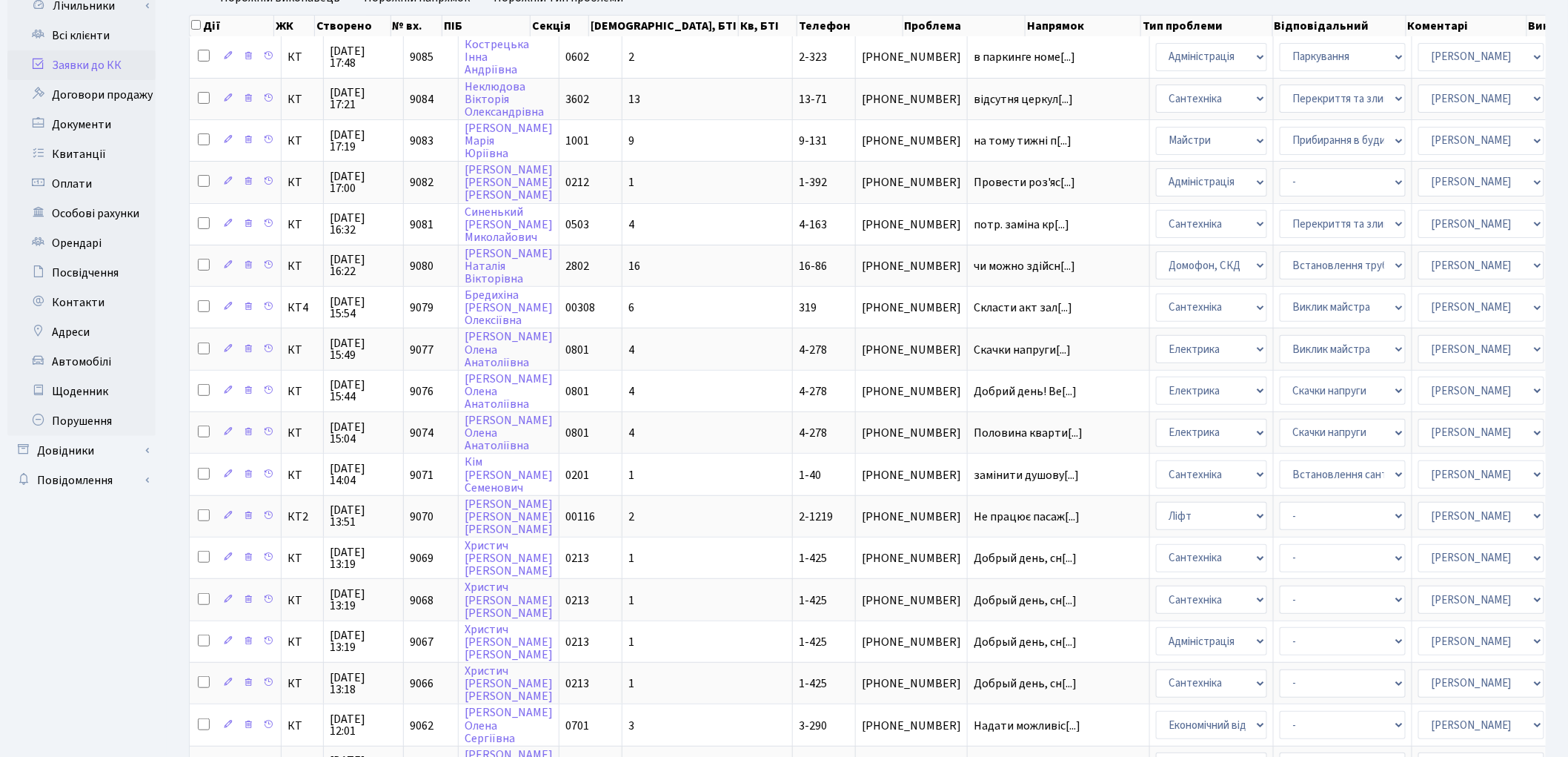
scroll to position [0, 0]
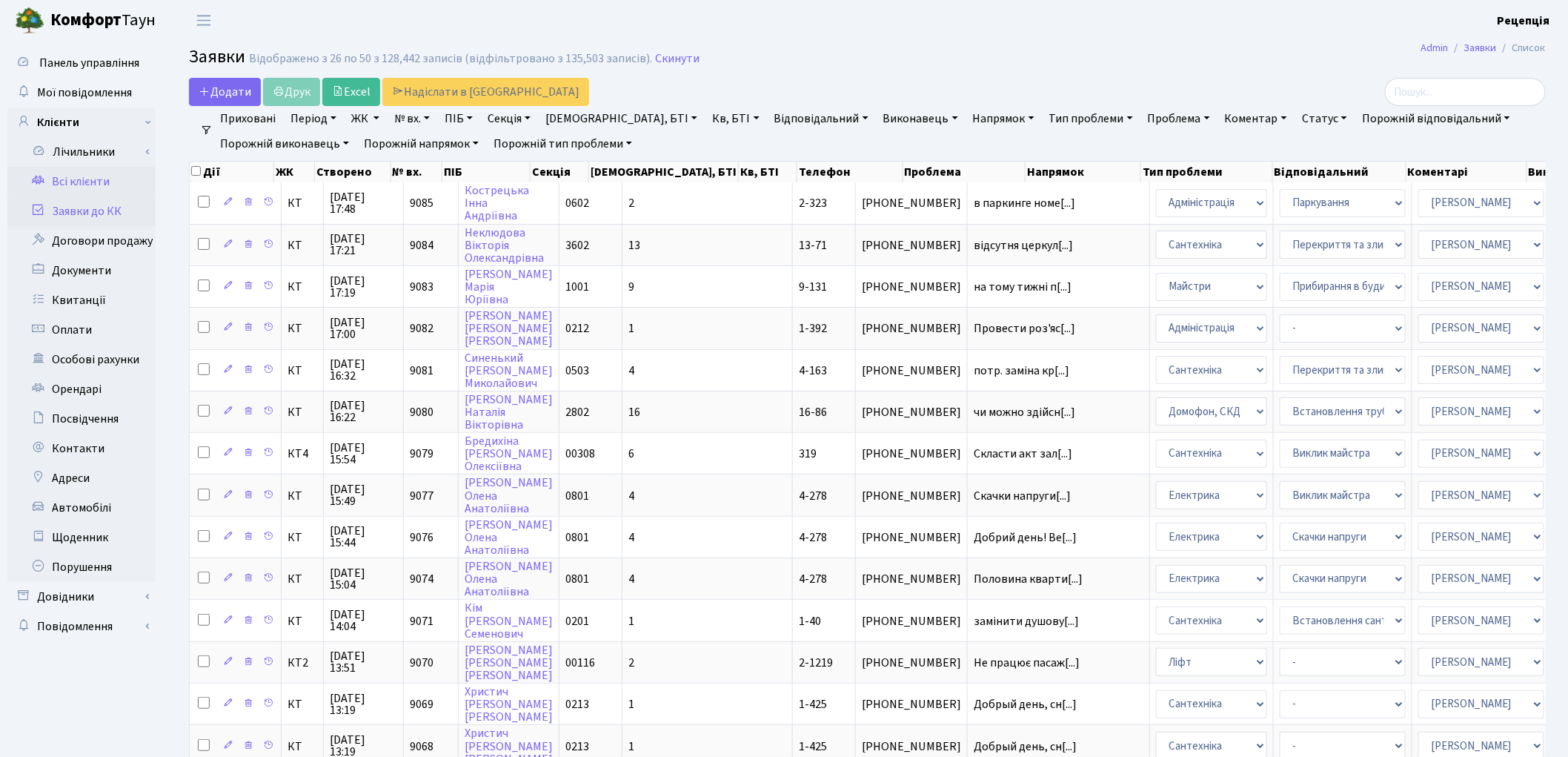
click at [120, 176] on link "Всі клієнти" at bounding box center [81, 181] width 148 height 30
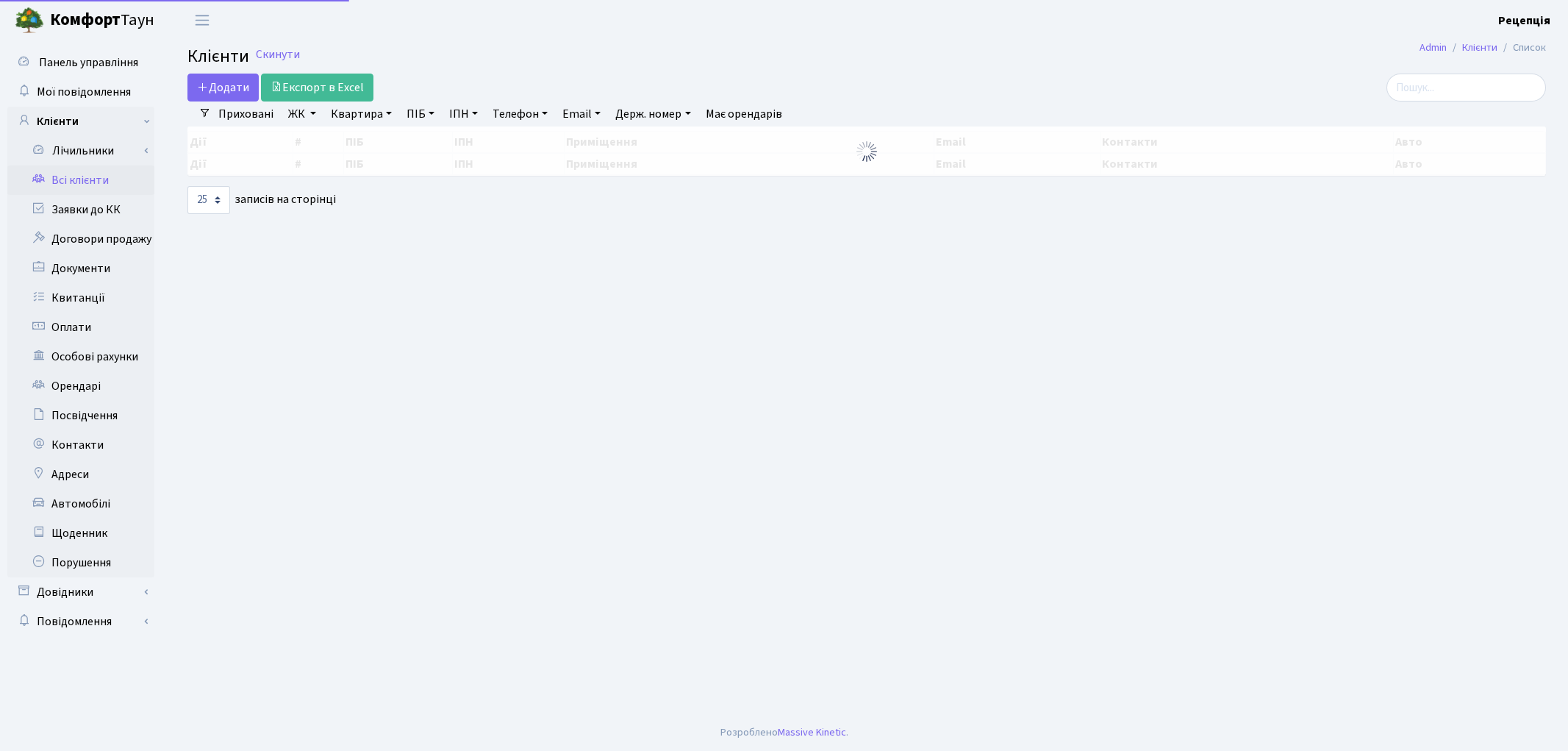
select select "25"
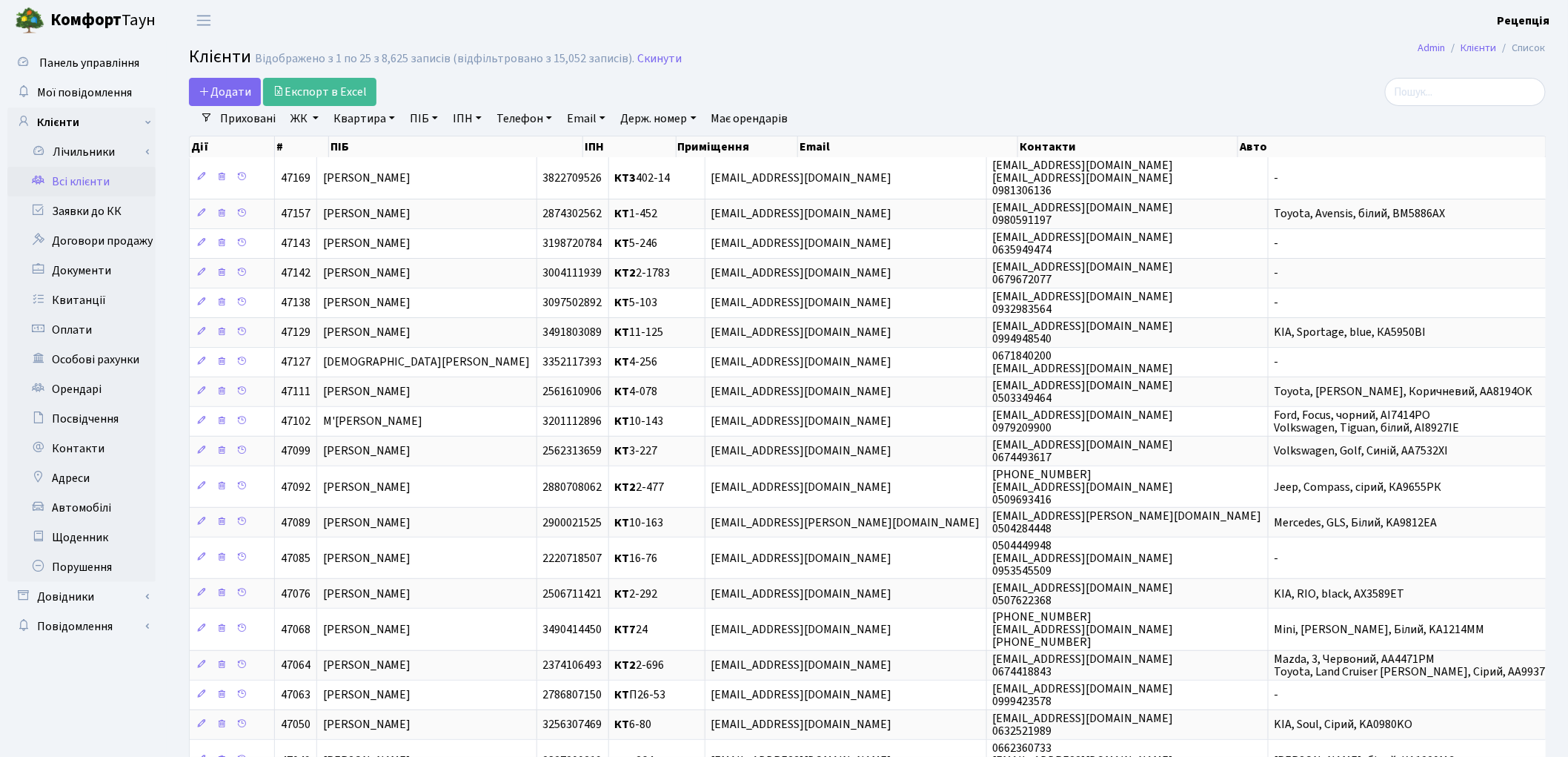
click at [890, 74] on main "Admin Клієнти Список Клієнти Відображено з 1 по 25 з 8,625 записів (відфільтров…" at bounding box center [867, 537] width 1401 height 993
click at [102, 211] on link "Заявки до КК" at bounding box center [81, 211] width 148 height 30
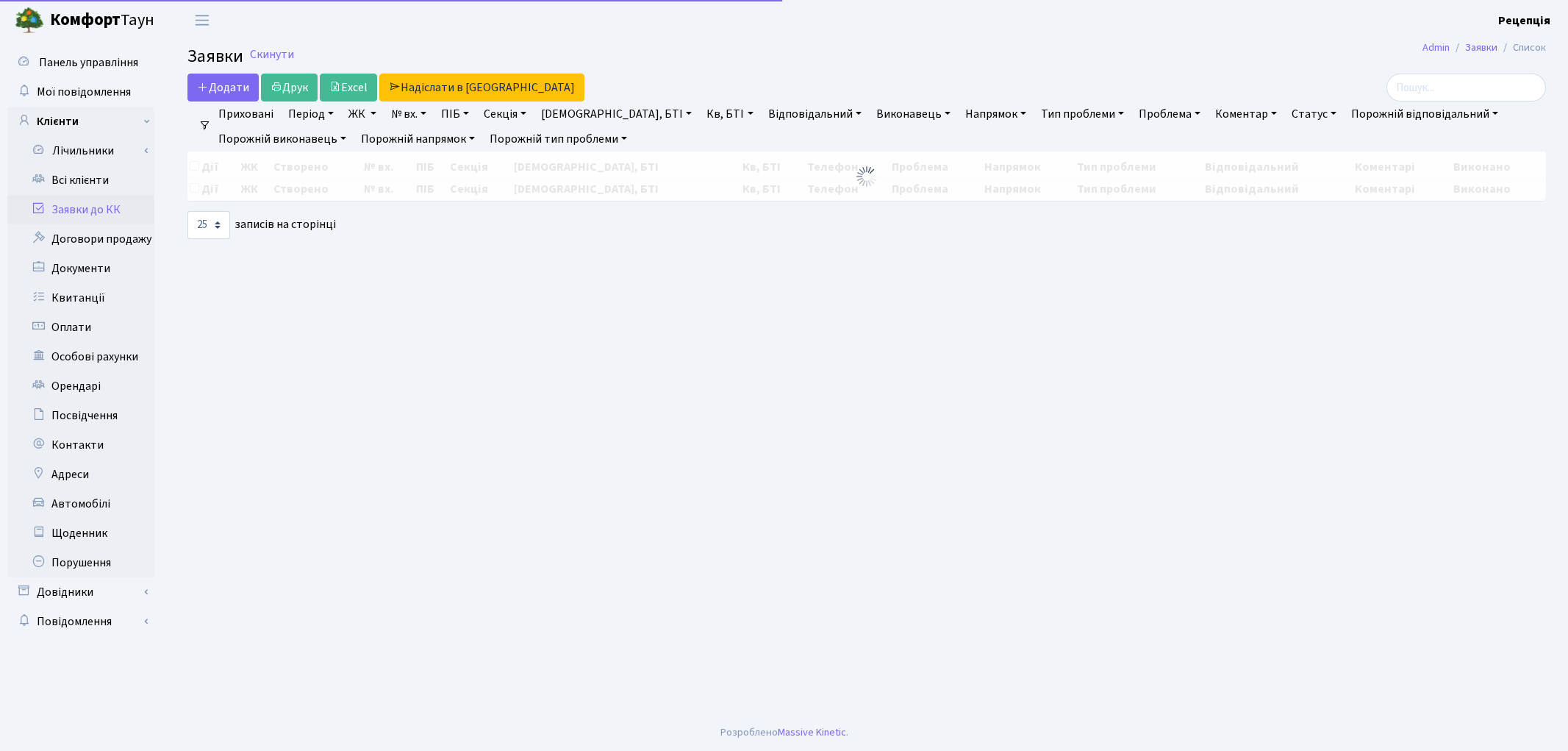
select select "25"
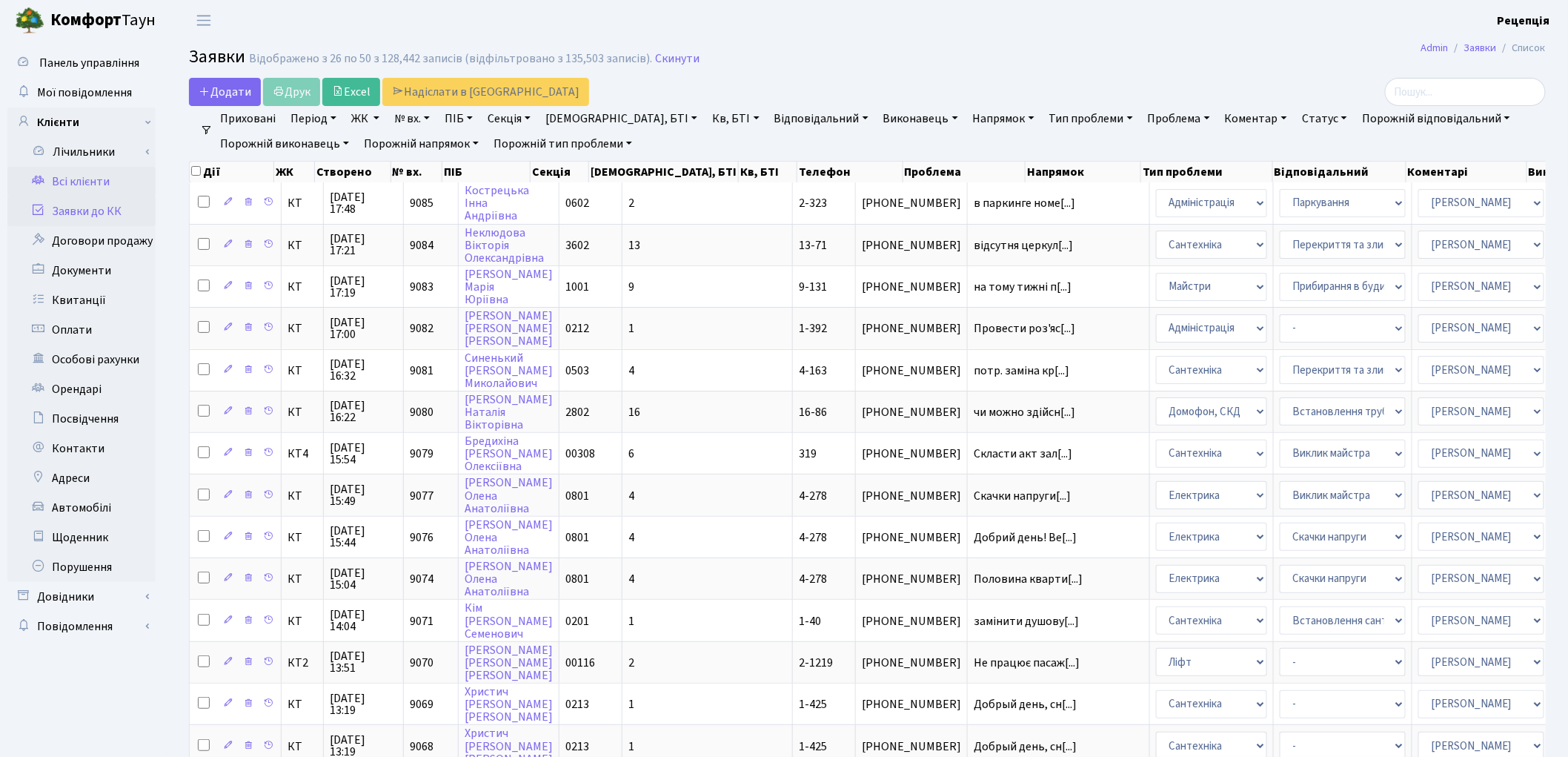
click at [77, 182] on link "Всі клієнти" at bounding box center [81, 181] width 148 height 30
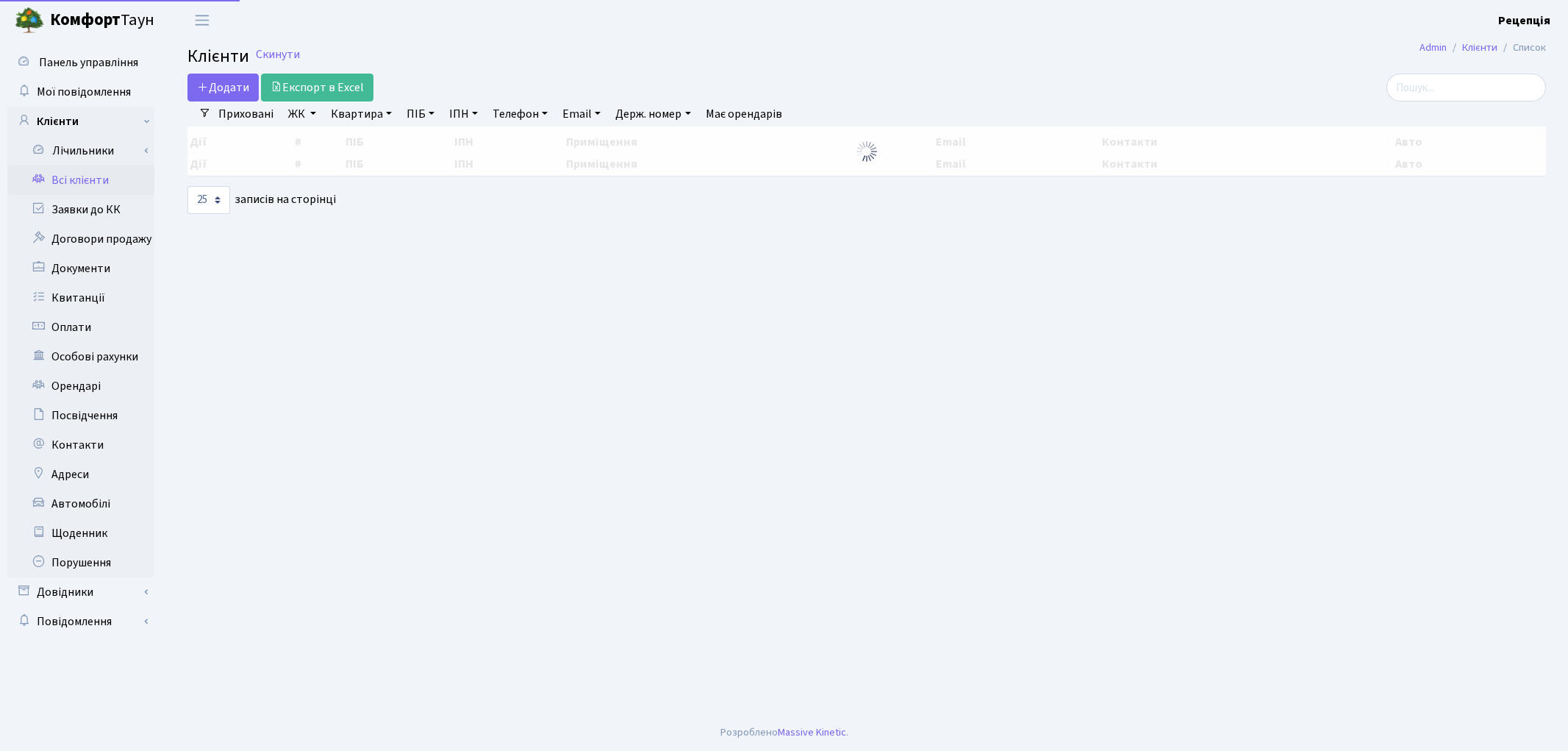
select select "25"
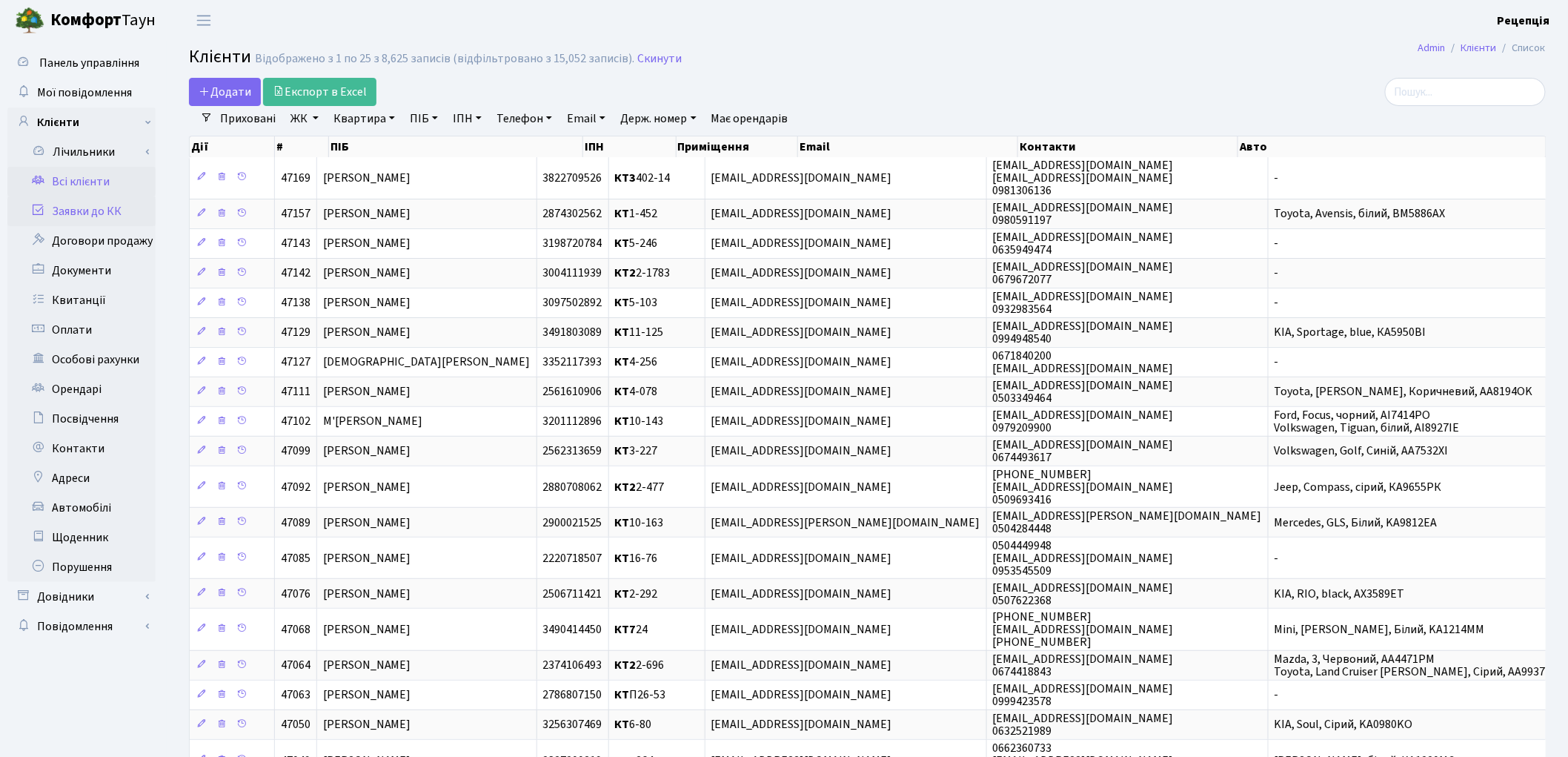
click at [104, 219] on link "Заявки до КК" at bounding box center [81, 211] width 148 height 30
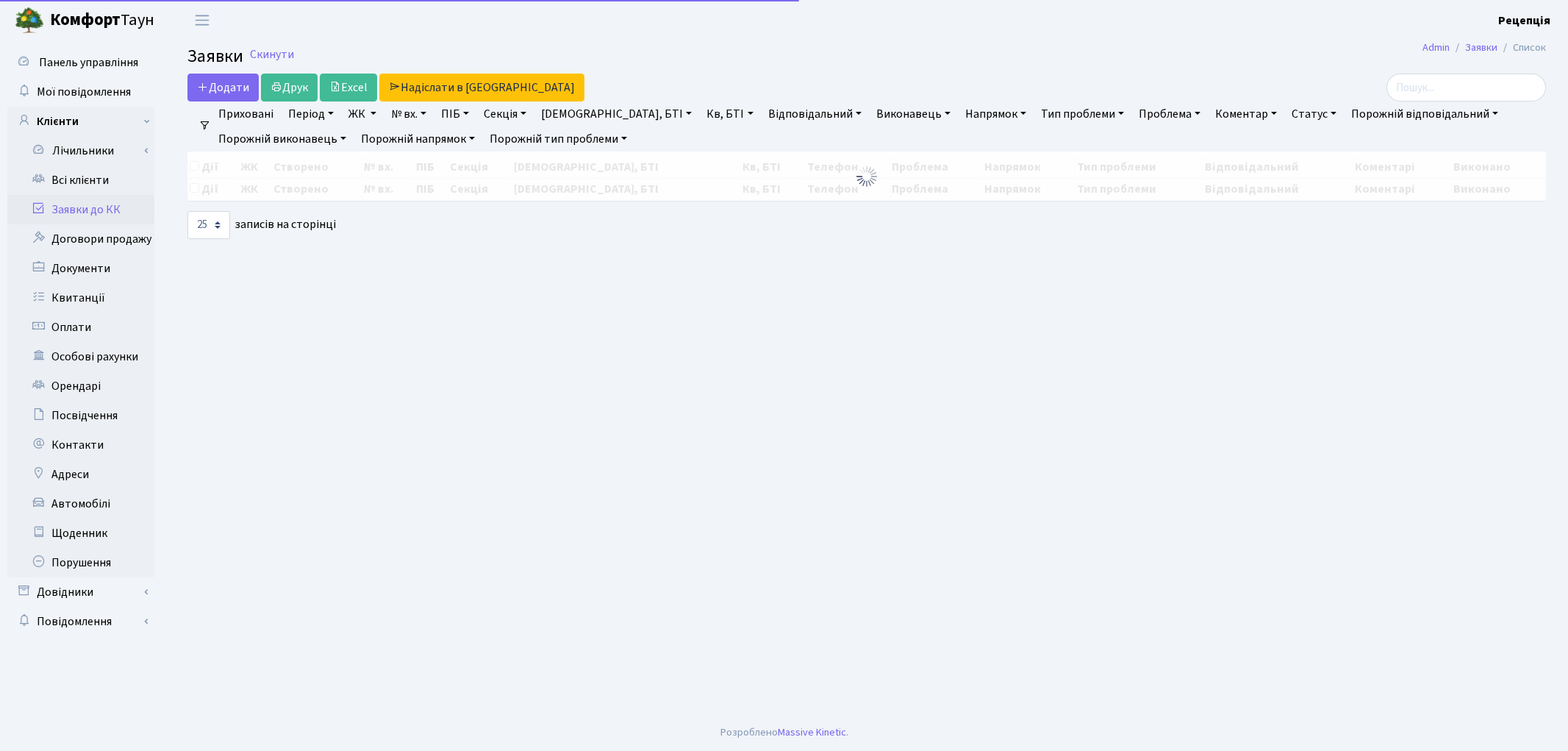
select select "25"
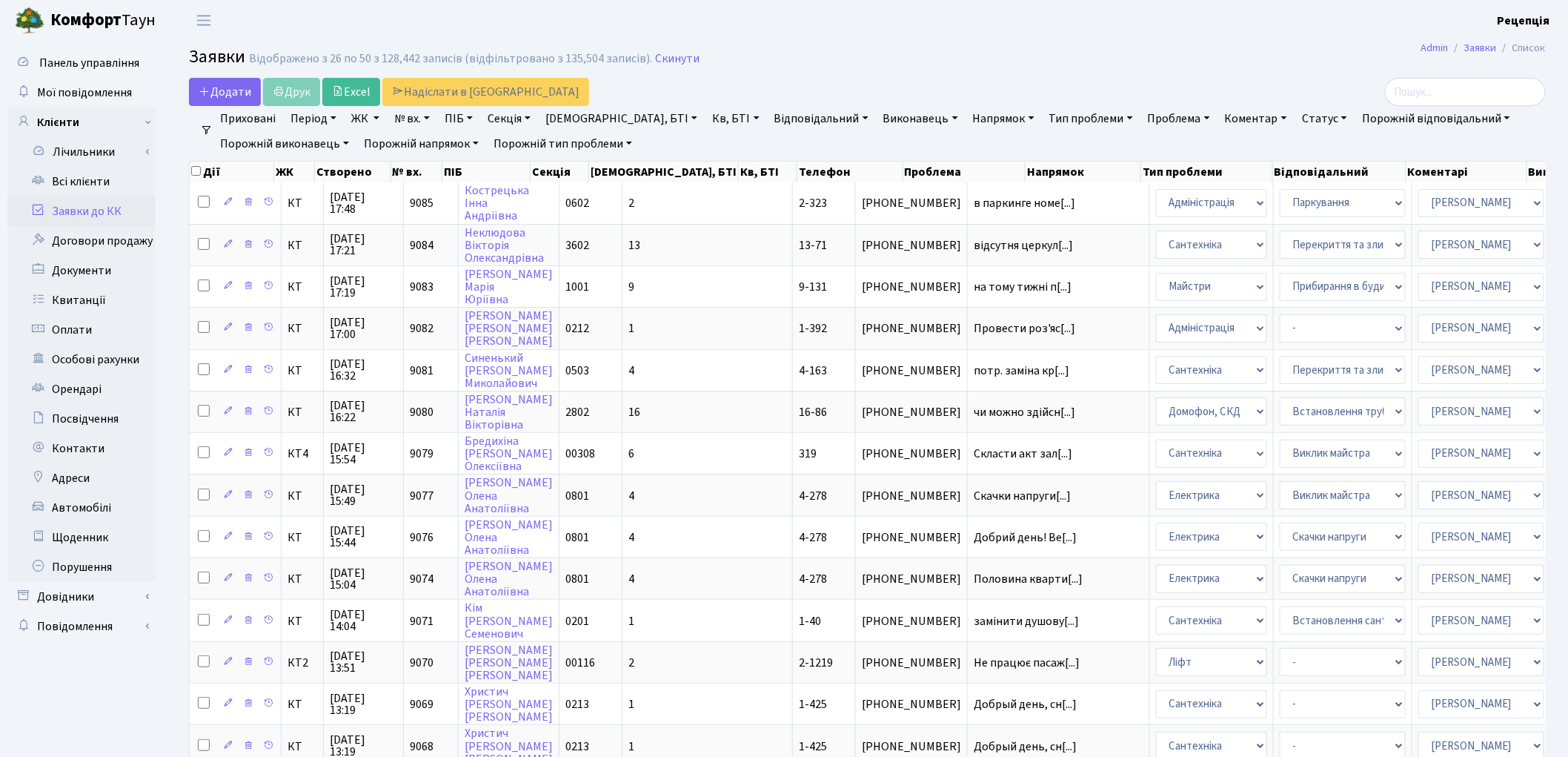
scroll to position [539, 0]
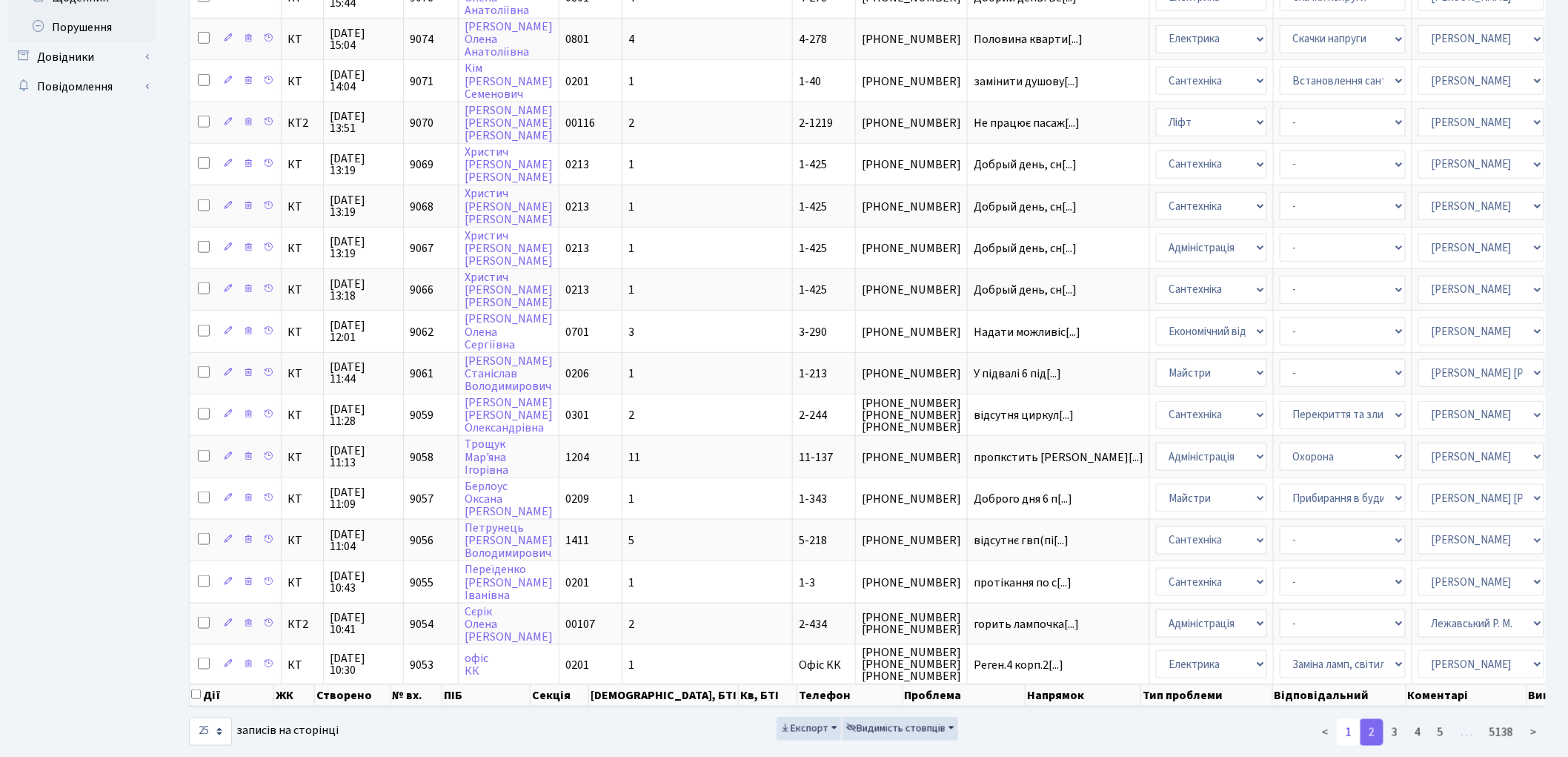
click at [1354, 719] on link "1" at bounding box center [1348, 732] width 23 height 27
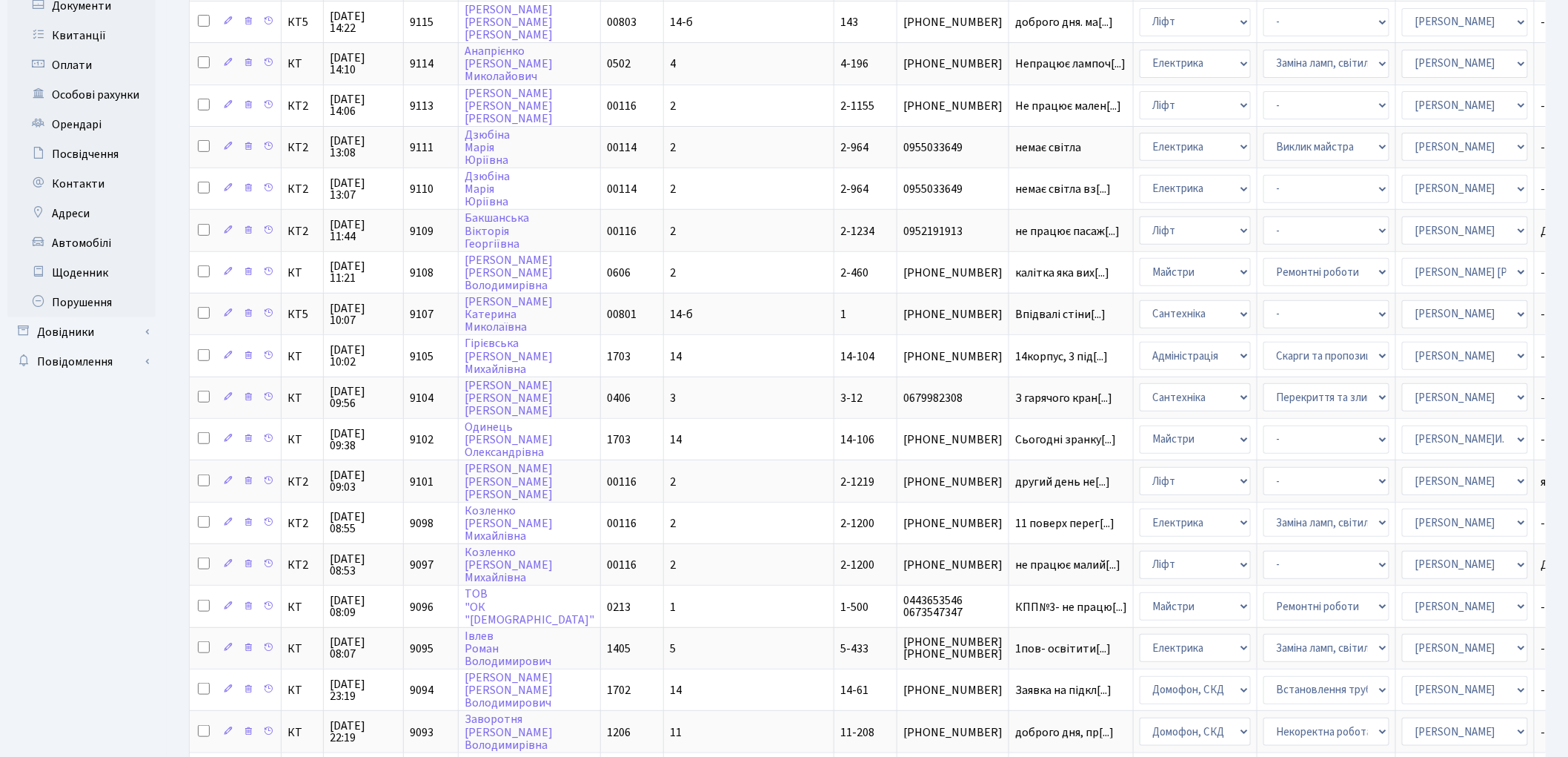
scroll to position [0, 0]
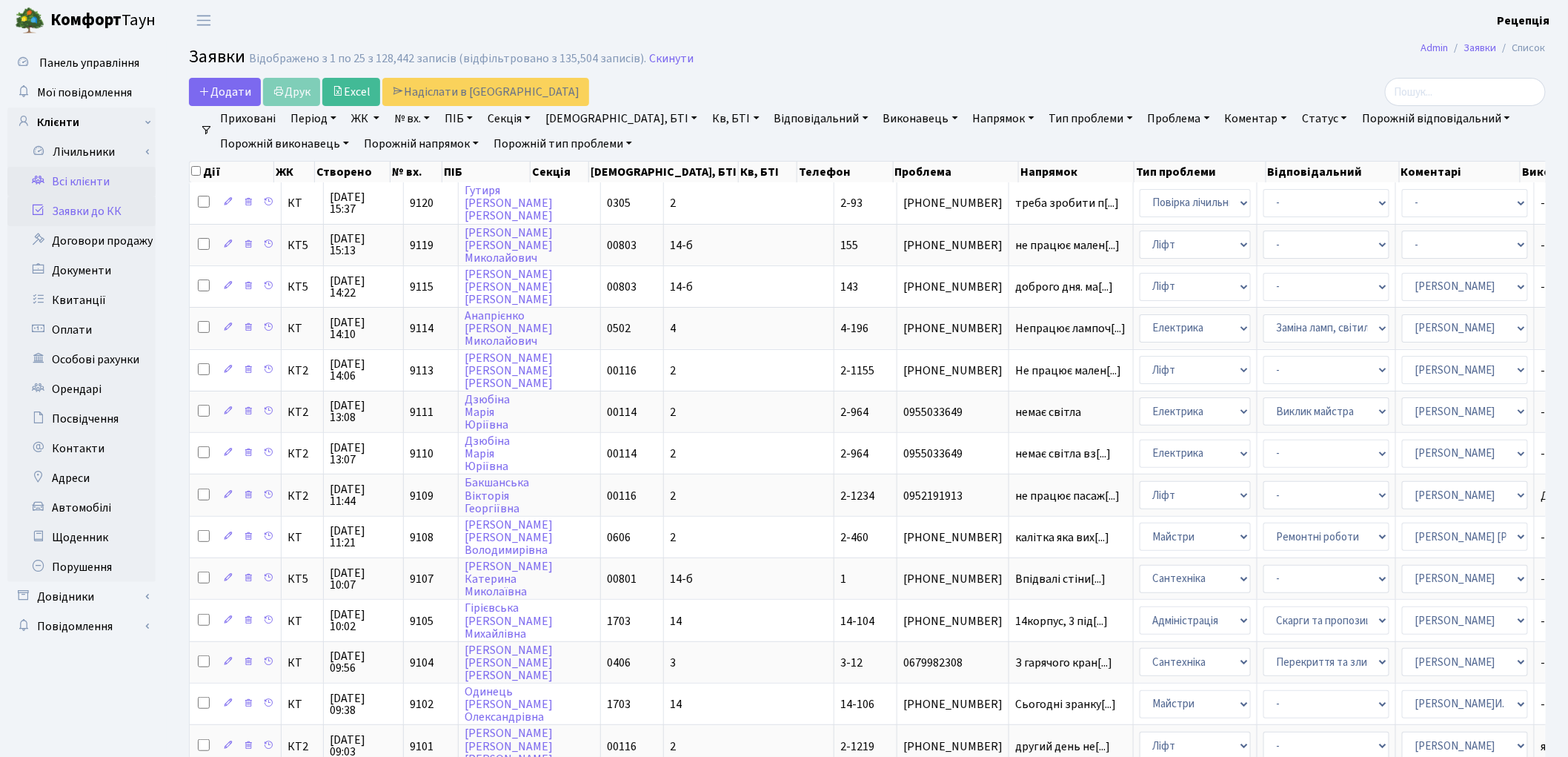
click at [93, 169] on link "Всі клієнти" at bounding box center [81, 181] width 148 height 30
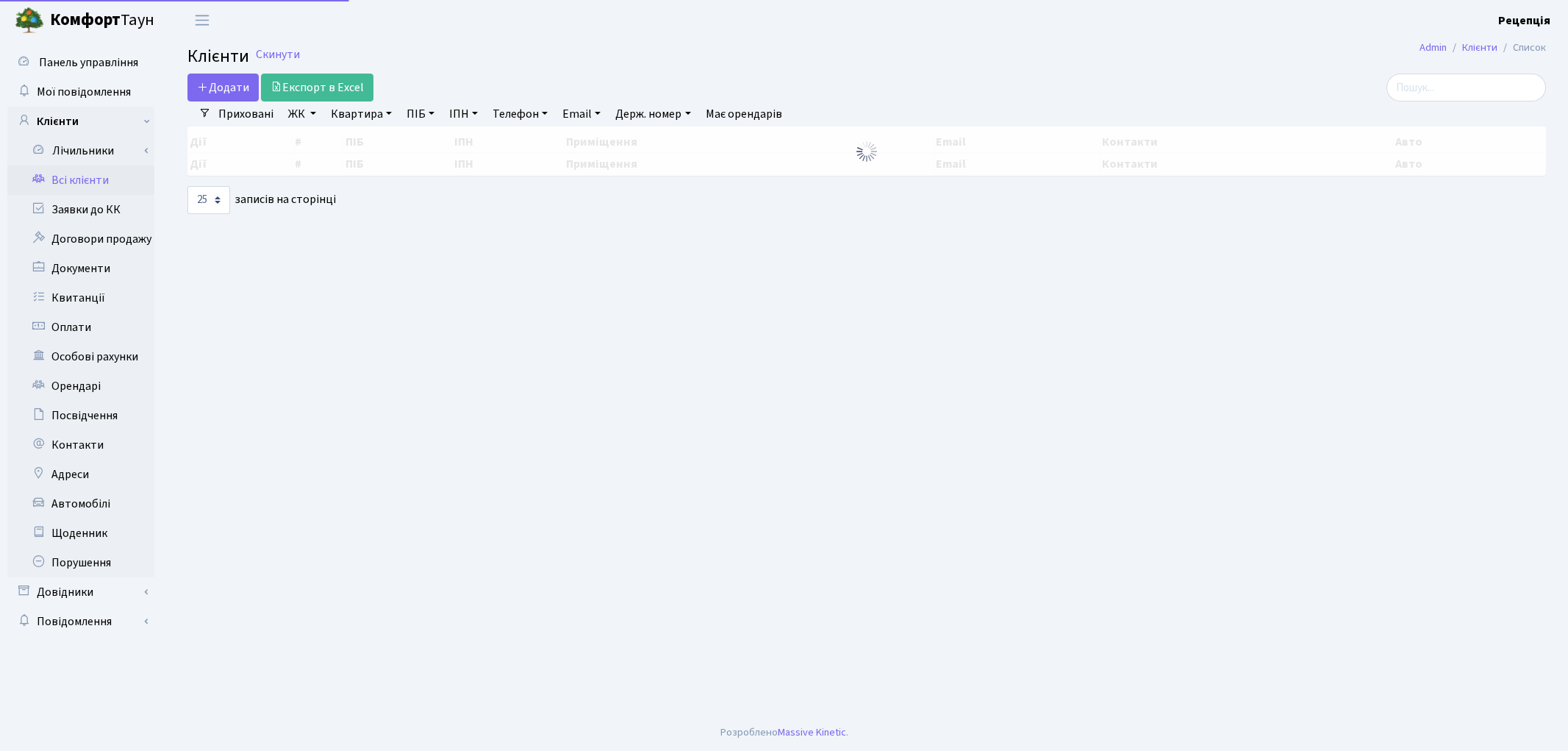
select select "25"
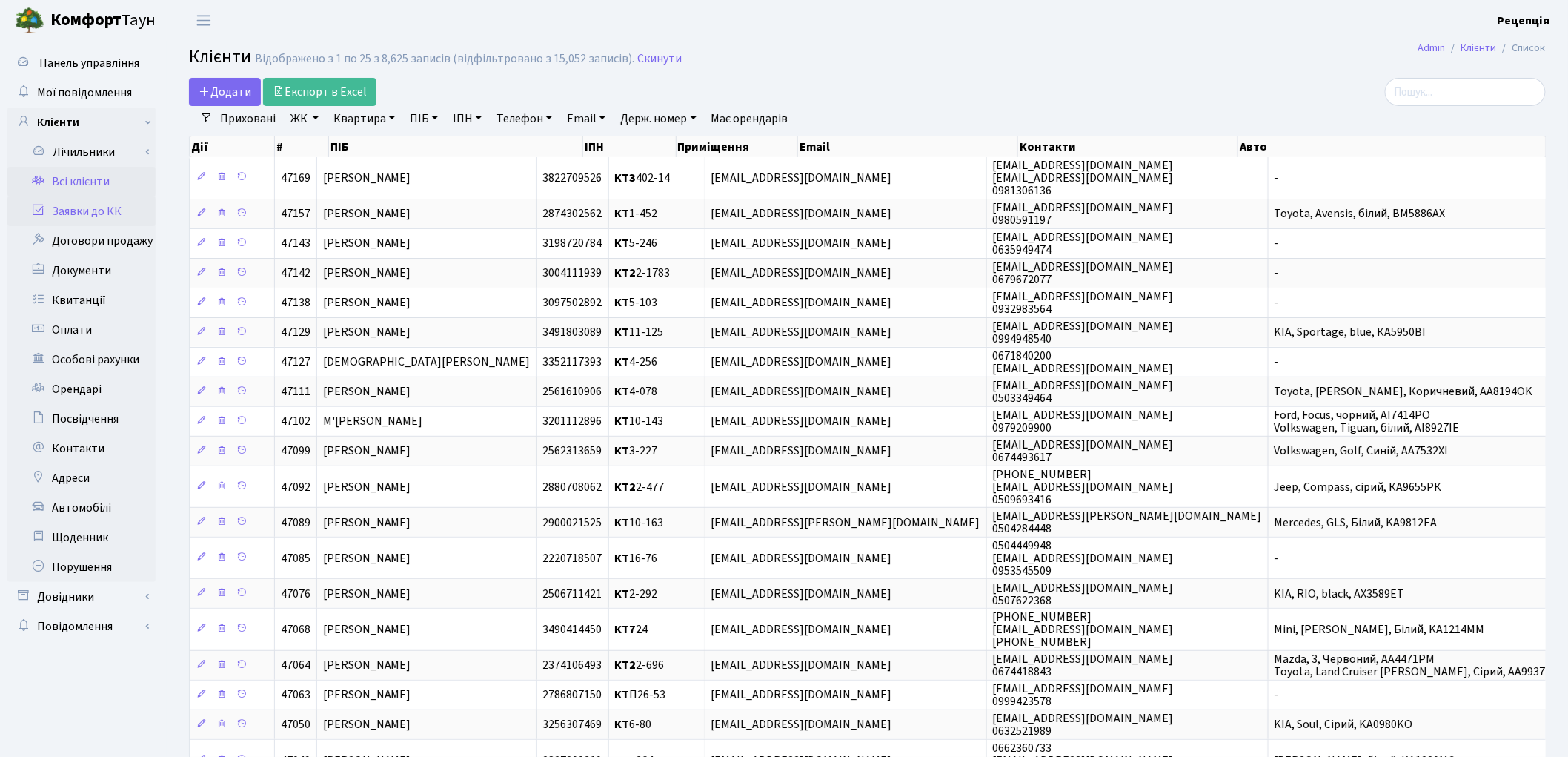
click at [85, 214] on link "Заявки до КК" at bounding box center [81, 211] width 148 height 30
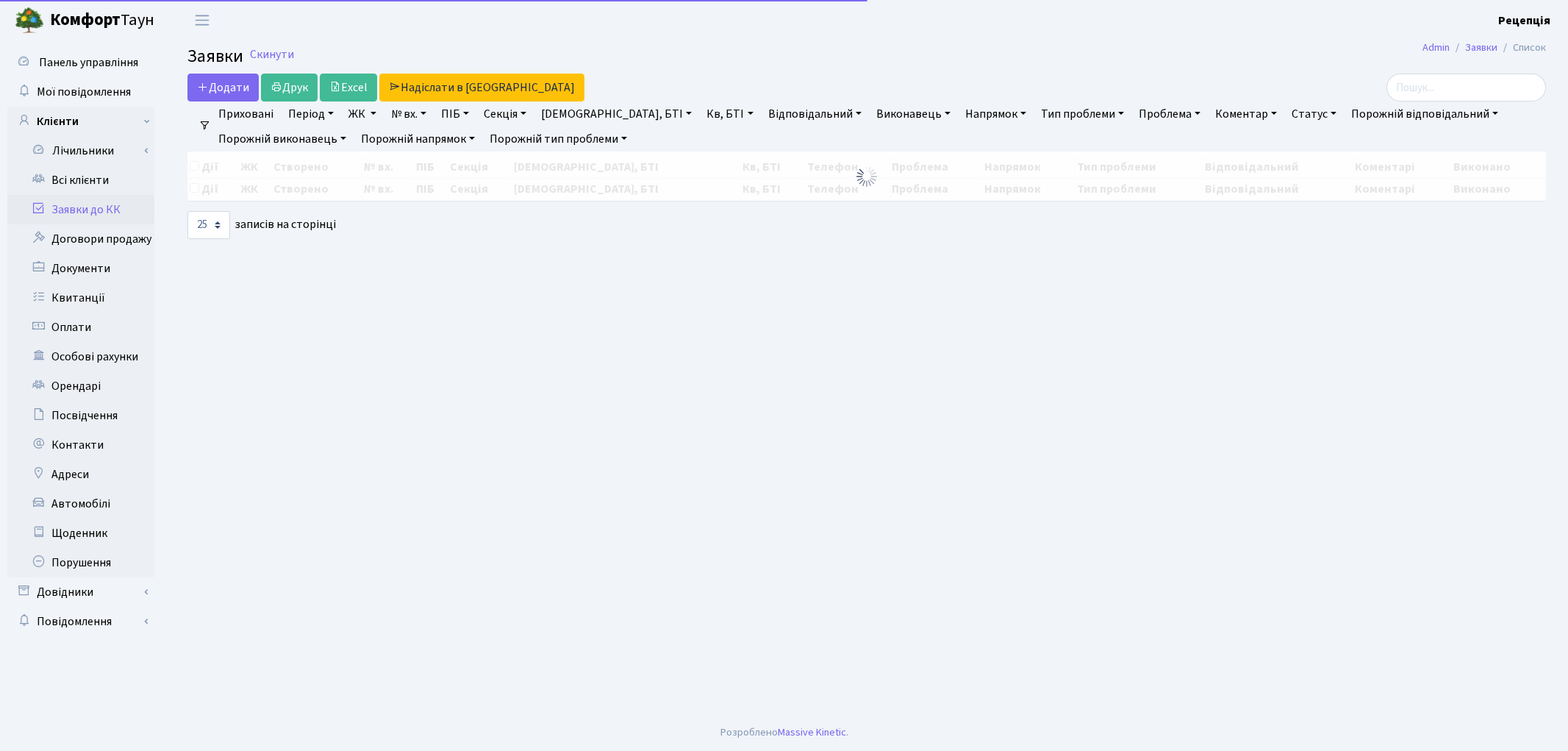
select select "25"
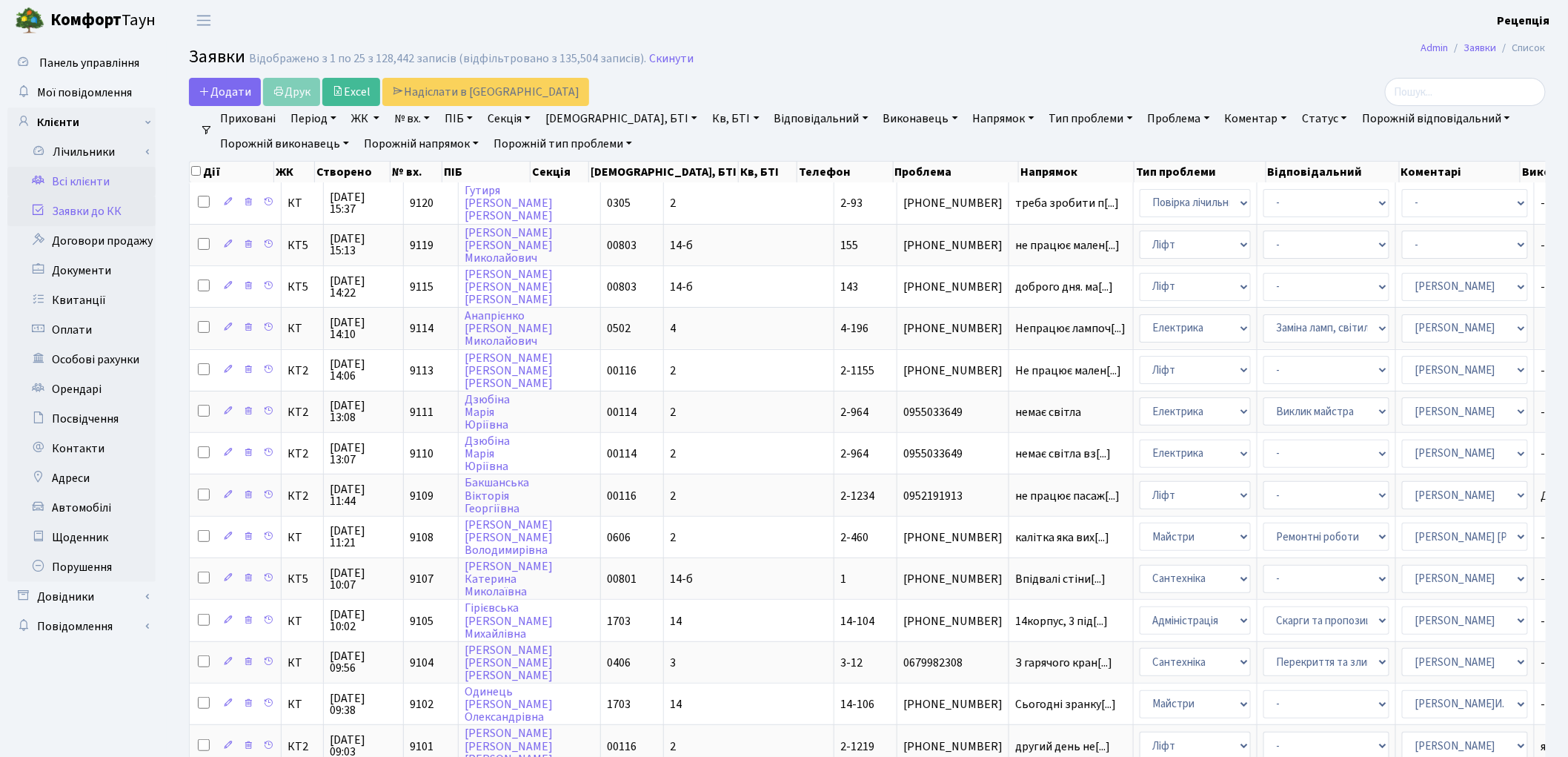
click at [100, 171] on link "Всі клієнти" at bounding box center [81, 181] width 148 height 30
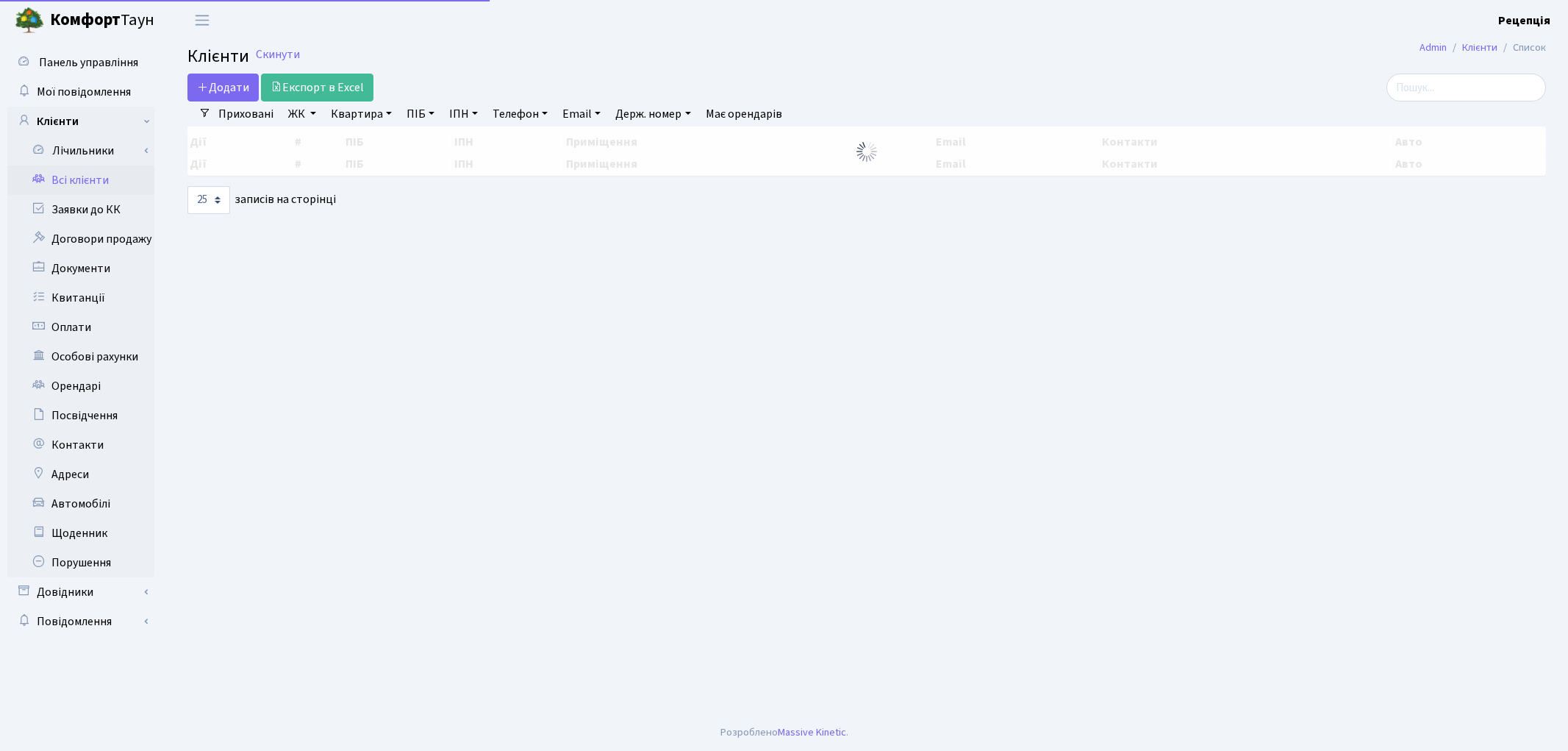
select select "25"
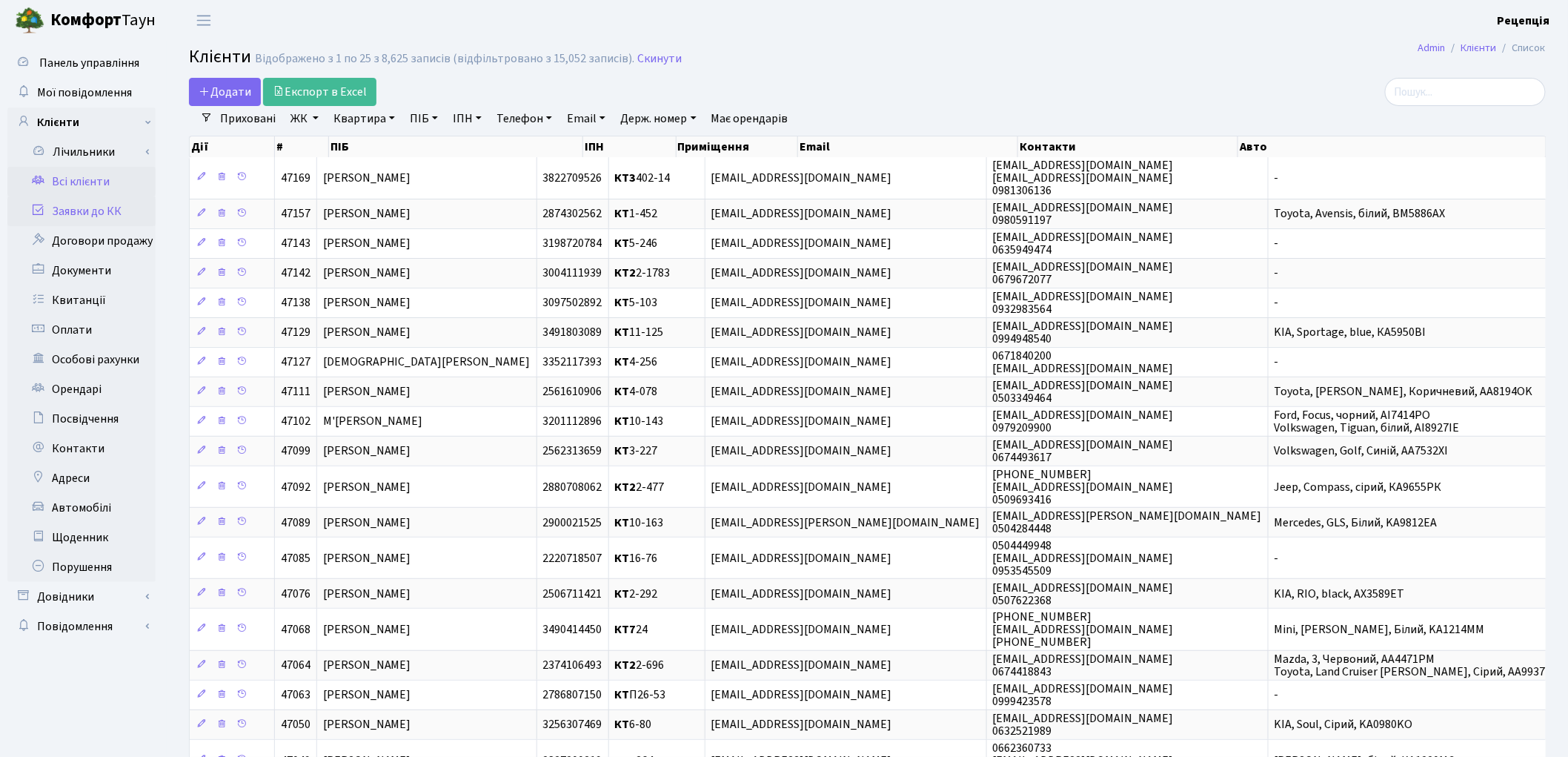
click at [87, 216] on link "Заявки до КК" at bounding box center [81, 211] width 148 height 30
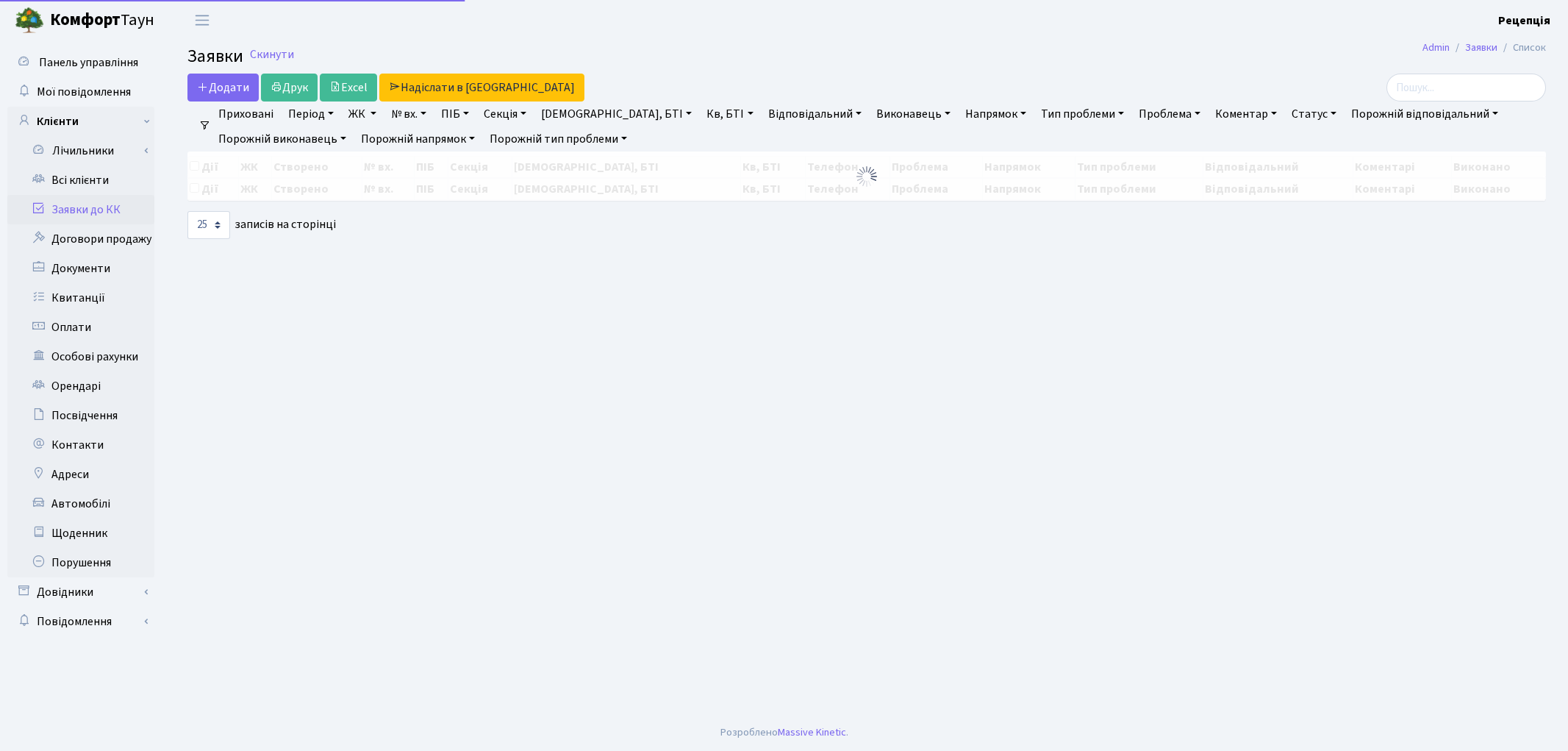
select select "25"
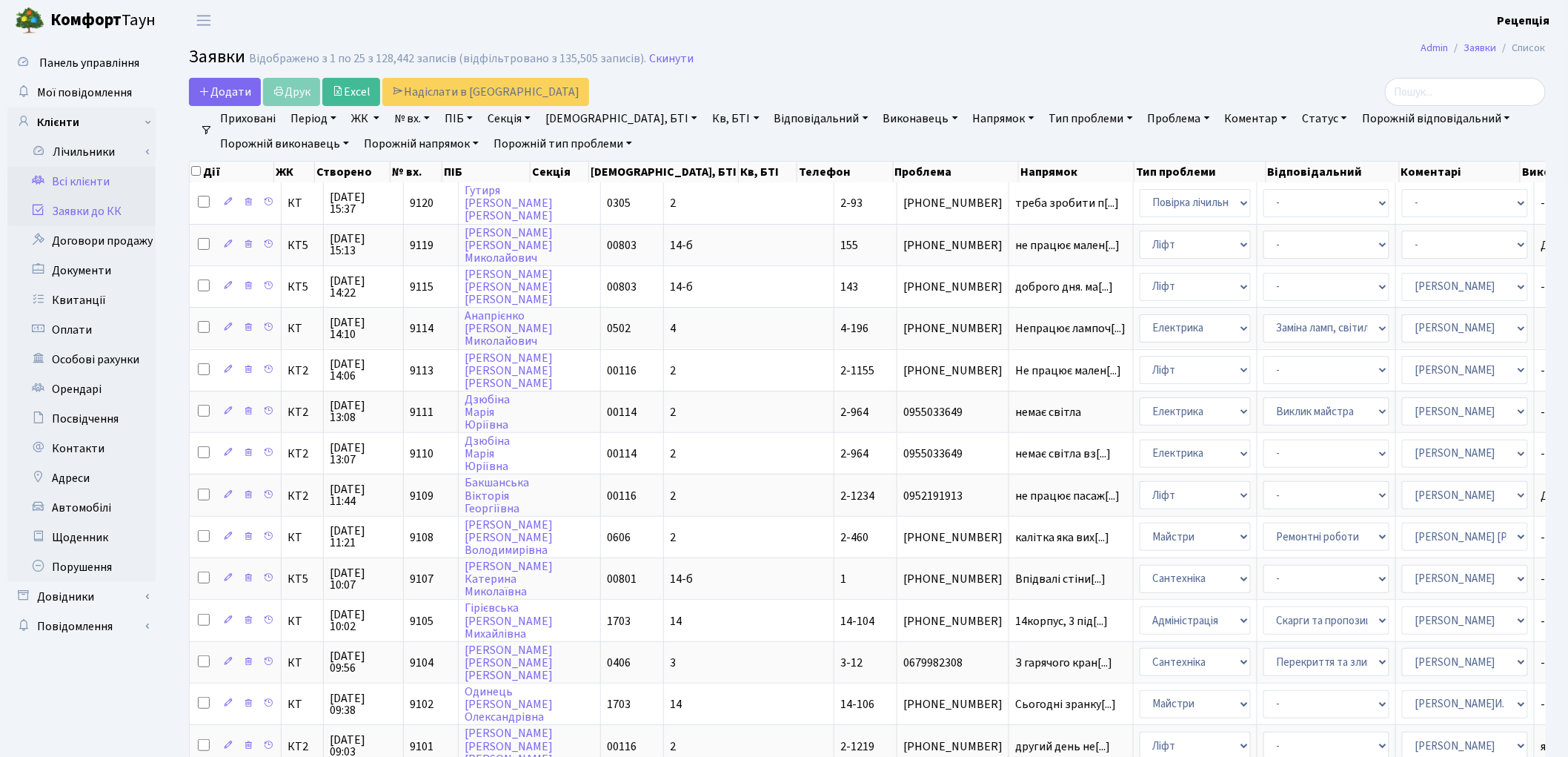
click at [79, 181] on link "Всі клієнти" at bounding box center [81, 181] width 148 height 30
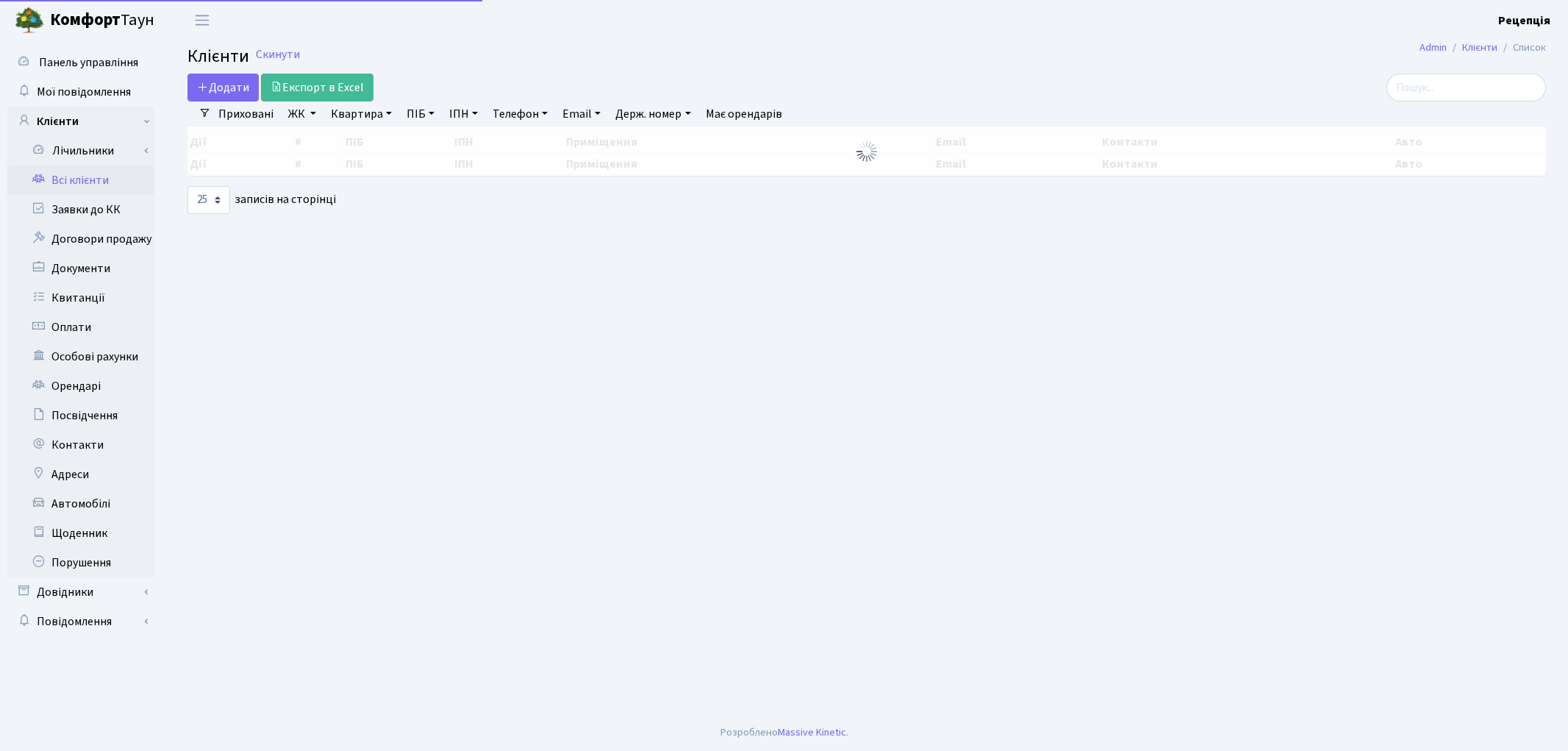
select select "25"
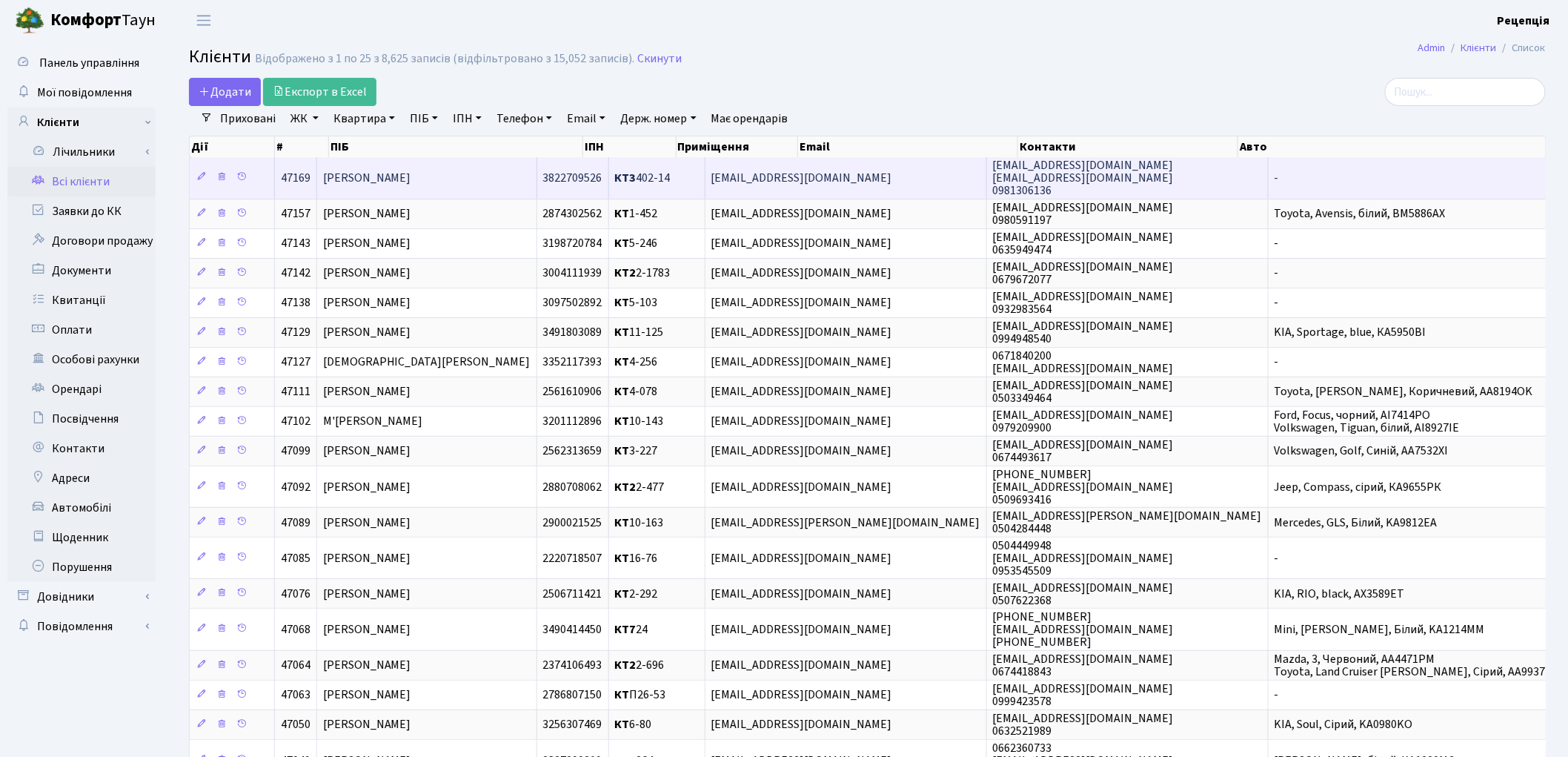
click at [538, 167] on td "[PERSON_NAME]" at bounding box center [427, 177] width 220 height 40
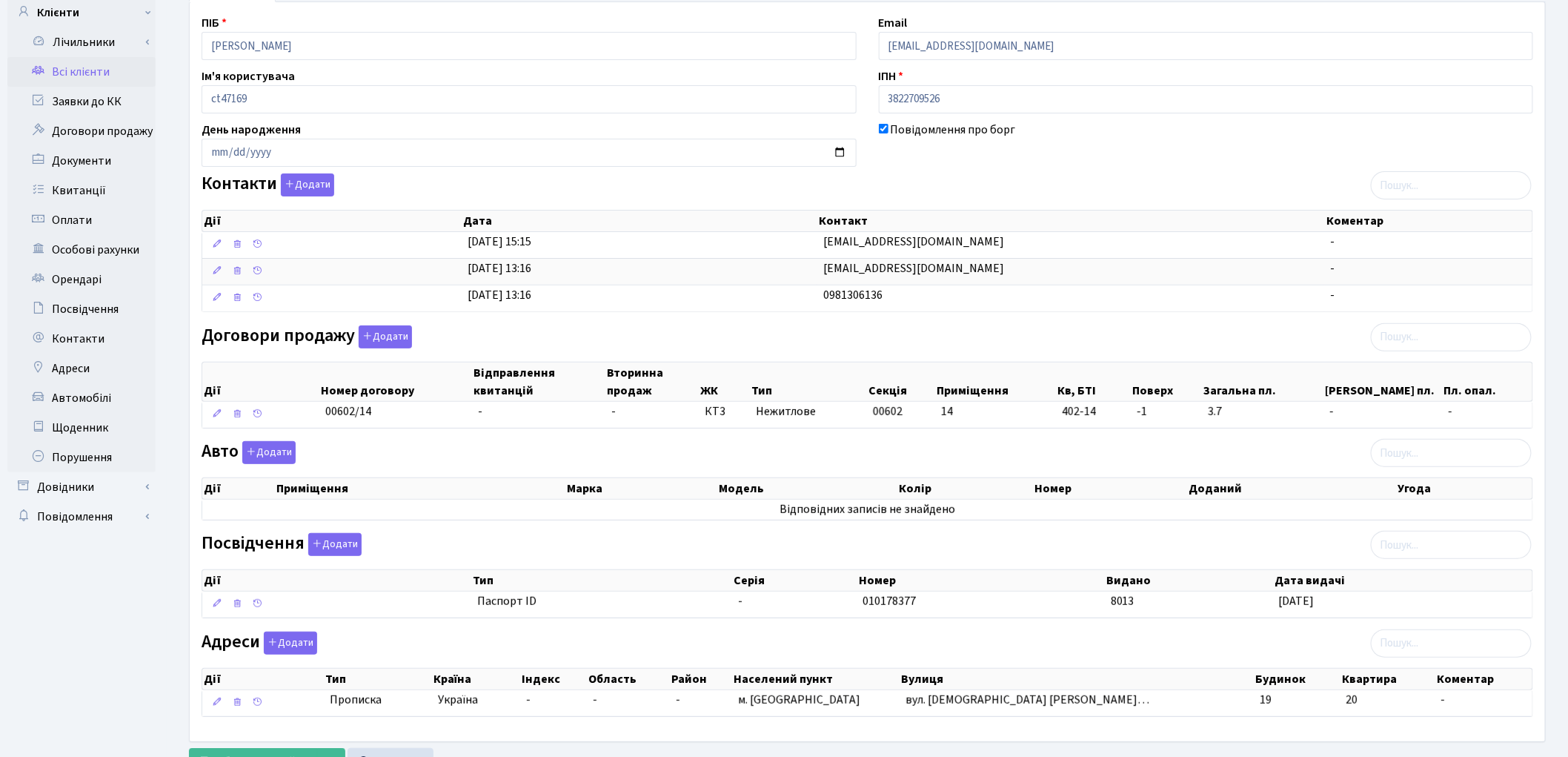
scroll to position [176, 0]
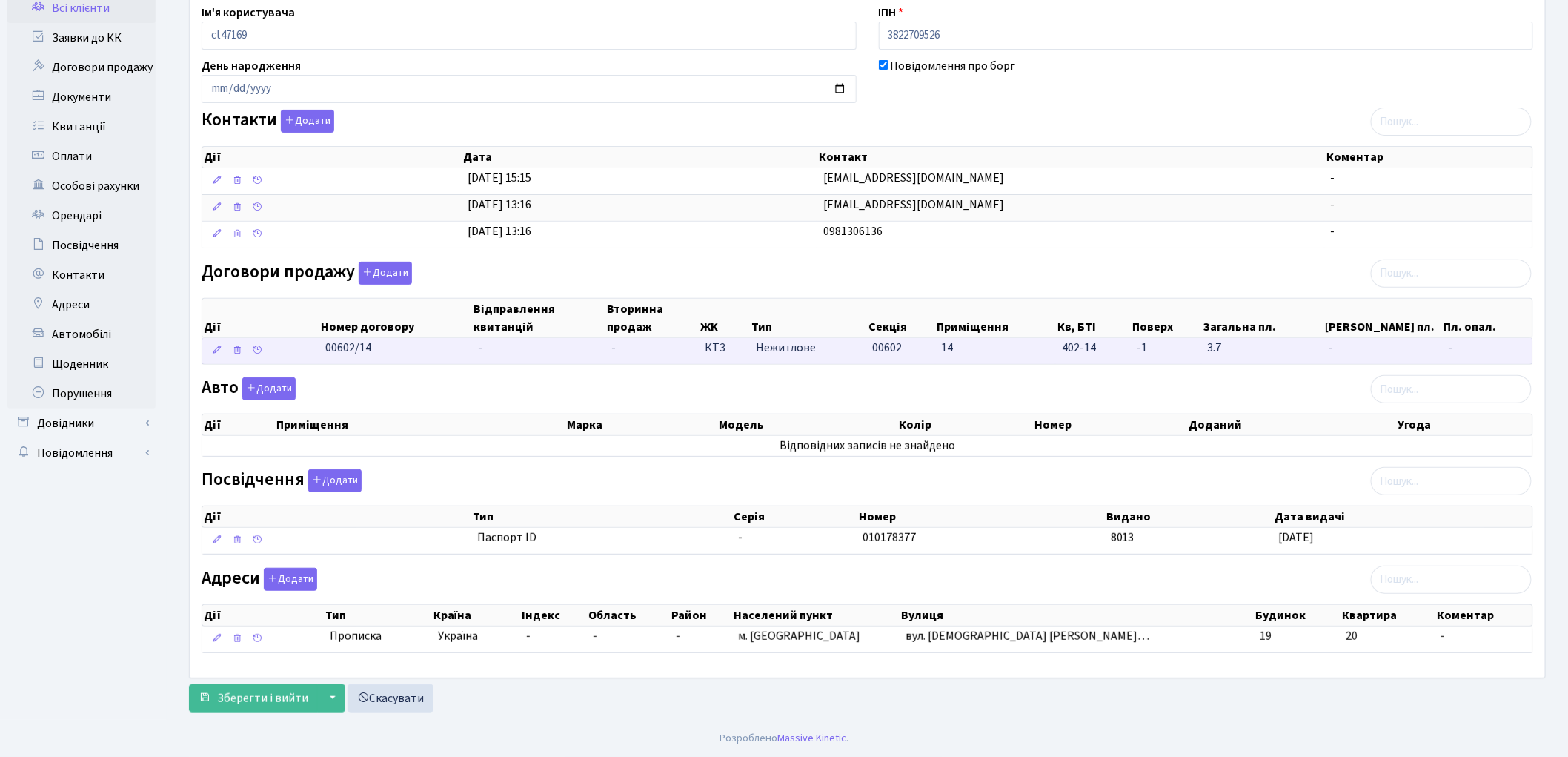
click at [512, 351] on td "-" at bounding box center [539, 351] width 134 height 26
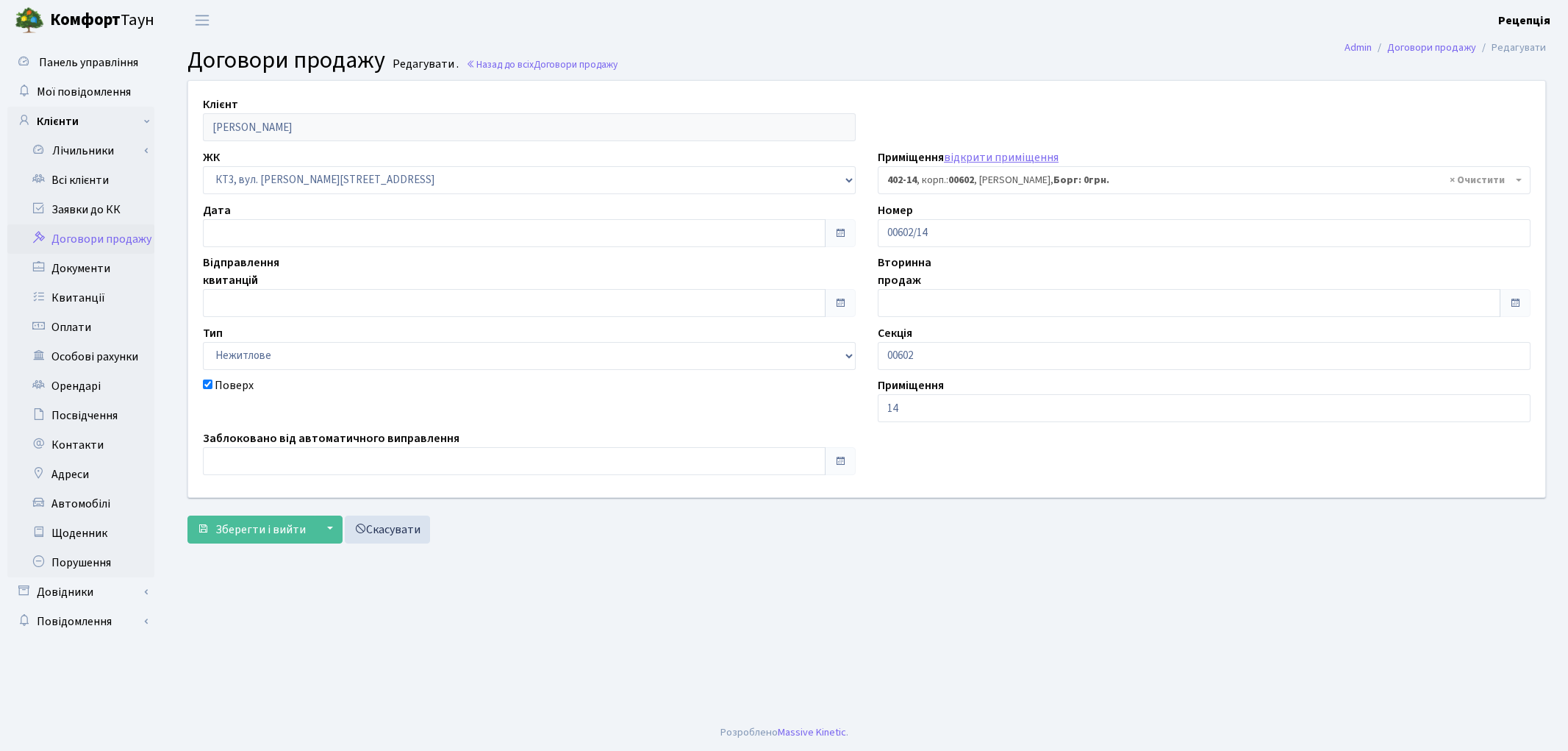
select select "16699"
click at [246, 297] on input "text" at bounding box center [514, 303] width 622 height 28
click at [267, 174] on td "15" at bounding box center [261, 184] width 22 height 22
type input "[DATE]"
click at [255, 538] on button "Зберегти і вийти" at bounding box center [250, 529] width 128 height 28
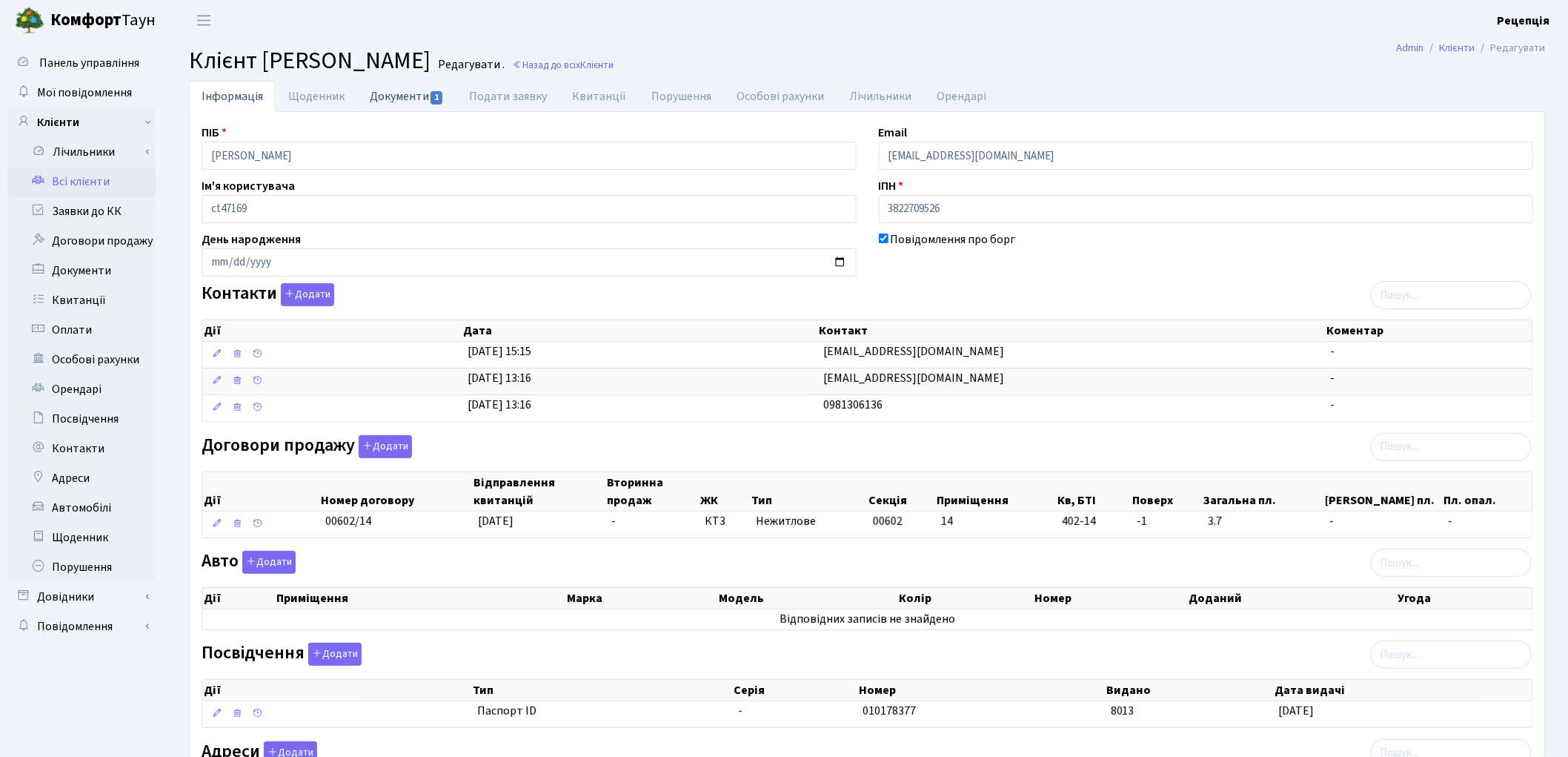
click at [395, 105] on link "Документи 1" at bounding box center [406, 96] width 100 height 31
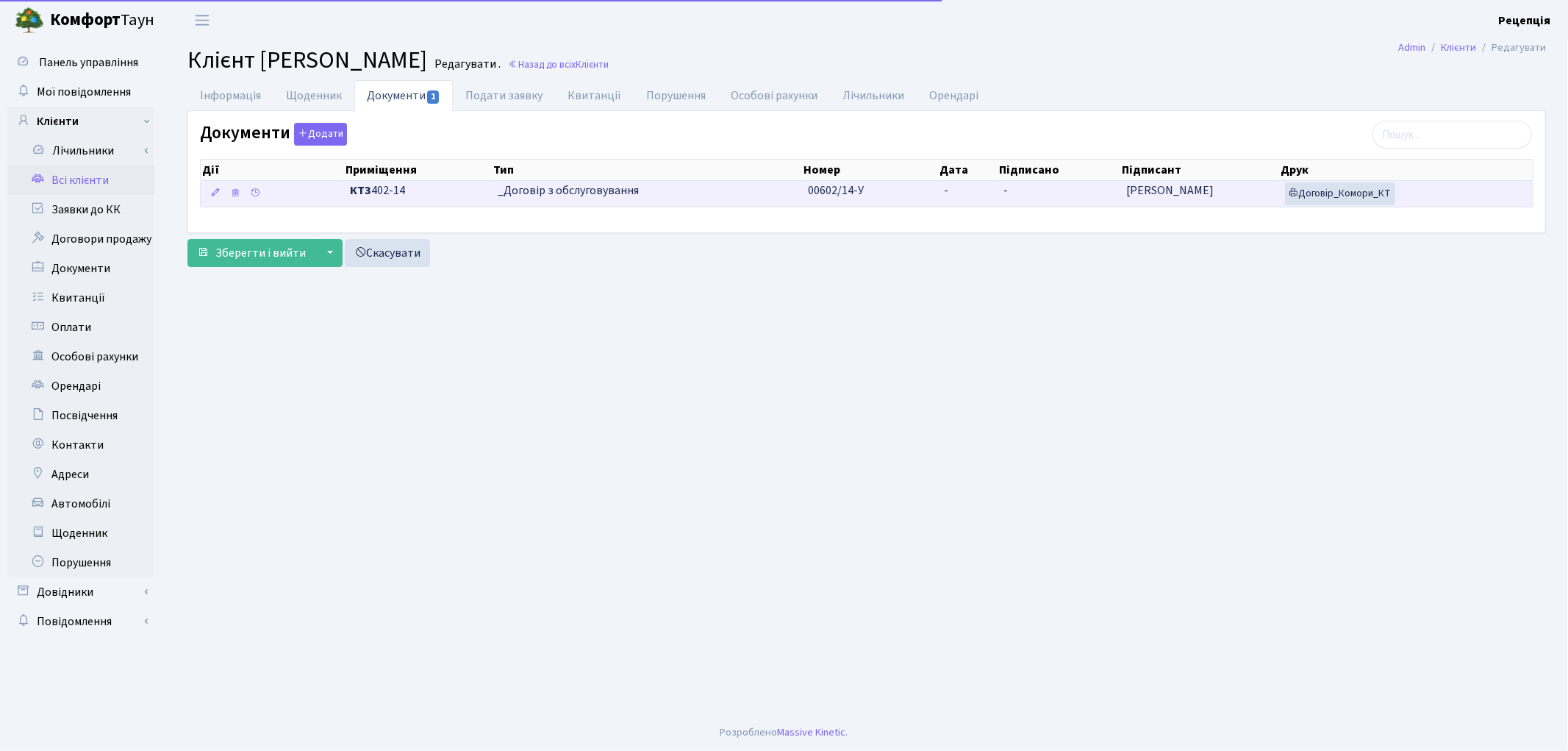
click at [960, 194] on td "-" at bounding box center [967, 194] width 59 height 26
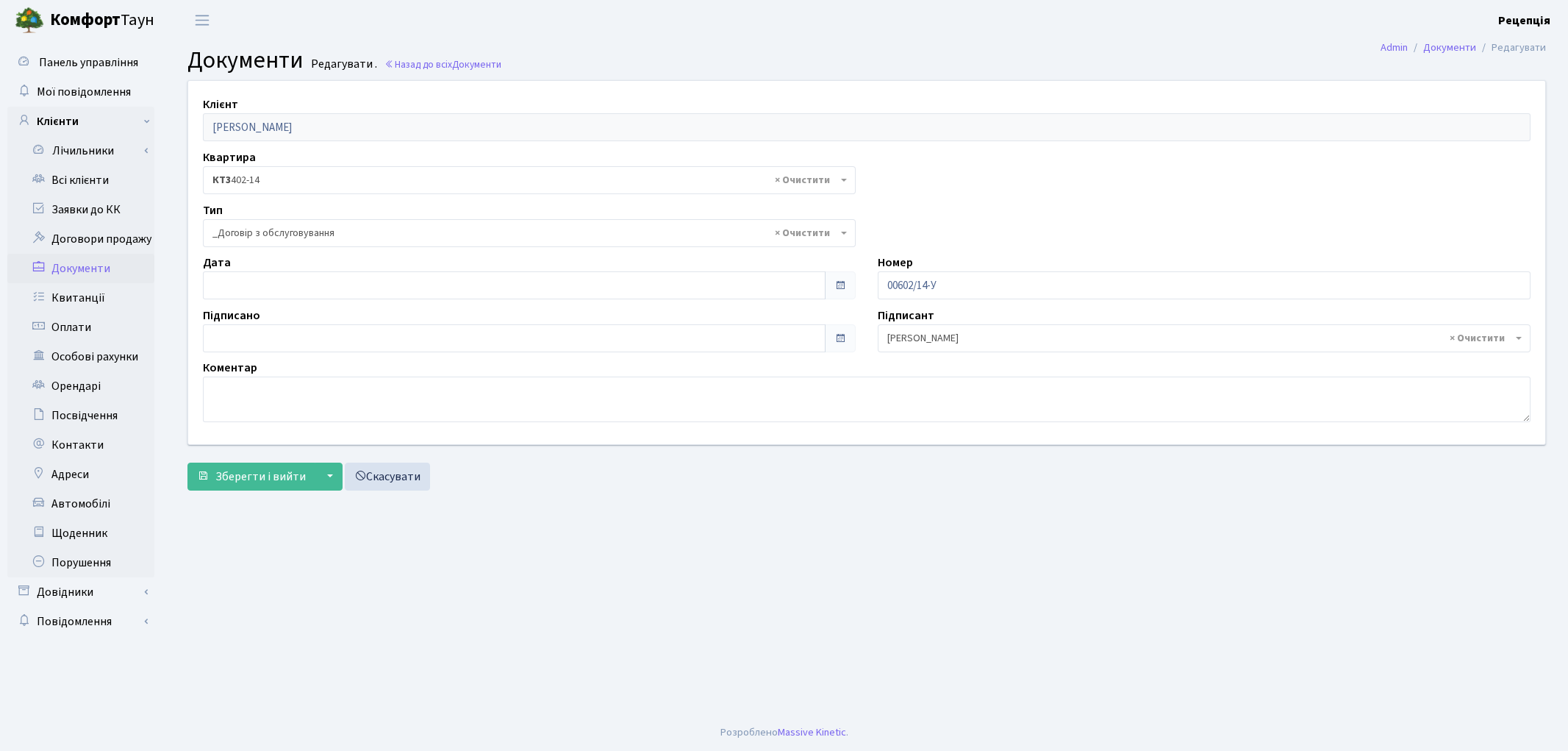
select select "289"
type input "[DATE]"
click at [247, 290] on input "[DATE]" at bounding box center [514, 285] width 622 height 28
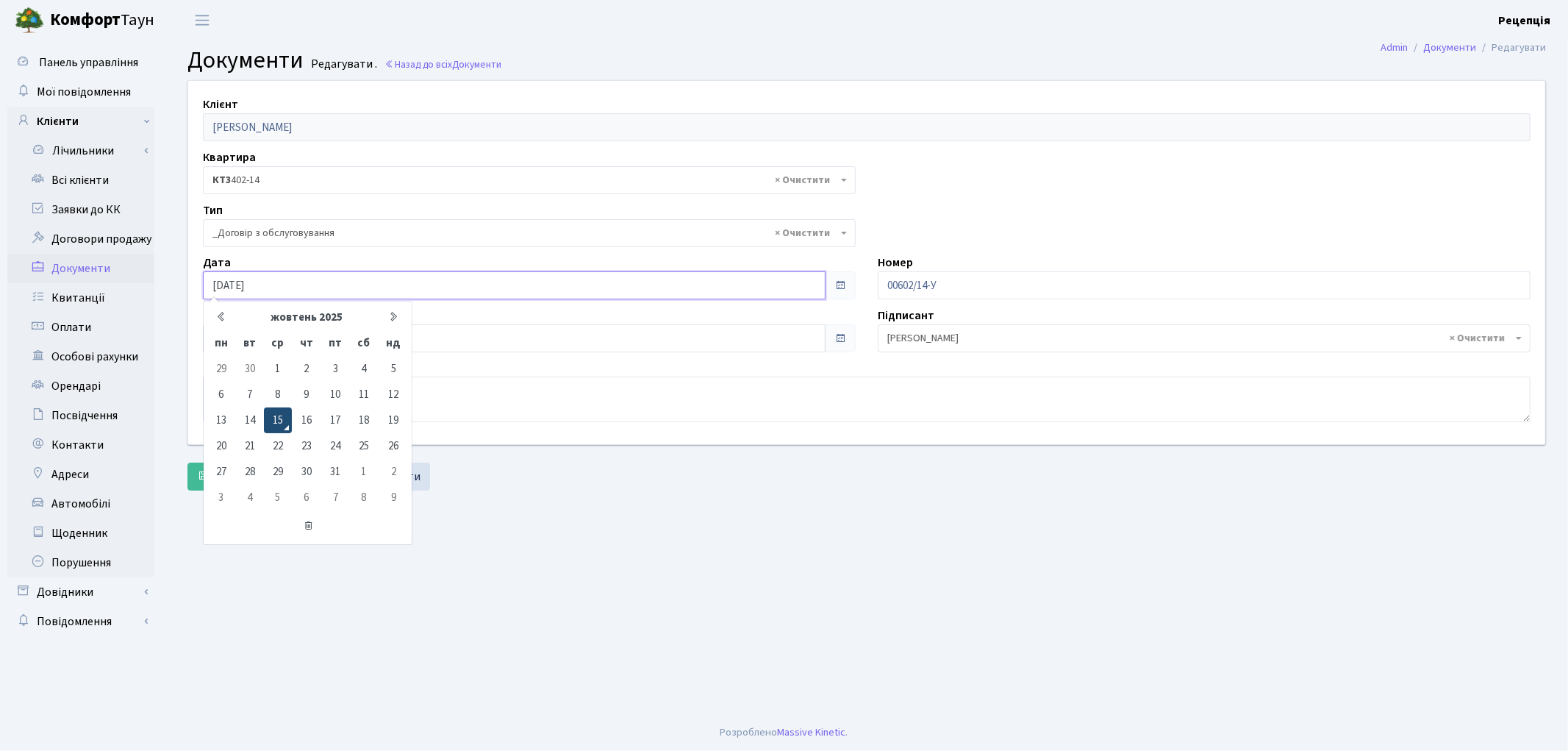
click at [275, 422] on td "15" at bounding box center [278, 420] width 28 height 26
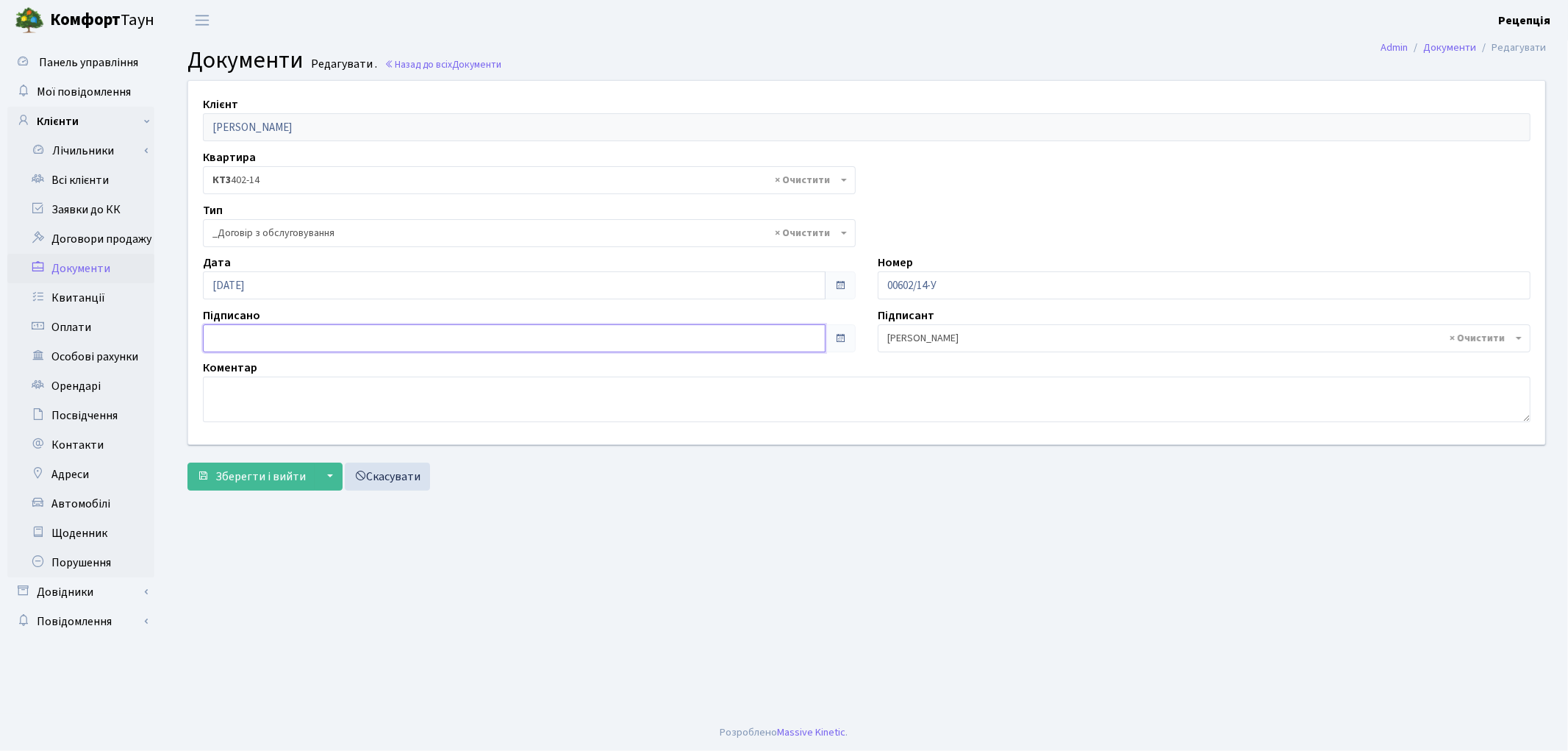
type input "[DATE]"
click at [242, 338] on input "[DATE]" at bounding box center [514, 338] width 622 height 28
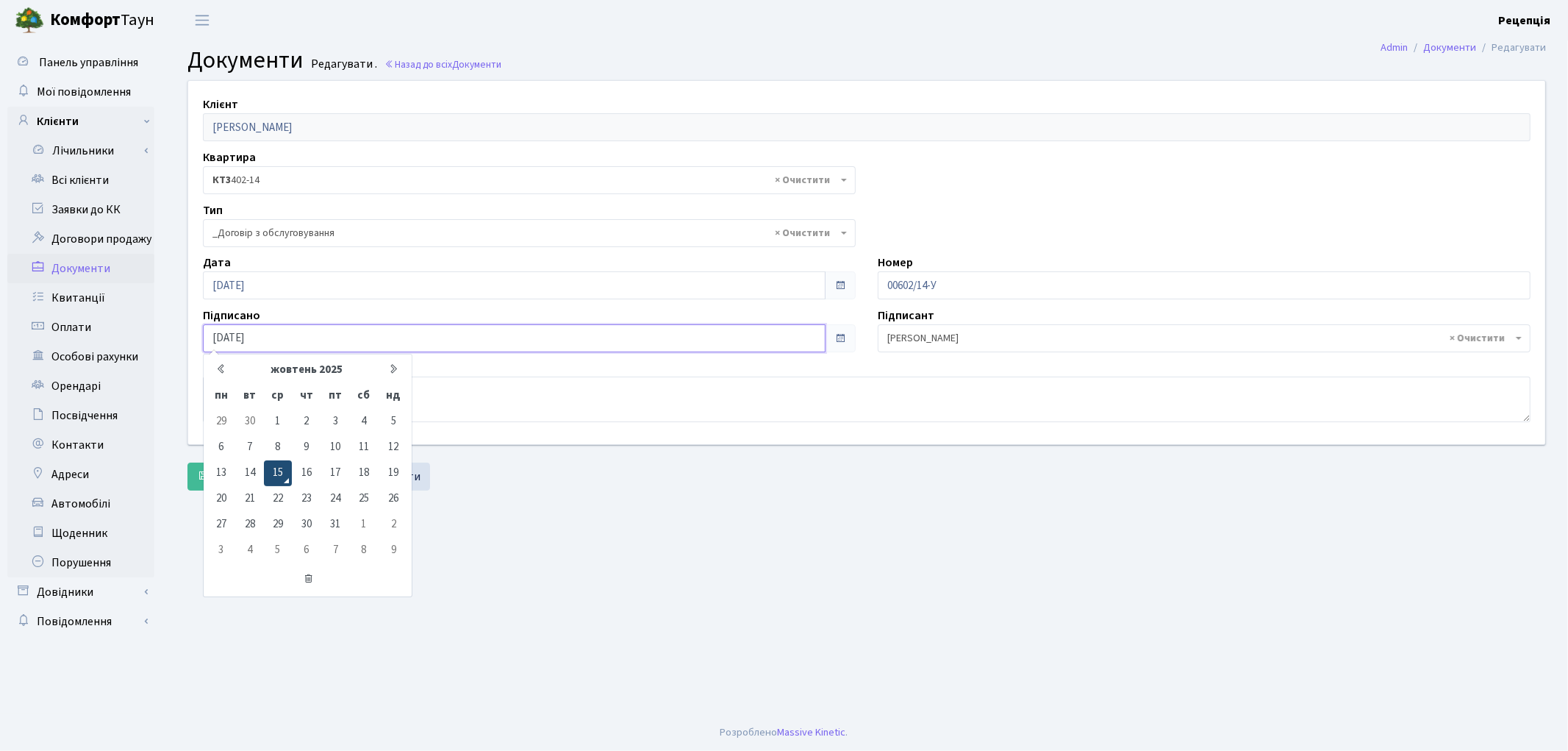
click at [277, 466] on td "15" at bounding box center [278, 473] width 28 height 26
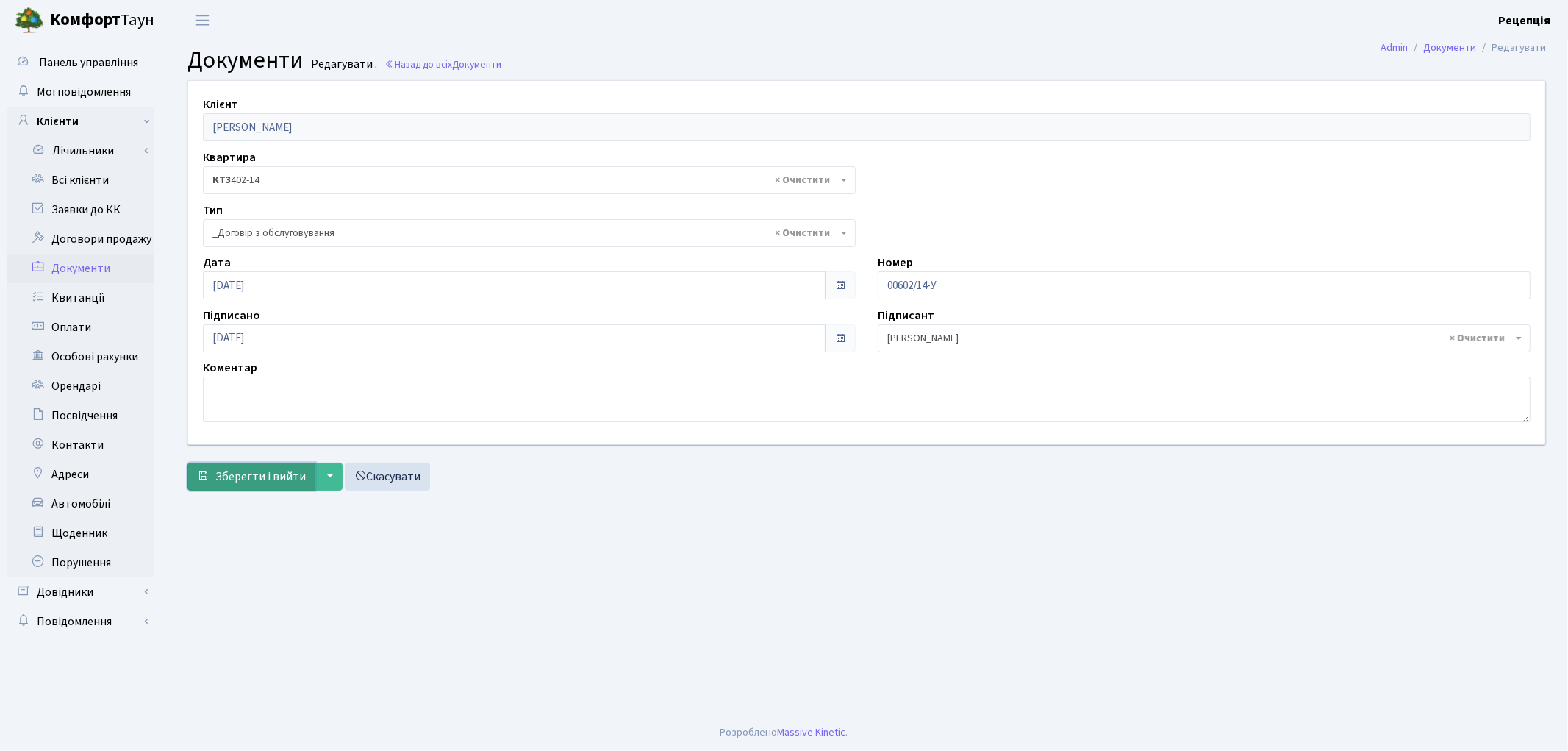
click at [256, 483] on span "Зберегти і вийти" at bounding box center [260, 476] width 91 height 16
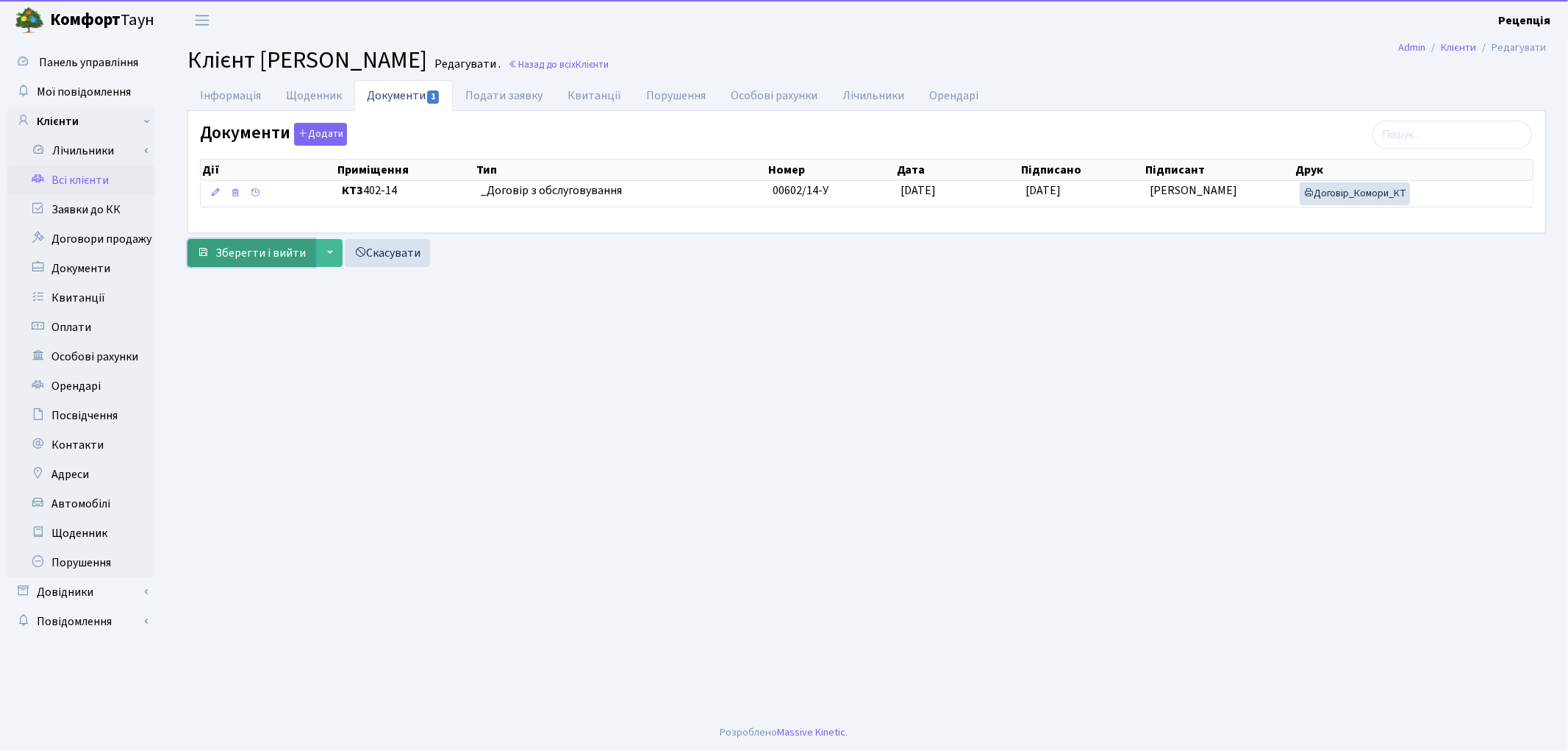
click at [284, 255] on span "Зберегти і вийти" at bounding box center [260, 253] width 91 height 16
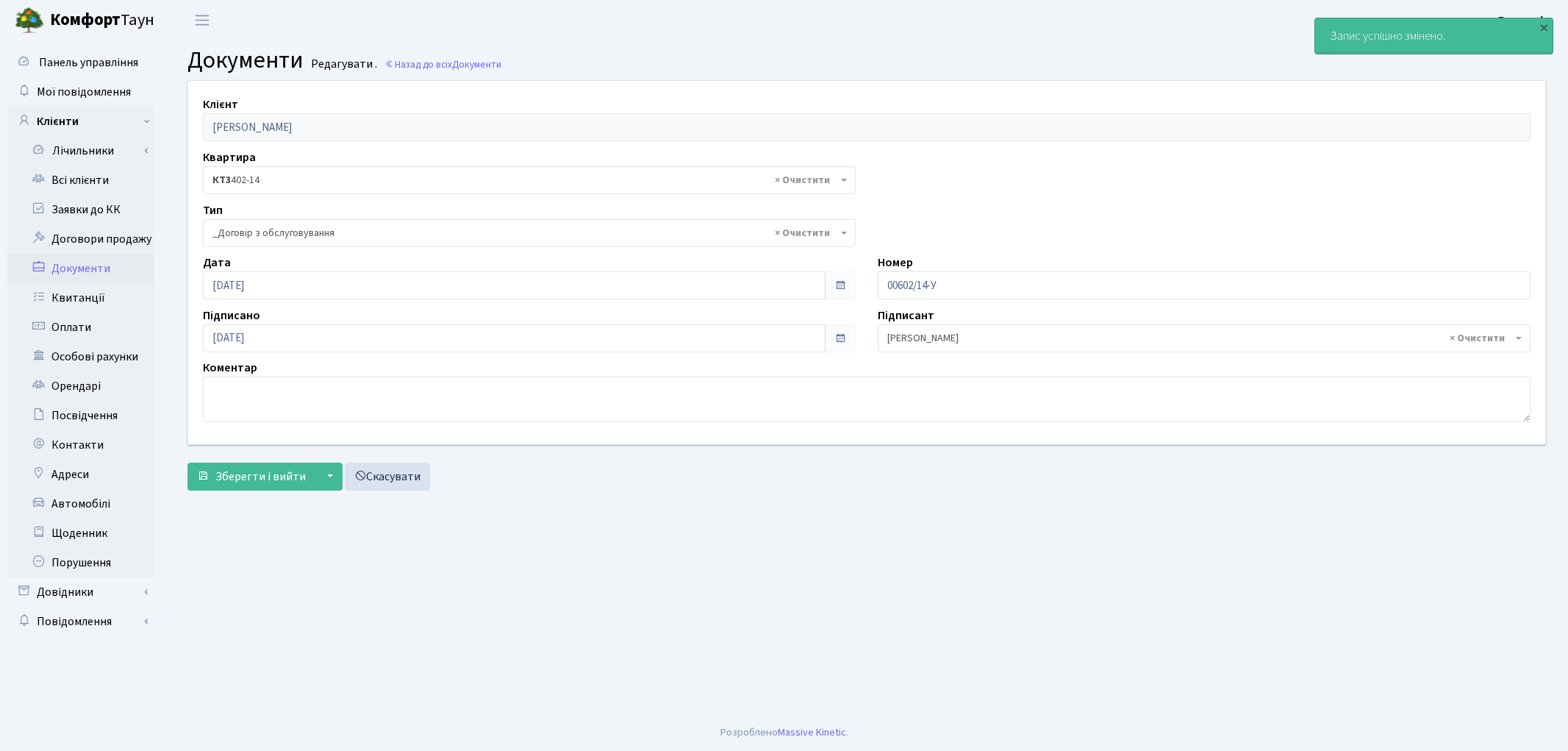
select select "289"
click at [79, 178] on link "Всі клієнти" at bounding box center [80, 180] width 147 height 30
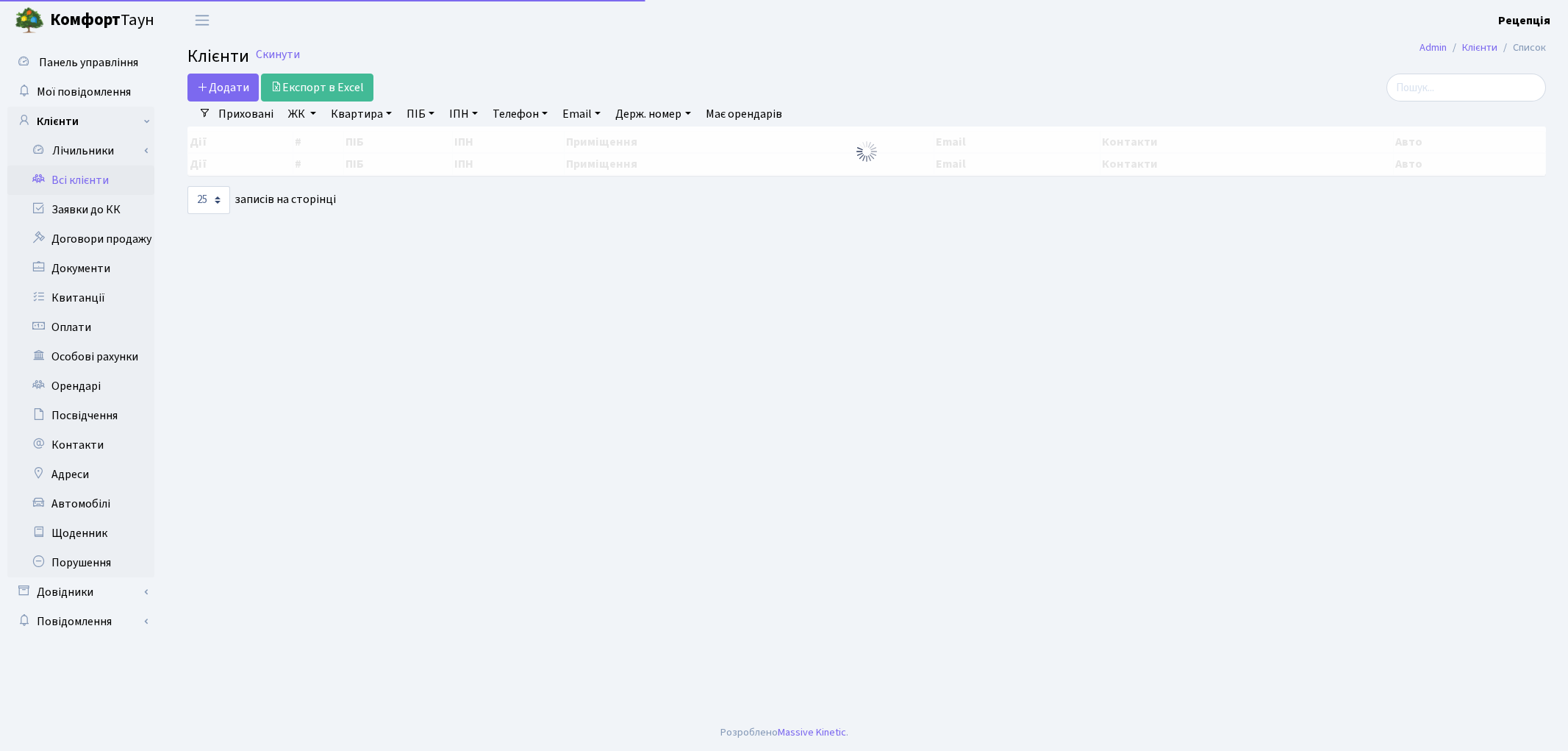
select select "25"
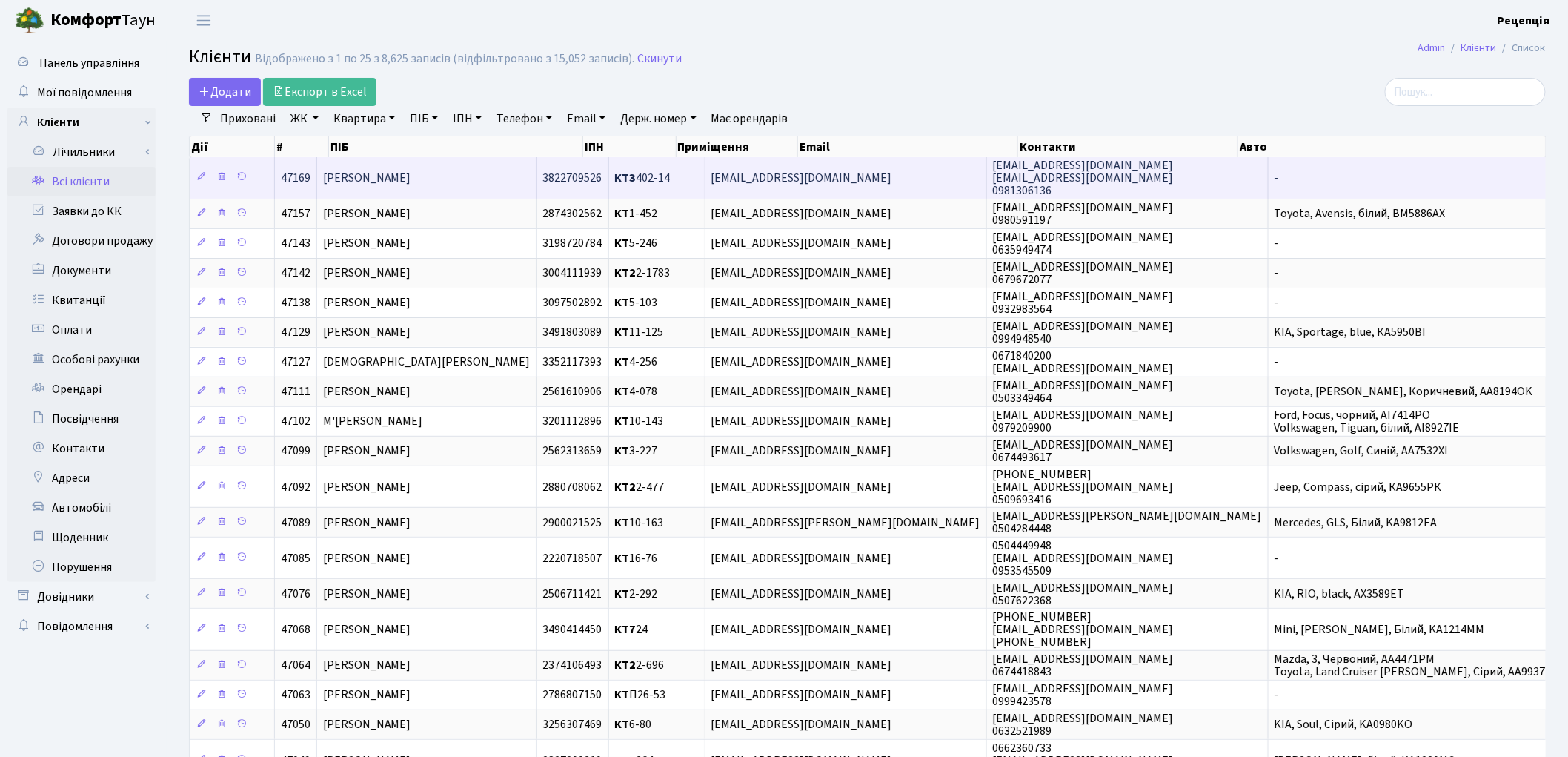
click at [471, 180] on td "[PERSON_NAME]" at bounding box center [427, 177] width 220 height 40
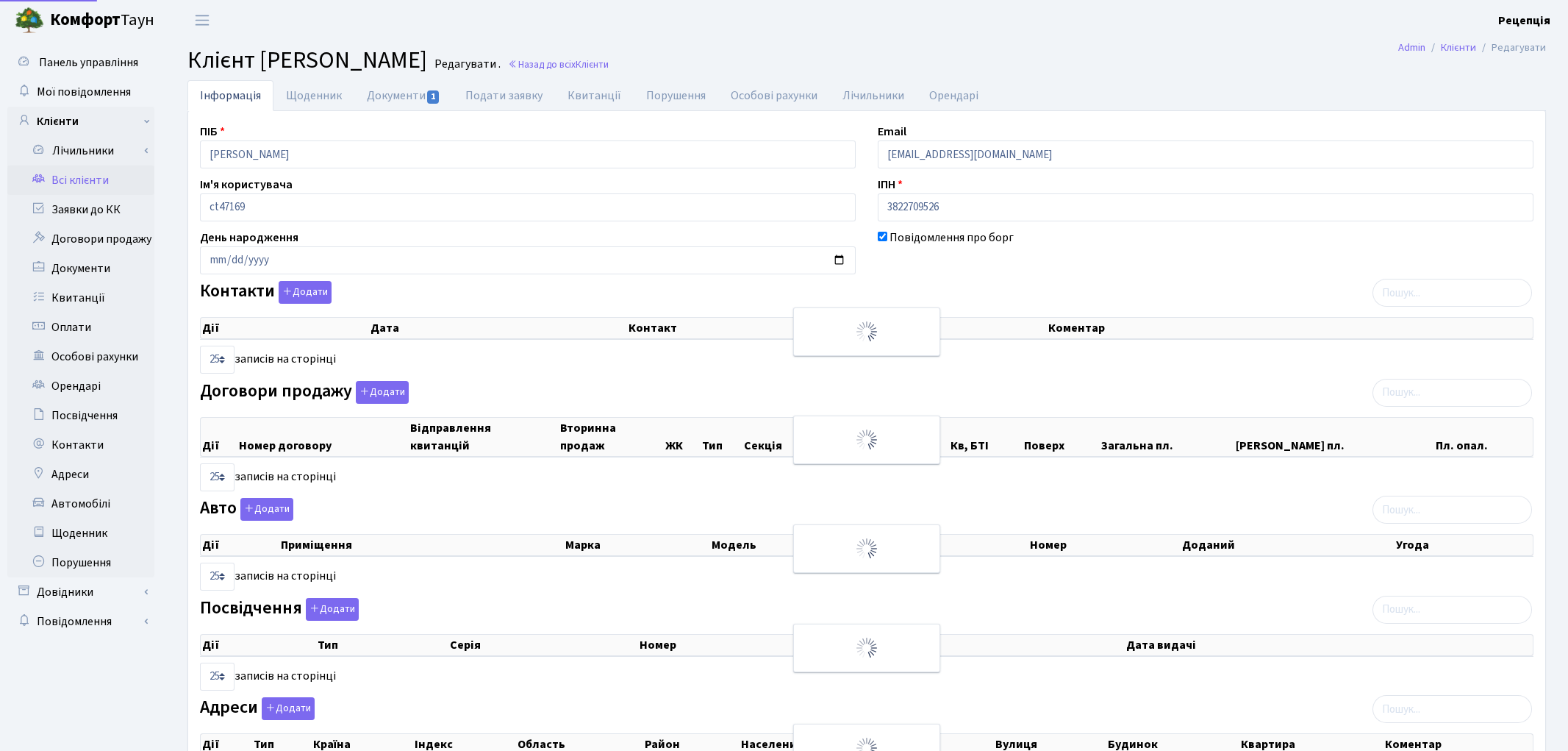
select select "25"
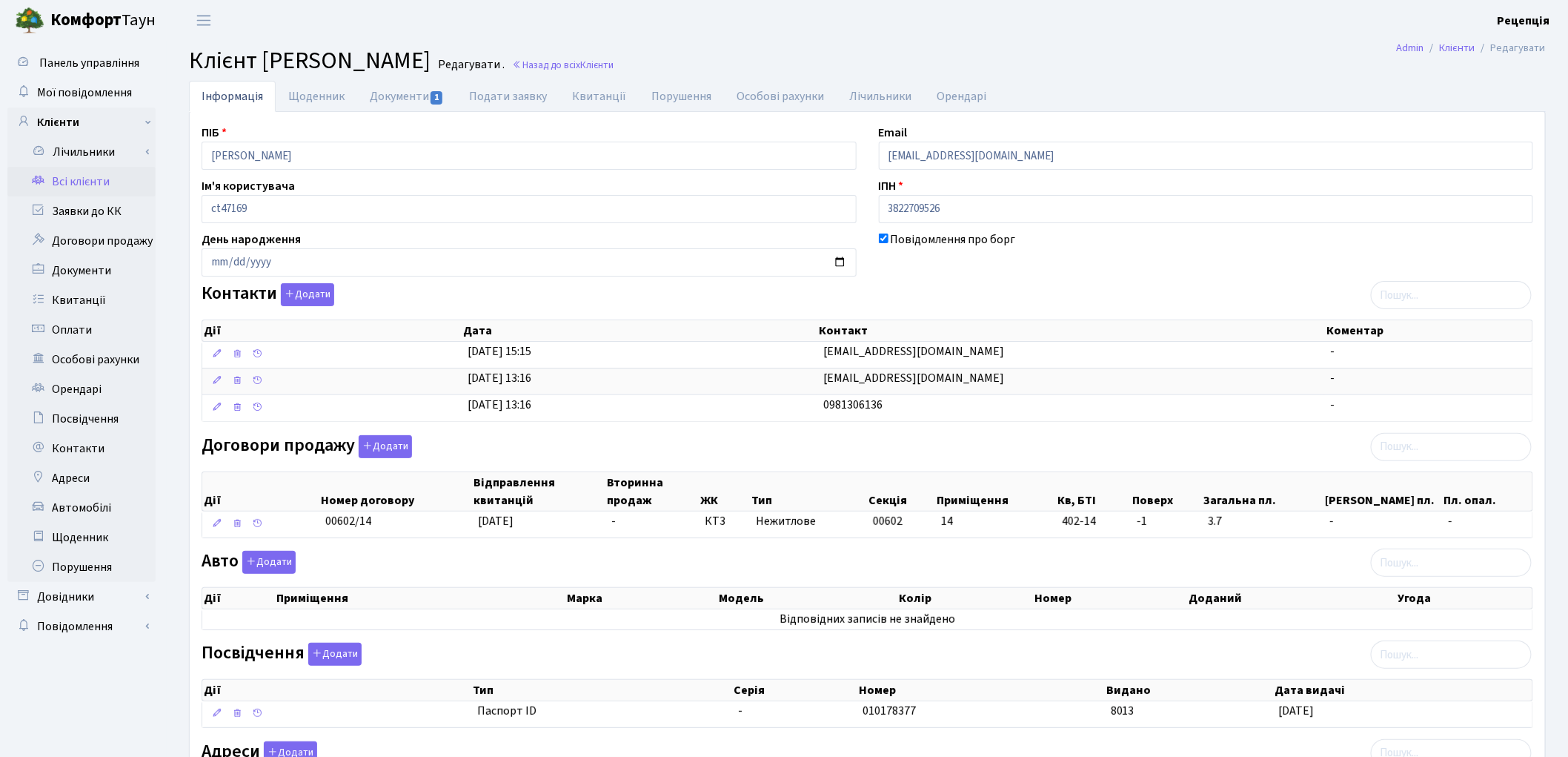
scroll to position [176, 0]
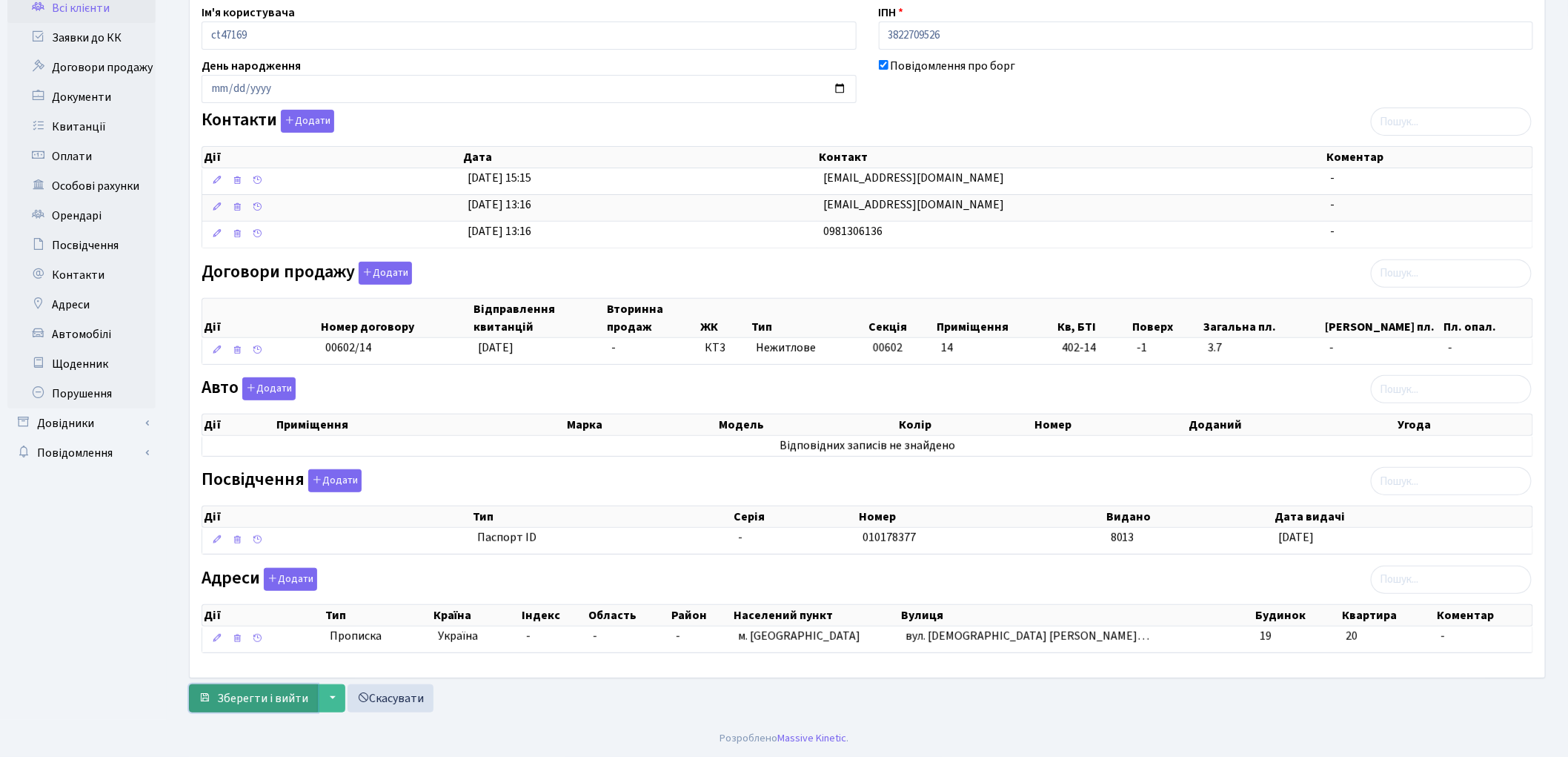
click at [223, 705] on span "Зберегти і вийти" at bounding box center [262, 698] width 91 height 16
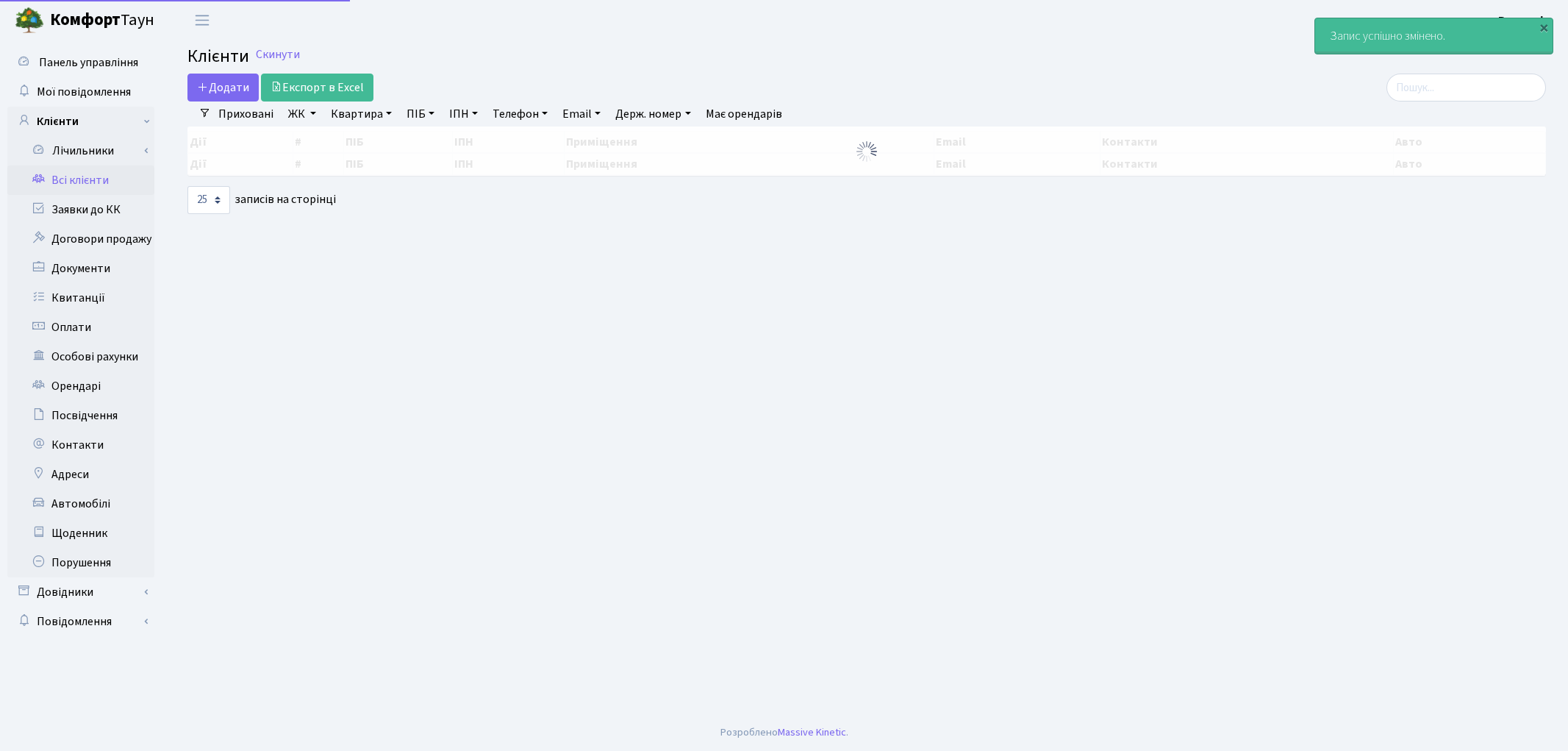
select select "25"
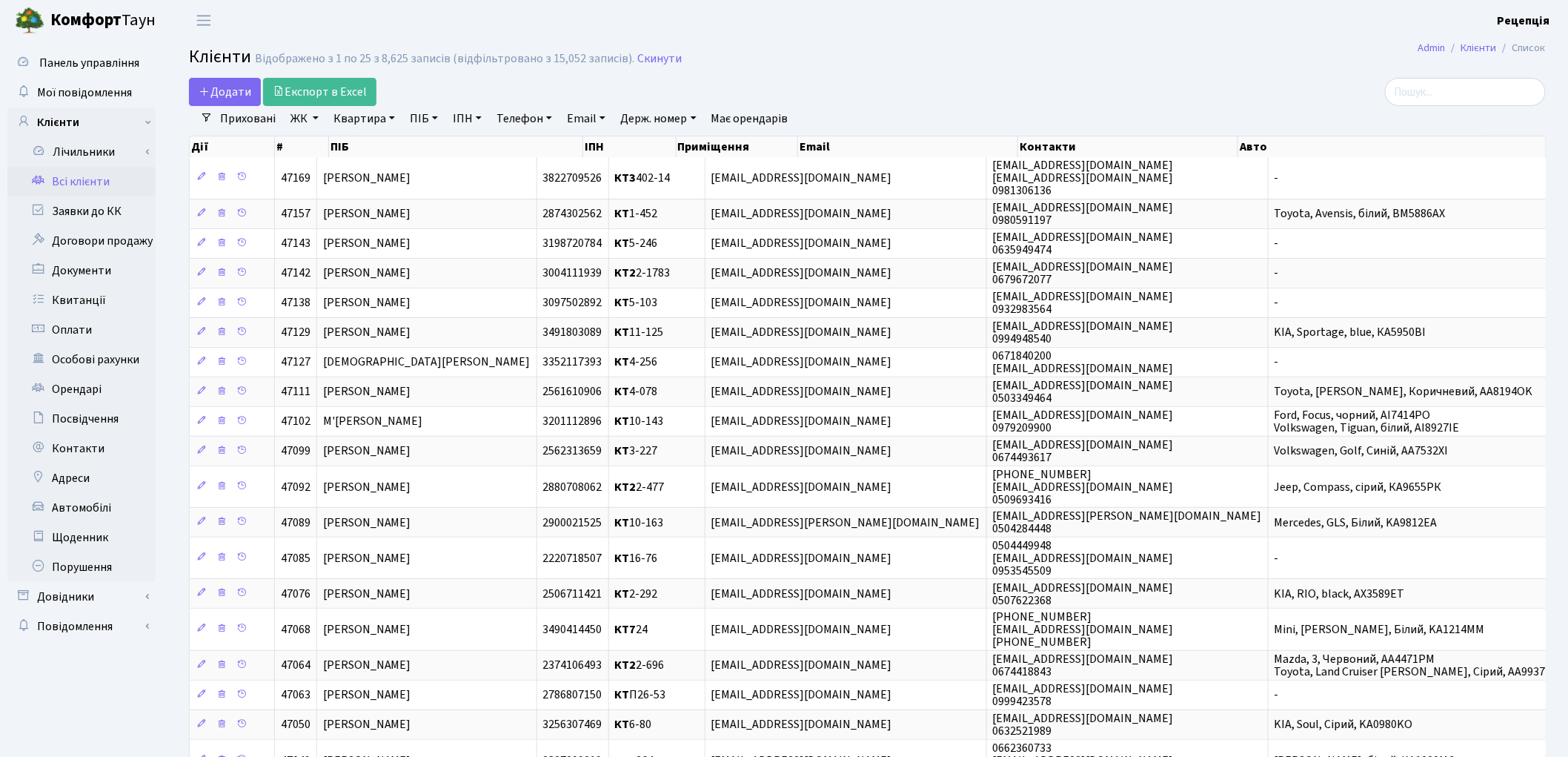
click at [304, 115] on link "ЖК" at bounding box center [304, 118] width 40 height 25
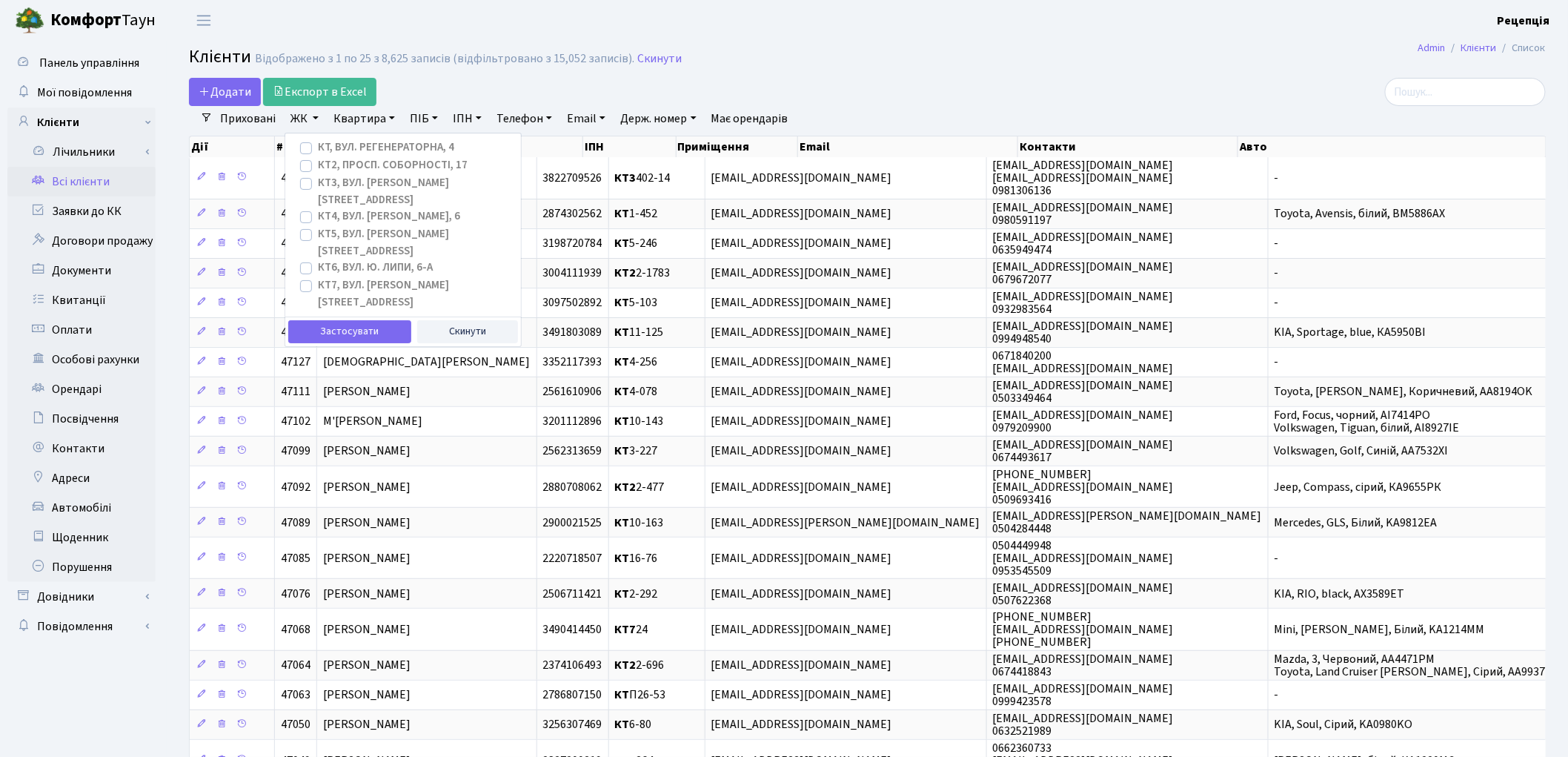
click at [318, 148] on label "КТ, вул. Регенераторна, 4" at bounding box center [386, 147] width 136 height 17
click at [318, 148] on input "КТ, вул. Регенераторна, 4" at bounding box center [323, 144] width 10 height 10
checkbox input "true"
click at [359, 320] on button "Застосувати" at bounding box center [350, 331] width 123 height 23
